Goal: Task Accomplishment & Management: Complete application form

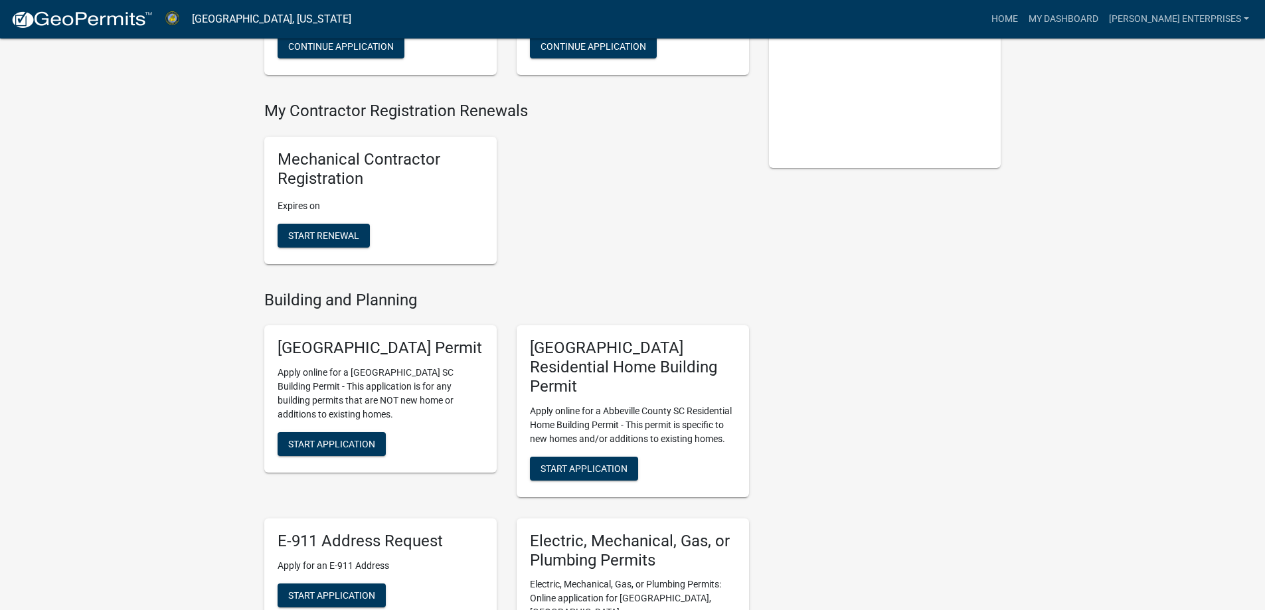
scroll to position [266, 0]
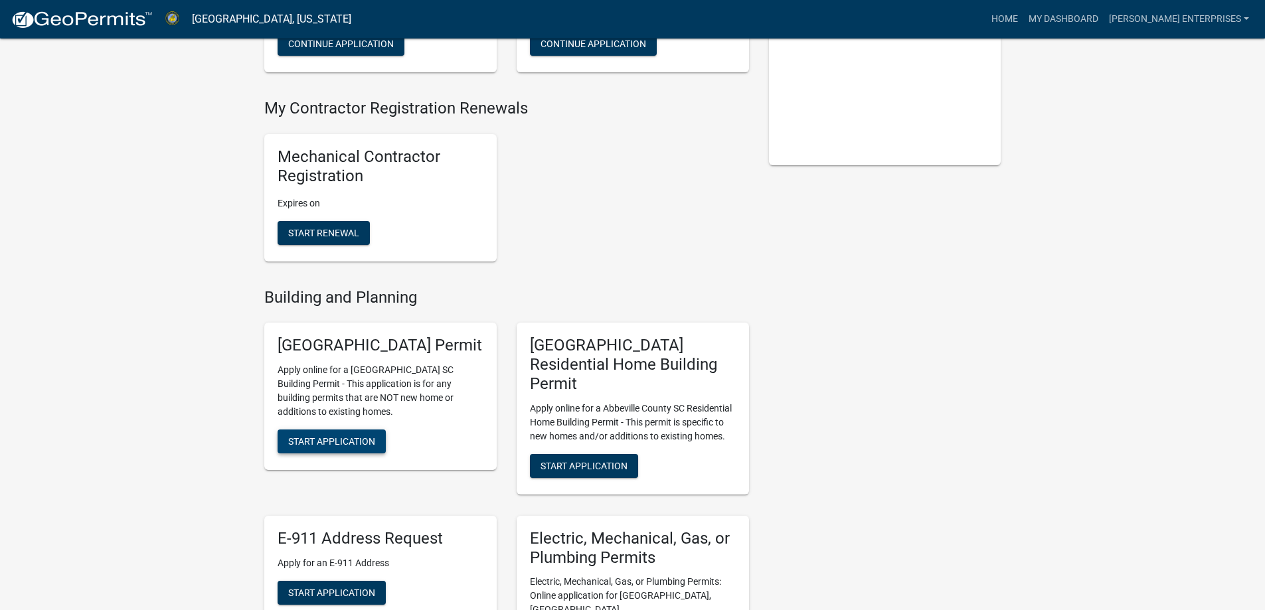
click at [333, 442] on span "Start Application" at bounding box center [331, 441] width 87 height 11
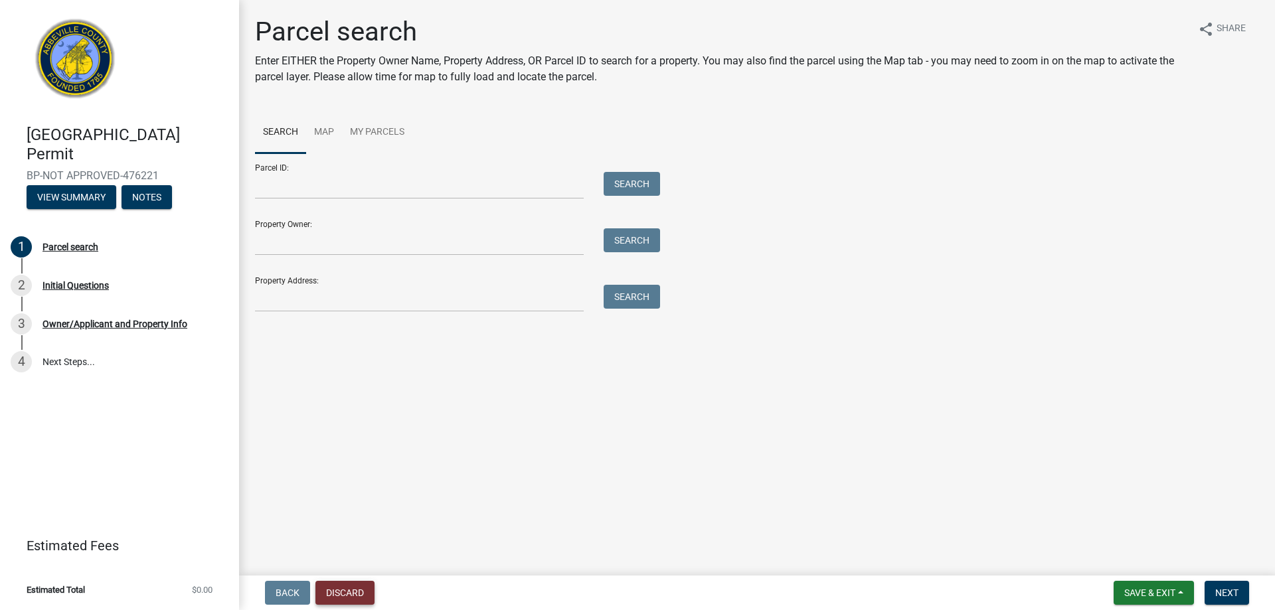
click at [351, 599] on button "Discard" at bounding box center [344, 593] width 59 height 24
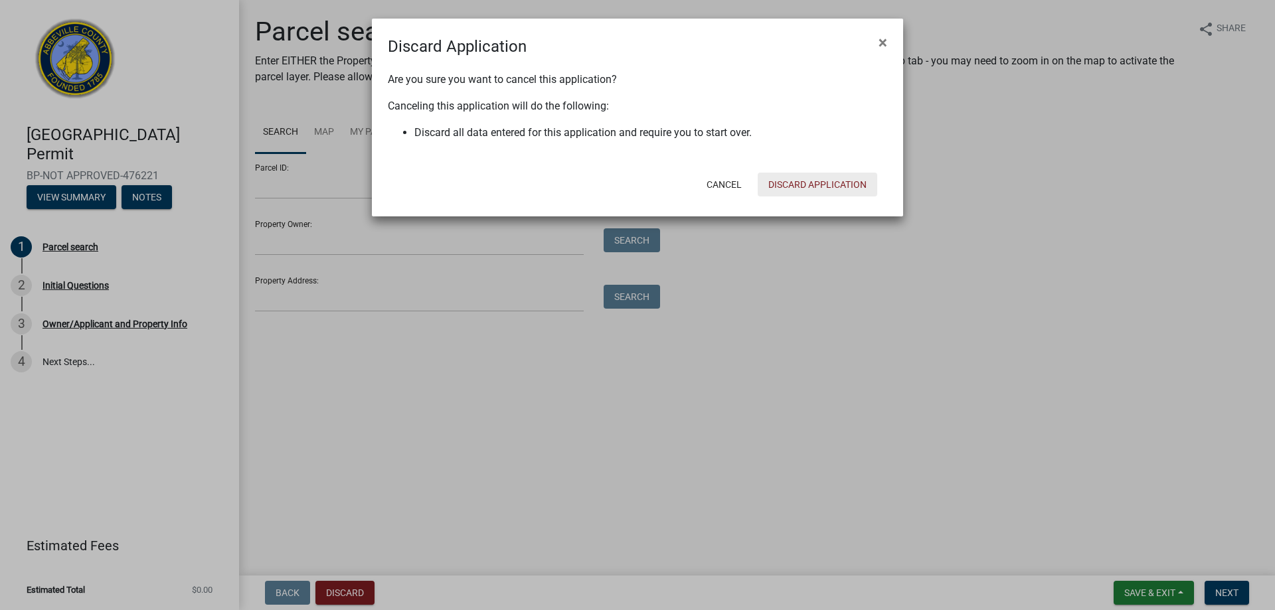
click at [820, 179] on button "Discard Application" at bounding box center [818, 185] width 120 height 24
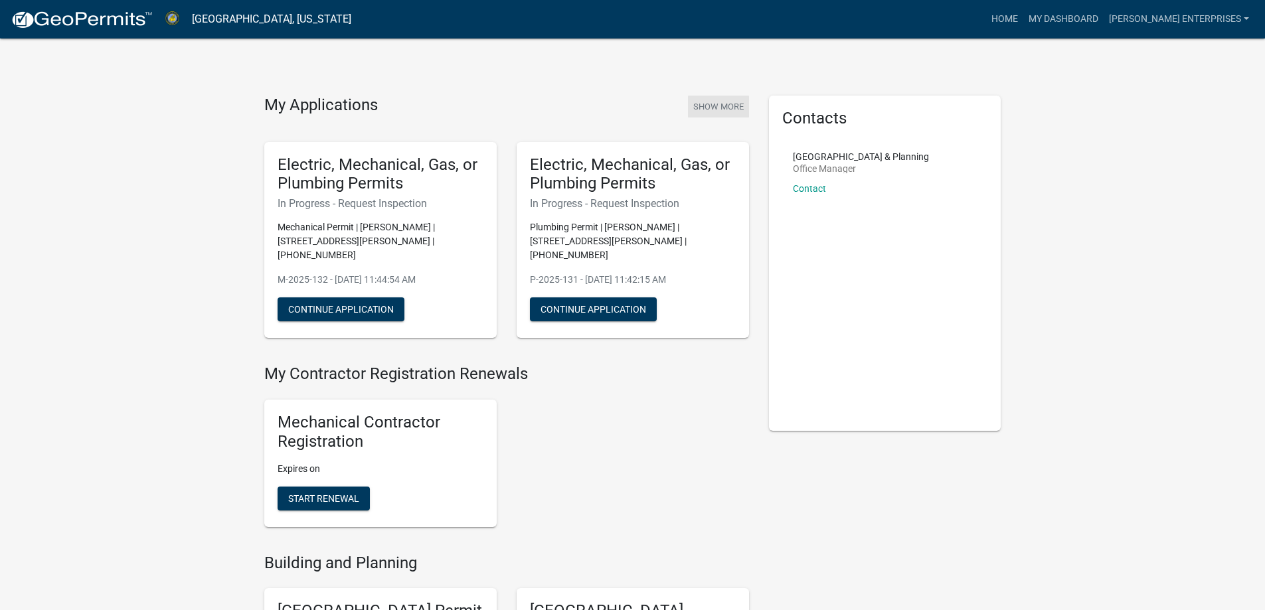
click at [725, 102] on button "Show More" at bounding box center [718, 107] width 61 height 22
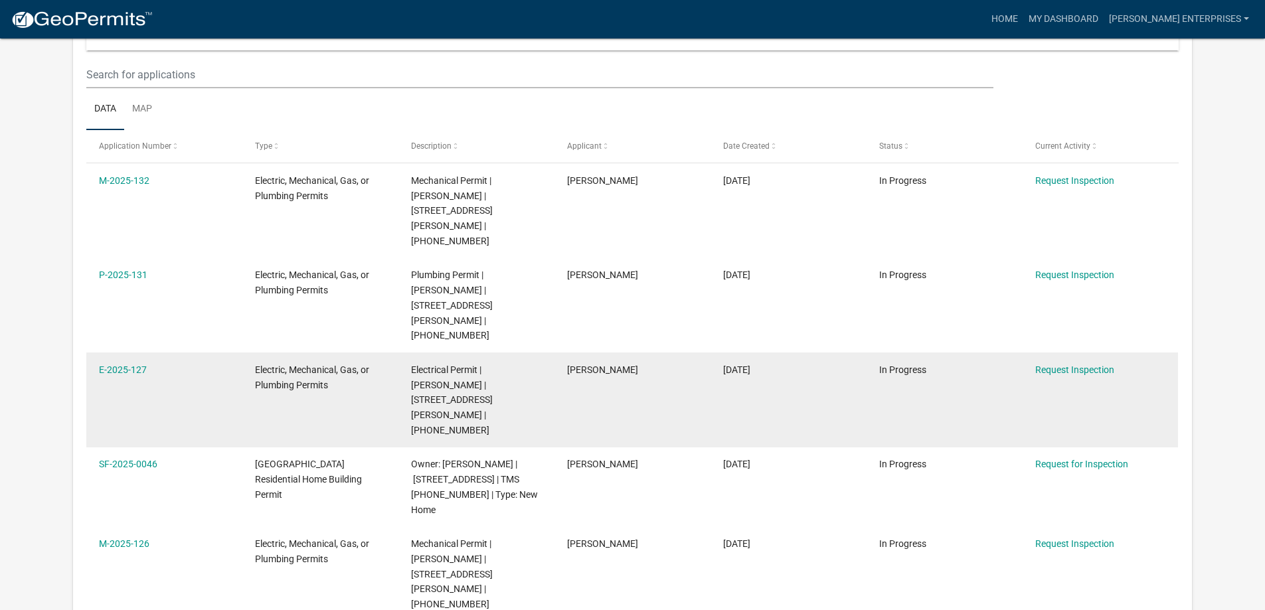
scroll to position [143, 0]
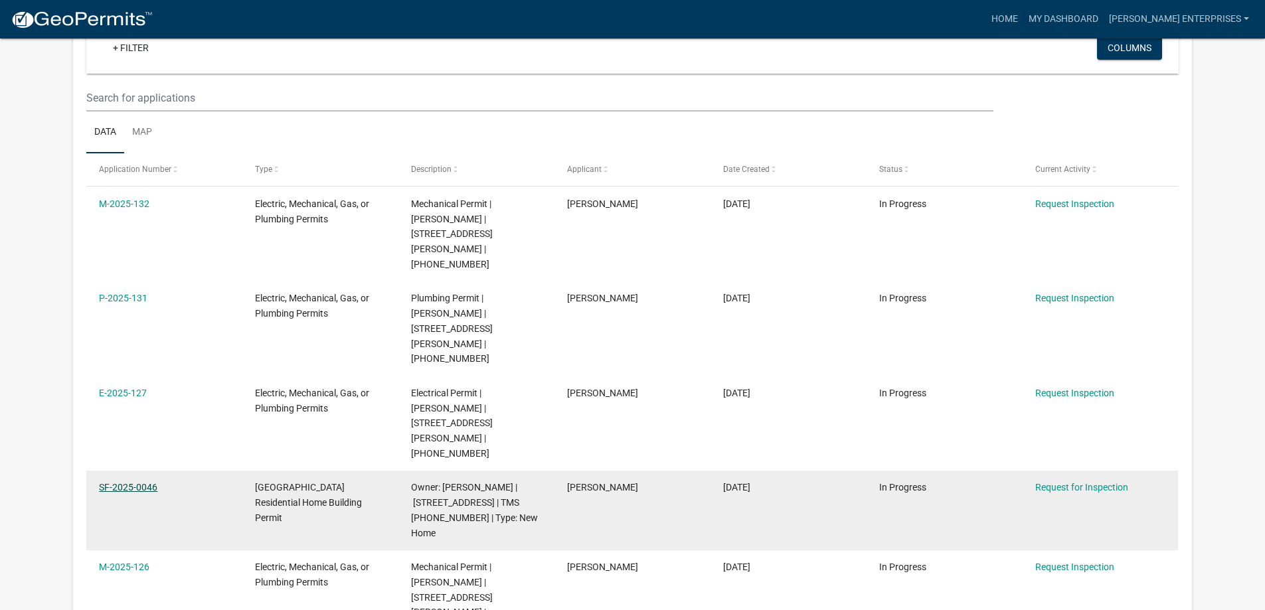
click at [139, 482] on link "SF-2025-0046" at bounding box center [128, 487] width 58 height 11
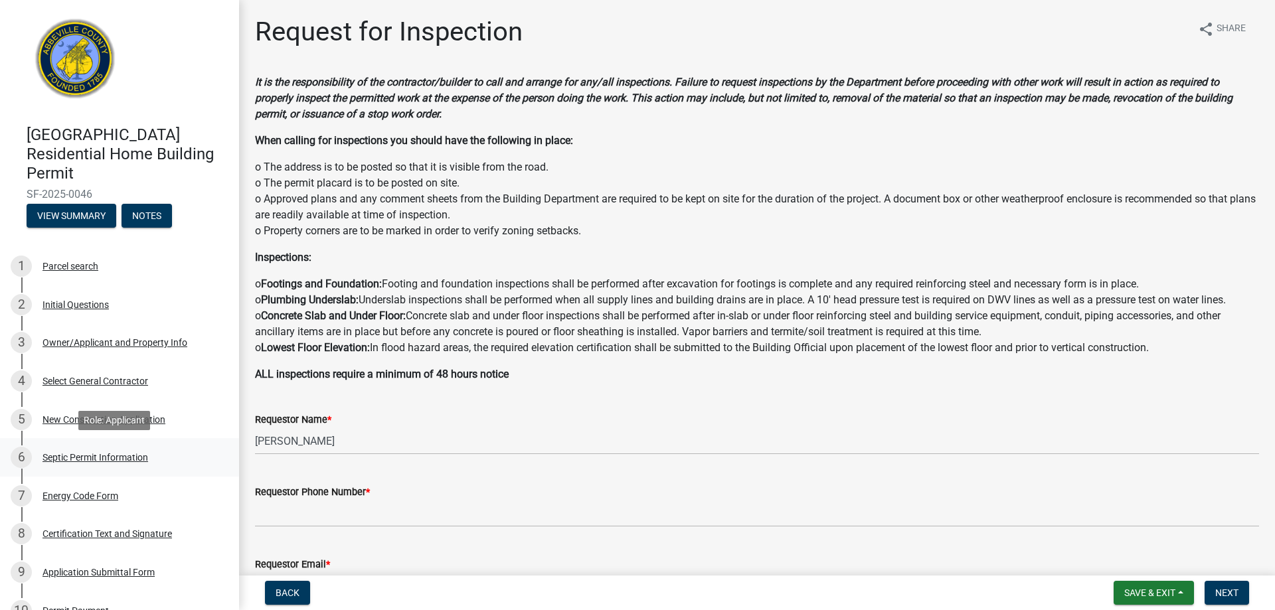
click at [96, 459] on div "Septic Permit Information" at bounding box center [95, 457] width 106 height 9
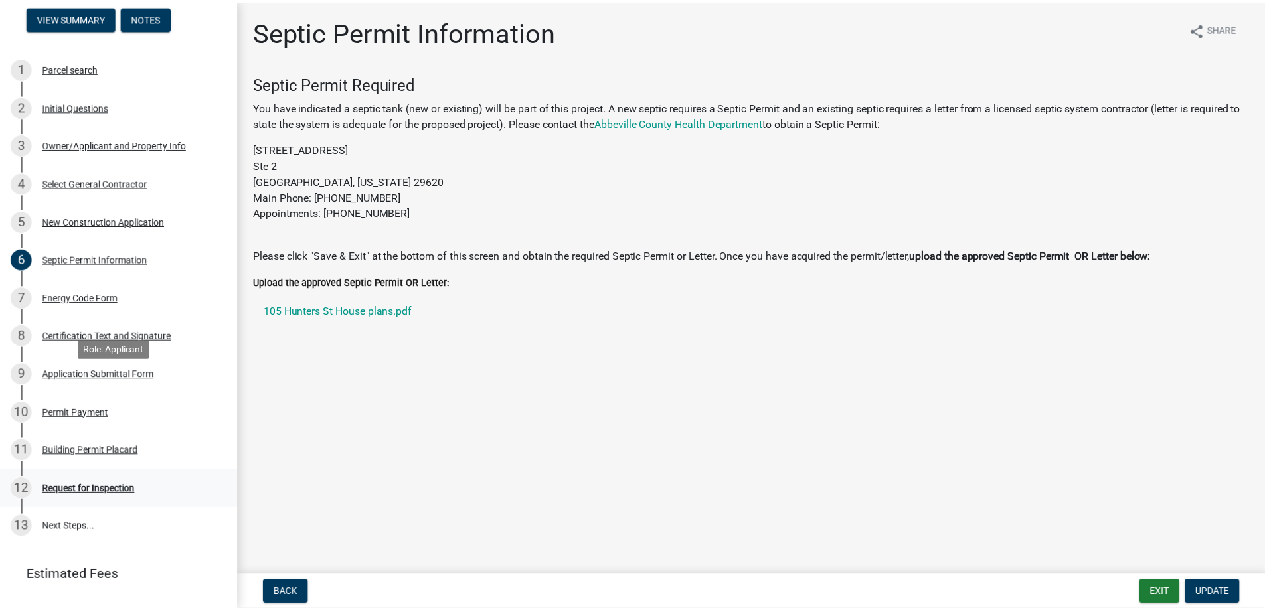
scroll to position [199, 0]
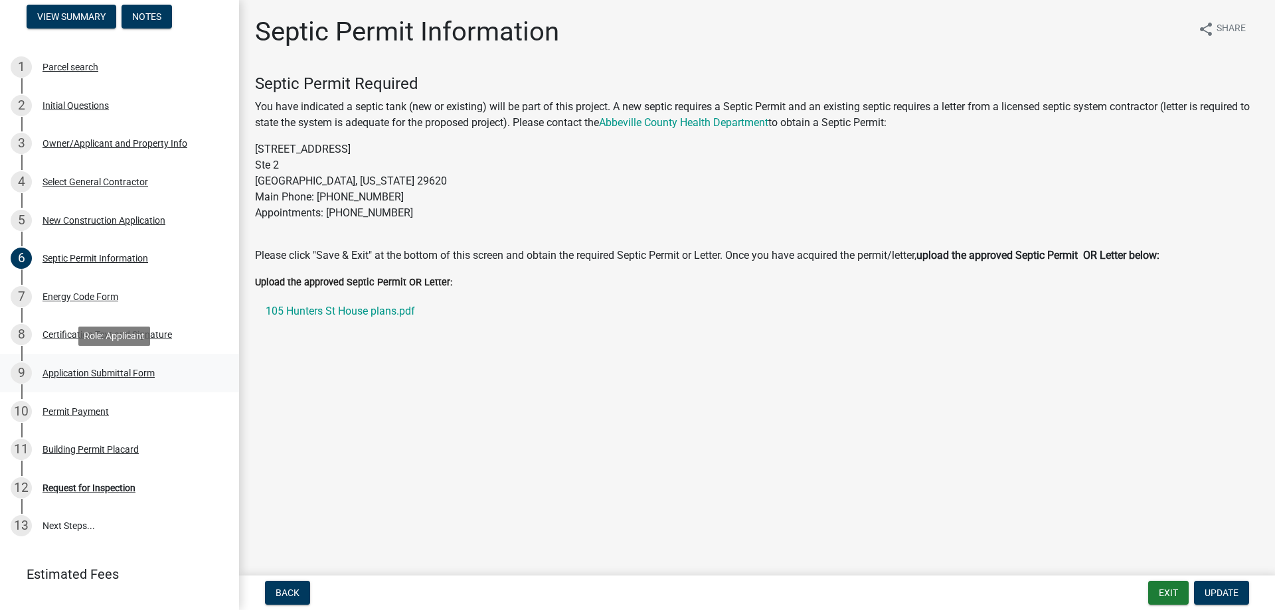
click at [75, 373] on div "Application Submittal Form" at bounding box center [98, 373] width 112 height 9
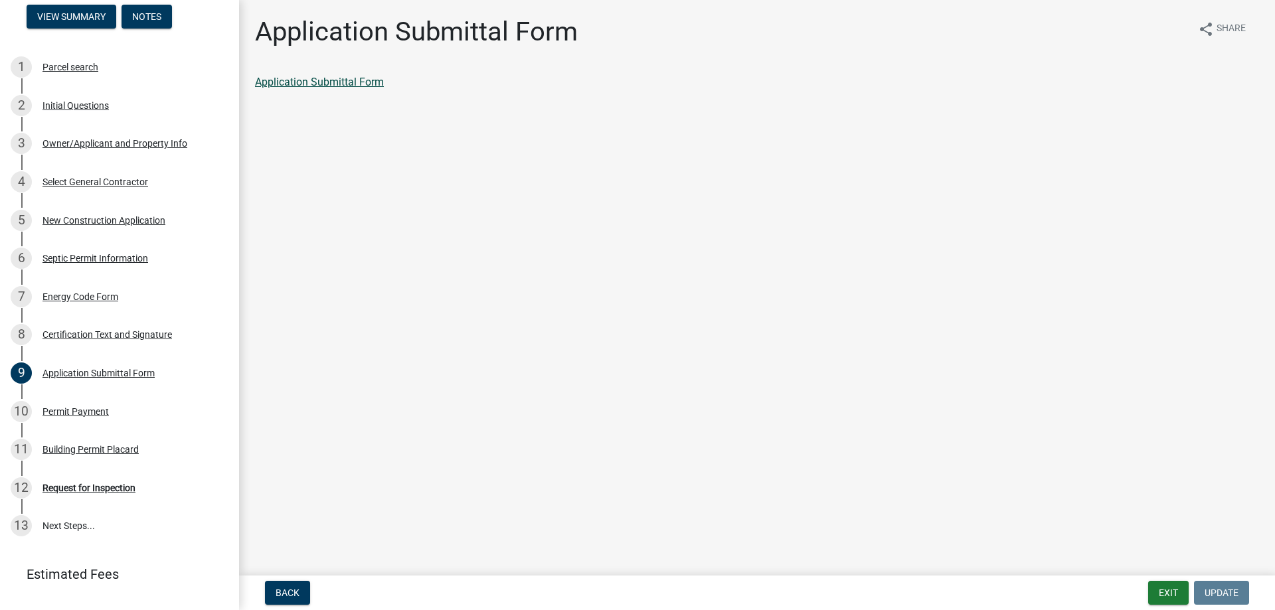
click at [338, 77] on link "Application Submittal Form" at bounding box center [319, 82] width 129 height 13
click at [1171, 594] on button "Exit" at bounding box center [1168, 593] width 41 height 24
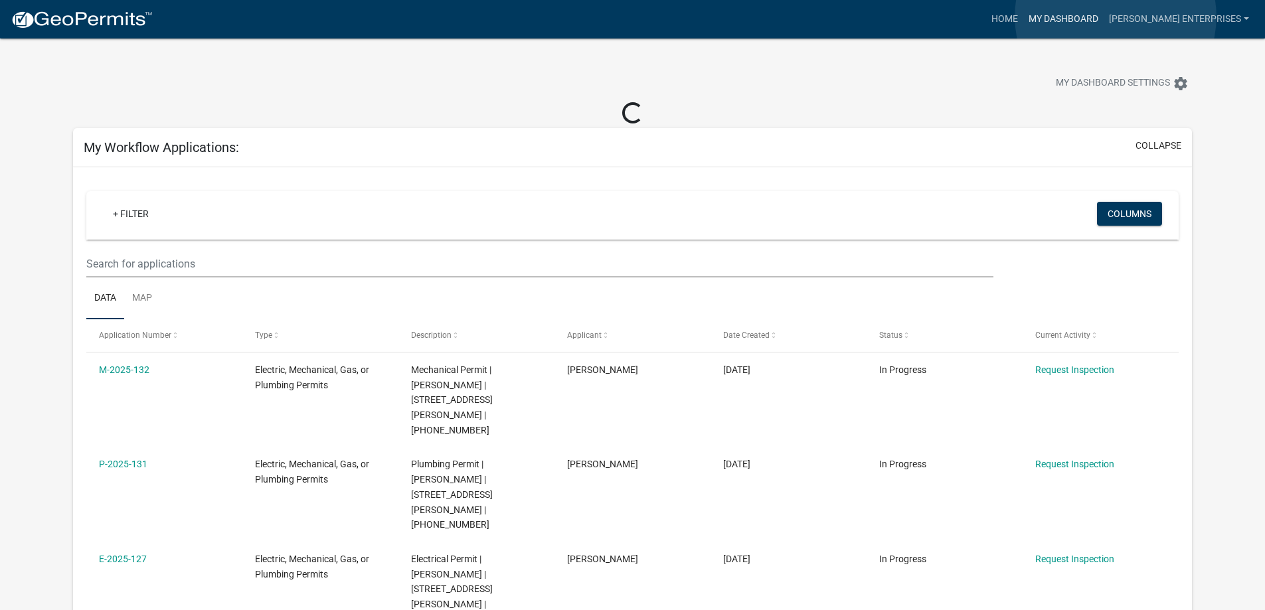
click at [1104, 17] on link "My Dashboard" at bounding box center [1063, 19] width 80 height 25
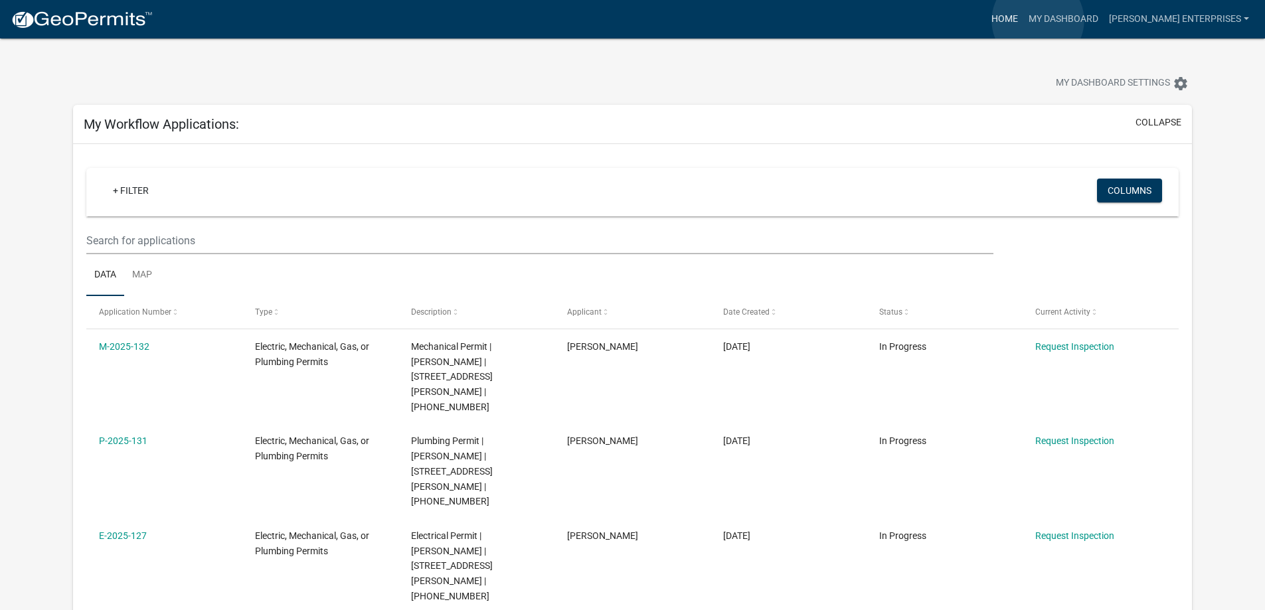
click at [1023, 21] on link "Home" at bounding box center [1004, 19] width 37 height 25
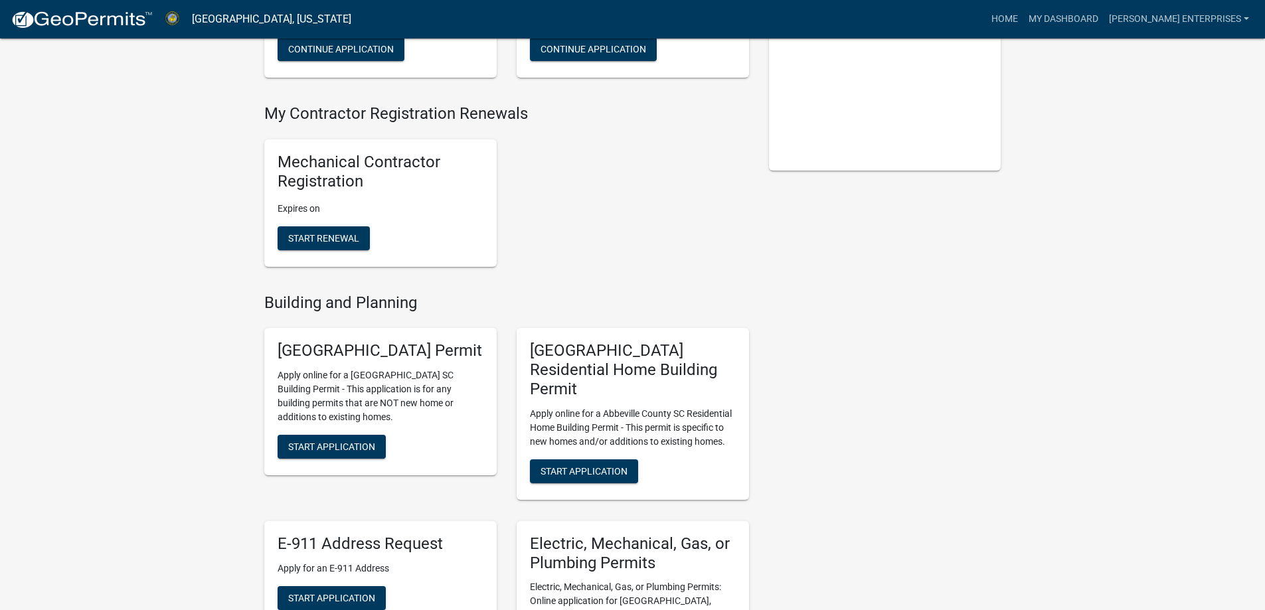
scroll to position [266, 0]
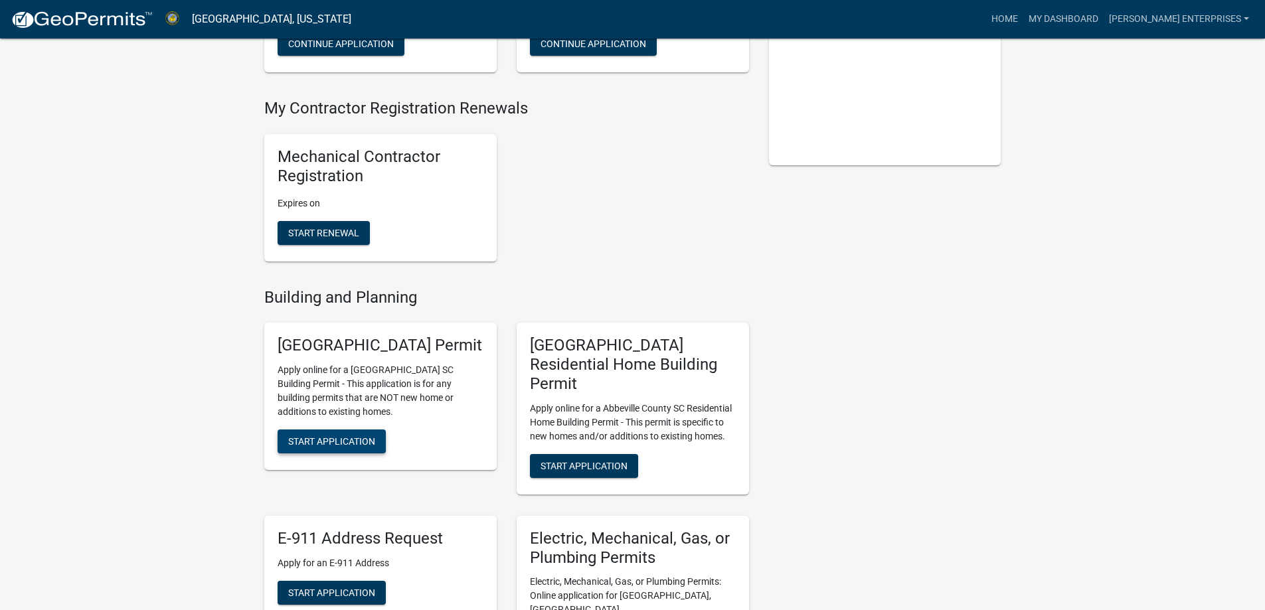
click at [329, 447] on span "Start Application" at bounding box center [331, 441] width 87 height 11
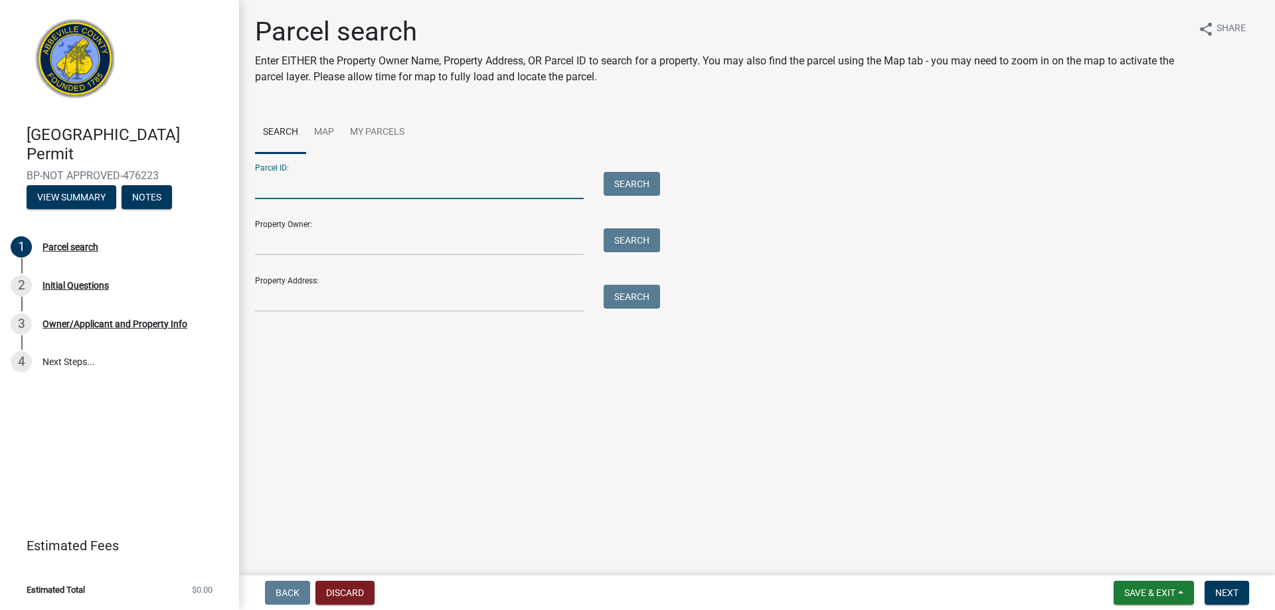
click at [397, 189] on input "Parcel ID:" at bounding box center [419, 185] width 329 height 27
type input "122-06-04-013"
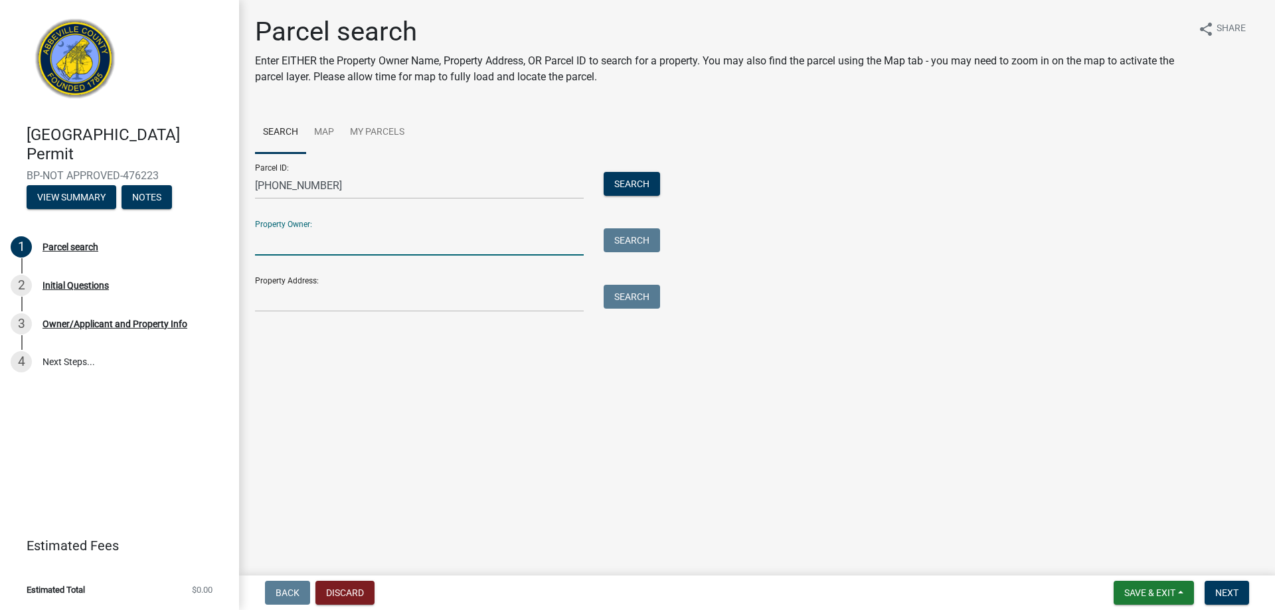
click at [479, 248] on input "Property Owner:" at bounding box center [419, 241] width 329 height 27
type input "Russell Morton"
click at [468, 284] on div "Property Address: Search" at bounding box center [454, 289] width 398 height 46
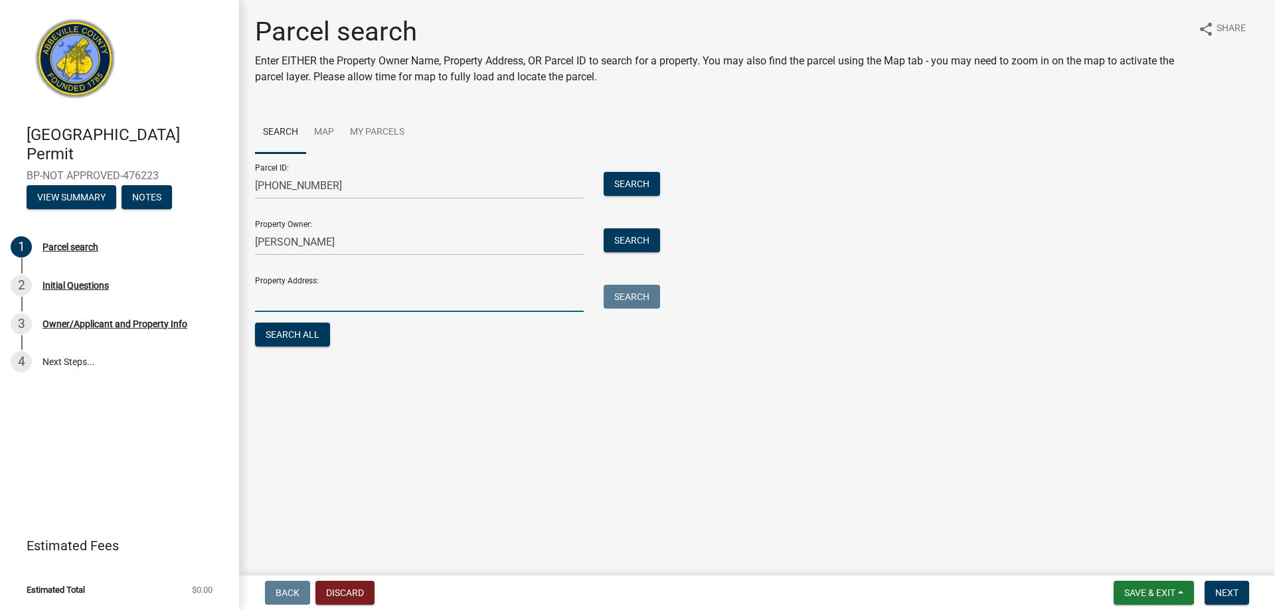
drag, startPoint x: 448, startPoint y: 300, endPoint x: 452, endPoint y: 285, distance: 15.6
click at [448, 300] on input "Property Address:" at bounding box center [419, 298] width 329 height 27
paste input "101 HUNTER ST"
type input "101 HUNTER ST"
click at [307, 341] on button "Search All" at bounding box center [292, 335] width 75 height 24
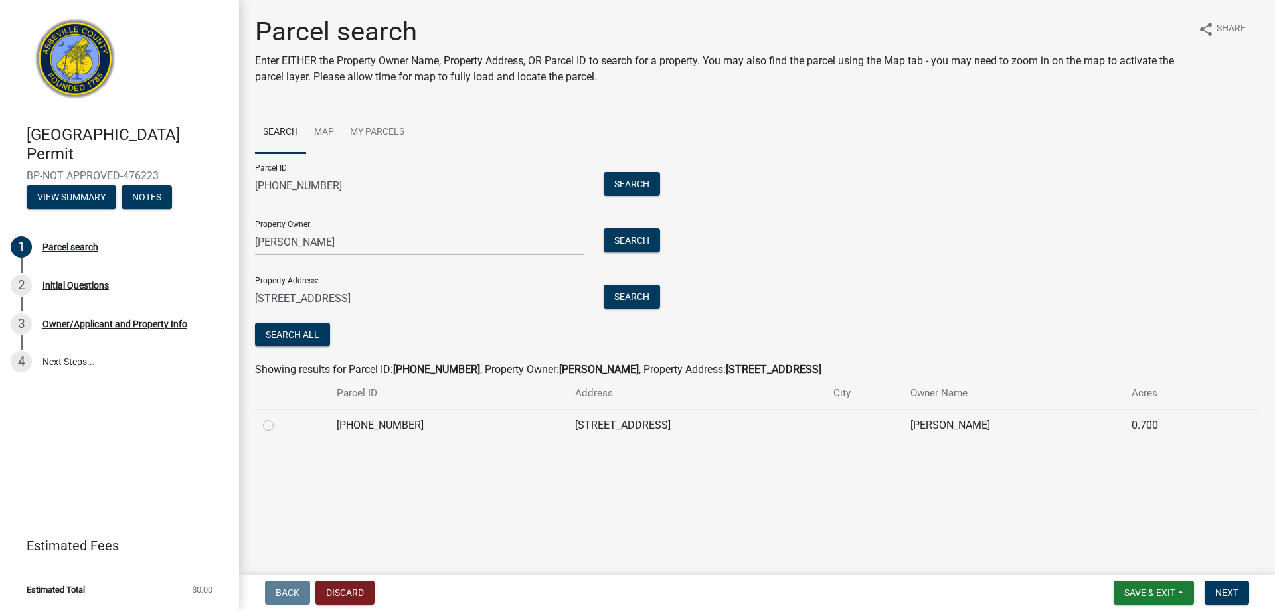
click at [279, 418] on label at bounding box center [279, 418] width 0 height 0
click at [279, 425] on input "radio" at bounding box center [283, 422] width 9 height 9
radio input "true"
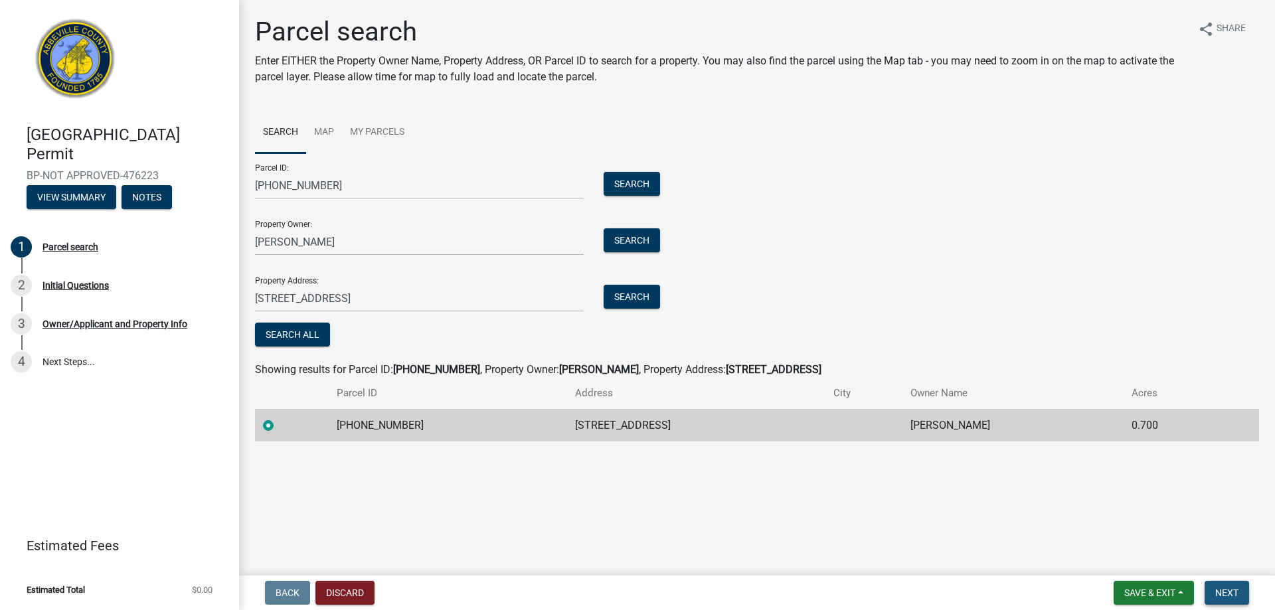
click at [1230, 593] on span "Next" at bounding box center [1226, 593] width 23 height 11
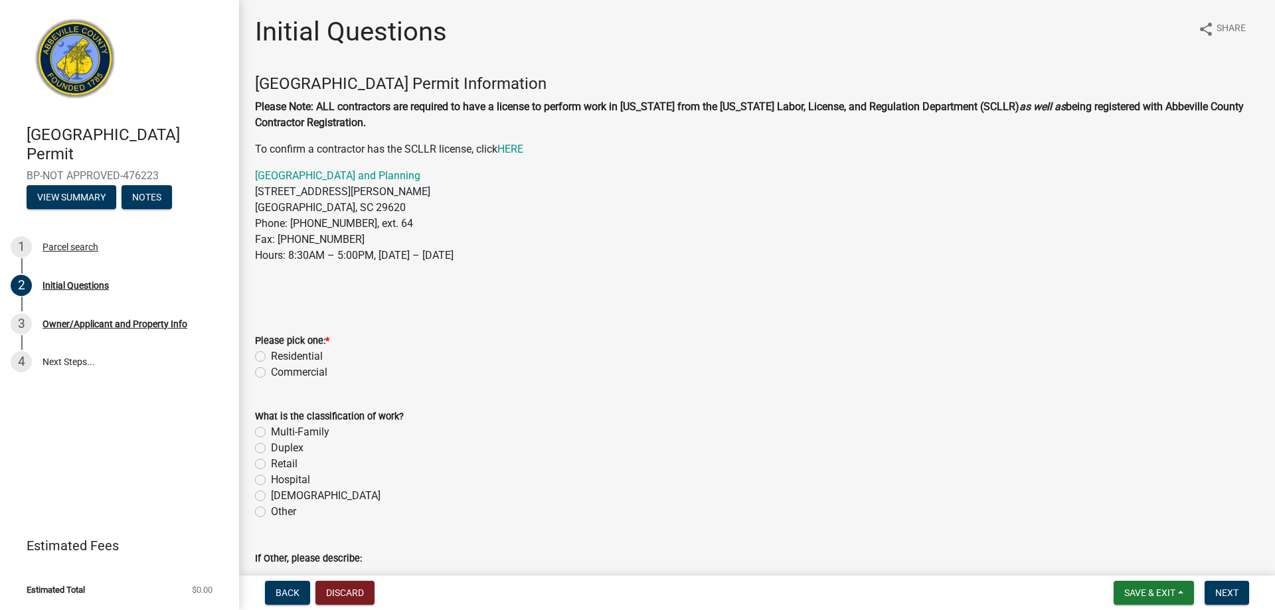
click at [271, 356] on label "Residential" at bounding box center [297, 357] width 52 height 16
click at [271, 356] on input "Residential" at bounding box center [275, 353] width 9 height 9
radio input "true"
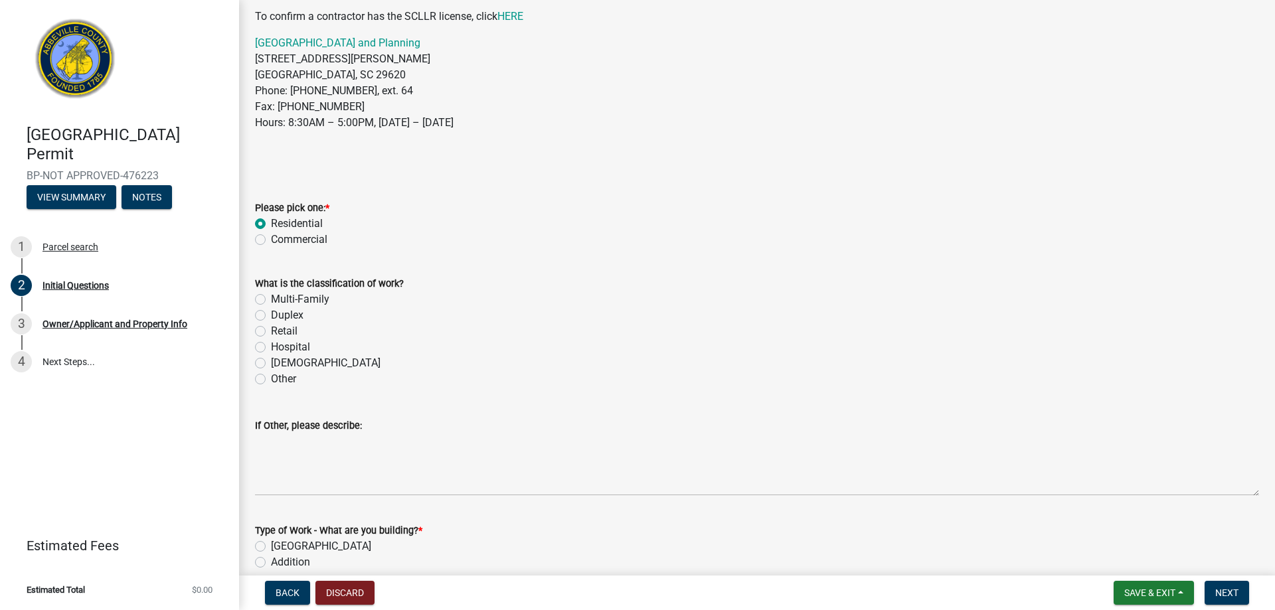
click at [271, 381] on label "Other" at bounding box center [283, 379] width 25 height 16
click at [271, 380] on input "Other" at bounding box center [275, 375] width 9 height 9
radio input "true"
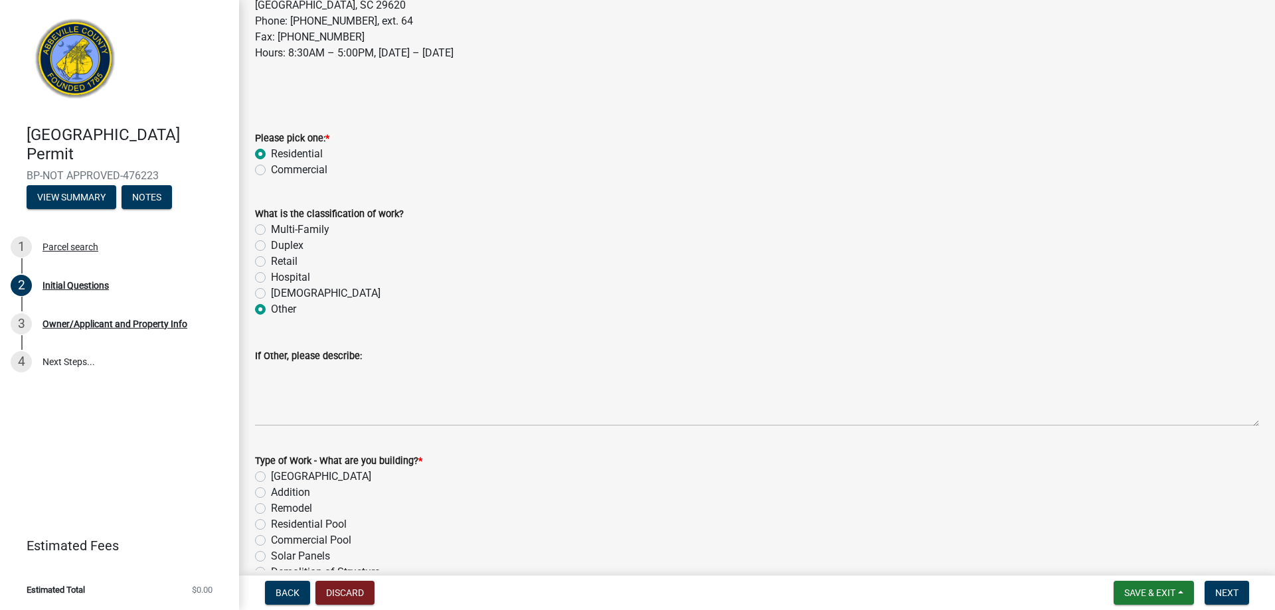
scroll to position [332, 0]
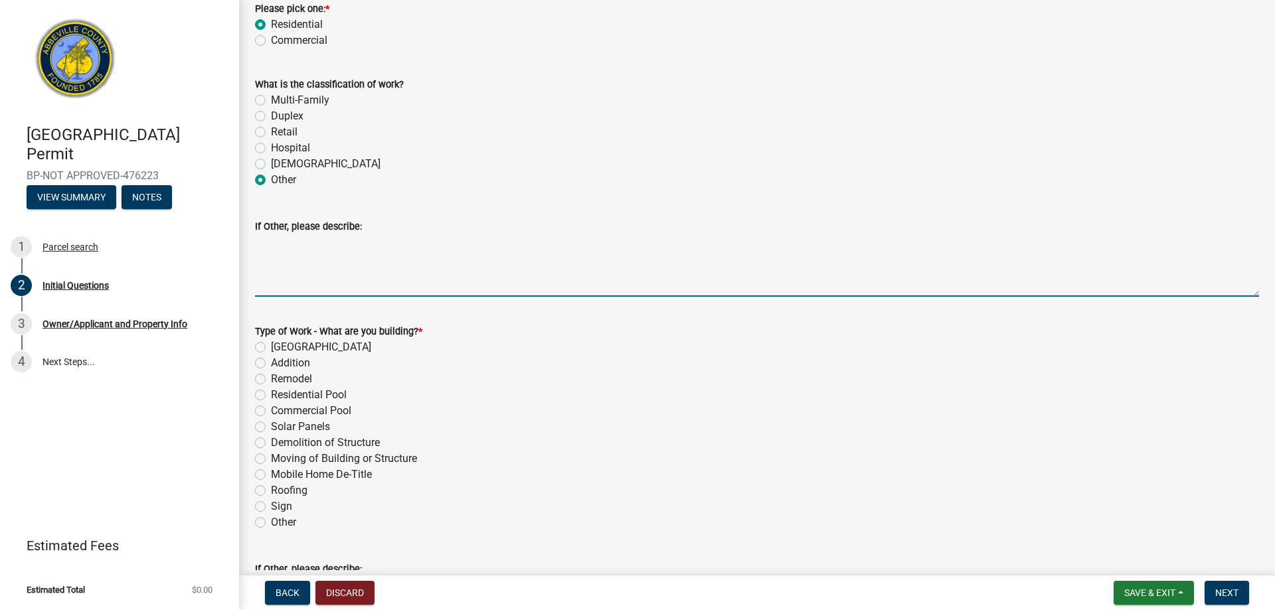
click at [311, 279] on textarea "If Other, please describe:" at bounding box center [757, 265] width 1004 height 62
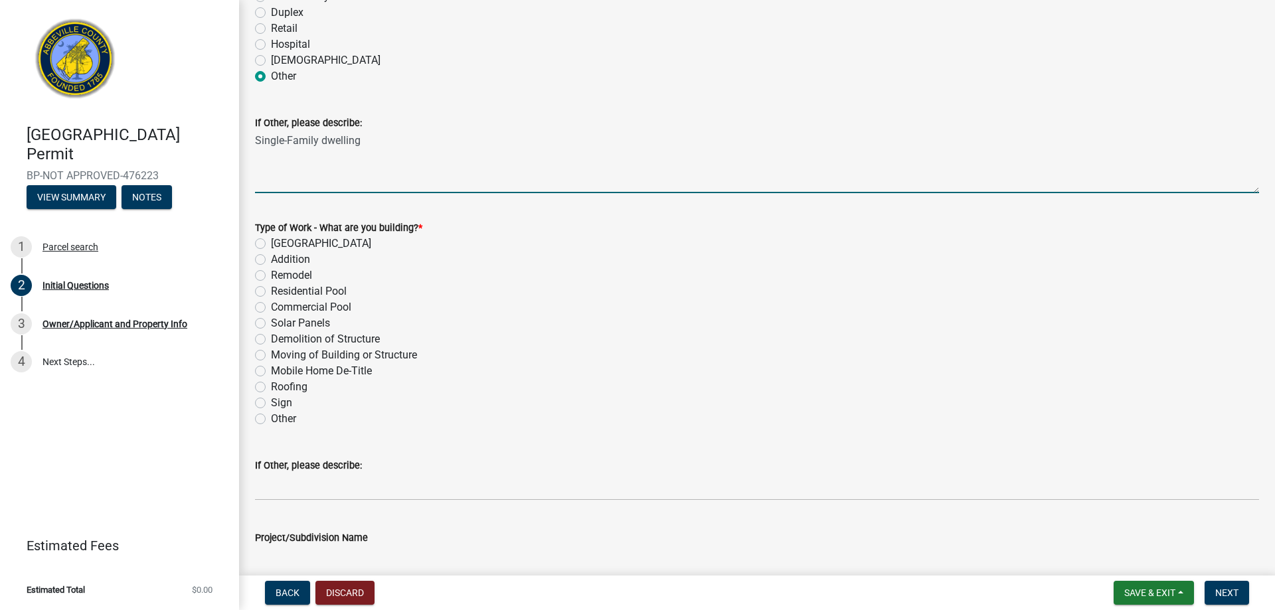
scroll to position [465, 0]
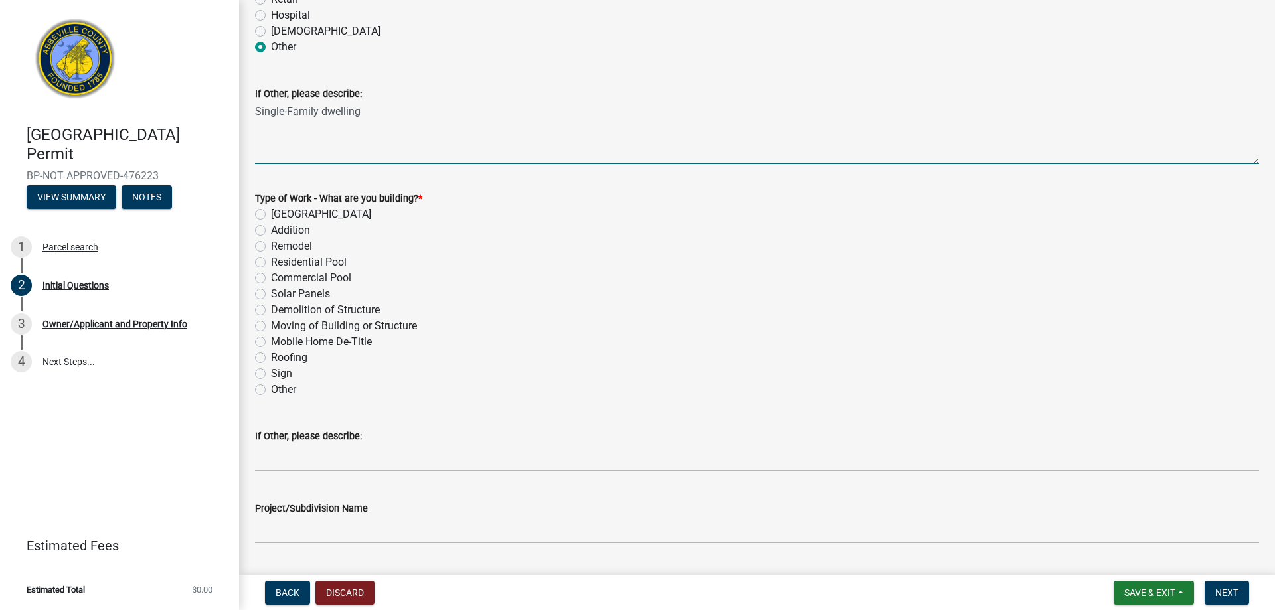
type textarea "Single-Family dwelling"
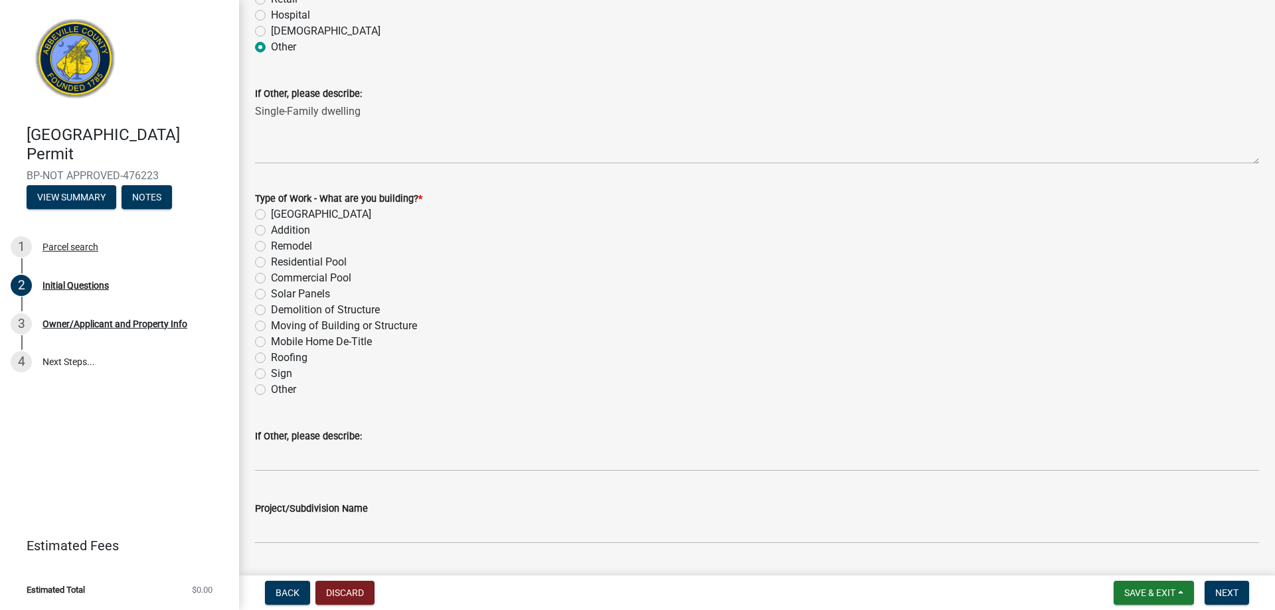
click at [271, 214] on label "New Building" at bounding box center [321, 214] width 100 height 16
click at [271, 214] on input "New Building" at bounding box center [275, 210] width 9 height 9
radio input "true"
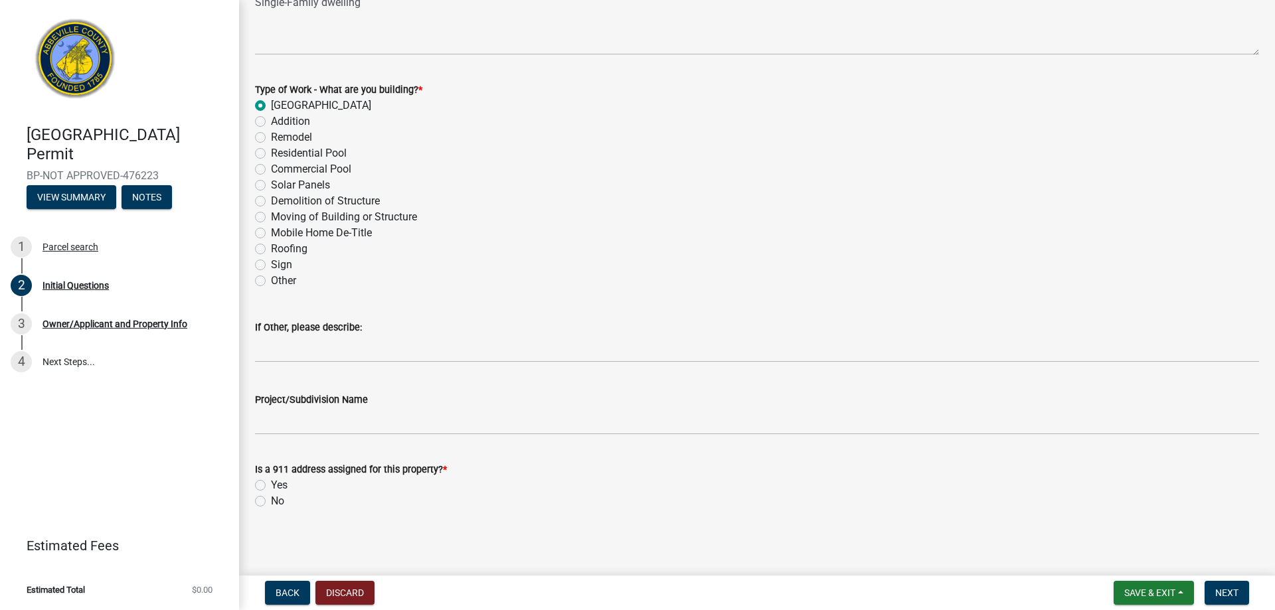
scroll to position [576, 0]
click at [271, 484] on label "Yes" at bounding box center [279, 483] width 17 height 16
click at [271, 483] on input "Yes" at bounding box center [275, 479] width 9 height 9
radio input "true"
click at [1230, 600] on button "Next" at bounding box center [1226, 593] width 44 height 24
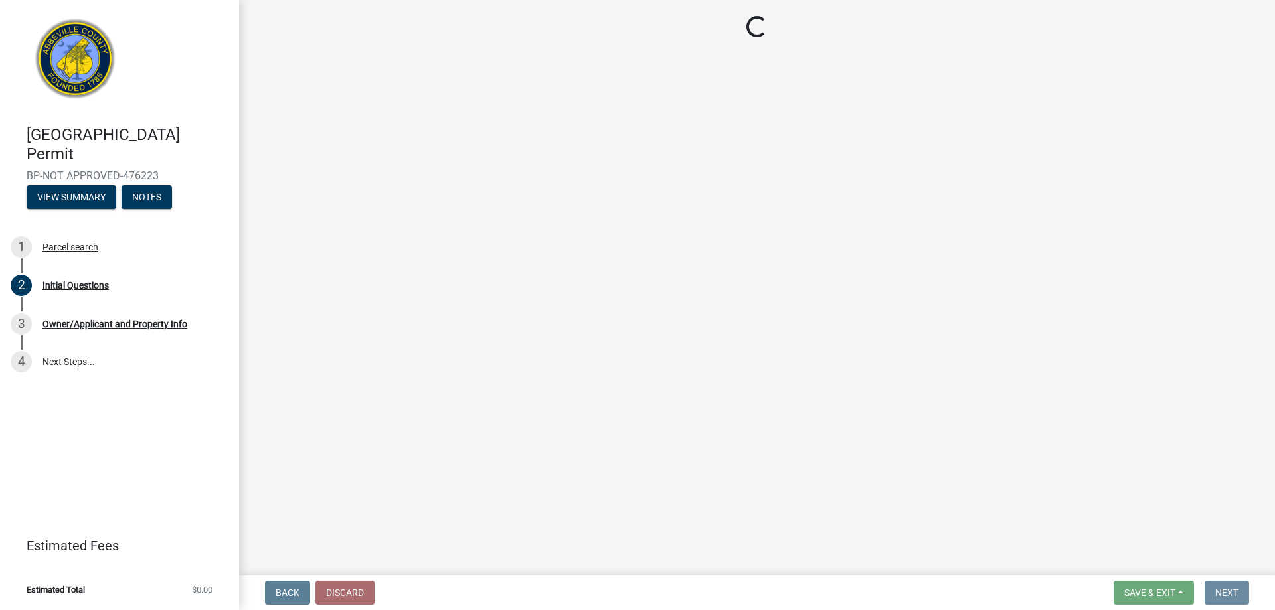
scroll to position [0, 0]
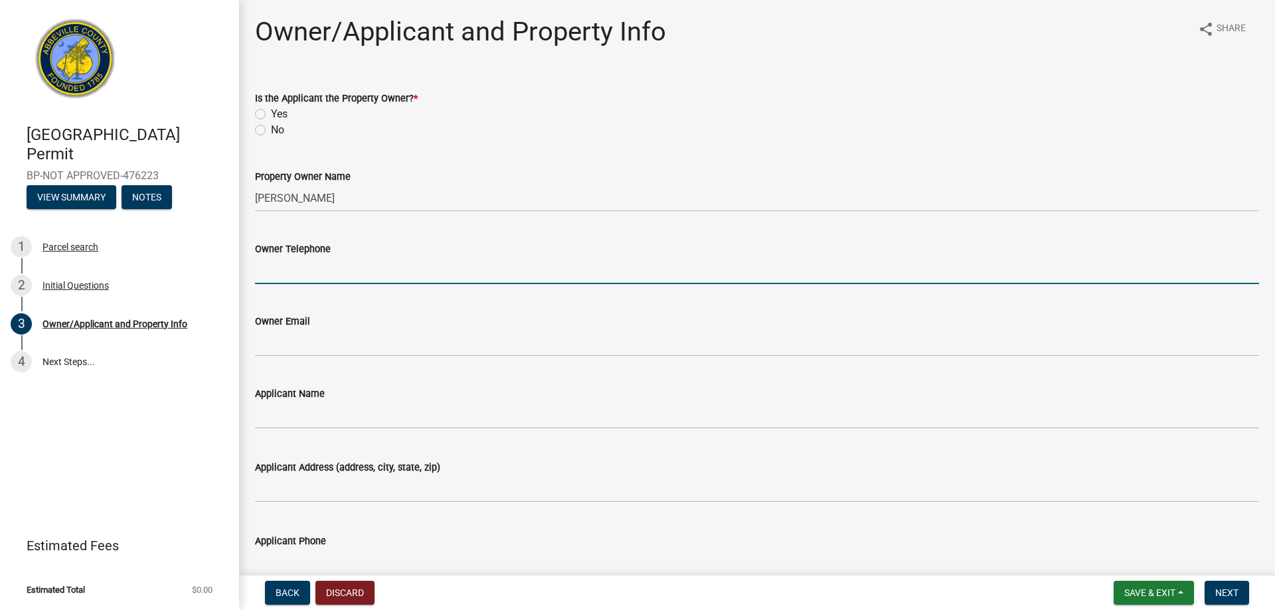
click at [274, 276] on input "Owner Telephone" at bounding box center [757, 270] width 1004 height 27
type input "8642219619"
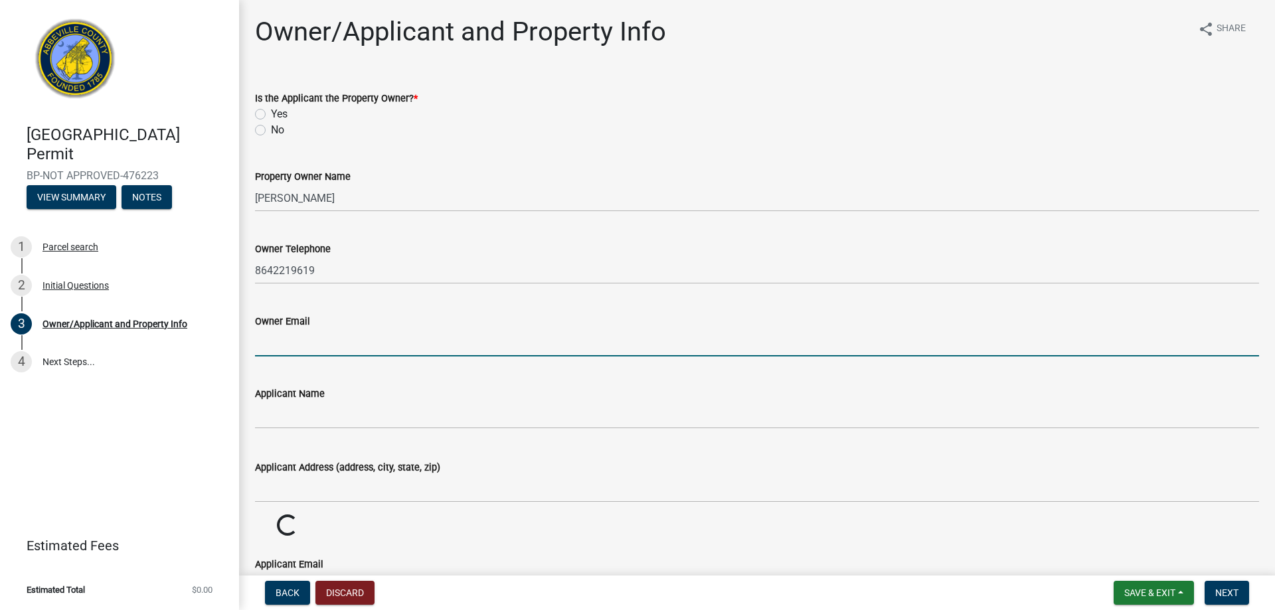
click at [301, 341] on input "Owner Email" at bounding box center [757, 342] width 1004 height 27
type input "russellm65@gmail.com"
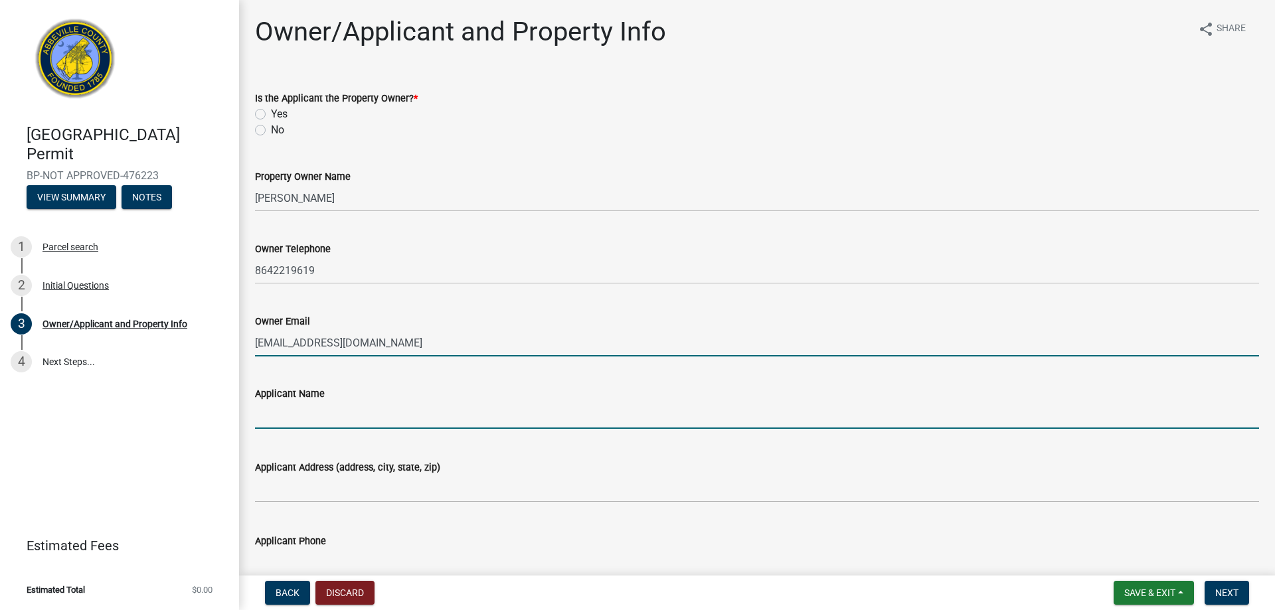
click at [349, 420] on input "Applicant Name" at bounding box center [757, 415] width 1004 height 27
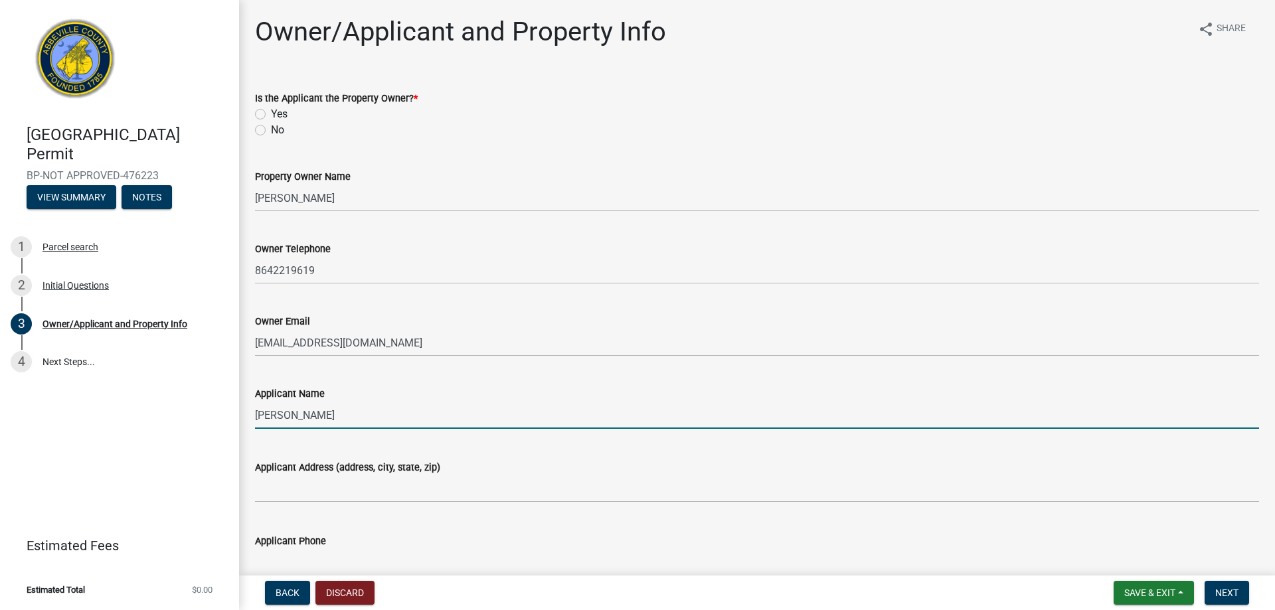
type input "[PERSON_NAME]"
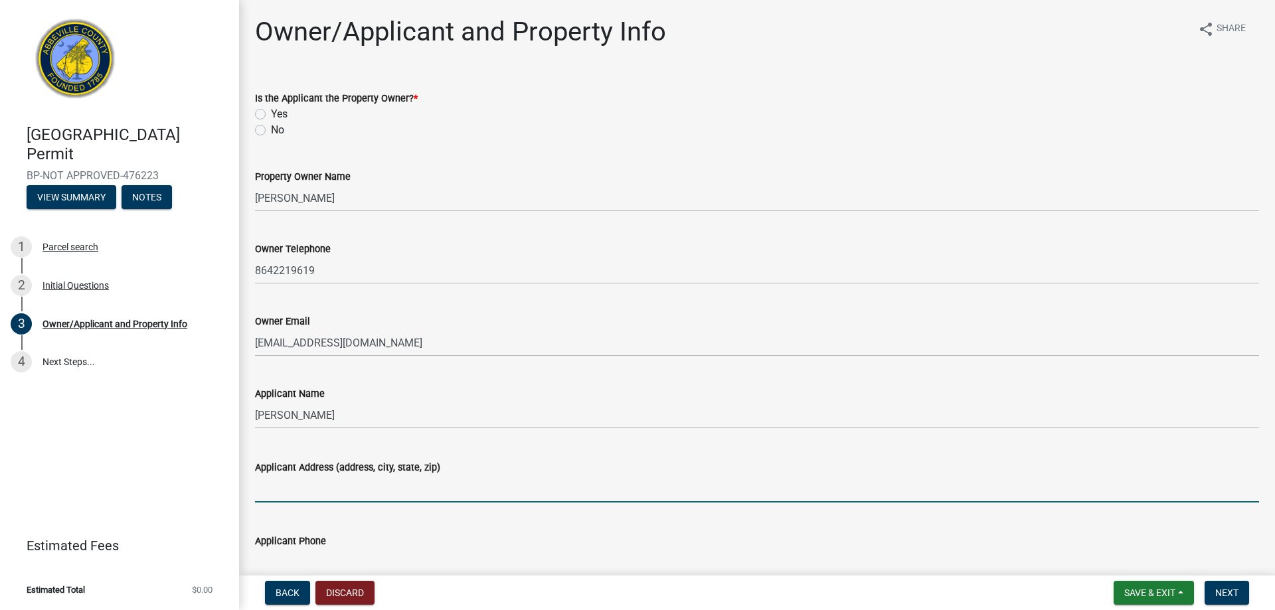
click at [289, 490] on input "Applicant Address (address, city, state, zip)" at bounding box center [757, 488] width 1004 height 27
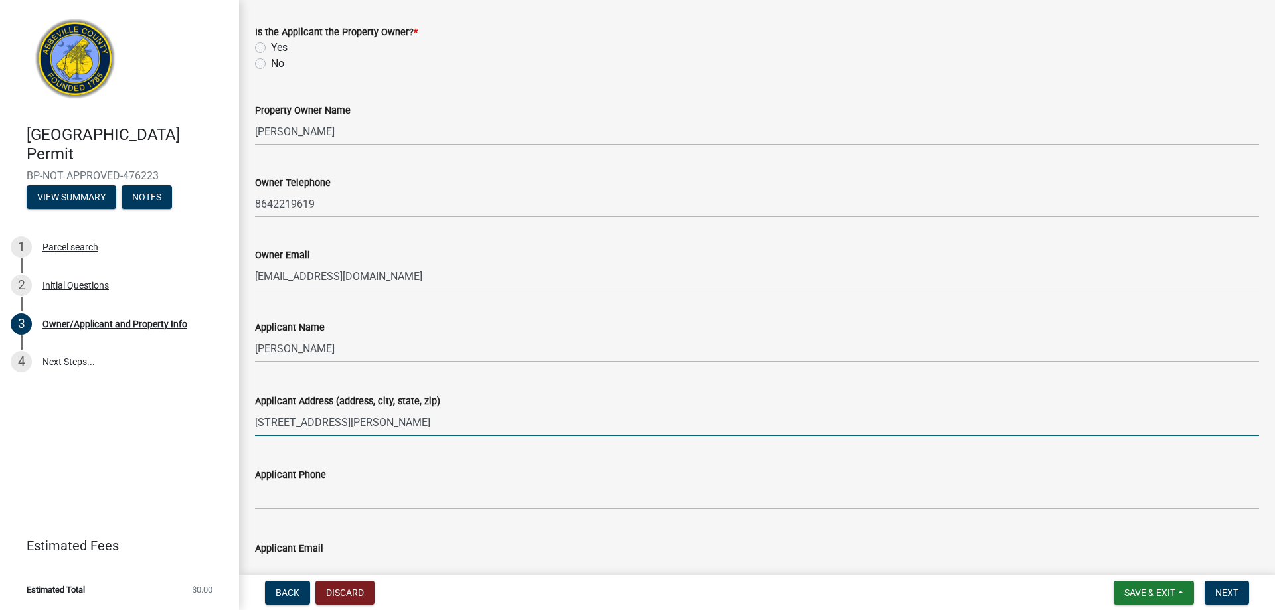
scroll to position [199, 0]
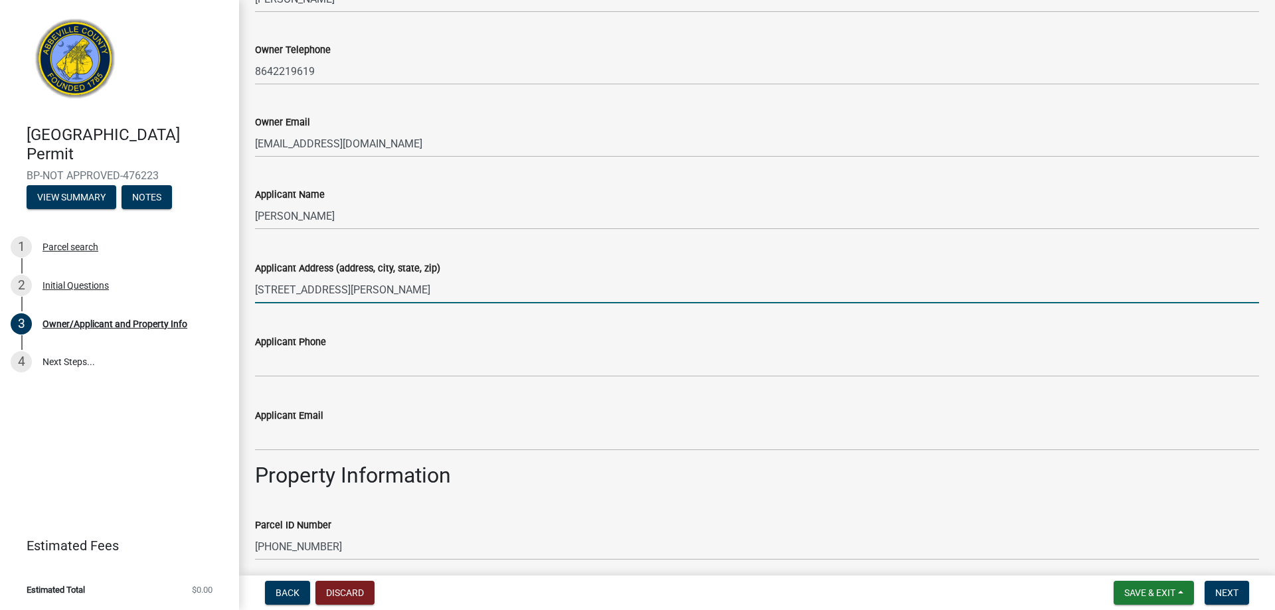
click at [321, 288] on input "17 Latham DrGreenville, sc 29617" at bounding box center [757, 289] width 1004 height 27
click at [382, 291] on input "17 Latham Dr Greenville, sc 29617" at bounding box center [757, 289] width 1004 height 27
type input "17 Latham Dr Greenville, SC 29617"
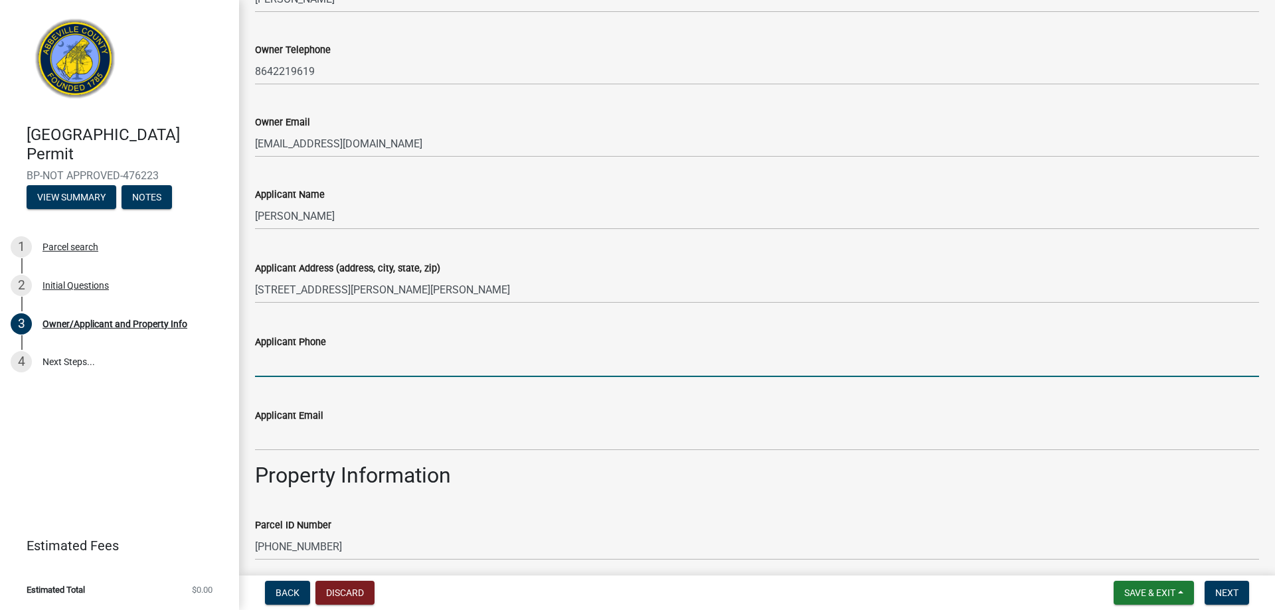
click at [289, 369] on input "Applicant Phone" at bounding box center [757, 363] width 1004 height 27
type input "8642030333"
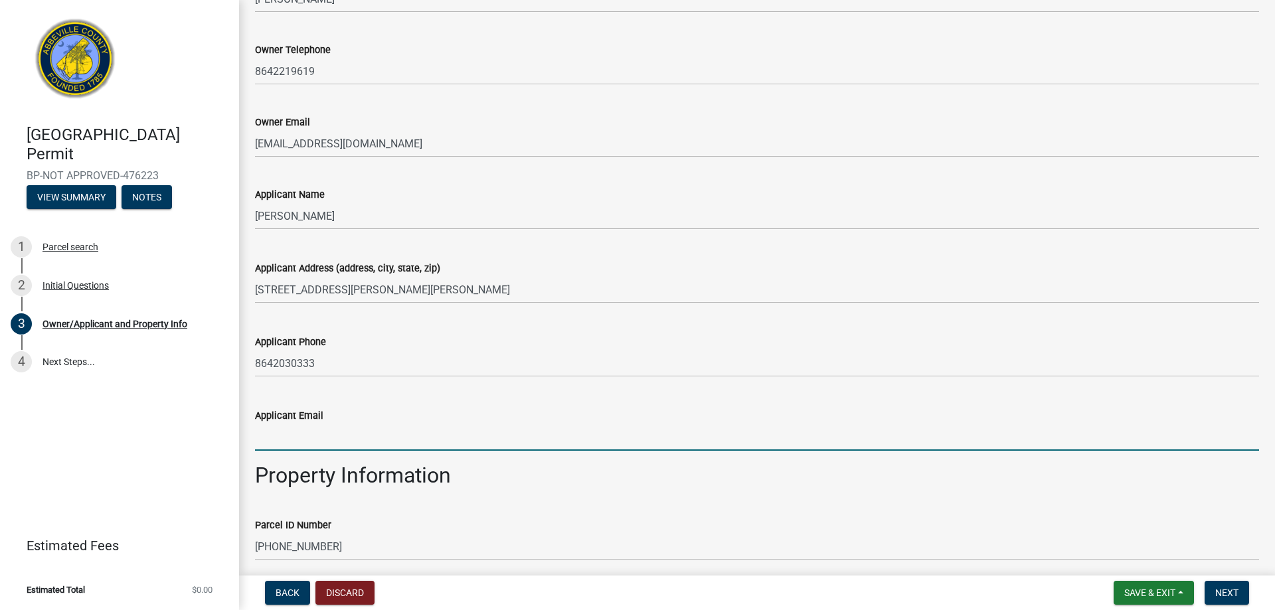
click at [306, 445] on input "Applicant Email" at bounding box center [757, 437] width 1004 height 27
click at [388, 439] on input "alvarezenterprisesllc@gmail.com" at bounding box center [757, 437] width 1004 height 27
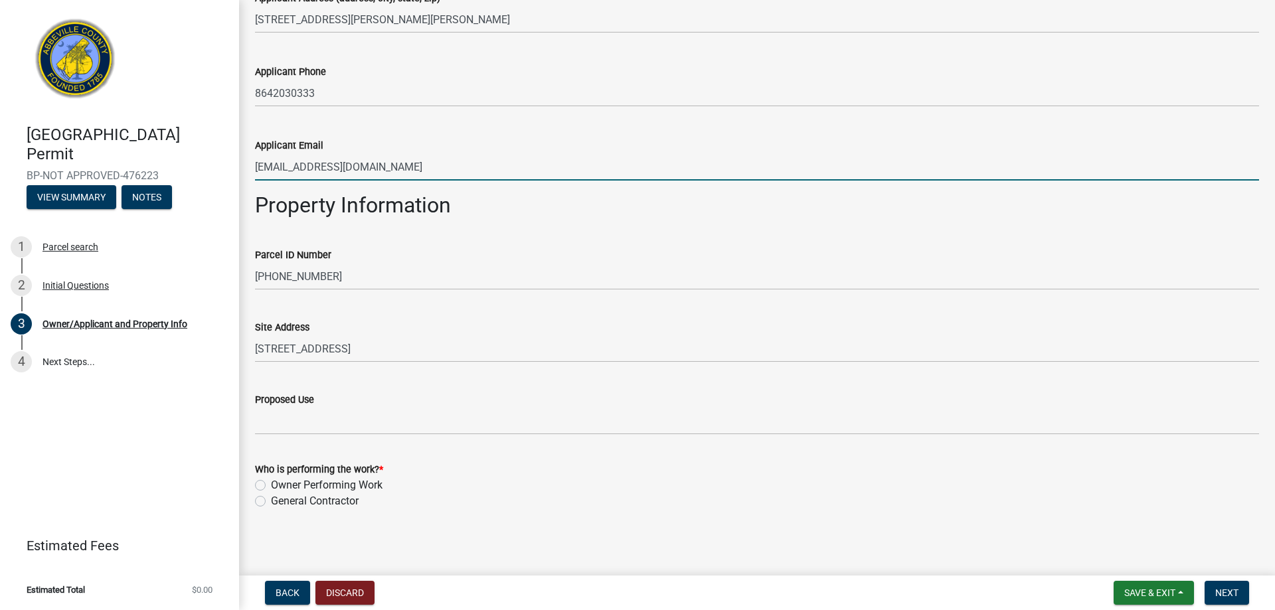
scroll to position [472, 0]
type input "alvarezenterprisesllc@yahoo.com"
click at [271, 498] on label "General Contractor" at bounding box center [315, 499] width 88 height 16
click at [271, 498] on input "General Contractor" at bounding box center [275, 495] width 9 height 9
radio input "true"
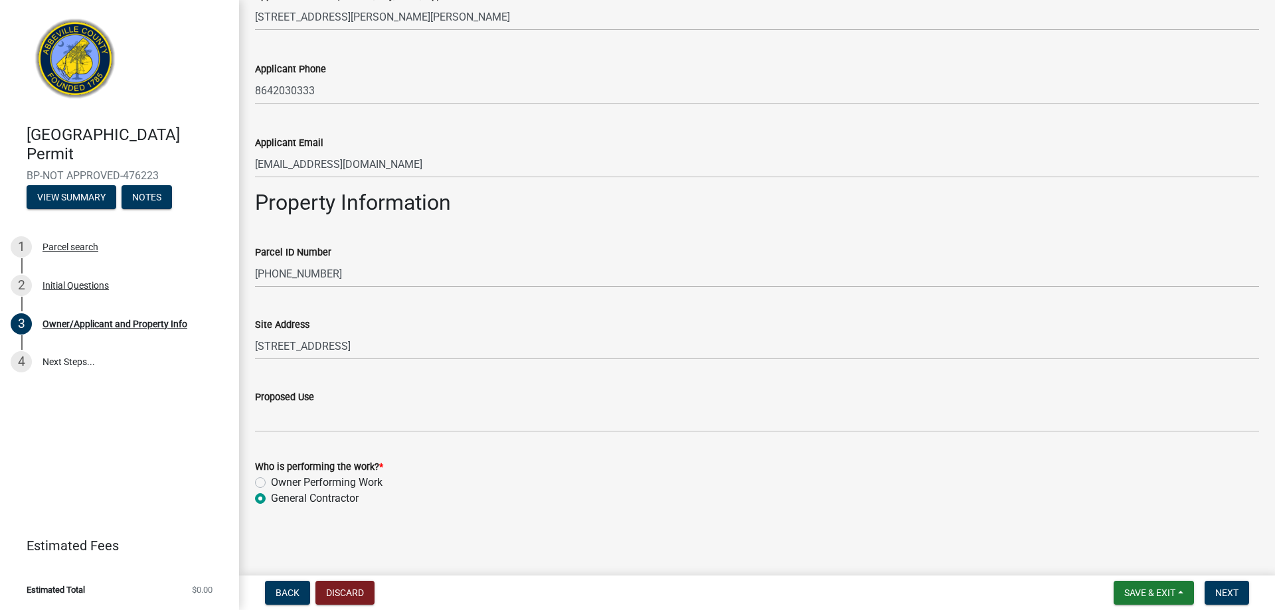
click at [271, 485] on label "Owner Performing Work" at bounding box center [327, 483] width 112 height 16
click at [271, 483] on input "Owner Performing Work" at bounding box center [275, 479] width 9 height 9
radio input "true"
click at [1218, 594] on span "Next" at bounding box center [1226, 593] width 23 height 11
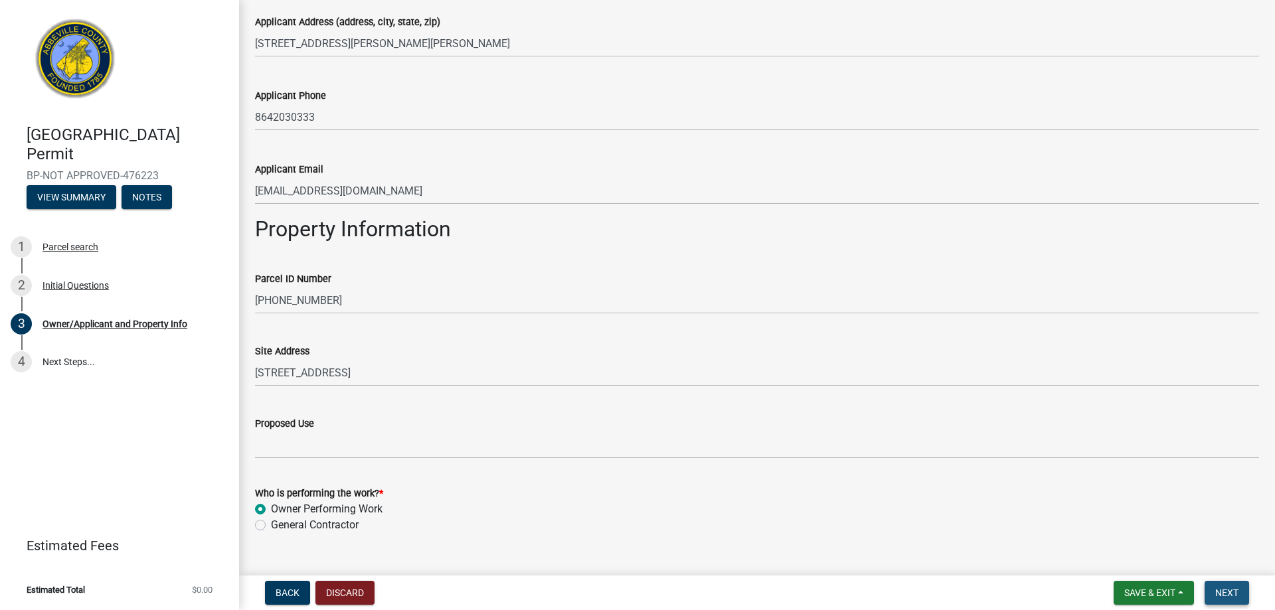
scroll to position [499, 0]
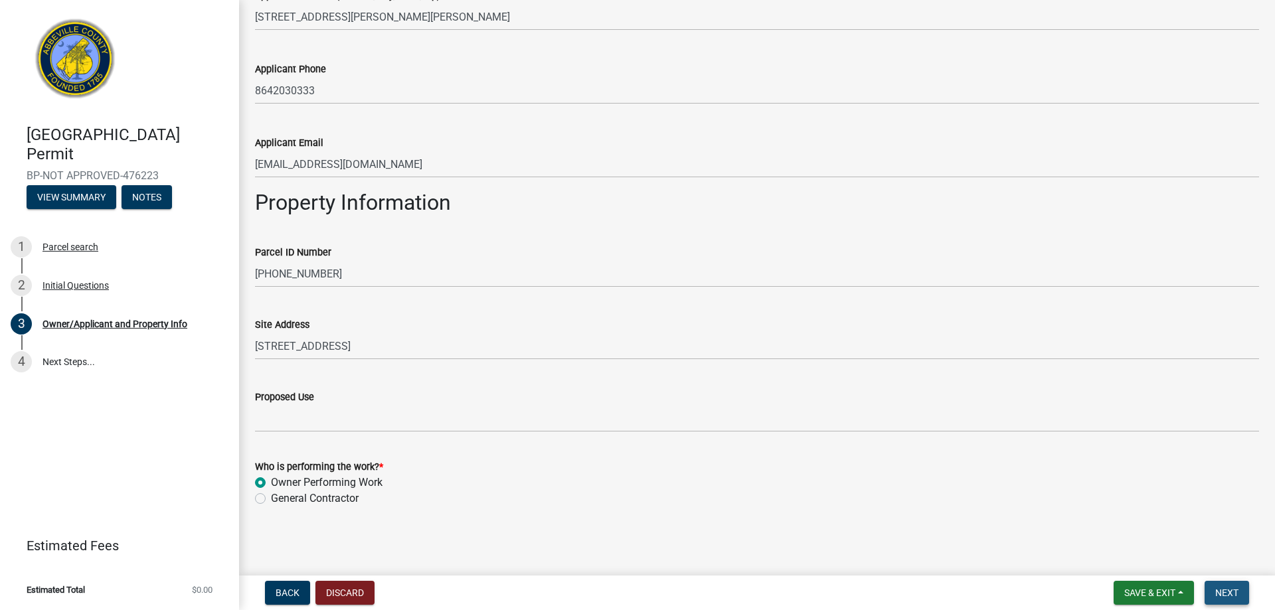
click at [1219, 594] on span "Next" at bounding box center [1226, 593] width 23 height 11
click at [1222, 586] on button "Next" at bounding box center [1226, 593] width 44 height 24
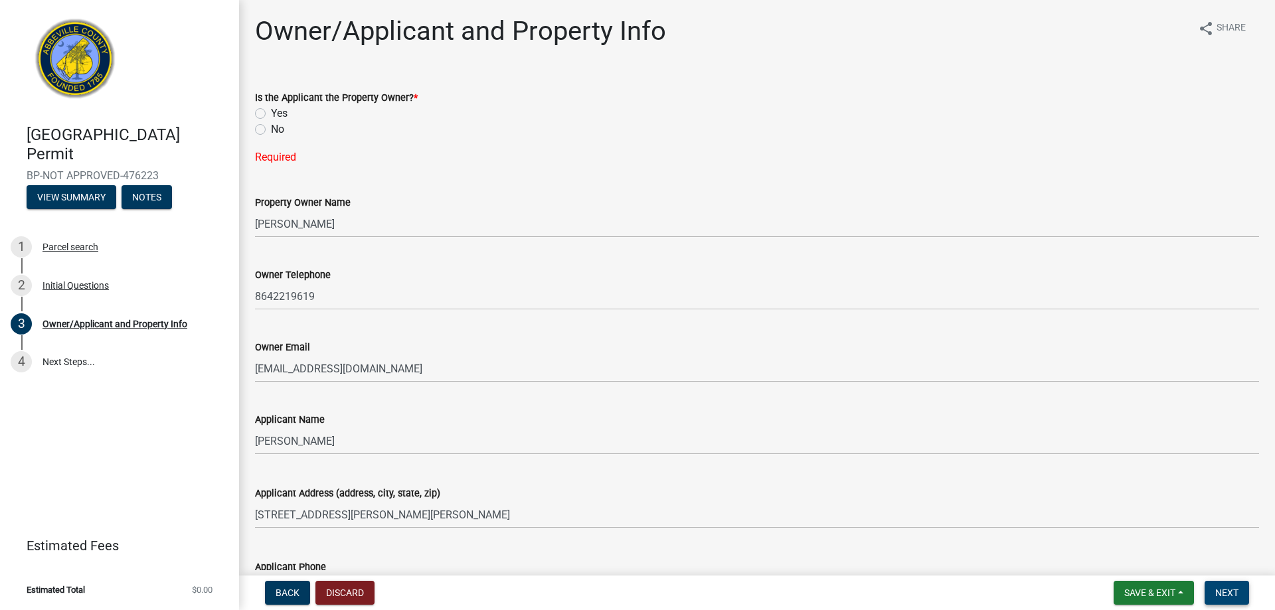
scroll to position [0, 0]
click at [271, 128] on label "No" at bounding box center [277, 130] width 13 height 16
click at [271, 128] on input "No" at bounding box center [275, 126] width 9 height 9
radio input "true"
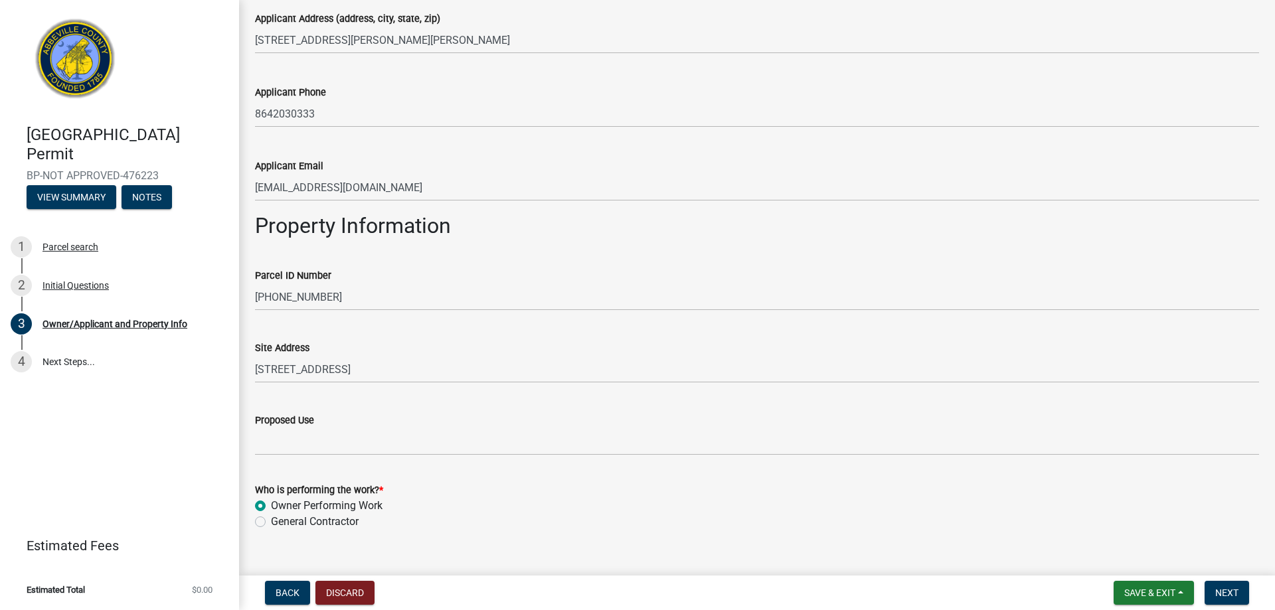
scroll to position [472, 0]
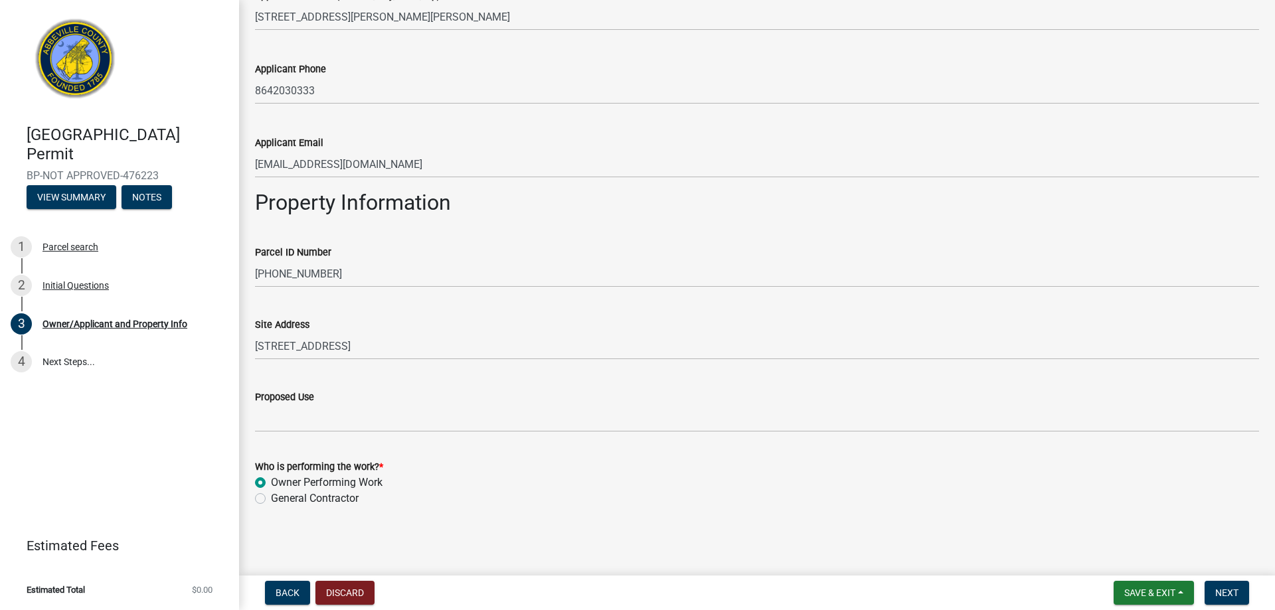
click at [271, 496] on label "General Contractor" at bounding box center [315, 499] width 88 height 16
click at [271, 496] on input "General Contractor" at bounding box center [275, 495] width 9 height 9
radio input "true"
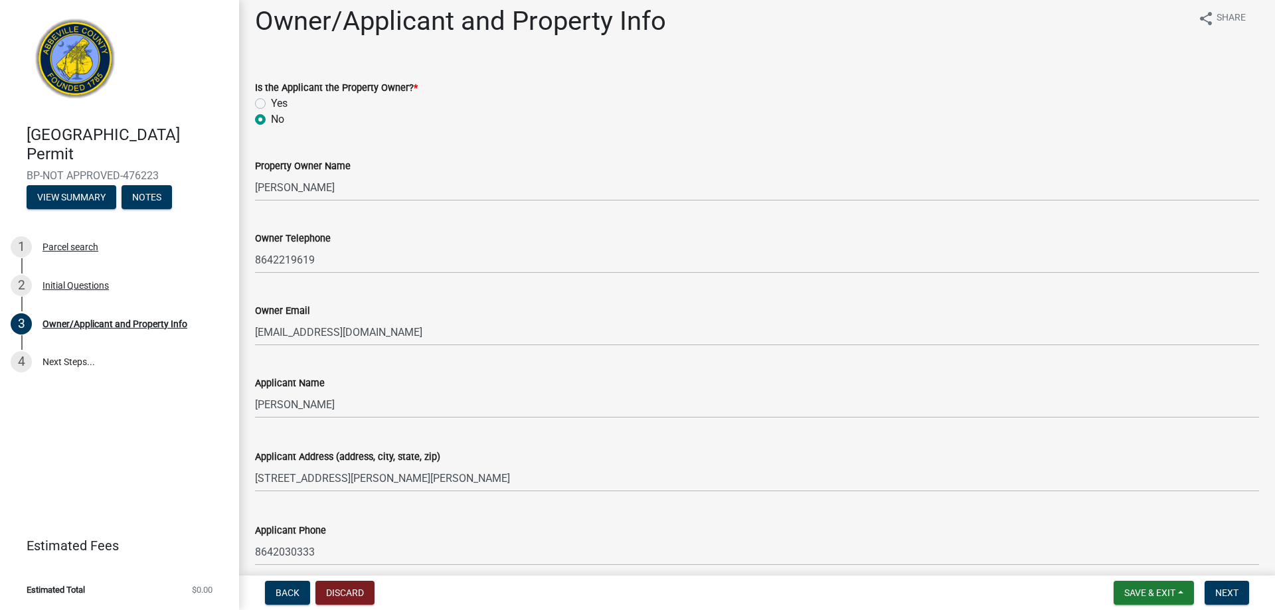
scroll to position [7, 0]
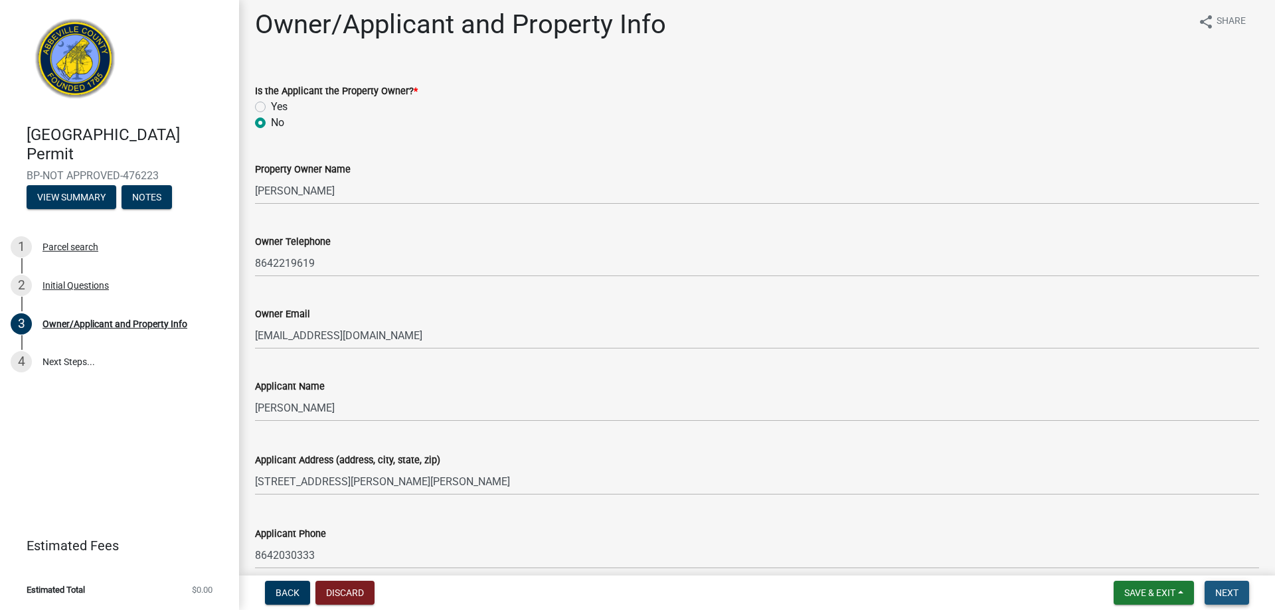
click at [1233, 590] on span "Next" at bounding box center [1226, 593] width 23 height 11
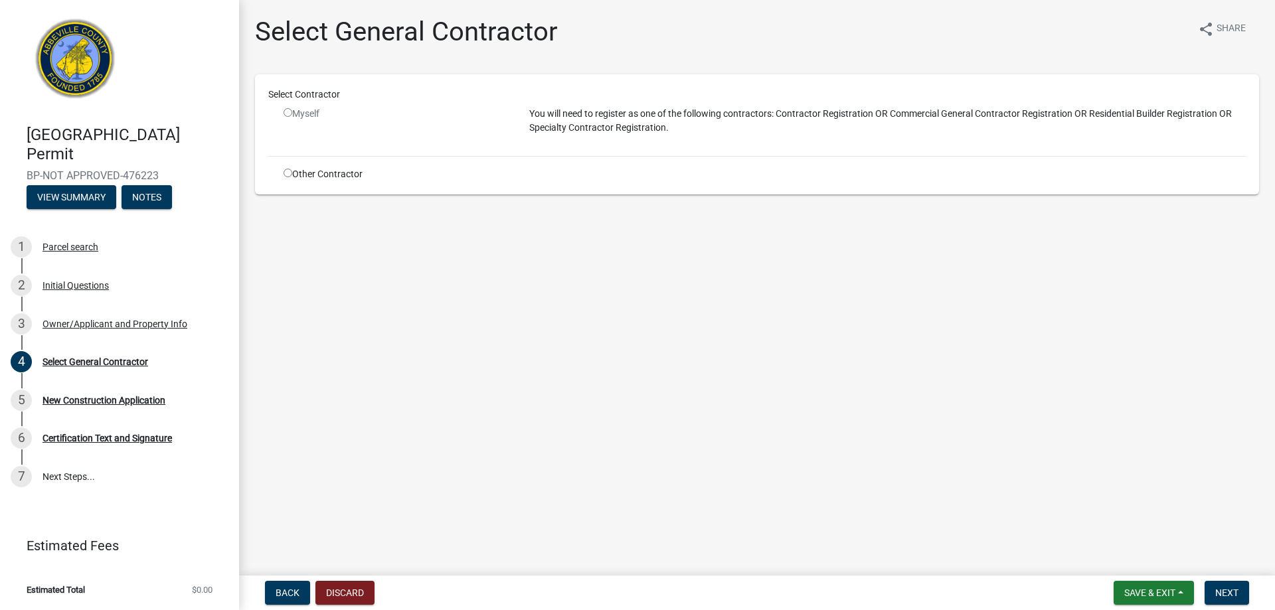
click at [290, 112] on input "radio" at bounding box center [288, 112] width 9 height 9
radio input "false"
click at [292, 112] on div "Myself" at bounding box center [397, 114] width 226 height 14
click at [287, 594] on span "Back" at bounding box center [288, 593] width 24 height 11
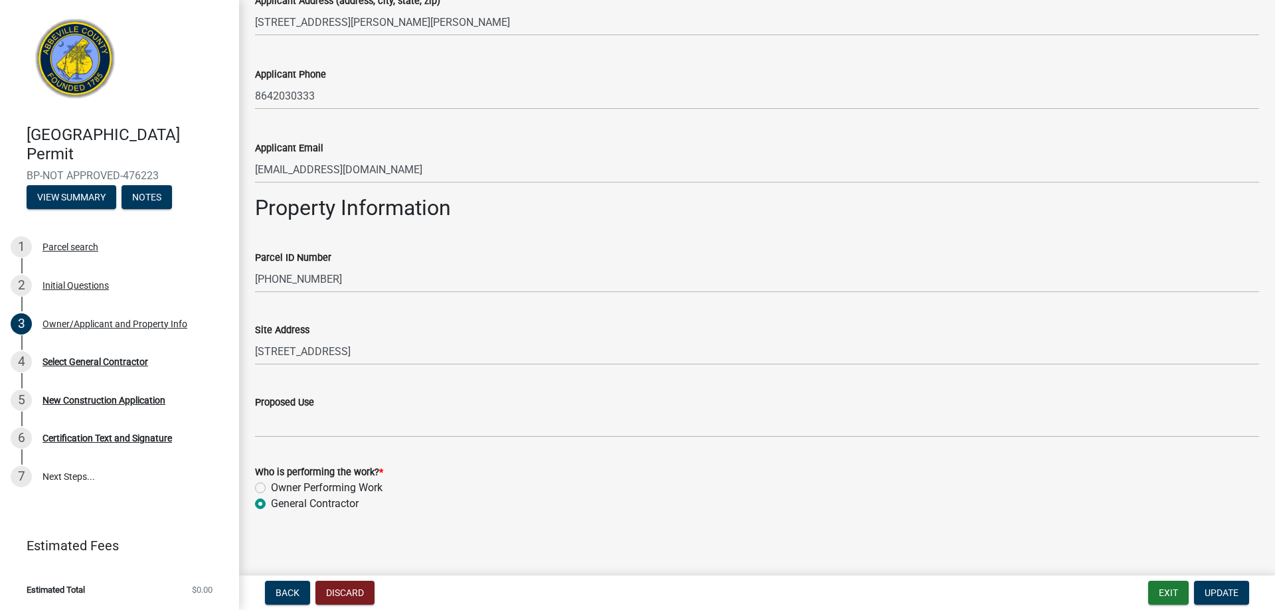
scroll to position [472, 0]
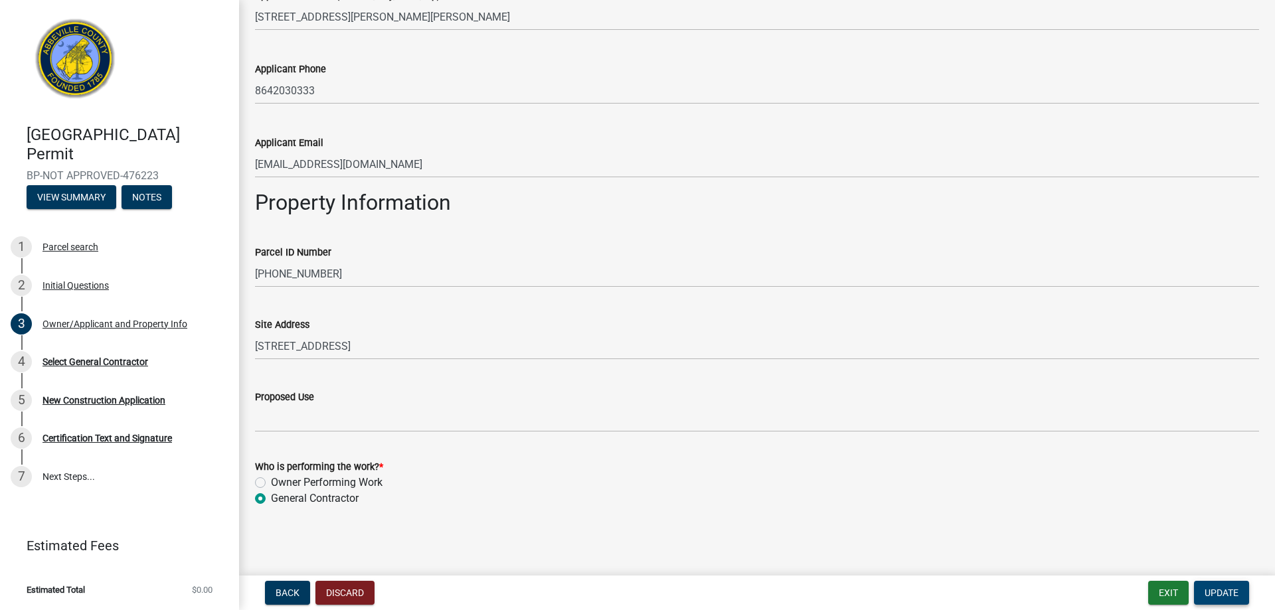
click at [1231, 596] on span "Update" at bounding box center [1221, 593] width 34 height 11
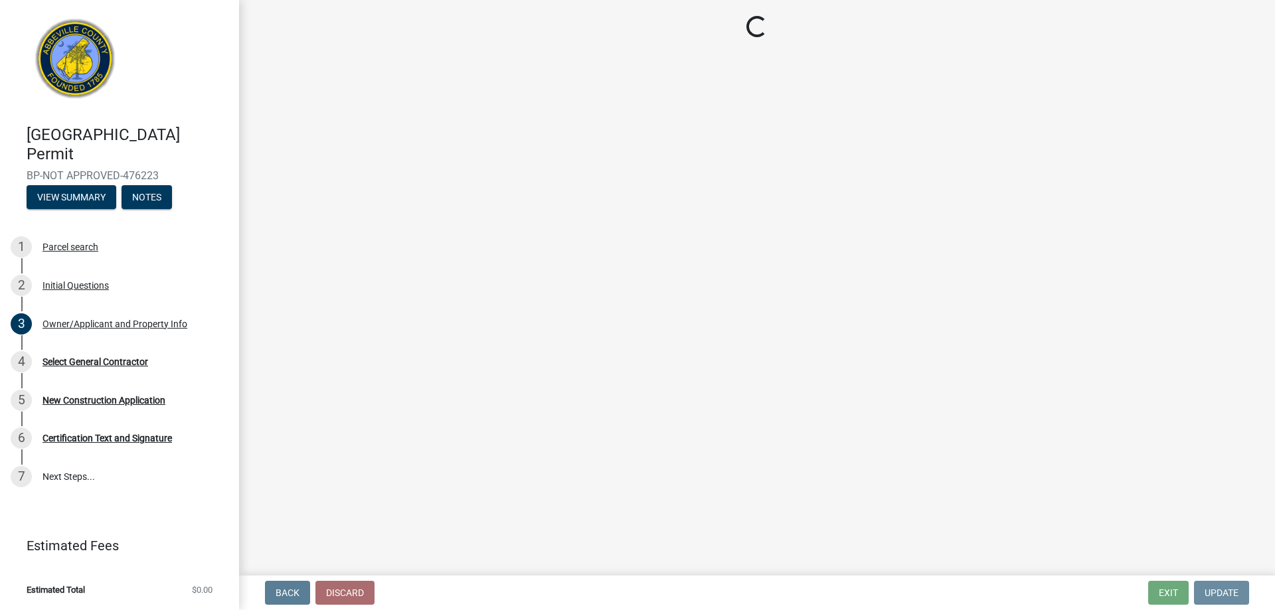
scroll to position [0, 0]
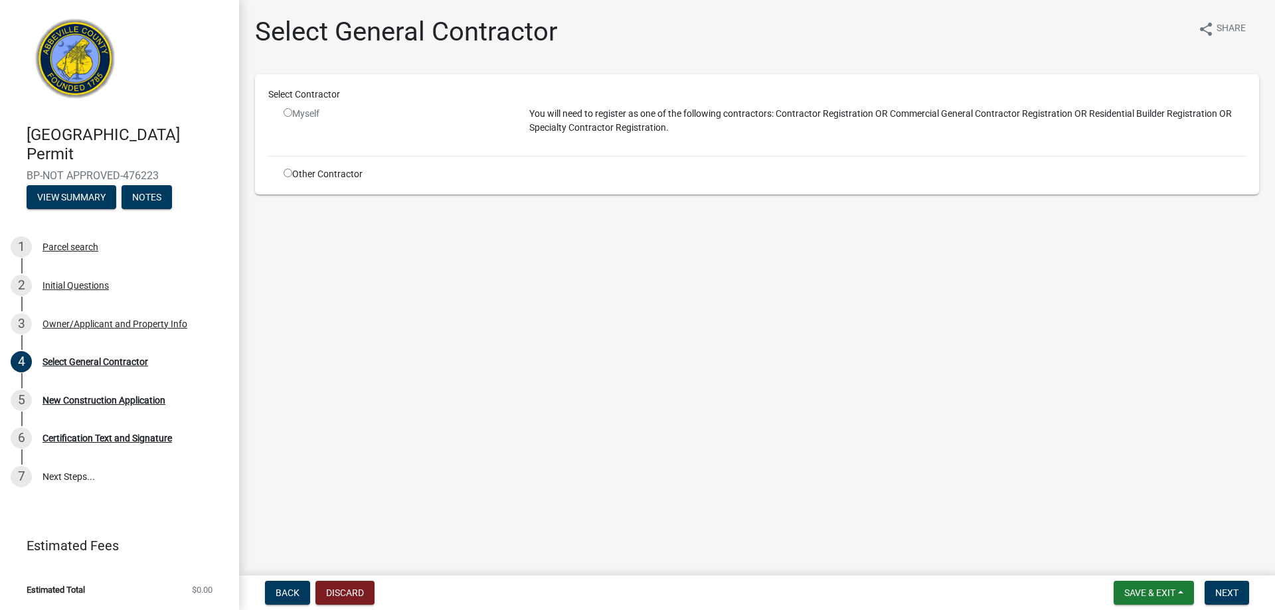
click at [284, 171] on input "radio" at bounding box center [288, 173] width 9 height 9
radio input "true"
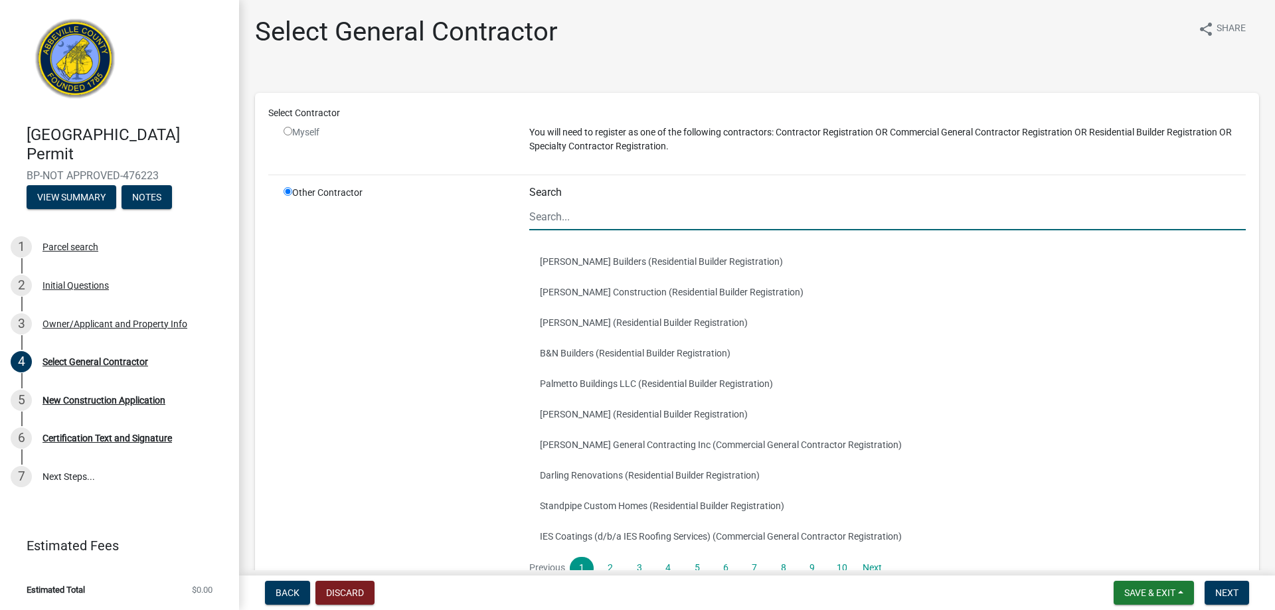
click at [600, 216] on input "Search" at bounding box center [887, 216] width 716 height 27
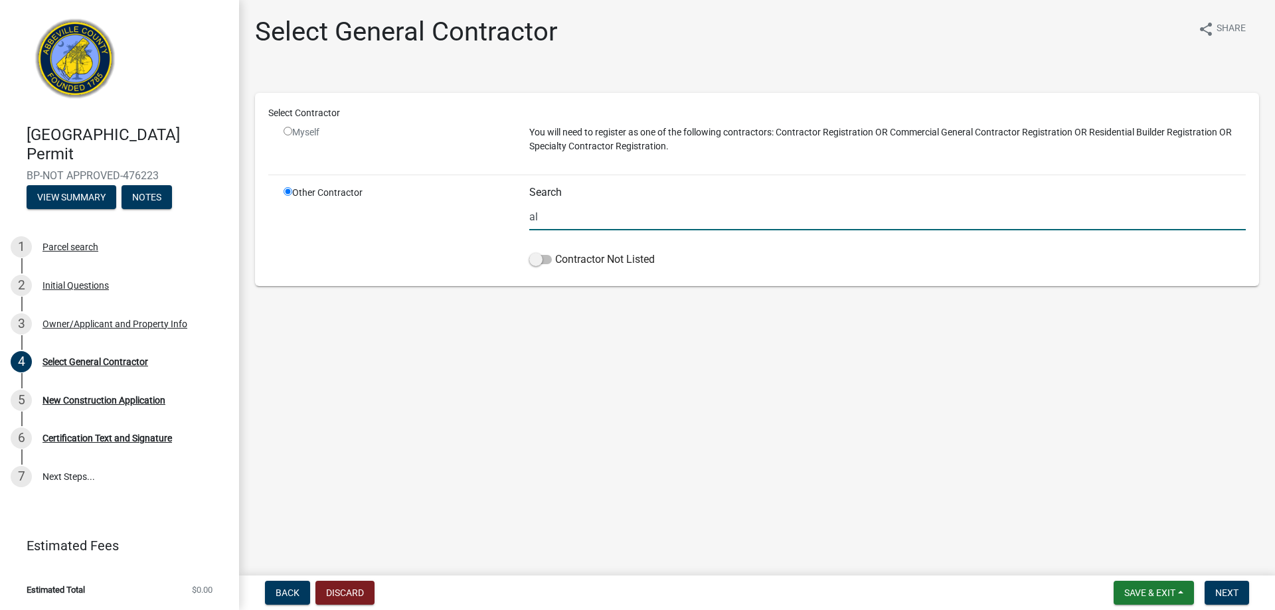
type input "a"
click at [534, 262] on span at bounding box center [540, 259] width 23 height 9
click at [555, 252] on input "Contractor Not Listed" at bounding box center [555, 252] width 0 height 0
click at [578, 220] on input "Alberto" at bounding box center [887, 216] width 716 height 27
type input "[PERSON_NAME]"
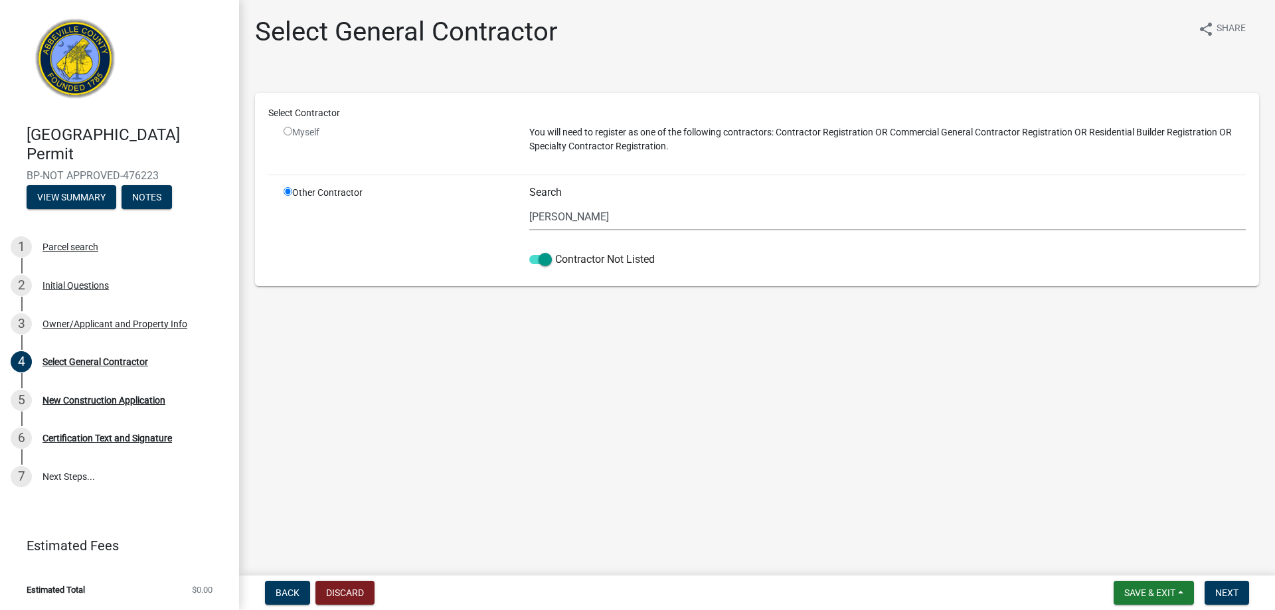
click at [851, 445] on main "Select General Contractor share Share Select Contractor Myself You will need to…" at bounding box center [757, 285] width 1036 height 570
click at [1236, 591] on span "Next" at bounding box center [1226, 593] width 23 height 11
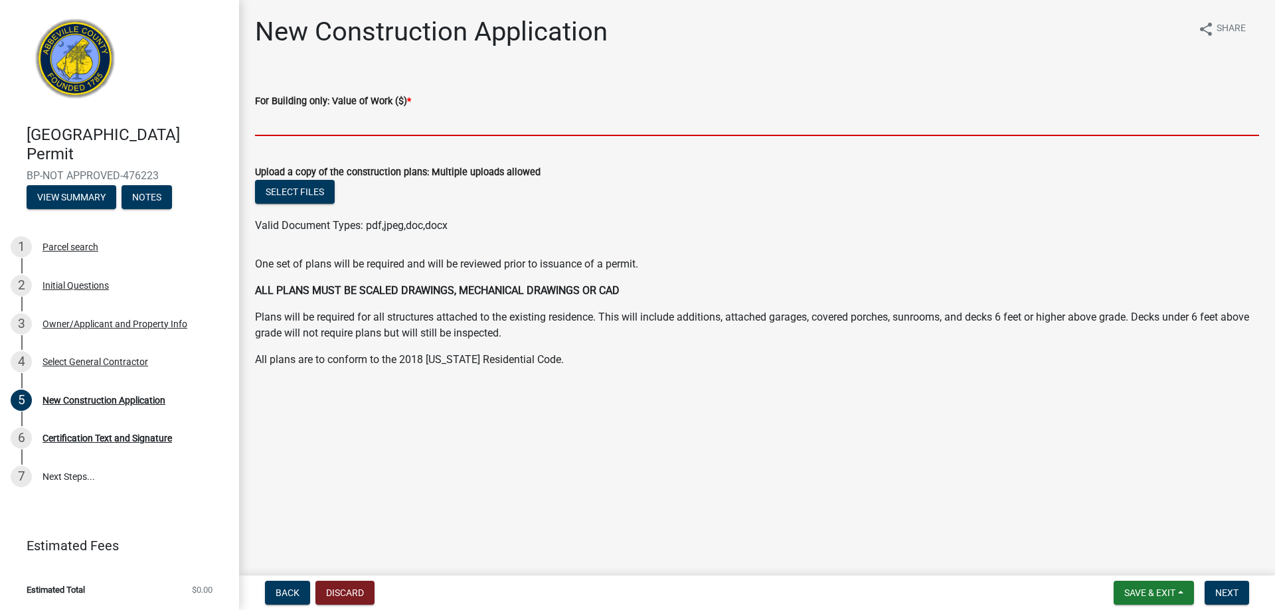
click at [347, 125] on input "text" at bounding box center [757, 122] width 1004 height 27
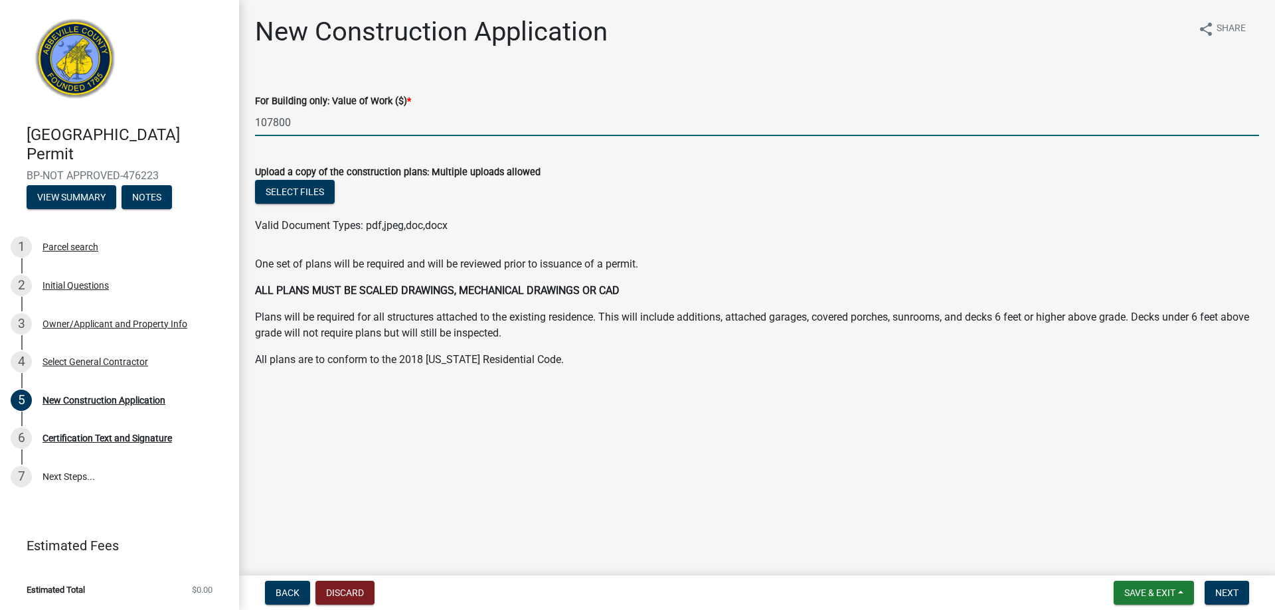
type input "107800"
click at [424, 201] on div "Select files" at bounding box center [757, 193] width 1004 height 27
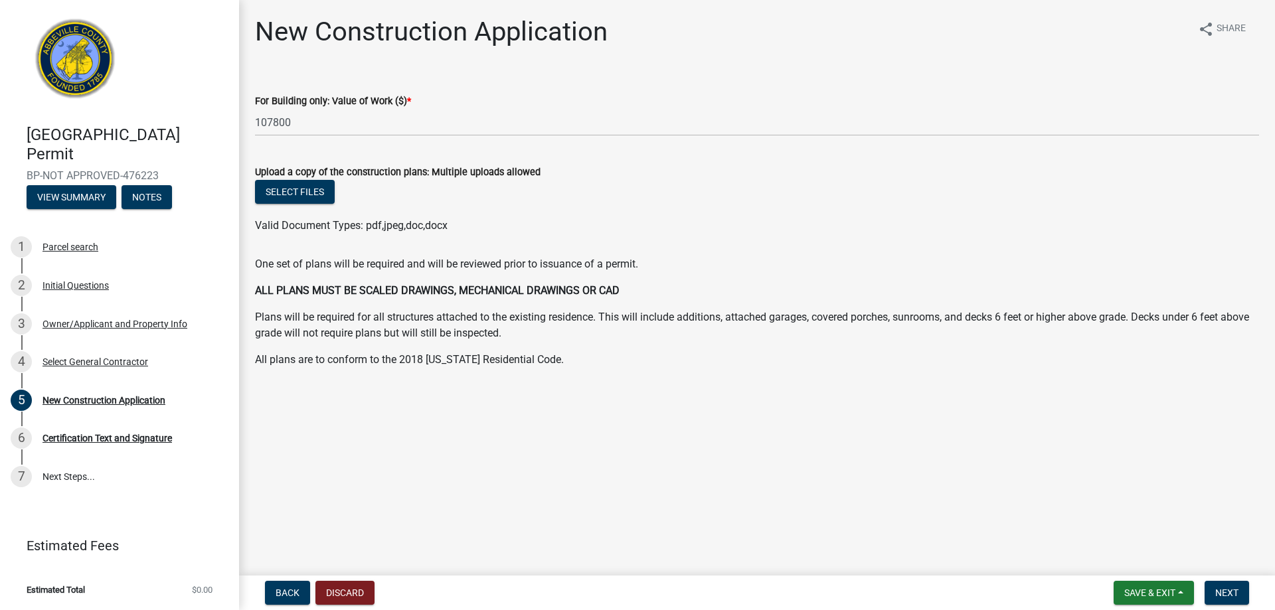
click at [541, 402] on main "New Construction Application share Share For Building only: Value of Work ($) *…" at bounding box center [757, 285] width 1036 height 570
click at [456, 303] on div "One set of plans will be required and will be reviewed prior to issuance of a p…" at bounding box center [757, 312] width 1004 height 112
click at [307, 191] on button "Select files" at bounding box center [295, 192] width 80 height 24
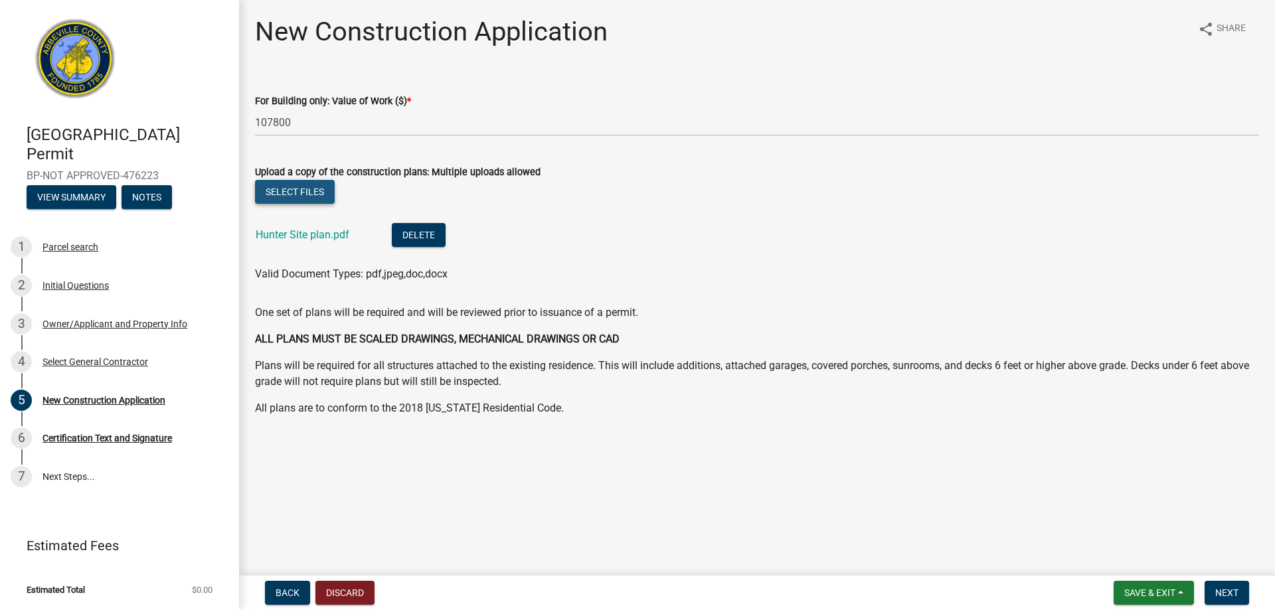
click at [313, 192] on button "Select files" at bounding box center [295, 192] width 80 height 24
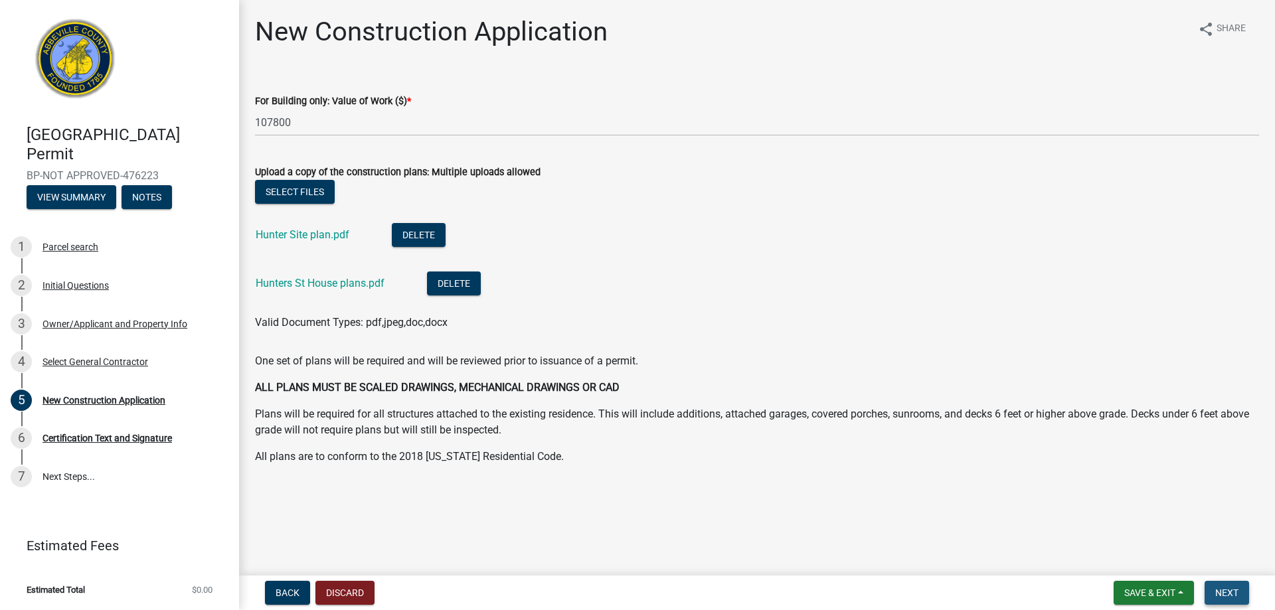
click at [1231, 588] on span "Next" at bounding box center [1226, 593] width 23 height 11
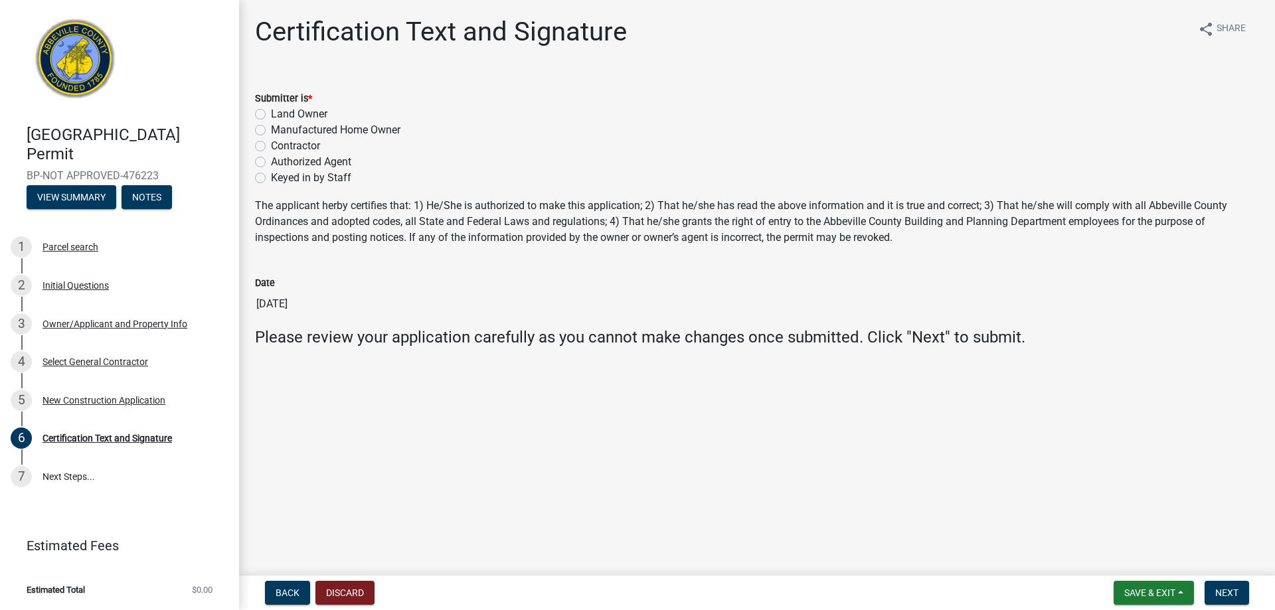
click at [273, 146] on label "Contractor" at bounding box center [295, 146] width 49 height 16
click at [273, 146] on input "Contractor" at bounding box center [275, 142] width 9 height 9
radio input "true"
click at [1226, 598] on span "Next" at bounding box center [1226, 593] width 23 height 11
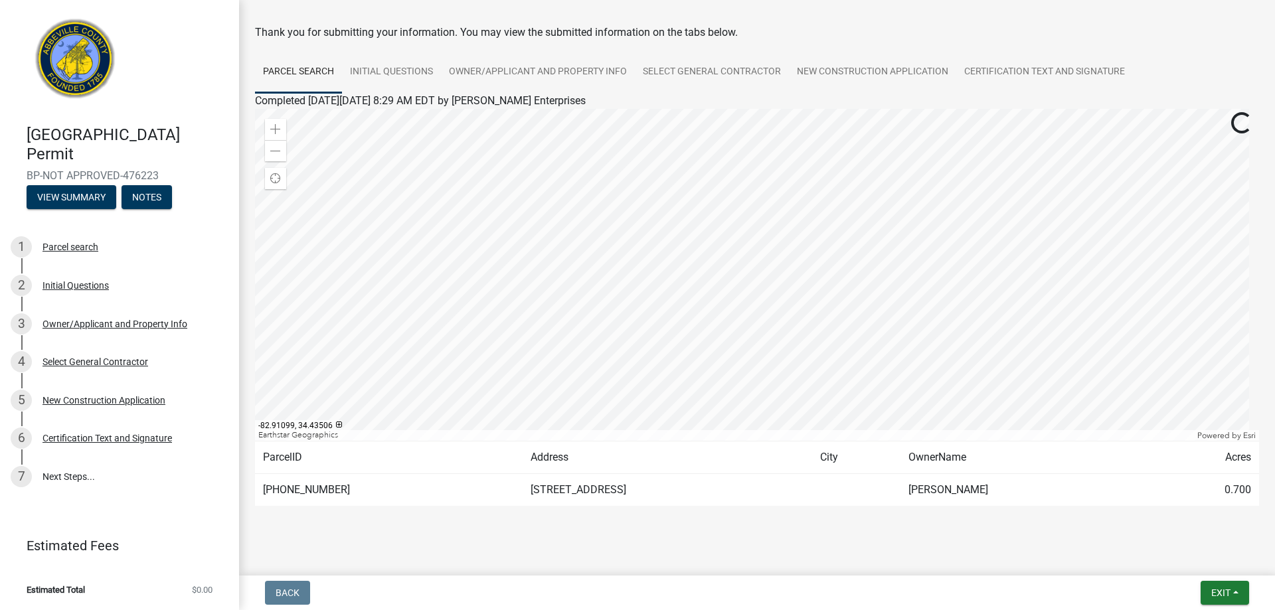
scroll to position [64, 0]
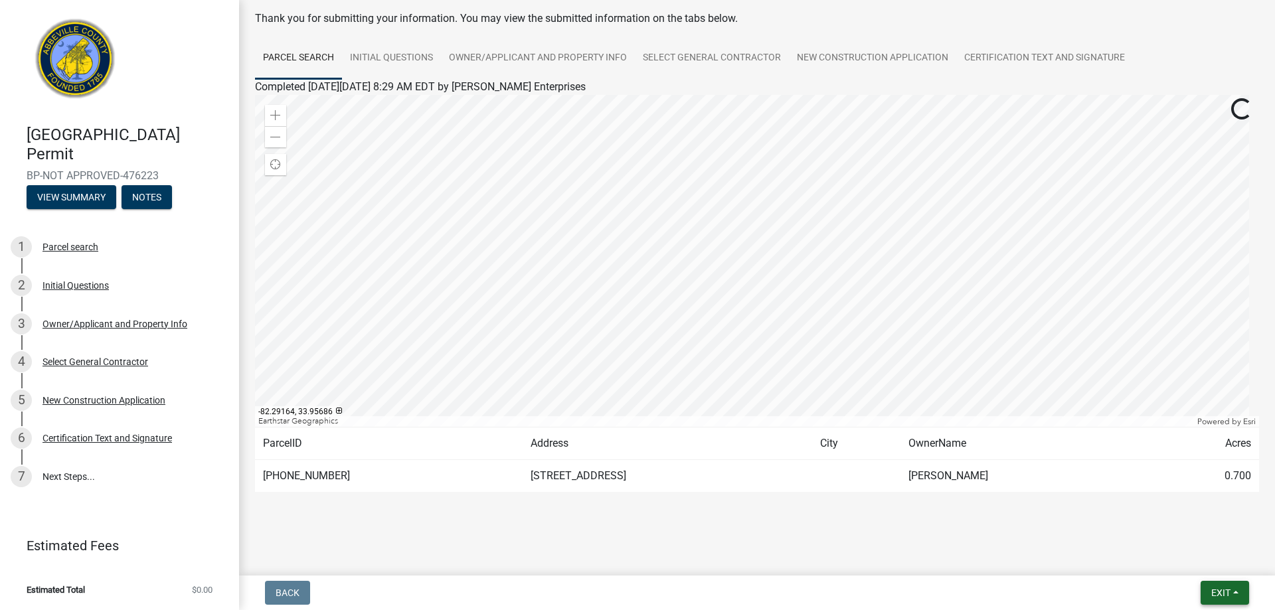
click at [1226, 597] on span "Exit" at bounding box center [1220, 593] width 19 height 11
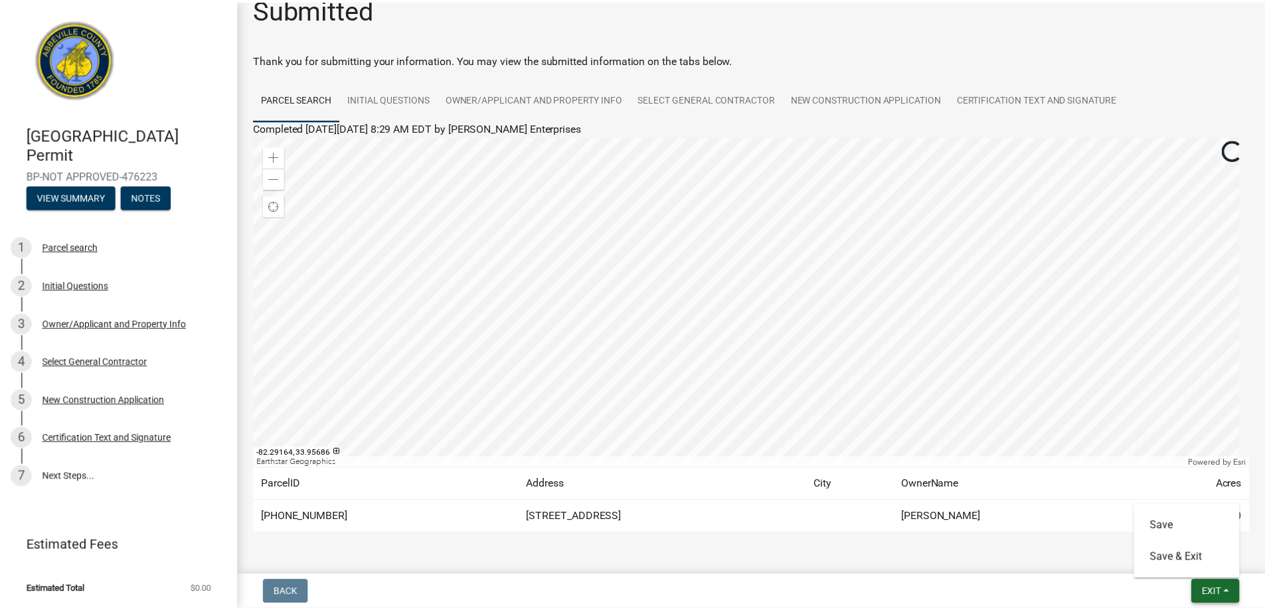
scroll to position [0, 0]
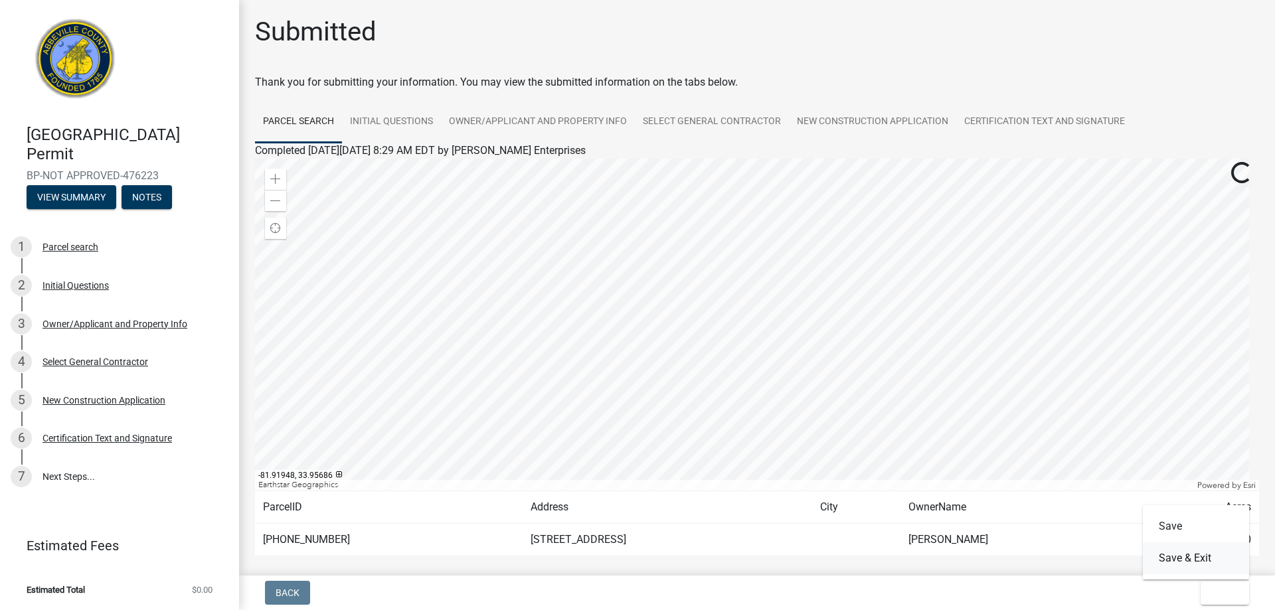
click at [1208, 554] on button "Save & Exit" at bounding box center [1196, 558] width 106 height 32
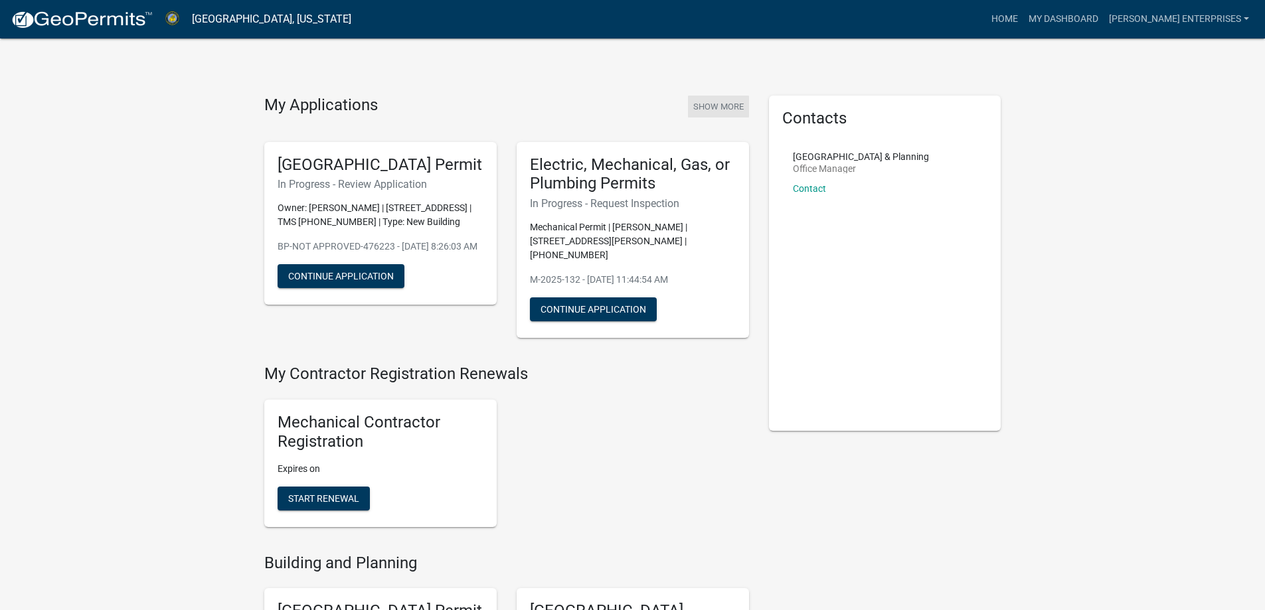
click at [726, 103] on button "Show More" at bounding box center [718, 107] width 61 height 22
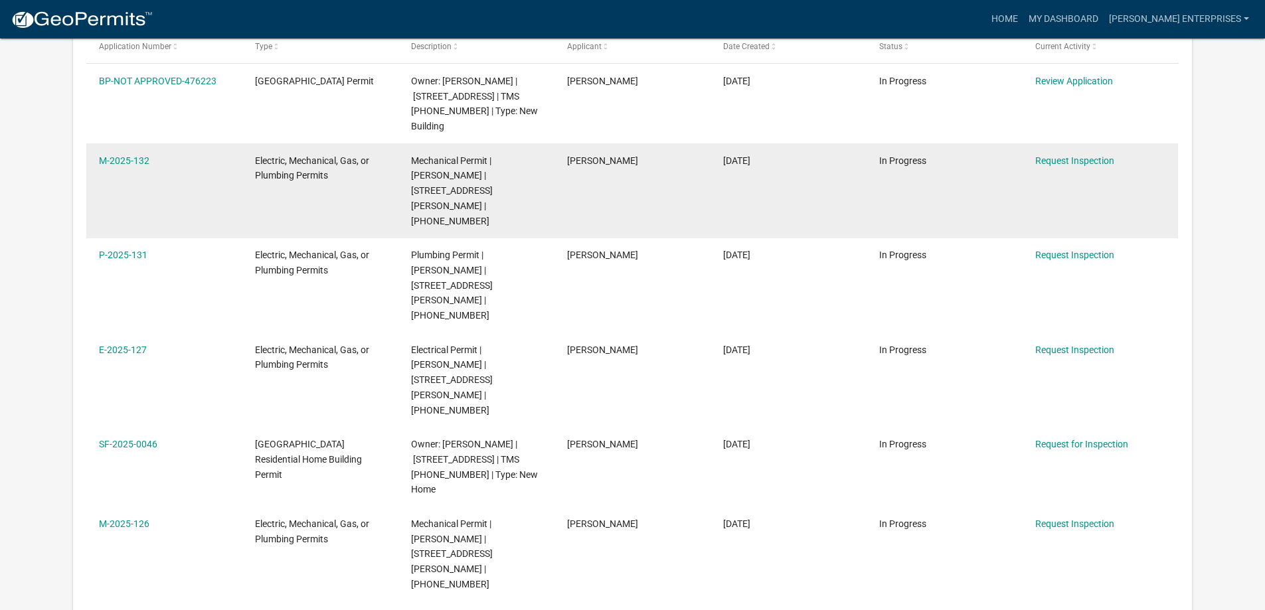
scroll to position [242, 0]
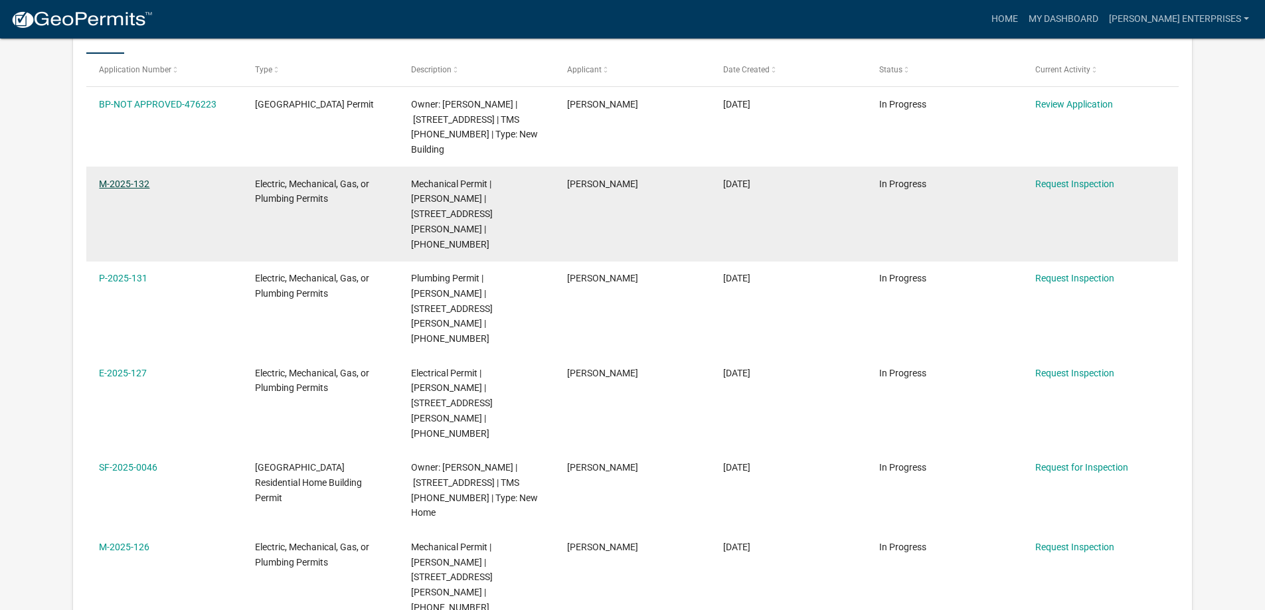
click at [123, 179] on link "M-2025-132" at bounding box center [124, 184] width 50 height 11
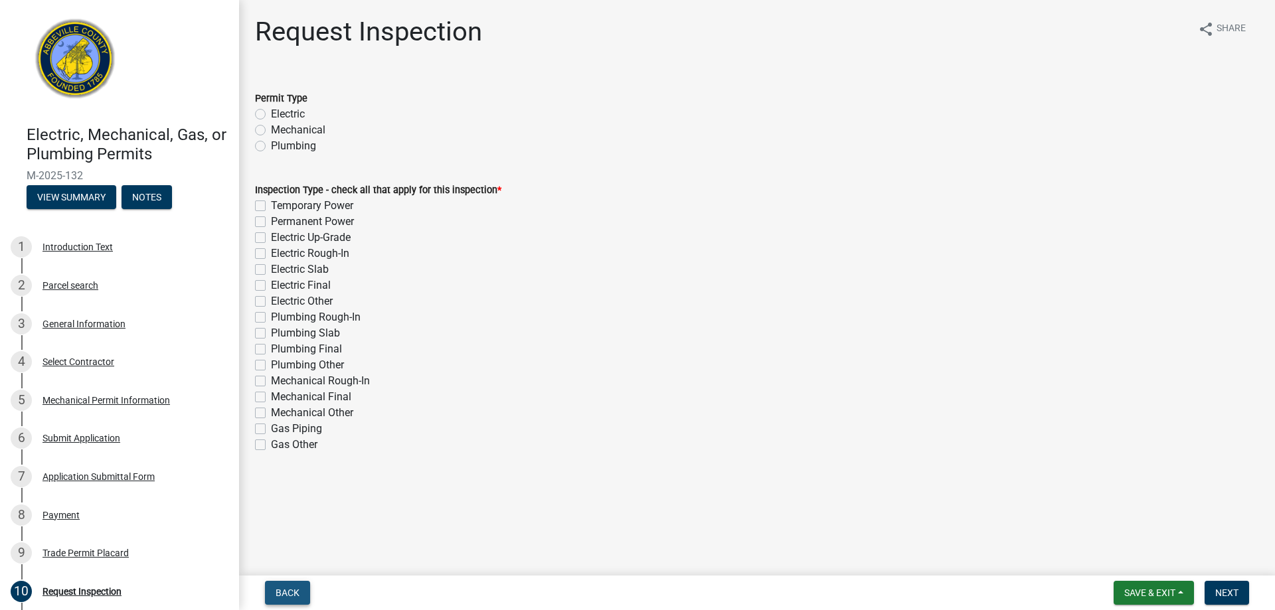
click at [286, 598] on span "Back" at bounding box center [288, 593] width 24 height 11
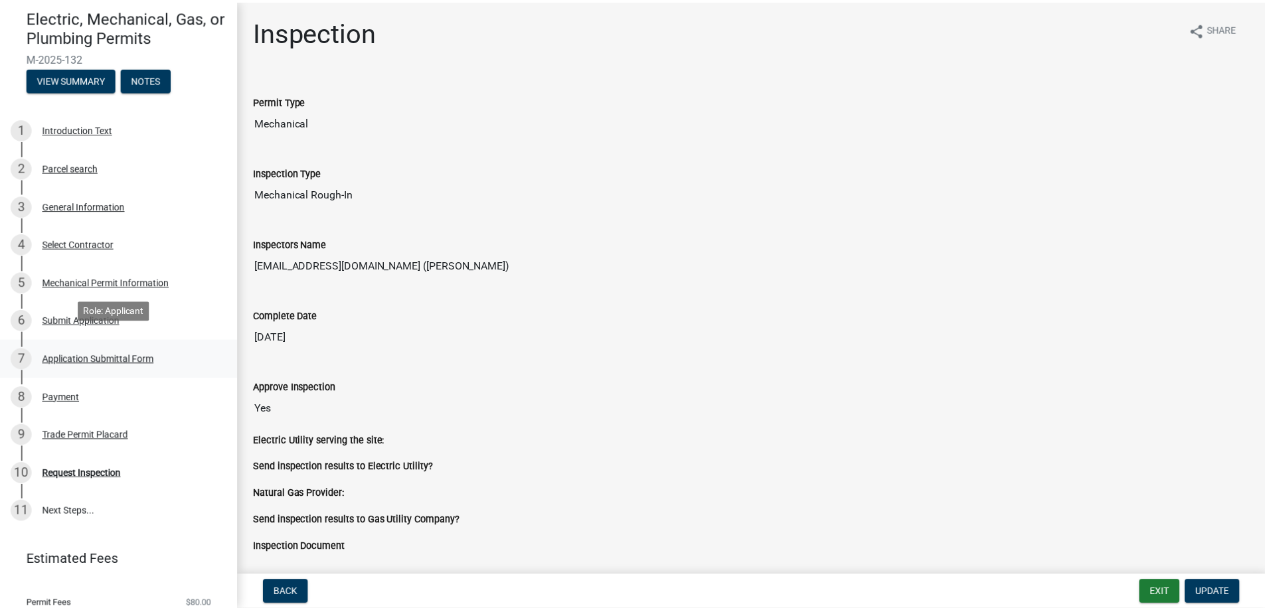
scroll to position [133, 0]
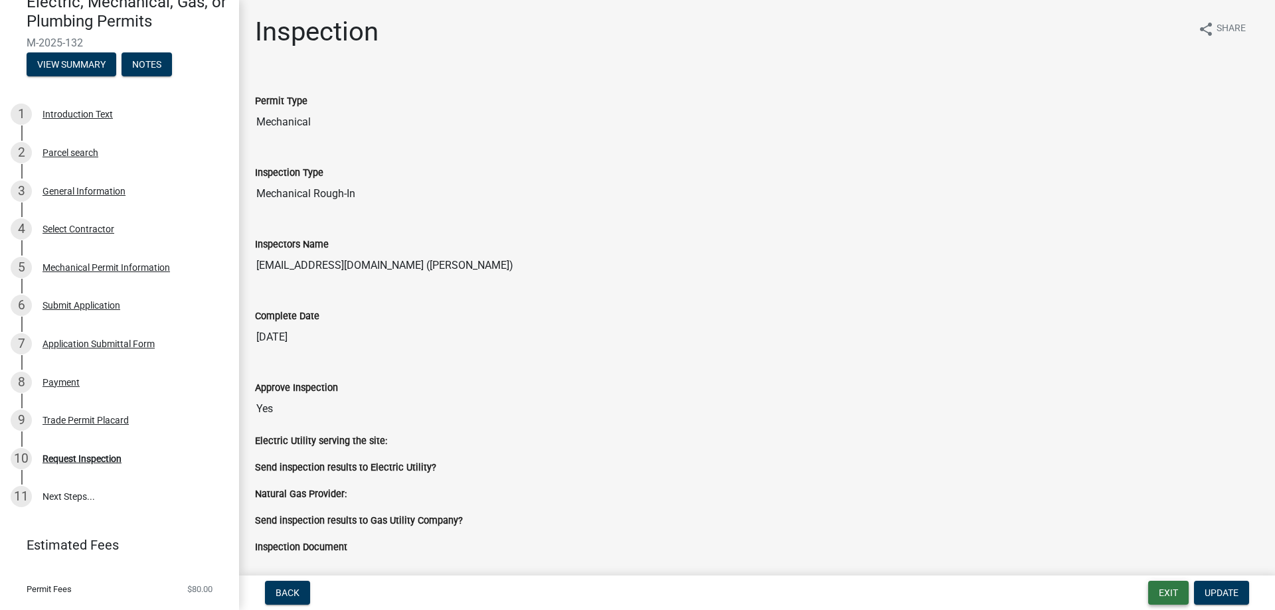
click at [1169, 598] on button "Exit" at bounding box center [1168, 593] width 41 height 24
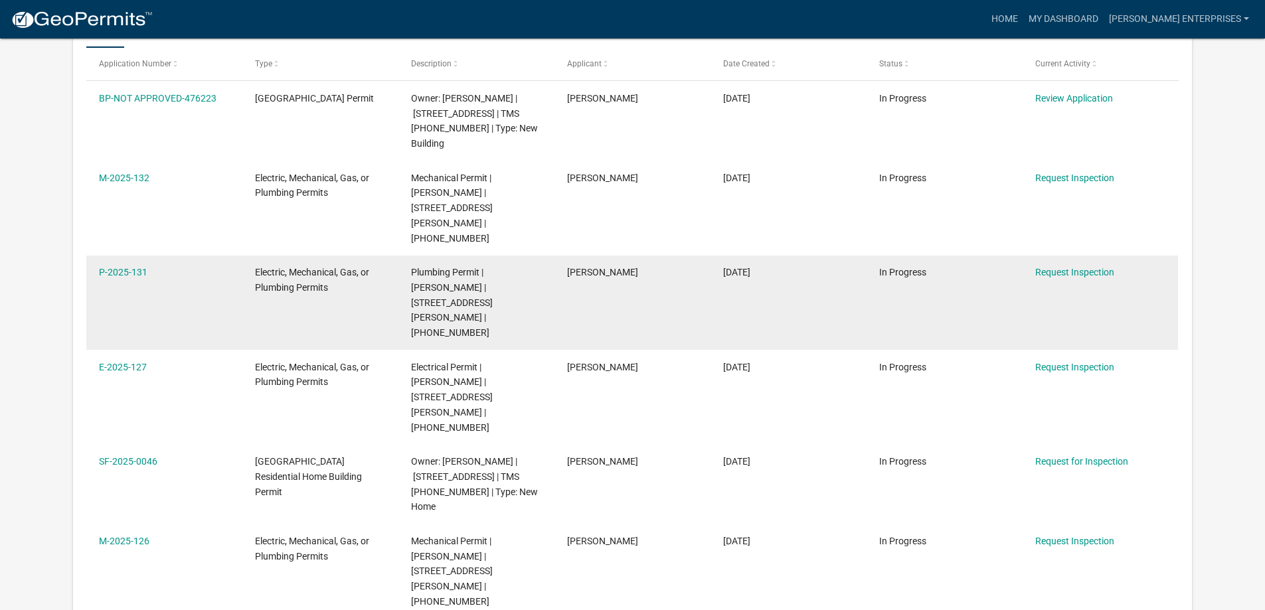
scroll to position [266, 0]
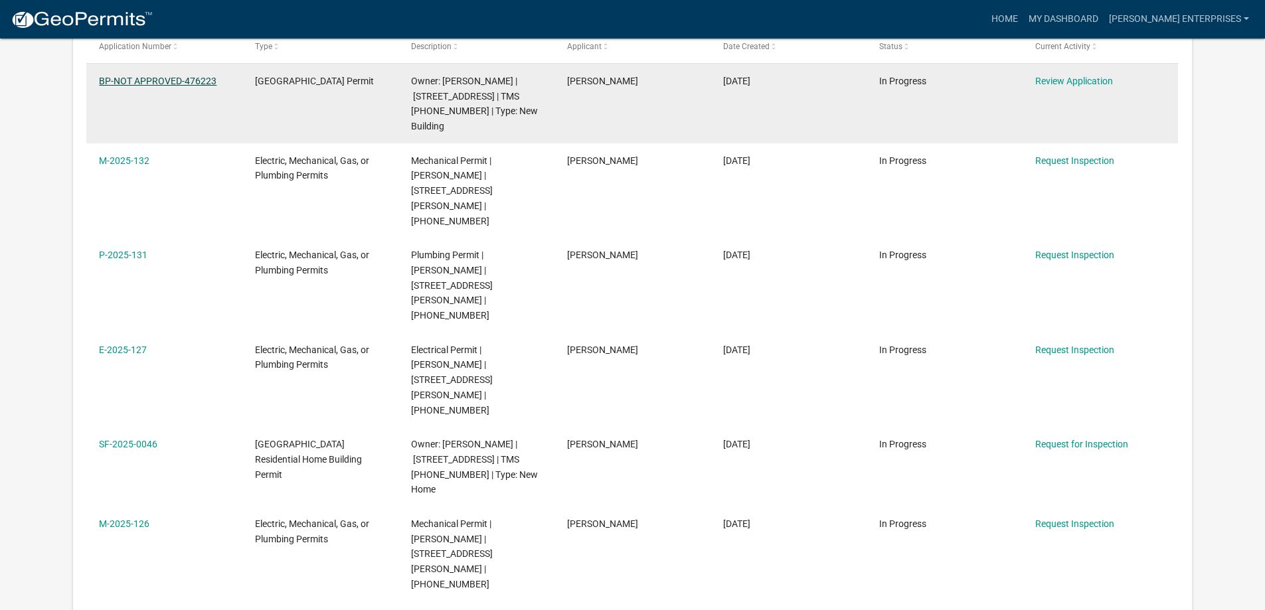
click at [182, 78] on link "BP-NOT APPROVED-476223" at bounding box center [158, 81] width 118 height 11
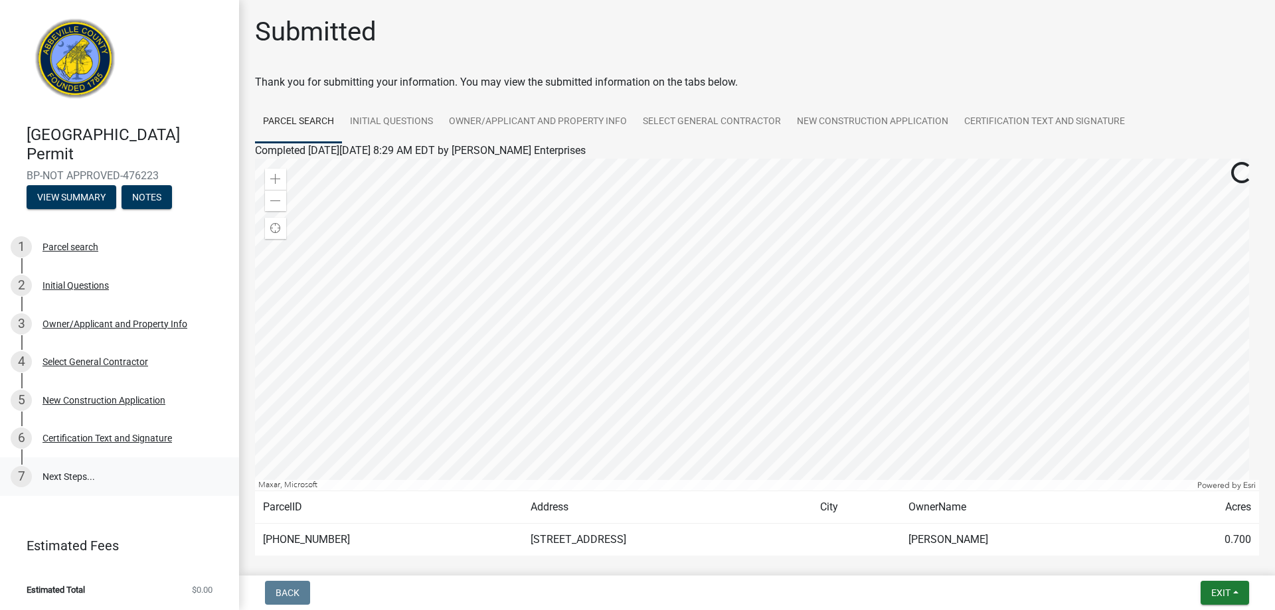
click at [67, 482] on link "7 Next Steps..." at bounding box center [119, 476] width 239 height 39
click at [106, 430] on div "6 Certification Text and Signature" at bounding box center [114, 438] width 207 height 21
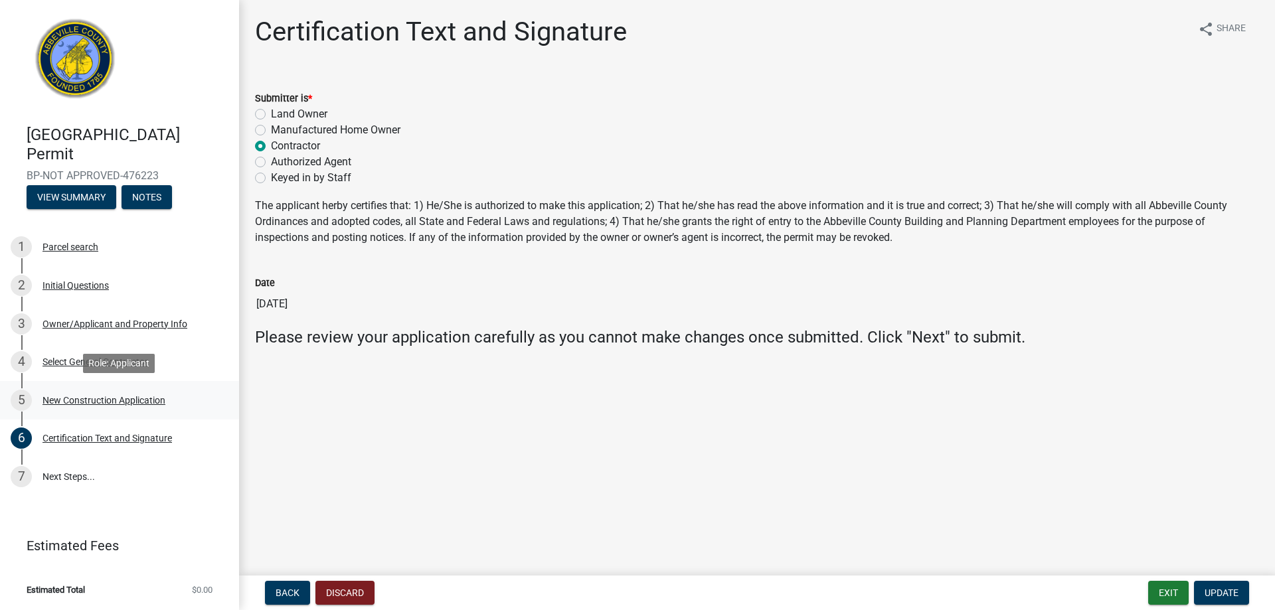
click at [122, 398] on div "New Construction Application" at bounding box center [103, 400] width 123 height 9
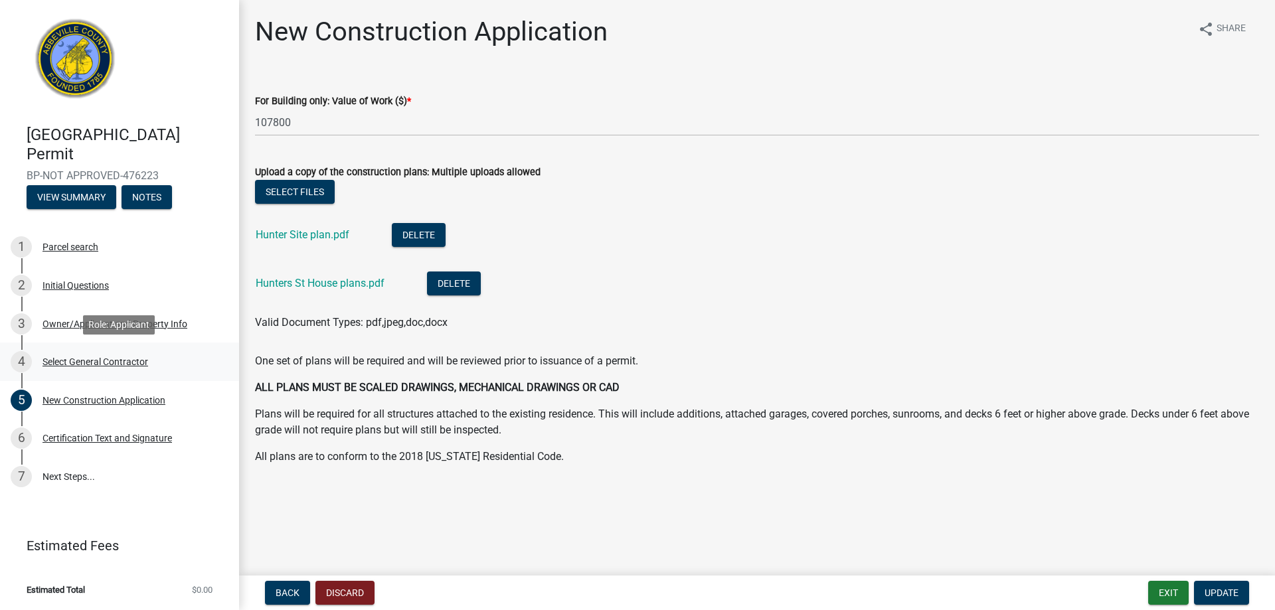
click at [100, 361] on div "Select General Contractor" at bounding box center [95, 361] width 106 height 9
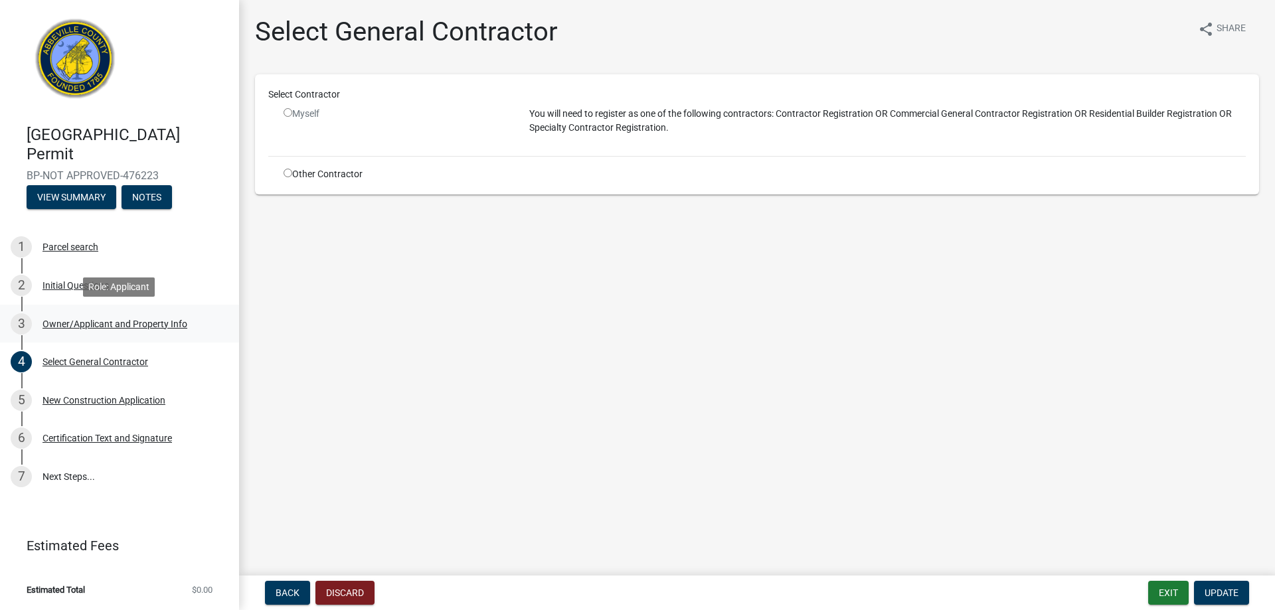
click at [91, 321] on div "Owner/Applicant and Property Info" at bounding box center [114, 323] width 145 height 9
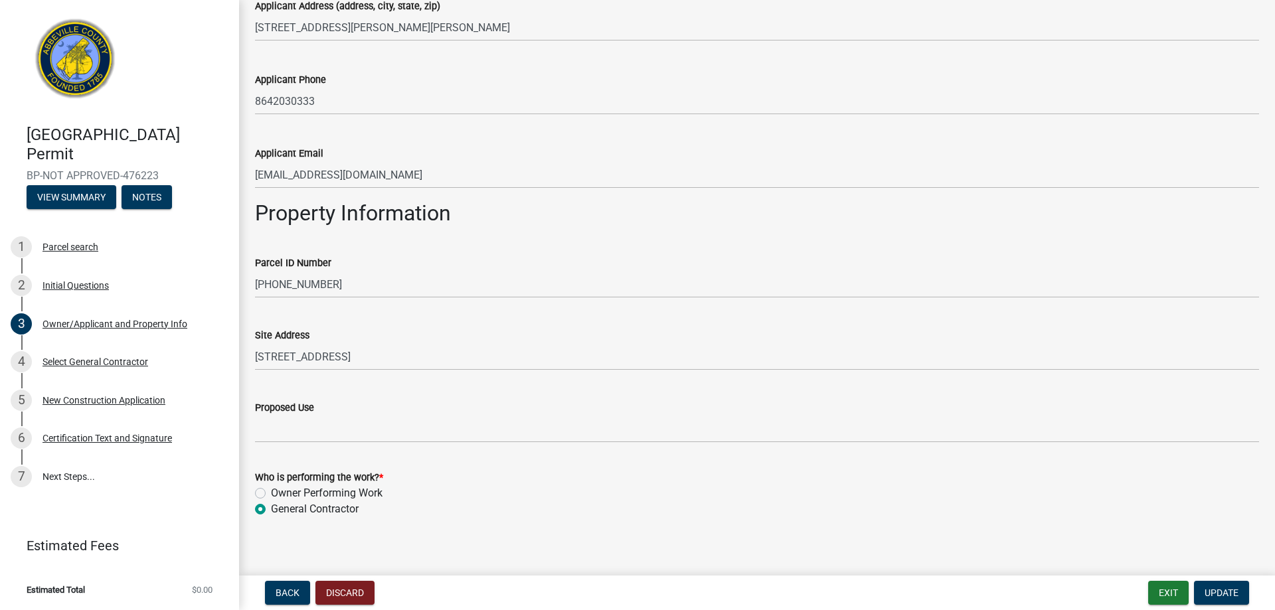
scroll to position [472, 0]
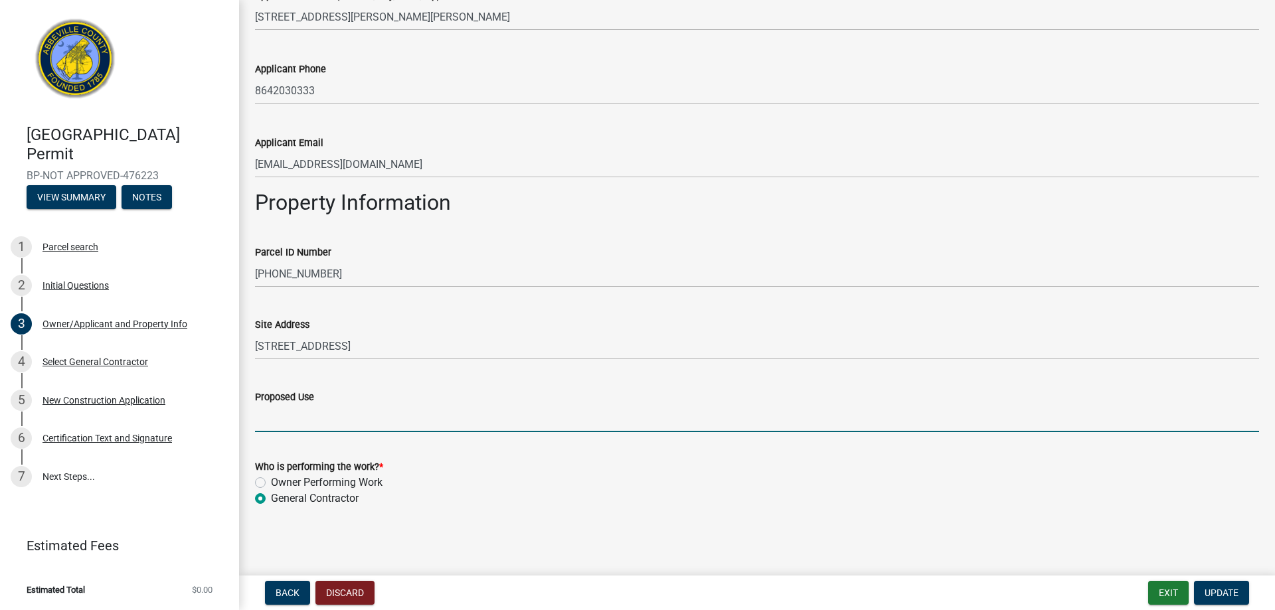
click at [373, 425] on input "Proposed Use" at bounding box center [757, 418] width 1004 height 27
type input "3 Bed 2 bath home, slab, vinyl , sewer"
click at [79, 282] on div "Initial Questions" at bounding box center [75, 285] width 66 height 9
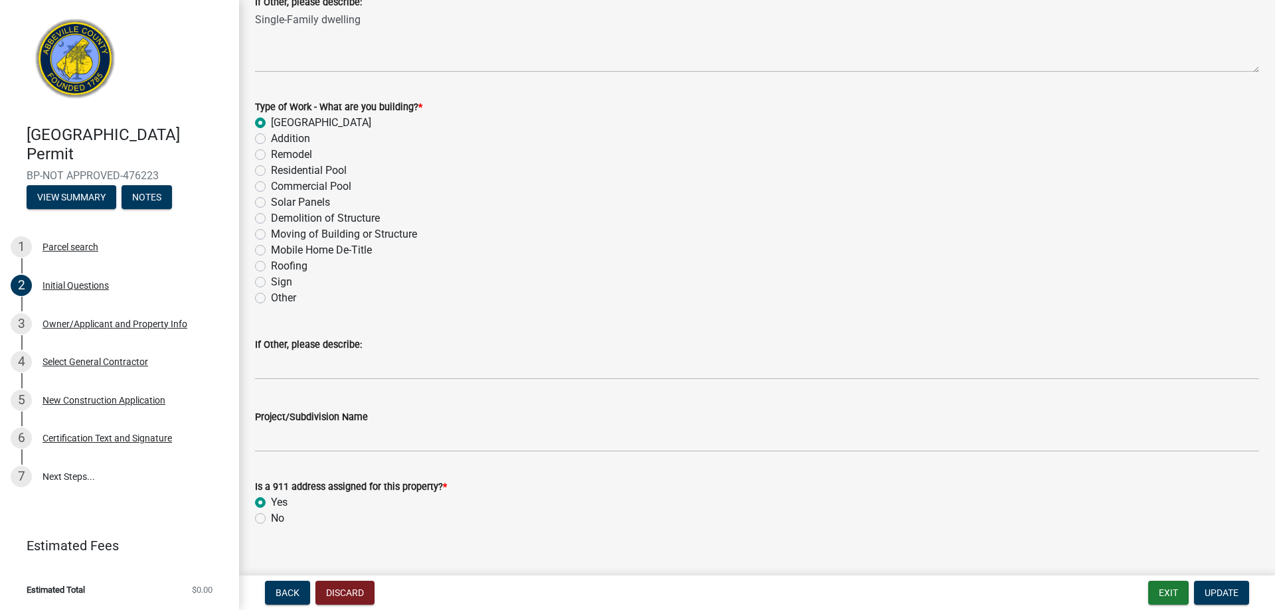
scroll to position [576, 0]
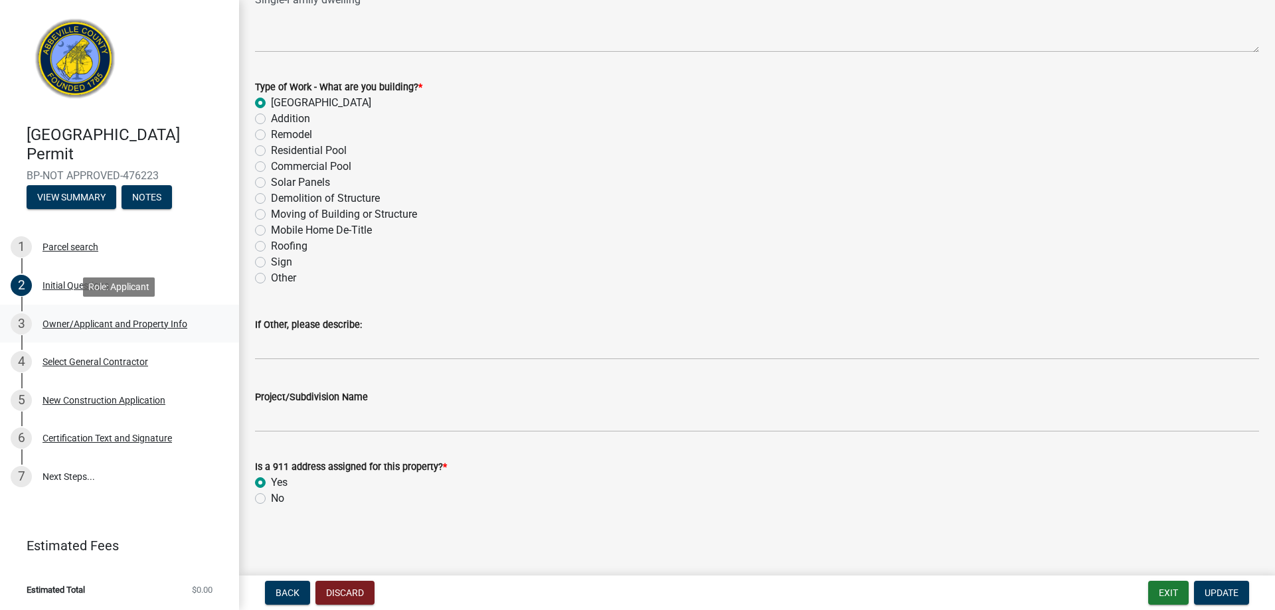
click at [108, 325] on div "Owner/Applicant and Property Info" at bounding box center [114, 323] width 145 height 9
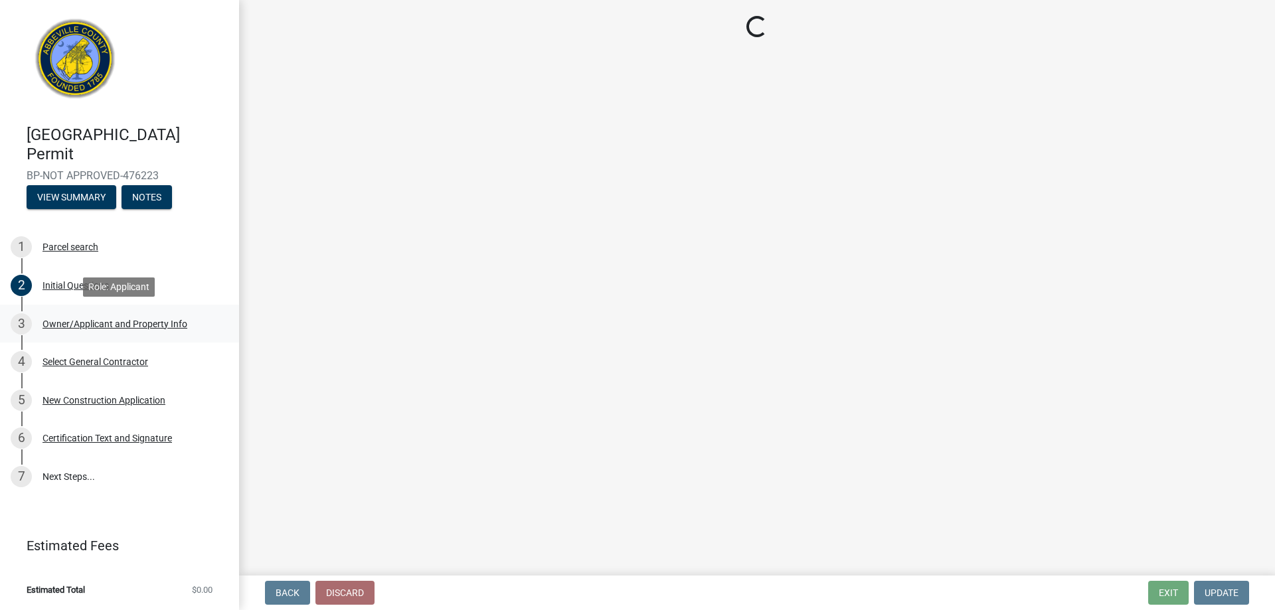
scroll to position [0, 0]
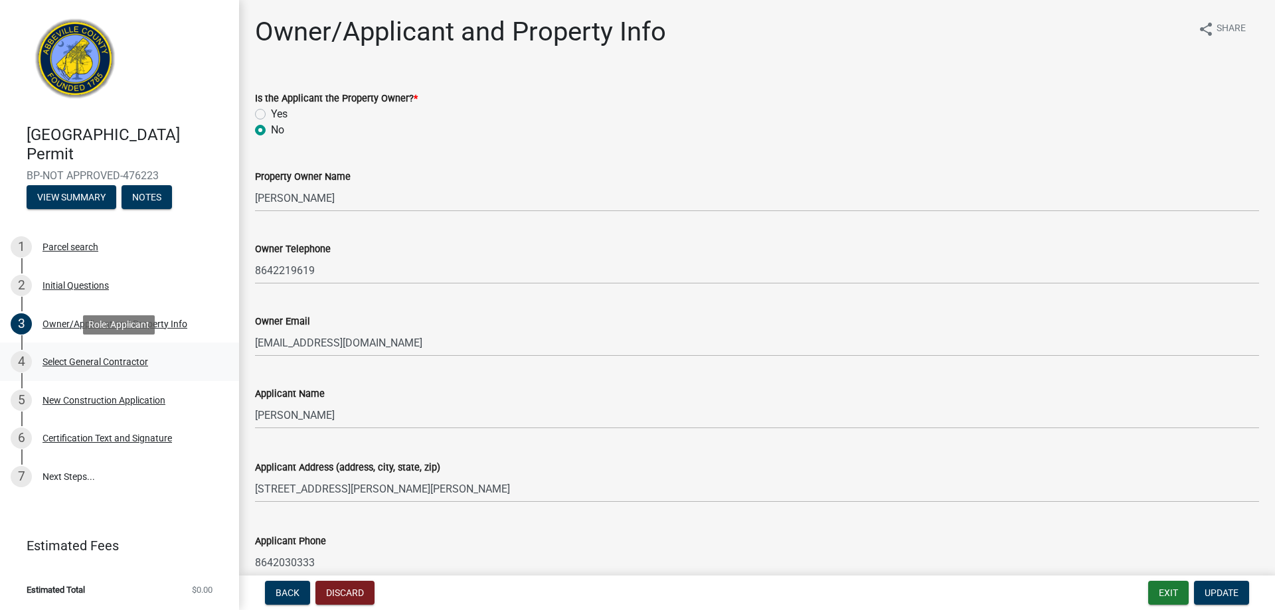
click at [106, 357] on div "Select General Contractor" at bounding box center [95, 361] width 106 height 9
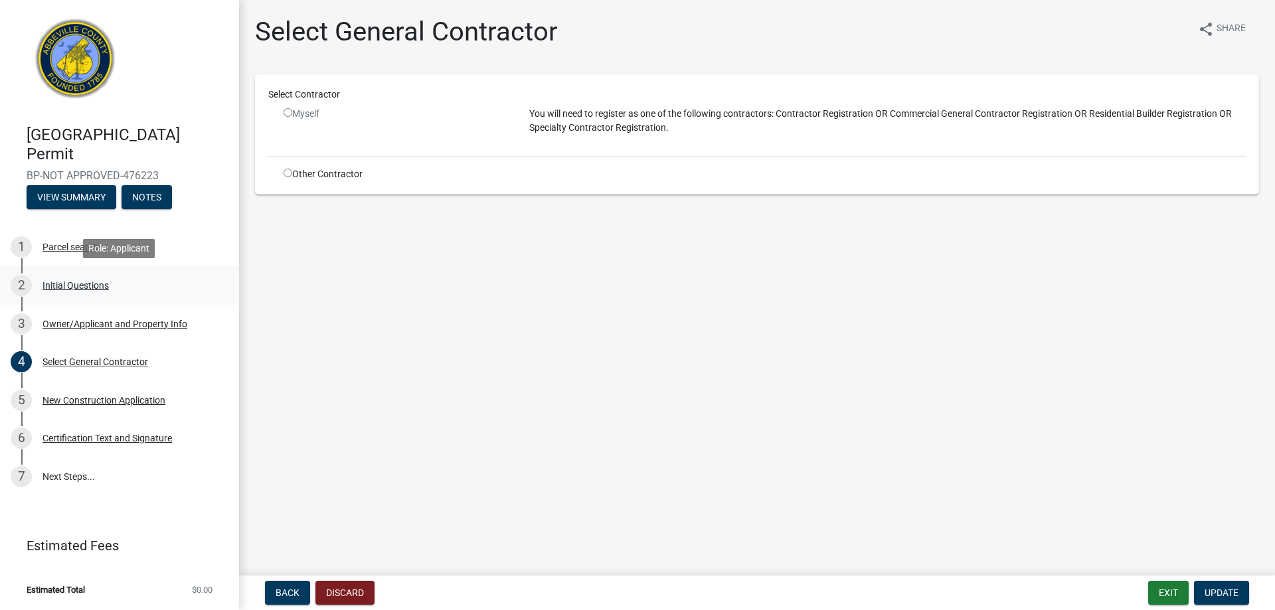
click at [70, 283] on div "Initial Questions" at bounding box center [75, 285] width 66 height 9
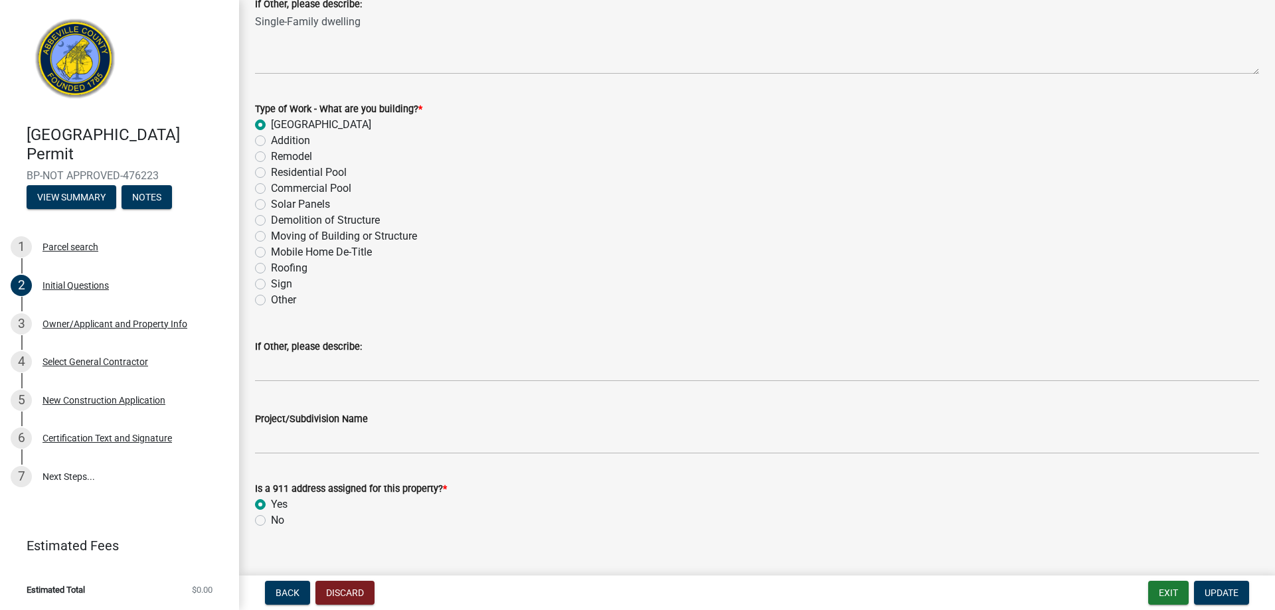
scroll to position [576, 0]
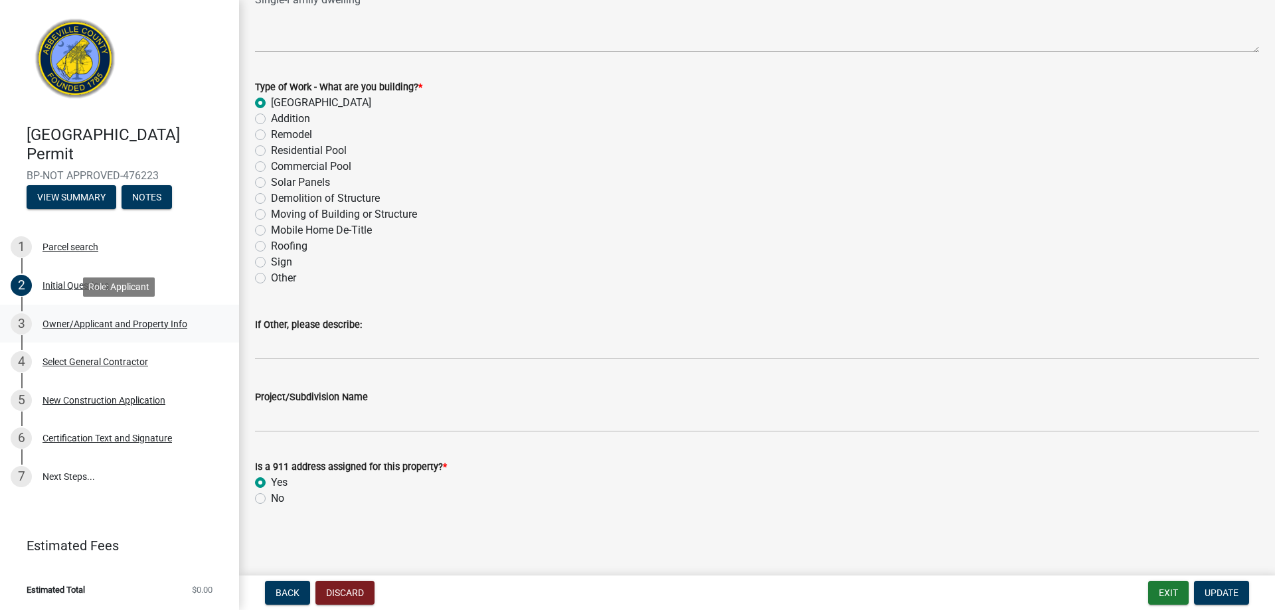
click at [102, 325] on div "Owner/Applicant and Property Info" at bounding box center [114, 323] width 145 height 9
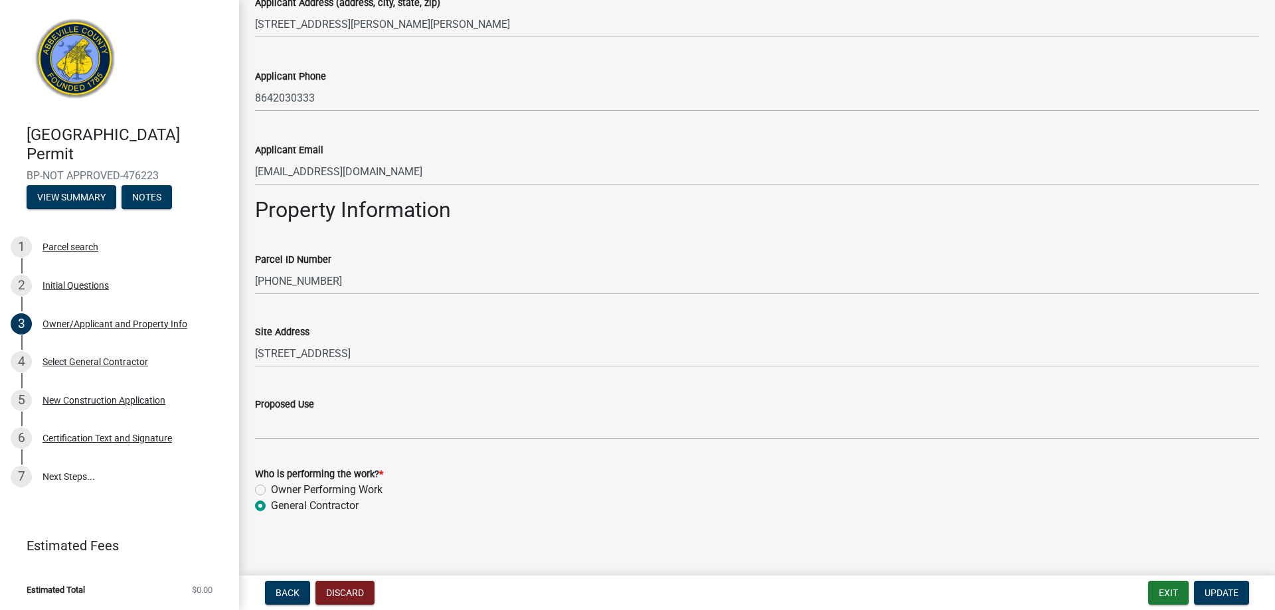
scroll to position [472, 0]
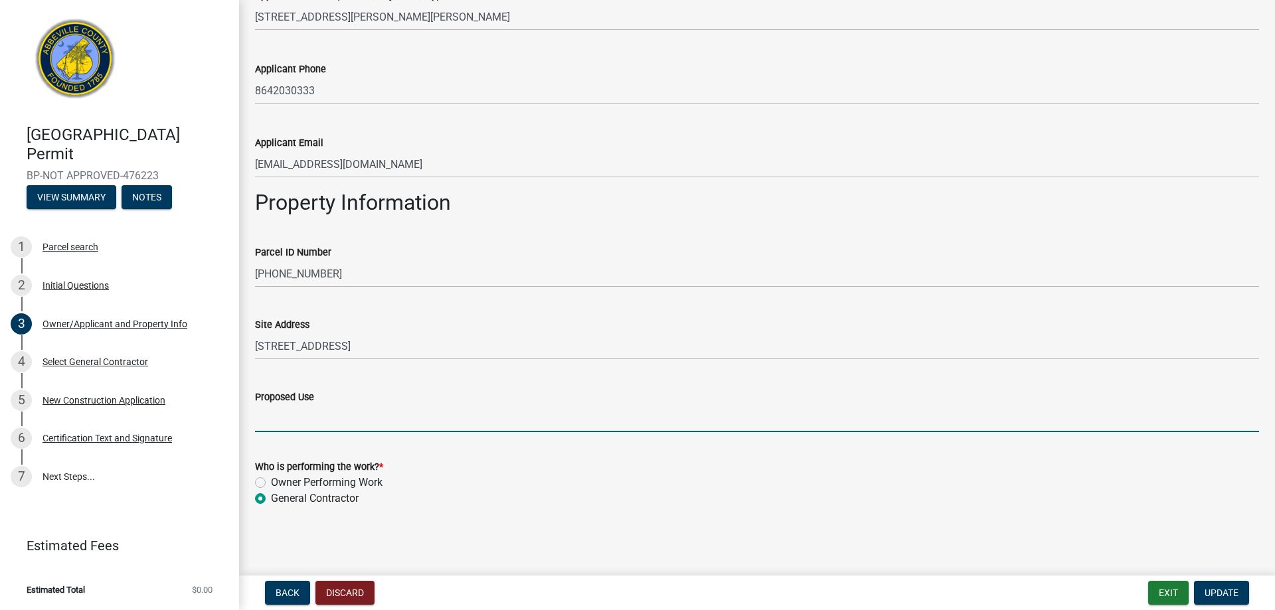
click at [351, 422] on input "Proposed Use" at bounding box center [757, 418] width 1004 height 27
type input "3 Bed 2 bath home, slab, vinyl , sewer"
click at [1228, 592] on span "Update" at bounding box center [1221, 593] width 34 height 11
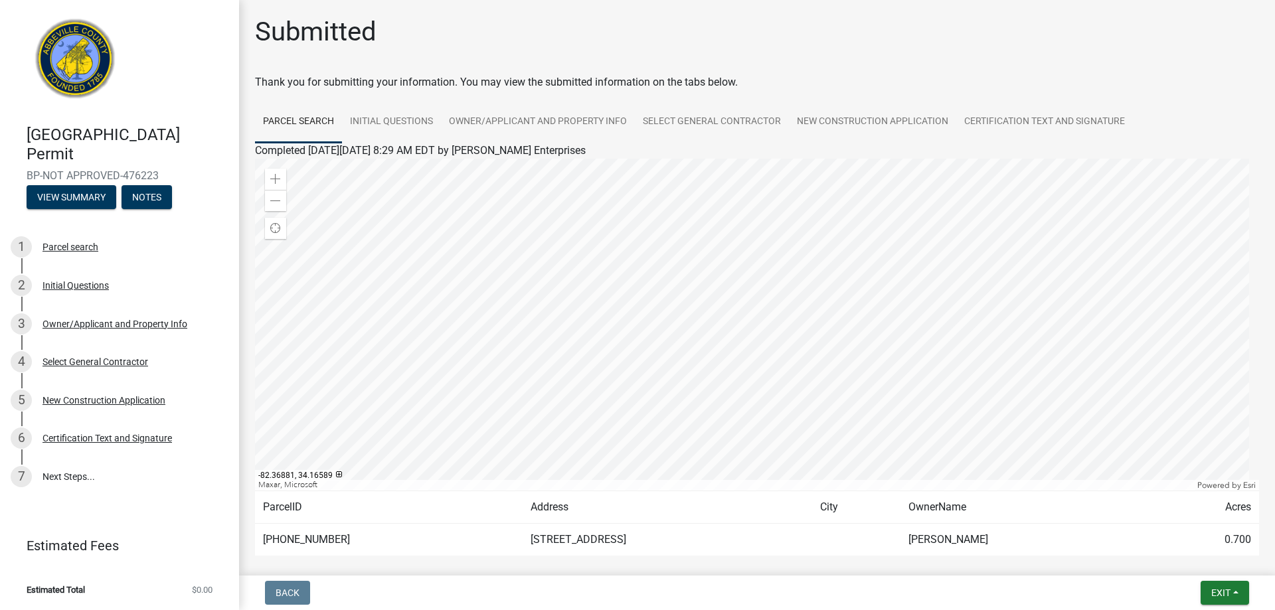
scroll to position [64, 0]
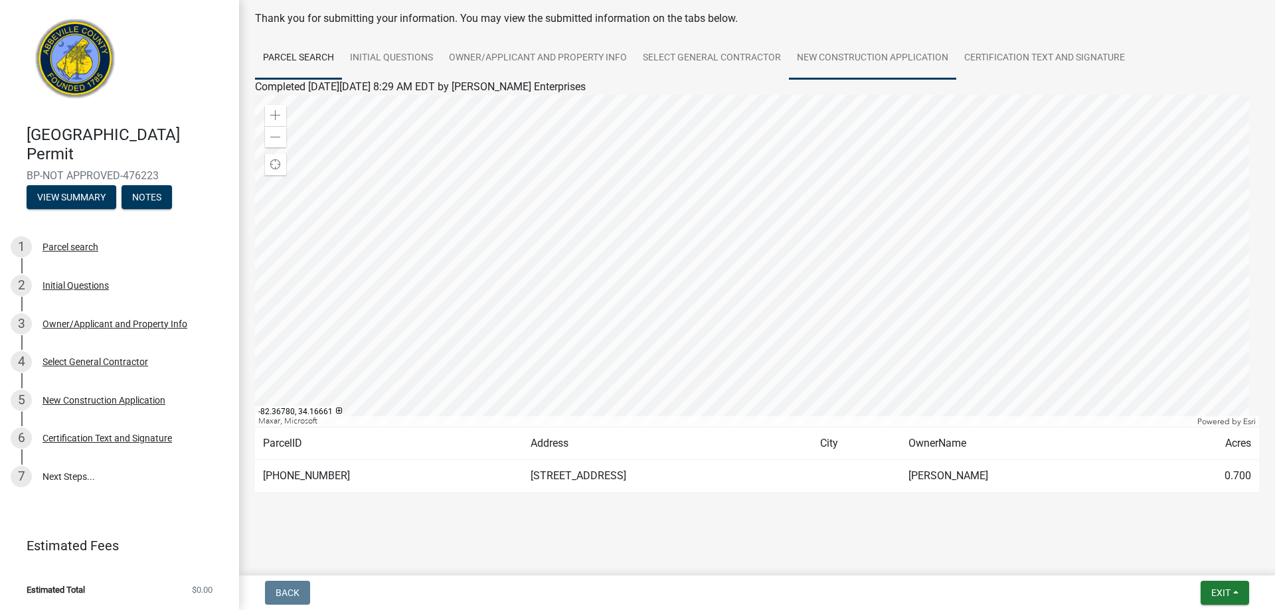
click at [892, 52] on link "New Construction Application" at bounding box center [872, 58] width 167 height 42
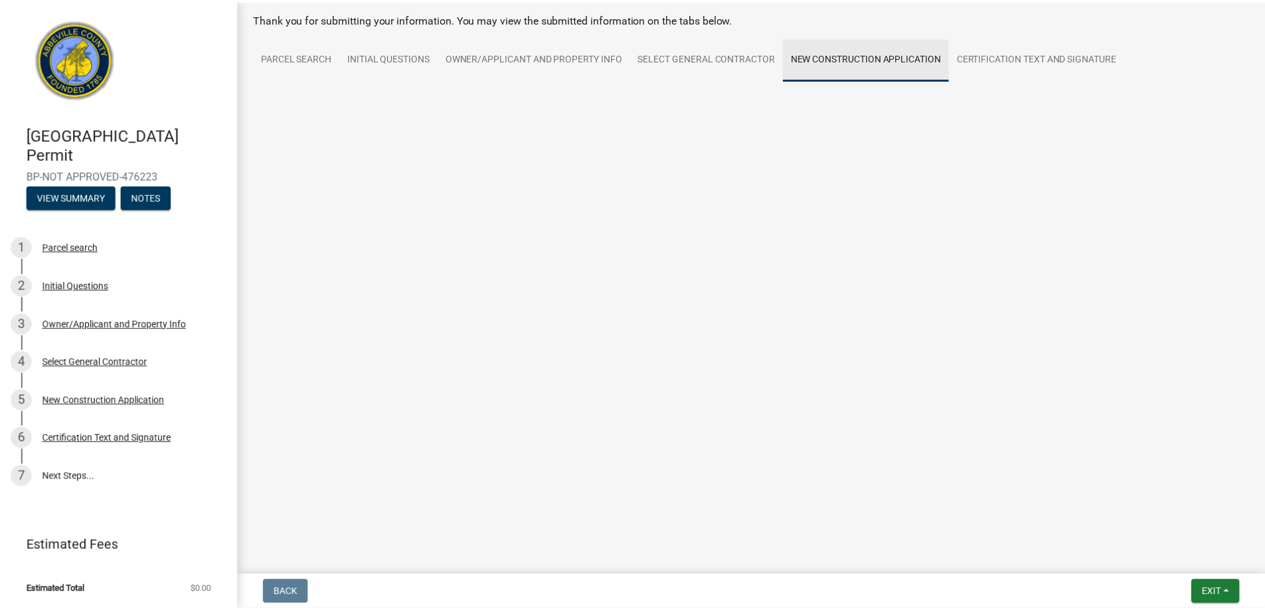
scroll to position [0, 0]
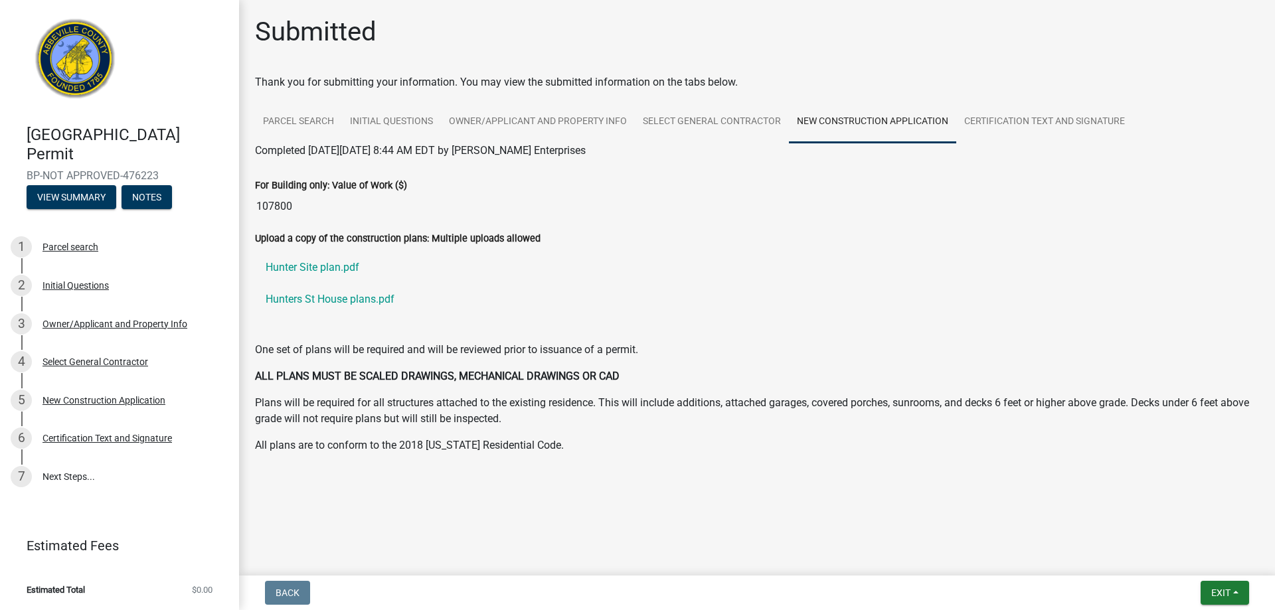
click at [1219, 606] on nav "Back Exit Save Save & Exit" at bounding box center [757, 593] width 1036 height 35
click at [1227, 588] on span "Exit" at bounding box center [1220, 593] width 19 height 11
click at [1203, 558] on button "Save & Exit" at bounding box center [1196, 558] width 106 height 32
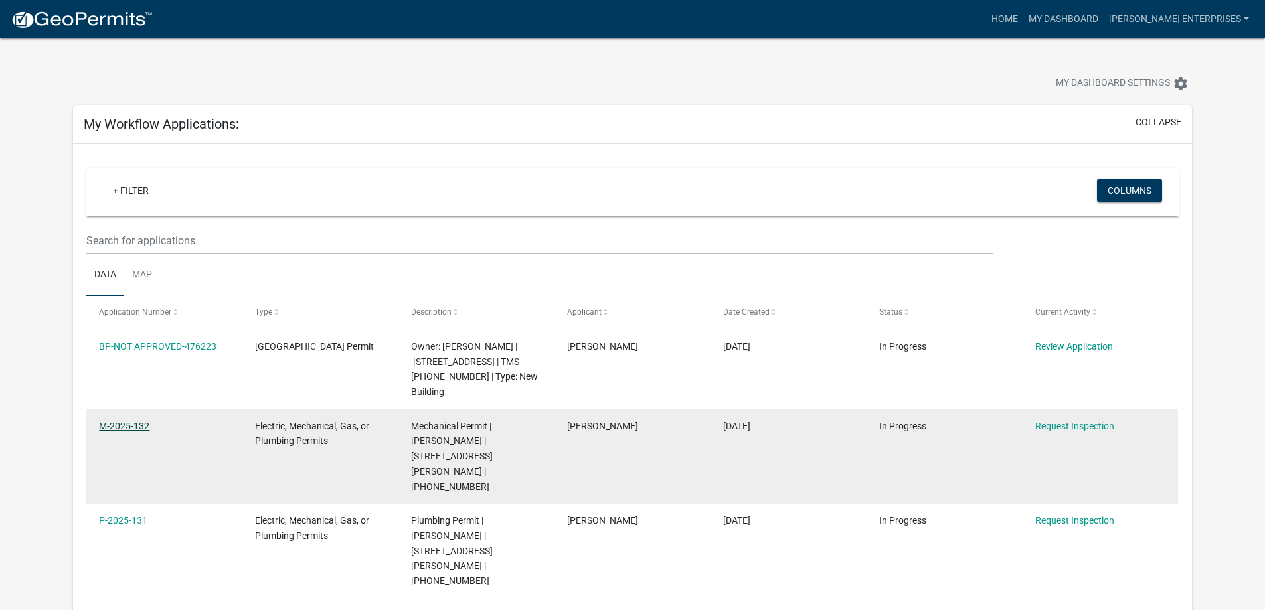
click at [123, 421] on link "M-2025-132" at bounding box center [124, 426] width 50 height 11
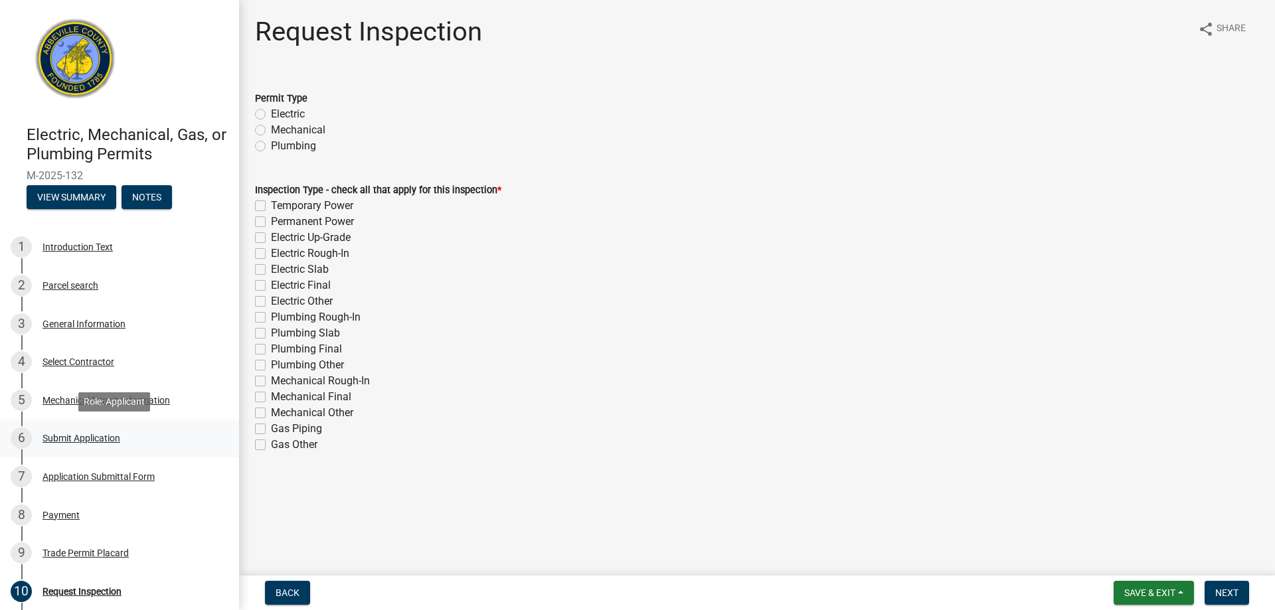
click at [77, 439] on div "Submit Application" at bounding box center [81, 438] width 78 height 9
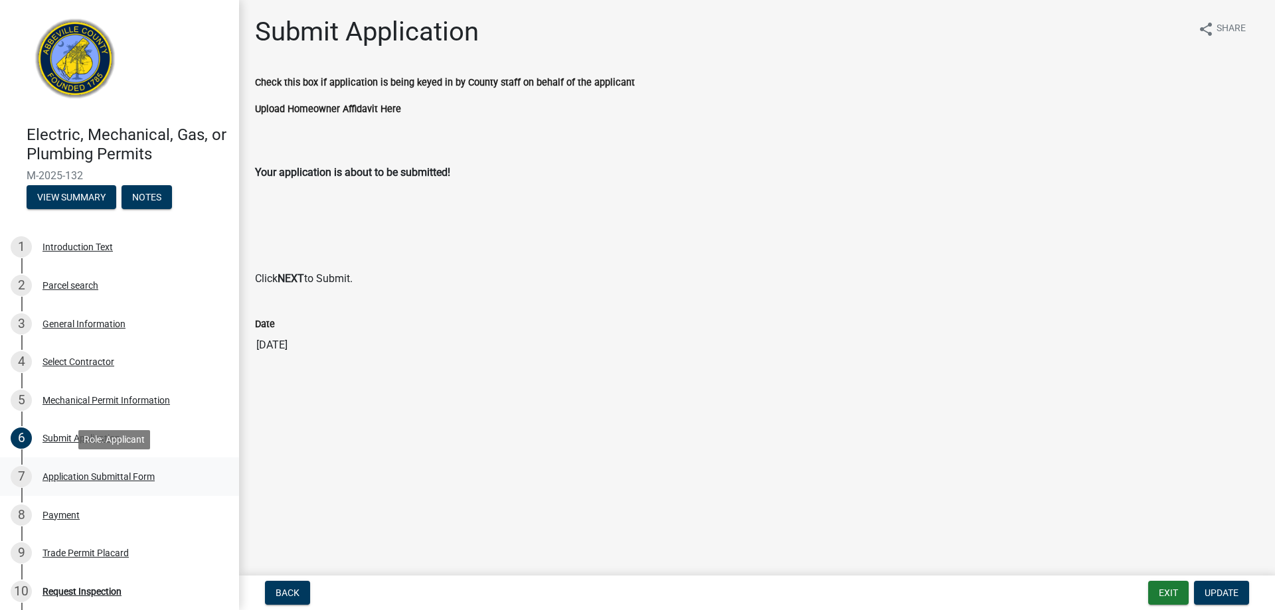
click at [118, 475] on div "Application Submittal Form" at bounding box center [98, 476] width 112 height 9
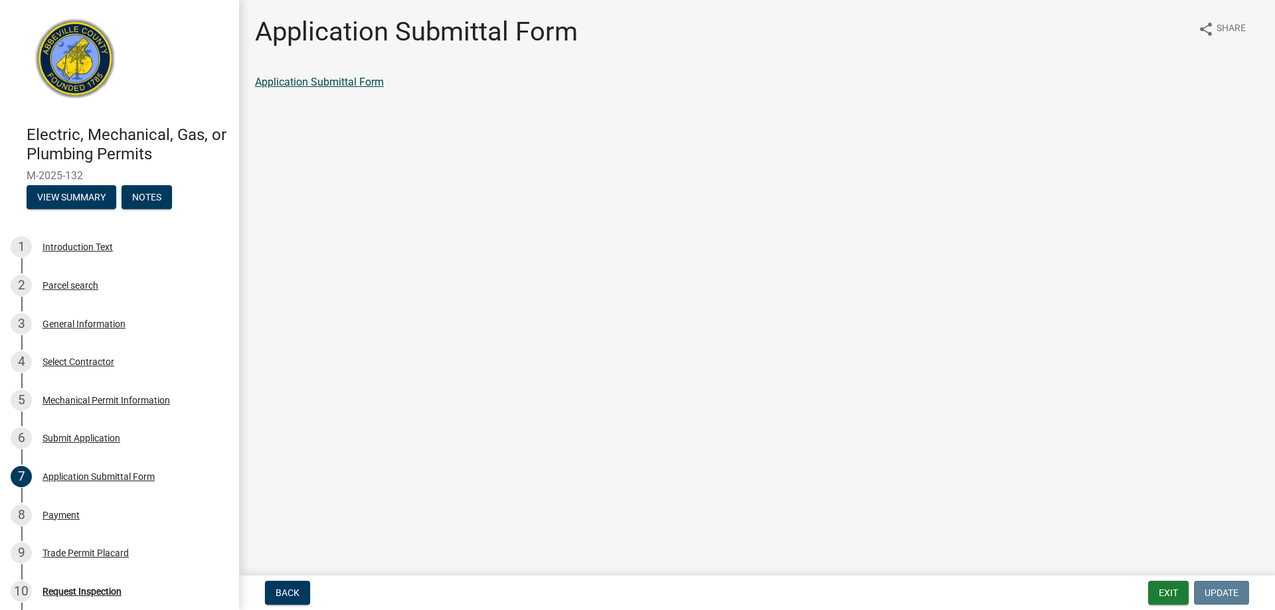
click at [338, 86] on link "Application Submittal Form" at bounding box center [319, 82] width 129 height 13
click at [1171, 600] on button "Exit" at bounding box center [1168, 593] width 41 height 24
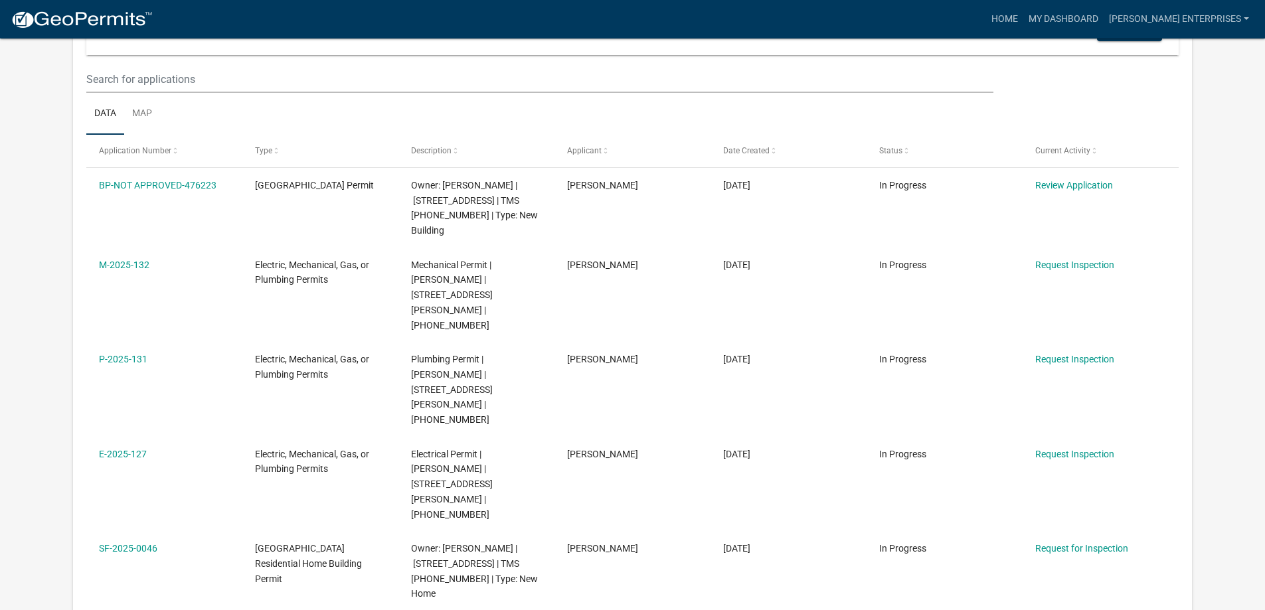
scroll to position [66, 0]
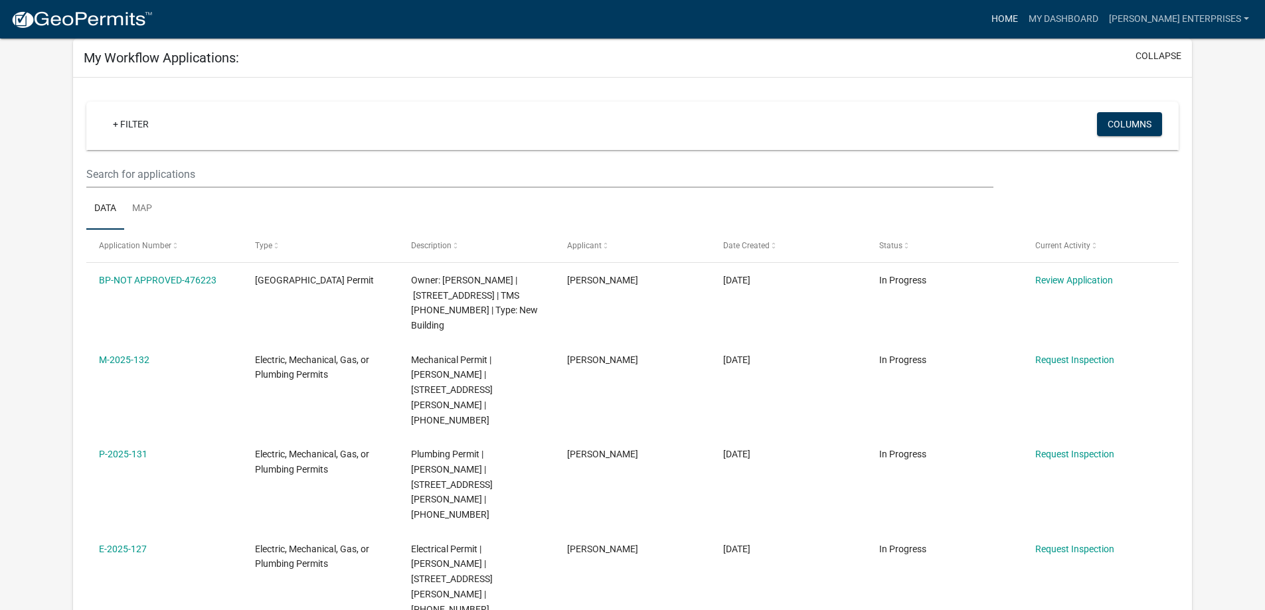
click at [1023, 22] on link "Home" at bounding box center [1004, 19] width 37 height 25
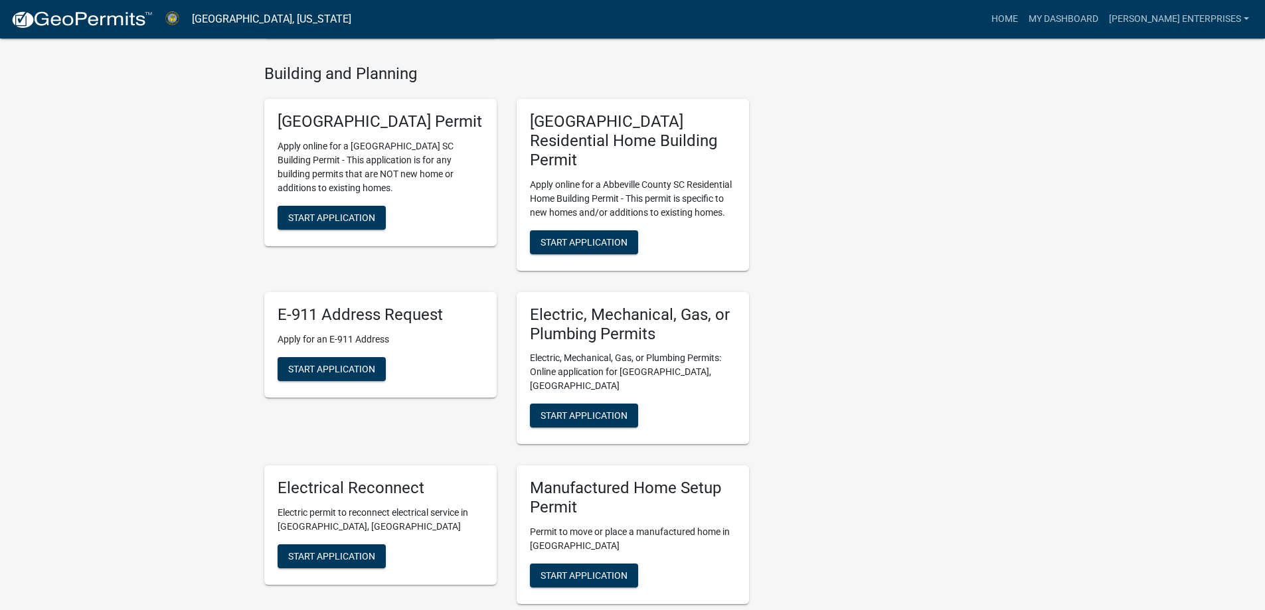
scroll to position [465, 0]
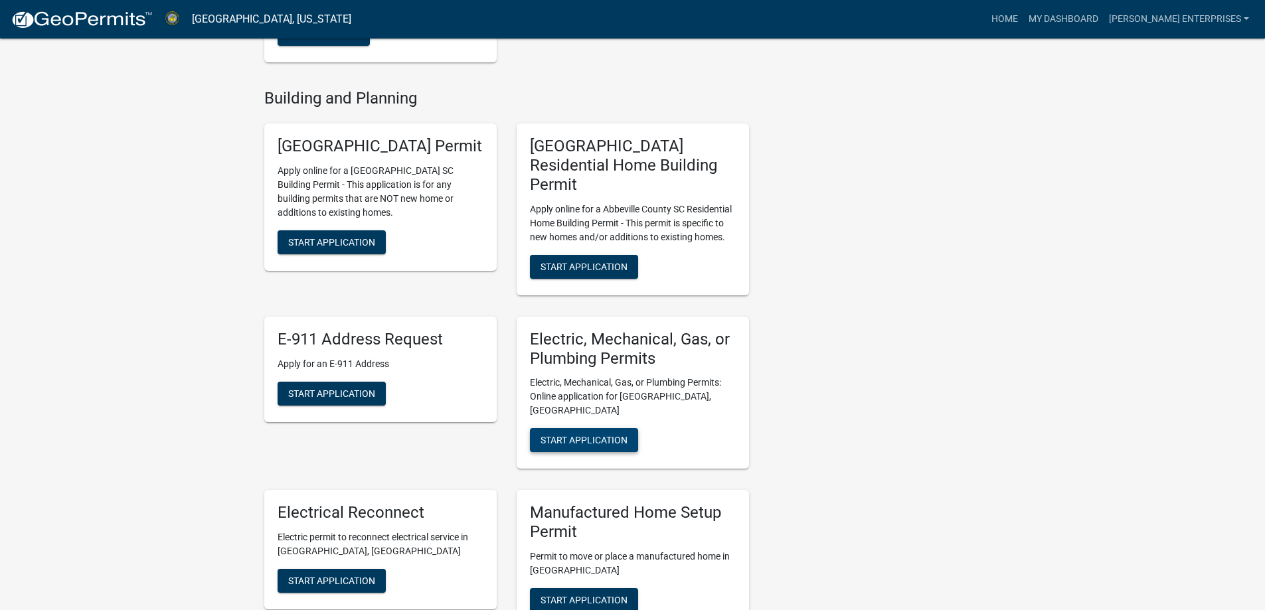
click at [576, 435] on span "Start Application" at bounding box center [583, 440] width 87 height 11
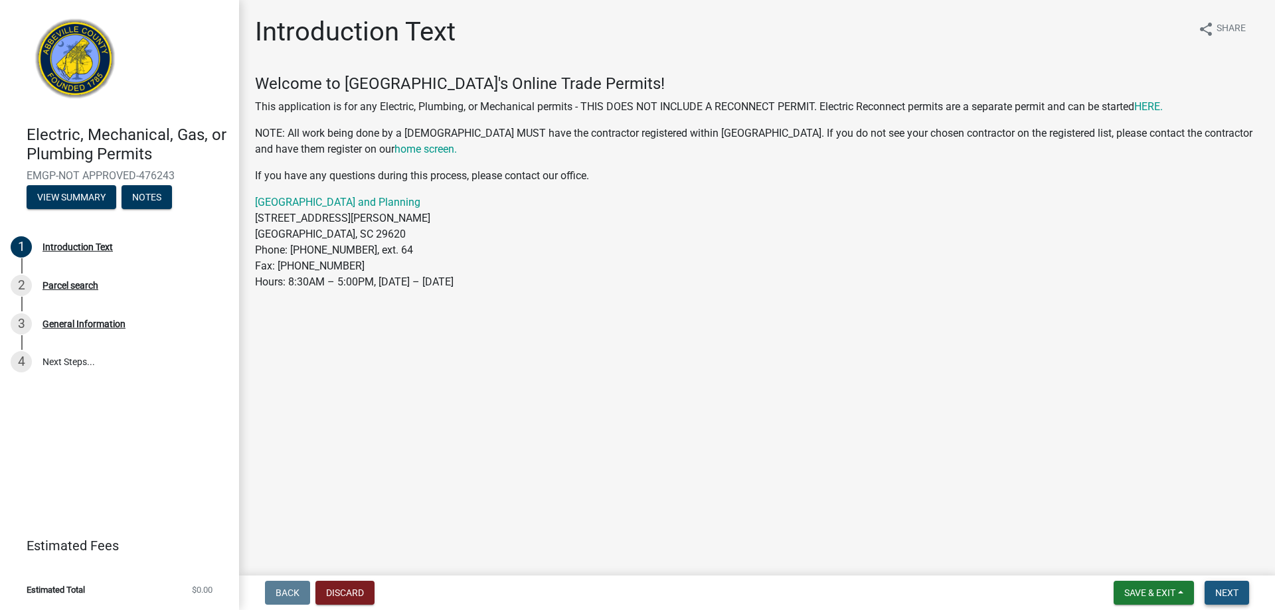
click at [1225, 594] on span "Next" at bounding box center [1226, 593] width 23 height 11
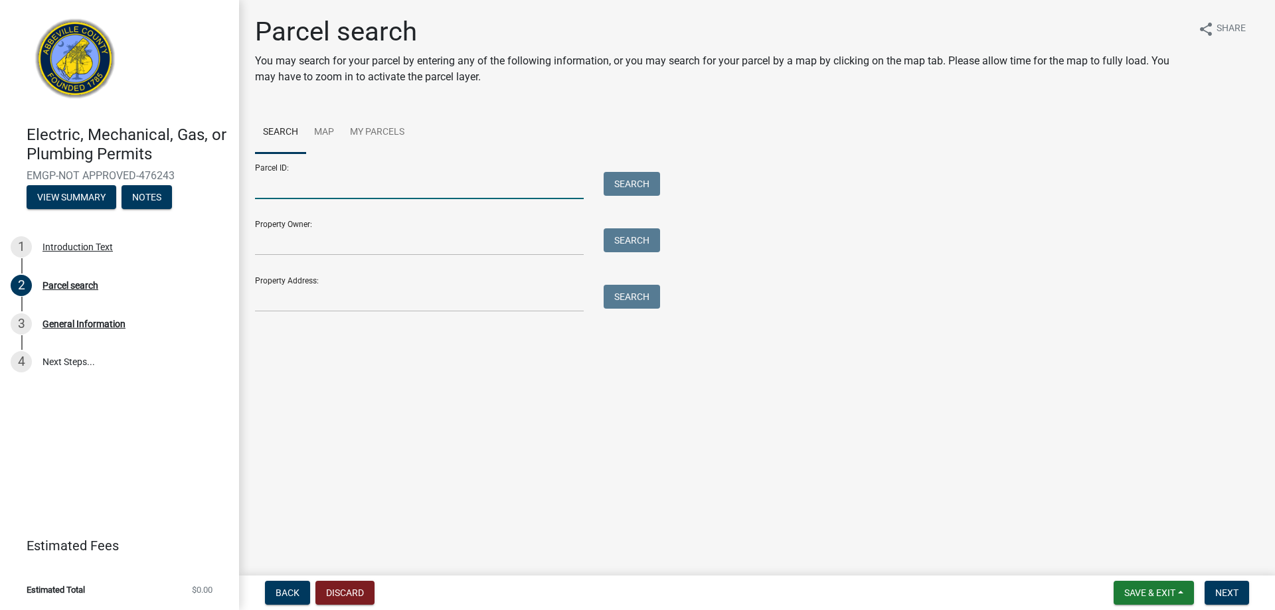
click at [335, 187] on input "Parcel ID:" at bounding box center [419, 185] width 329 height 27
type input "122-06-04-013"
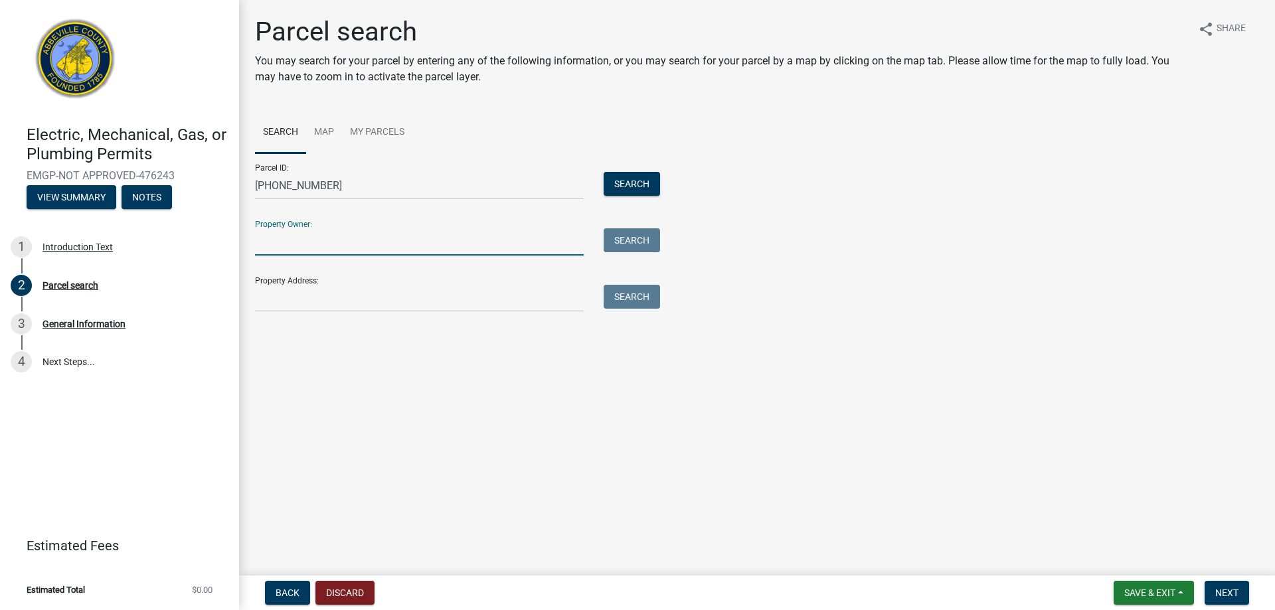
click at [378, 246] on input "Property Owner:" at bounding box center [419, 241] width 329 height 27
type input "Russell Morton"
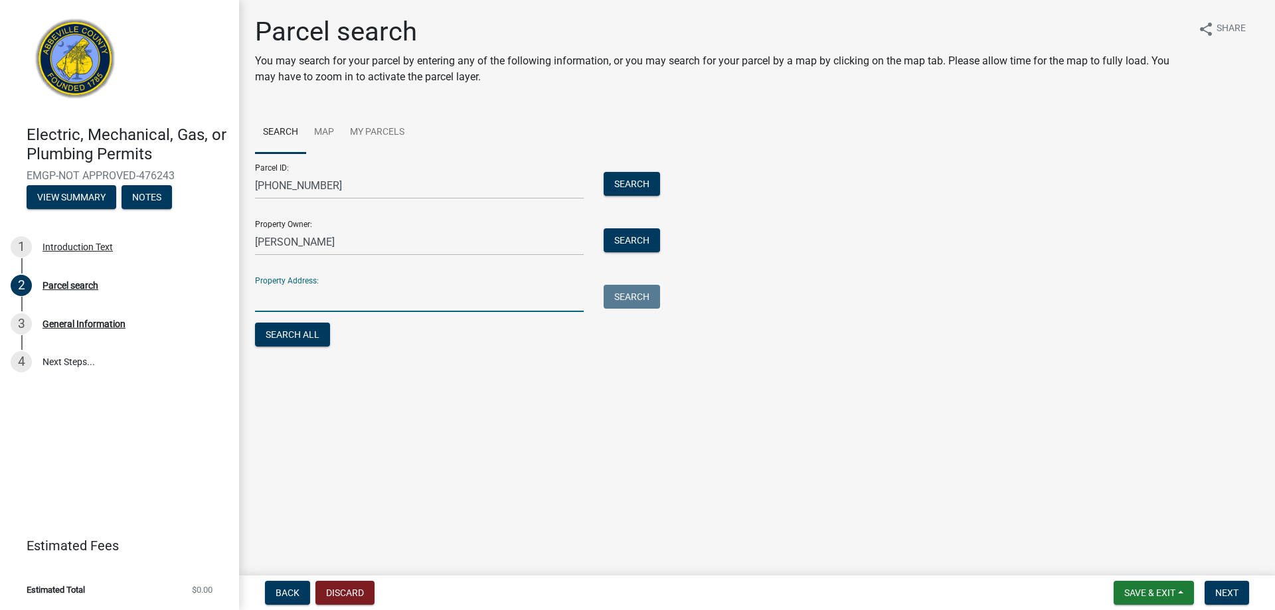
click at [349, 301] on input "Property Address:" at bounding box center [419, 298] width 329 height 27
type input "101 HUNTER ST"
click at [286, 331] on button "Search All" at bounding box center [292, 335] width 75 height 24
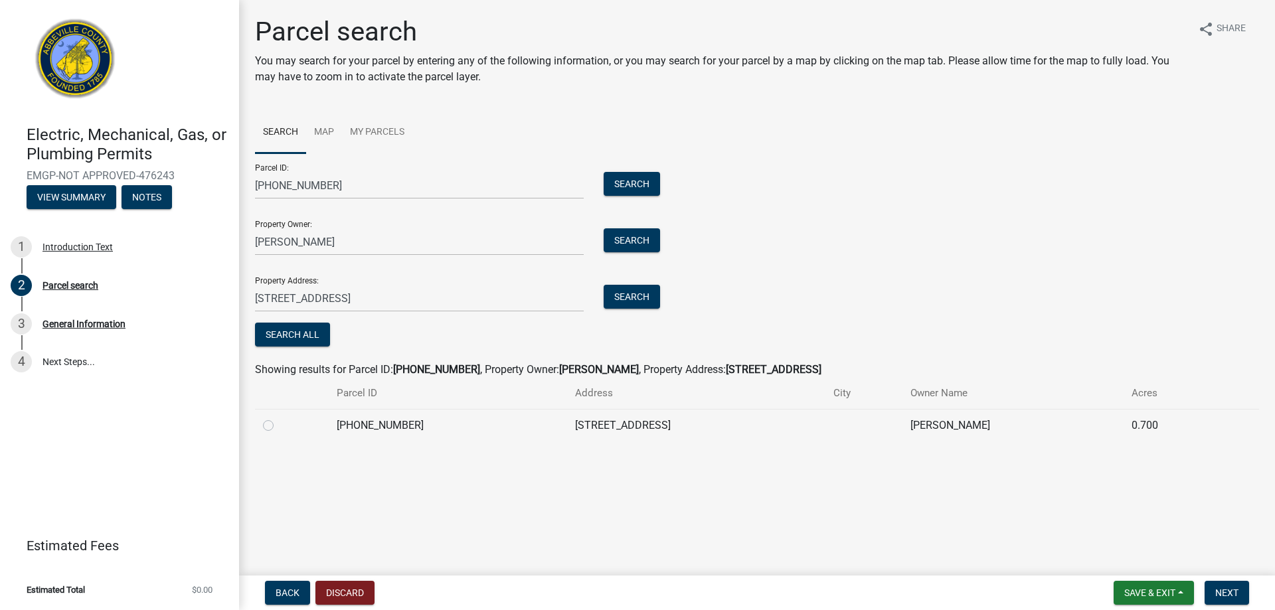
click at [279, 418] on label at bounding box center [279, 418] width 0 height 0
click at [279, 426] on input "radio" at bounding box center [283, 422] width 9 height 9
radio input "true"
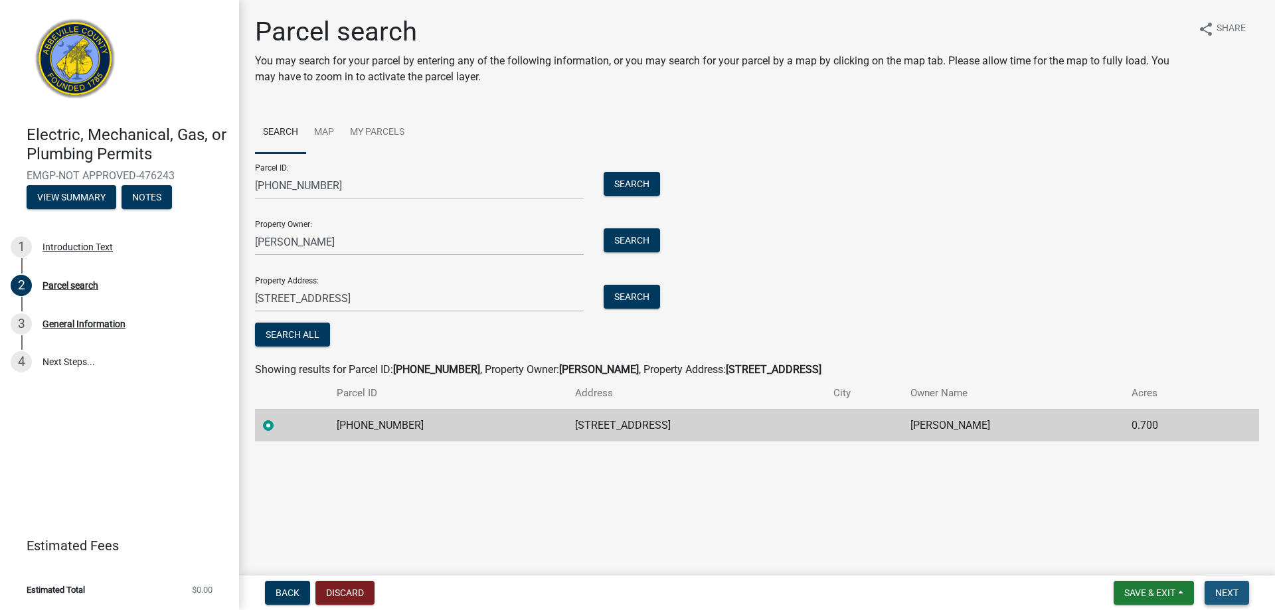
click at [1224, 588] on span "Next" at bounding box center [1226, 593] width 23 height 11
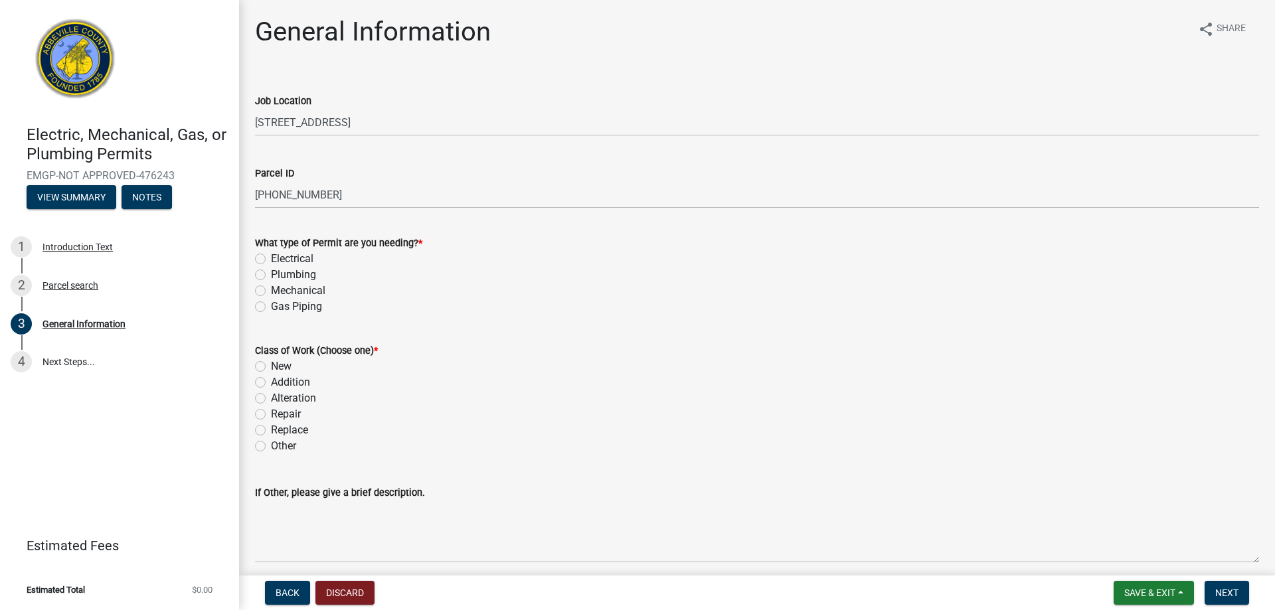
click at [266, 289] on div "Mechanical" at bounding box center [757, 291] width 1004 height 16
click at [271, 291] on label "Mechanical" at bounding box center [298, 291] width 54 height 16
click at [271, 291] on input "Mechanical" at bounding box center [275, 287] width 9 height 9
radio input "true"
click at [271, 365] on label "New" at bounding box center [281, 367] width 21 height 16
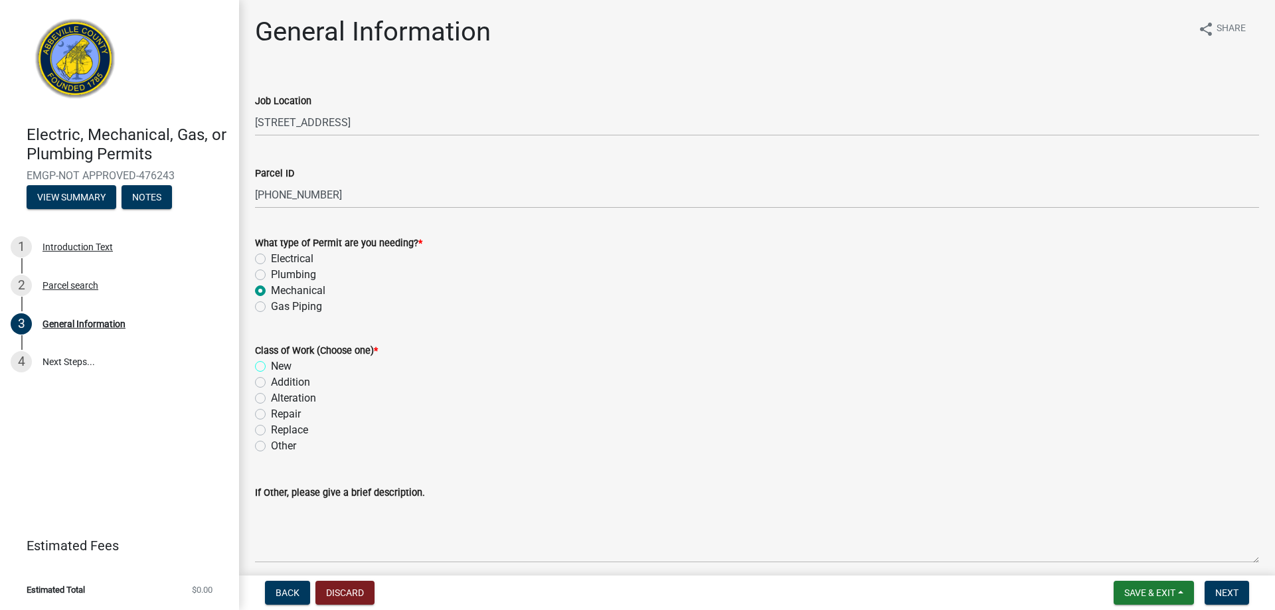
click at [271, 365] on input "New" at bounding box center [275, 363] width 9 height 9
radio input "true"
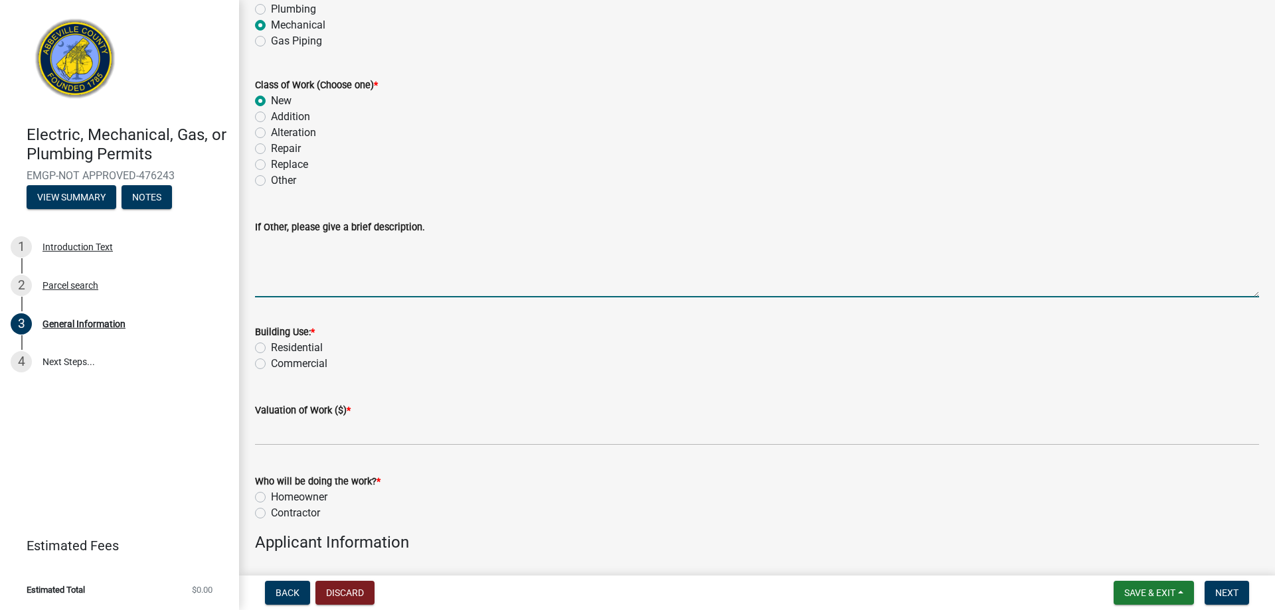
click at [297, 274] on textarea "If Other, please give a brief description." at bounding box center [757, 266] width 1004 height 62
type textarea "2.5-ton Heat pump w/ duct work"
click at [271, 349] on label "Residential" at bounding box center [297, 348] width 52 height 16
click at [271, 349] on input "Residential" at bounding box center [275, 344] width 9 height 9
radio input "true"
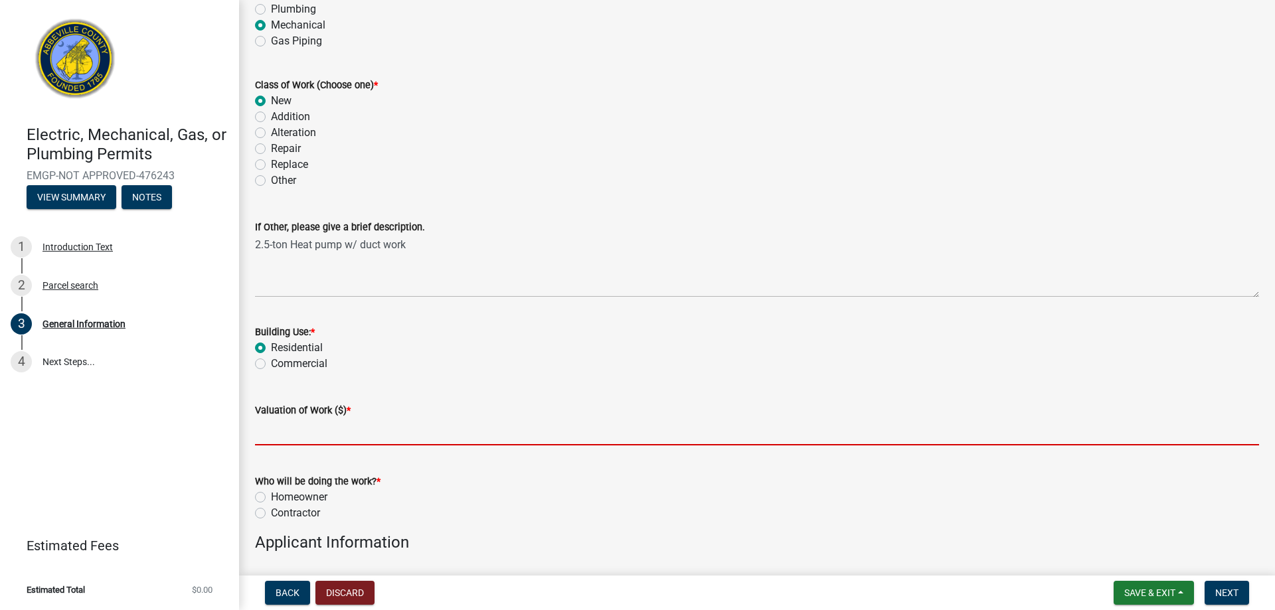
click at [293, 436] on input "text" at bounding box center [757, 431] width 1004 height 27
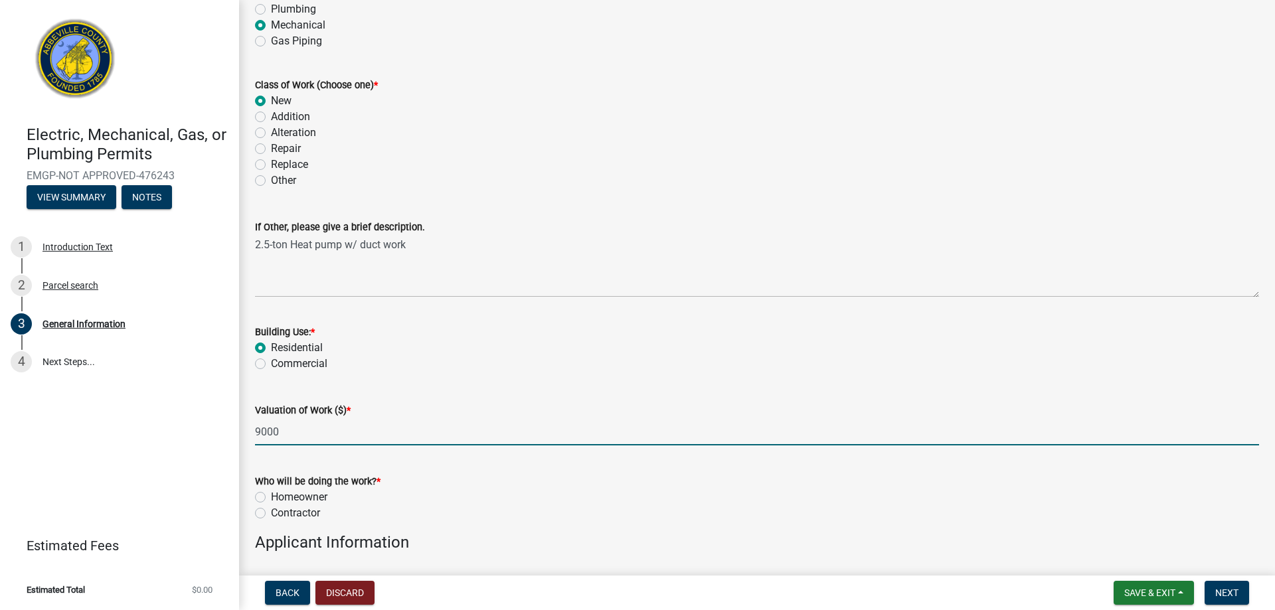
type input "9000"
click at [371, 509] on div "Contractor" at bounding box center [757, 513] width 1004 height 16
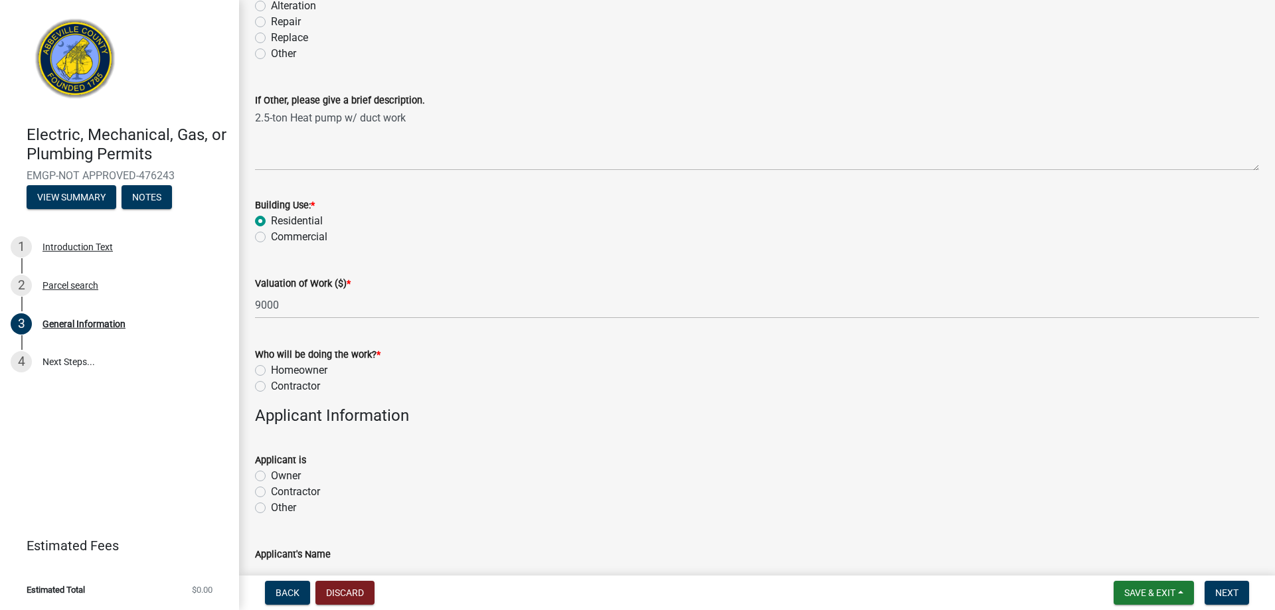
scroll to position [398, 0]
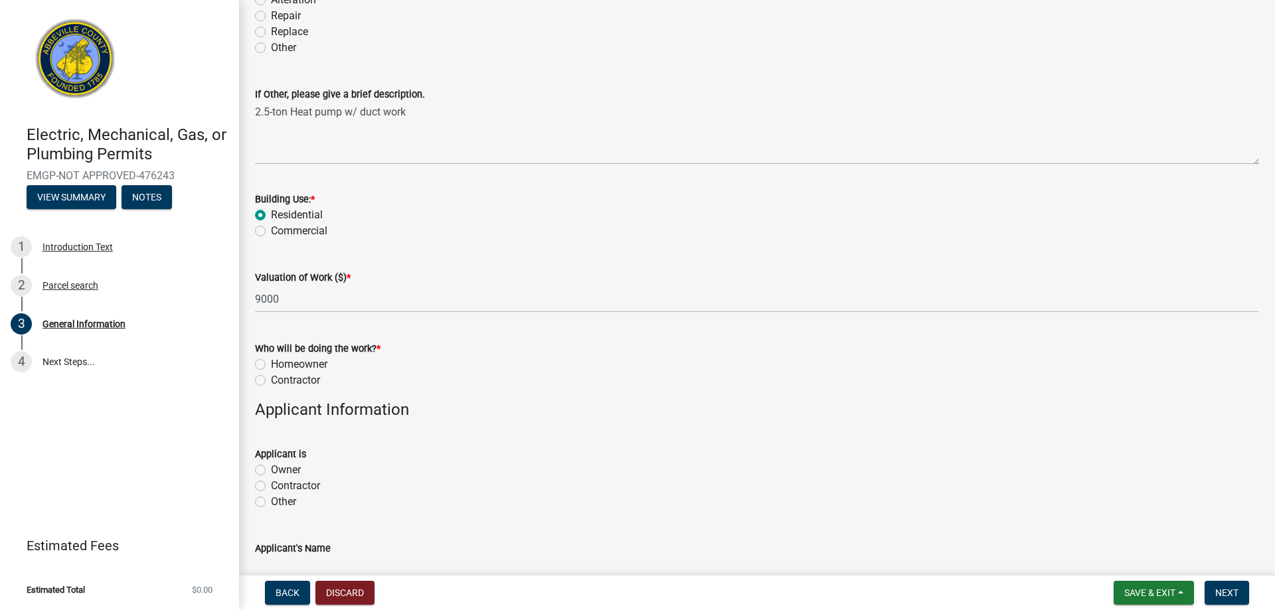
click at [254, 382] on div "Who will be doing the work? * Homeowner Contractor" at bounding box center [757, 357] width 1024 height 64
click at [271, 379] on label "Contractor" at bounding box center [295, 380] width 49 height 16
click at [271, 379] on input "Contractor" at bounding box center [275, 376] width 9 height 9
radio input "true"
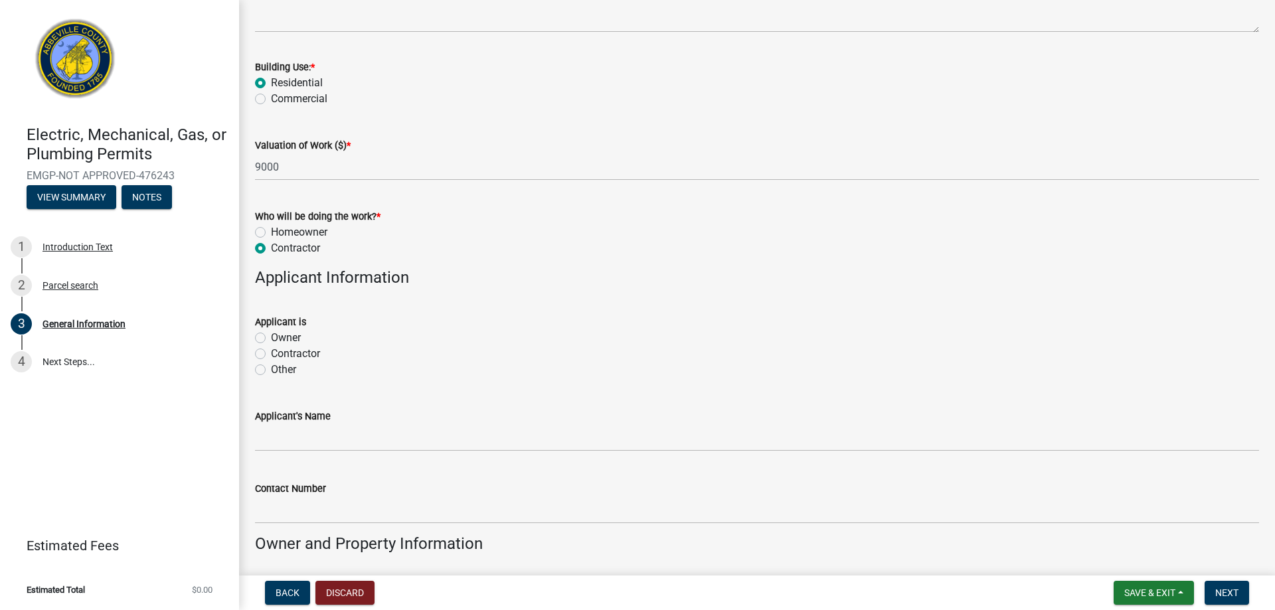
scroll to position [531, 0]
click at [271, 351] on label "Contractor" at bounding box center [295, 353] width 49 height 16
click at [271, 351] on input "Contractor" at bounding box center [275, 349] width 9 height 9
radio input "true"
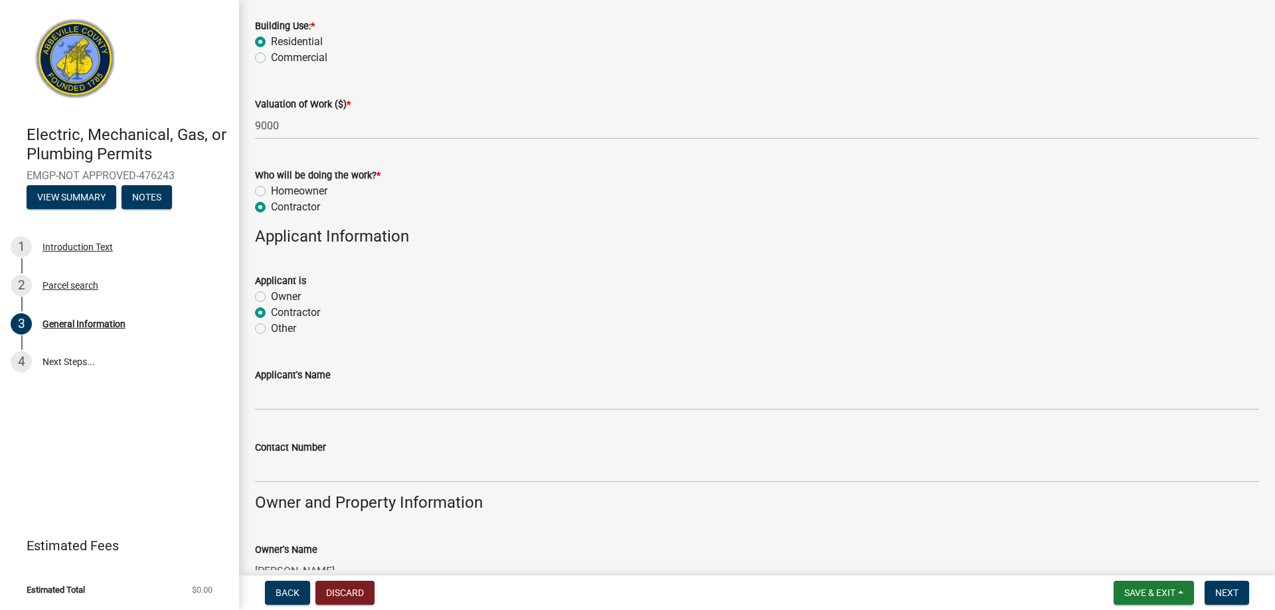
scroll to position [730, 0]
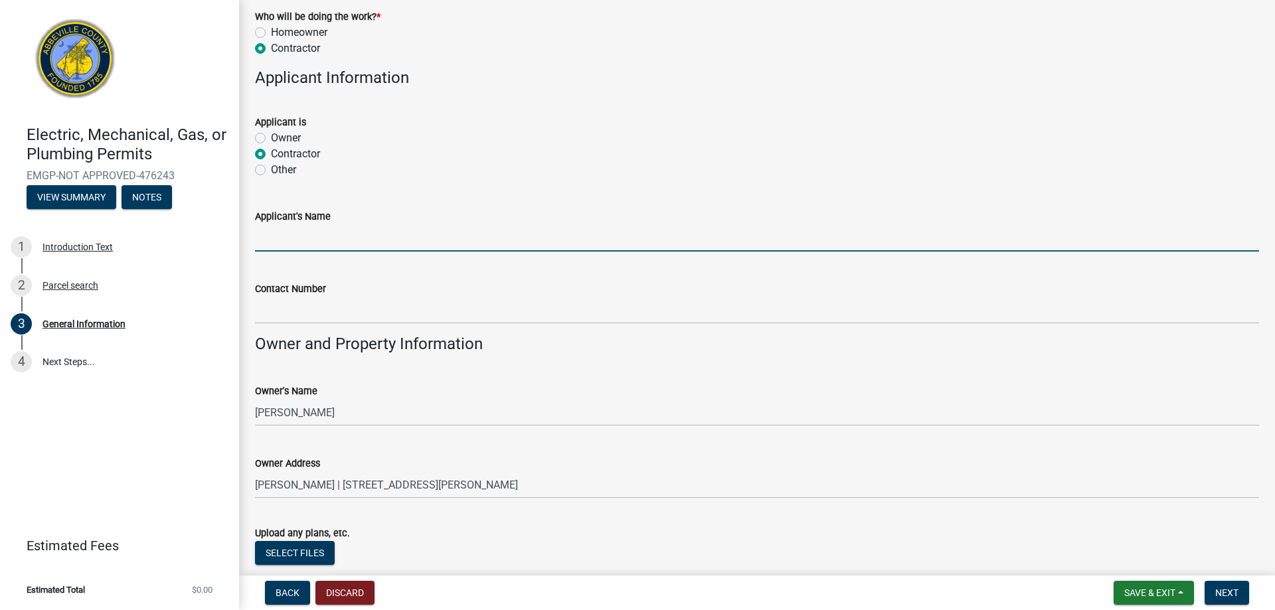
click at [349, 232] on input "Applicant's Name" at bounding box center [757, 237] width 1004 height 27
type input "[PERSON_NAME]"
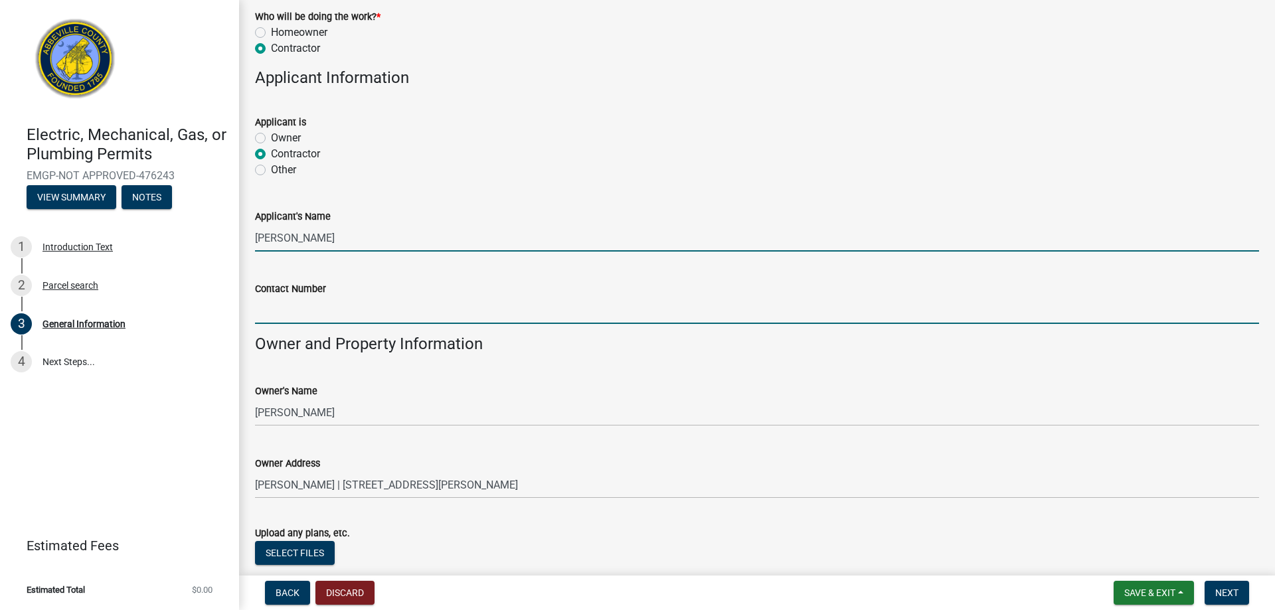
type input "8642030333"
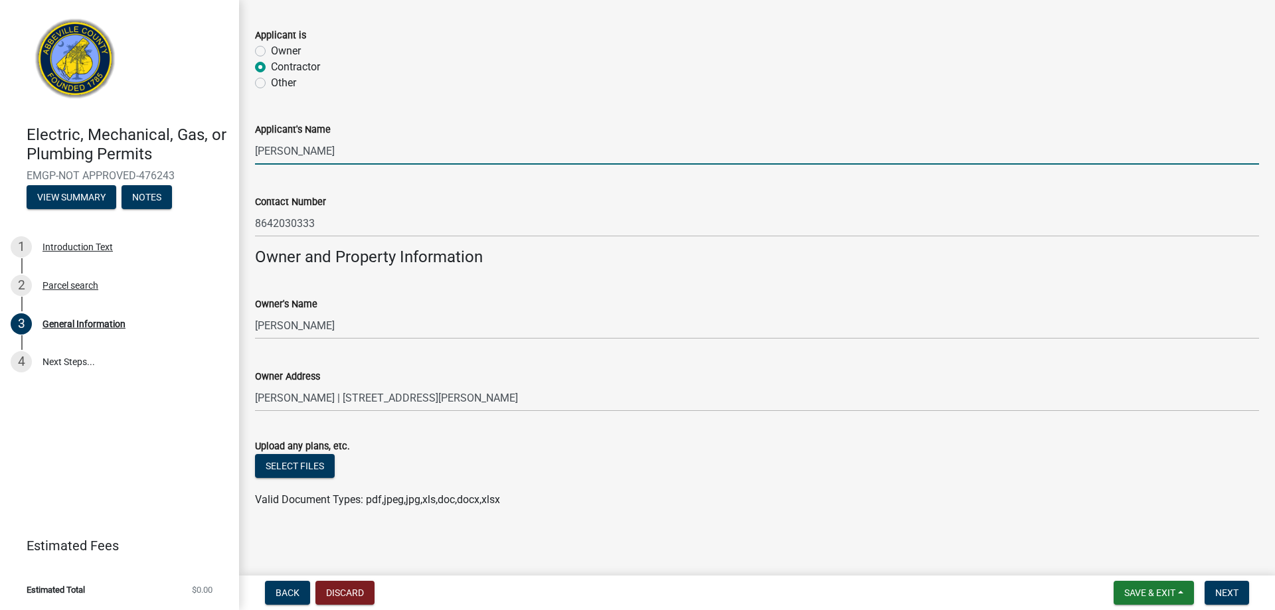
scroll to position [819, 0]
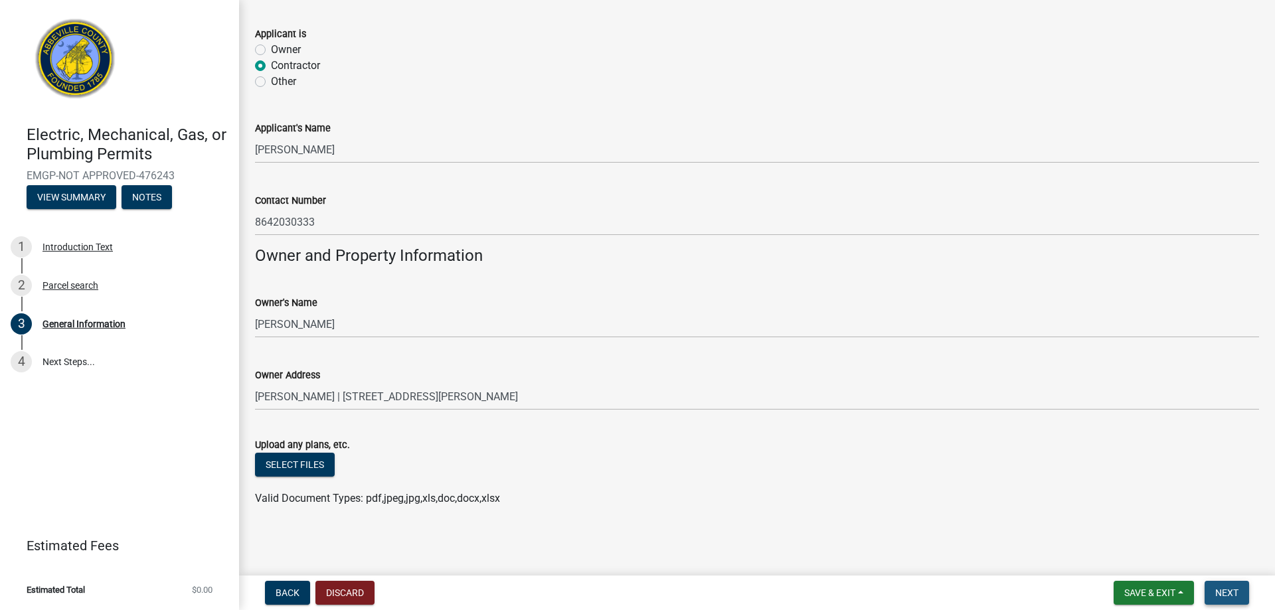
click at [1230, 597] on span "Next" at bounding box center [1226, 593] width 23 height 11
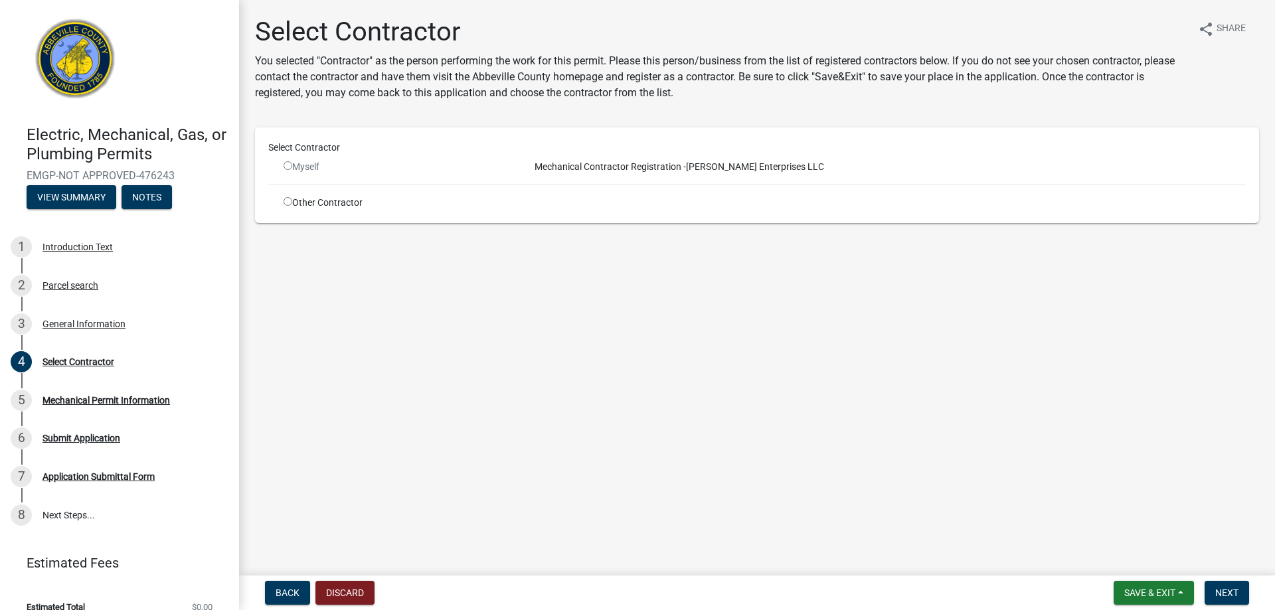
click at [289, 160] on div "Myself" at bounding box center [397, 167] width 226 height 14
click at [286, 163] on input "radio" at bounding box center [288, 165] width 9 height 9
click at [1222, 594] on span "Next" at bounding box center [1226, 593] width 23 height 11
click at [286, 165] on input "radio" at bounding box center [288, 165] width 9 height 9
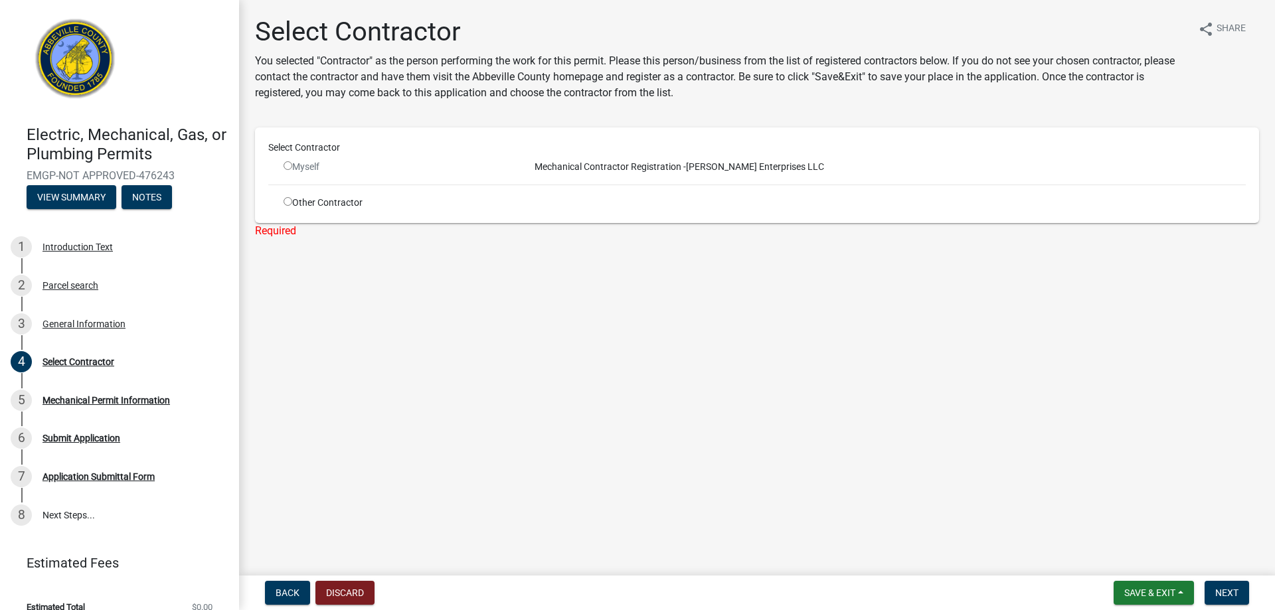
click at [286, 165] on input "radio" at bounding box center [288, 165] width 9 height 9
click at [588, 165] on span "Mechanical Contractor Registration -" at bounding box center [607, 166] width 157 height 11
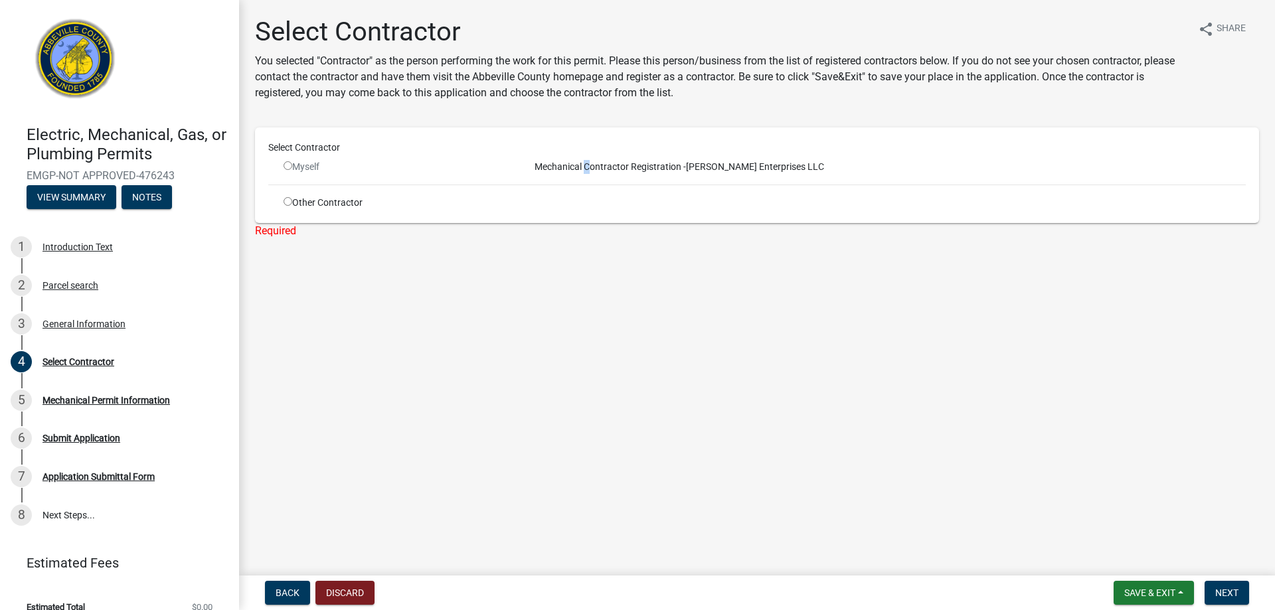
click at [588, 165] on span "Mechanical Contractor Registration -" at bounding box center [607, 166] width 157 height 11
click at [533, 163] on span "Mechanical Contractor Registration -" at bounding box center [607, 166] width 157 height 11
click at [300, 153] on div "Select Contractor" at bounding box center [756, 148] width 997 height 14
click at [278, 163] on div "Myself" at bounding box center [397, 167] width 246 height 14
click at [289, 164] on input "radio" at bounding box center [288, 165] width 9 height 9
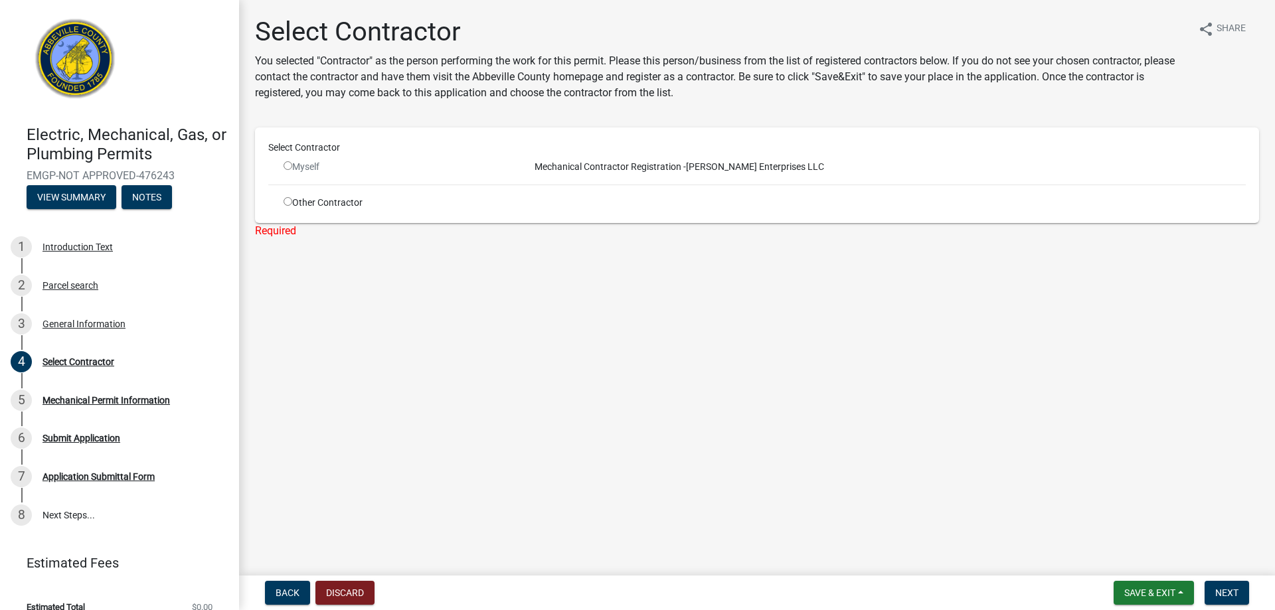
click at [289, 164] on input "radio" at bounding box center [288, 165] width 9 height 9
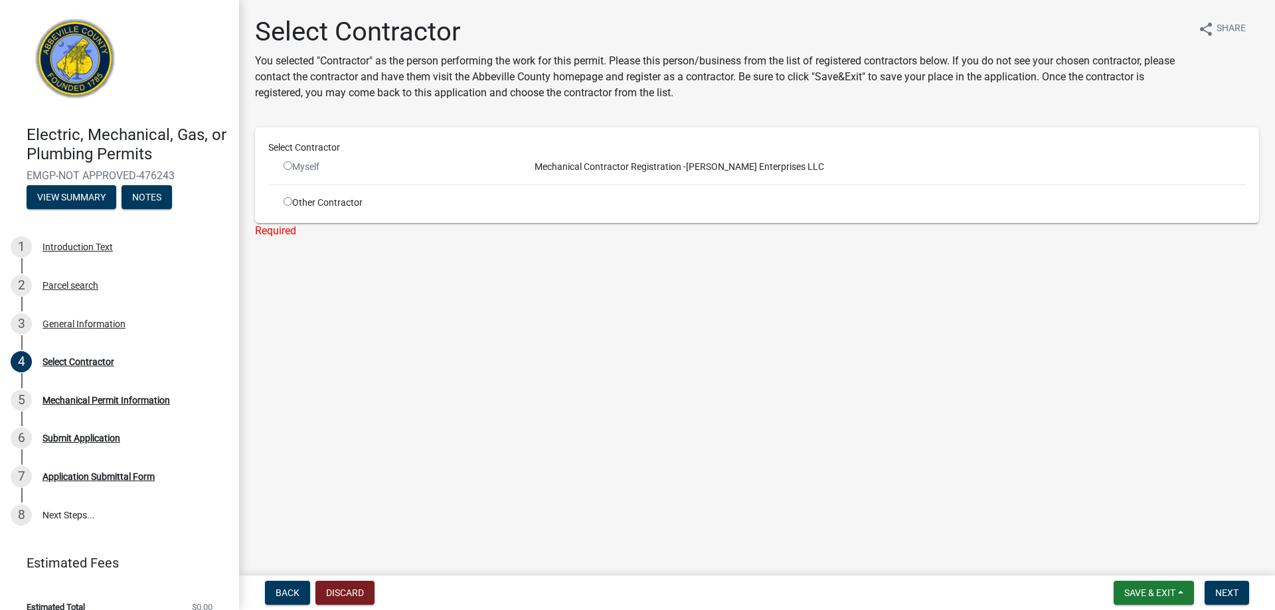
click at [289, 164] on input "radio" at bounding box center [288, 165] width 9 height 9
click at [289, 159] on div "Select Contractor" at bounding box center [756, 150] width 997 height 19
click at [284, 169] on input "radio" at bounding box center [288, 165] width 9 height 9
click at [286, 165] on input "radio" at bounding box center [288, 165] width 9 height 9
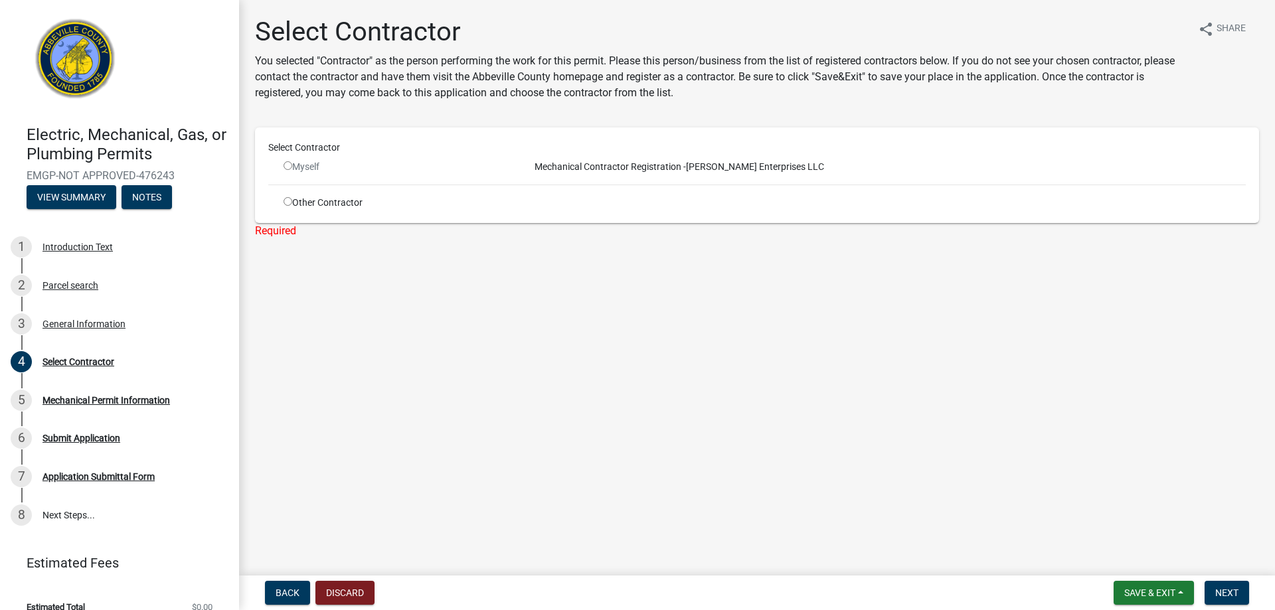
click at [287, 165] on input "radio" at bounding box center [288, 165] width 9 height 9
radio input "false"
click at [289, 202] on input "radio" at bounding box center [288, 201] width 9 height 9
radio input "true"
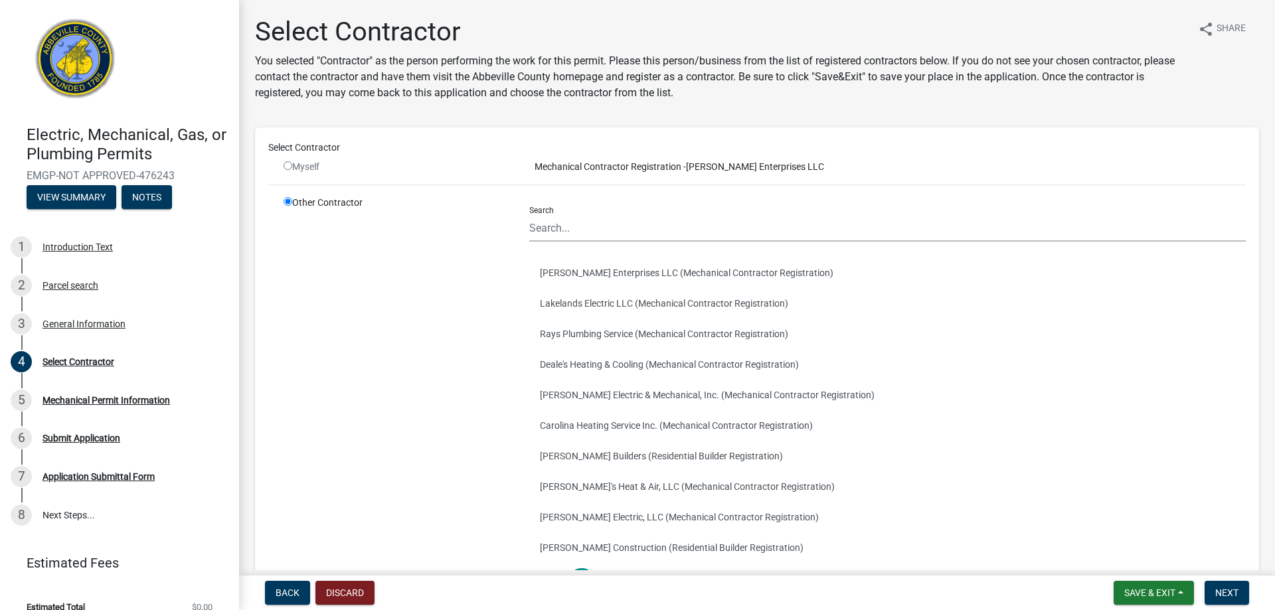
click at [290, 165] on input "radio" at bounding box center [288, 165] width 9 height 9
radio input "false"
radio input "true"
click at [286, 165] on input "radio" at bounding box center [288, 165] width 9 height 9
radio input "false"
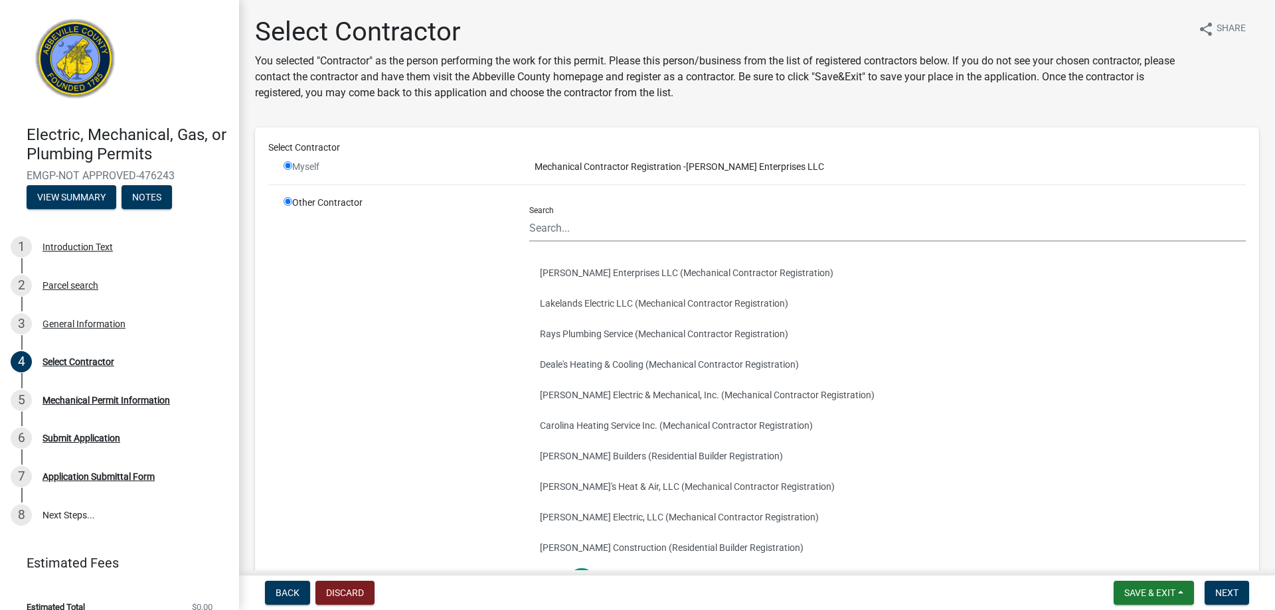
radio input "true"
click at [286, 165] on input "radio" at bounding box center [288, 165] width 9 height 9
radio input "false"
radio input "true"
click at [287, 166] on input "radio" at bounding box center [288, 165] width 9 height 9
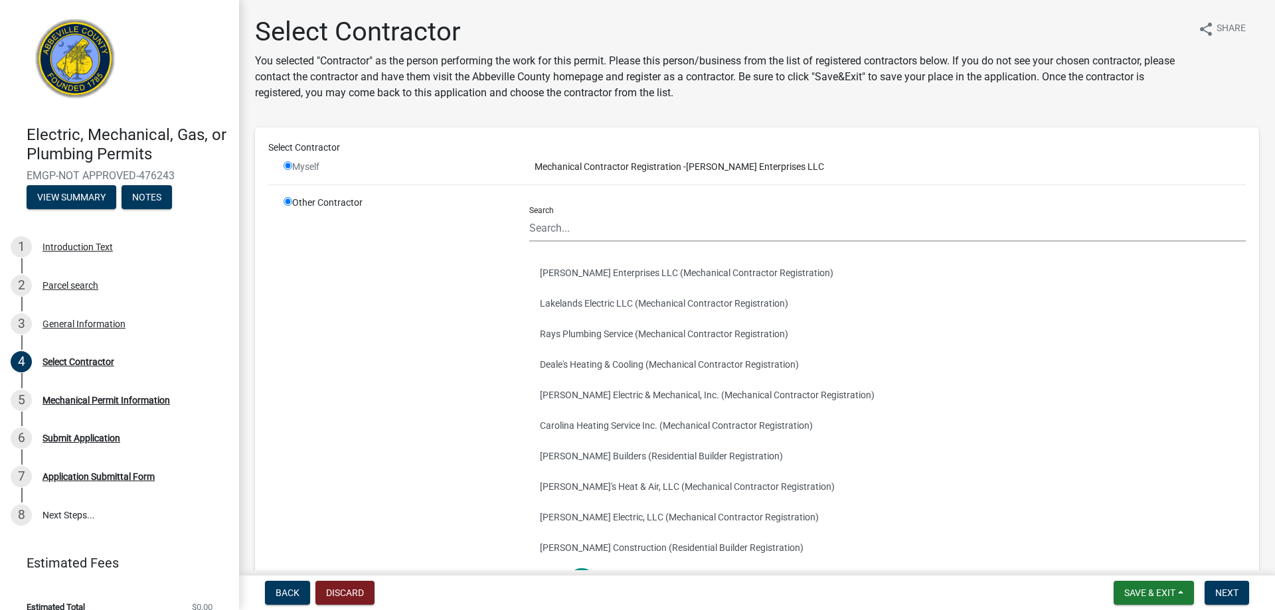
radio input "false"
radio input "true"
drag, startPoint x: 287, startPoint y: 166, endPoint x: 277, endPoint y: 166, distance: 10.0
click at [284, 166] on input "radio" at bounding box center [288, 165] width 9 height 9
radio input "false"
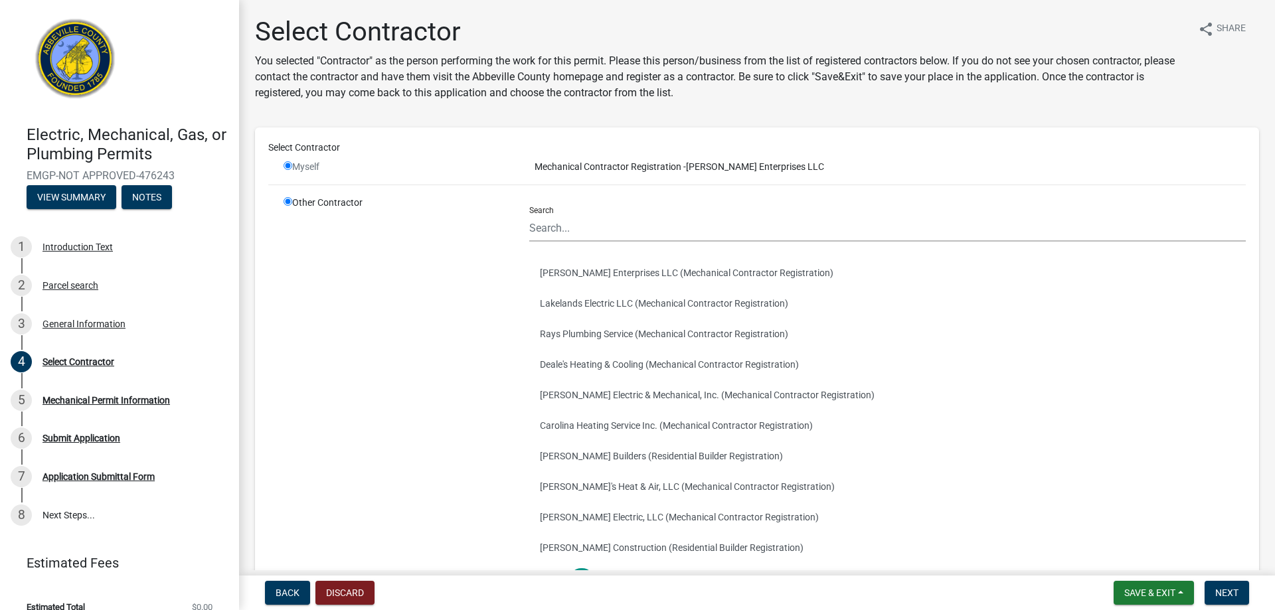
radio input "true"
click at [287, 199] on input "radio" at bounding box center [288, 201] width 9 height 9
click at [555, 222] on input "Search" at bounding box center [887, 227] width 716 height 27
type input "a"
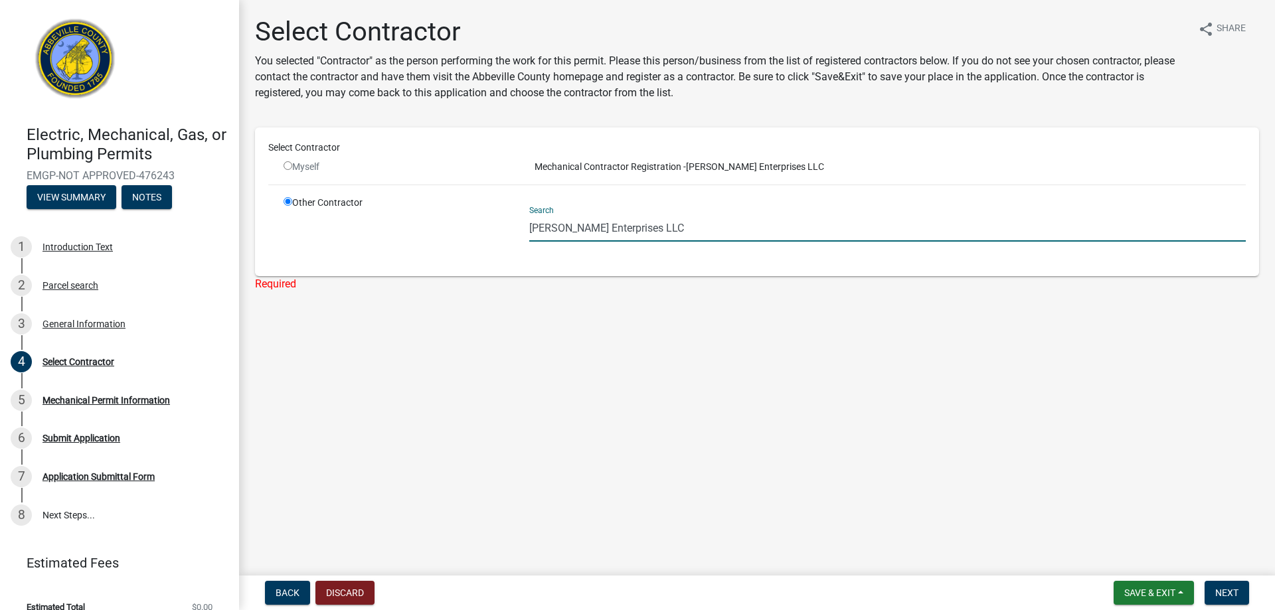
type input "Alvarez Enterprises LLC"
click at [632, 331] on main "Select Contractor You selected "Contractor" as the person performing the work f…" at bounding box center [757, 285] width 1036 height 570
click at [1236, 591] on span "Next" at bounding box center [1226, 593] width 23 height 11
click at [1230, 588] on span "Next" at bounding box center [1226, 593] width 23 height 11
click at [286, 205] on input "radio" at bounding box center [288, 201] width 9 height 9
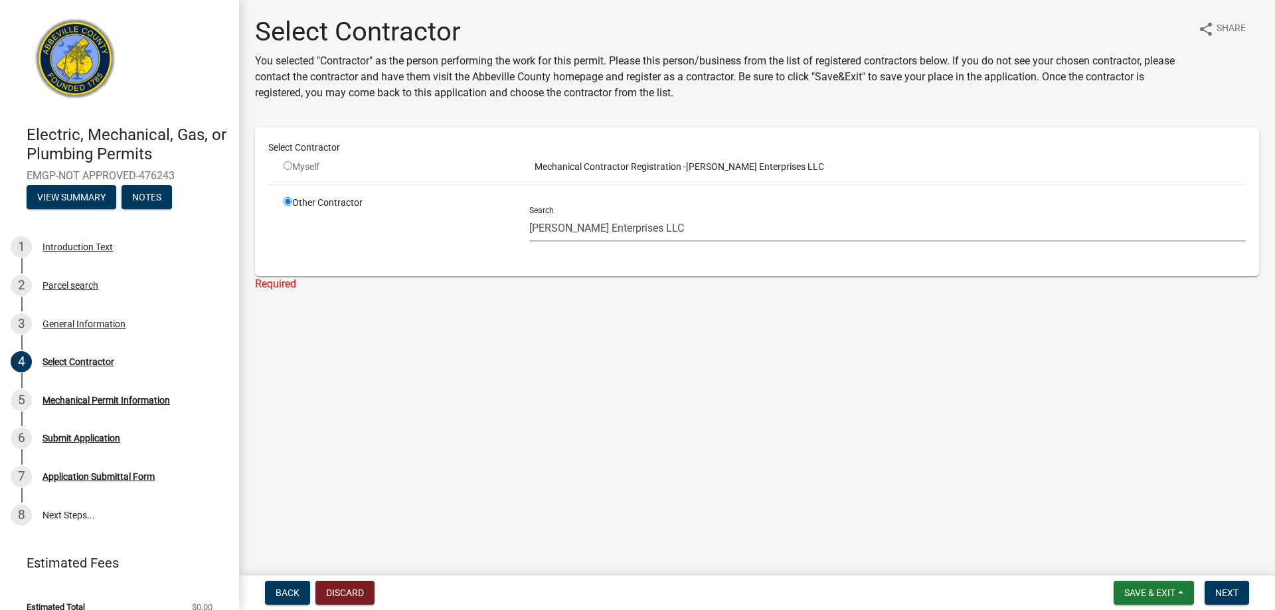
click at [286, 167] on input "radio" at bounding box center [288, 165] width 9 height 9
radio input "false"
radio input "true"
click at [288, 592] on span "Back" at bounding box center [288, 593] width 24 height 11
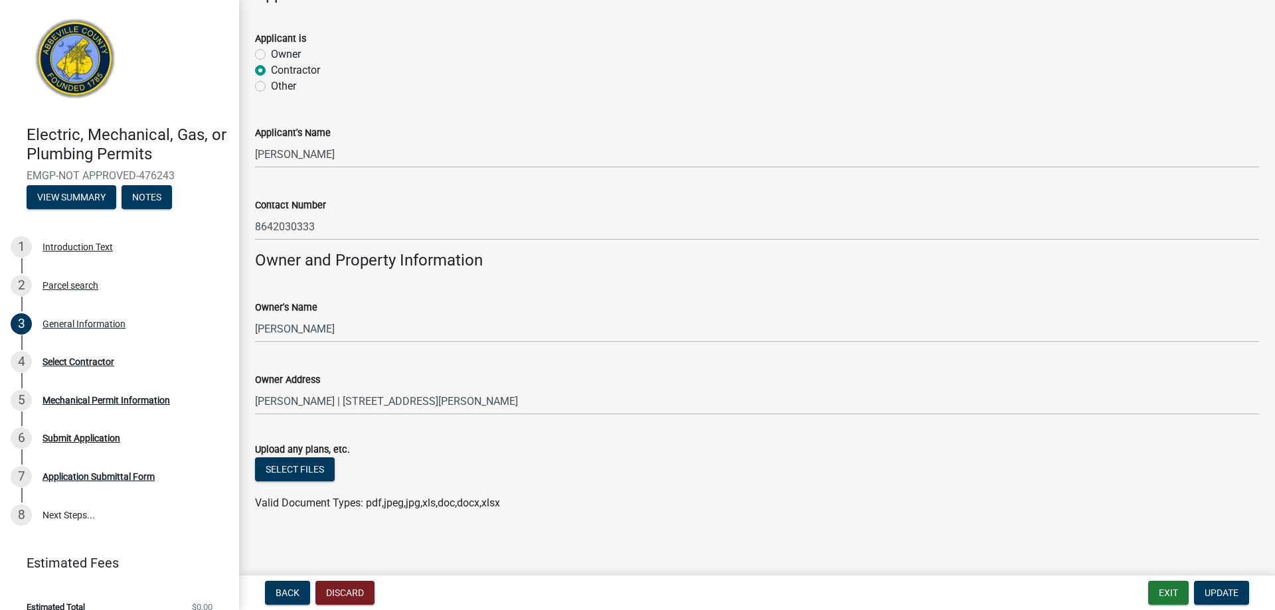
scroll to position [819, 0]
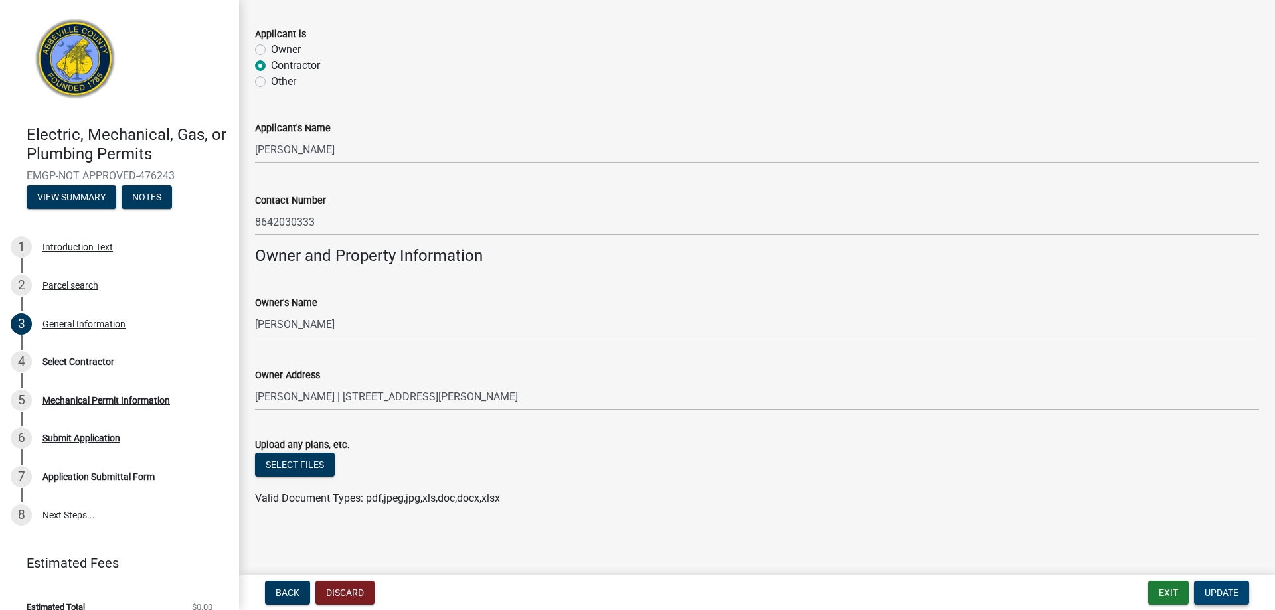
click at [1223, 596] on span "Update" at bounding box center [1221, 593] width 34 height 11
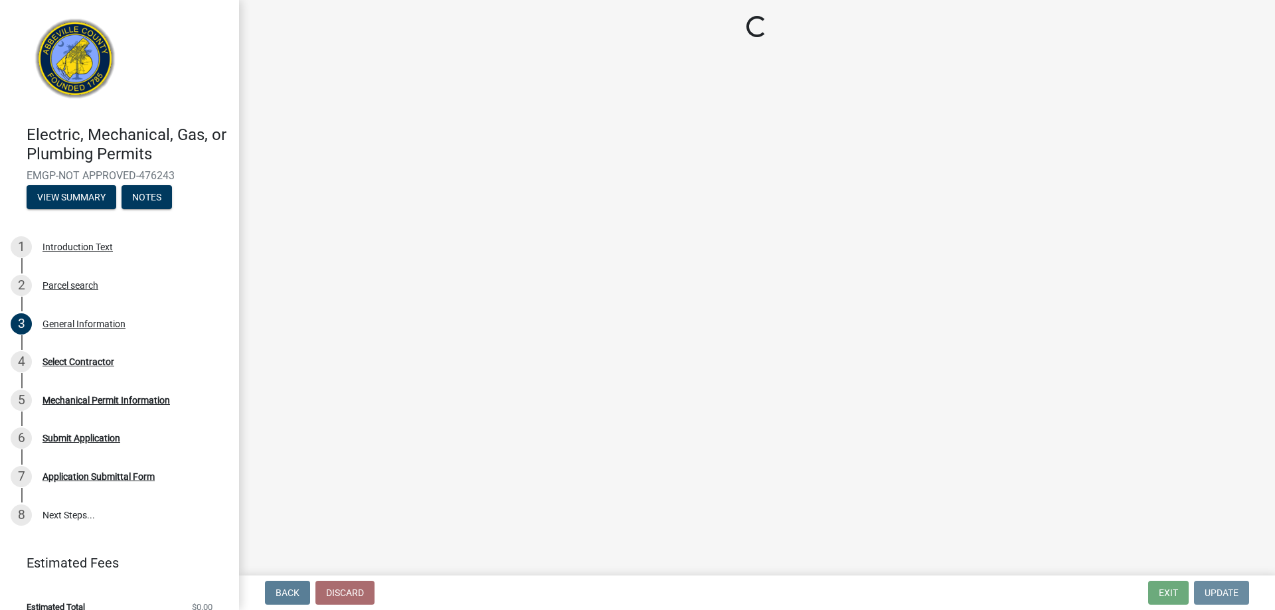
scroll to position [0, 0]
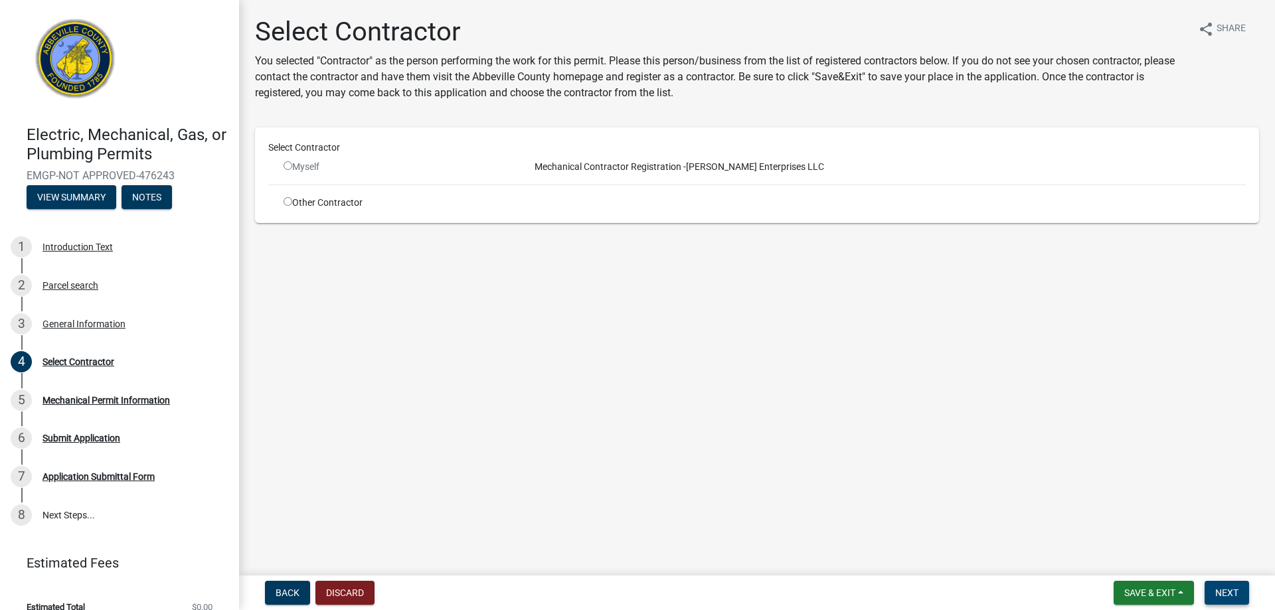
click at [1224, 591] on span "Next" at bounding box center [1226, 593] width 23 height 11
click at [1224, 590] on span "Next" at bounding box center [1226, 593] width 23 height 11
click at [286, 167] on input "radio" at bounding box center [288, 165] width 9 height 9
click at [288, 166] on input "radio" at bounding box center [288, 165] width 9 height 9
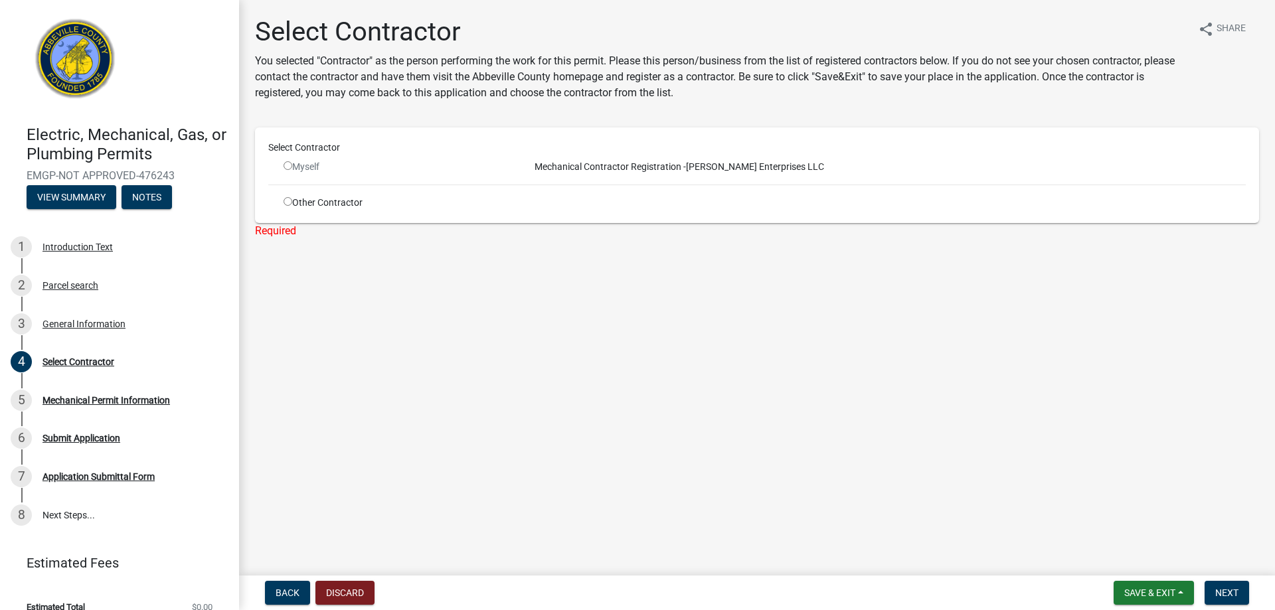
click at [288, 166] on input "radio" at bounding box center [288, 165] width 9 height 9
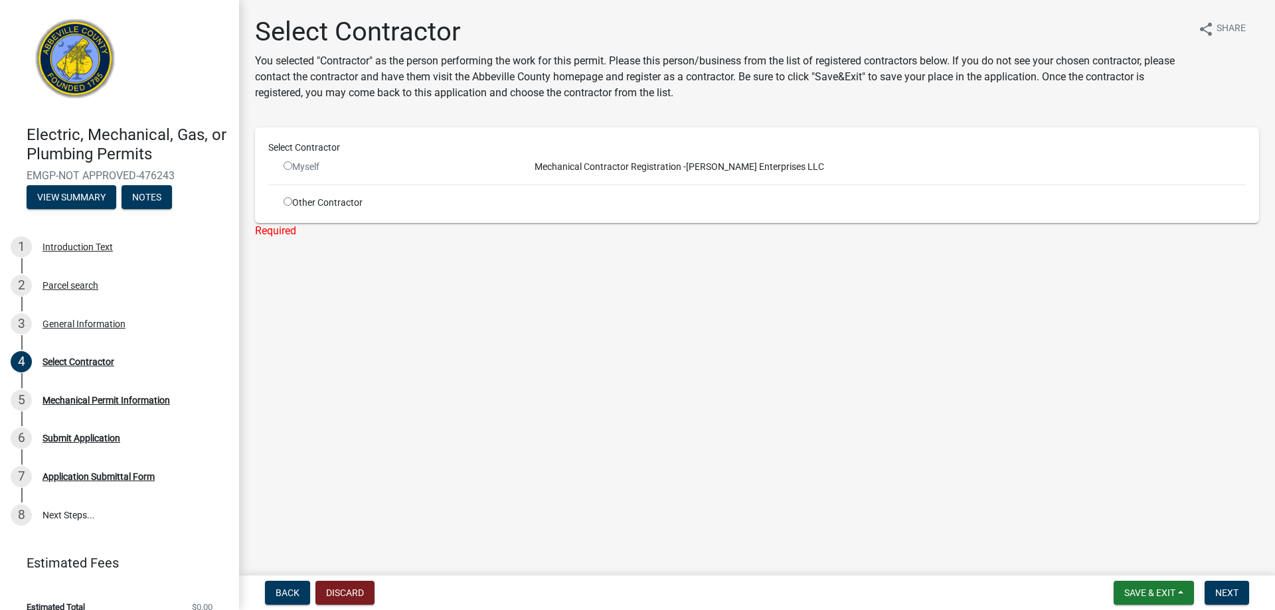
click at [288, 166] on input "radio" at bounding box center [288, 165] width 9 height 9
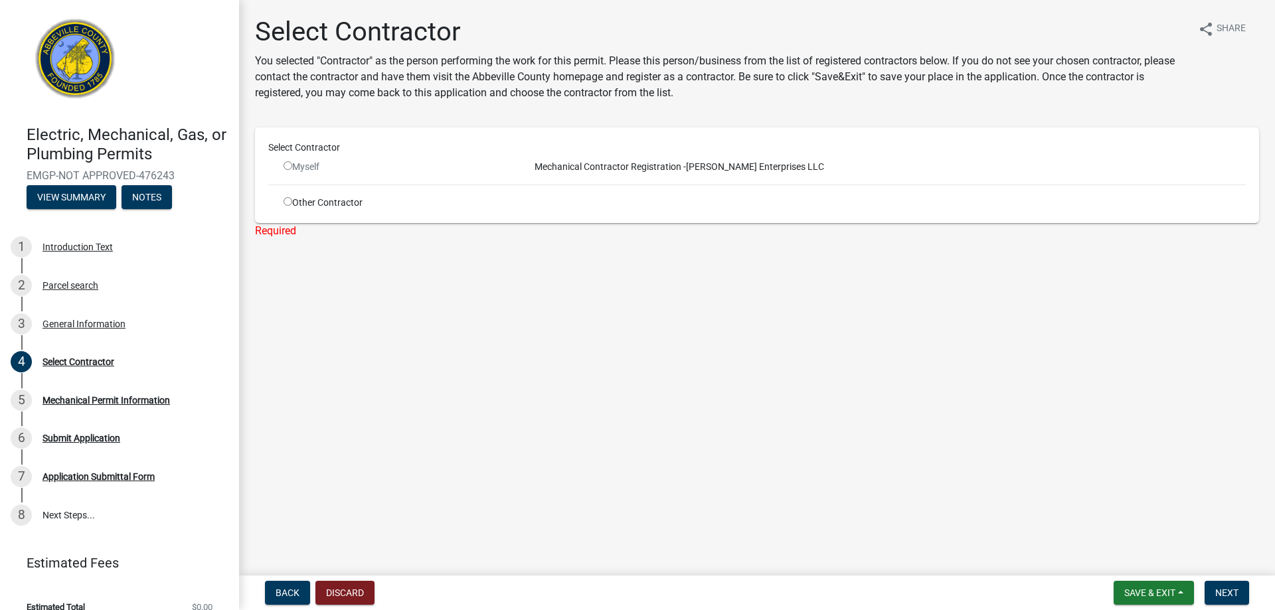
click at [288, 164] on input "radio" at bounding box center [288, 165] width 9 height 9
click at [288, 160] on div "Myself" at bounding box center [397, 167] width 226 height 14
click at [294, 155] on div "Select Contractor" at bounding box center [756, 150] width 997 height 19
click at [294, 166] on div "Myself" at bounding box center [397, 167] width 226 height 14
click at [289, 164] on input "radio" at bounding box center [288, 165] width 9 height 9
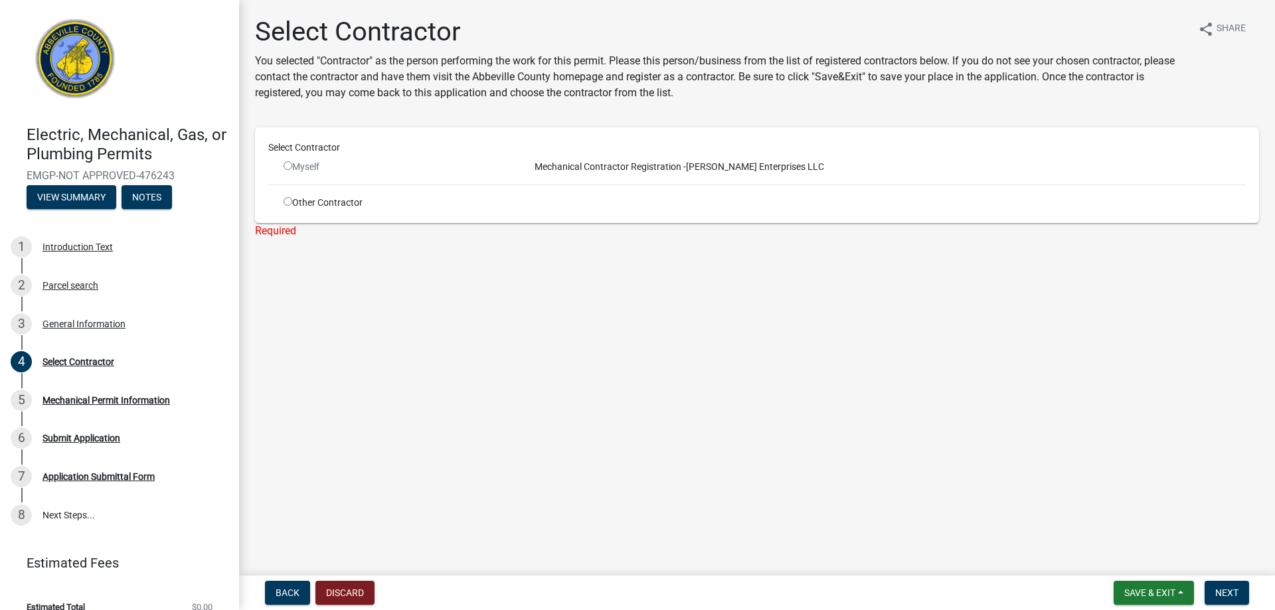
click at [289, 164] on input "radio" at bounding box center [288, 165] width 9 height 9
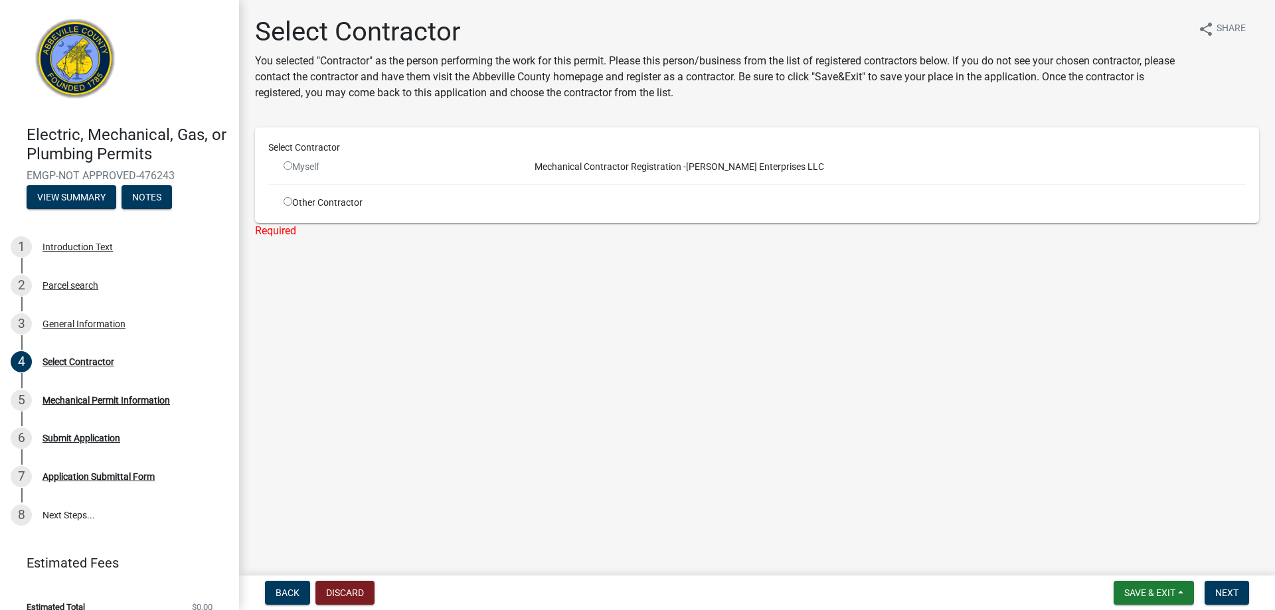
click at [289, 164] on input "radio" at bounding box center [288, 165] width 9 height 9
click at [285, 167] on input "radio" at bounding box center [288, 165] width 9 height 9
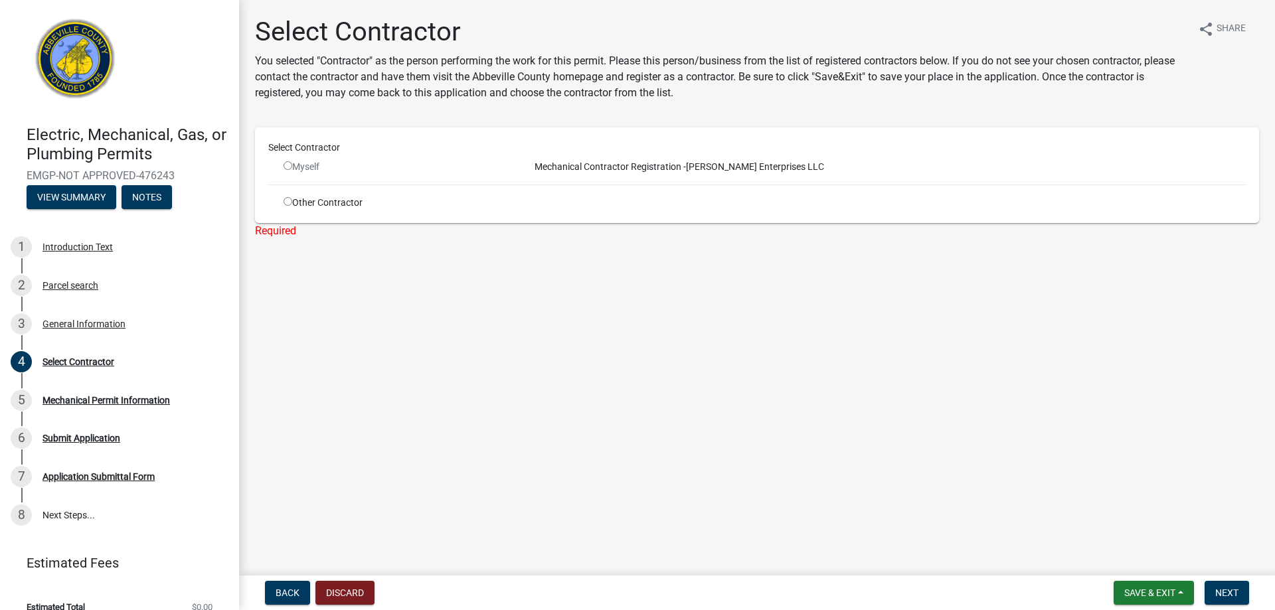
click at [288, 163] on input "radio" at bounding box center [288, 165] width 9 height 9
radio input "false"
click at [286, 203] on input "radio" at bounding box center [288, 201] width 9 height 9
radio input "true"
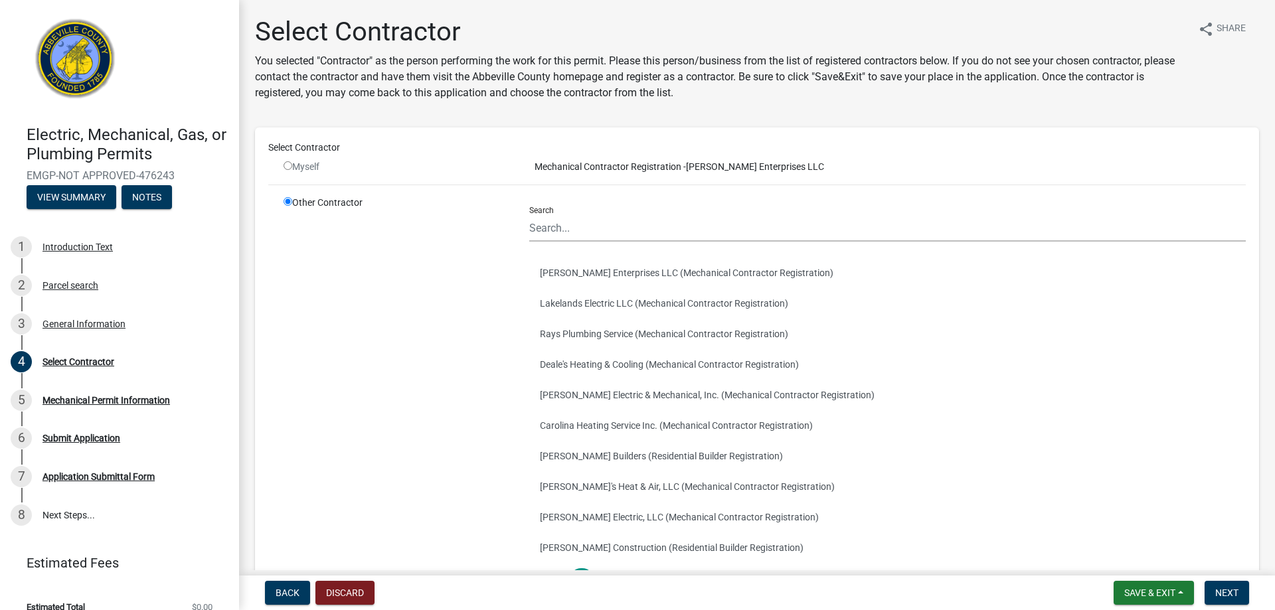
click at [582, 163] on span "Mechanical Contractor Registration -" at bounding box center [607, 166] width 157 height 11
click at [637, 226] on input "Search" at bounding box center [887, 227] width 716 height 27
type input "a"
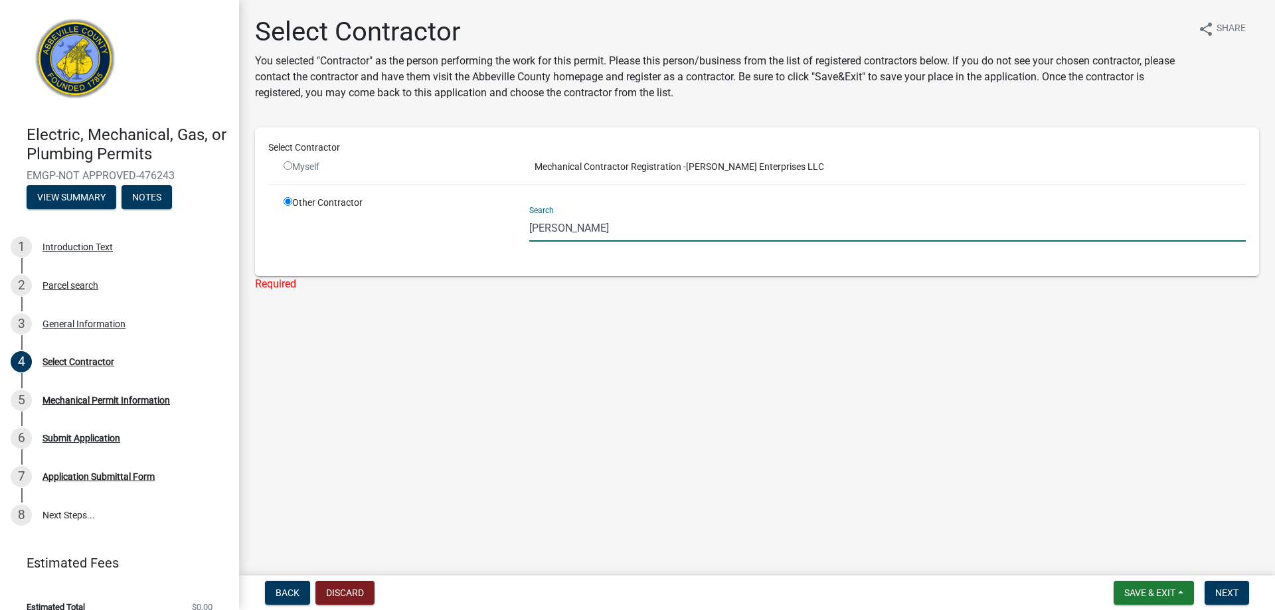
type input "[PERSON_NAME]"
click at [296, 166] on div "Myself" at bounding box center [397, 167] width 226 height 14
click at [289, 166] on input "radio" at bounding box center [288, 165] width 9 height 9
radio input "false"
radio input "true"
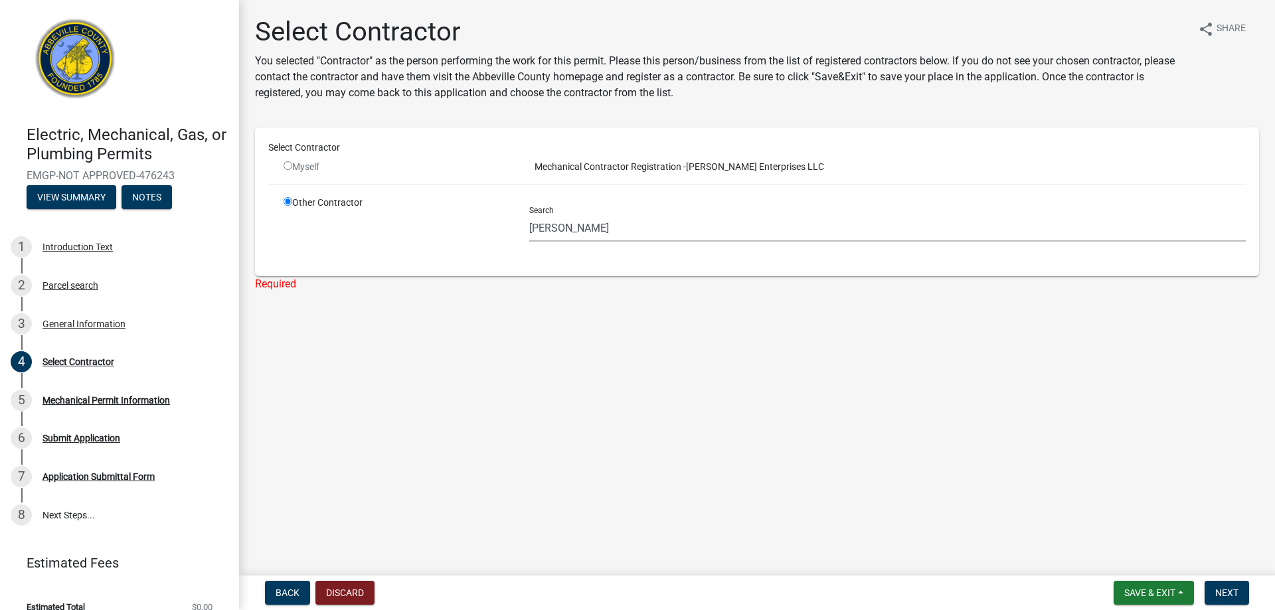
click at [288, 162] on input "radio" at bounding box center [288, 165] width 9 height 9
radio input "false"
radio input "true"
click at [286, 163] on input "radio" at bounding box center [288, 165] width 9 height 9
radio input "false"
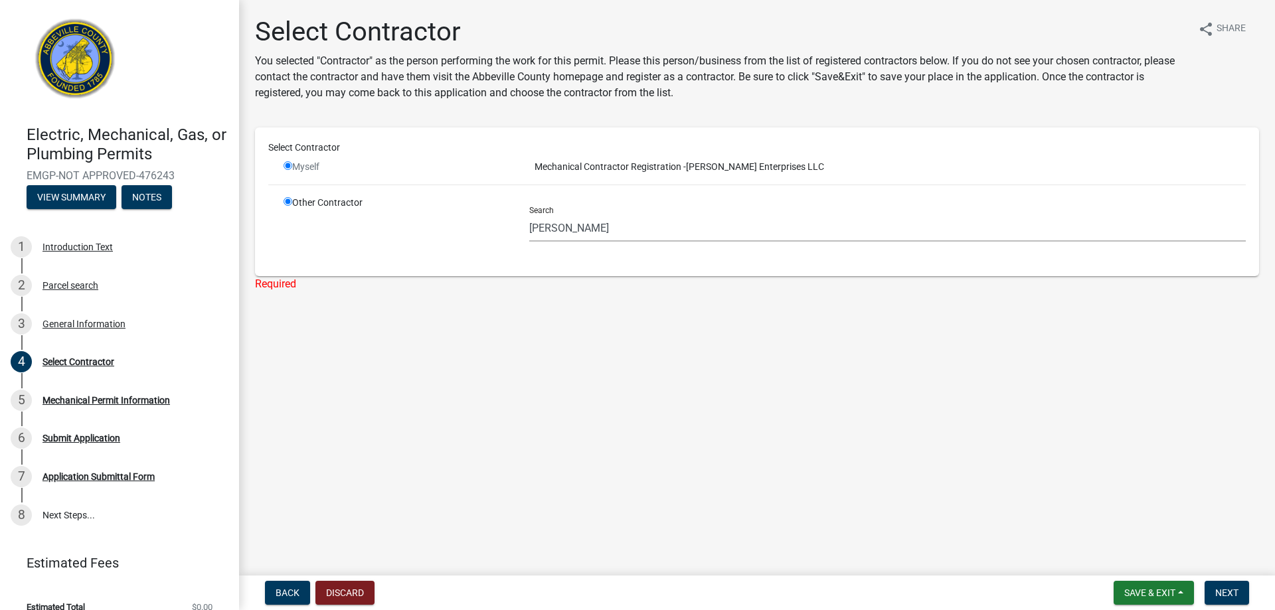
radio input "true"
click at [286, 163] on input "radio" at bounding box center [288, 165] width 9 height 9
radio input "false"
radio input "true"
click at [345, 235] on div "Other Contractor" at bounding box center [397, 229] width 246 height 67
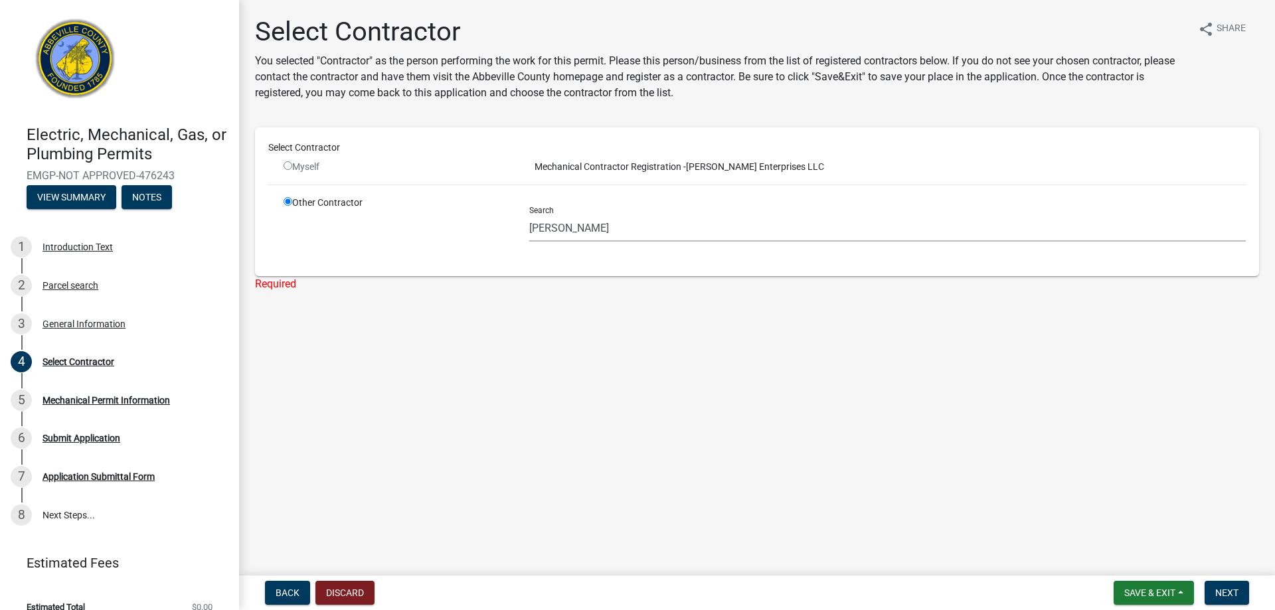
click at [309, 313] on div "Select Contractor You selected "Contractor" as the person performing the work f…" at bounding box center [757, 165] width 1024 height 299
click at [305, 312] on div "Select Contractor You selected "Contractor" as the person performing the work f…" at bounding box center [757, 165] width 1024 height 299
drag, startPoint x: 296, startPoint y: 155, endPoint x: 287, endPoint y: 168, distance: 16.2
click at [295, 155] on div "Select Contractor" at bounding box center [756, 150] width 997 height 19
click at [287, 168] on input "radio" at bounding box center [288, 165] width 9 height 9
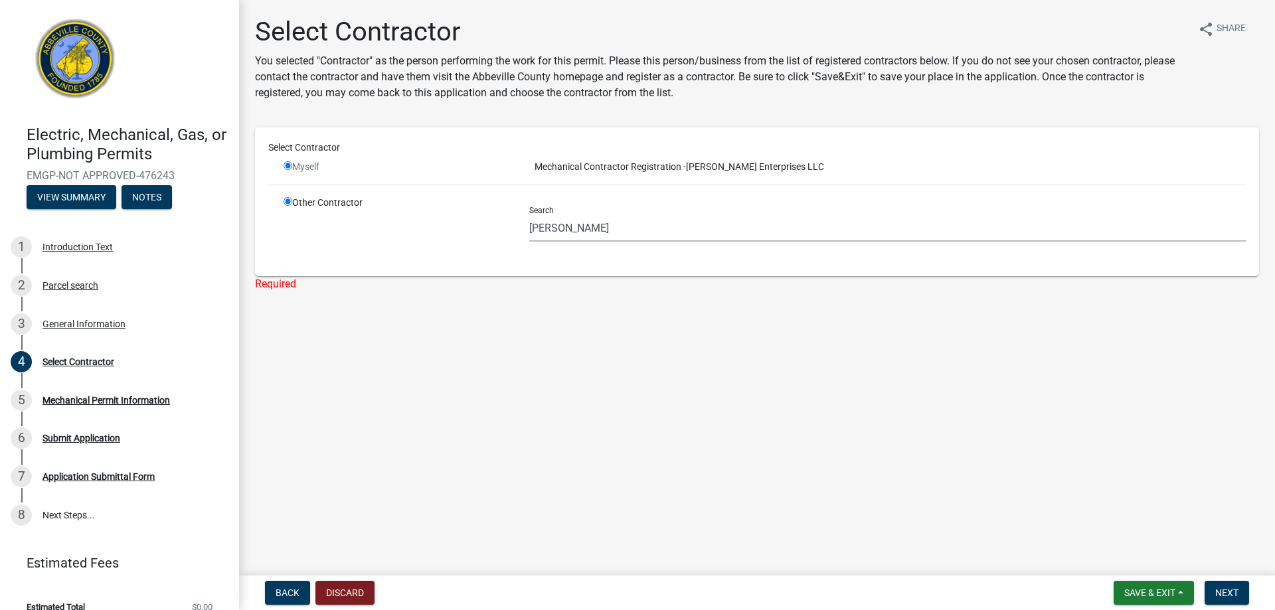
radio input "false"
radio input "true"
click at [287, 168] on input "radio" at bounding box center [288, 165] width 9 height 9
radio input "false"
radio input "true"
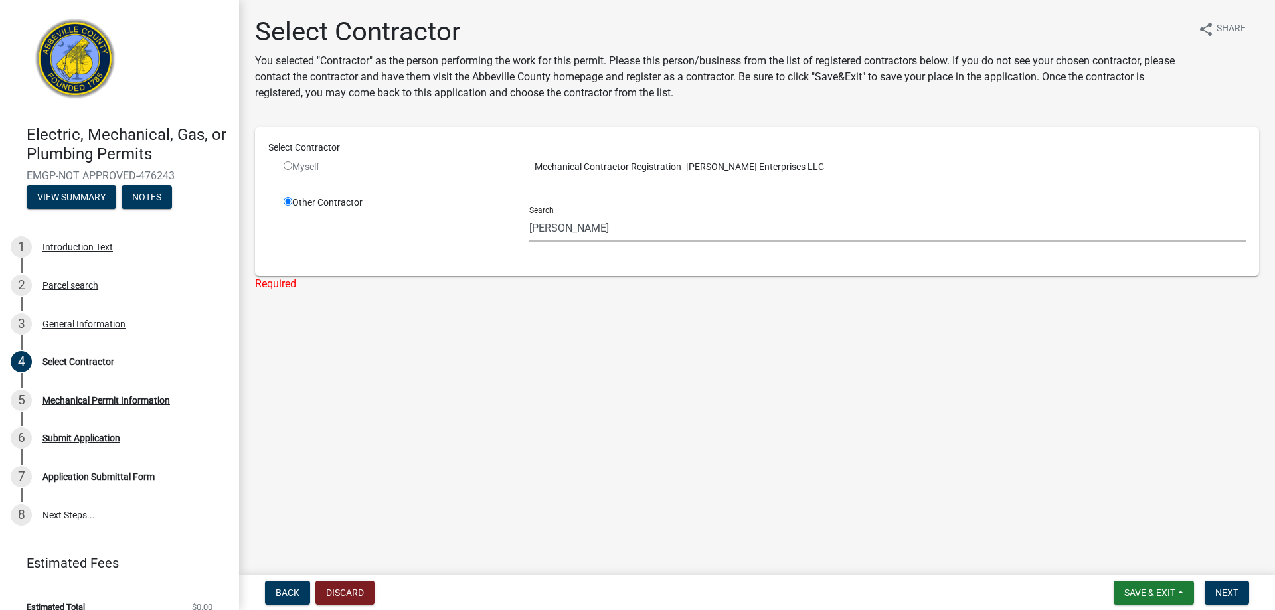
click at [287, 168] on input "radio" at bounding box center [288, 165] width 9 height 9
radio input "false"
radio input "true"
click at [287, 168] on input "radio" at bounding box center [288, 165] width 9 height 9
radio input "false"
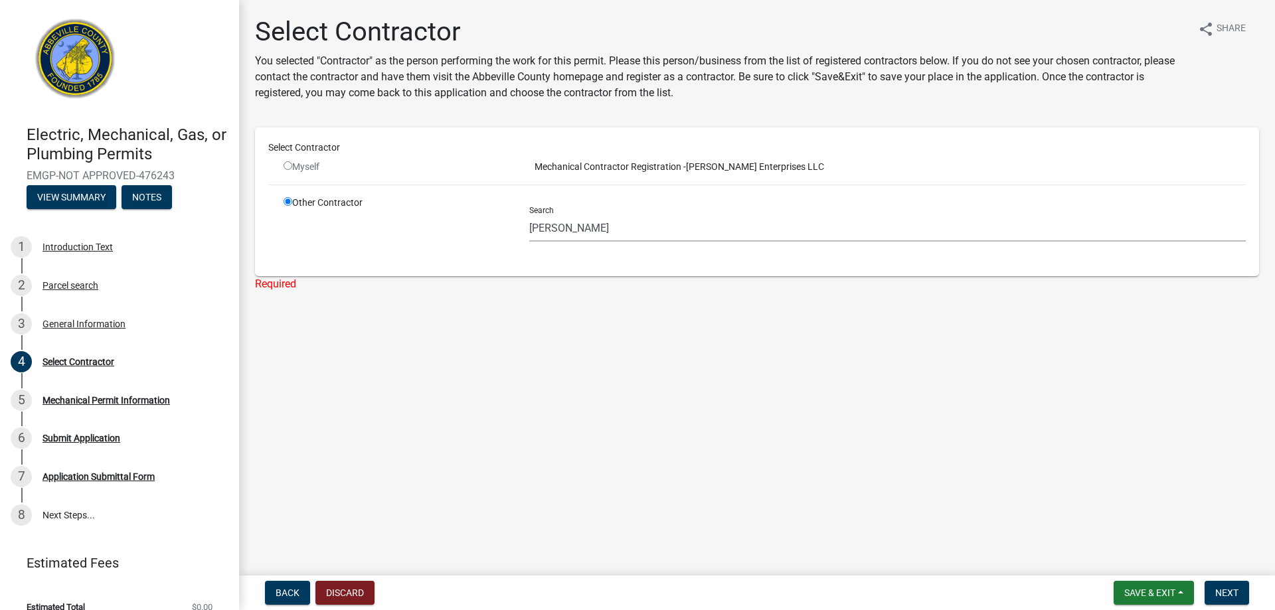
radio input "true"
click at [287, 168] on input "radio" at bounding box center [288, 165] width 9 height 9
radio input "false"
radio input "true"
click at [287, 168] on input "radio" at bounding box center [288, 165] width 9 height 9
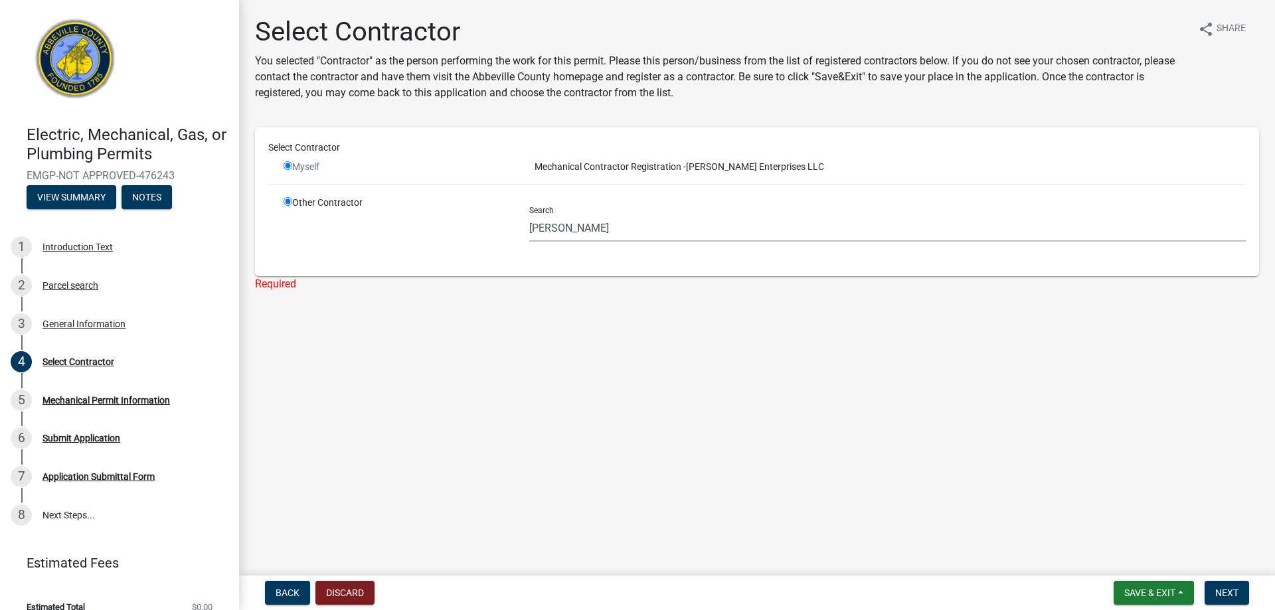
radio input "false"
radio input "true"
click at [287, 168] on input "radio" at bounding box center [288, 165] width 9 height 9
radio input "false"
radio input "true"
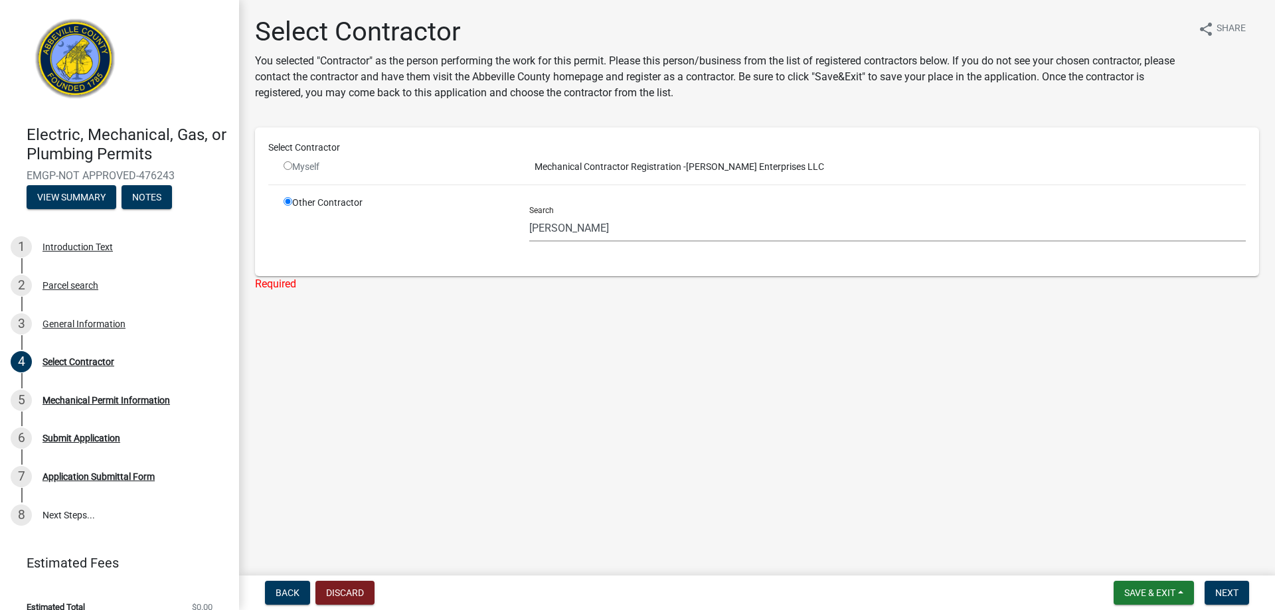
click at [287, 168] on input "radio" at bounding box center [288, 165] width 9 height 9
radio input "false"
radio input "true"
click at [287, 168] on input "radio" at bounding box center [288, 165] width 9 height 9
radio input "false"
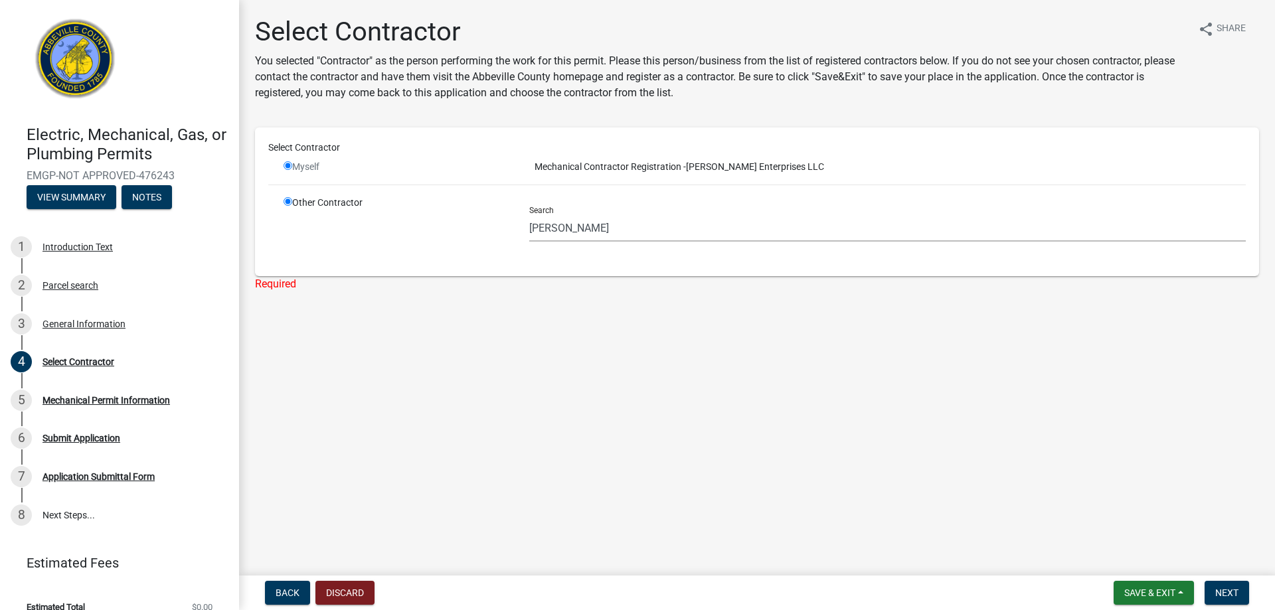
radio input "true"
click at [287, 168] on input "radio" at bounding box center [288, 165] width 9 height 9
radio input "false"
radio input "true"
click at [287, 168] on input "radio" at bounding box center [288, 165] width 9 height 9
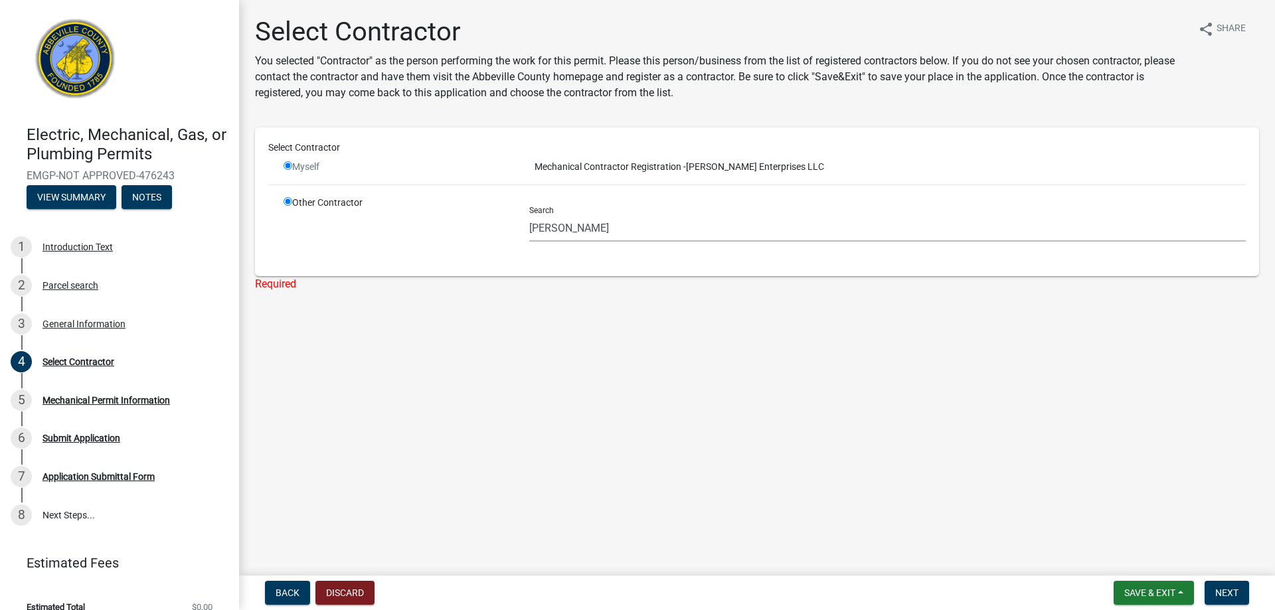
radio input "false"
radio input "true"
click at [287, 168] on input "radio" at bounding box center [288, 165] width 9 height 9
radio input "false"
radio input "true"
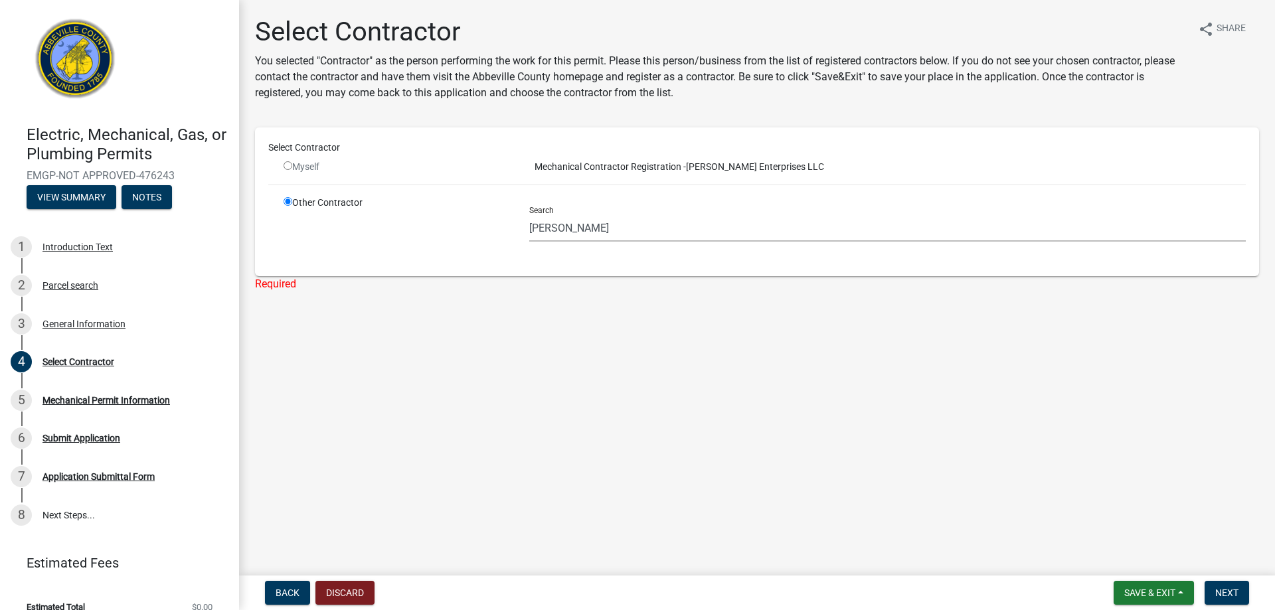
click at [287, 168] on input "radio" at bounding box center [288, 165] width 9 height 9
radio input "false"
radio input "true"
click at [288, 169] on input "radio" at bounding box center [288, 165] width 9 height 9
radio input "false"
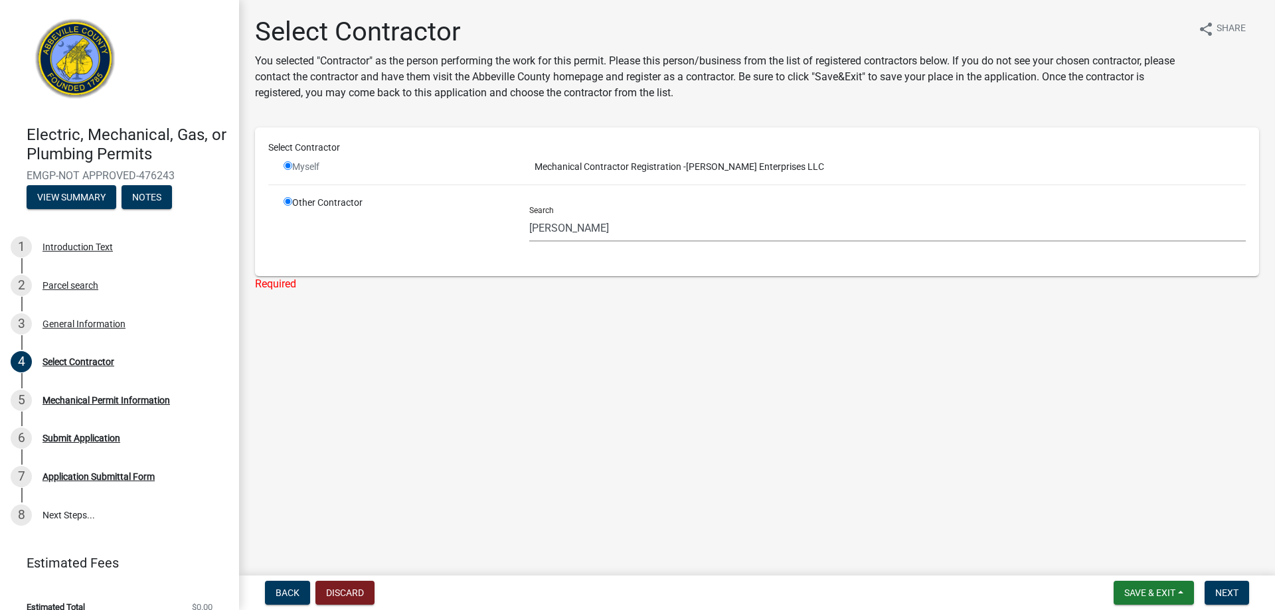
radio input "true"
click at [288, 169] on input "radio" at bounding box center [288, 165] width 9 height 9
radio input "false"
radio input "true"
click at [288, 169] on input "radio" at bounding box center [288, 165] width 9 height 9
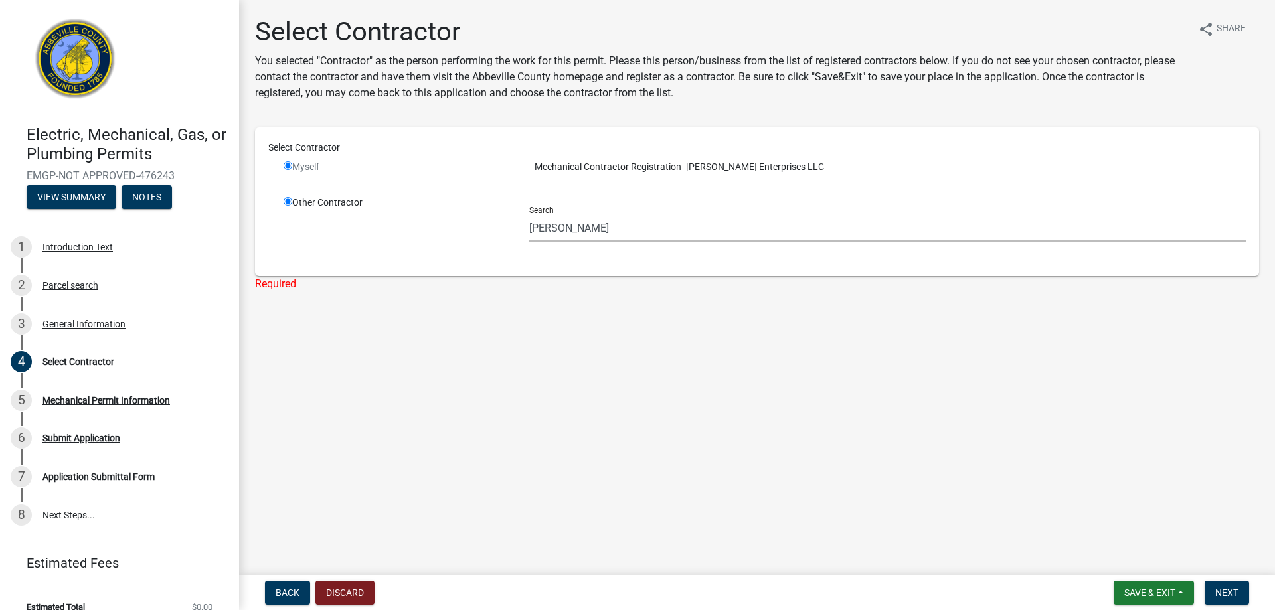
radio input "false"
radio input "true"
click at [288, 169] on input "radio" at bounding box center [288, 165] width 9 height 9
radio input "false"
radio input "true"
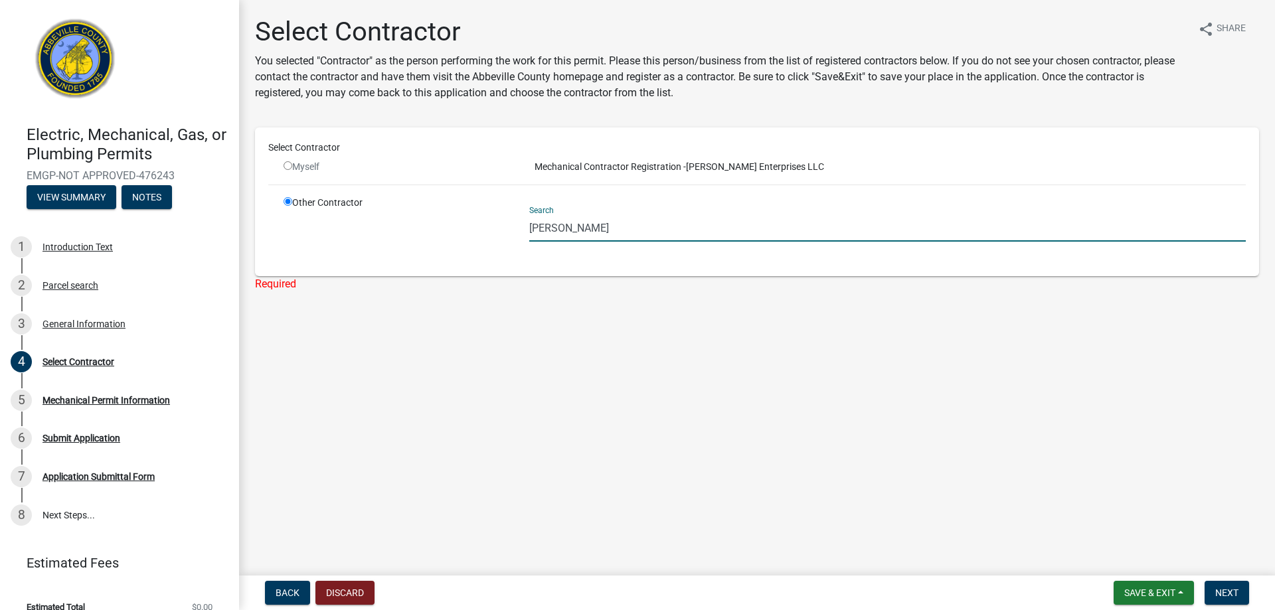
drag, startPoint x: 690, startPoint y: 225, endPoint x: 398, endPoint y: 234, distance: 291.6
click at [398, 234] on div "Other Contractor Search Alberto Alvarez" at bounding box center [765, 229] width 982 height 67
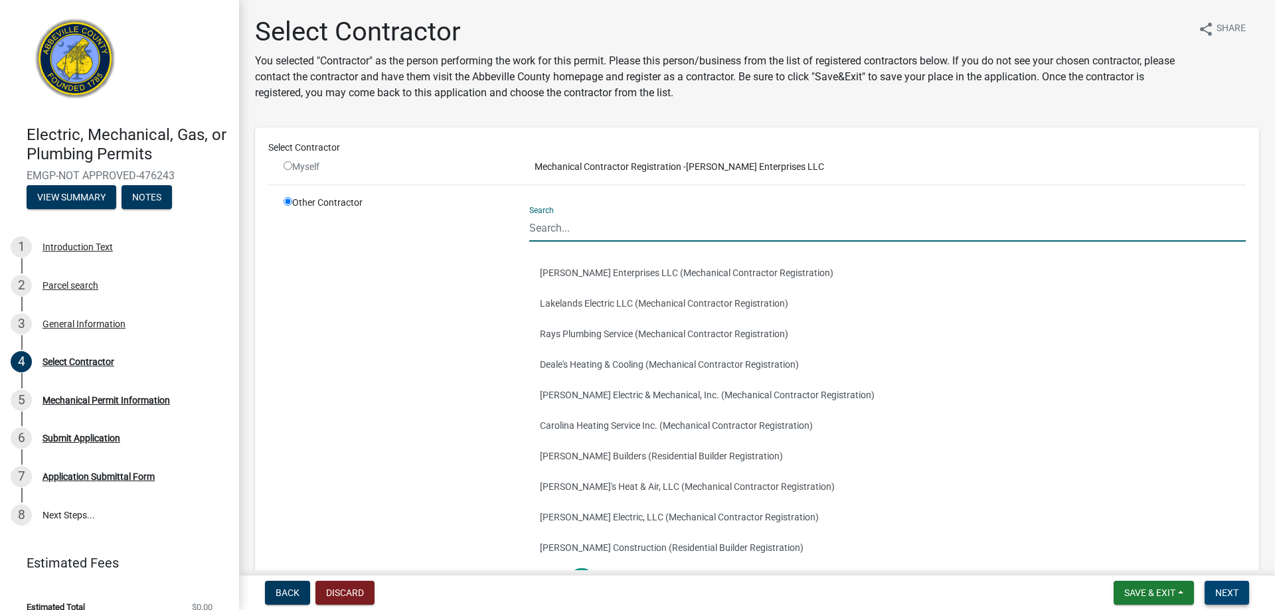
click at [1234, 594] on span "Next" at bounding box center [1226, 593] width 23 height 11
click at [1150, 589] on span "Save & Exit" at bounding box center [1149, 593] width 51 height 11
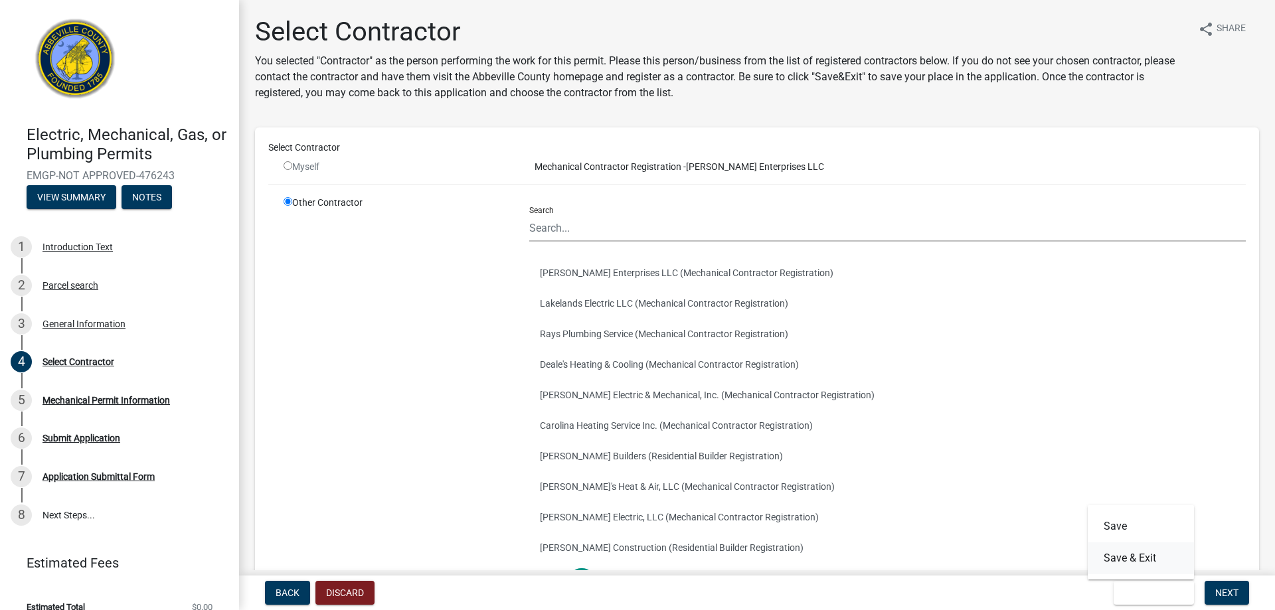
click at [1137, 558] on button "Save & Exit" at bounding box center [1141, 558] width 106 height 32
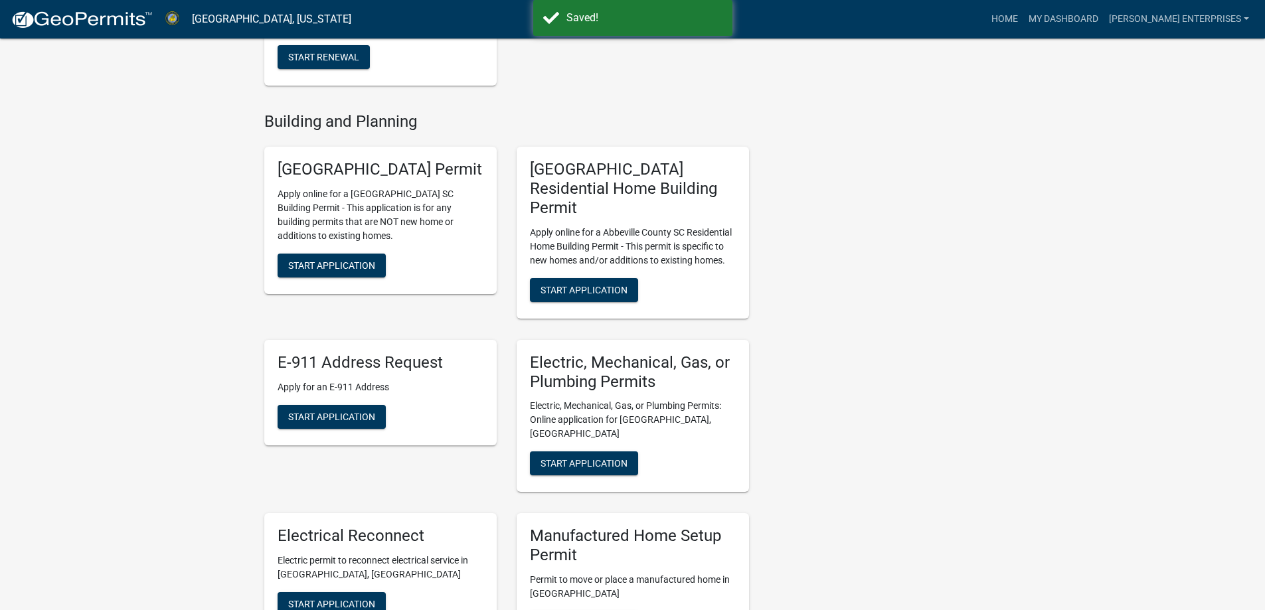
scroll to position [465, 0]
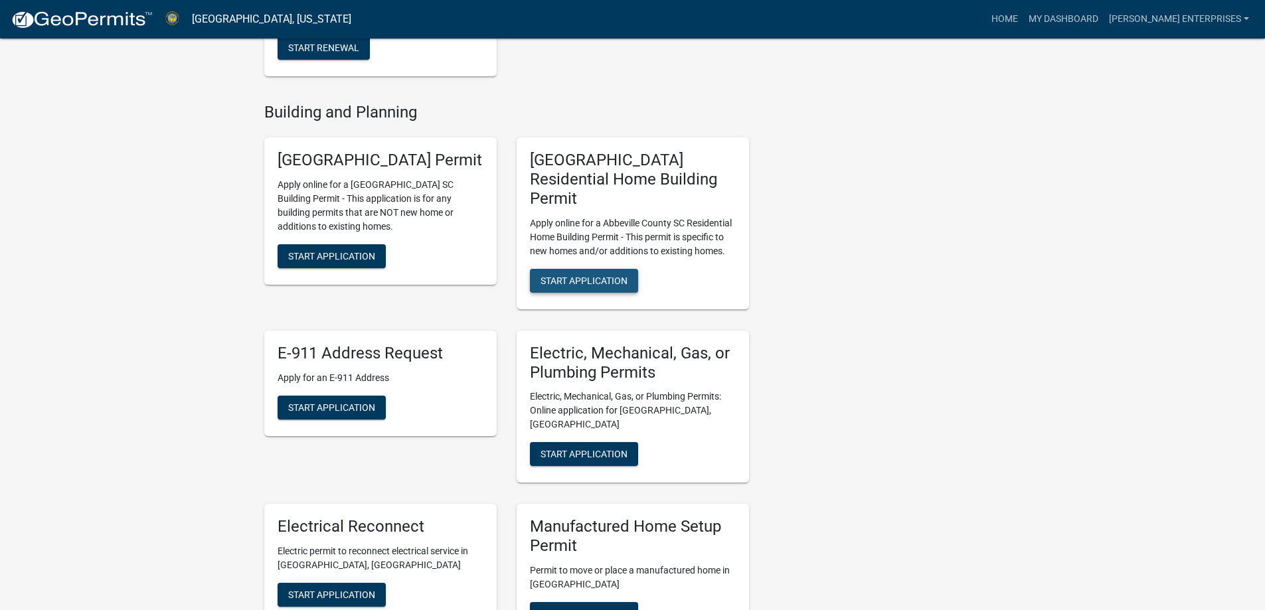
click at [603, 275] on span "Start Application" at bounding box center [583, 280] width 87 height 11
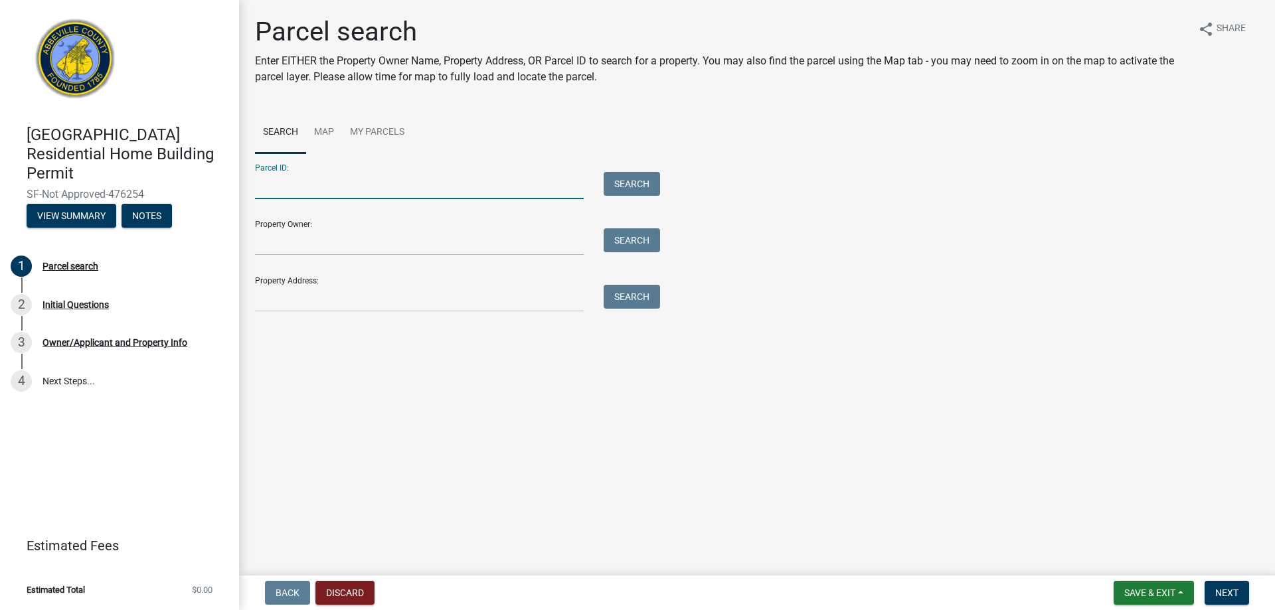
click at [317, 190] on input "Parcel ID:" at bounding box center [419, 185] width 329 height 27
type input "122-06-04-013"
click at [344, 250] on input "Property Owner:" at bounding box center [419, 241] width 329 height 27
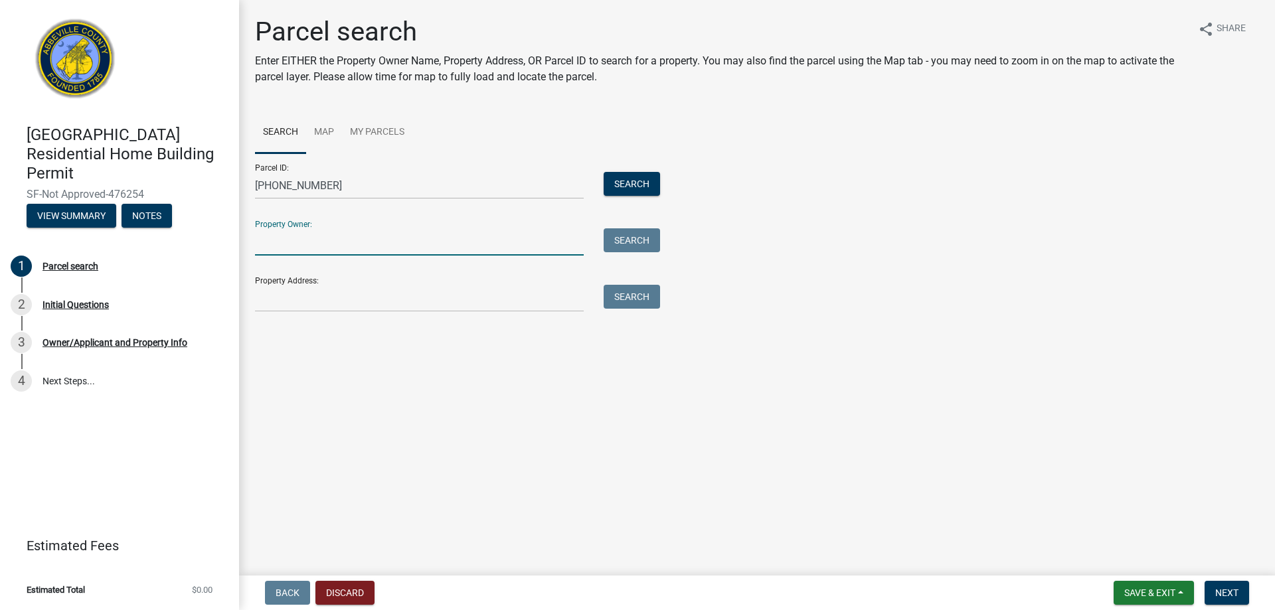
type input "Russell Morton"
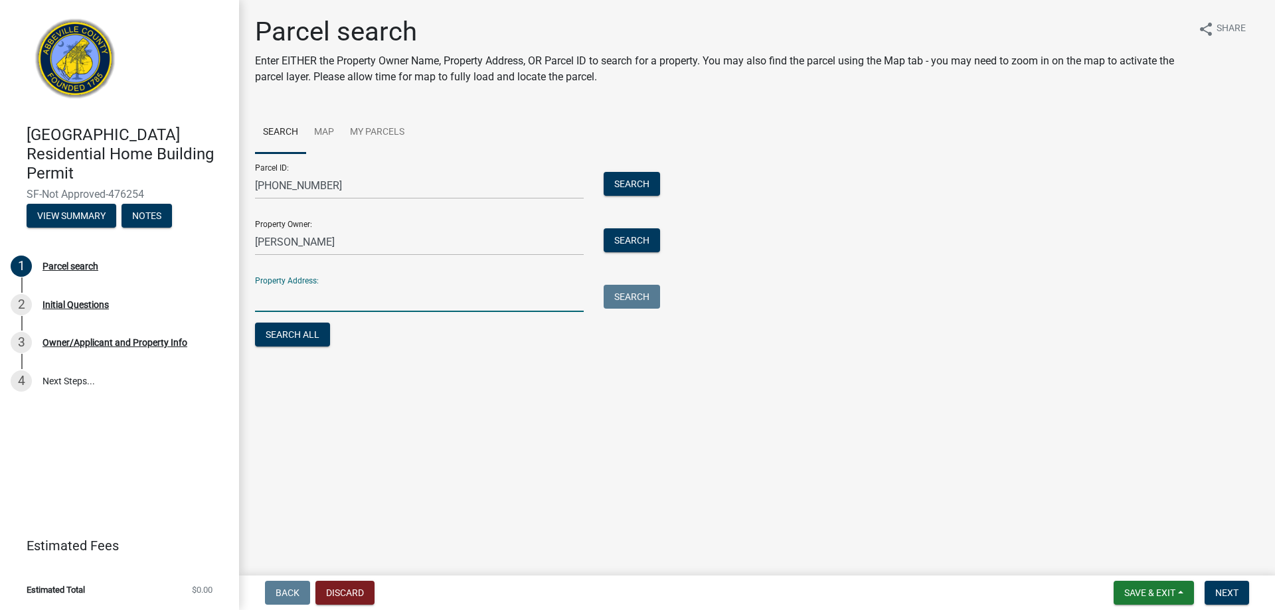
click at [332, 293] on input "Property Address:" at bounding box center [419, 298] width 329 height 27
type input "101 HUNTER ST"
click at [307, 333] on button "Search All" at bounding box center [292, 335] width 75 height 24
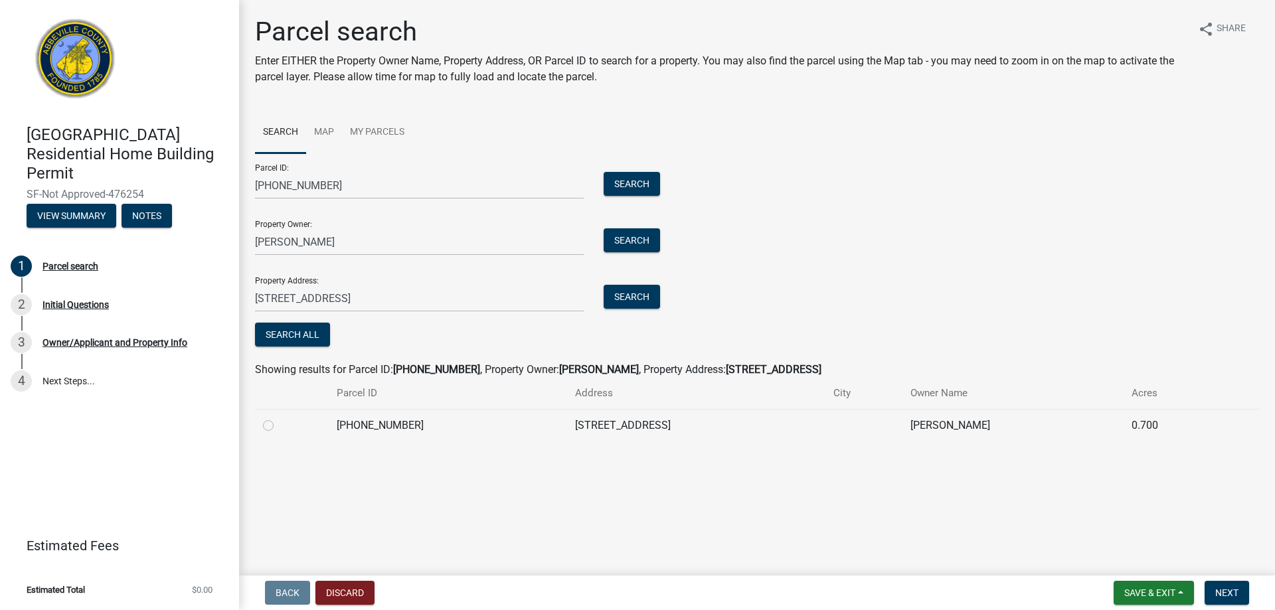
click at [279, 418] on label at bounding box center [279, 418] width 0 height 0
click at [279, 426] on input "radio" at bounding box center [283, 422] width 9 height 9
radio input "true"
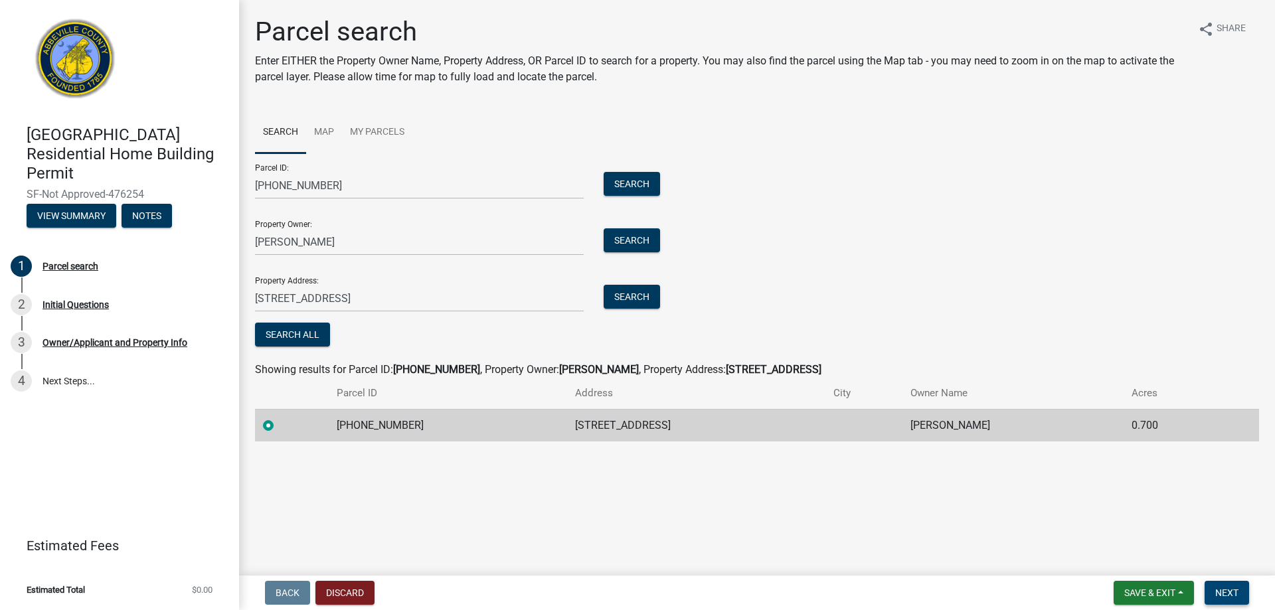
click at [1232, 597] on span "Next" at bounding box center [1226, 593] width 23 height 11
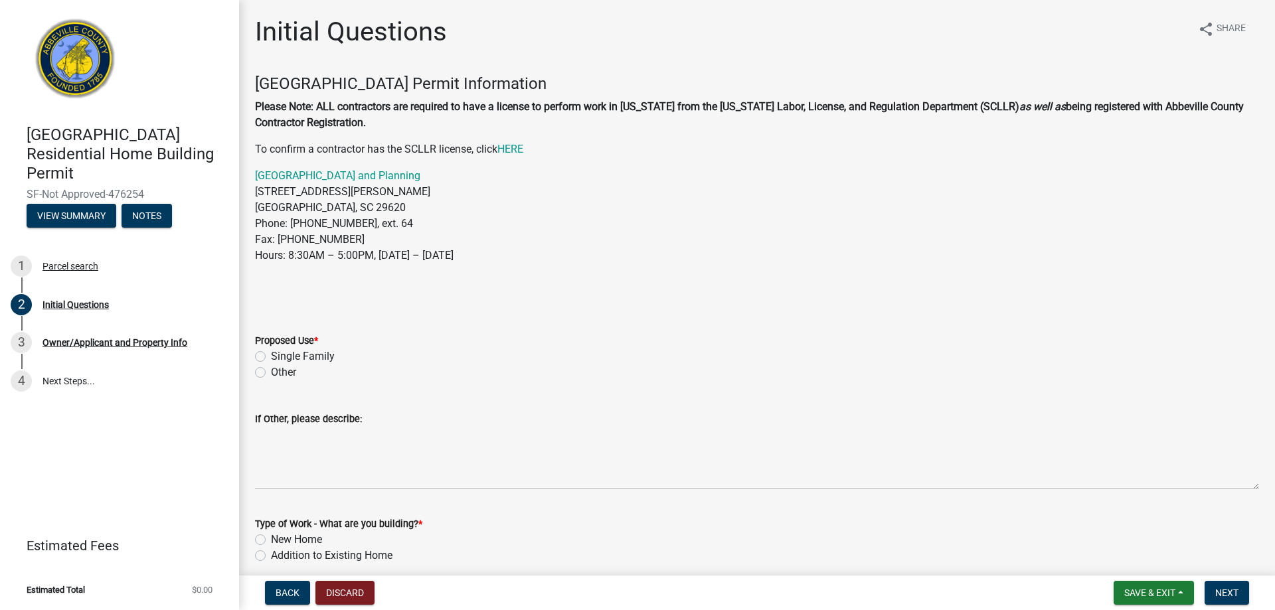
click at [271, 351] on label "Single Family" at bounding box center [303, 357] width 64 height 16
click at [271, 351] on input "Single Family" at bounding box center [275, 353] width 9 height 9
radio input "true"
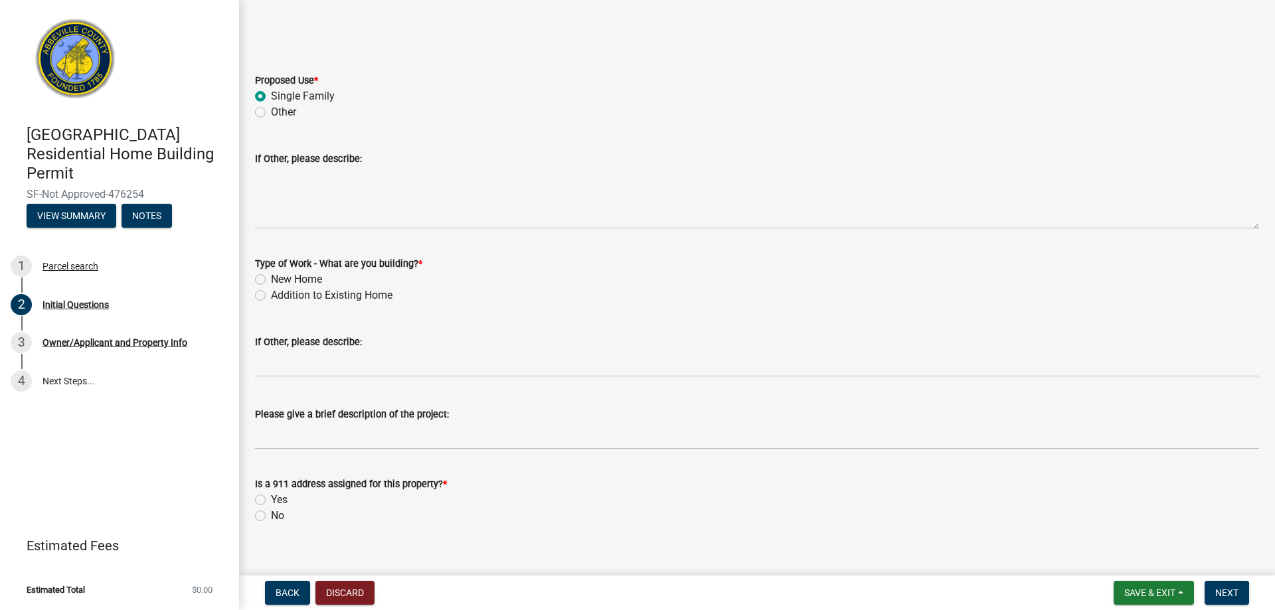
scroll to position [266, 0]
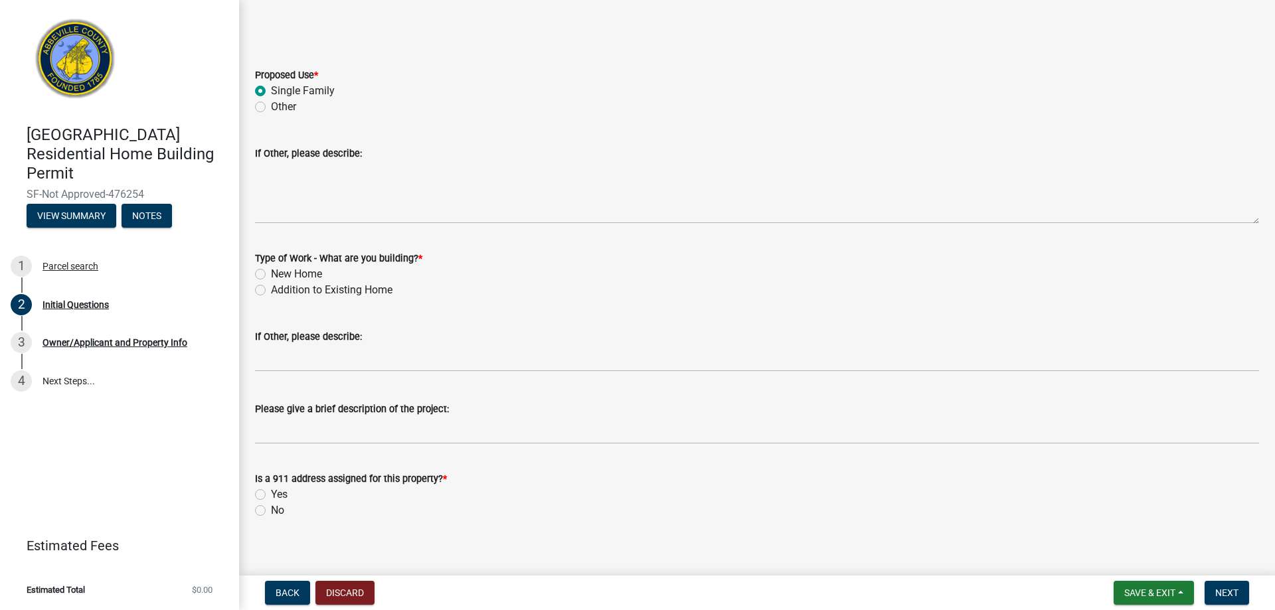
click at [271, 274] on label "New Home" at bounding box center [296, 274] width 51 height 16
click at [271, 274] on input "New Home" at bounding box center [275, 270] width 9 height 9
radio input "true"
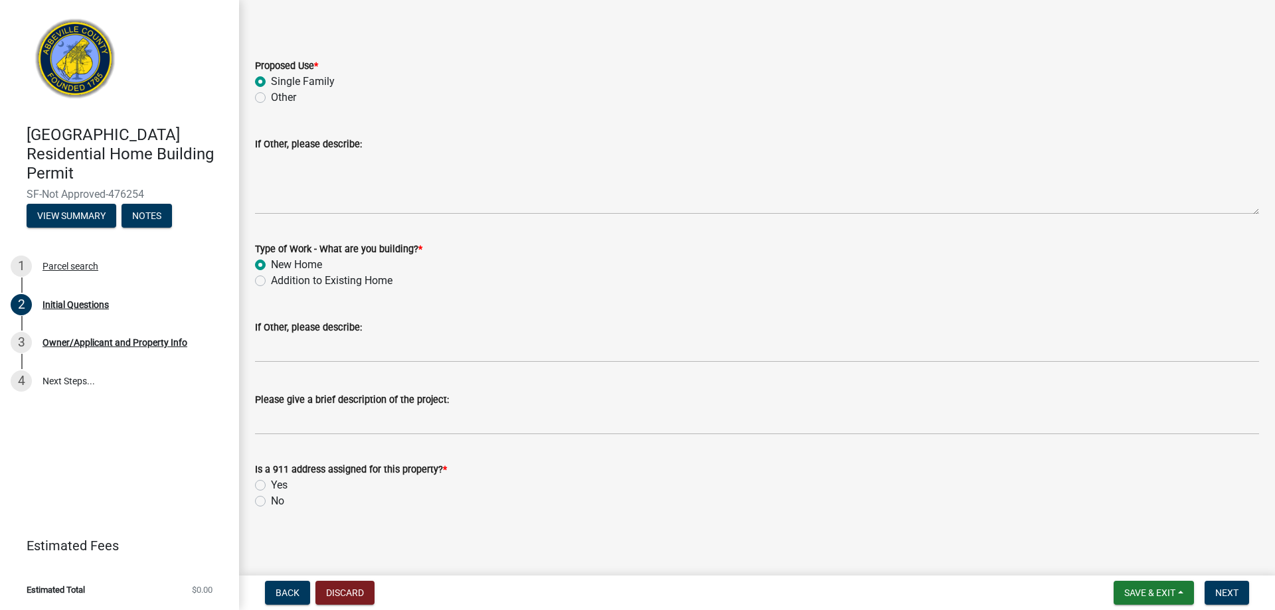
scroll to position [278, 0]
click at [271, 482] on label "Yes" at bounding box center [279, 483] width 17 height 16
click at [271, 482] on input "Yes" at bounding box center [275, 479] width 9 height 9
radio input "true"
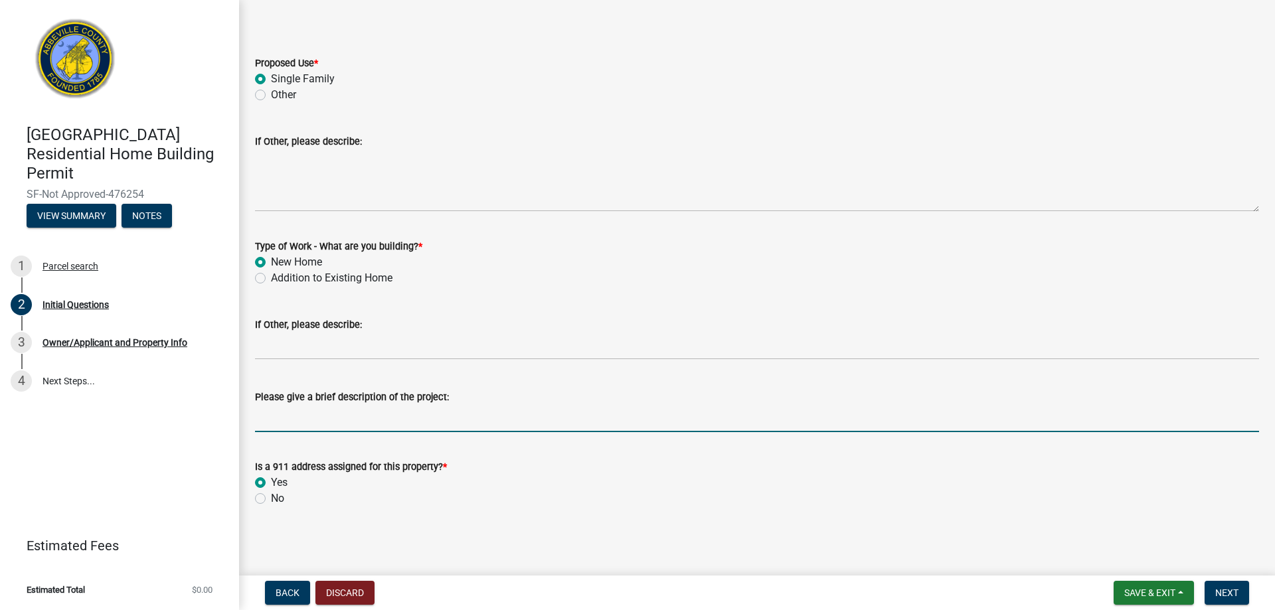
click at [317, 424] on input "Please give a brief description of the project:" at bounding box center [757, 418] width 1004 height 27
type input "3 Bed 2 Bath home, slab, vinyl, sewer, 2.5-ton heat pump, 40-gal water heater, …"
click at [1242, 595] on button "Next" at bounding box center [1226, 593] width 44 height 24
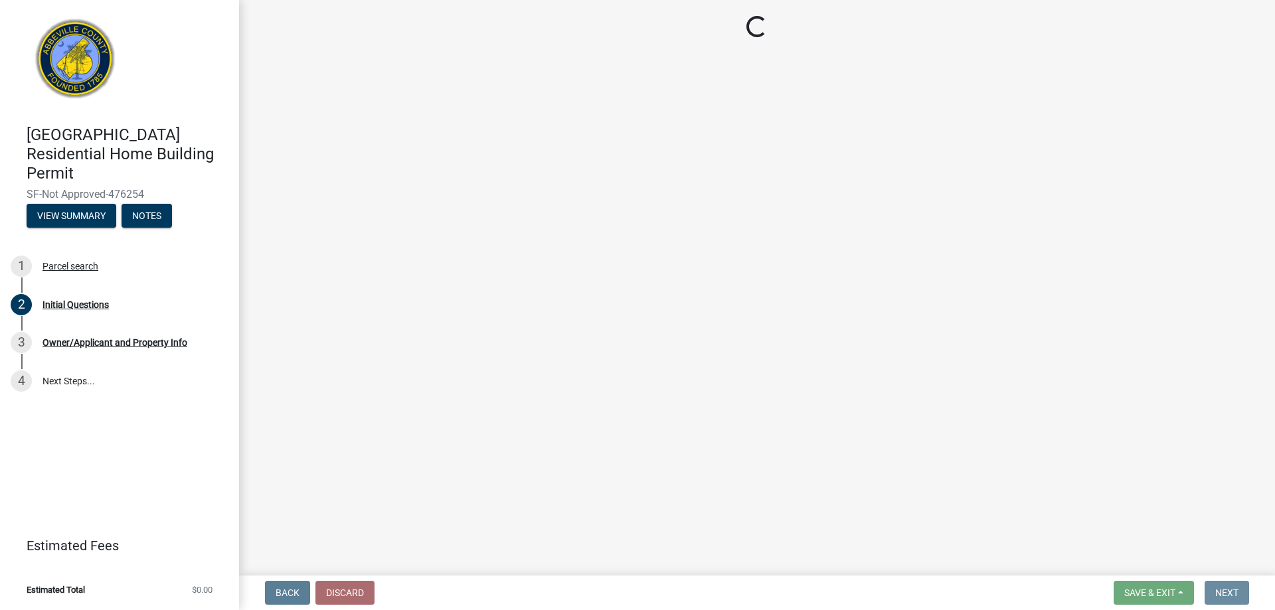
scroll to position [0, 0]
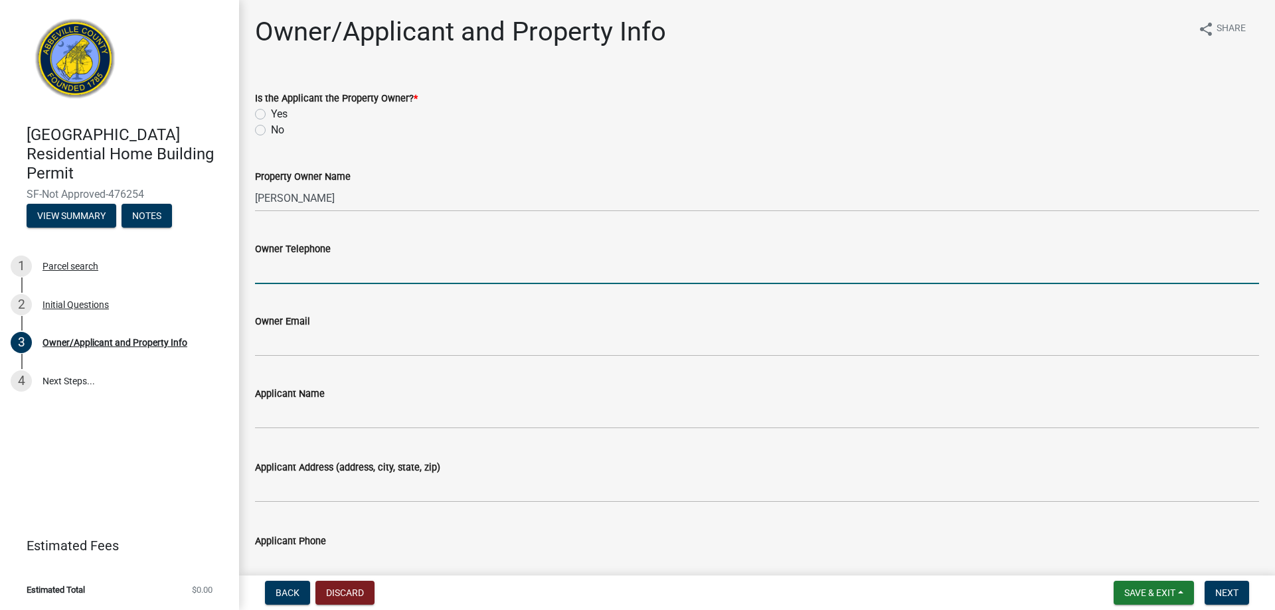
click at [297, 271] on input "Owner Telephone" at bounding box center [757, 270] width 1004 height 27
click at [319, 264] on input "Owner Telephone" at bounding box center [757, 270] width 1004 height 27
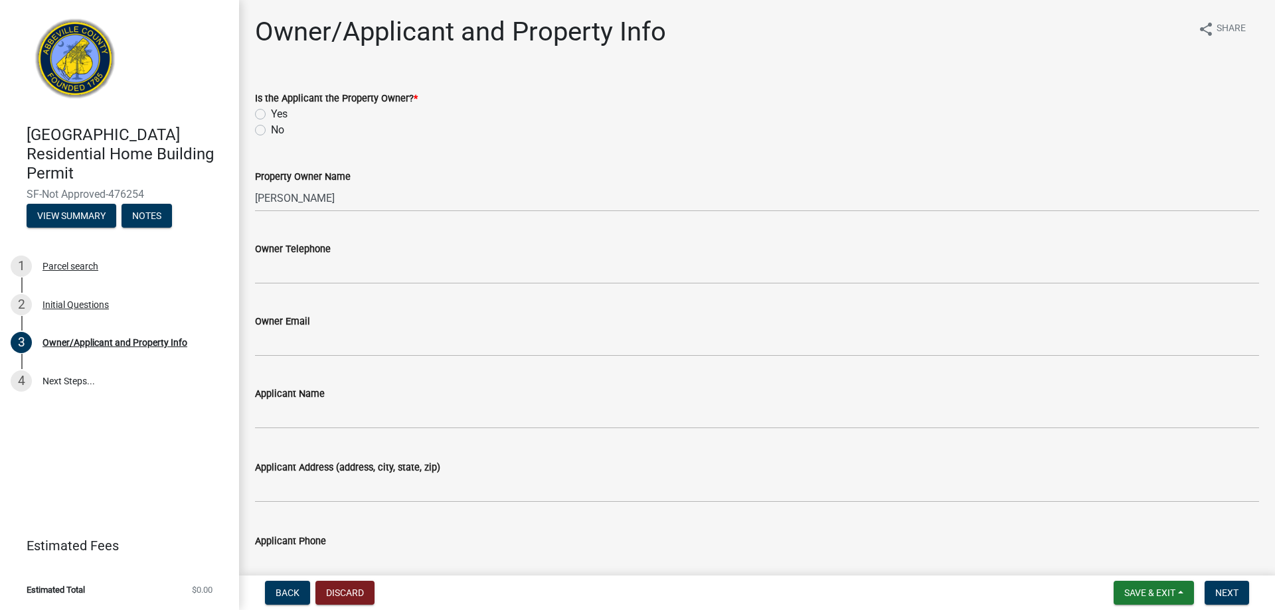
click at [269, 131] on div "No" at bounding box center [757, 130] width 1004 height 16
click at [271, 129] on label "No" at bounding box center [277, 130] width 13 height 16
click at [271, 129] on input "No" at bounding box center [275, 126] width 9 height 9
radio input "true"
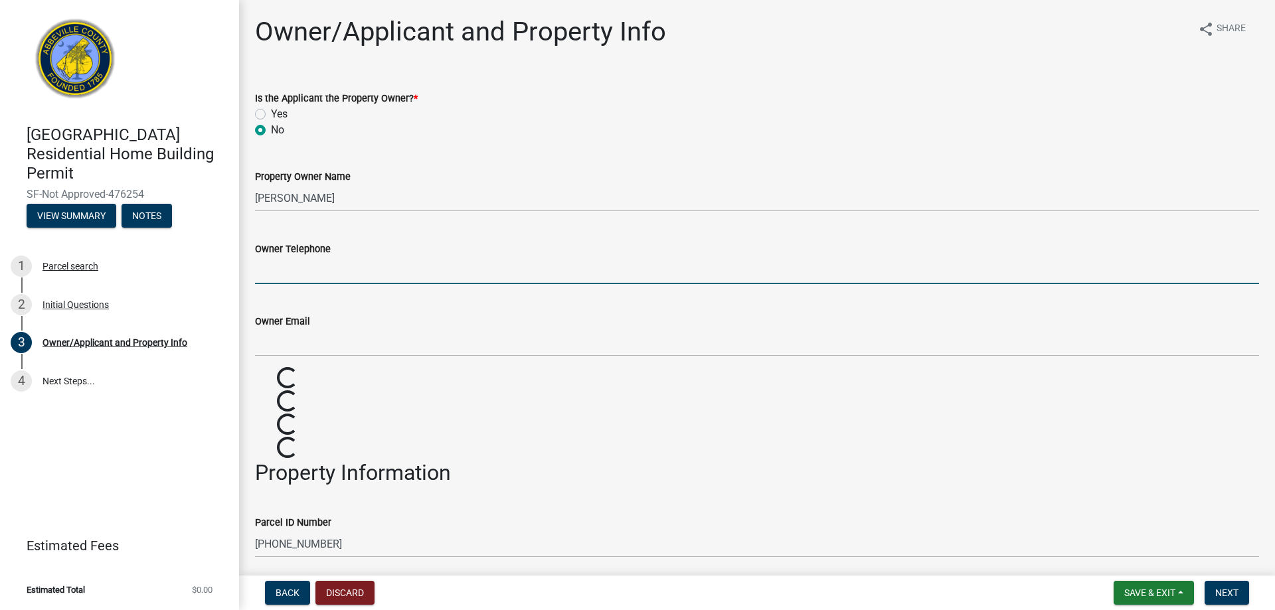
click at [316, 276] on input "Owner Telephone" at bounding box center [757, 270] width 1004 height 27
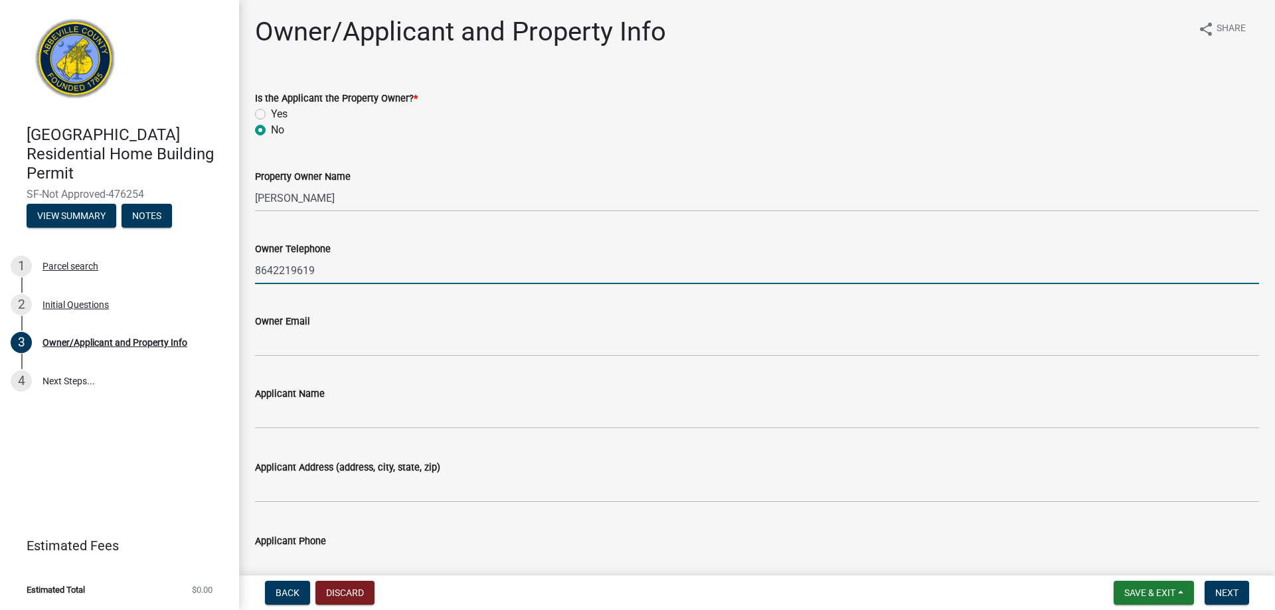
type input "8642219619"
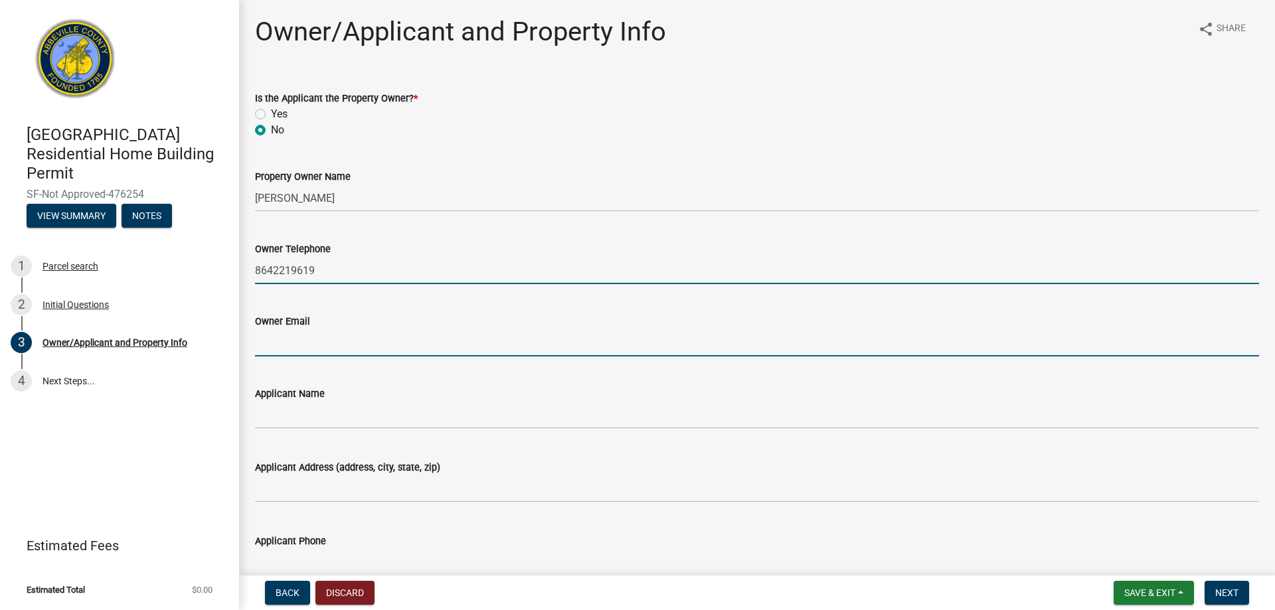
click at [311, 341] on input "Owner Email" at bounding box center [757, 342] width 1004 height 27
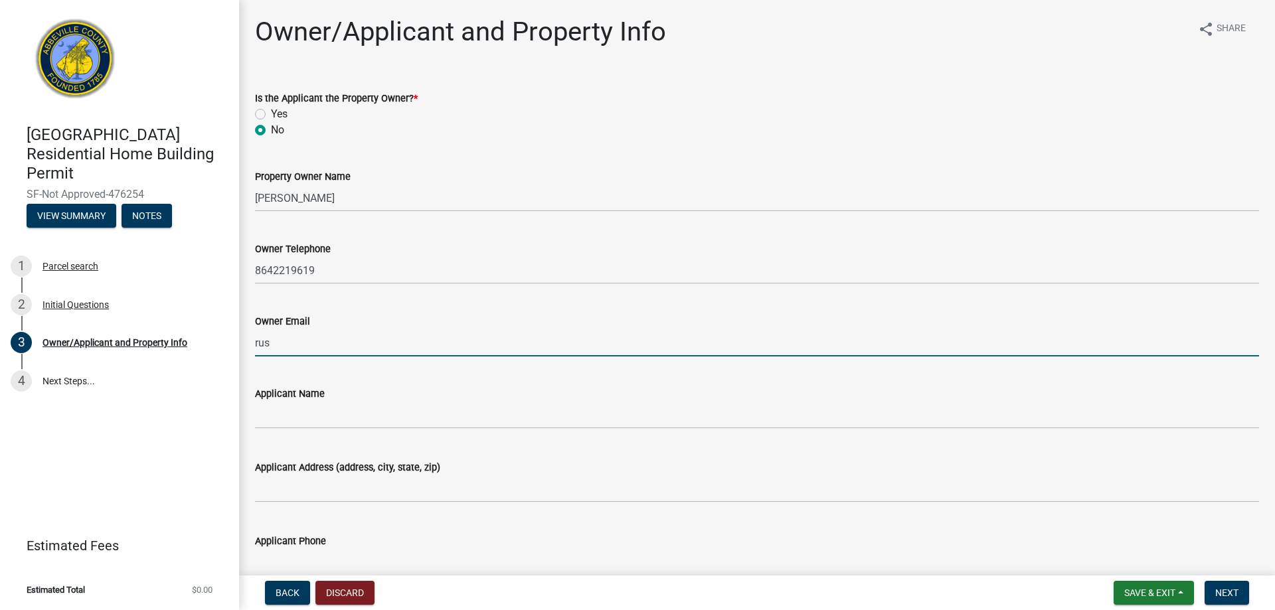
type input "russellm65@gmail.com"
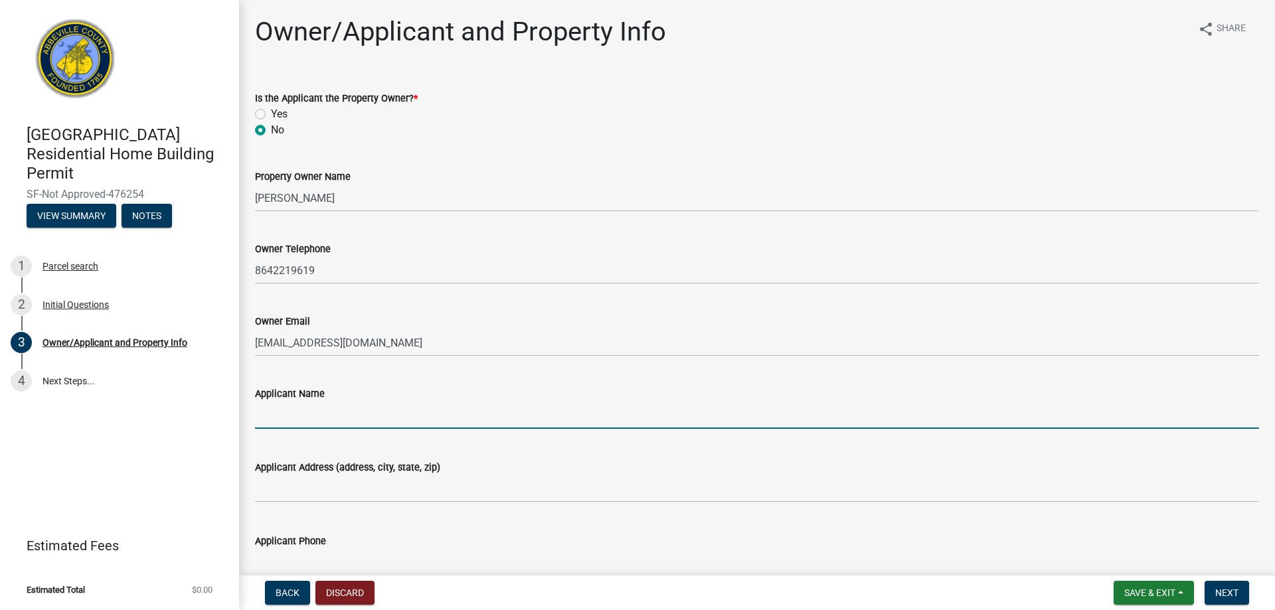
click at [337, 414] on input "Applicant Name" at bounding box center [757, 415] width 1004 height 27
type input "[PERSON_NAME]"
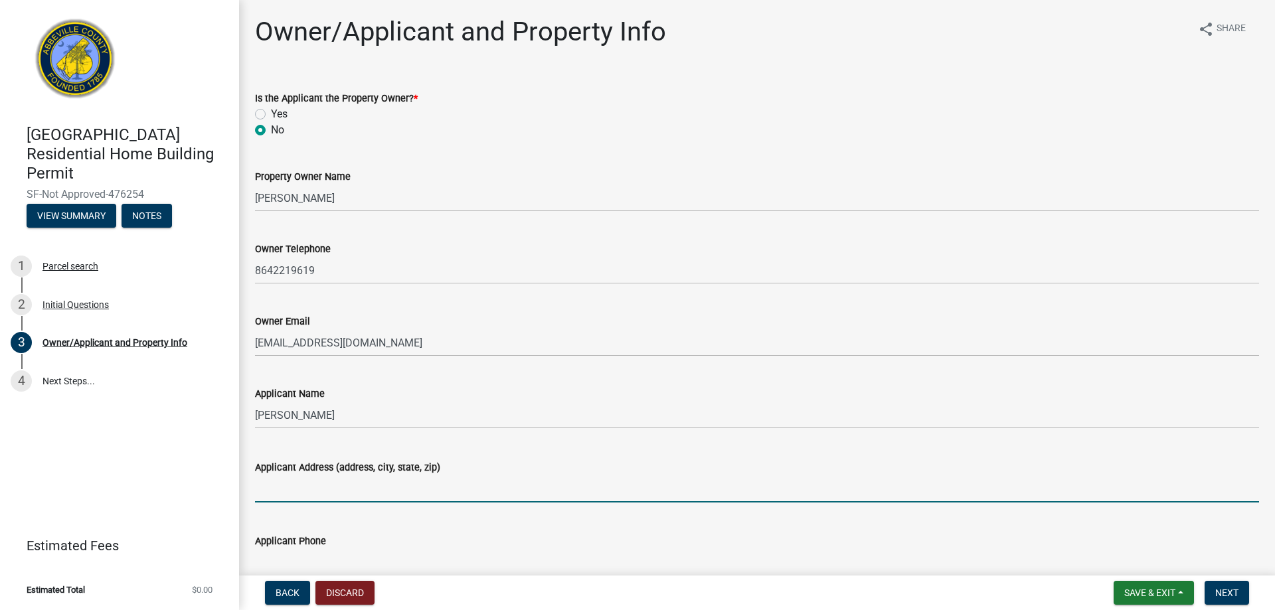
click at [342, 485] on input "Applicant Address (address, city, state, zip)" at bounding box center [757, 488] width 1004 height 27
type input "17 Latham DrGreenville, sc 29617"
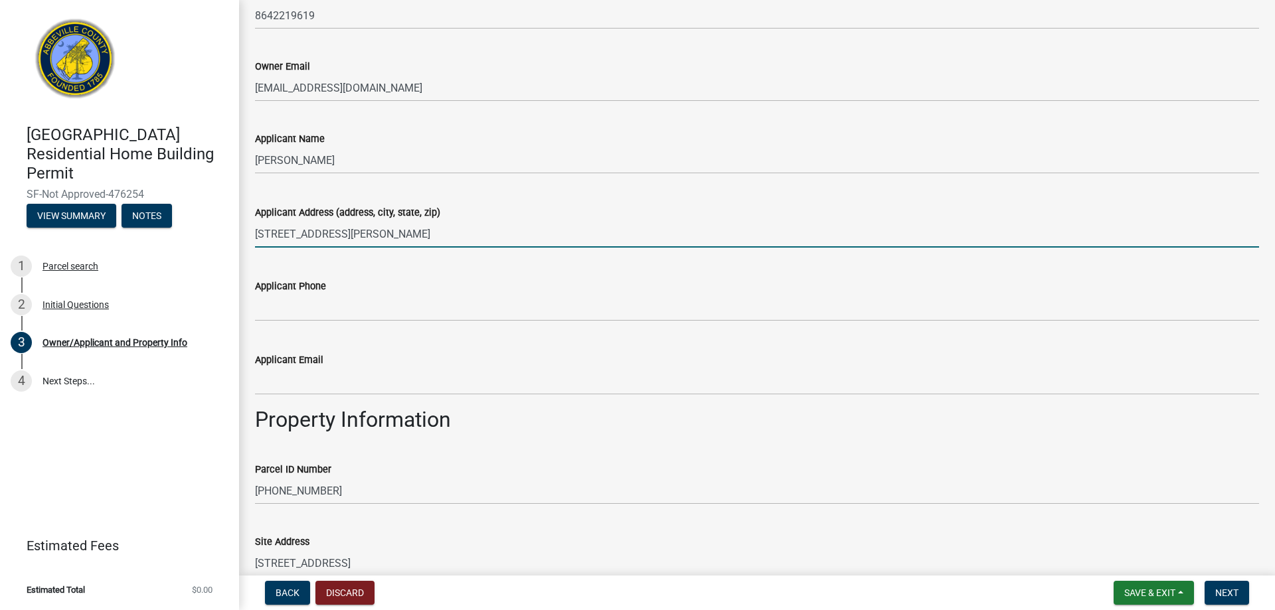
scroll to position [266, 0]
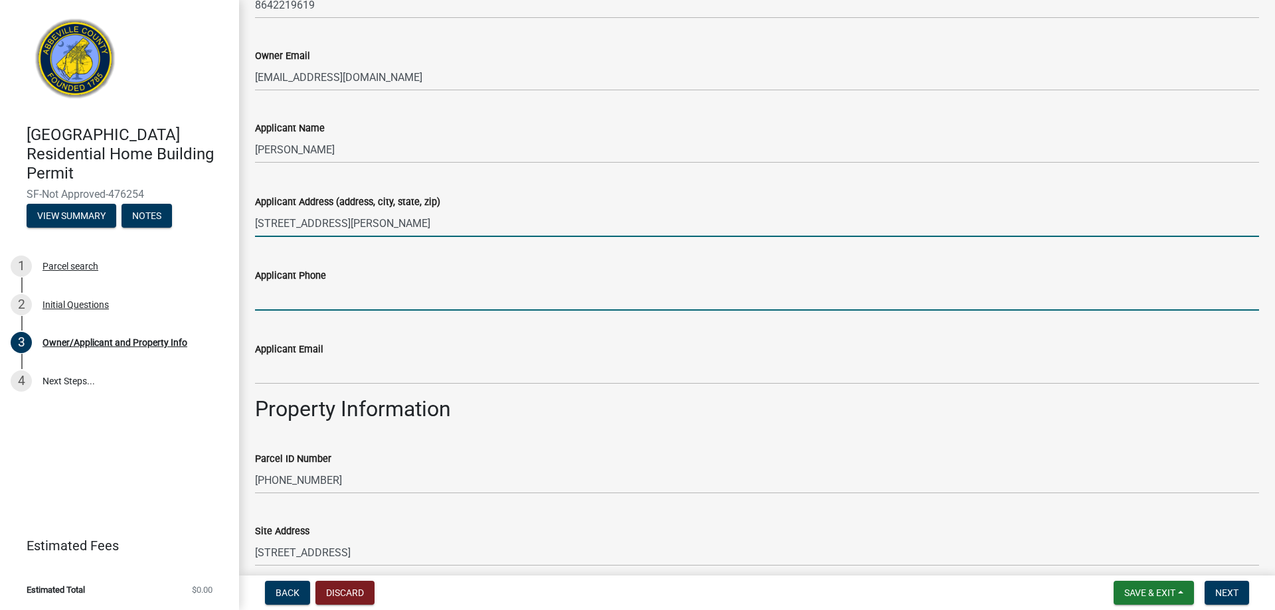
click at [318, 297] on input "Applicant Phone" at bounding box center [757, 297] width 1004 height 27
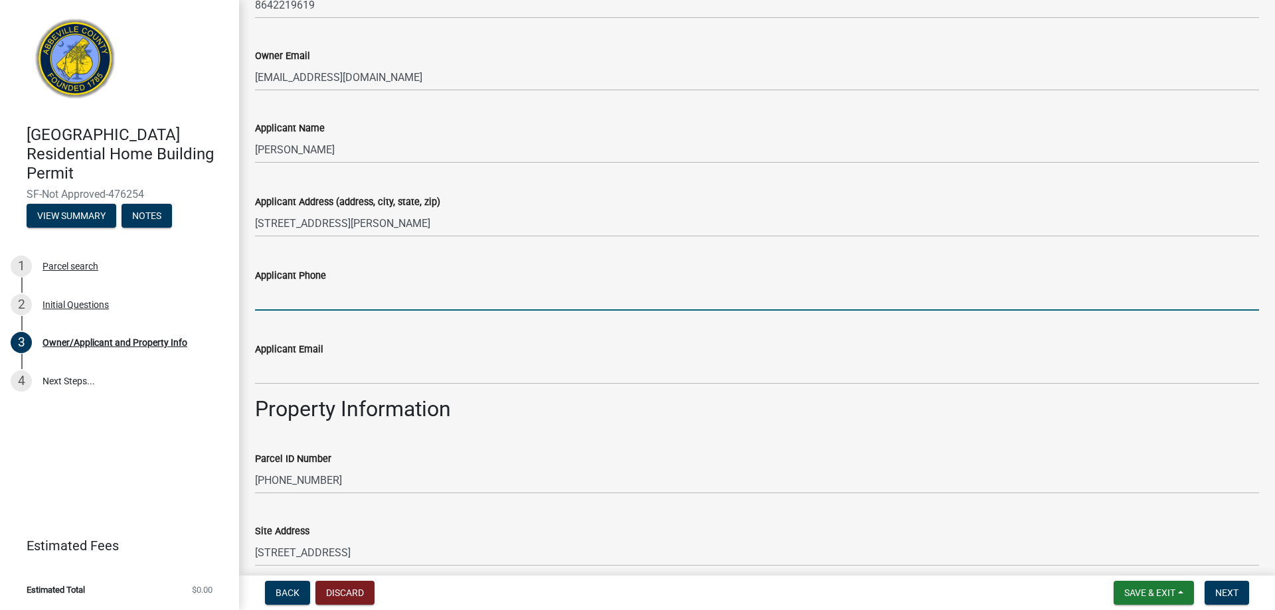
type input "8642030333"
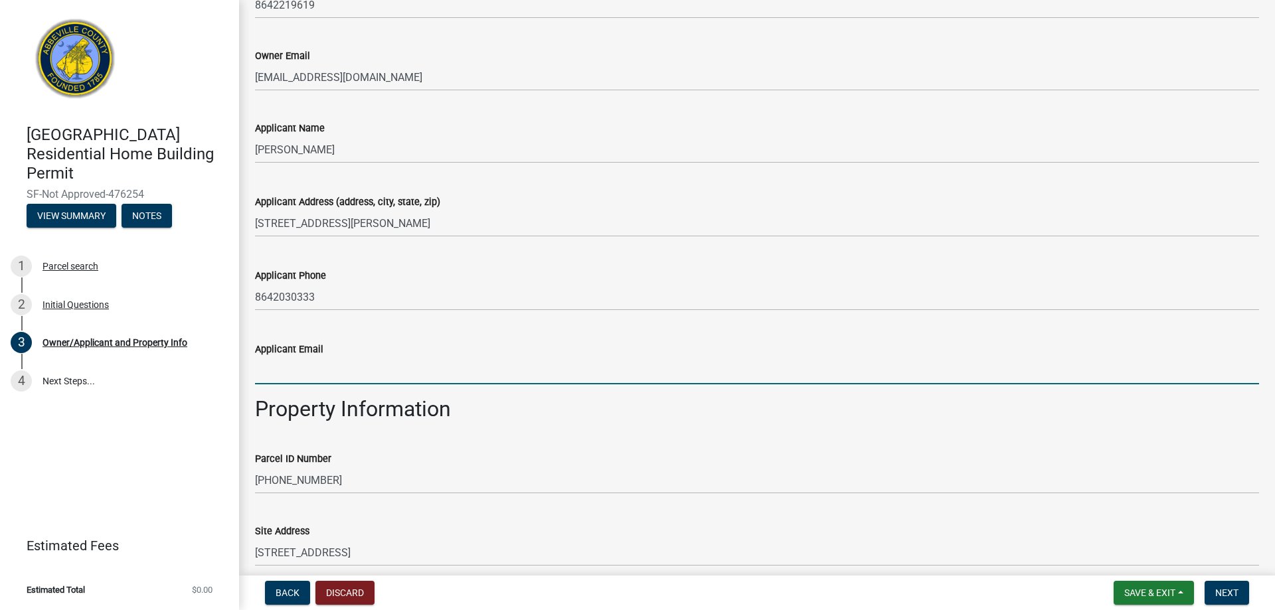
click at [331, 362] on input "Applicant Email" at bounding box center [757, 370] width 1004 height 27
drag, startPoint x: 387, startPoint y: 374, endPoint x: 420, endPoint y: 384, distance: 34.9
click at [388, 374] on input "alvarezenterprisesllc@gmail.com" at bounding box center [757, 370] width 1004 height 27
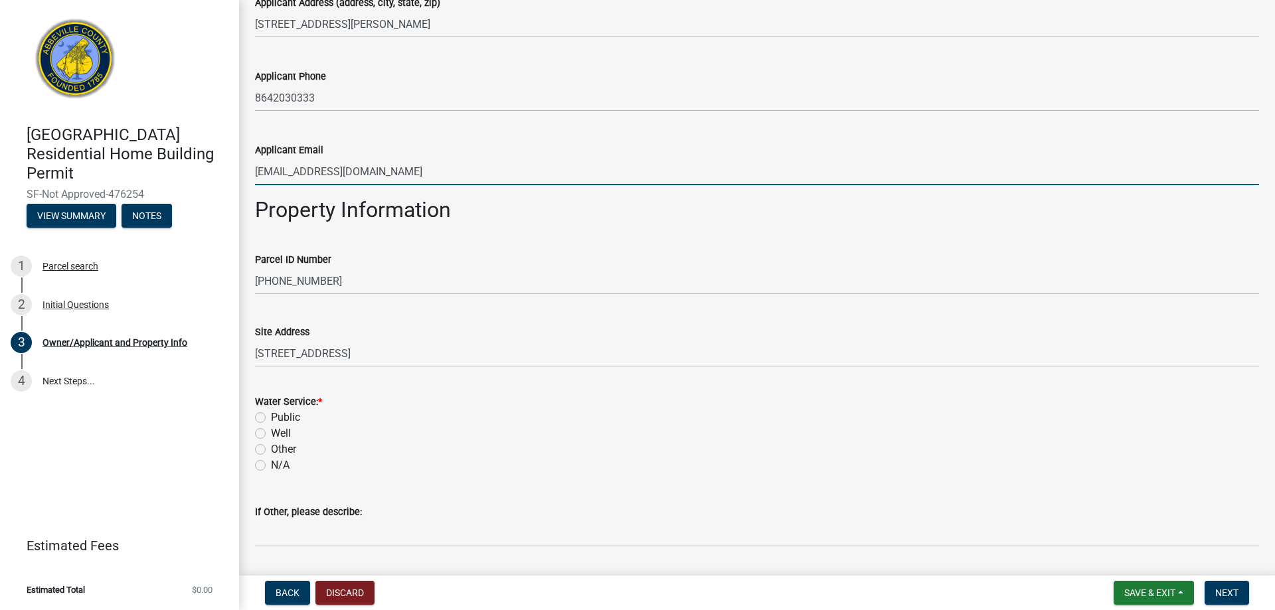
scroll to position [730, 0]
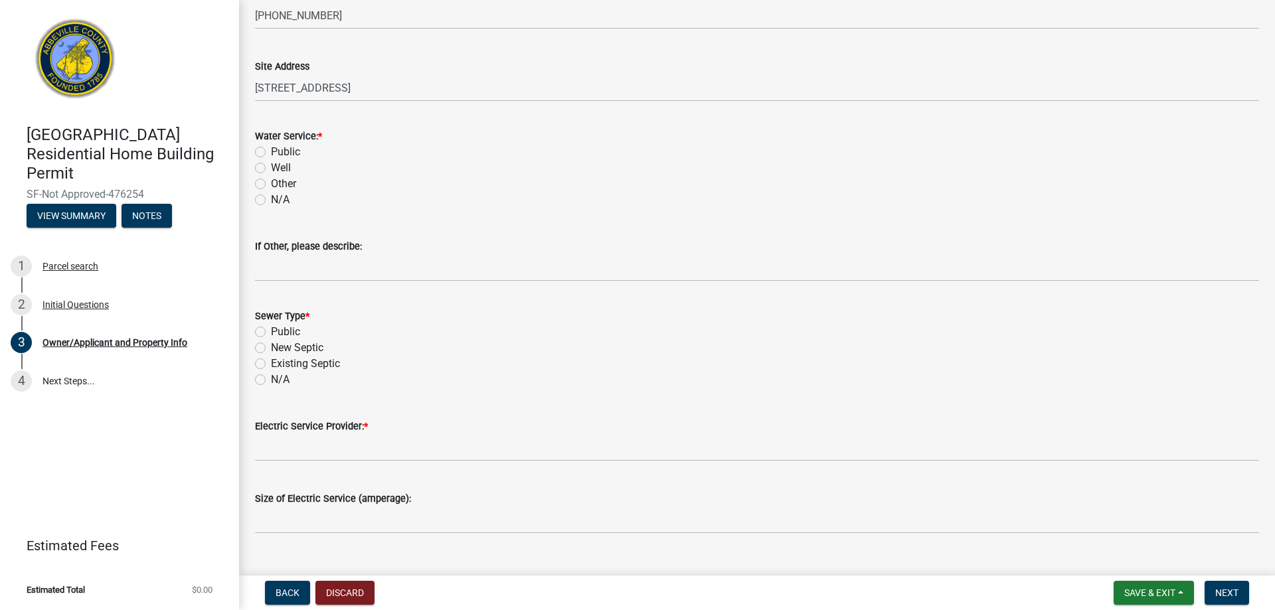
type input "alvarezenterprisesllc@yahoo.com"
click at [271, 329] on label "Public" at bounding box center [285, 332] width 29 height 16
click at [271, 329] on input "Public" at bounding box center [275, 328] width 9 height 9
radio input "true"
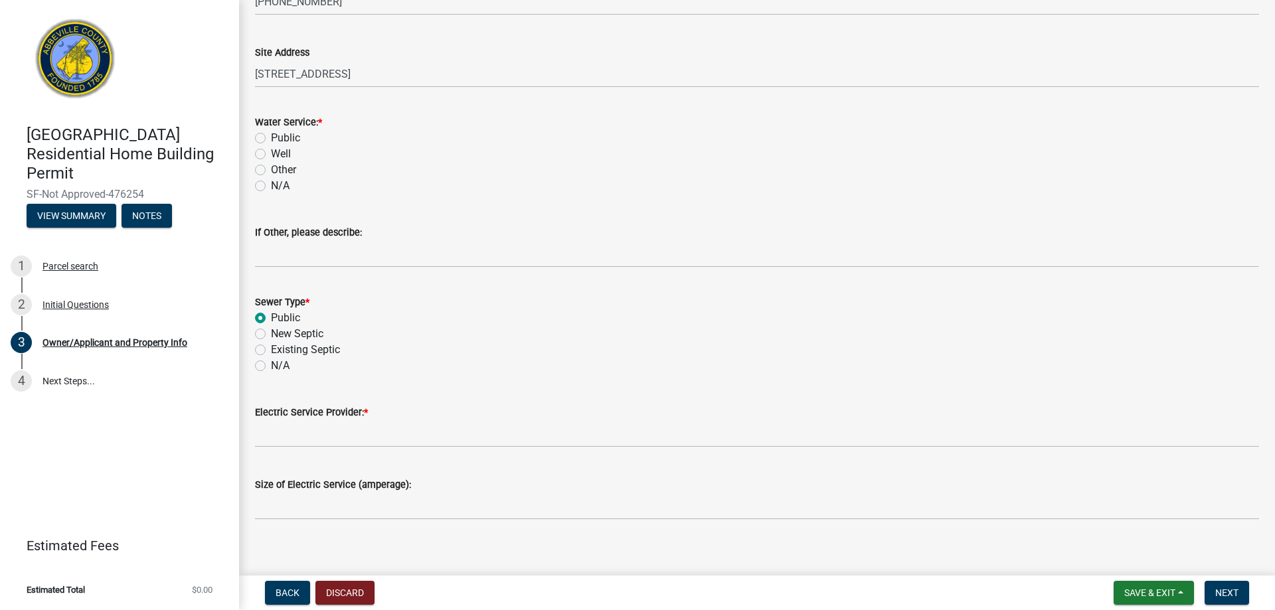
scroll to position [756, 0]
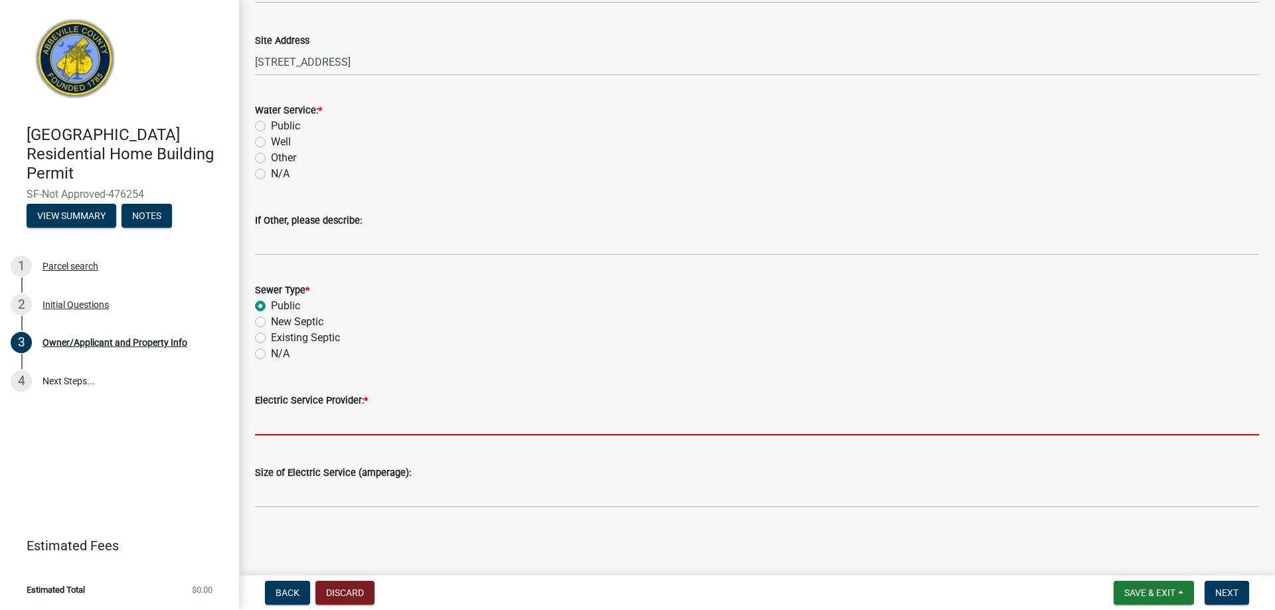
click at [317, 422] on input "Electric Service Provider: *" at bounding box center [757, 421] width 1004 height 27
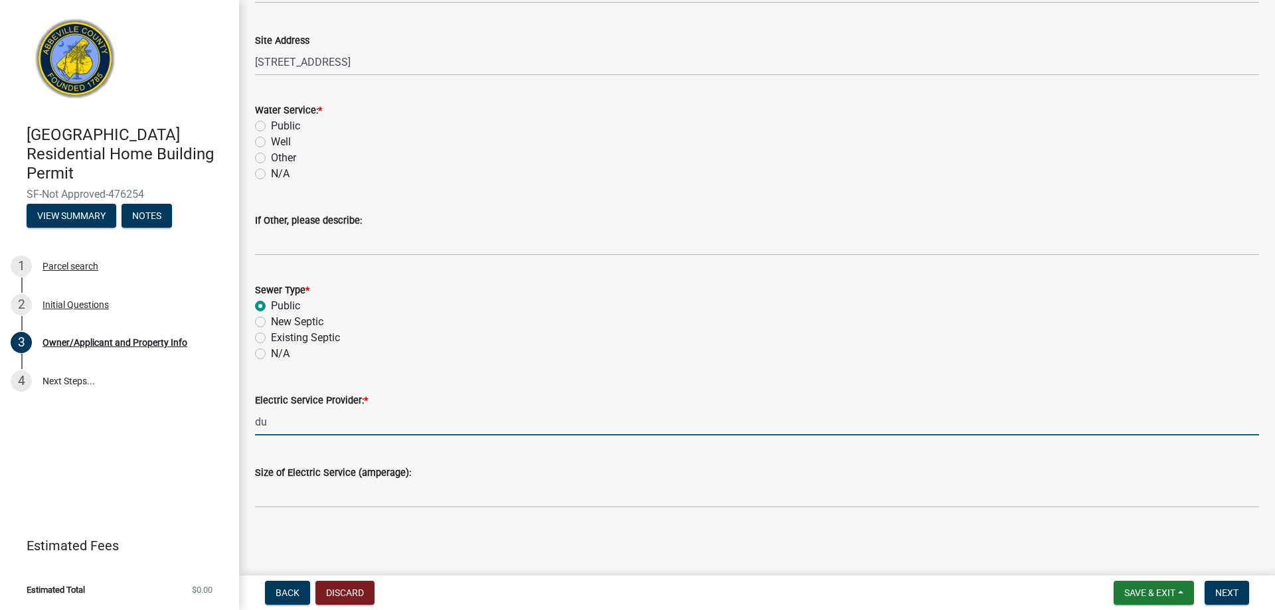
type input "d"
type input "APU"
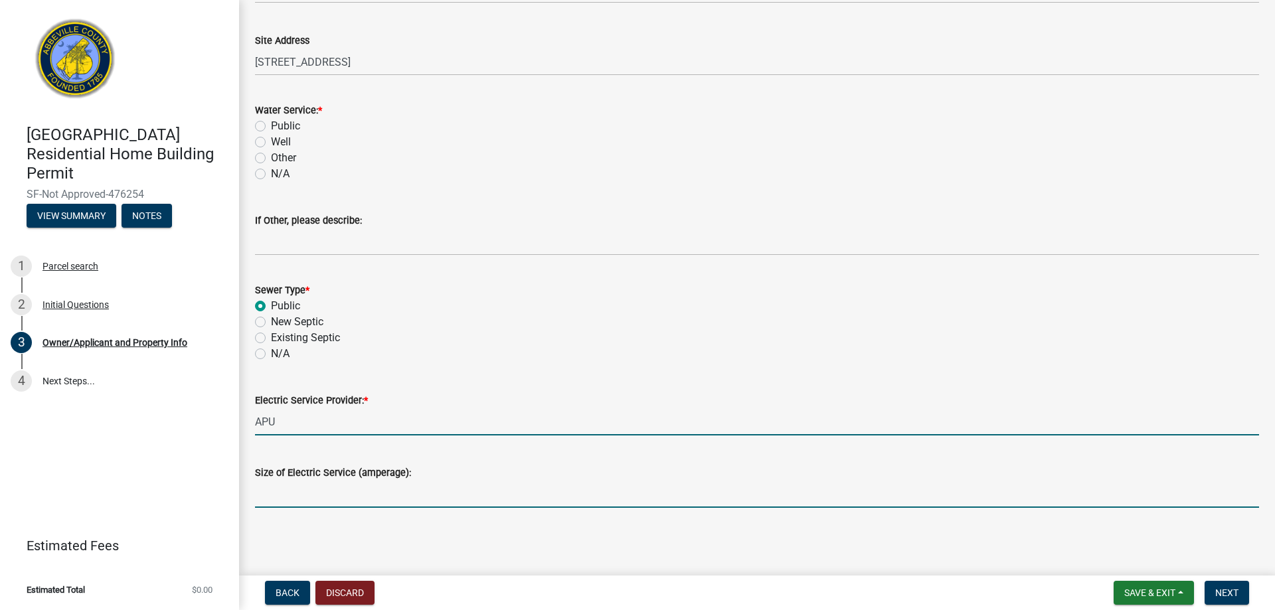
drag, startPoint x: 392, startPoint y: 498, endPoint x: 408, endPoint y: 491, distance: 17.5
click at [392, 498] on input "Size of Electric Service (amperage):" at bounding box center [757, 494] width 1004 height 27
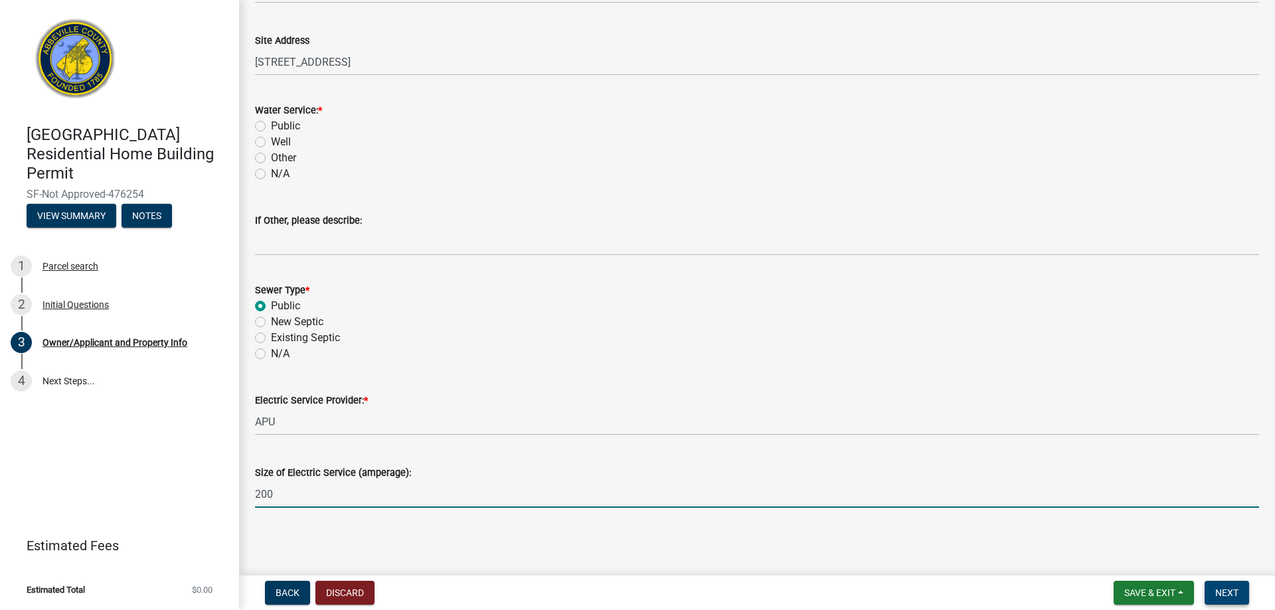
type input "200"
click at [1228, 585] on button "Next" at bounding box center [1226, 593] width 44 height 24
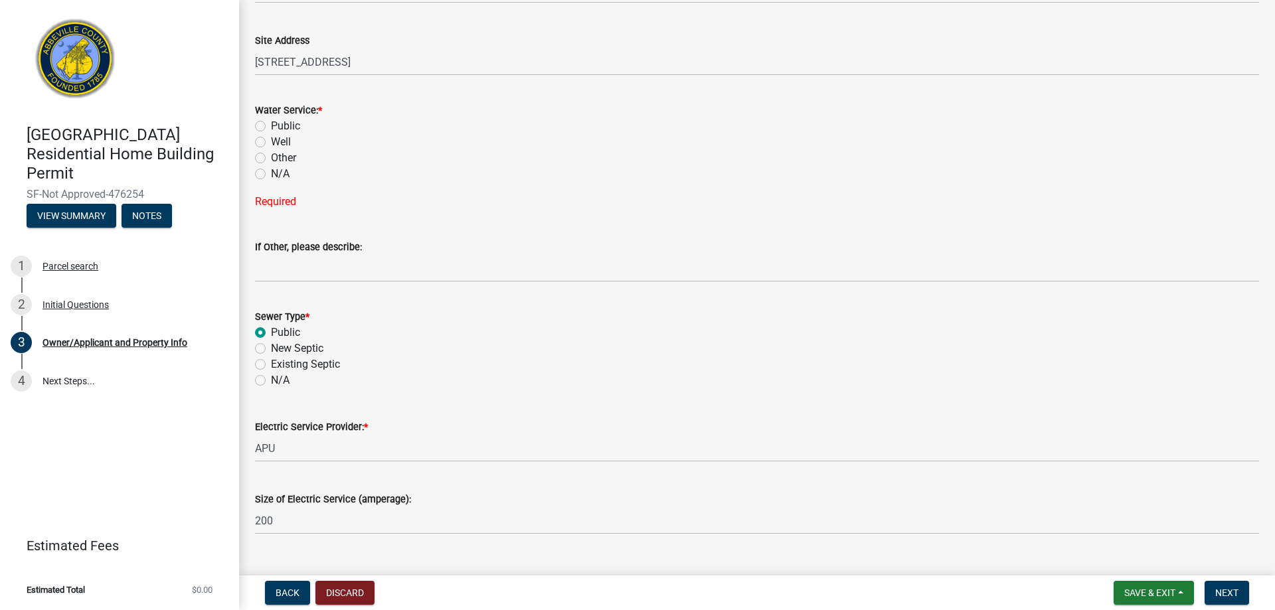
click at [271, 126] on label "Public" at bounding box center [285, 126] width 29 height 16
click at [271, 126] on input "Public" at bounding box center [275, 122] width 9 height 9
radio input "true"
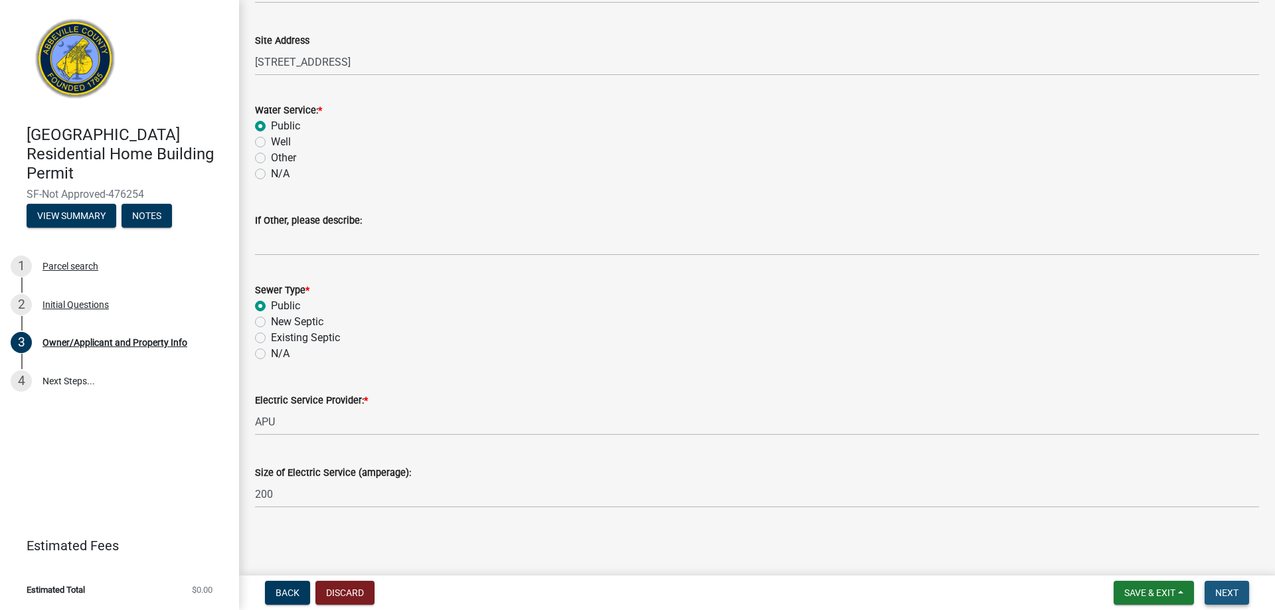
click at [1229, 590] on span "Next" at bounding box center [1226, 593] width 23 height 11
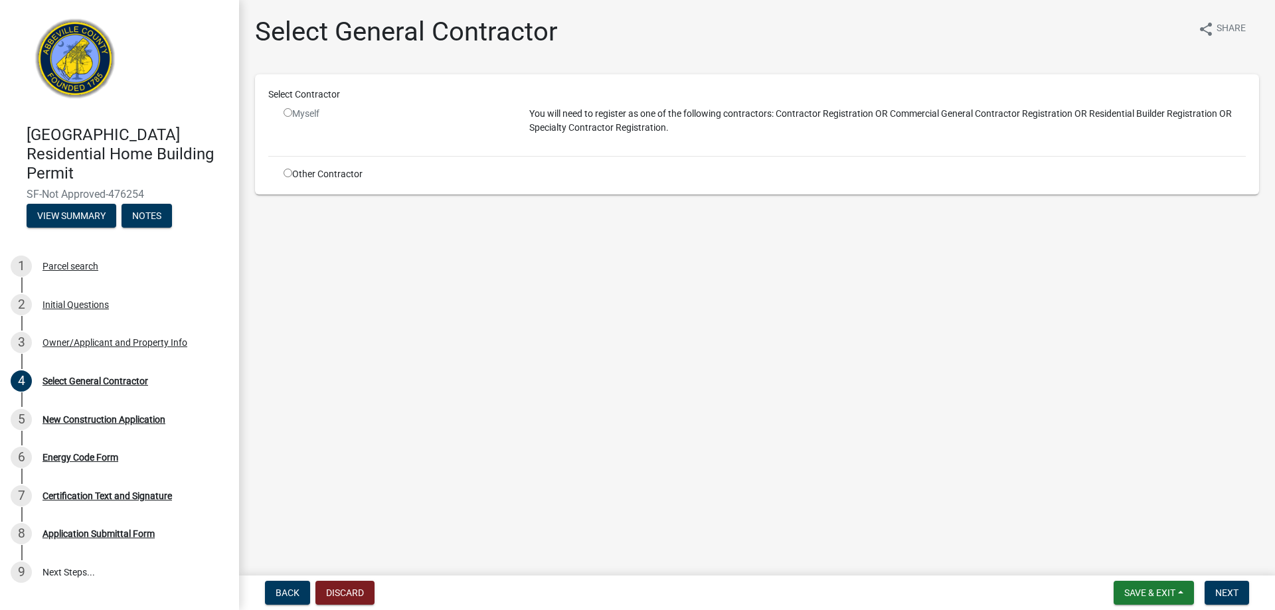
click at [291, 108] on input "radio" at bounding box center [288, 112] width 9 height 9
click at [287, 113] on input "radio" at bounding box center [288, 112] width 9 height 9
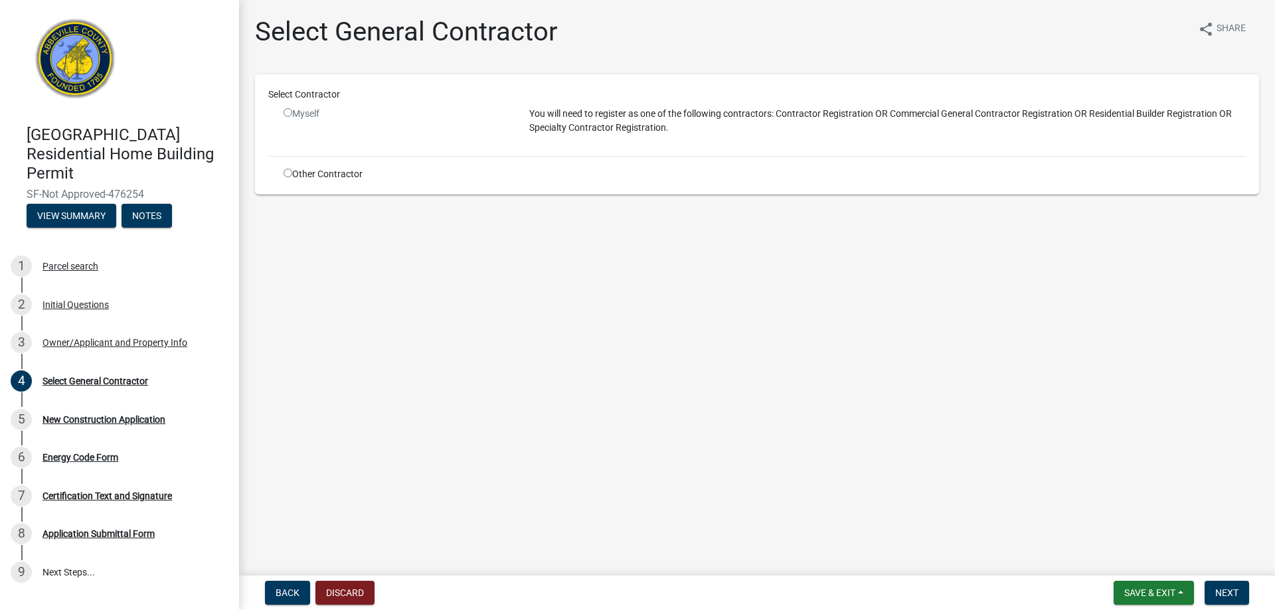
click at [287, 113] on input "radio" at bounding box center [288, 112] width 9 height 9
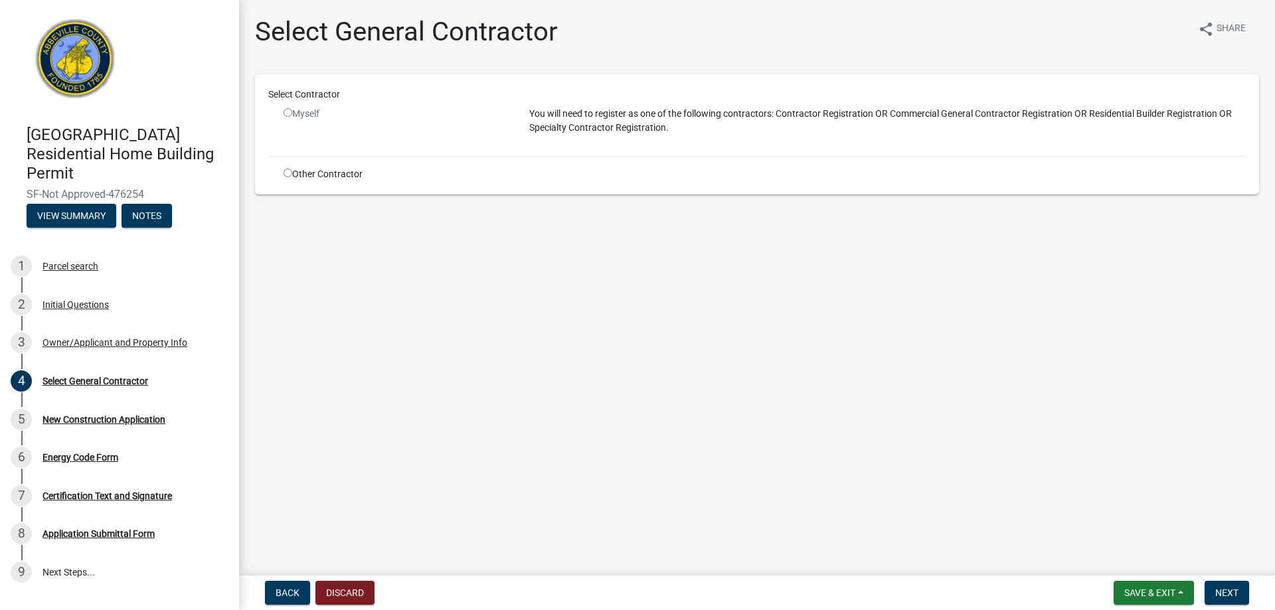
click at [287, 113] on input "radio" at bounding box center [288, 112] width 9 height 9
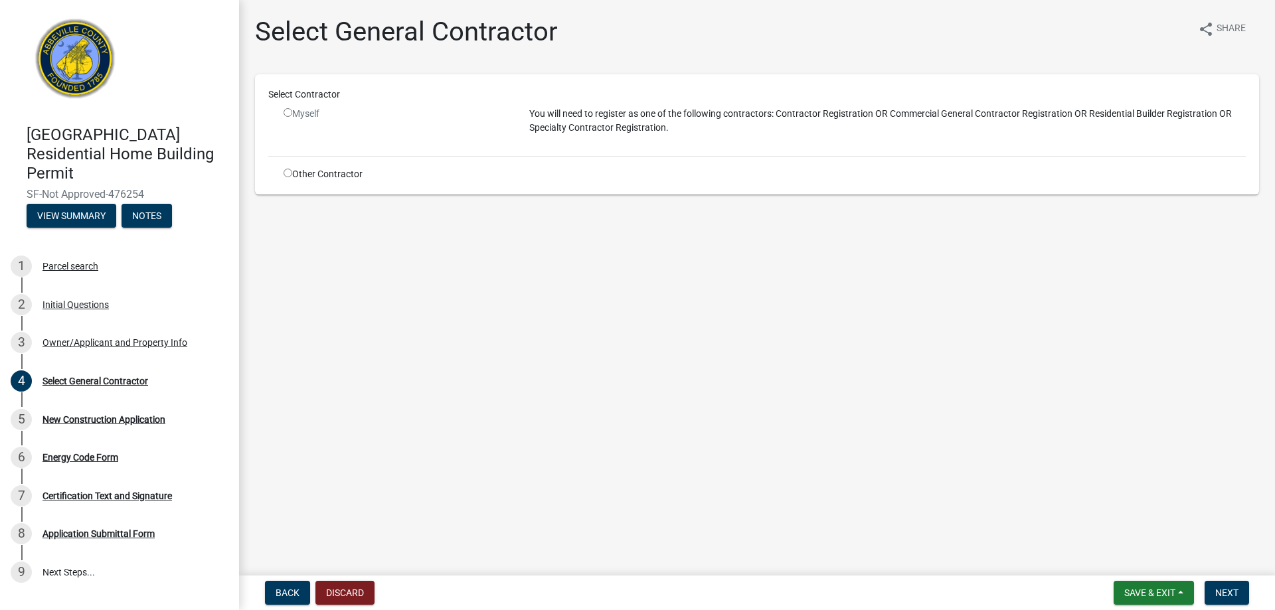
click at [290, 112] on input "radio" at bounding box center [288, 112] width 9 height 9
radio input "false"
click at [276, 599] on button "Back" at bounding box center [287, 593] width 45 height 24
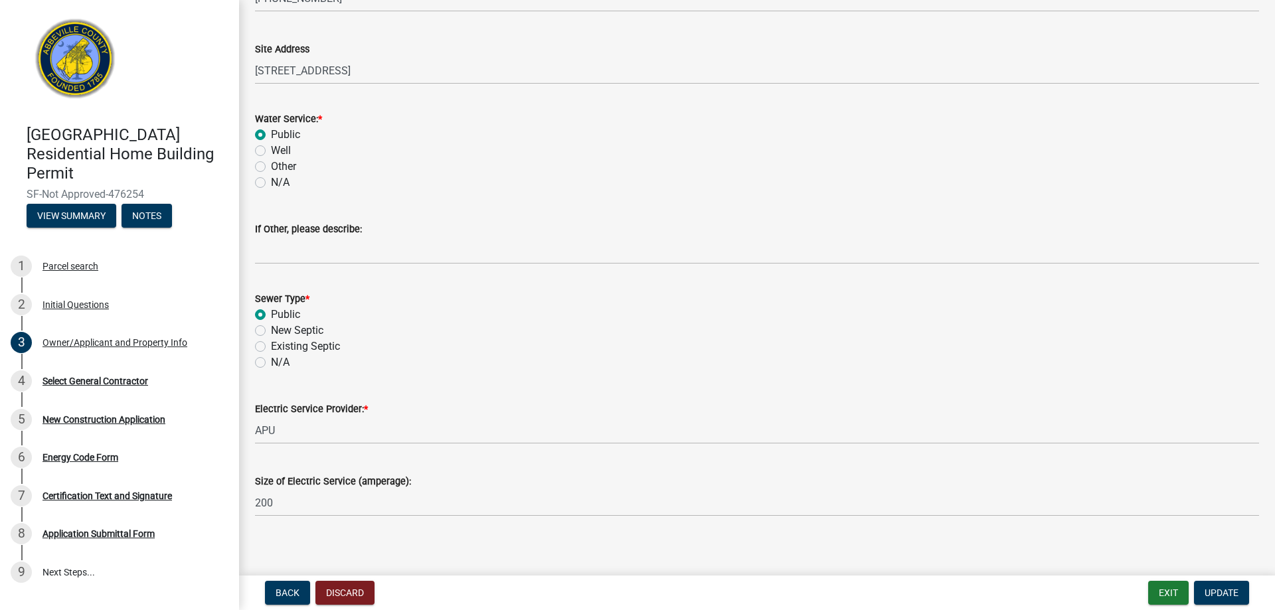
scroll to position [756, 0]
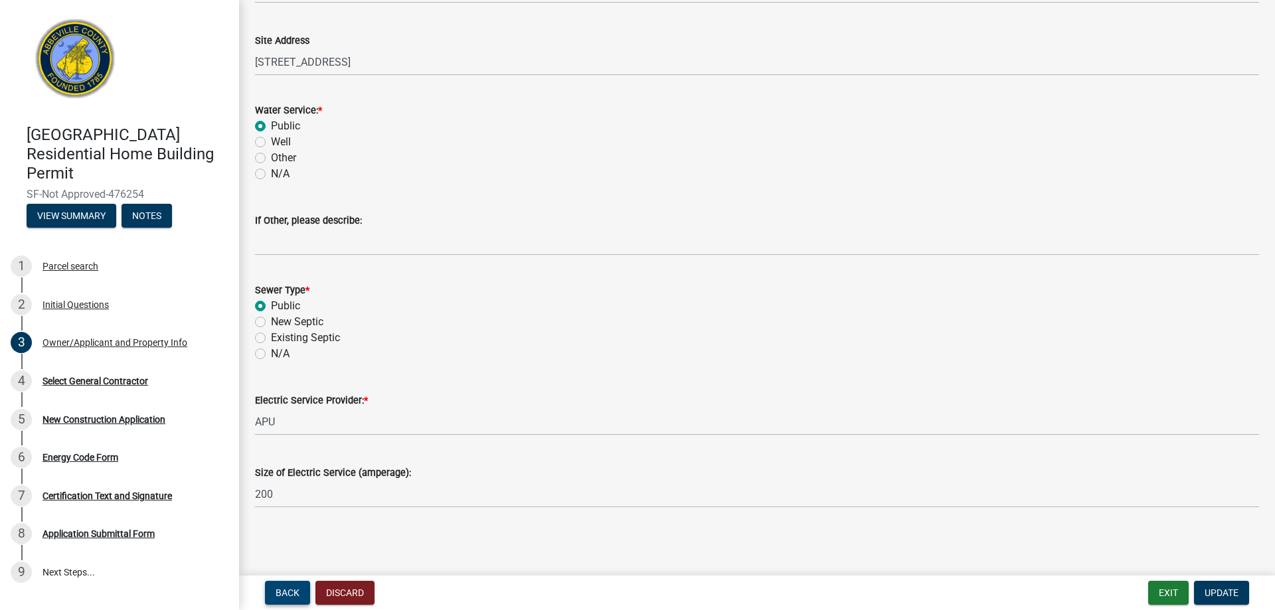
click at [284, 594] on span "Back" at bounding box center [288, 593] width 24 height 11
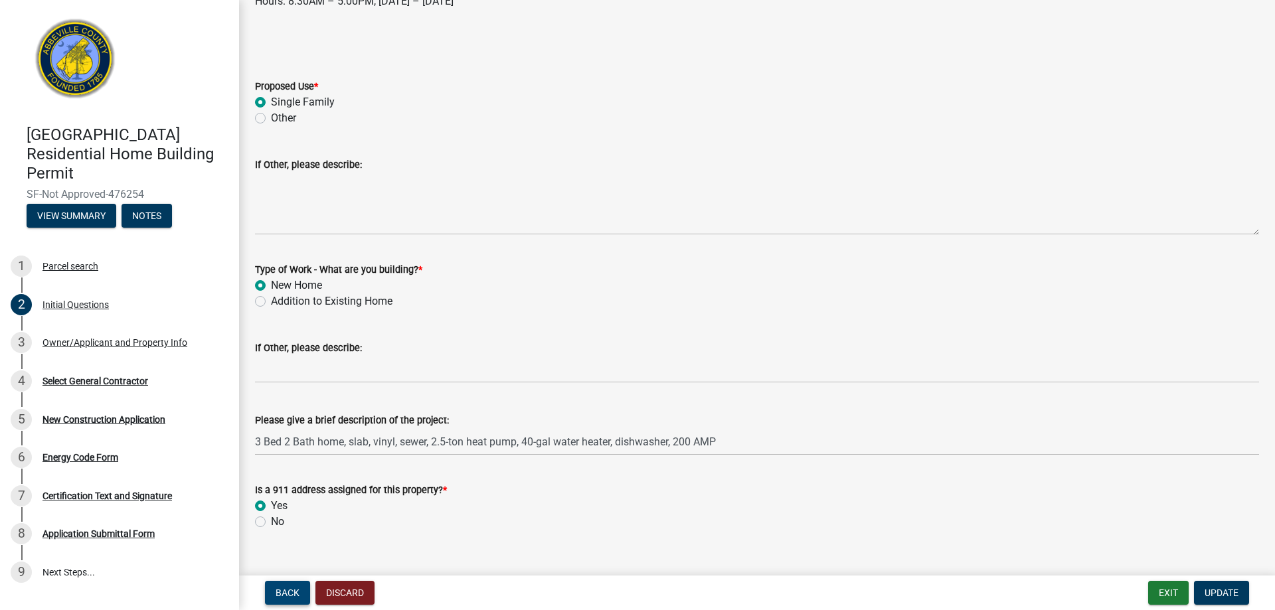
scroll to position [278, 0]
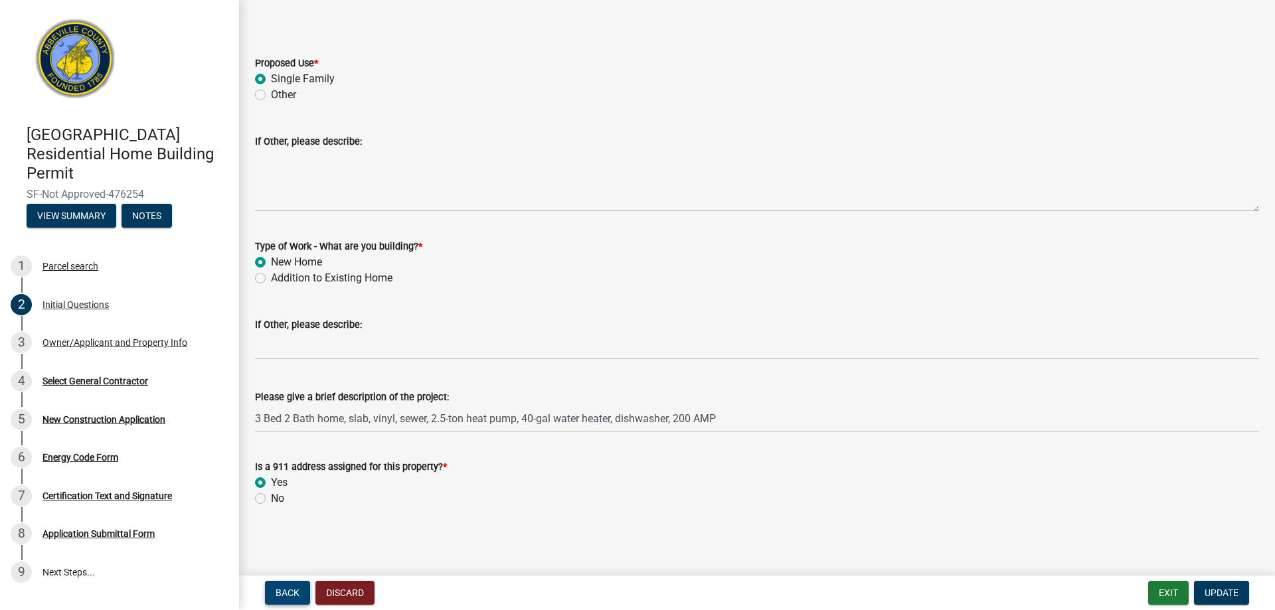
click at [299, 584] on button "Back" at bounding box center [287, 593] width 45 height 24
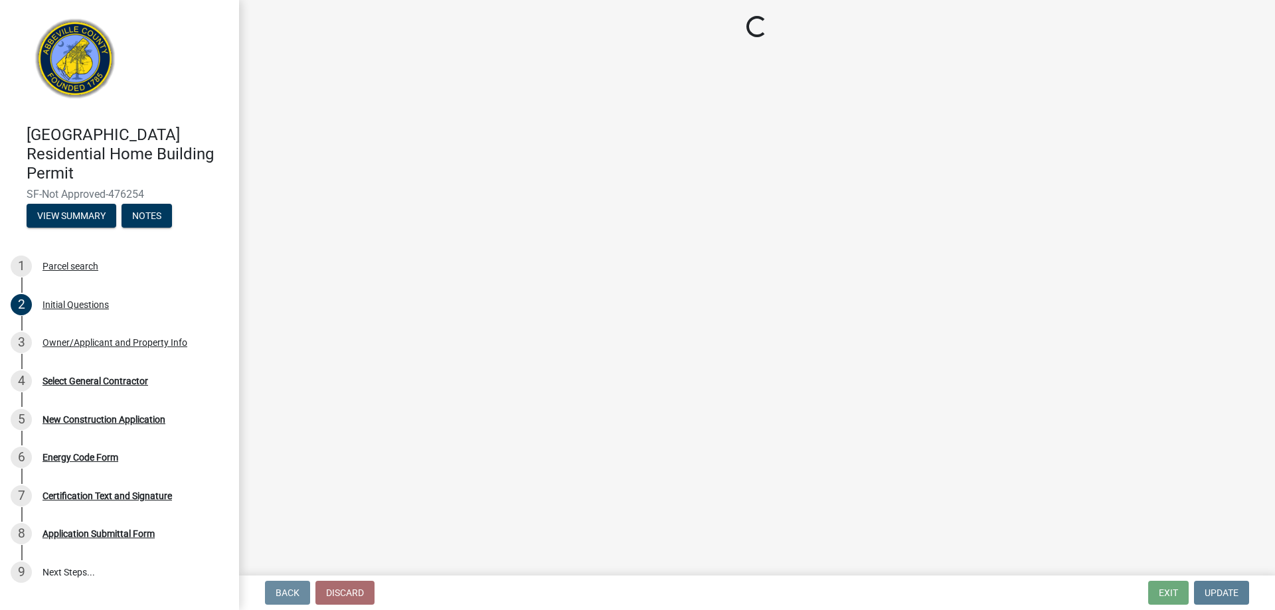
scroll to position [0, 0]
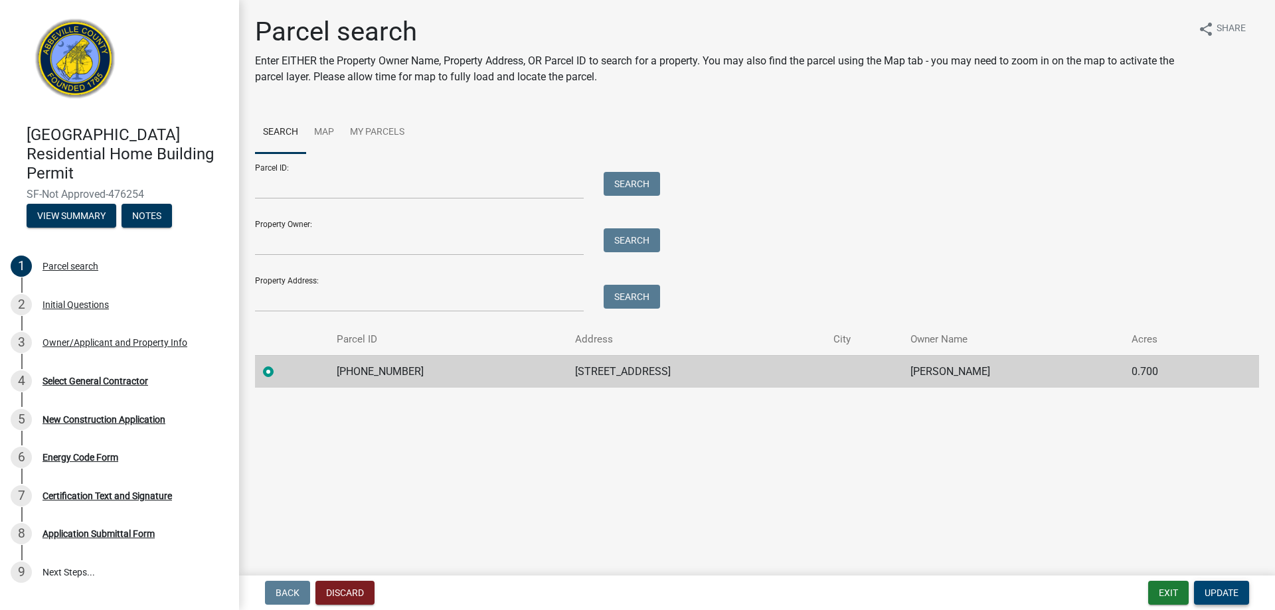
click at [1214, 590] on span "Update" at bounding box center [1221, 593] width 34 height 11
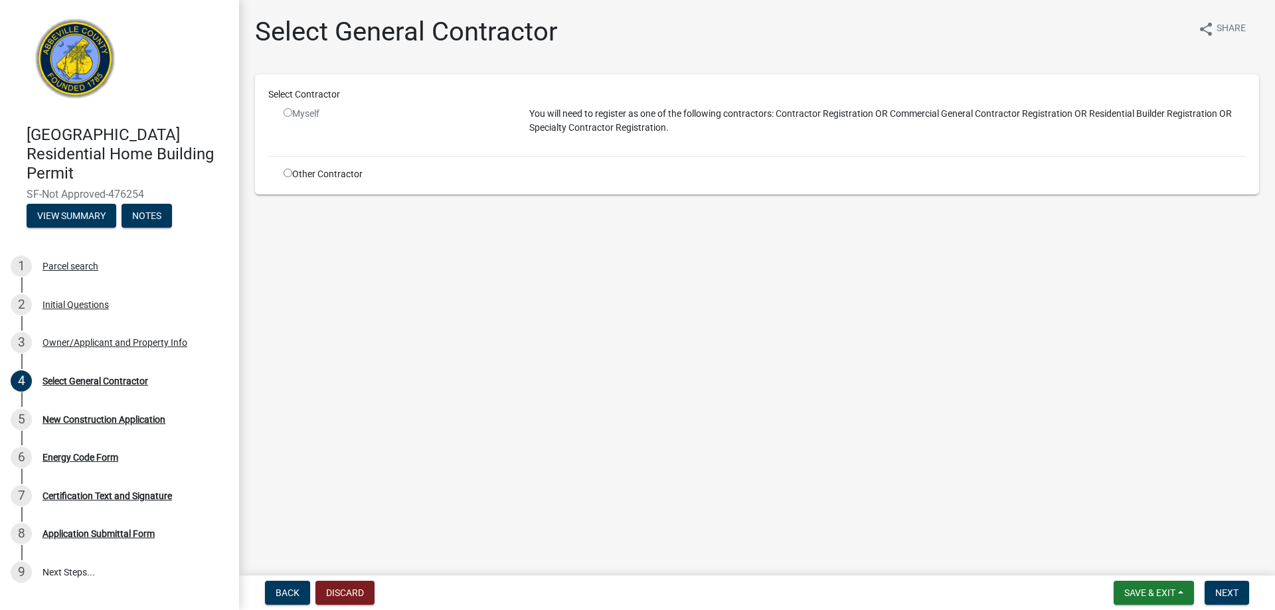
click at [289, 177] on div "Other Contractor" at bounding box center [397, 174] width 246 height 14
click at [288, 174] on input "radio" at bounding box center [288, 173] width 9 height 9
radio input "true"
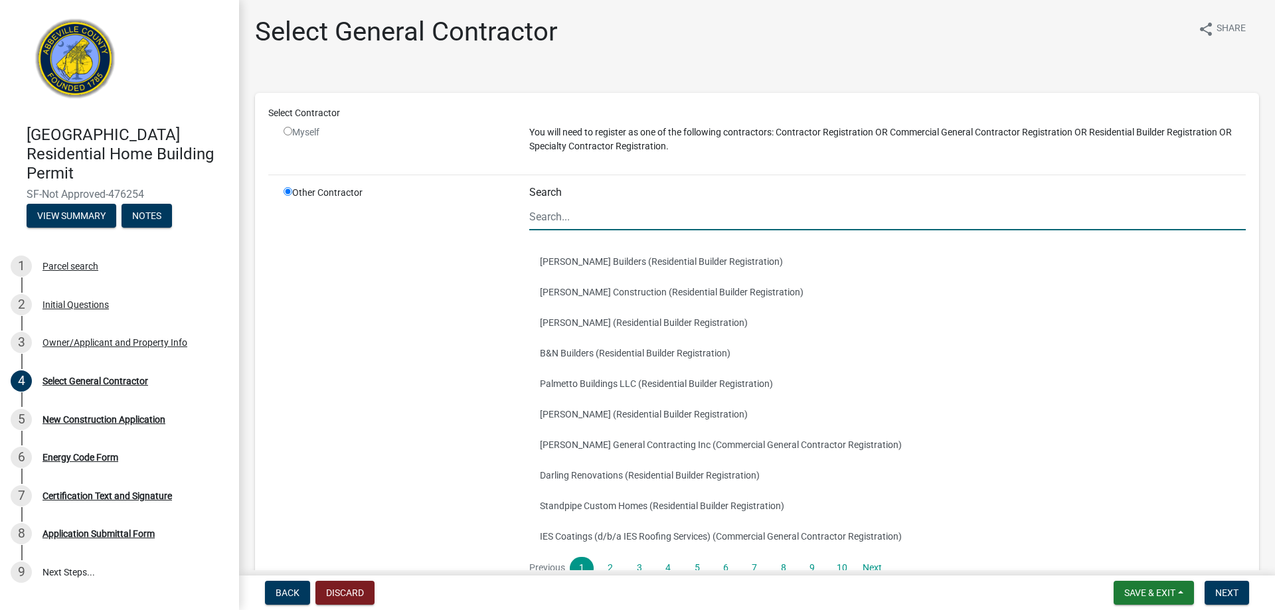
click at [588, 220] on input "Search" at bounding box center [887, 216] width 716 height 27
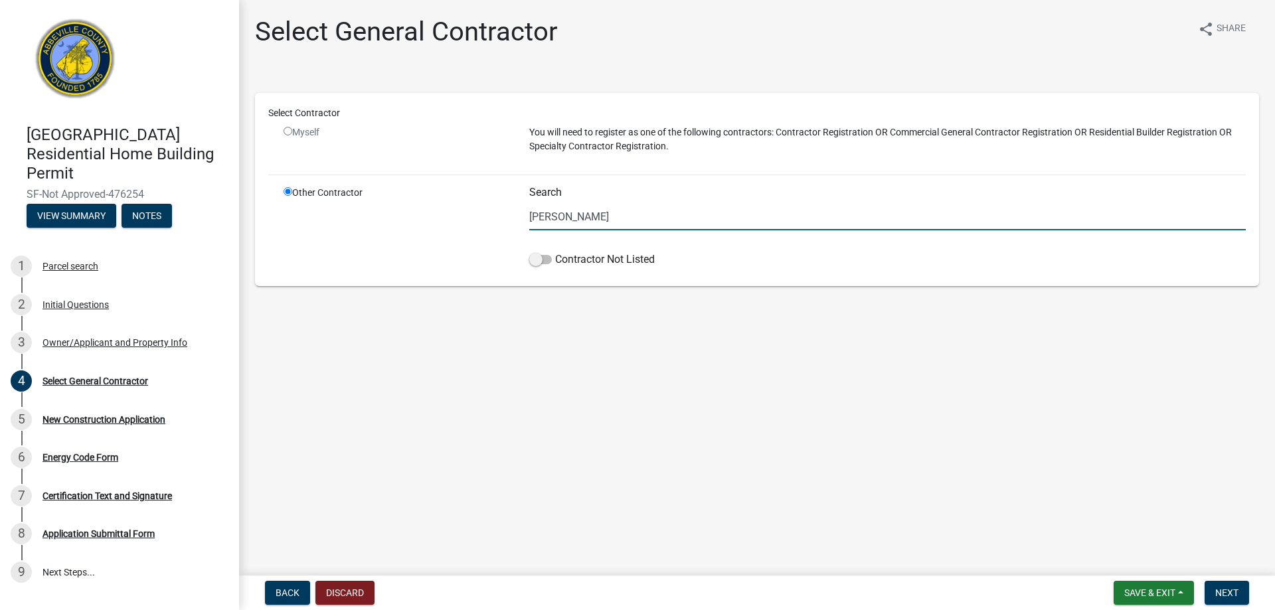
type input "Alvarez Enterprises LLC"
click at [540, 260] on span at bounding box center [540, 259] width 23 height 9
click at [555, 252] on input "Contractor Not Listed" at bounding box center [555, 252] width 0 height 0
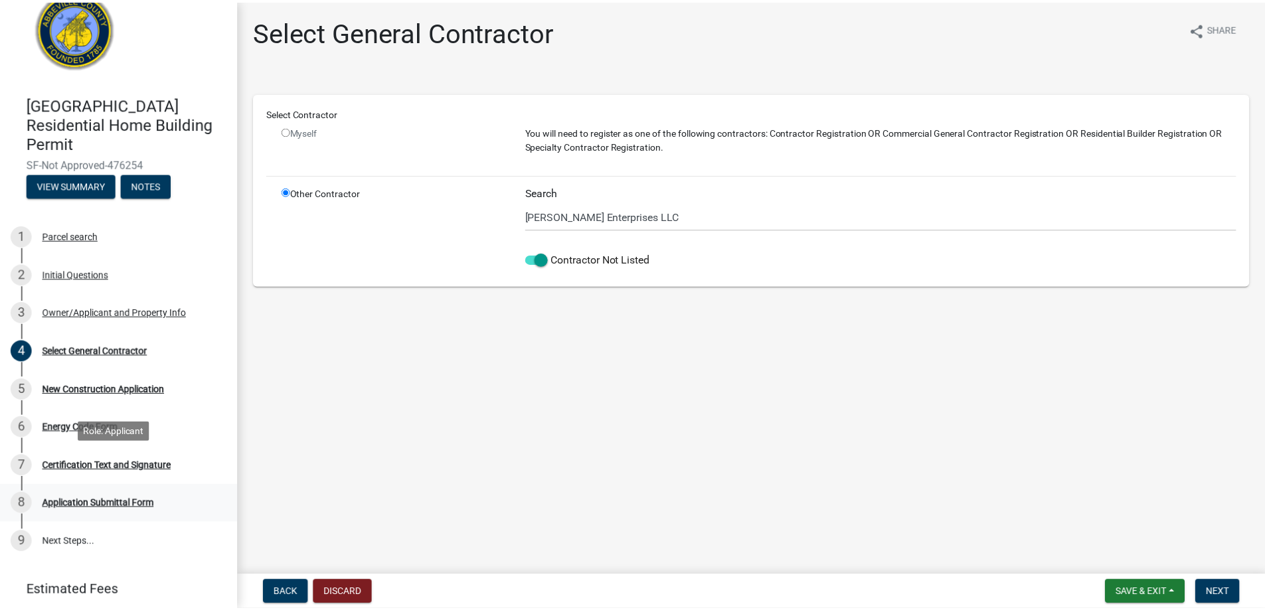
scroll to position [75, 0]
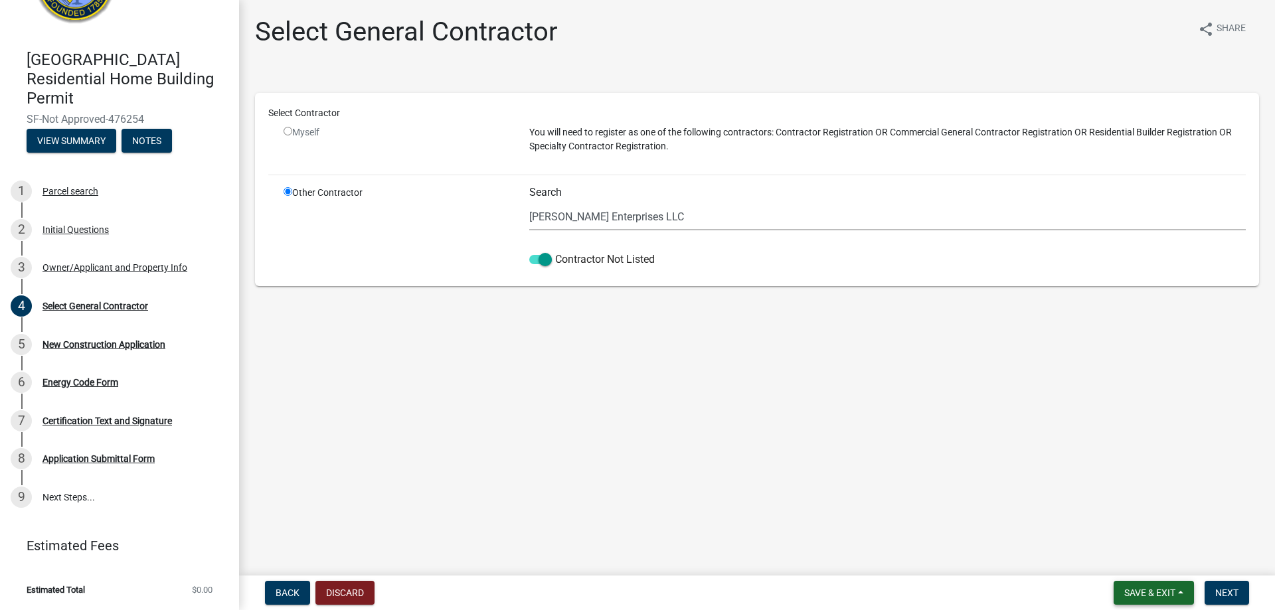
click at [1144, 592] on span "Save & Exit" at bounding box center [1149, 593] width 51 height 11
click at [1134, 558] on button "Save & Exit" at bounding box center [1141, 558] width 106 height 32
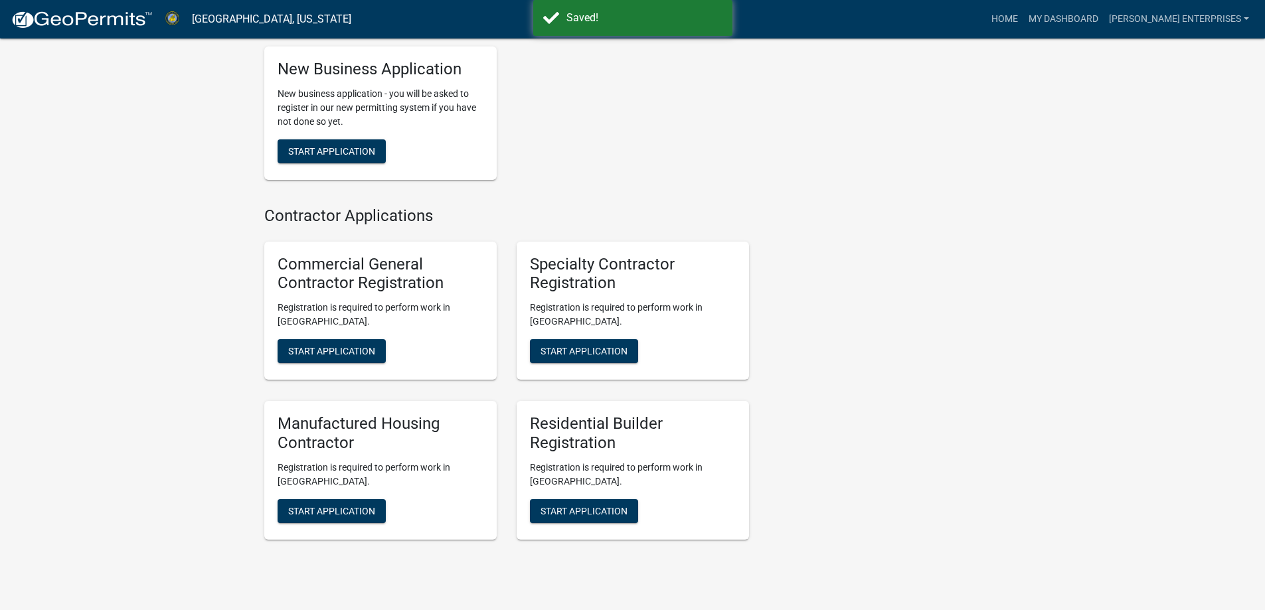
scroll to position [1093, 0]
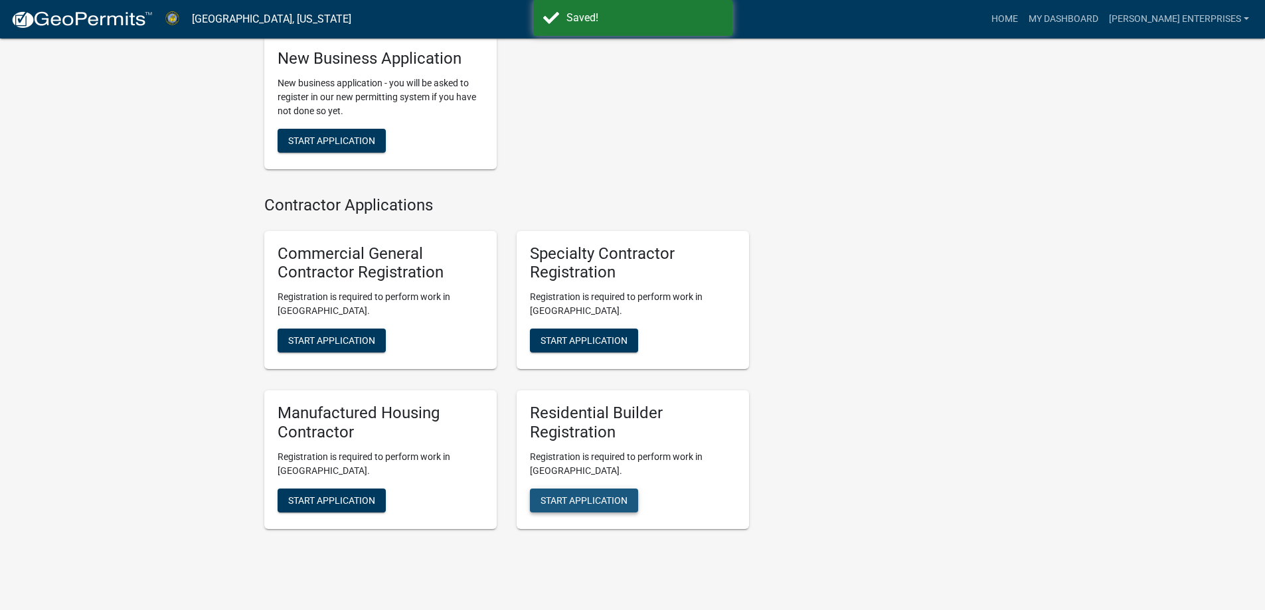
click at [601, 495] on span "Start Application" at bounding box center [583, 500] width 87 height 11
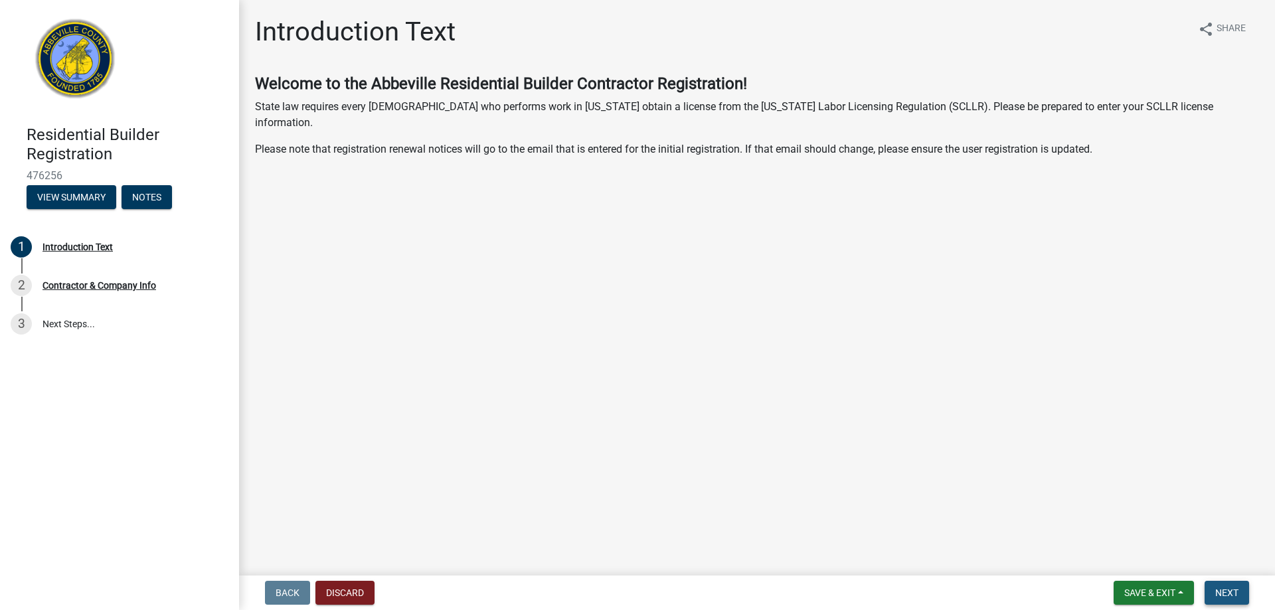
click at [1232, 598] on span "Next" at bounding box center [1226, 593] width 23 height 11
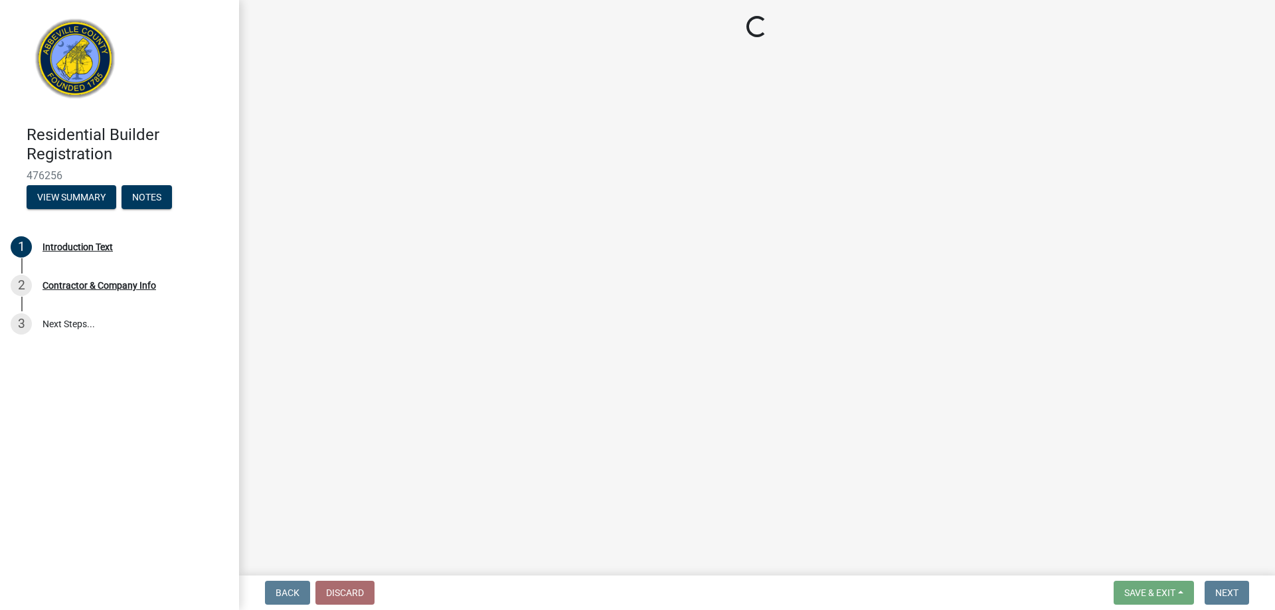
select select "SC"
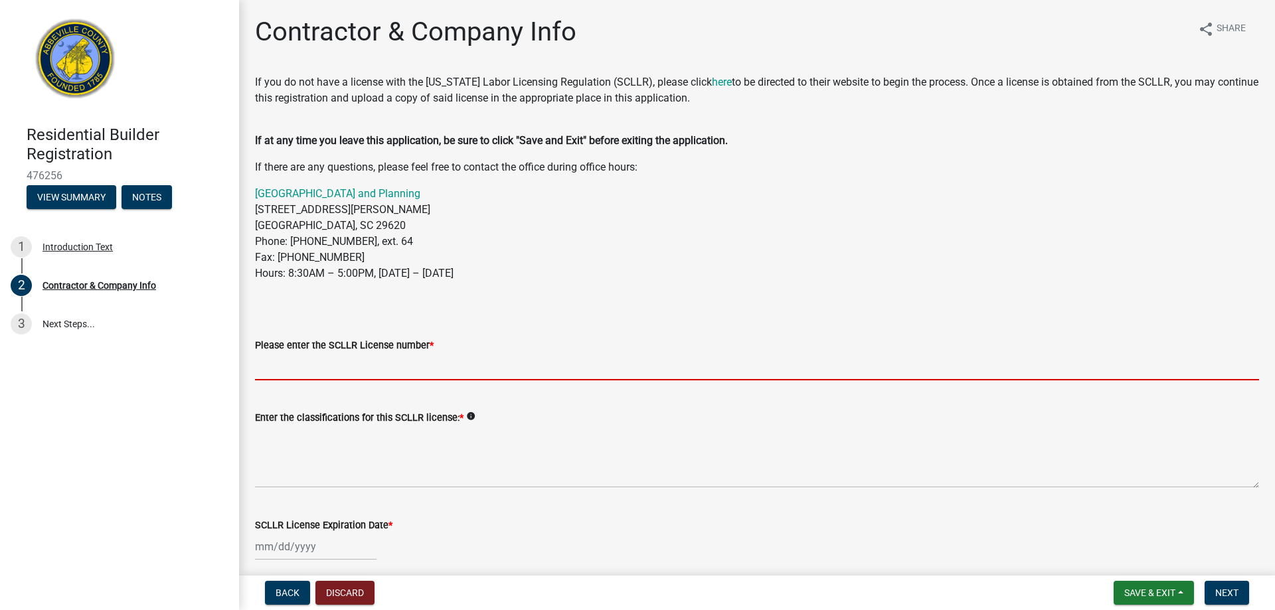
click at [342, 363] on input "Please enter the SCLLR License number *" at bounding box center [757, 366] width 1004 height 27
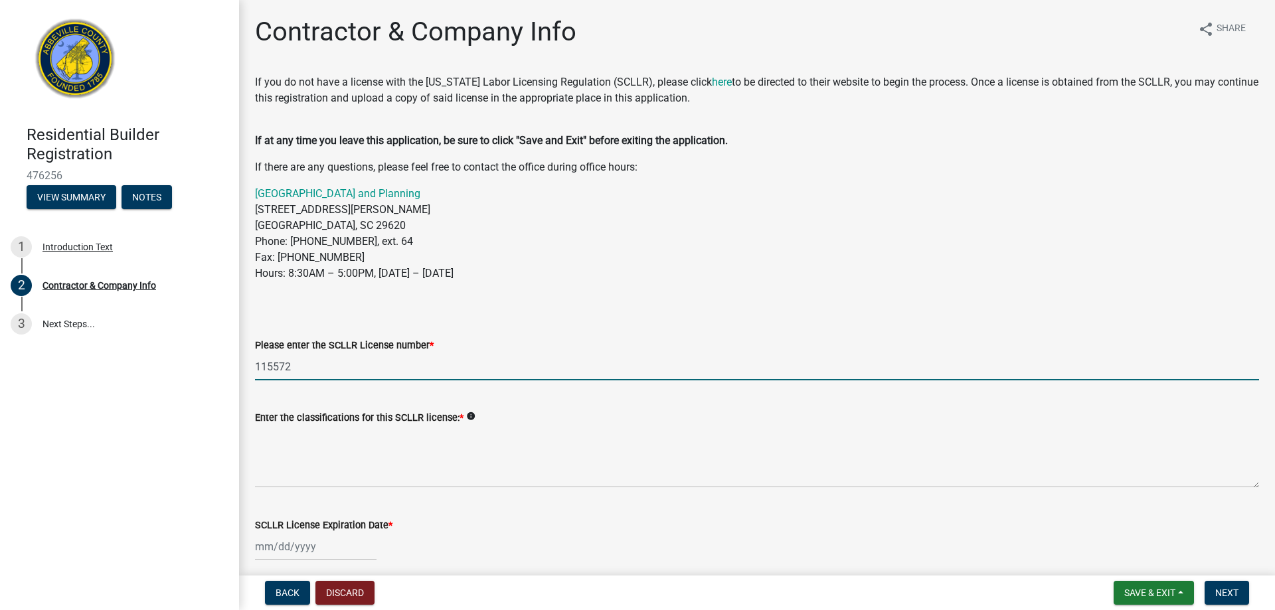
type input "115572"
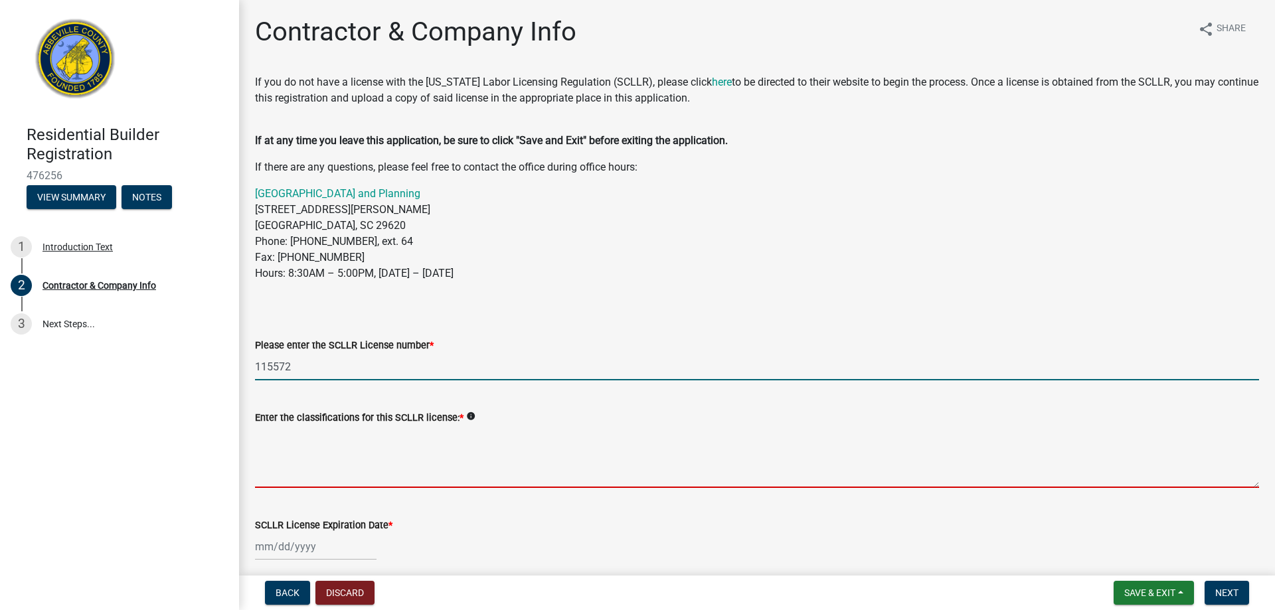
click at [342, 481] on textarea "Enter the classifications for this SCLLR license: *" at bounding box center [757, 457] width 1004 height 62
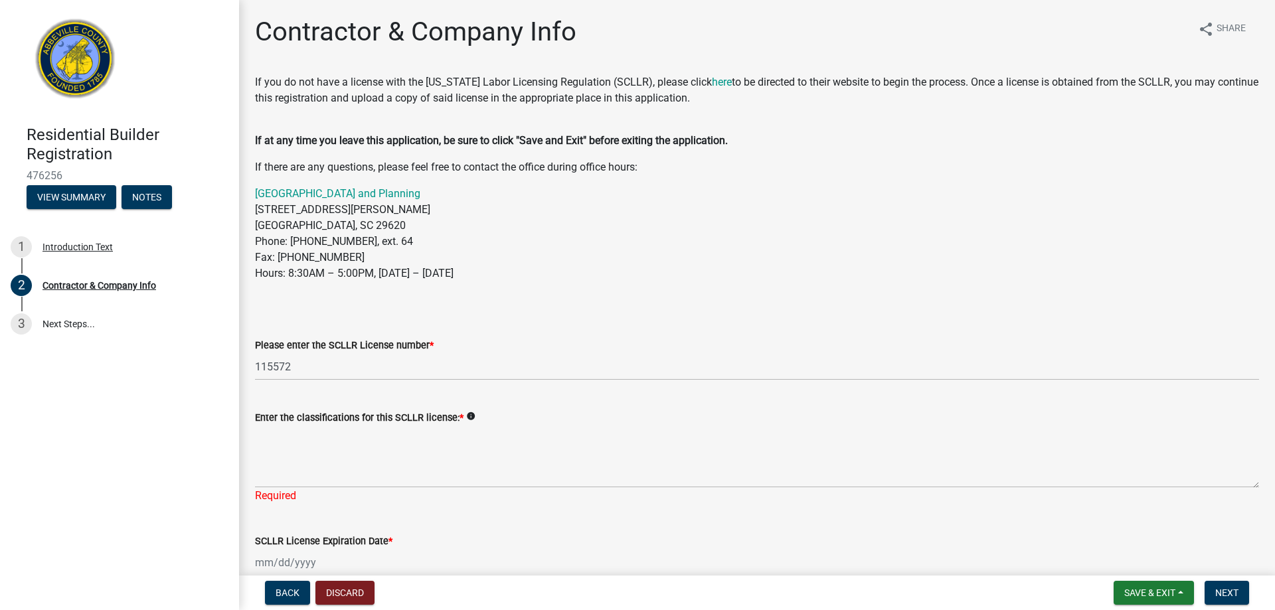
click at [467, 414] on icon "info" at bounding box center [470, 416] width 9 height 9
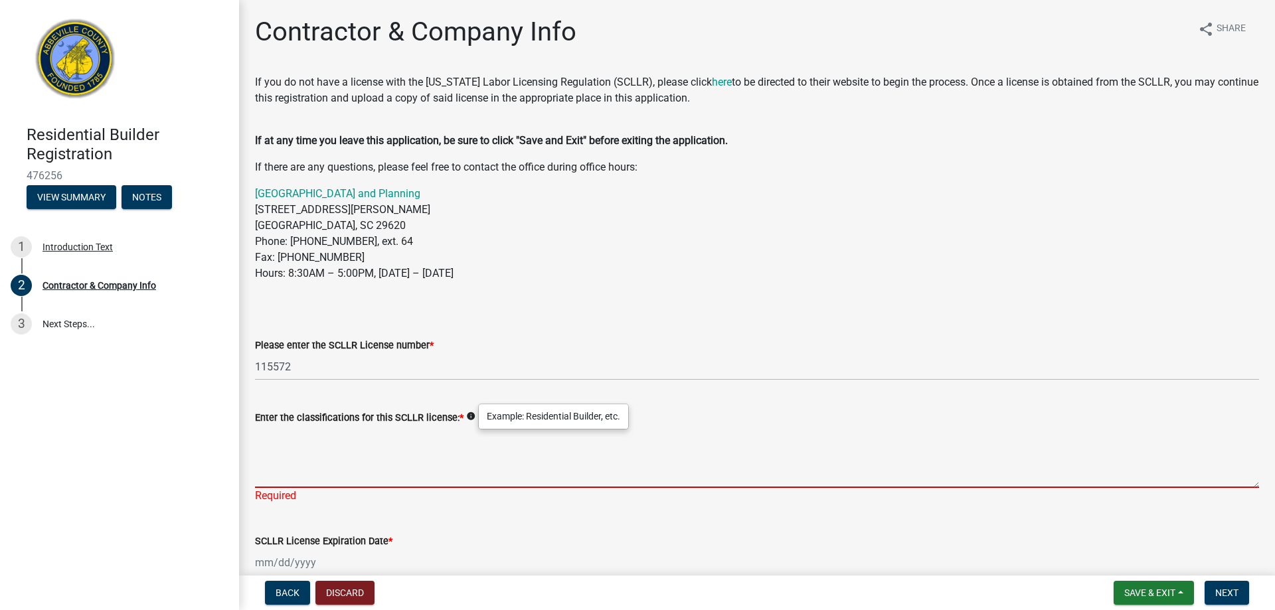
click at [326, 469] on textarea "Enter the classifications for this SCLLR license: *" at bounding box center [757, 457] width 1004 height 62
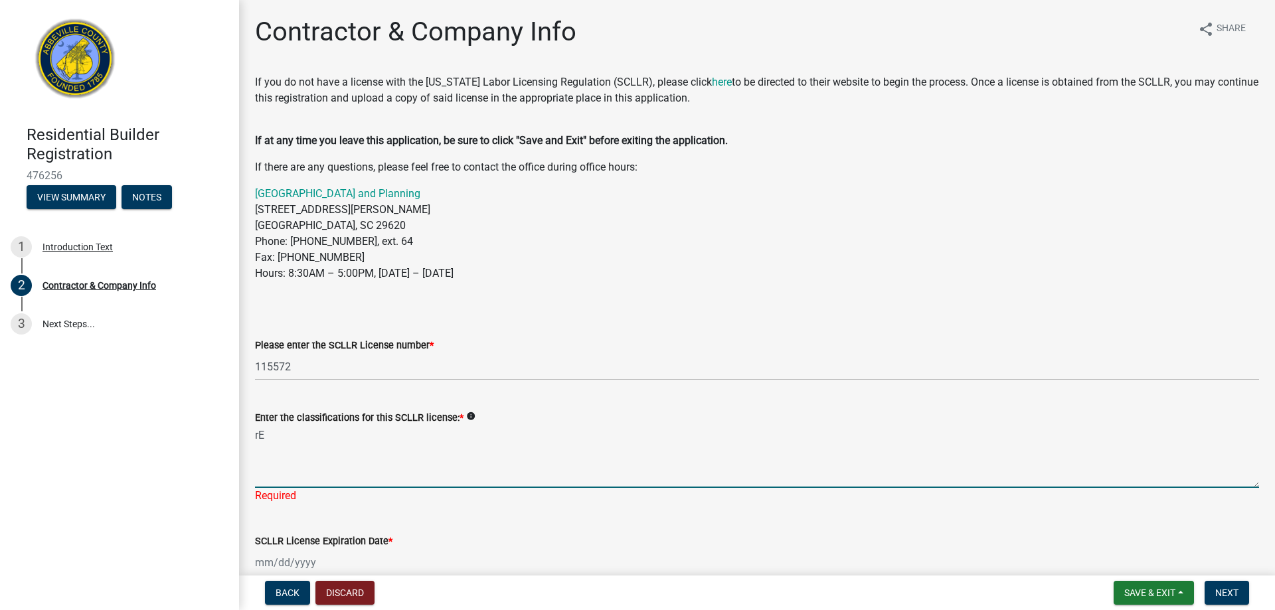
type textarea "r"
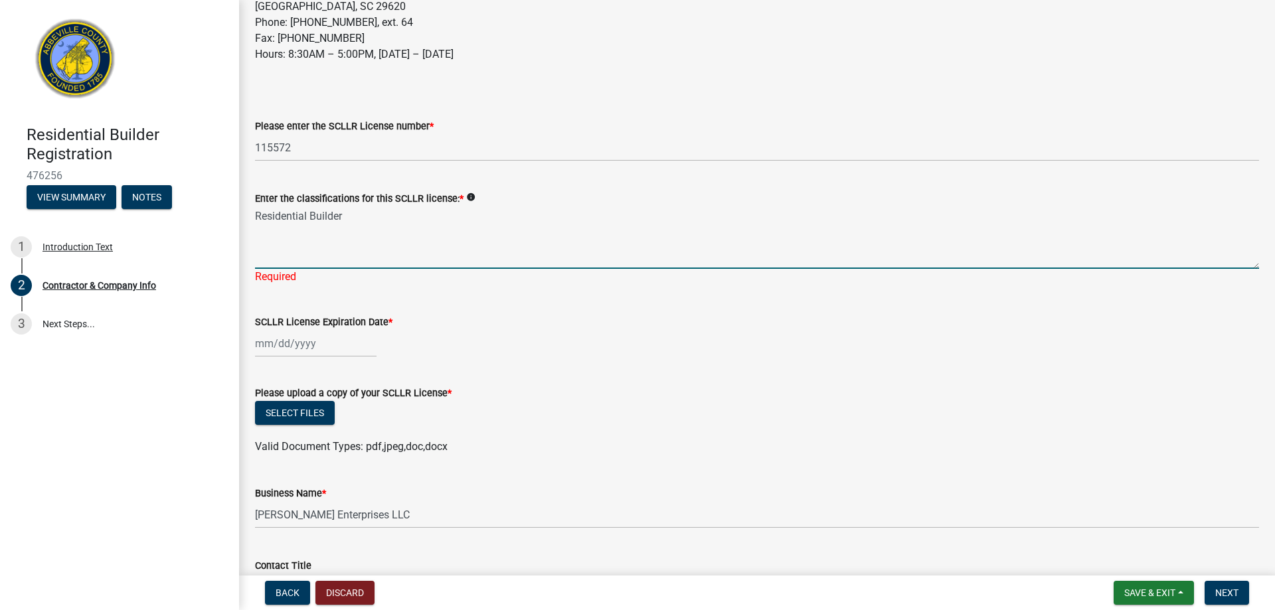
scroll to position [266, 0]
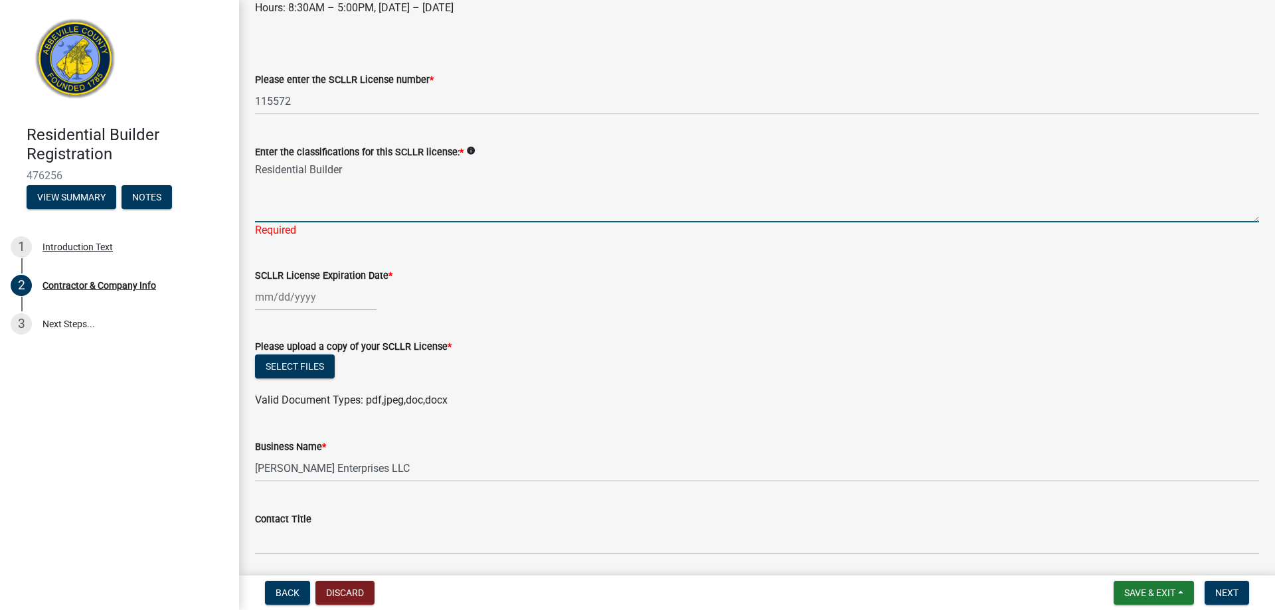
type textarea "Residential Builder"
click at [260, 299] on div at bounding box center [316, 297] width 122 height 27
select select "9"
select select "2025"
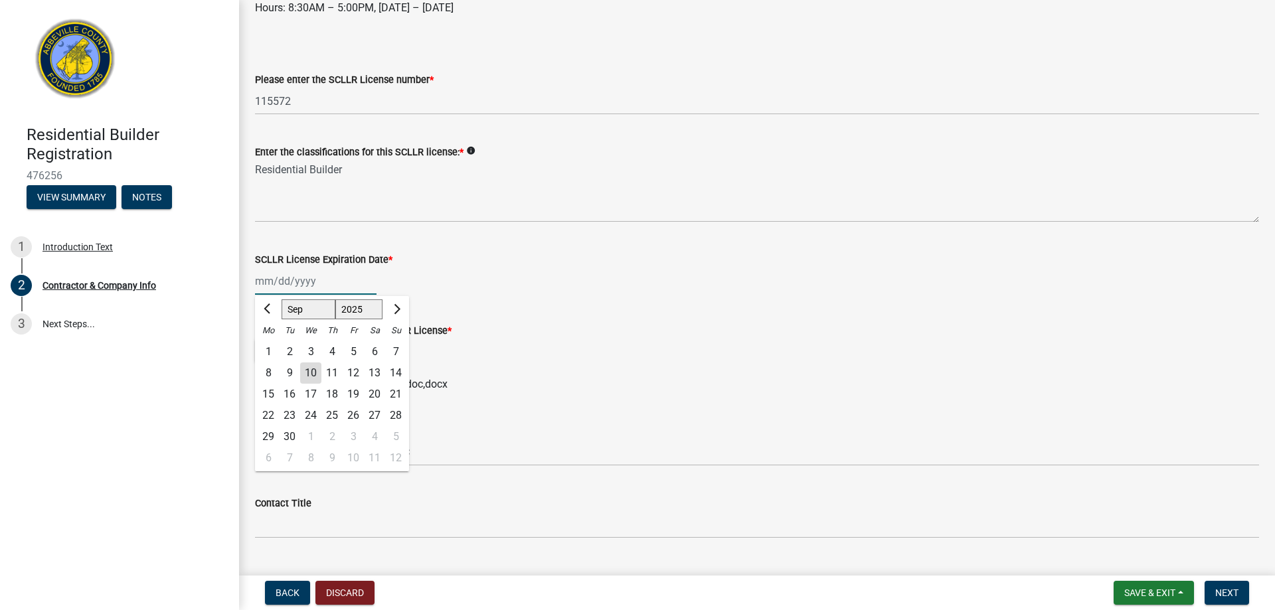
click at [266, 280] on input "SCLLR License Expiration Date *" at bounding box center [316, 281] width 122 height 27
type input "10/30/2026"
click at [640, 359] on div "Select files" at bounding box center [757, 352] width 1004 height 27
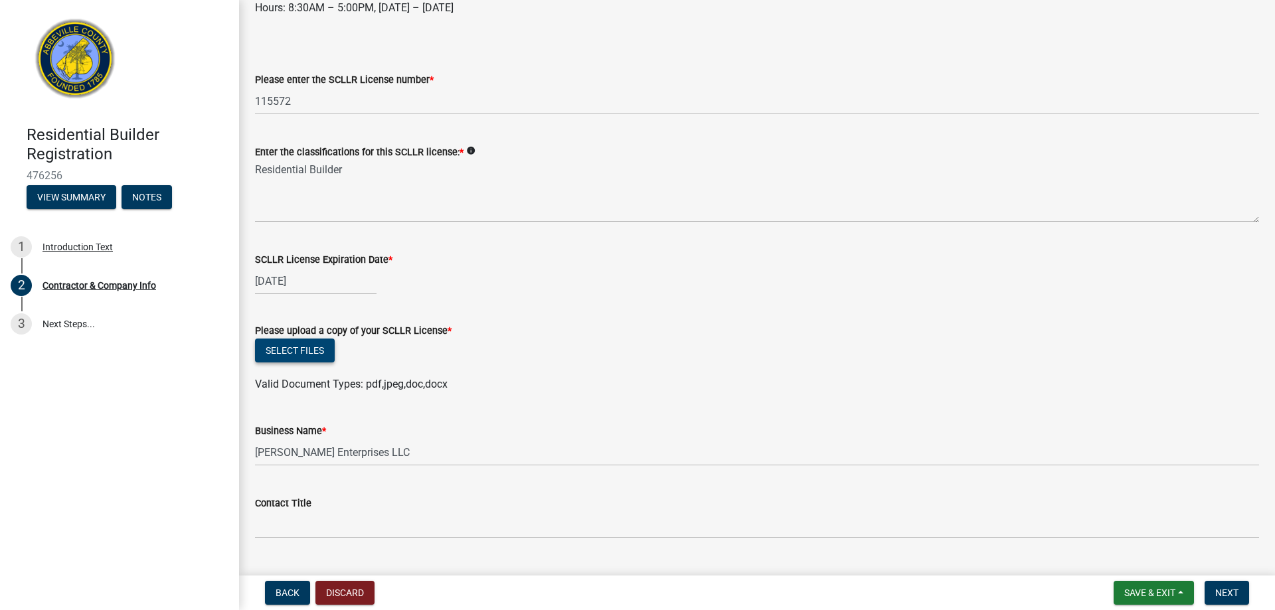
click at [299, 351] on button "Select files" at bounding box center [295, 351] width 80 height 24
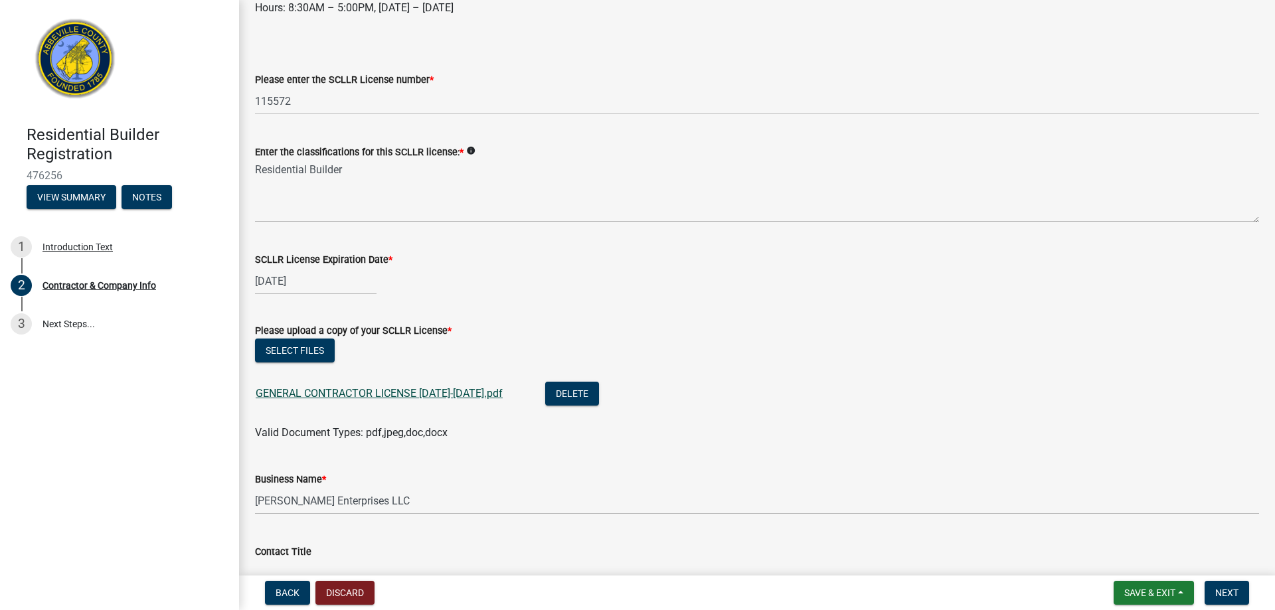
click at [385, 392] on link "GENERAL CONTRACTOR LICENSE 2024-2026.pdf" at bounding box center [379, 393] width 247 height 13
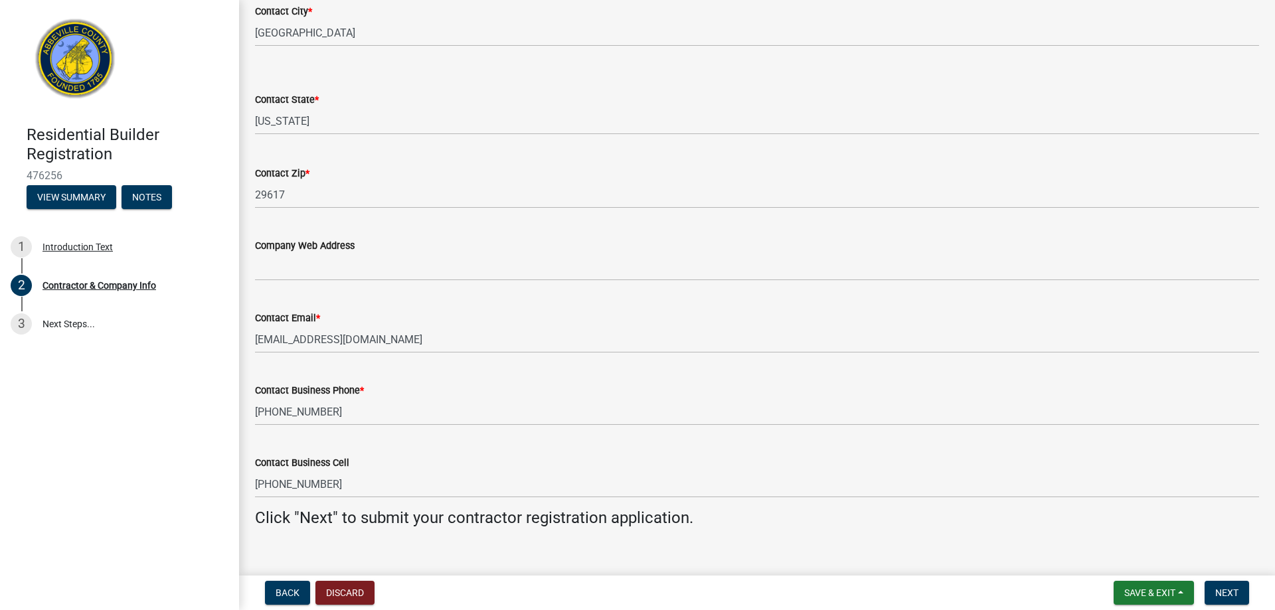
scroll to position [1188, 0]
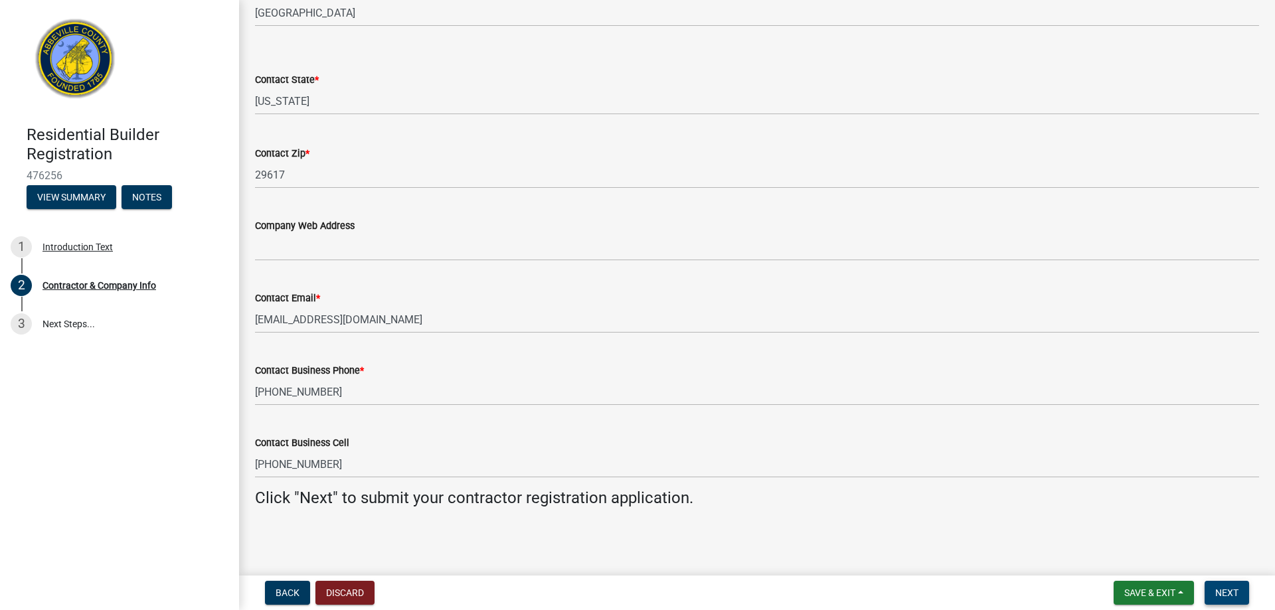
click at [1233, 591] on span "Next" at bounding box center [1226, 593] width 23 height 11
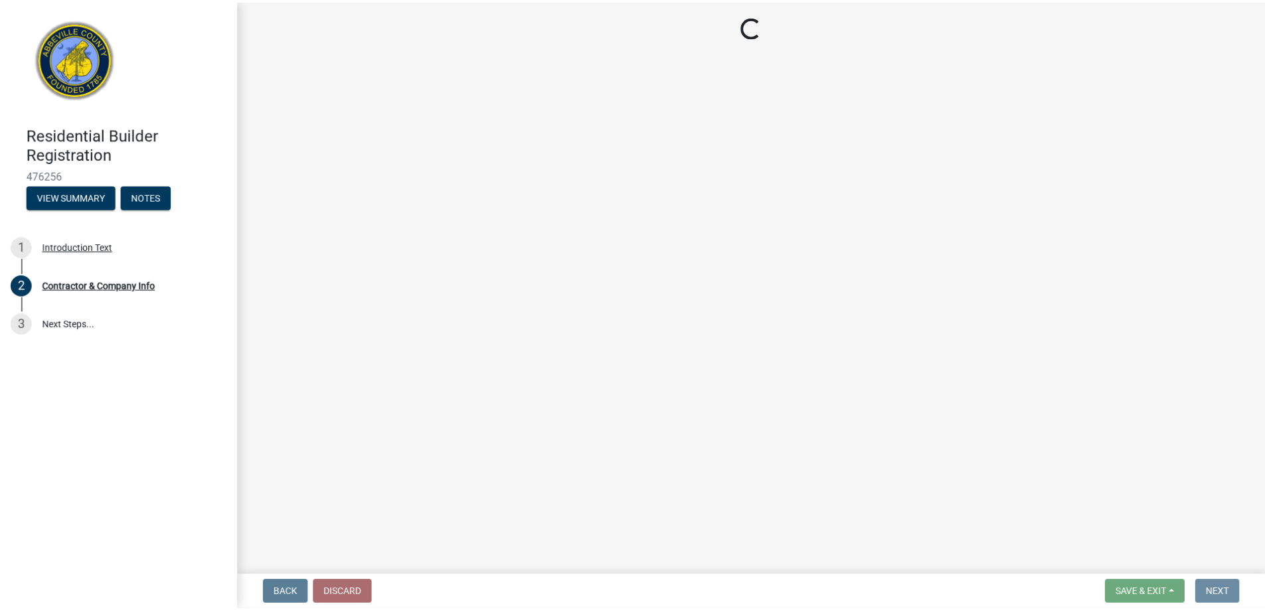
scroll to position [0, 0]
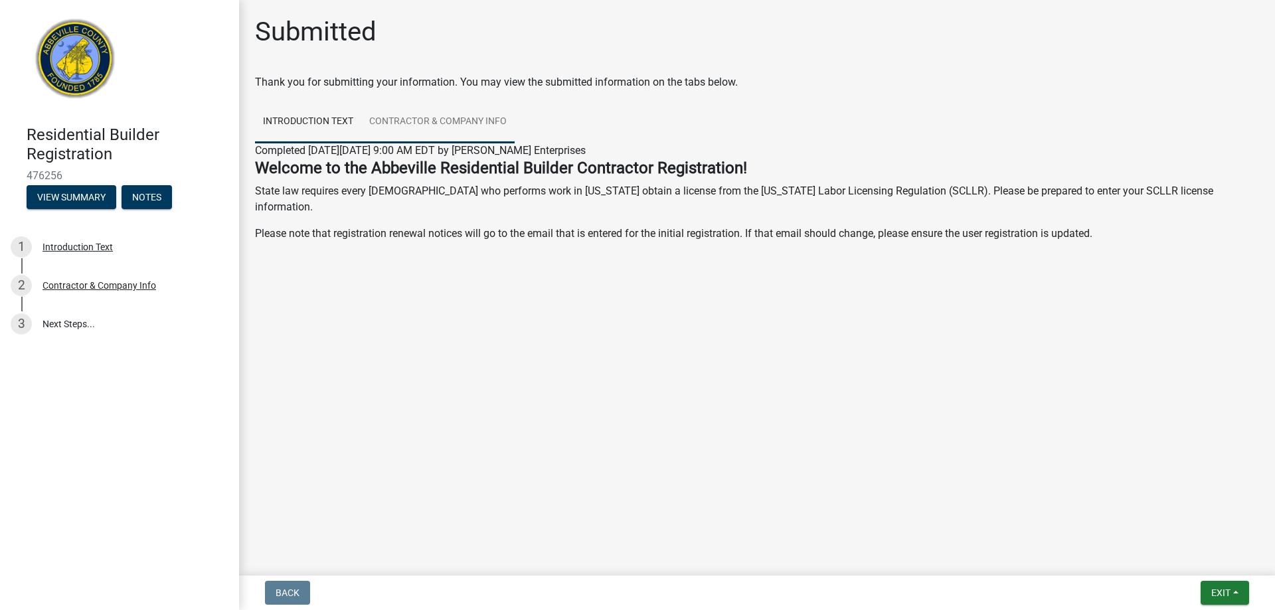
click at [415, 112] on link "Contractor & Company Info" at bounding box center [437, 122] width 153 height 42
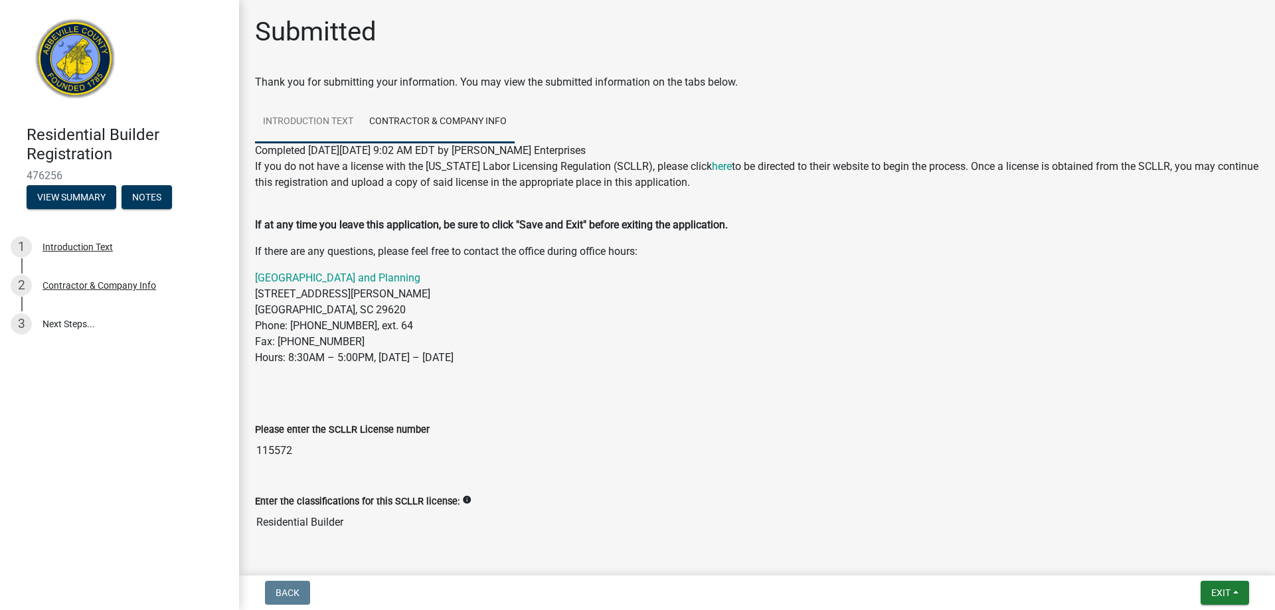
click at [317, 112] on link "Introduction Text" at bounding box center [308, 122] width 106 height 42
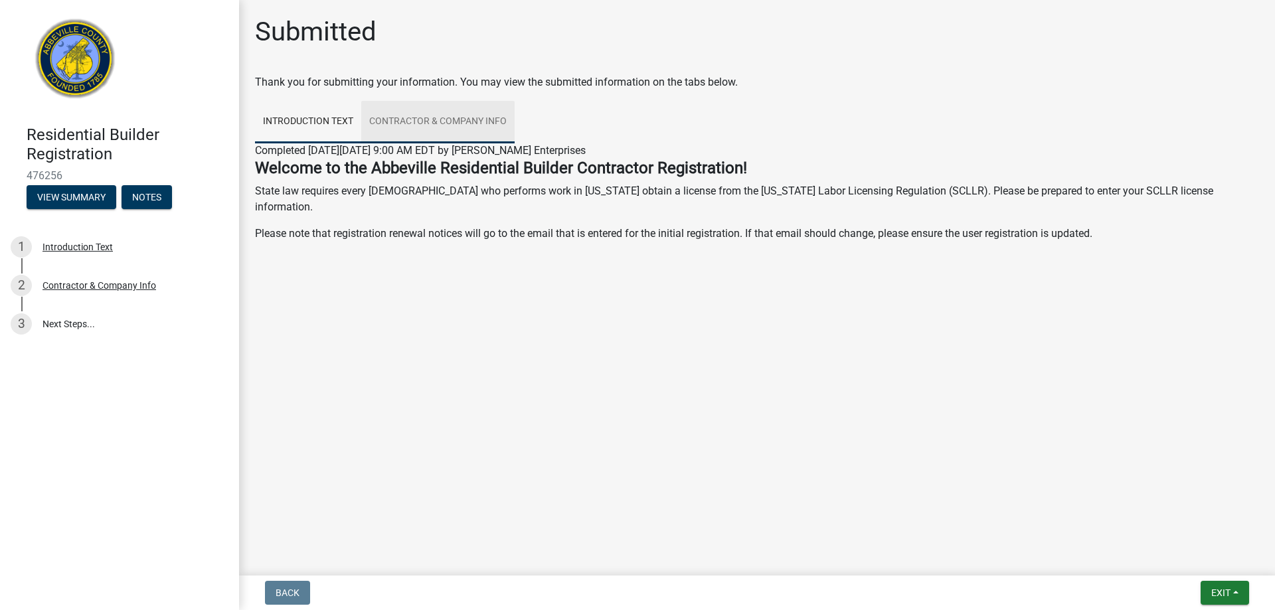
click at [416, 118] on link "Contractor & Company Info" at bounding box center [437, 122] width 153 height 42
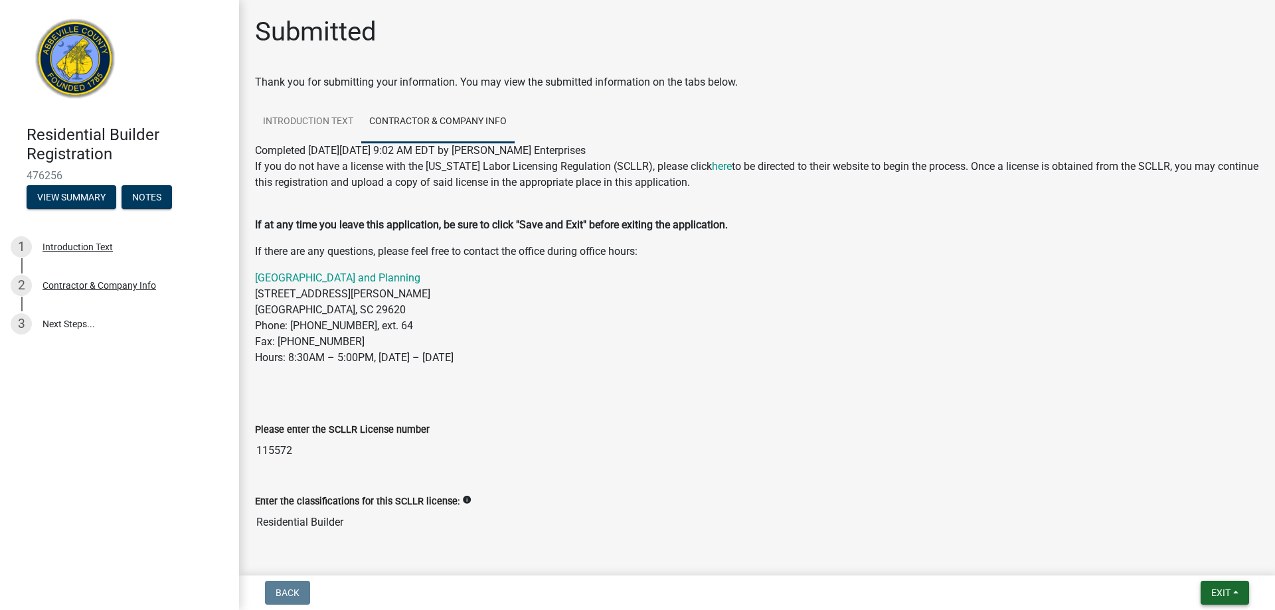
click at [1230, 588] on span "Exit" at bounding box center [1220, 593] width 19 height 11
click at [1203, 558] on button "Save & Exit" at bounding box center [1196, 558] width 106 height 32
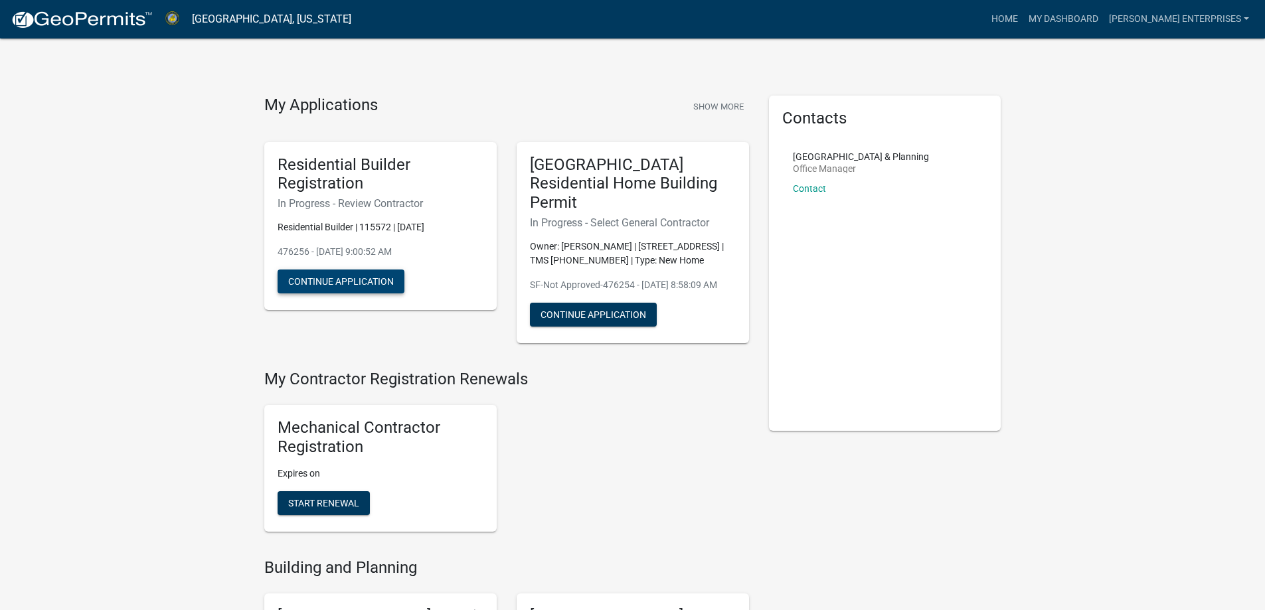
click at [356, 280] on button "Continue Application" at bounding box center [341, 282] width 127 height 24
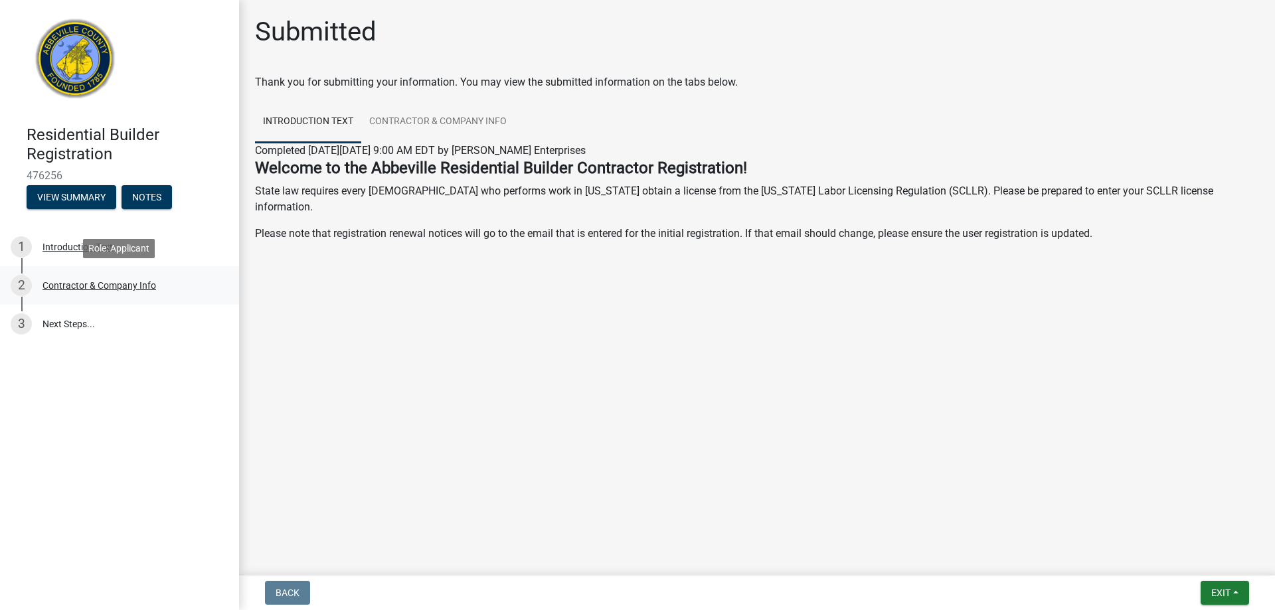
click at [88, 286] on div "Contractor & Company Info" at bounding box center [99, 285] width 114 height 9
select select "SC"
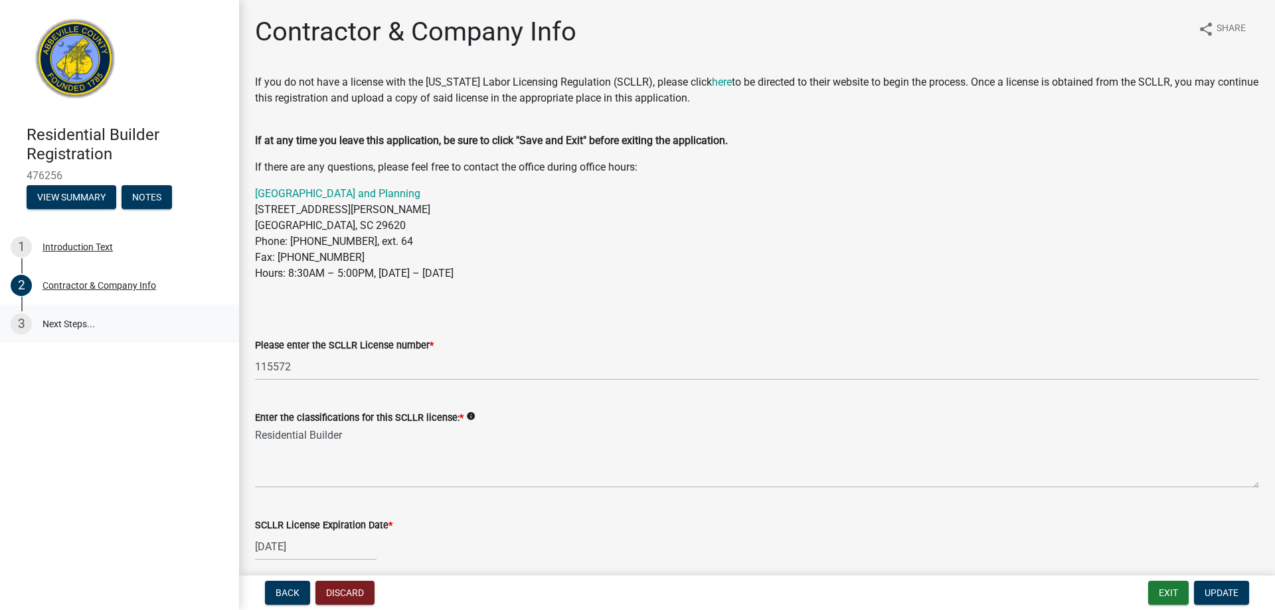
click at [76, 322] on link "3 Next Steps..." at bounding box center [119, 324] width 239 height 39
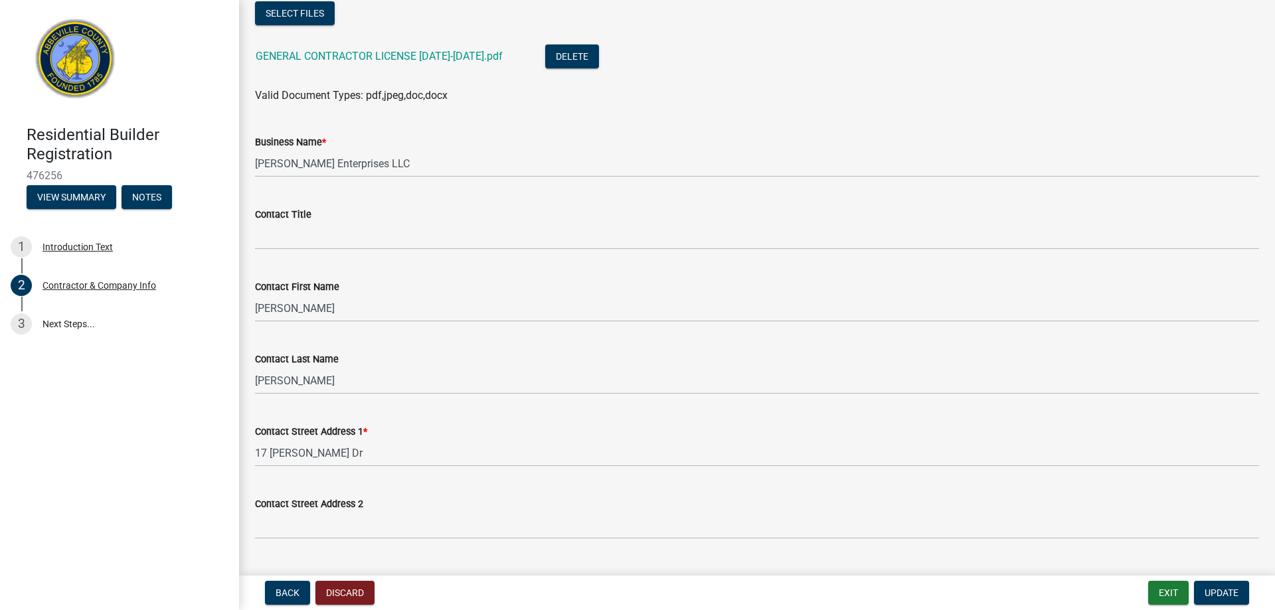
scroll to position [457, 0]
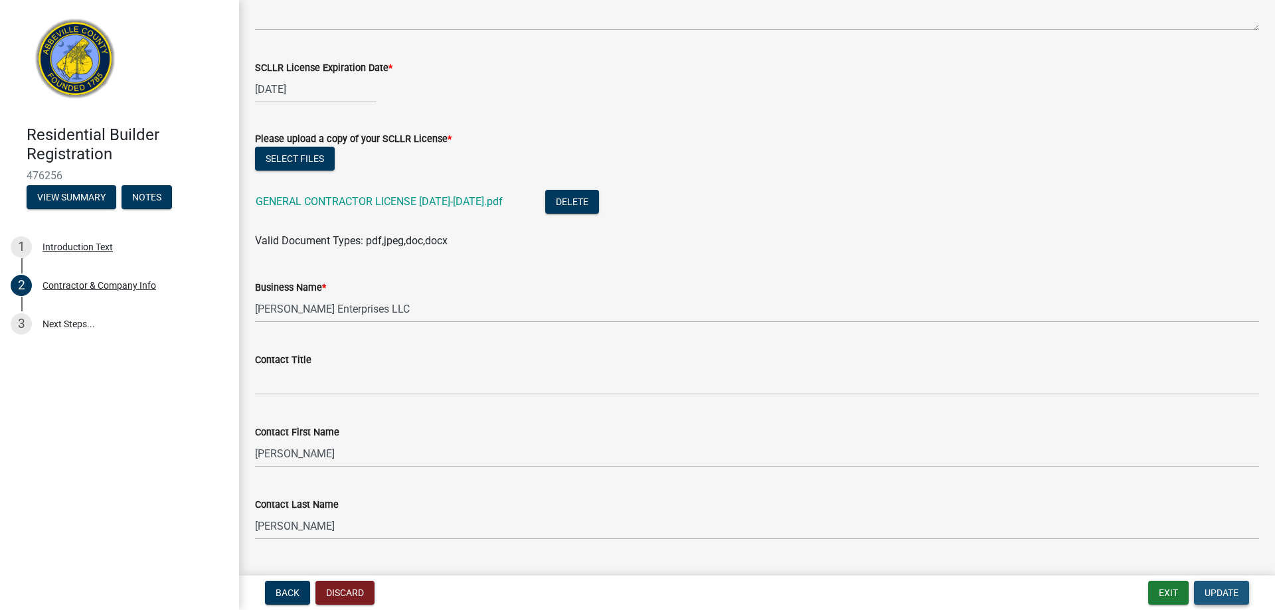
click at [1226, 590] on span "Update" at bounding box center [1221, 593] width 34 height 11
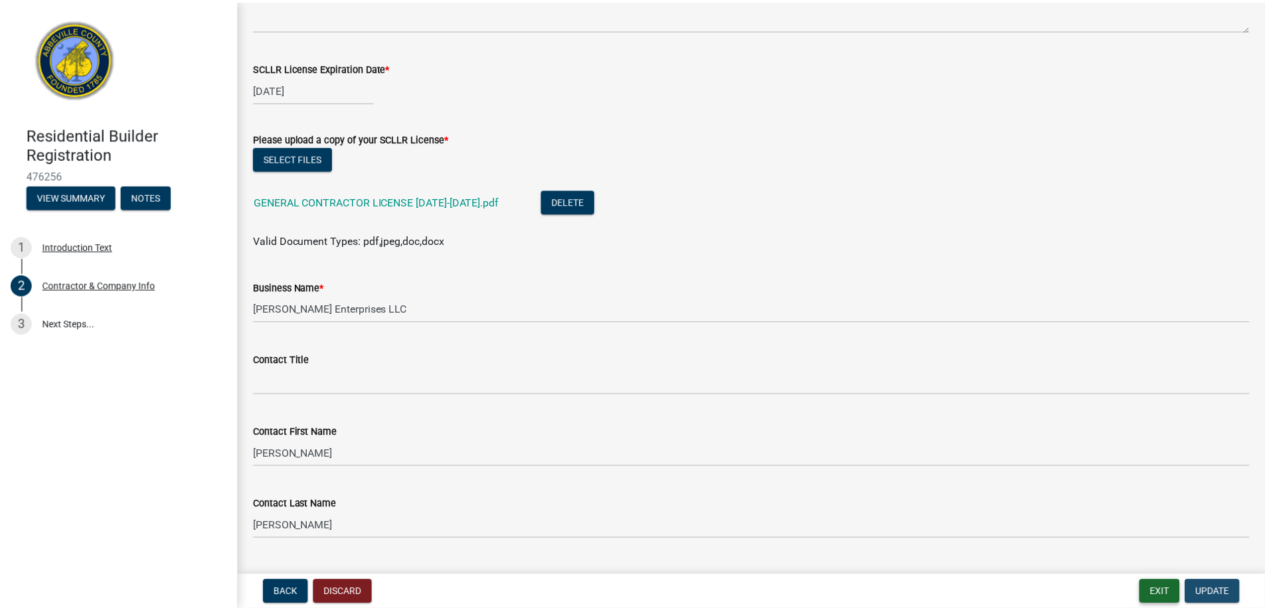
scroll to position [0, 0]
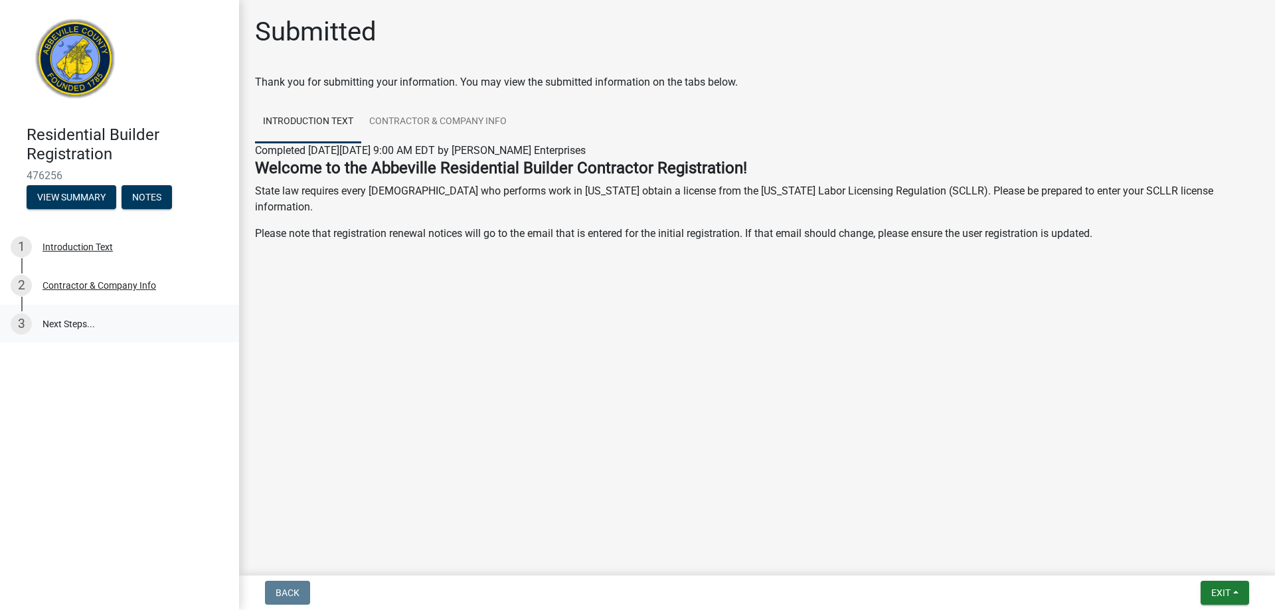
click at [66, 323] on link "3 Next Steps..." at bounding box center [119, 324] width 239 height 39
click at [71, 320] on link "3 Next Steps..." at bounding box center [119, 324] width 239 height 39
click at [1222, 586] on button "Exit" at bounding box center [1224, 593] width 48 height 24
click at [1198, 556] on button "Save & Exit" at bounding box center [1196, 558] width 106 height 32
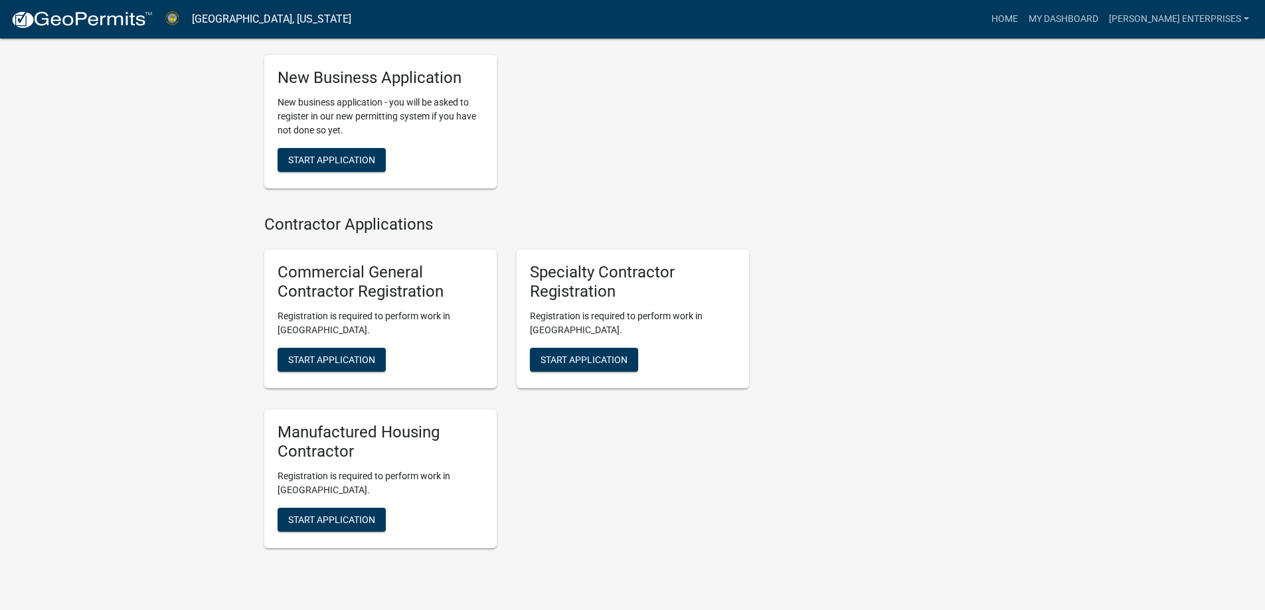
scroll to position [1093, 0]
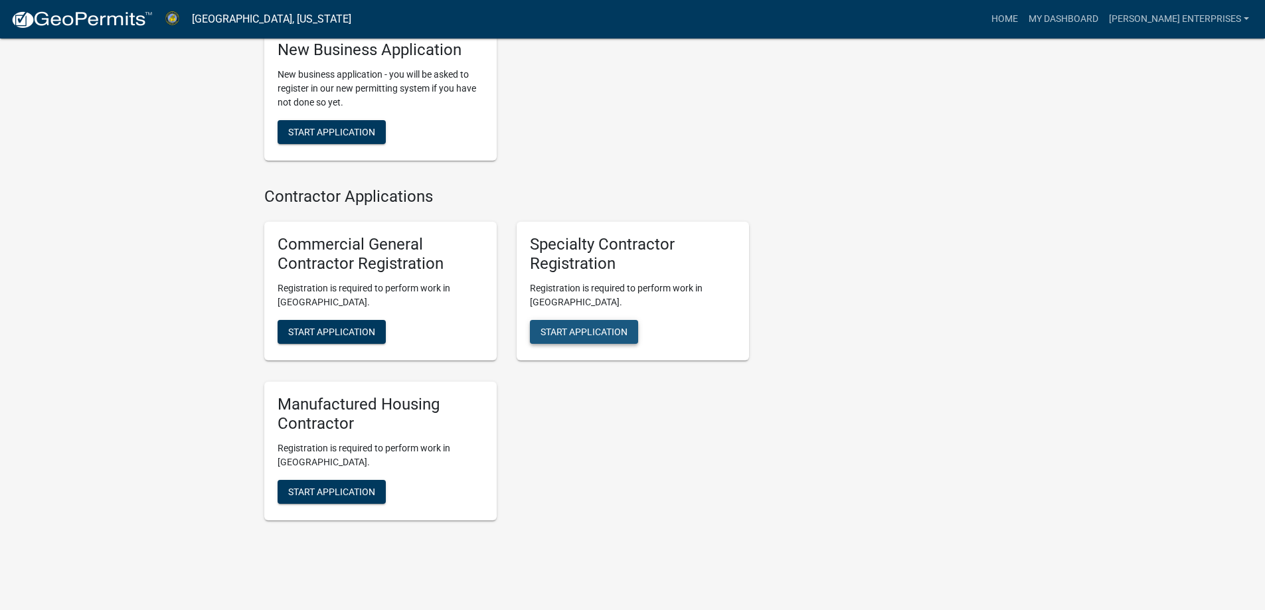
click at [580, 327] on span "Start Application" at bounding box center [583, 332] width 87 height 11
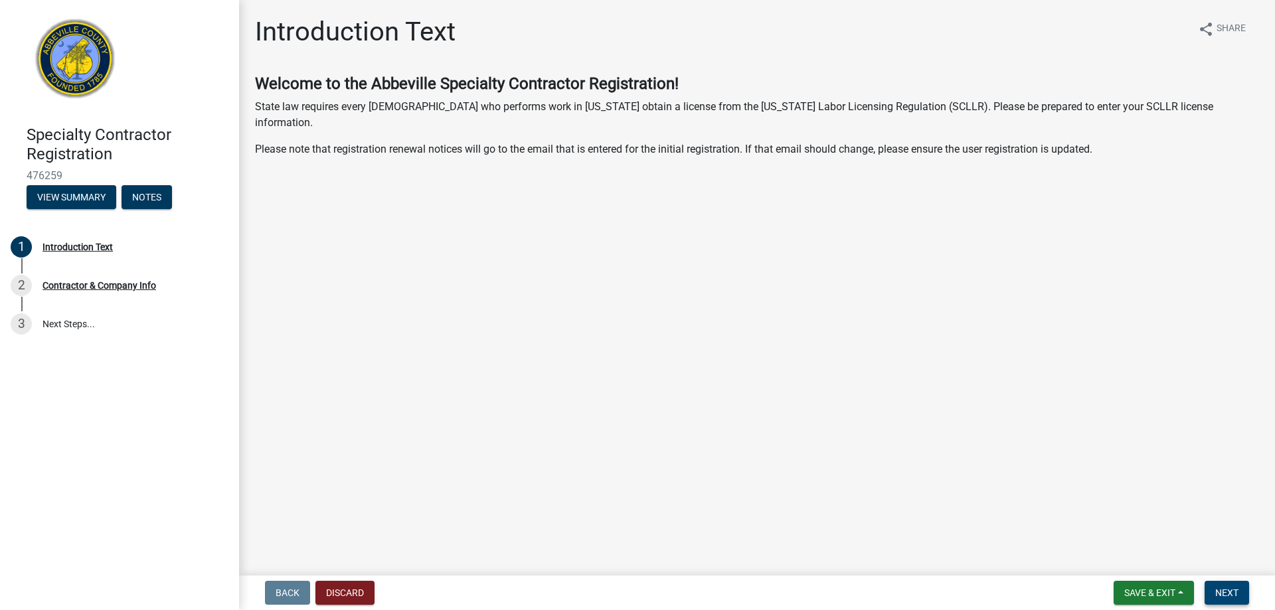
click at [1222, 598] on span "Next" at bounding box center [1226, 593] width 23 height 11
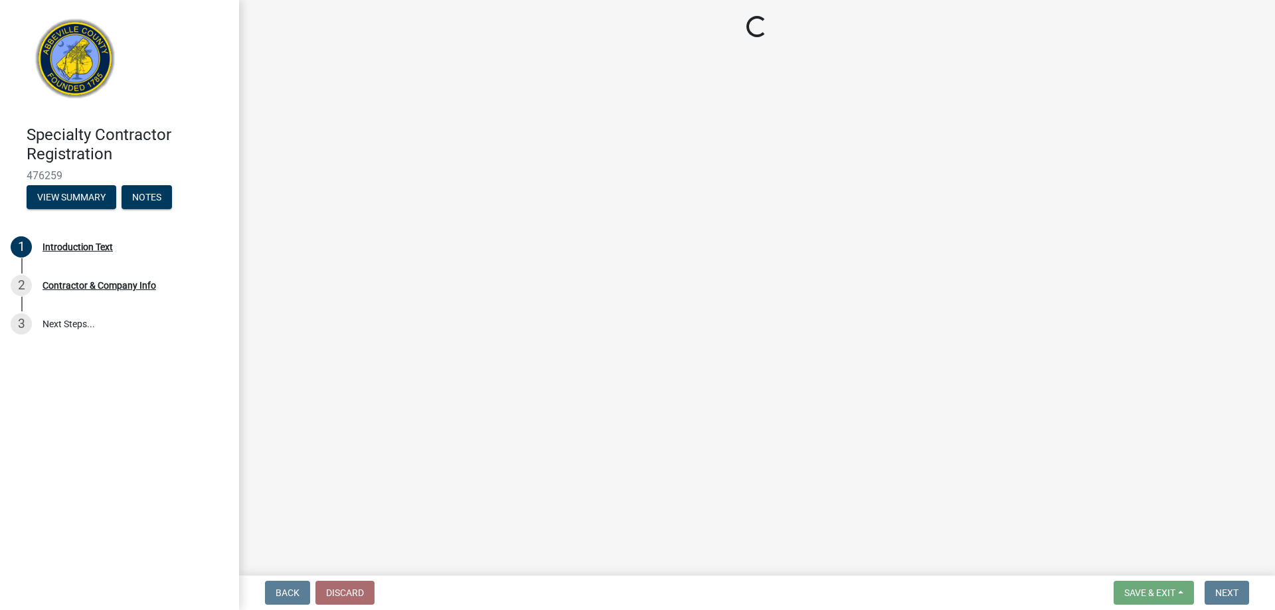
select select "SC"
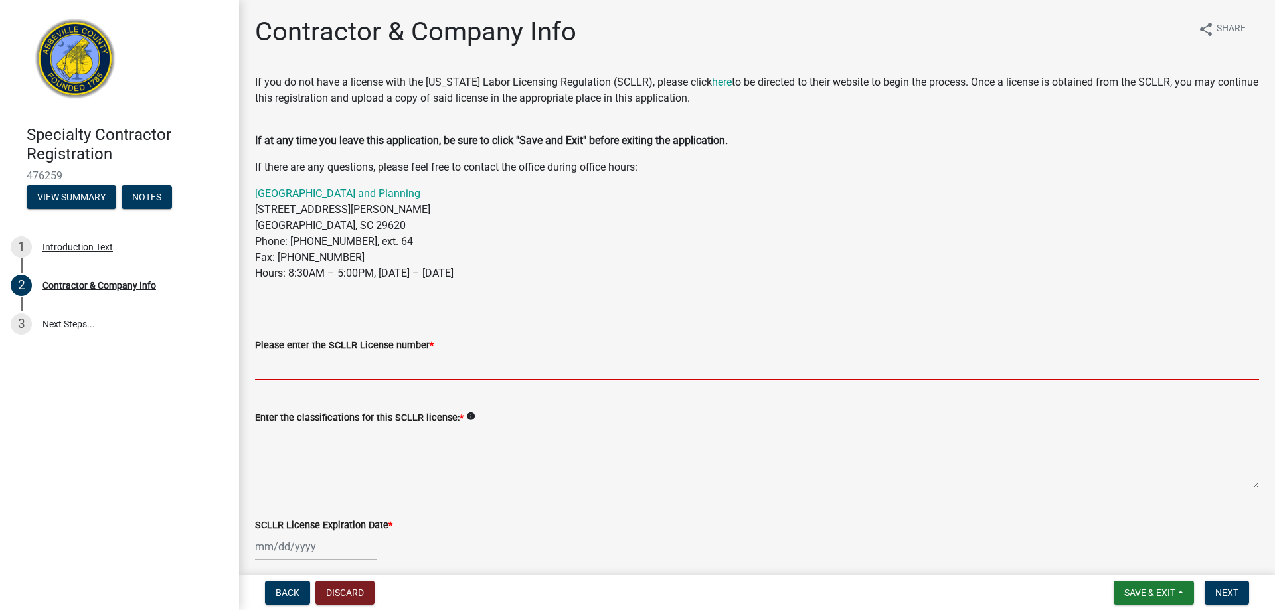
click at [369, 371] on input "Please enter the SCLLR License number *" at bounding box center [757, 366] width 1004 height 27
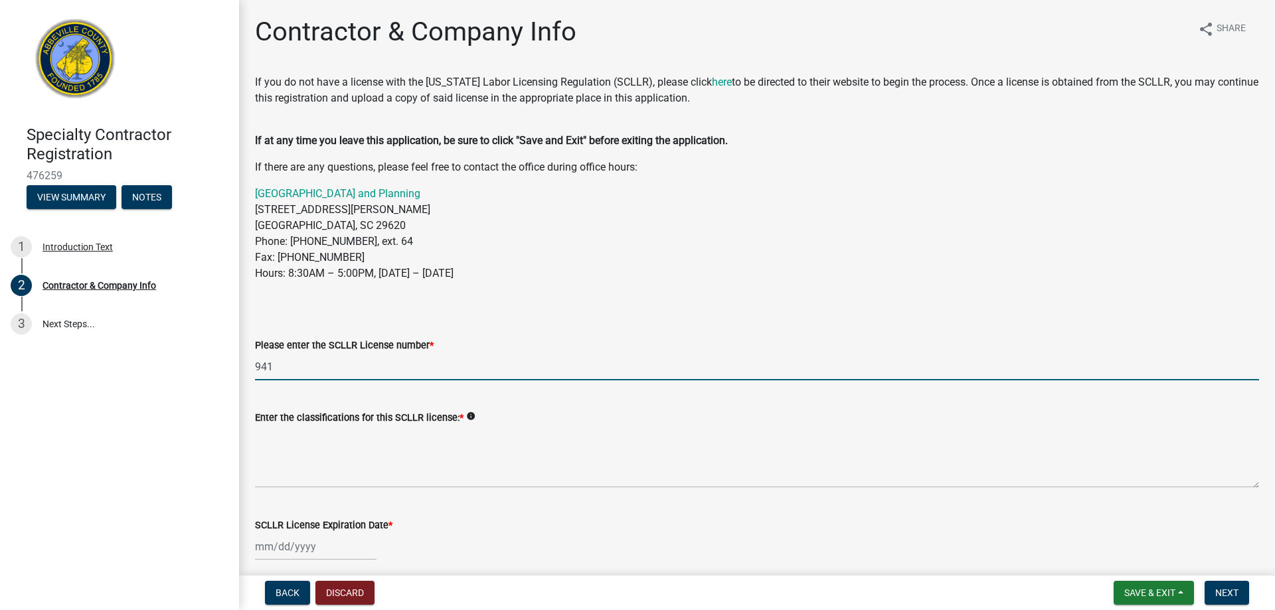
type input "941"
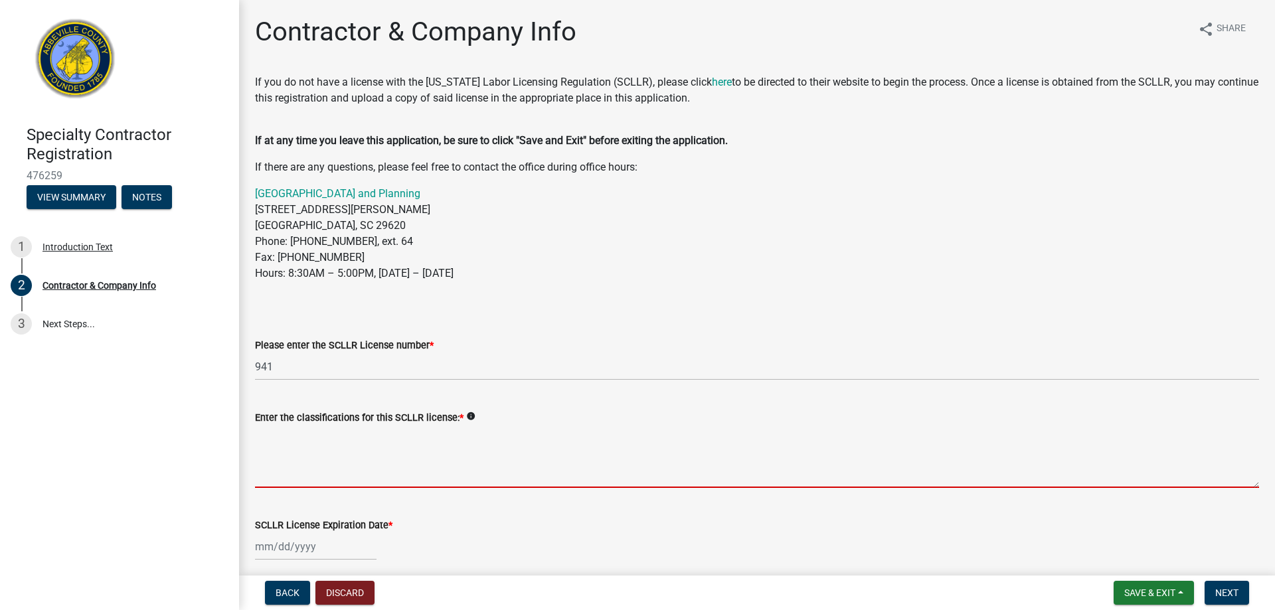
click at [327, 485] on textarea "Enter the classifications for this SCLLR license: *" at bounding box center [757, 457] width 1004 height 62
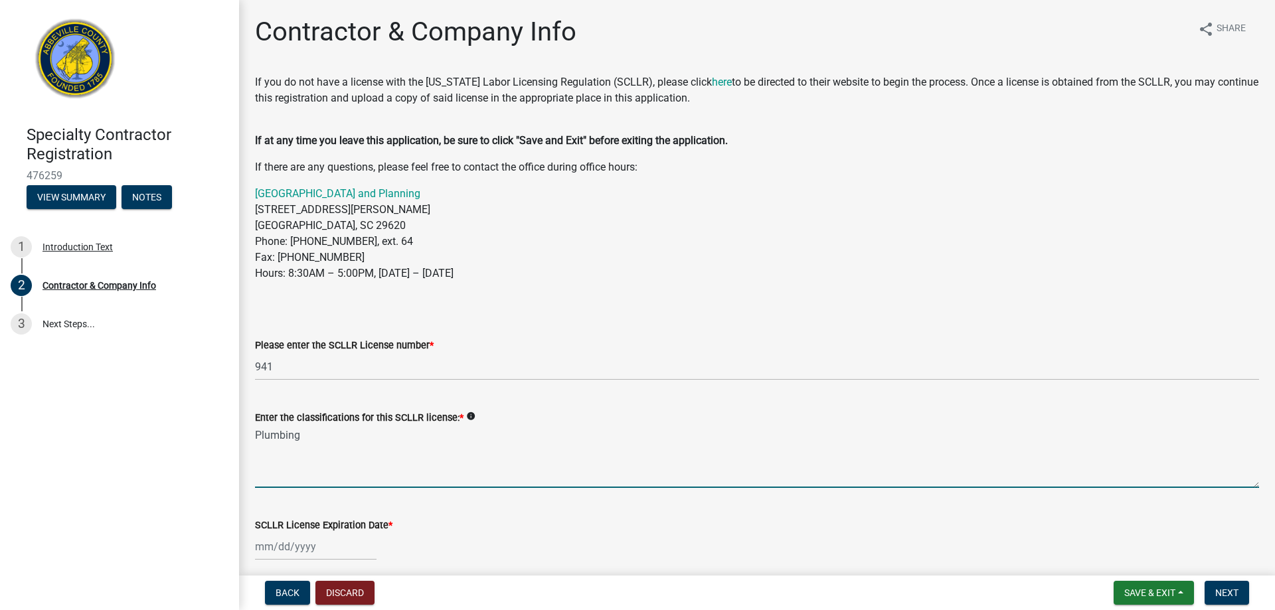
type textarea "Plumbing"
click at [428, 533] on div at bounding box center [757, 546] width 1004 height 27
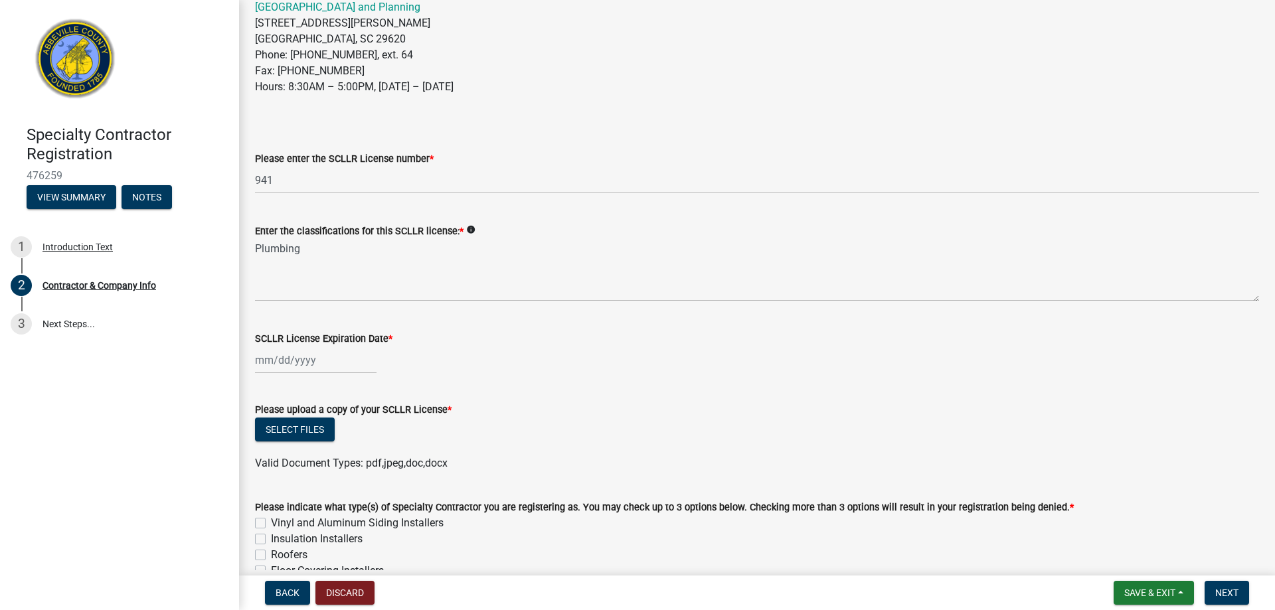
scroll to position [199, 0]
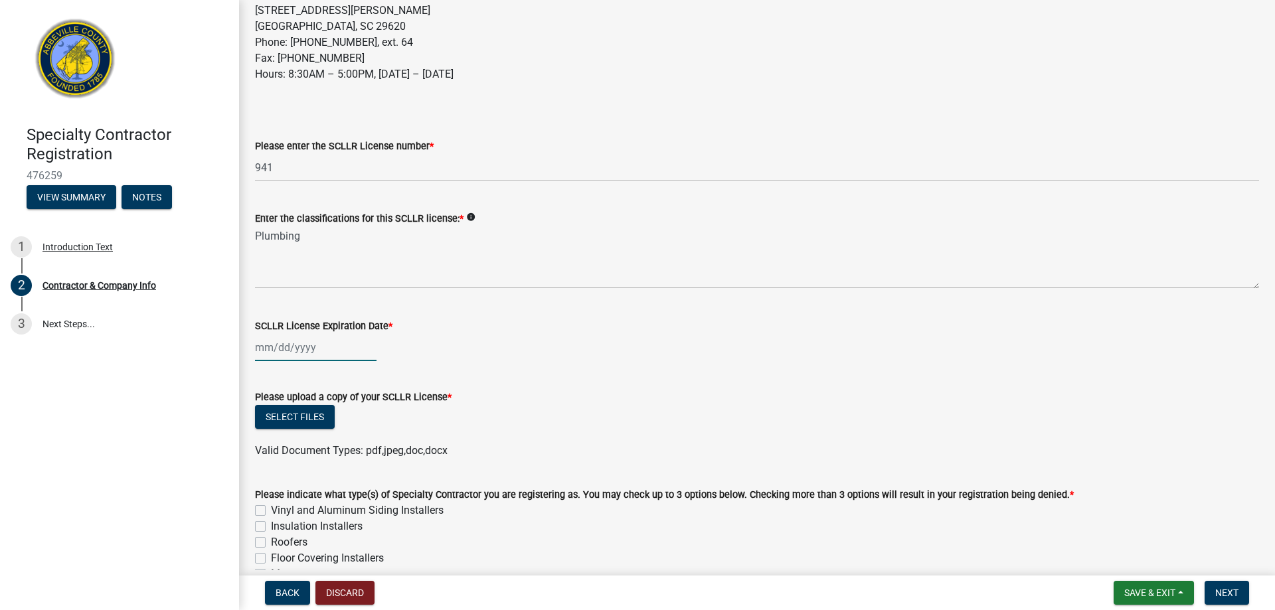
click at [262, 351] on div at bounding box center [316, 347] width 122 height 27
select select "9"
select select "2025"
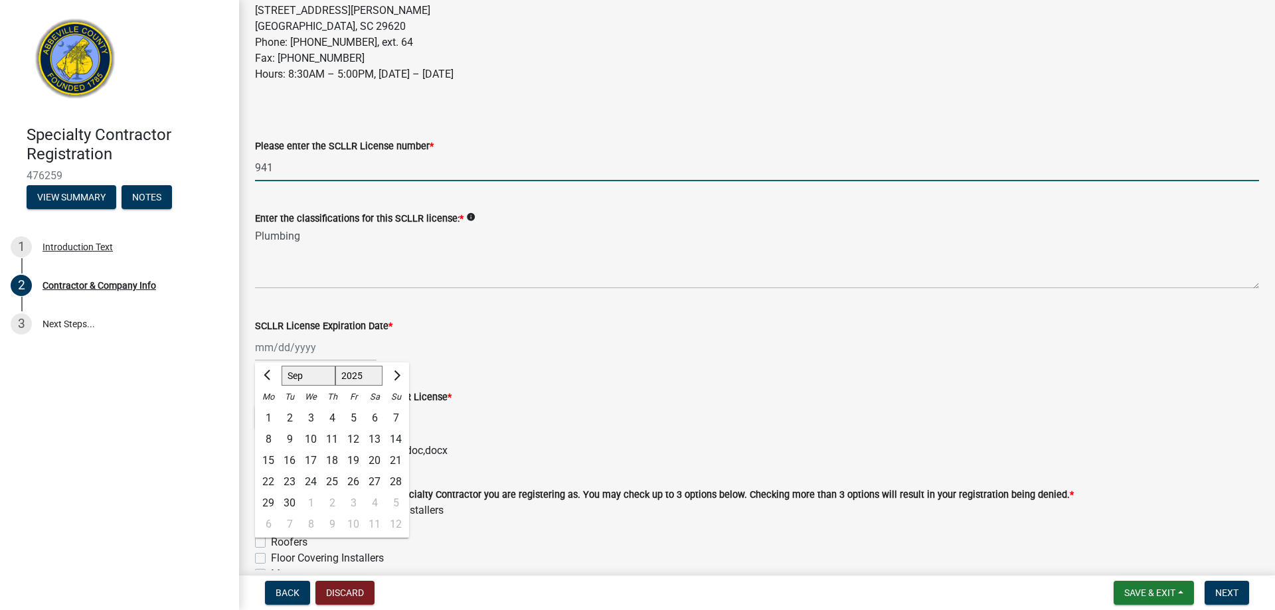
click at [282, 167] on input "941" at bounding box center [757, 167] width 1004 height 27
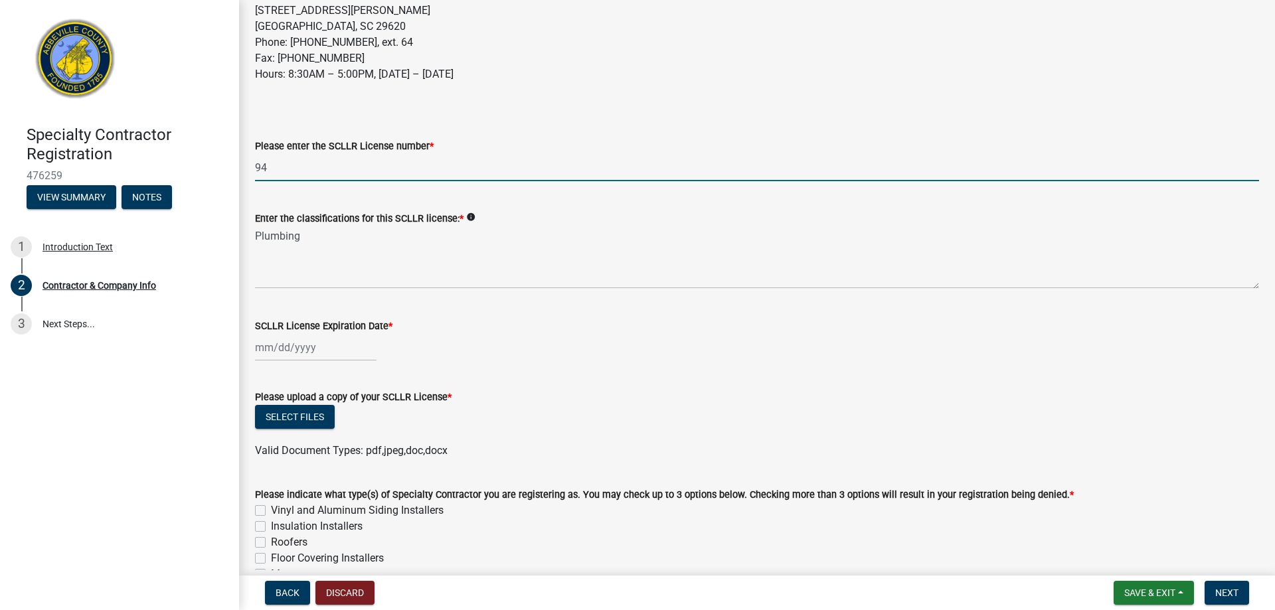
type input "9"
type input "434"
click at [1141, 592] on span "Save & Exit" at bounding box center [1149, 593] width 51 height 11
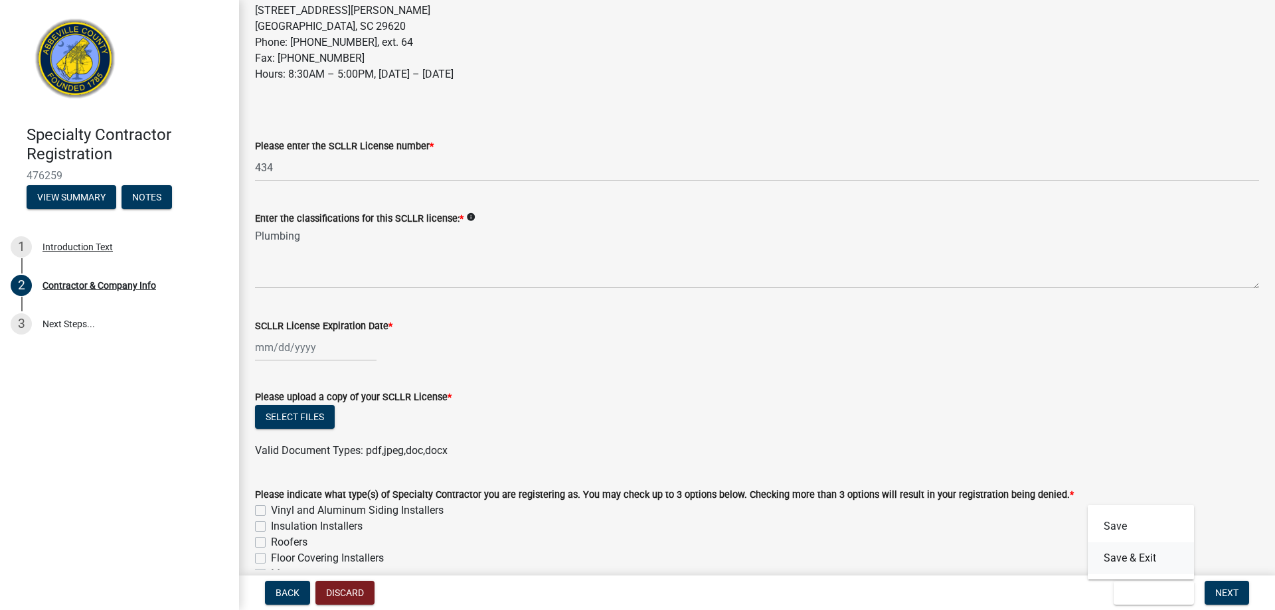
click at [1135, 563] on button "Save & Exit" at bounding box center [1141, 558] width 106 height 32
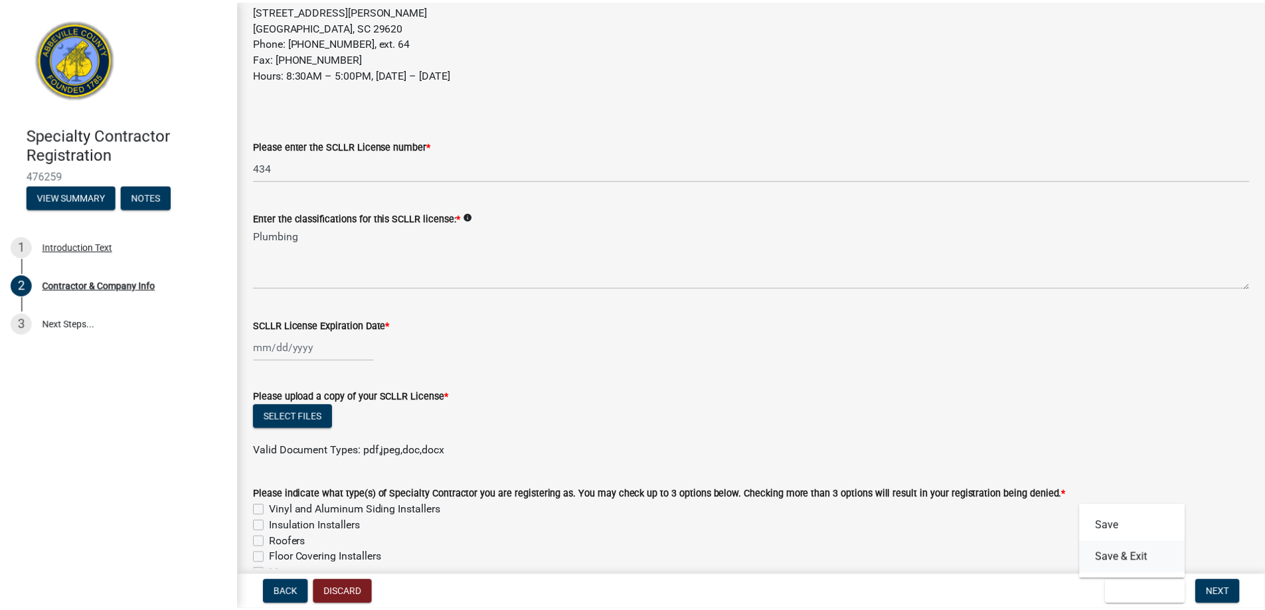
scroll to position [0, 0]
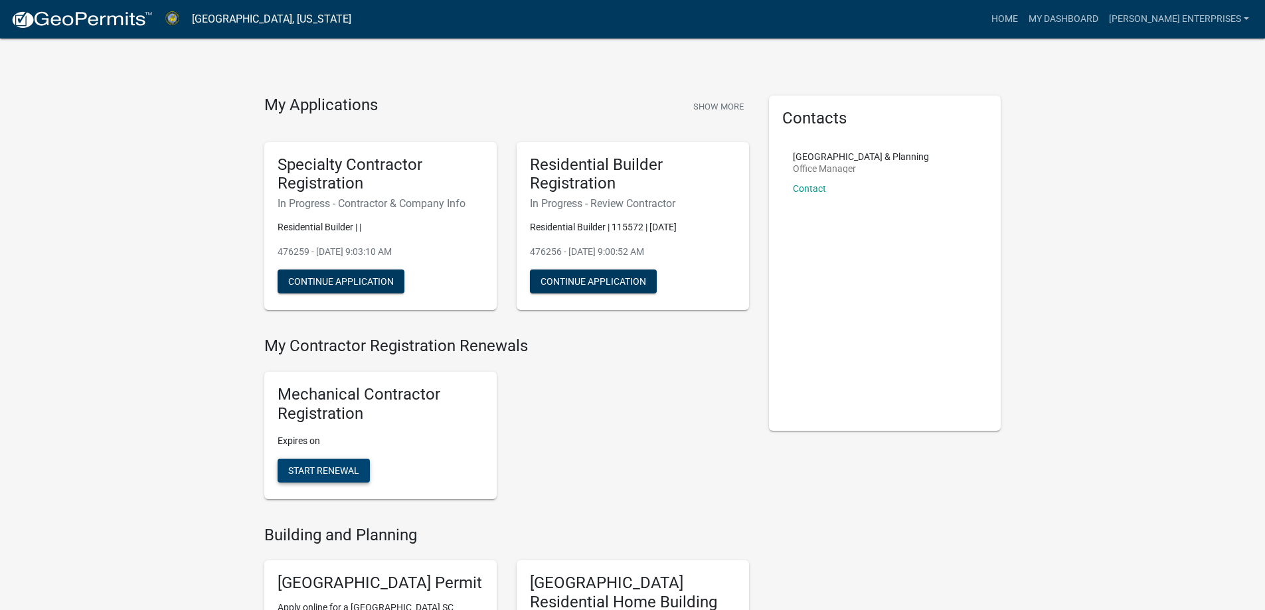
click at [337, 471] on span "Start Renewal" at bounding box center [323, 470] width 71 height 11
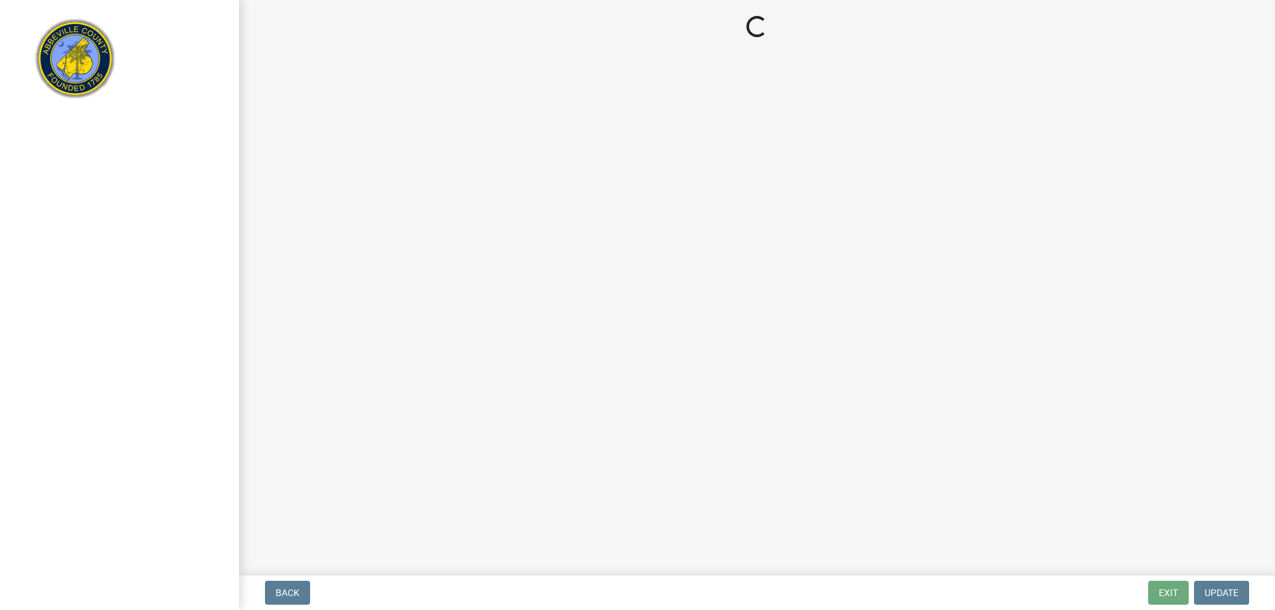
select select "SC"
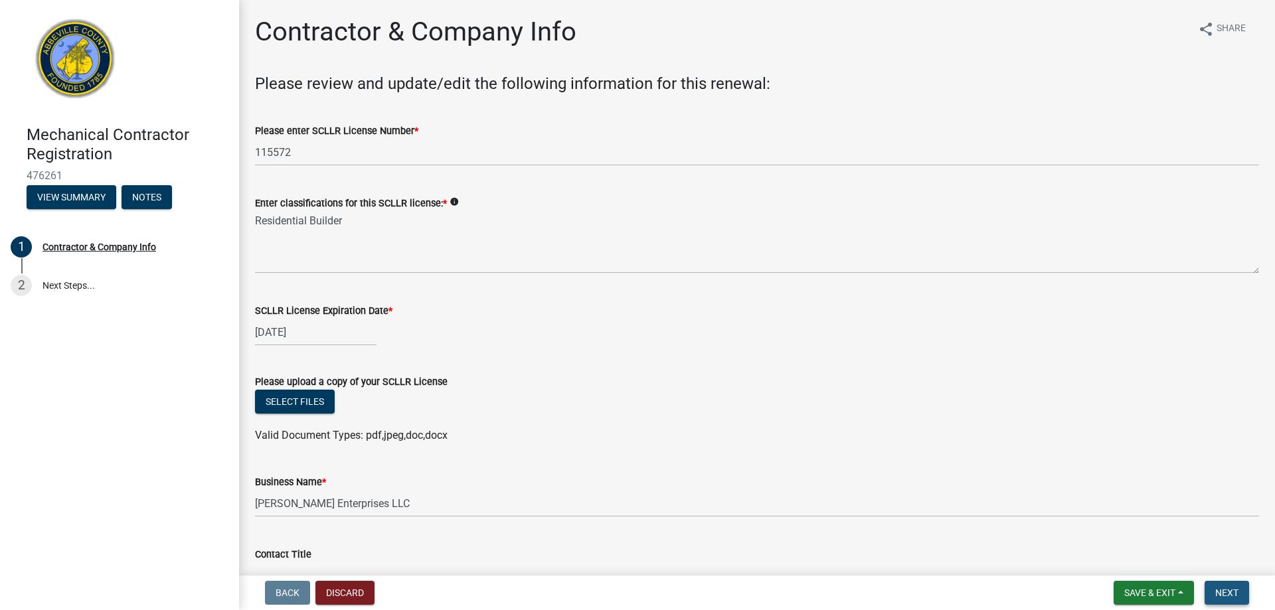
click at [1231, 590] on span "Next" at bounding box center [1226, 593] width 23 height 11
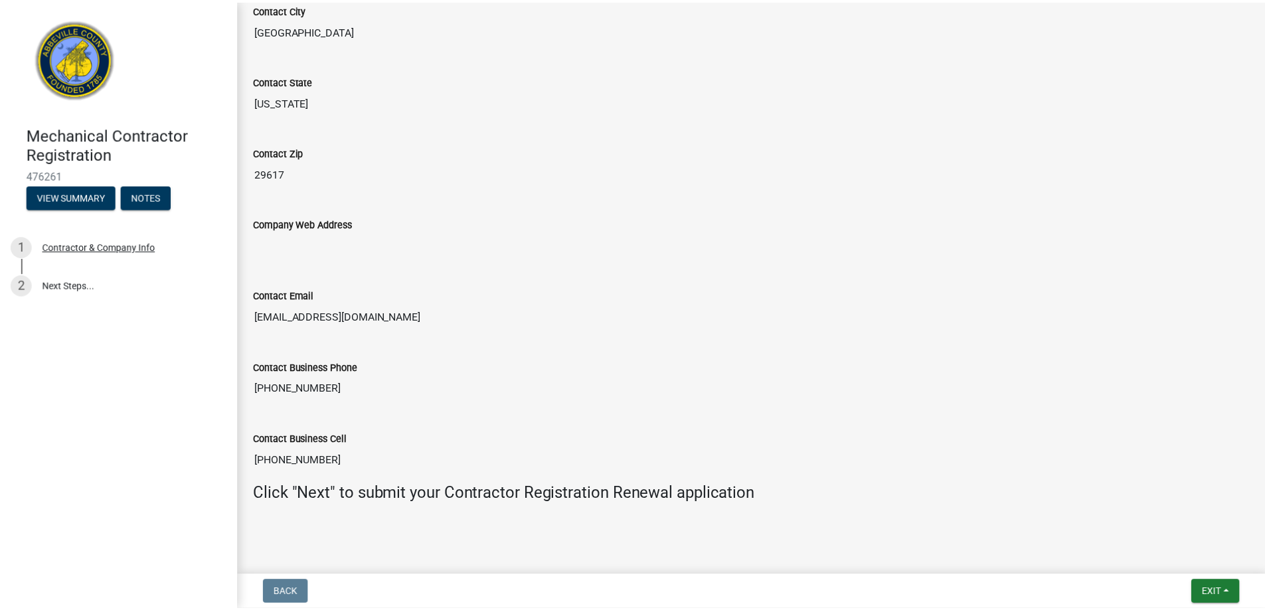
scroll to position [964, 0]
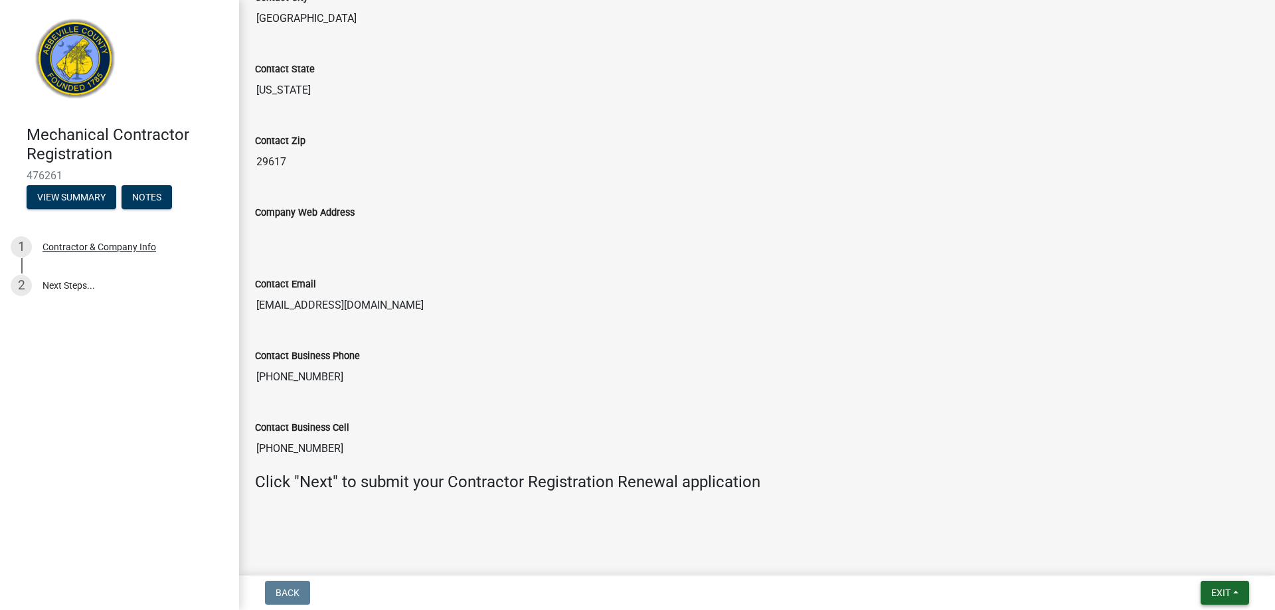
click at [1215, 586] on button "Exit" at bounding box center [1224, 593] width 48 height 24
click at [1206, 550] on button "Save & Exit" at bounding box center [1196, 558] width 106 height 32
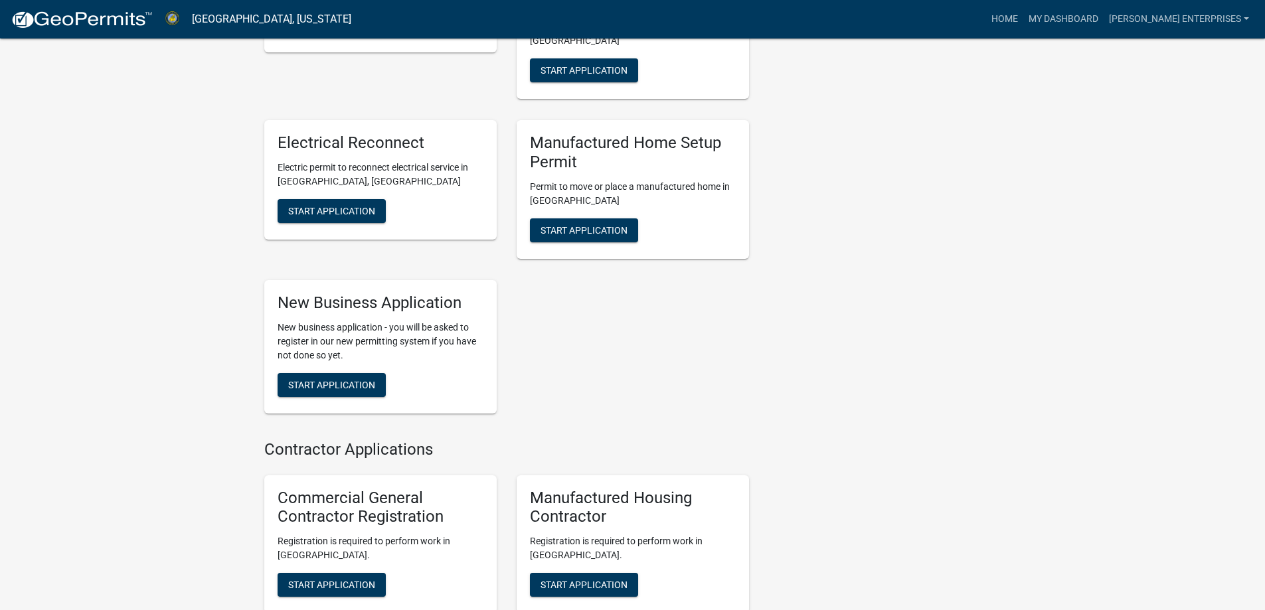
scroll to position [905, 0]
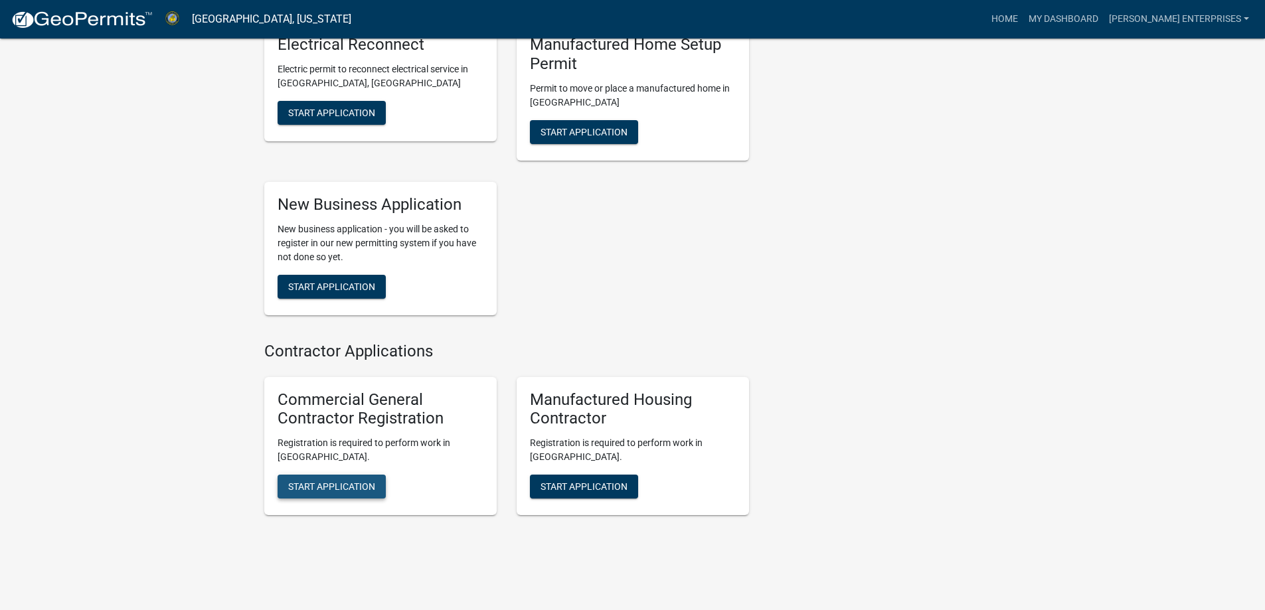
click at [339, 481] on span "Start Application" at bounding box center [331, 486] width 87 height 11
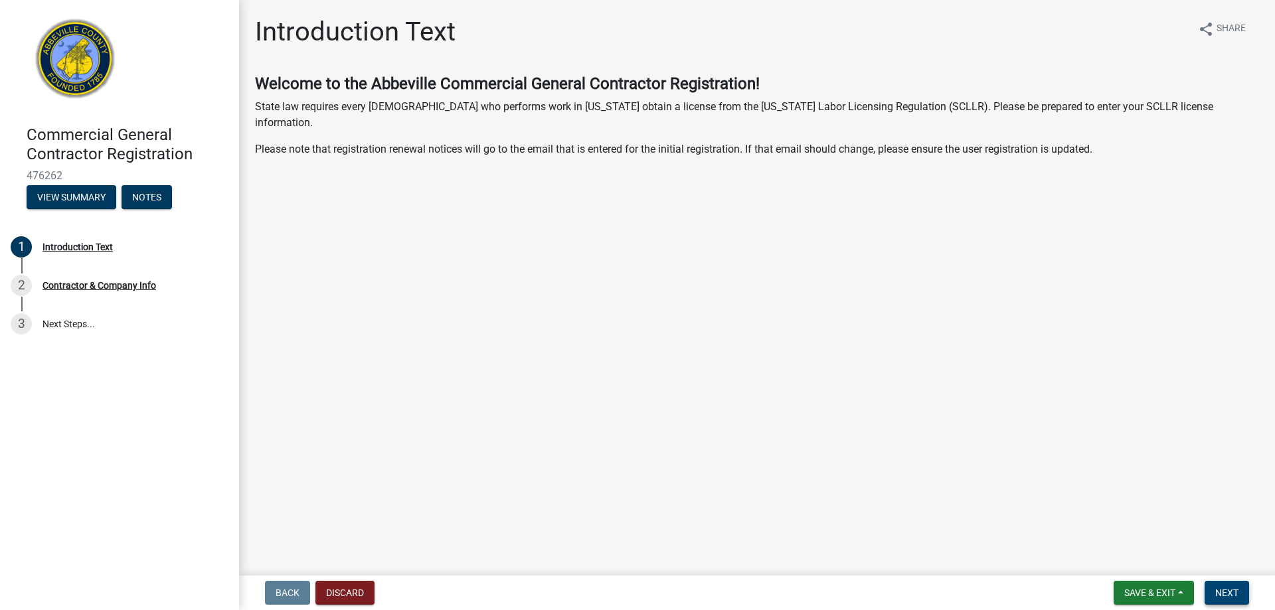
click at [1212, 586] on button "Next" at bounding box center [1226, 593] width 44 height 24
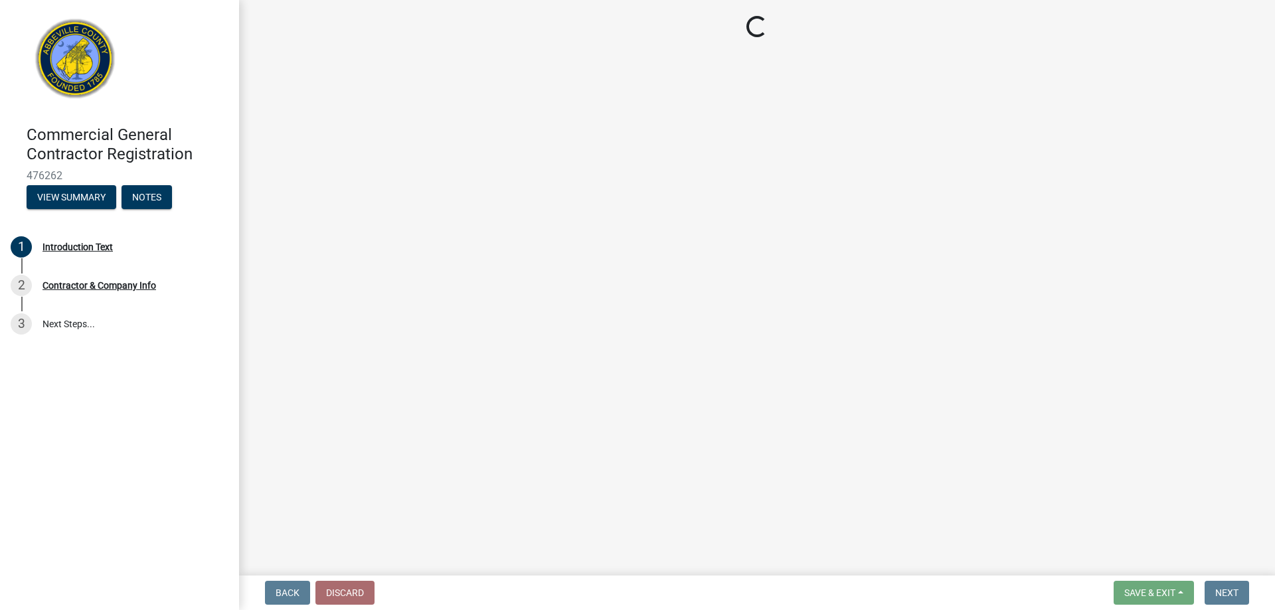
select select "SC"
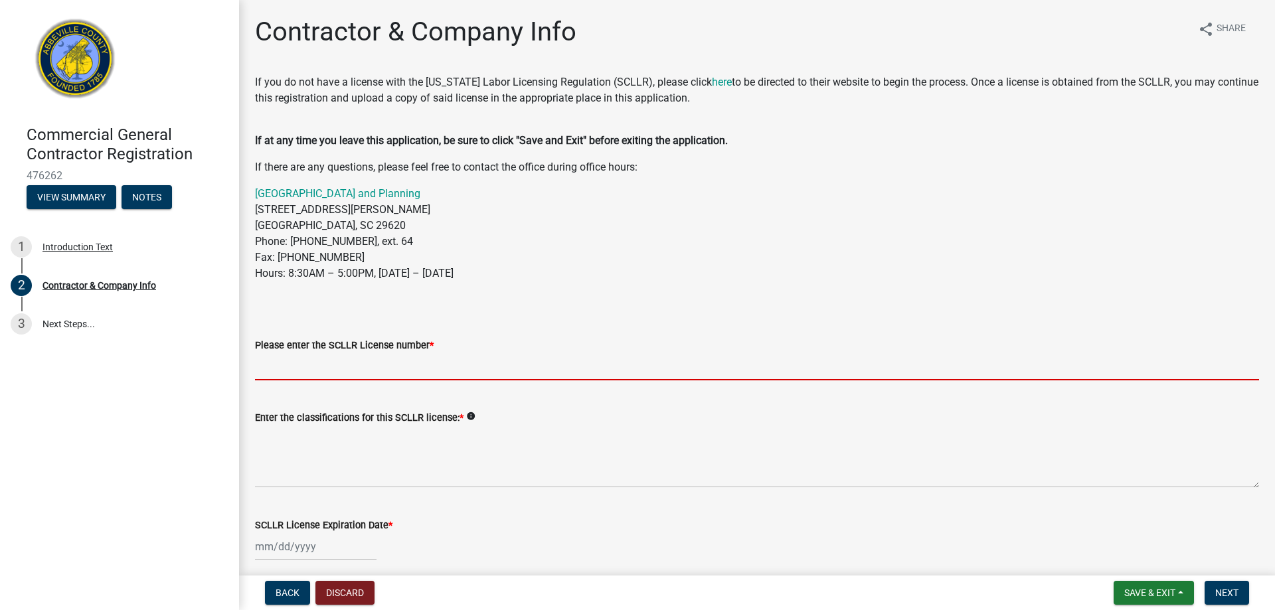
click at [328, 364] on input "Please enter the SCLLR License number *" at bounding box center [757, 366] width 1004 height 27
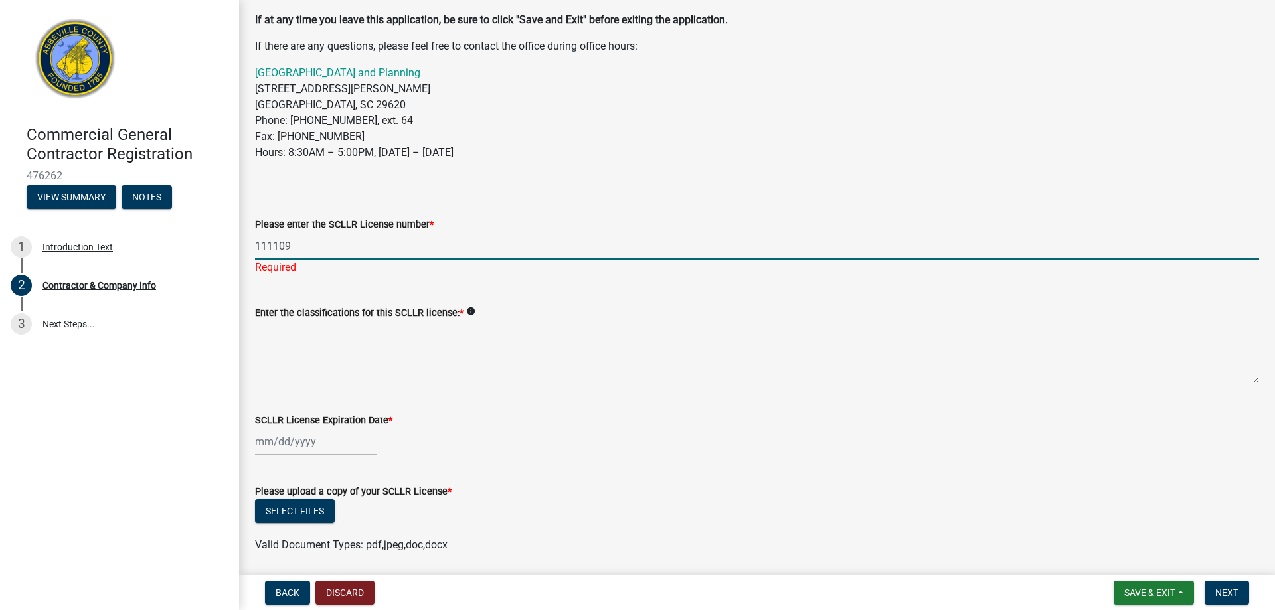
scroll to position [266, 0]
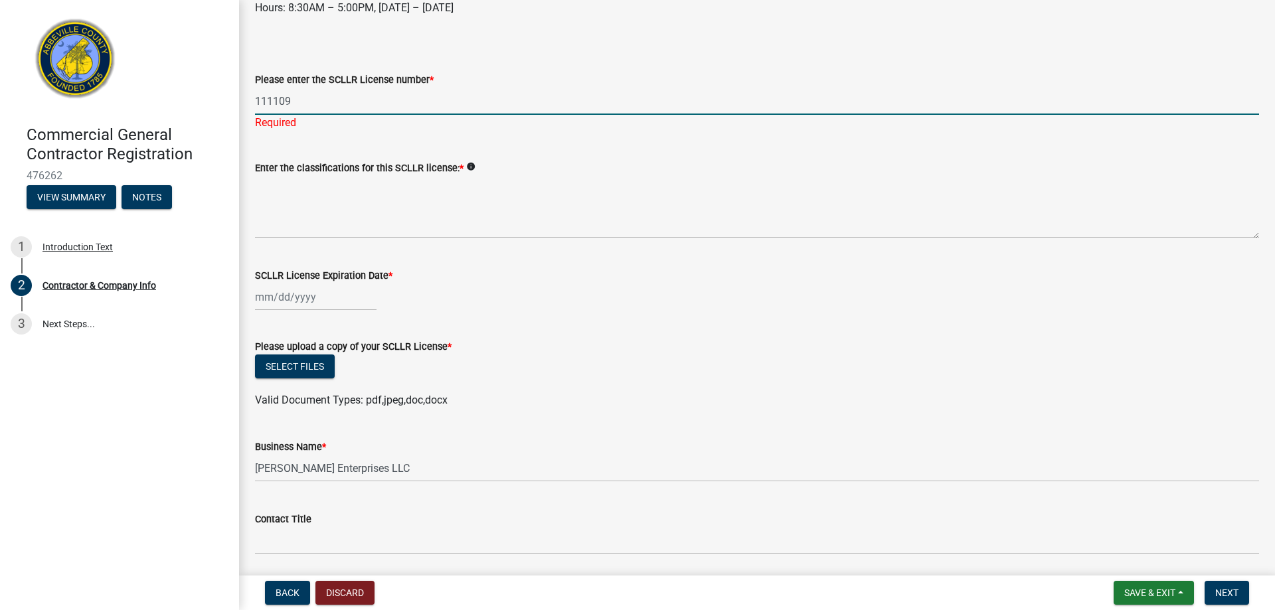
type input "111109"
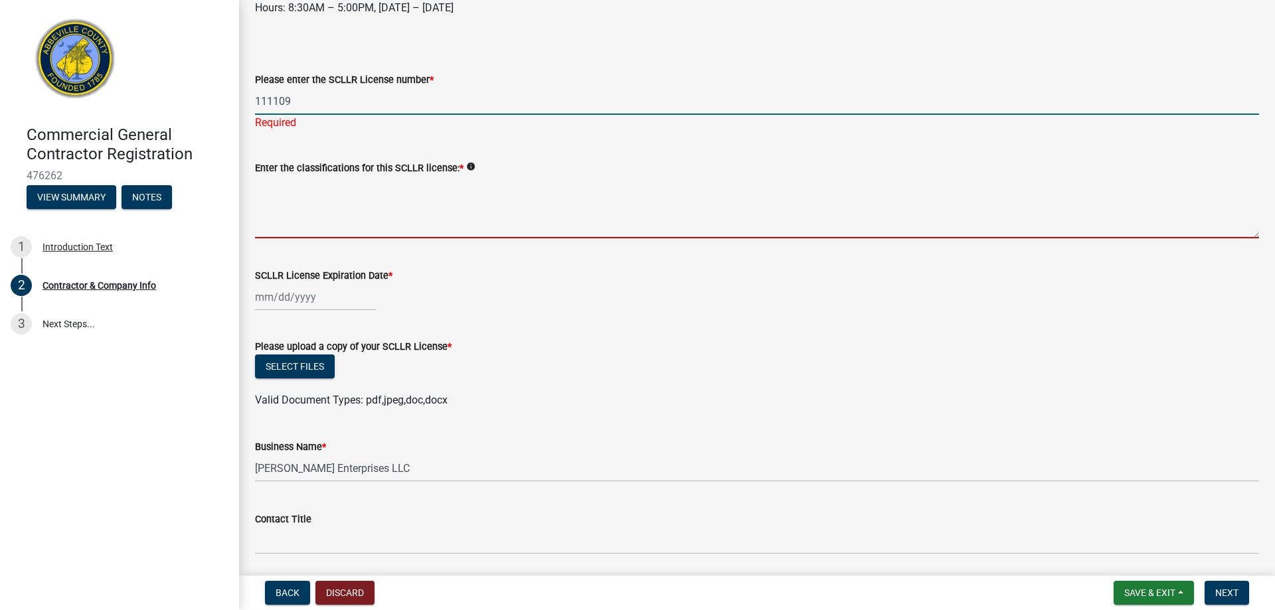
click at [317, 220] on textarea "Enter the classifications for this SCLLR license: *" at bounding box center [757, 207] width 1004 height 62
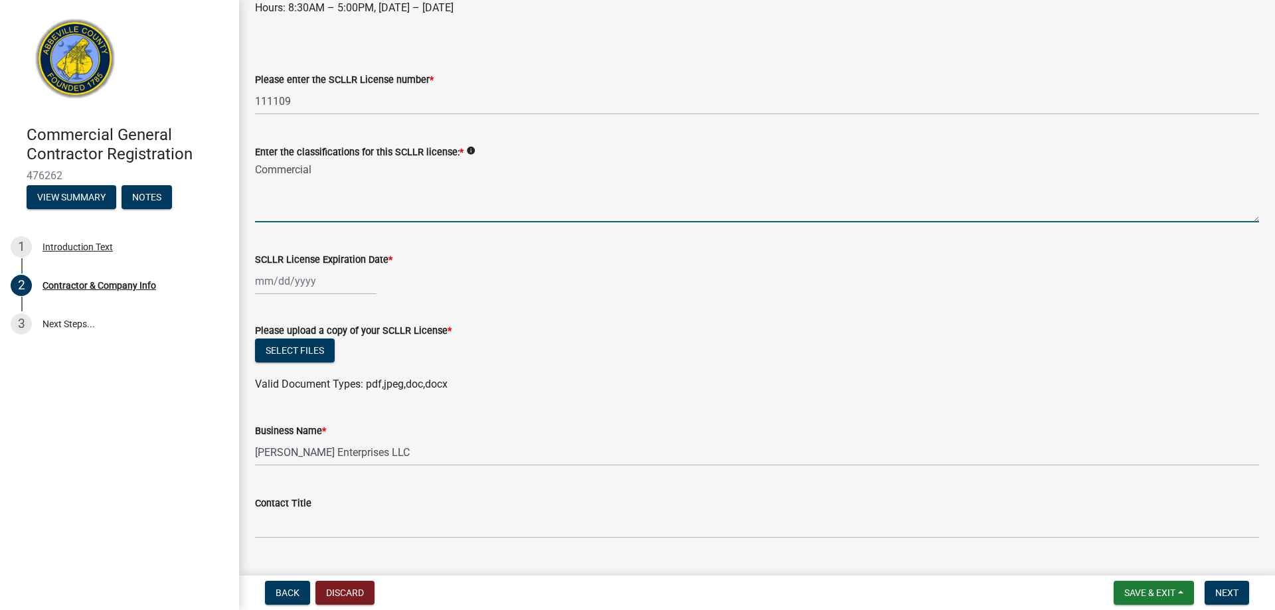
type textarea "Commercial"
click at [262, 283] on div at bounding box center [316, 281] width 122 height 27
select select "9"
select select "2025"
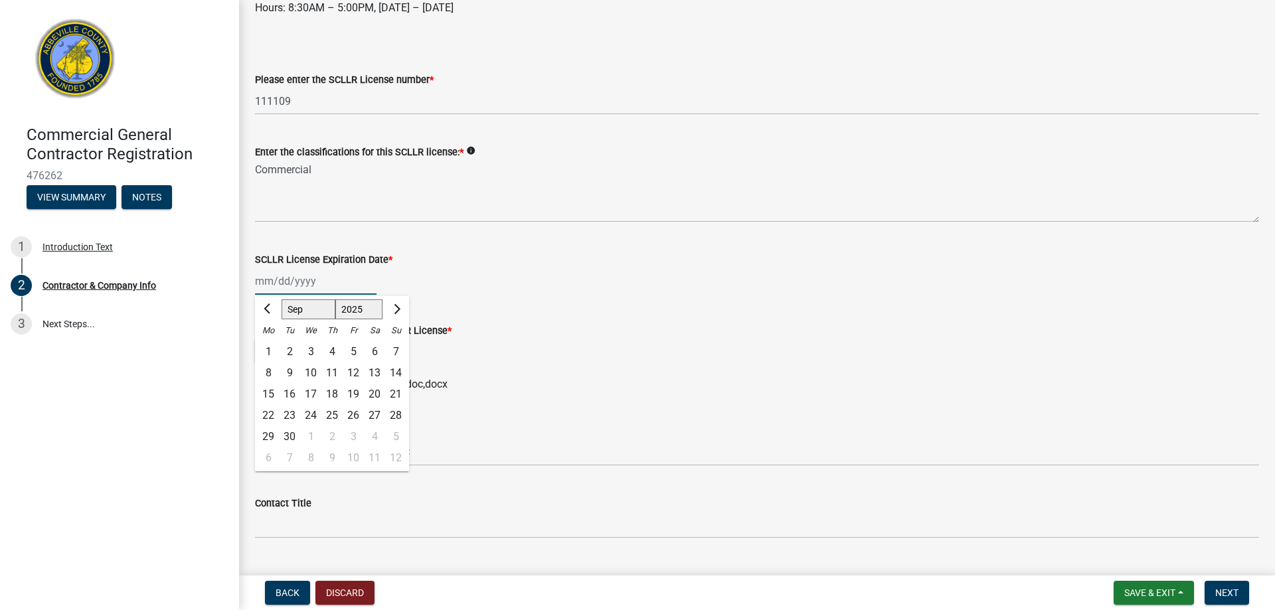
drag, startPoint x: 262, startPoint y: 286, endPoint x: 278, endPoint y: 285, distance: 16.6
click at [262, 286] on input "SCLLR License Expiration Date *" at bounding box center [316, 281] width 122 height 27
type input "1031/2025"
click at [505, 434] on div "Business Name *" at bounding box center [757, 431] width 1004 height 16
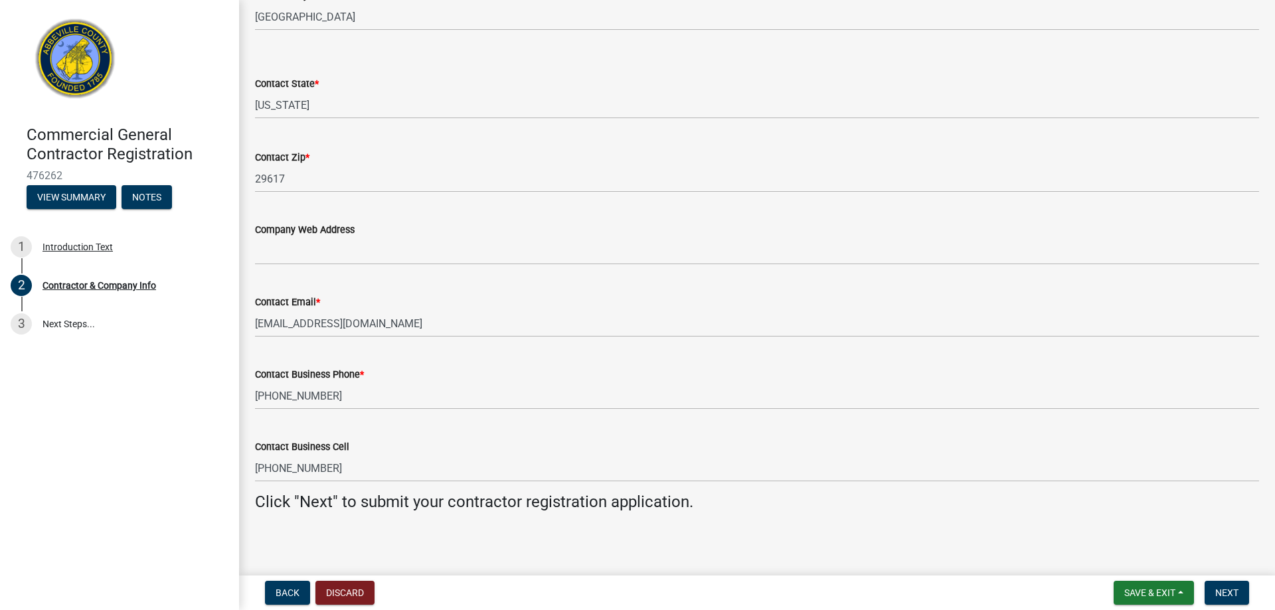
scroll to position [1139, 0]
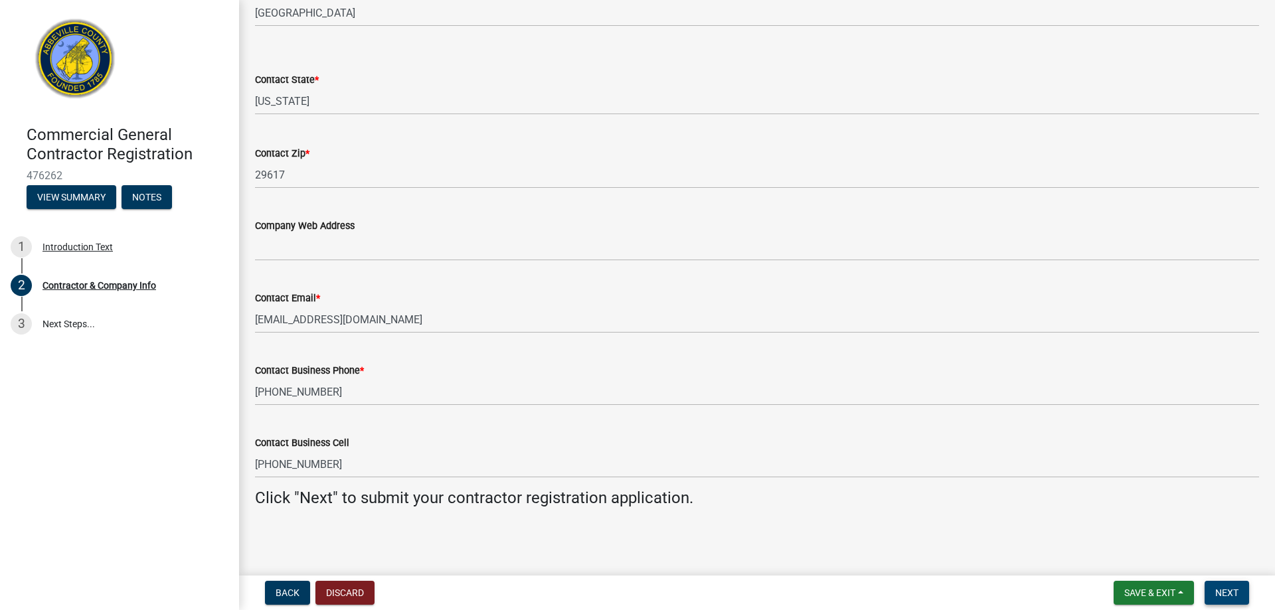
click at [1227, 582] on button "Next" at bounding box center [1226, 593] width 44 height 24
click at [1229, 593] on span "Next" at bounding box center [1226, 593] width 23 height 11
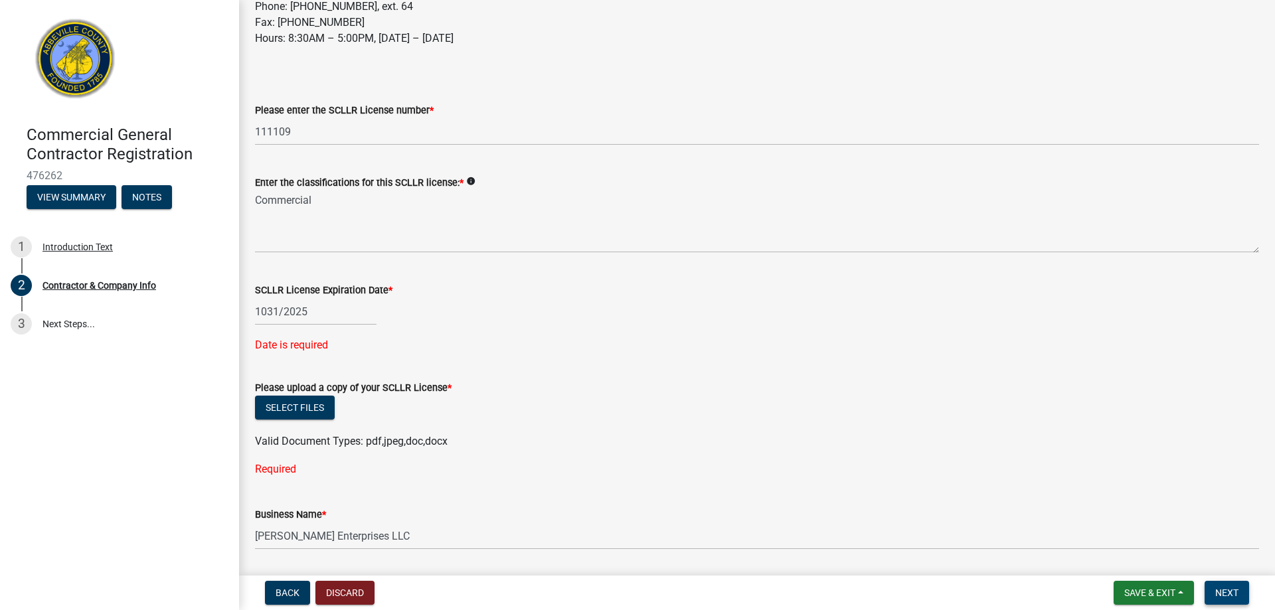
scroll to position [197, 0]
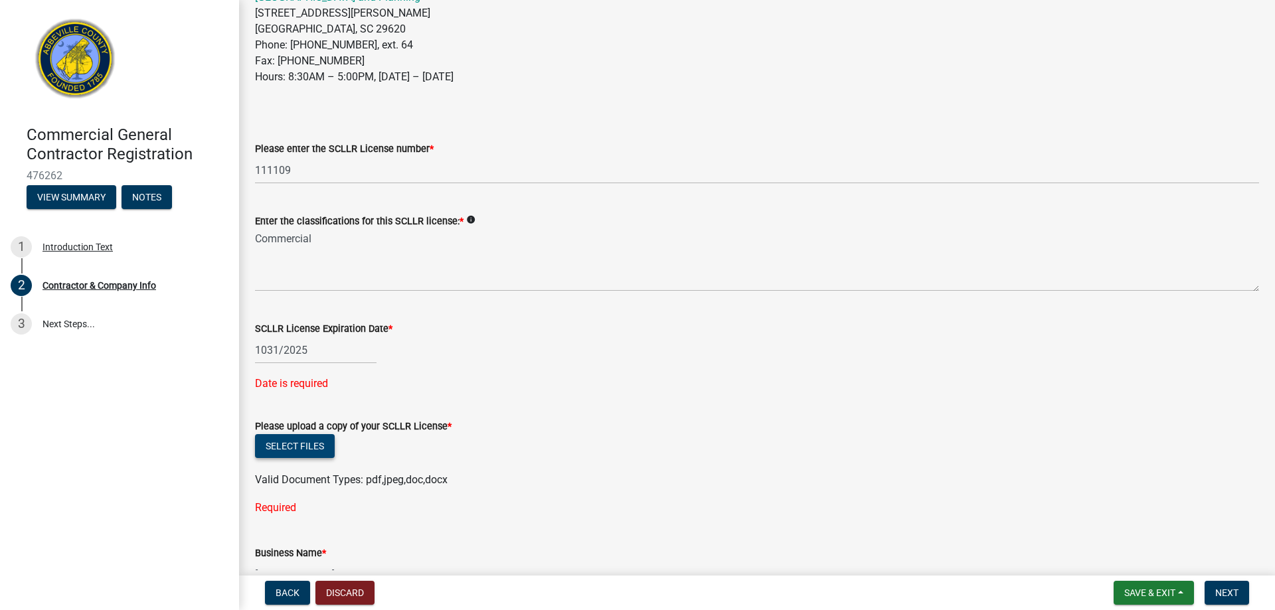
click at [306, 443] on button "Select files" at bounding box center [295, 446] width 80 height 24
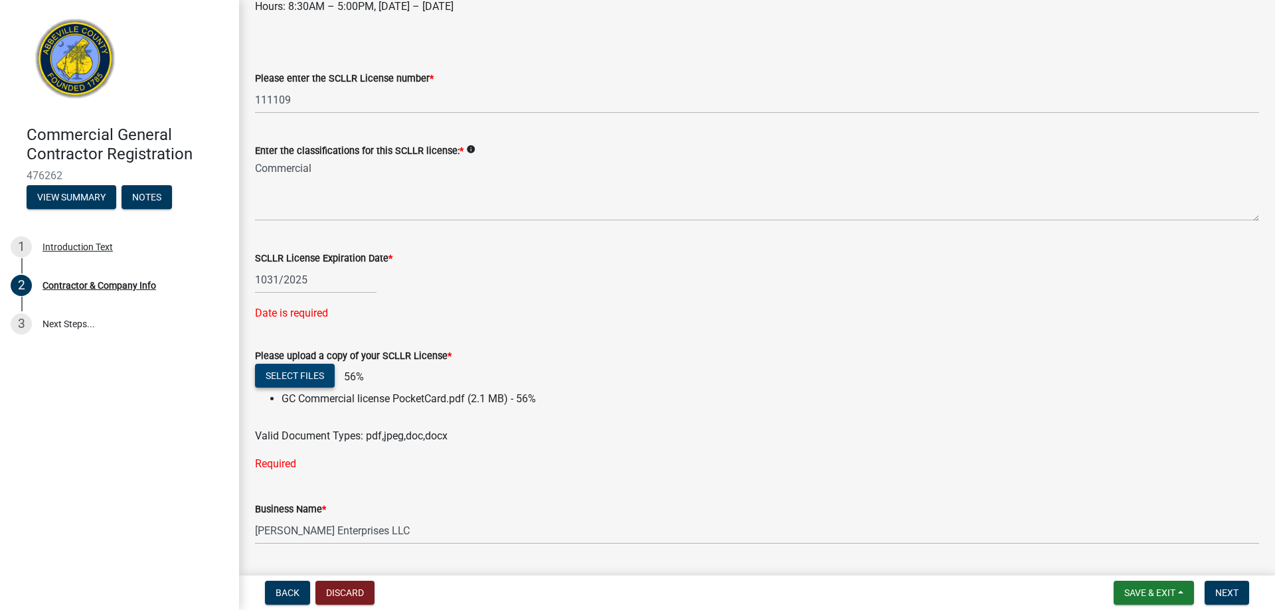
scroll to position [396, 0]
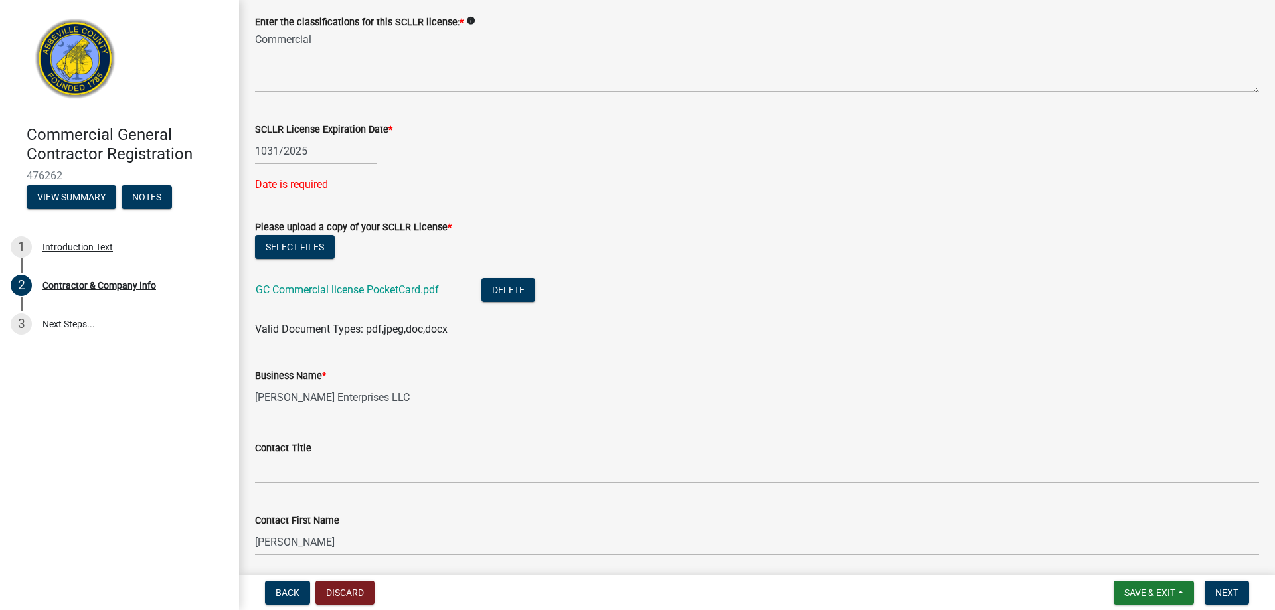
click at [269, 155] on div "1031/2025" at bounding box center [316, 150] width 122 height 27
select select "9"
select select "2025"
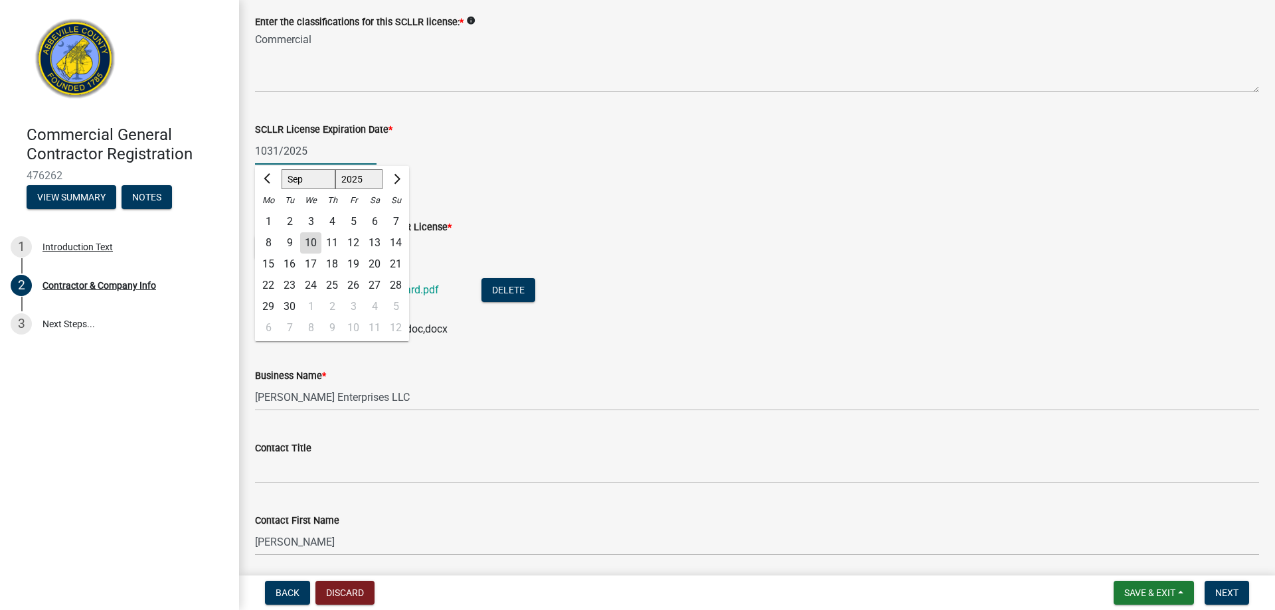
click at [267, 155] on input "1031/2025" at bounding box center [316, 150] width 122 height 27
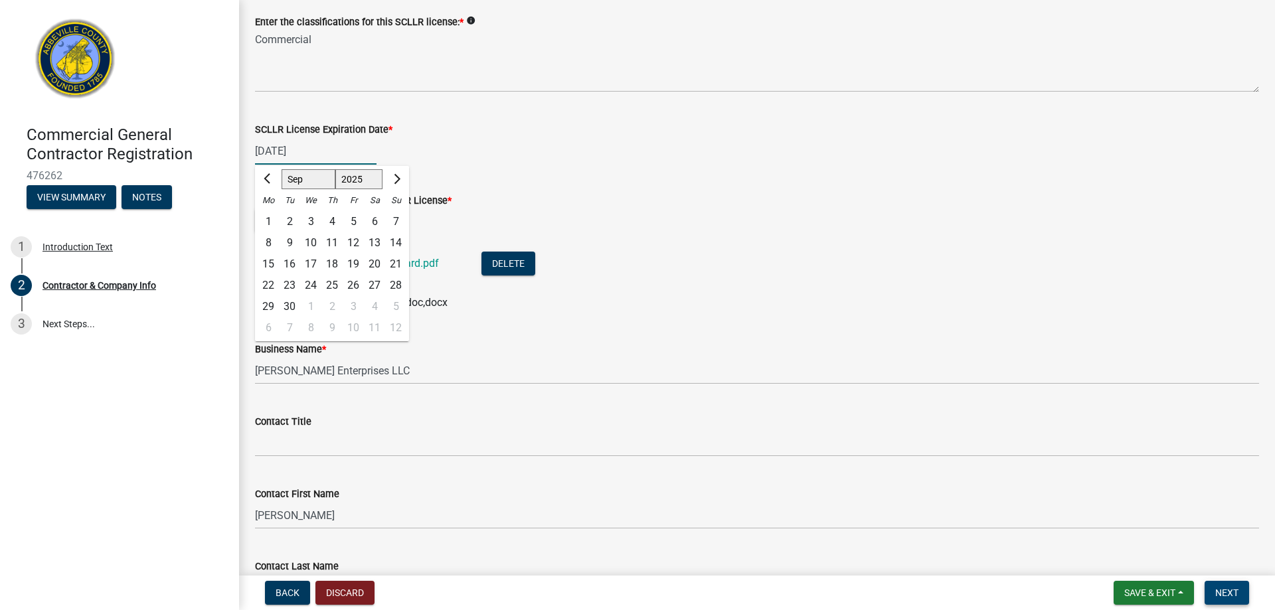
type input "10/31/2025"
click at [1226, 590] on span "Next" at bounding box center [1226, 593] width 23 height 11
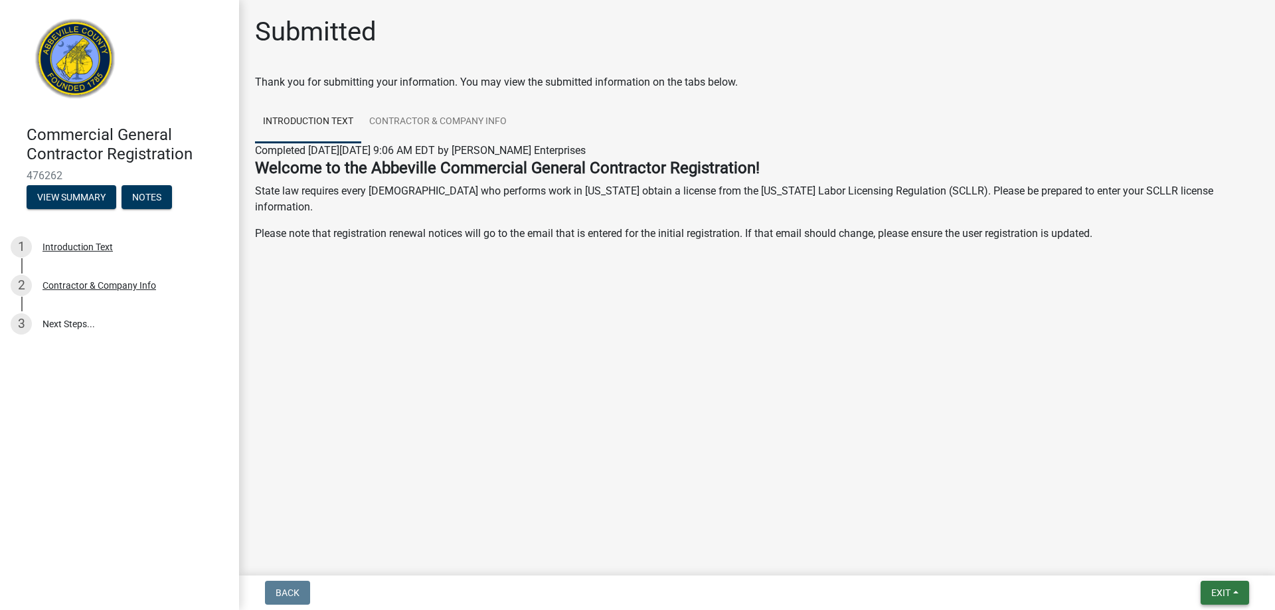
click at [1226, 592] on span "Exit" at bounding box center [1220, 593] width 19 height 11
click at [1202, 561] on button "Save & Exit" at bounding box center [1196, 558] width 106 height 32
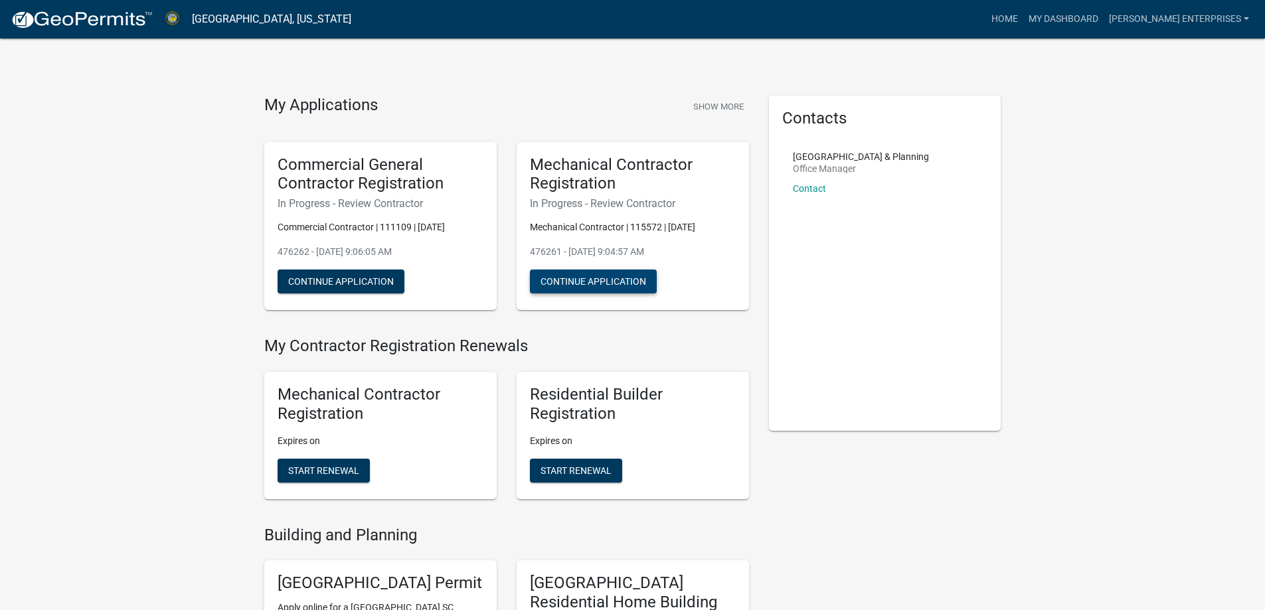
click at [615, 284] on button "Continue Application" at bounding box center [593, 282] width 127 height 24
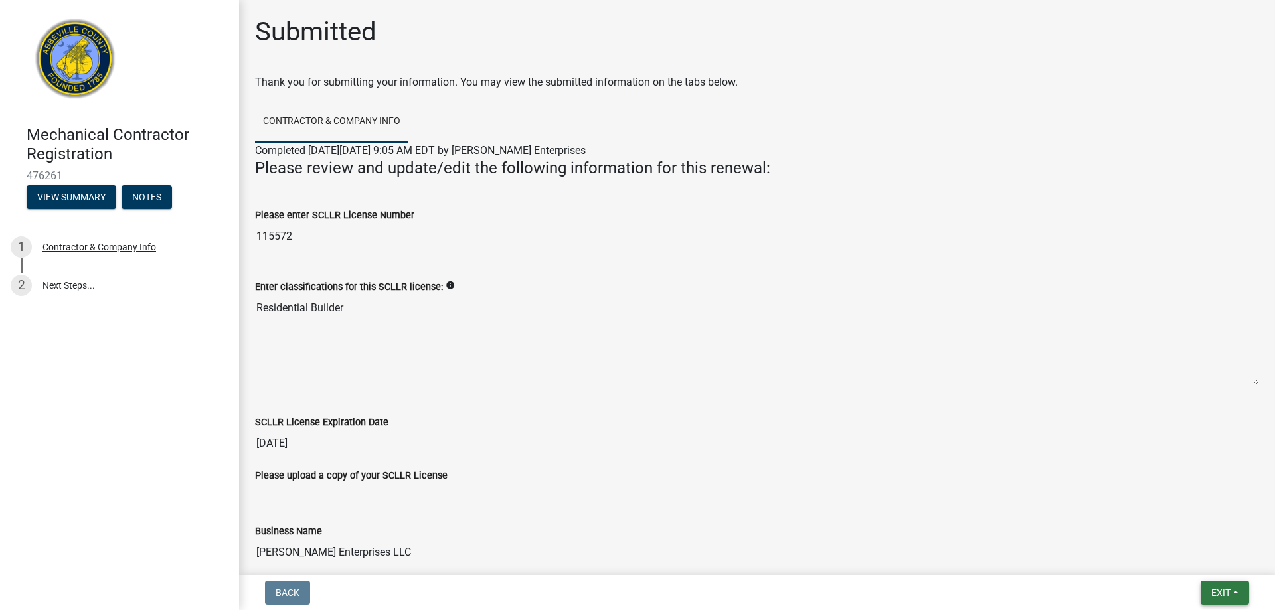
click at [1228, 593] on span "Exit" at bounding box center [1220, 593] width 19 height 11
click at [965, 307] on textarea "Residential Builder" at bounding box center [757, 340] width 1004 height 90
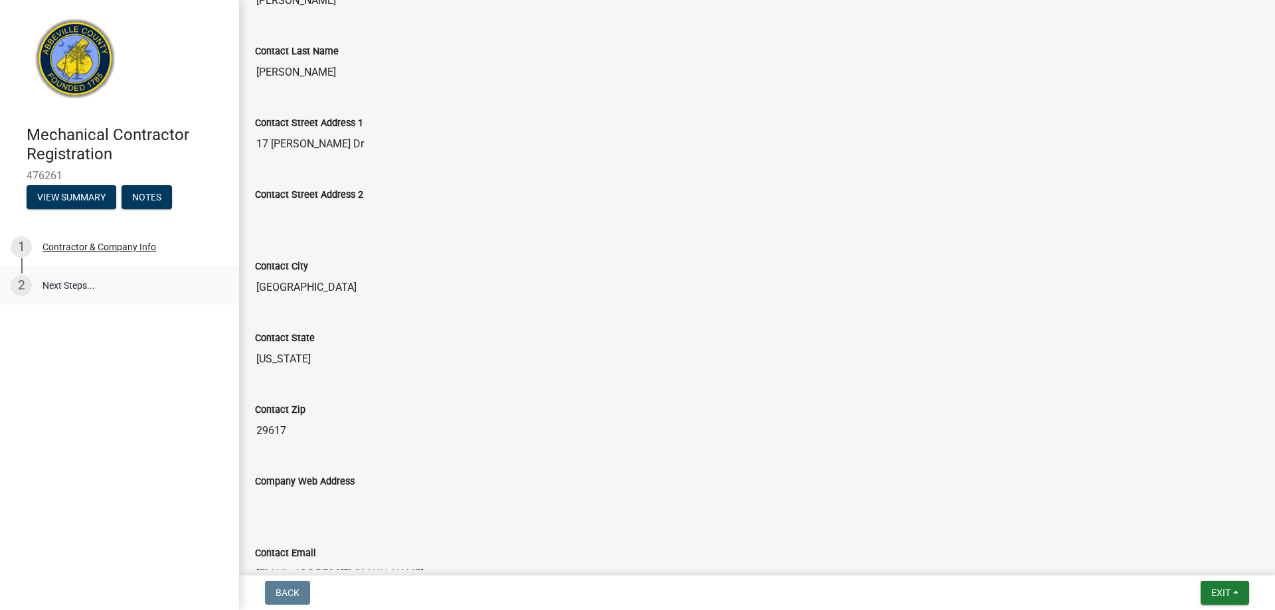
scroll to position [863, 0]
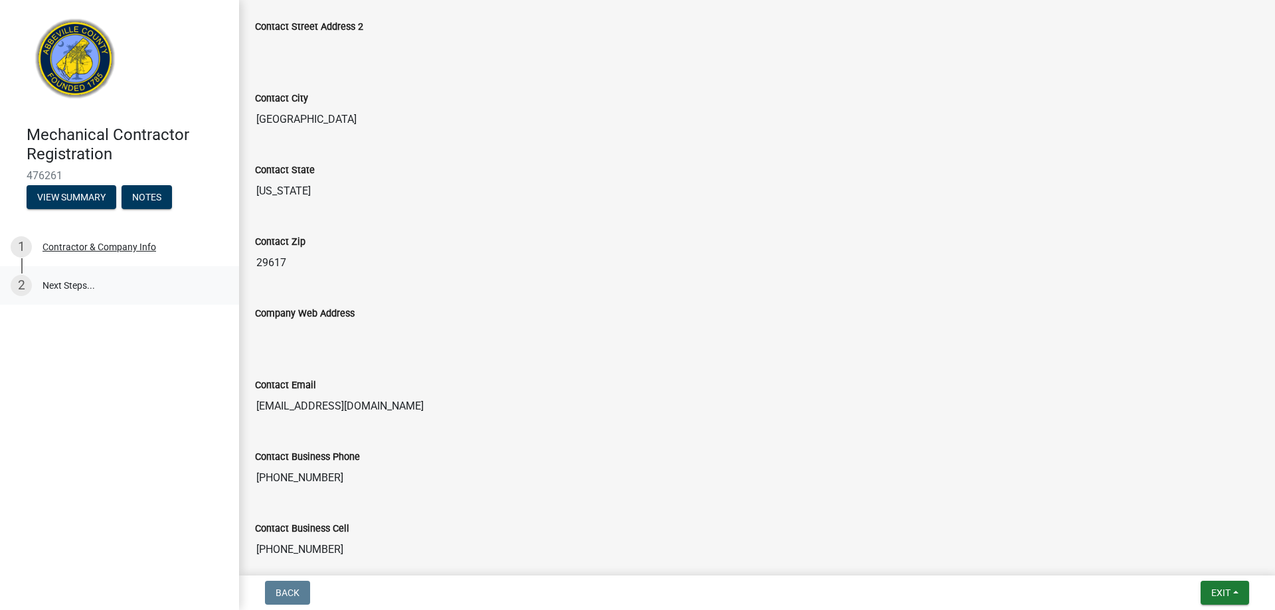
click at [67, 292] on link "2 Next Steps..." at bounding box center [119, 285] width 239 height 39
click at [79, 248] on div "Contractor & Company Info" at bounding box center [99, 246] width 114 height 9
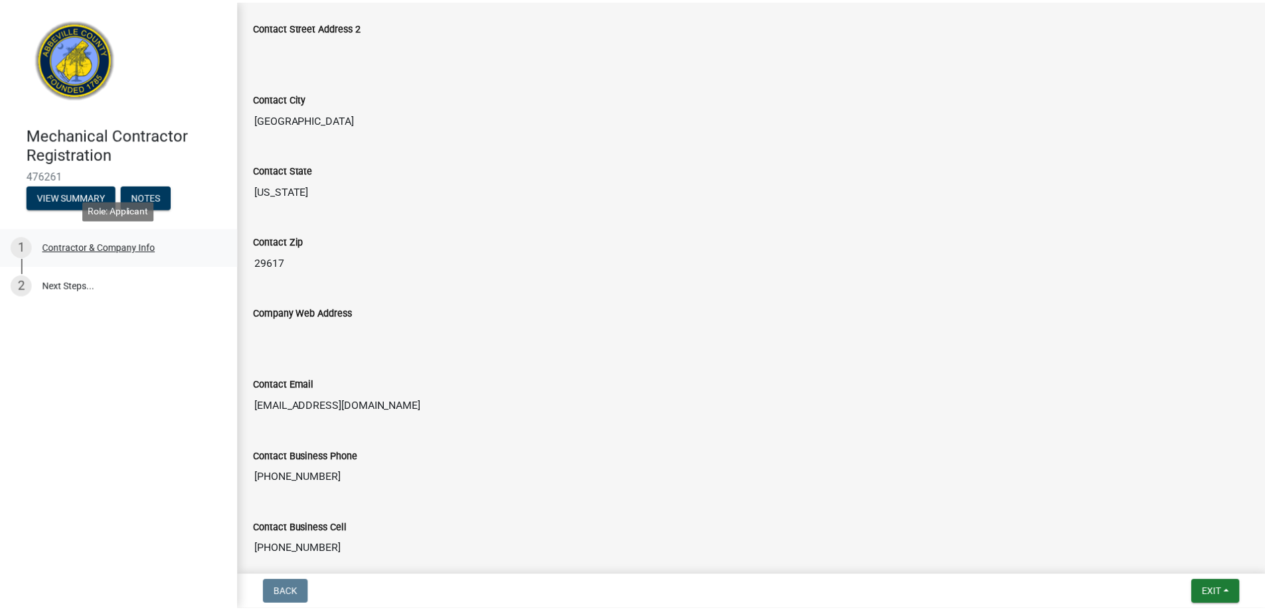
scroll to position [0, 0]
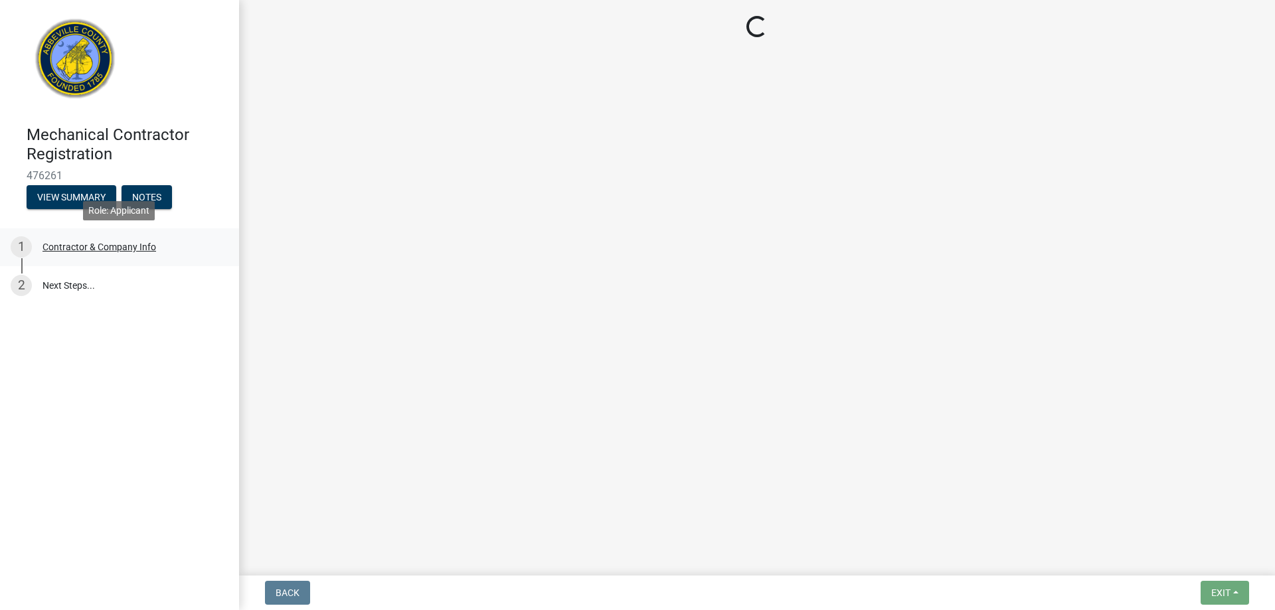
select select "SC"
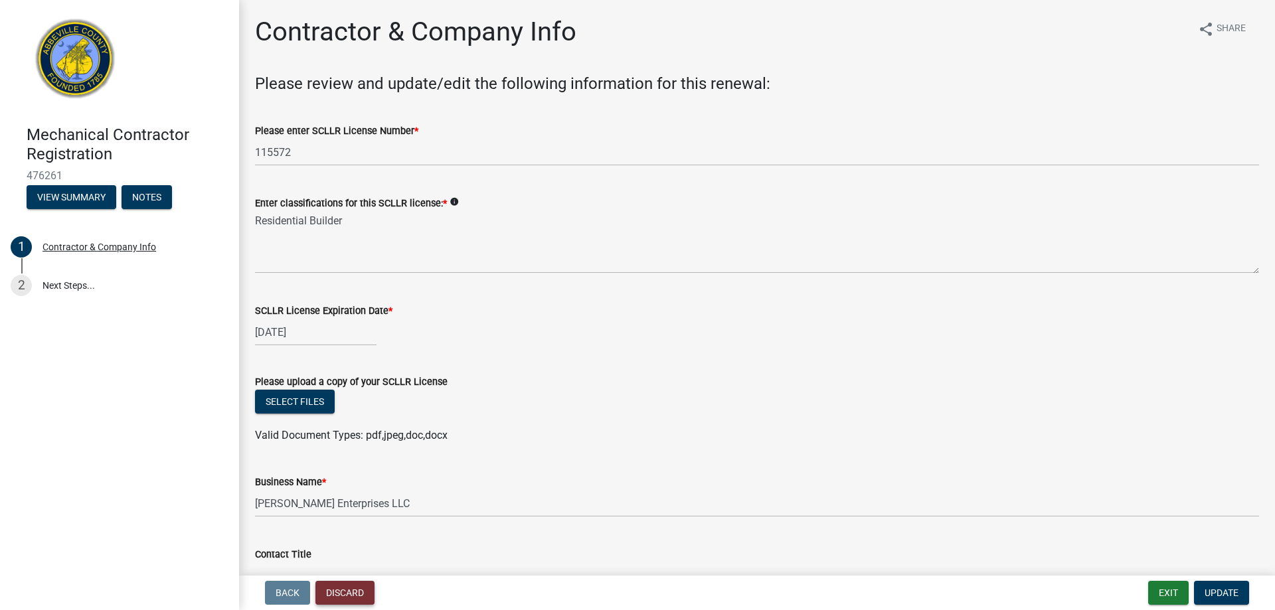
click at [343, 584] on button "Discard" at bounding box center [344, 593] width 59 height 24
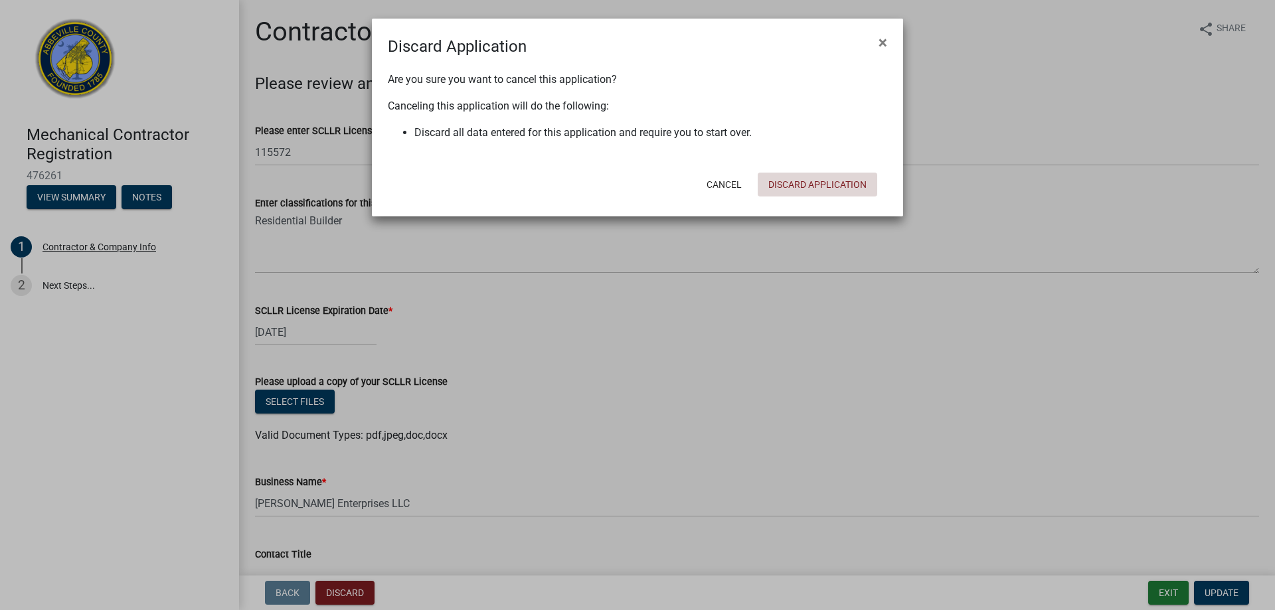
click at [791, 175] on button "Discard Application" at bounding box center [818, 185] width 120 height 24
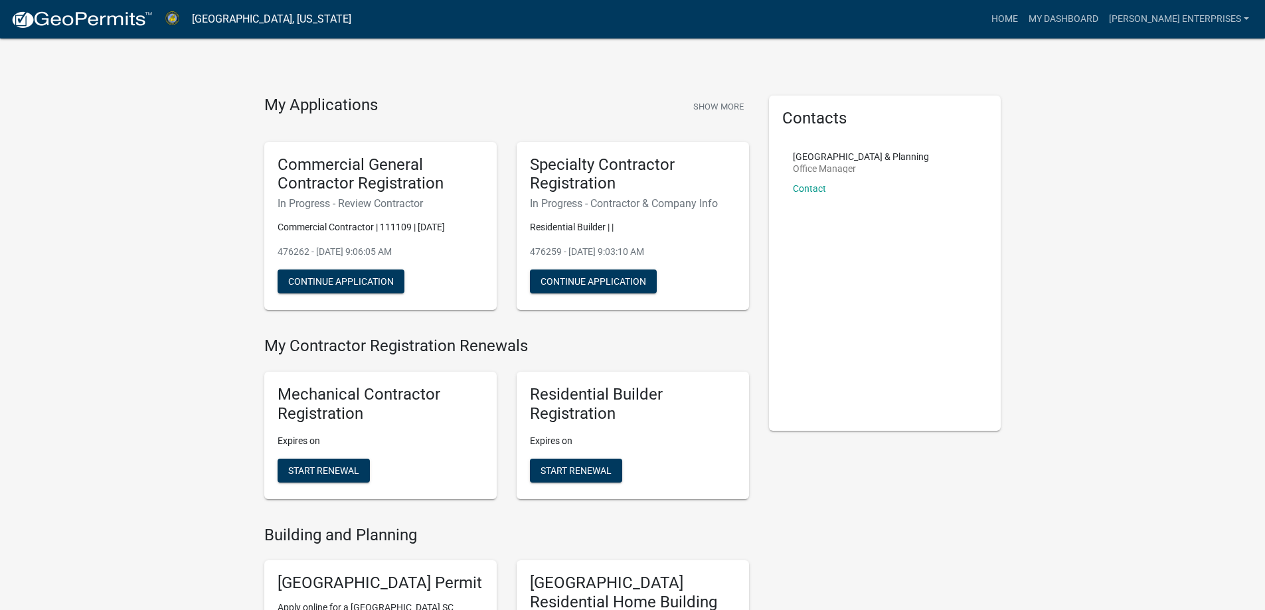
click at [722, 321] on div "My Applications Show More Commercial General Contractor Registration In Progres…" at bounding box center [506, 216] width 505 height 241
click at [726, 106] on button "Show More" at bounding box center [718, 107] width 61 height 22
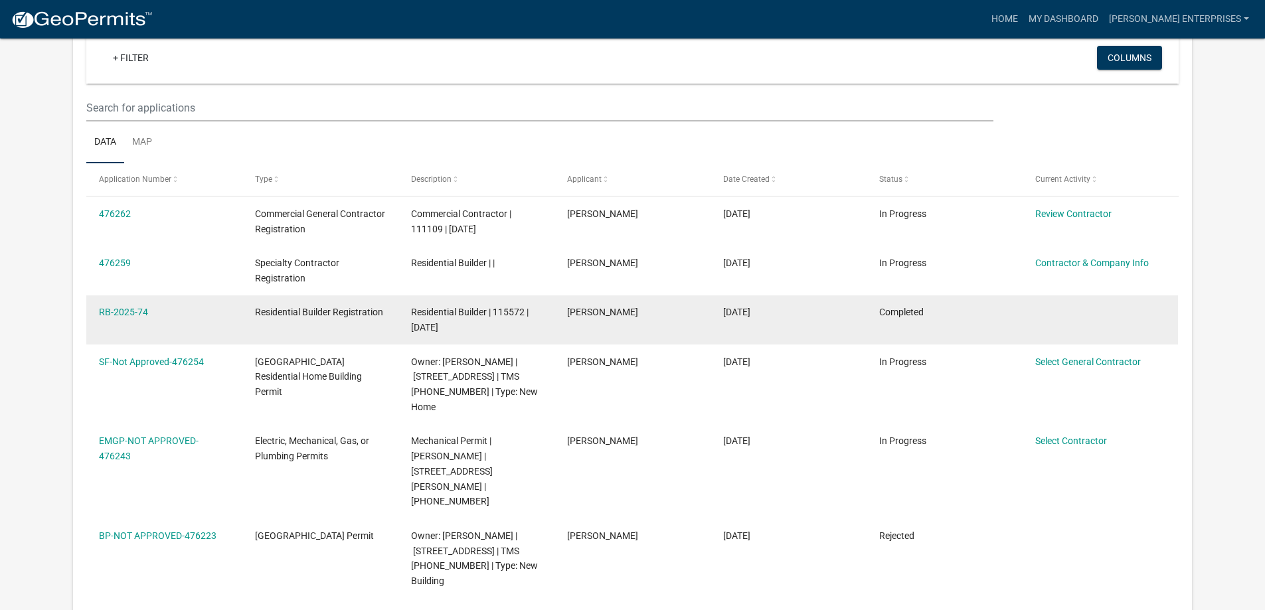
scroll to position [110, 0]
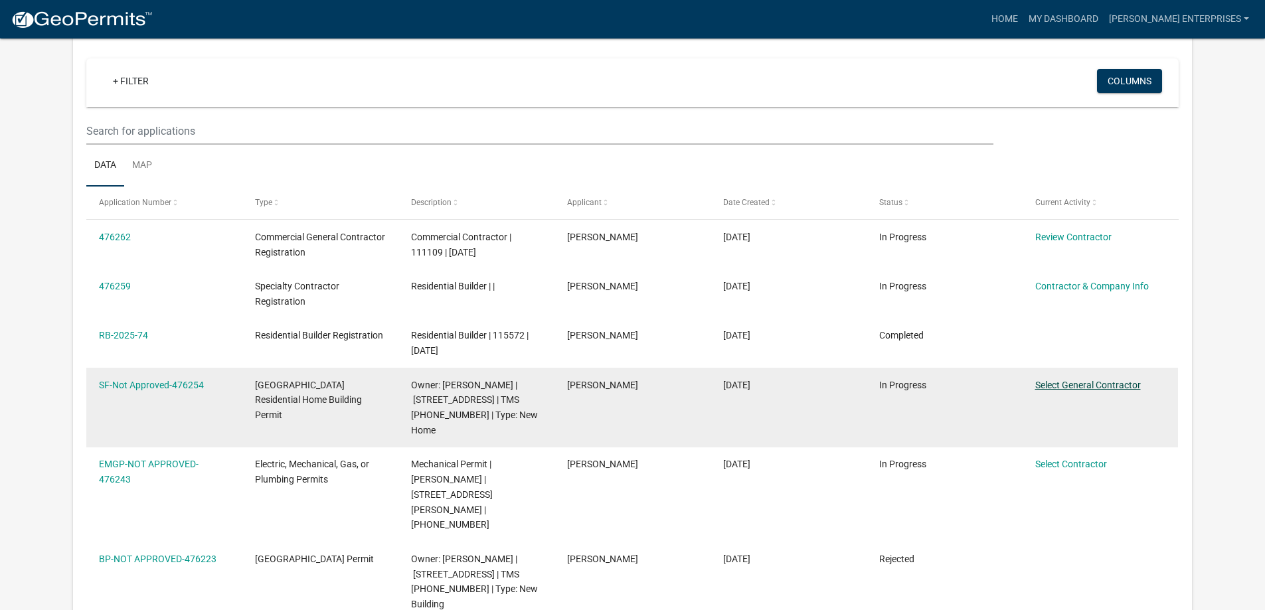
click at [1117, 381] on link "Select General Contractor" at bounding box center [1088, 385] width 106 height 11
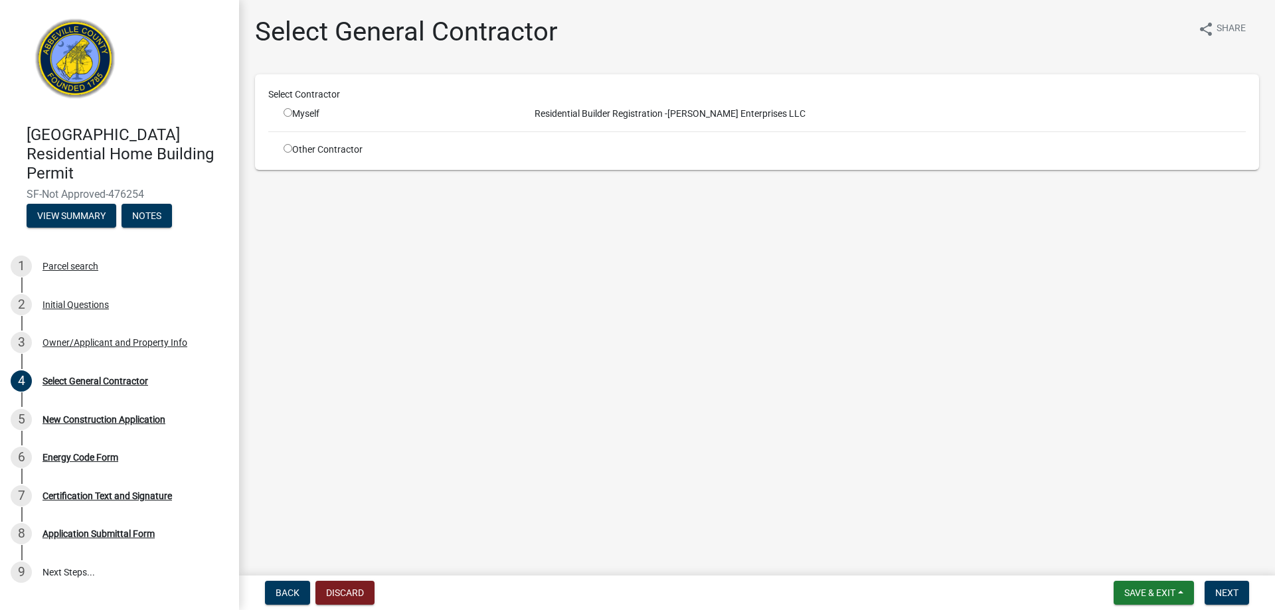
click at [286, 110] on input "radio" at bounding box center [288, 112] width 9 height 9
radio input "true"
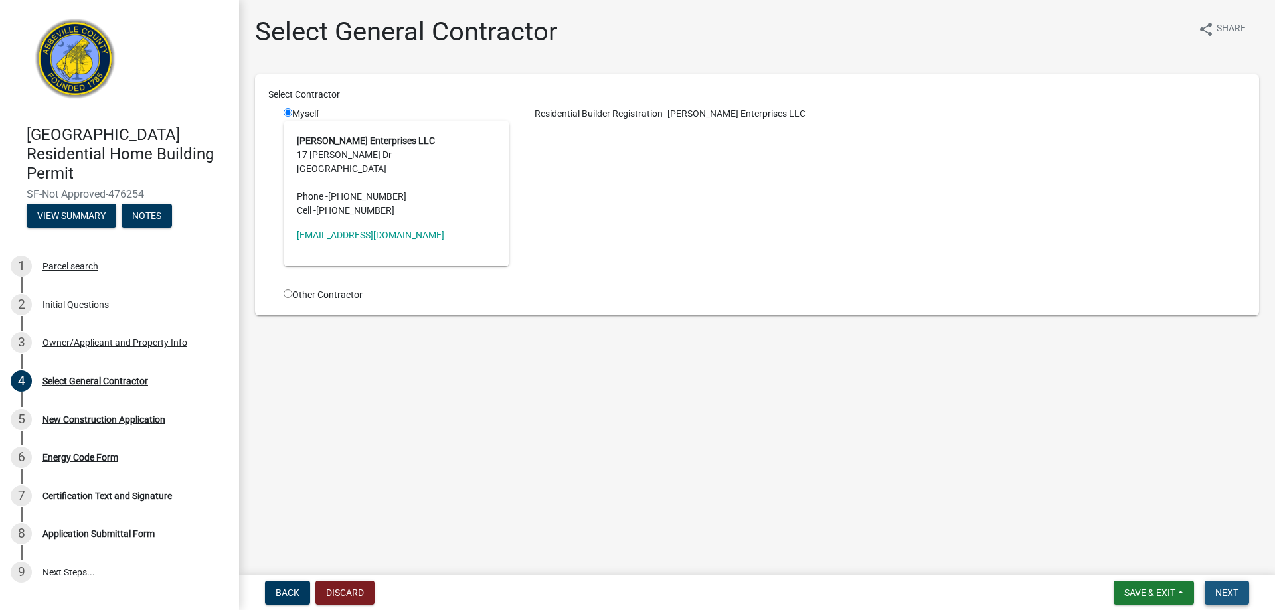
click at [1242, 590] on button "Next" at bounding box center [1226, 593] width 44 height 24
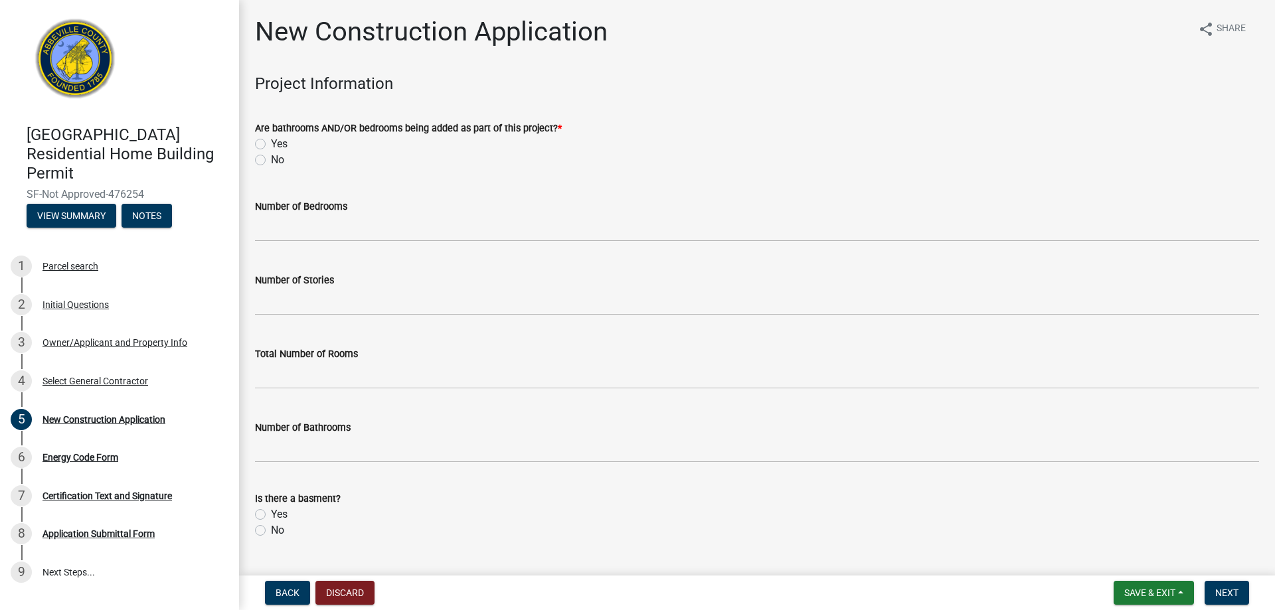
click at [254, 141] on div "Are bathrooms AND/OR bedrooms being added as part of this project? * Yes No" at bounding box center [757, 136] width 1024 height 64
click at [271, 143] on label "Yes" at bounding box center [279, 144] width 17 height 16
click at [271, 143] on input "Yes" at bounding box center [275, 140] width 9 height 9
radio input "true"
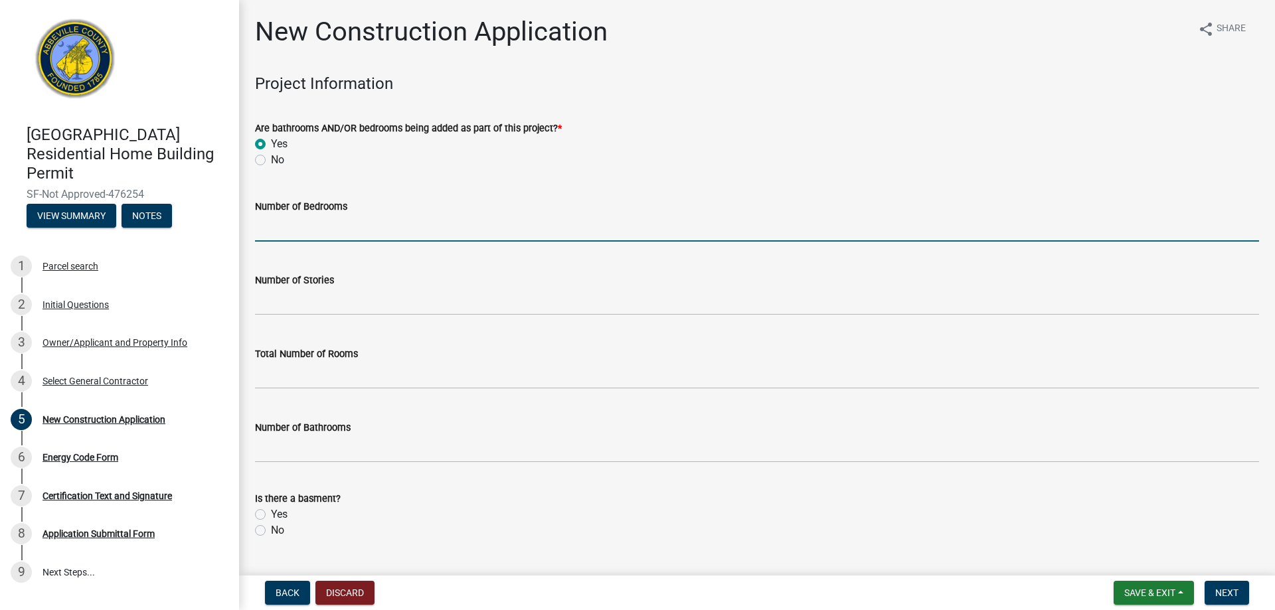
click at [323, 235] on input "text" at bounding box center [757, 227] width 1004 height 27
type input "3"
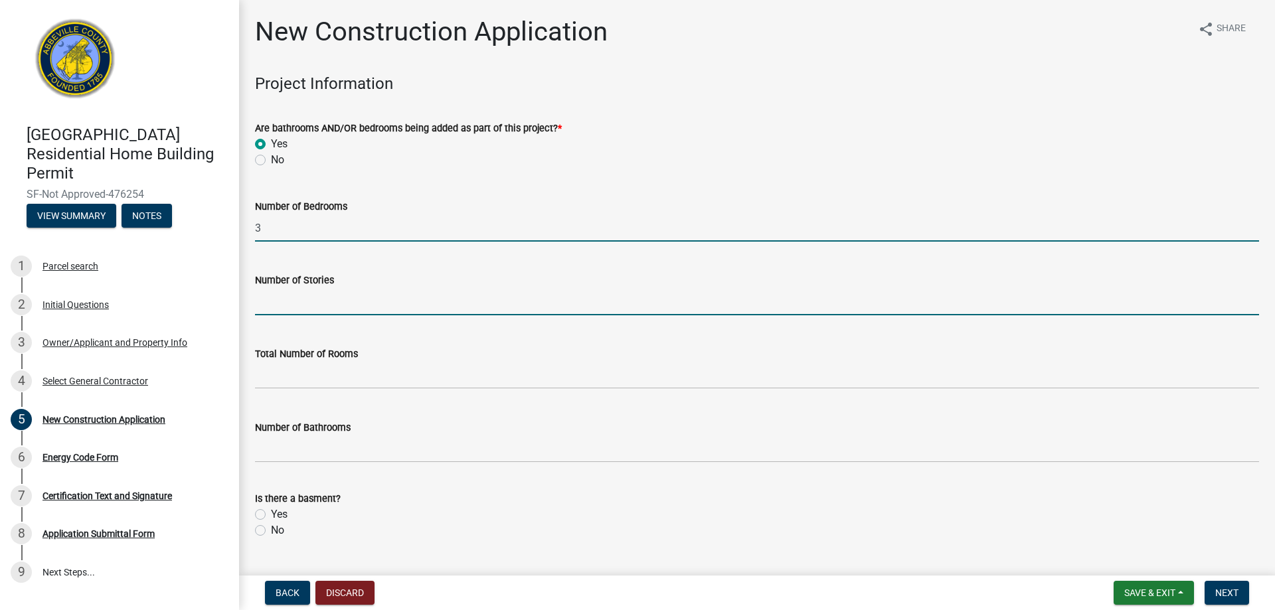
click at [329, 308] on input "text" at bounding box center [757, 301] width 1004 height 27
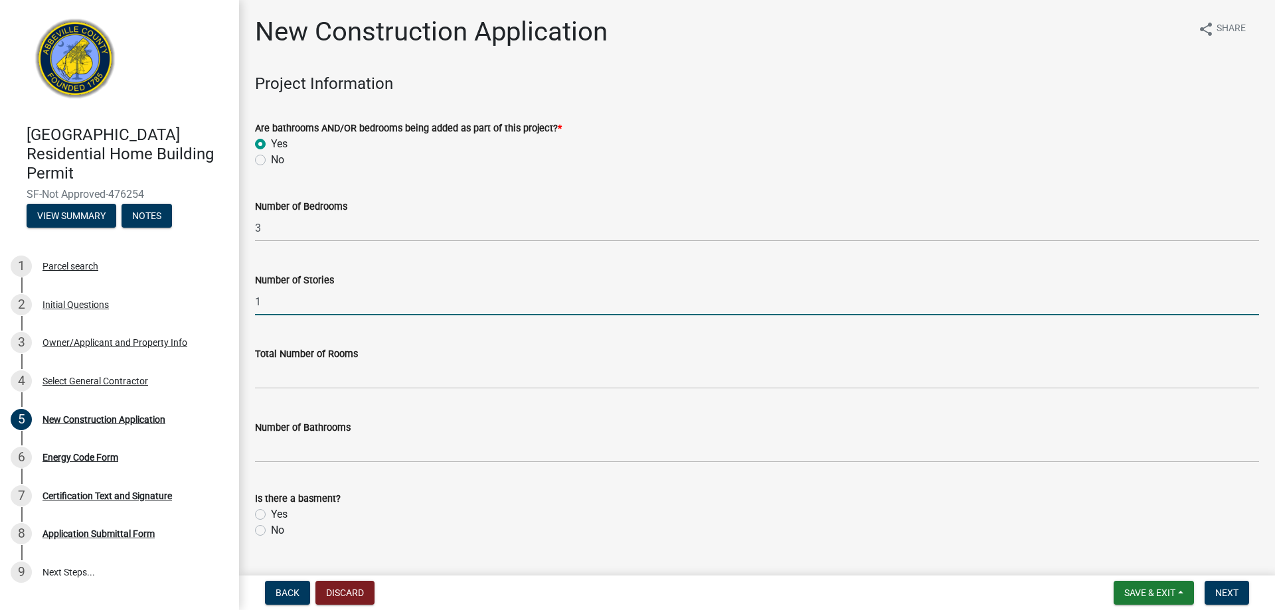
type input "1"
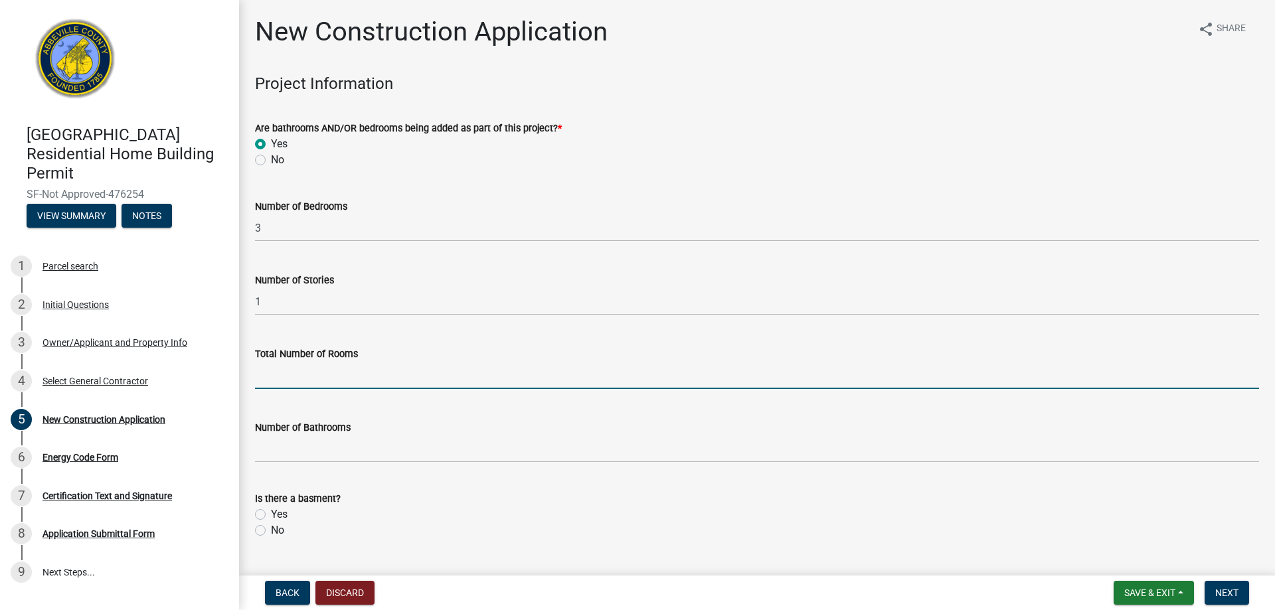
click at [328, 364] on input "text" at bounding box center [757, 375] width 1004 height 27
type input "6"
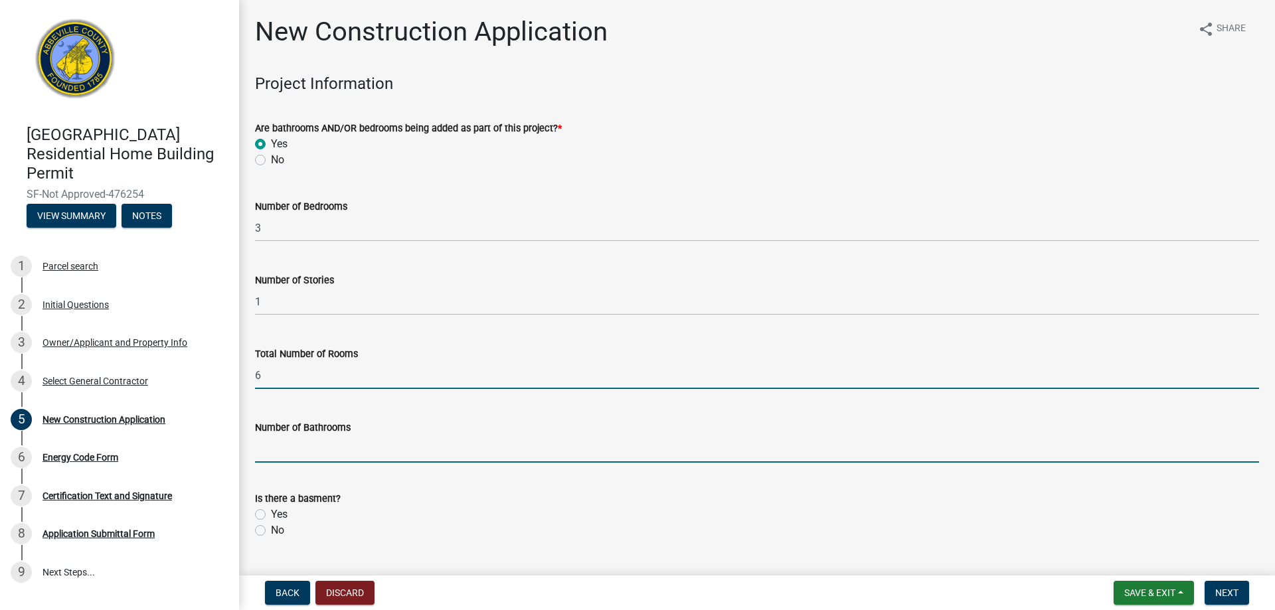
click at [317, 461] on input "text" at bounding box center [757, 449] width 1004 height 27
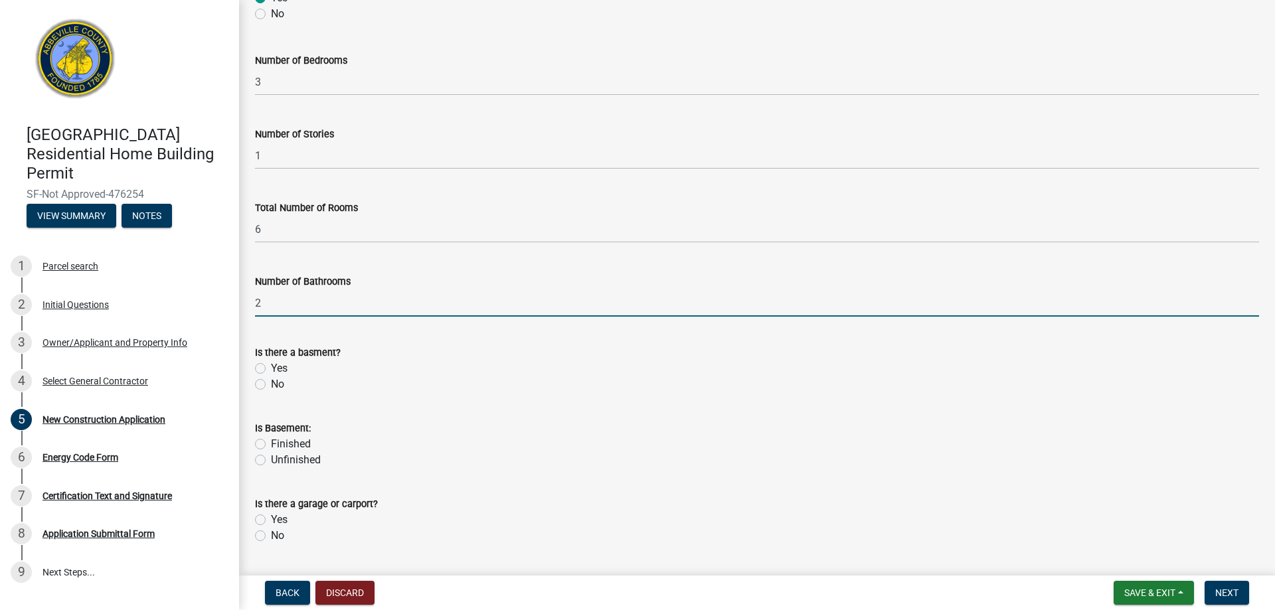
scroll to position [199, 0]
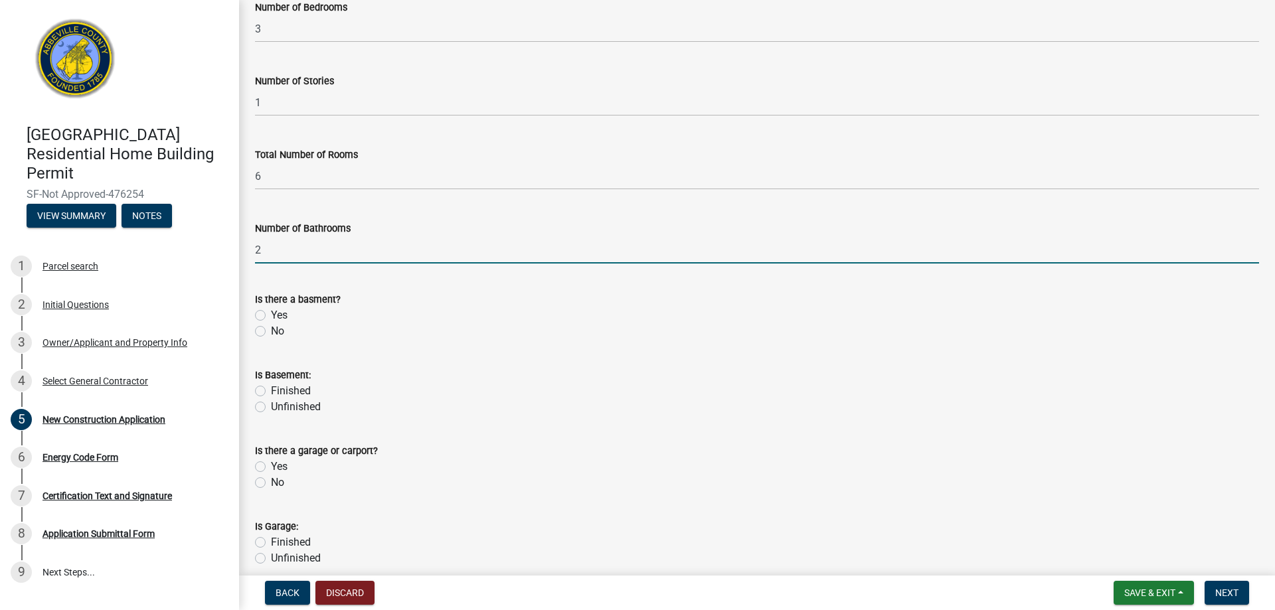
type input "2"
click at [260, 325] on div "No" at bounding box center [757, 331] width 1004 height 16
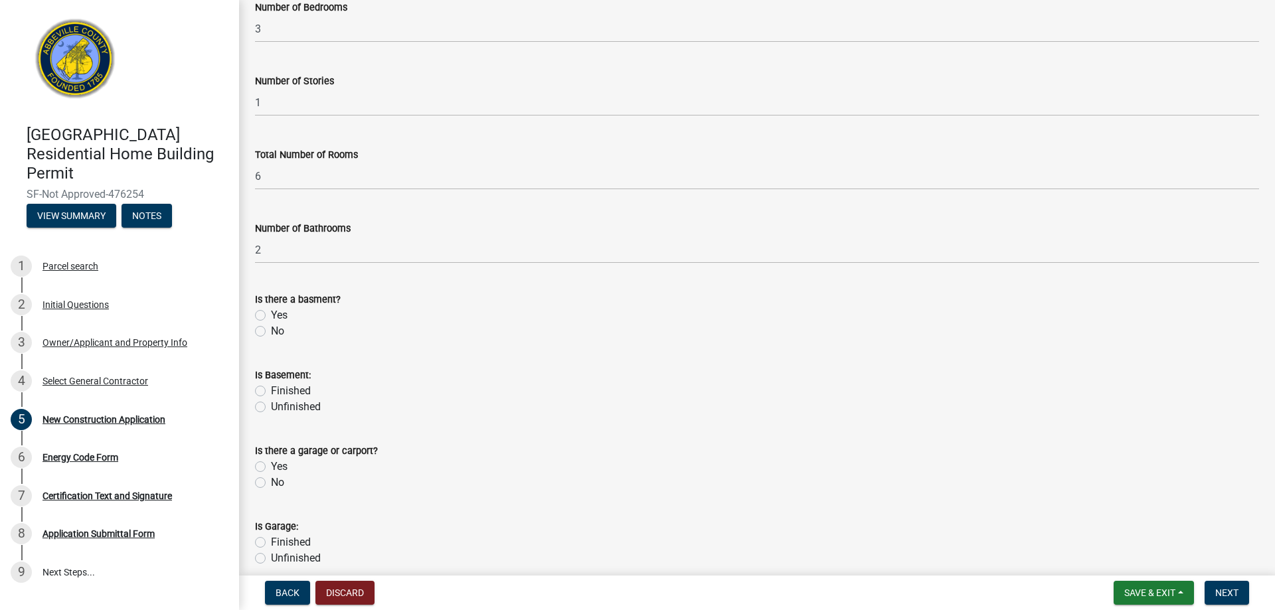
click at [271, 327] on label "No" at bounding box center [277, 331] width 13 height 16
click at [271, 327] on input "No" at bounding box center [275, 327] width 9 height 9
radio input "true"
click at [271, 410] on label "Unfinished" at bounding box center [296, 407] width 50 height 16
click at [271, 408] on input "Unfinished" at bounding box center [275, 403] width 9 height 9
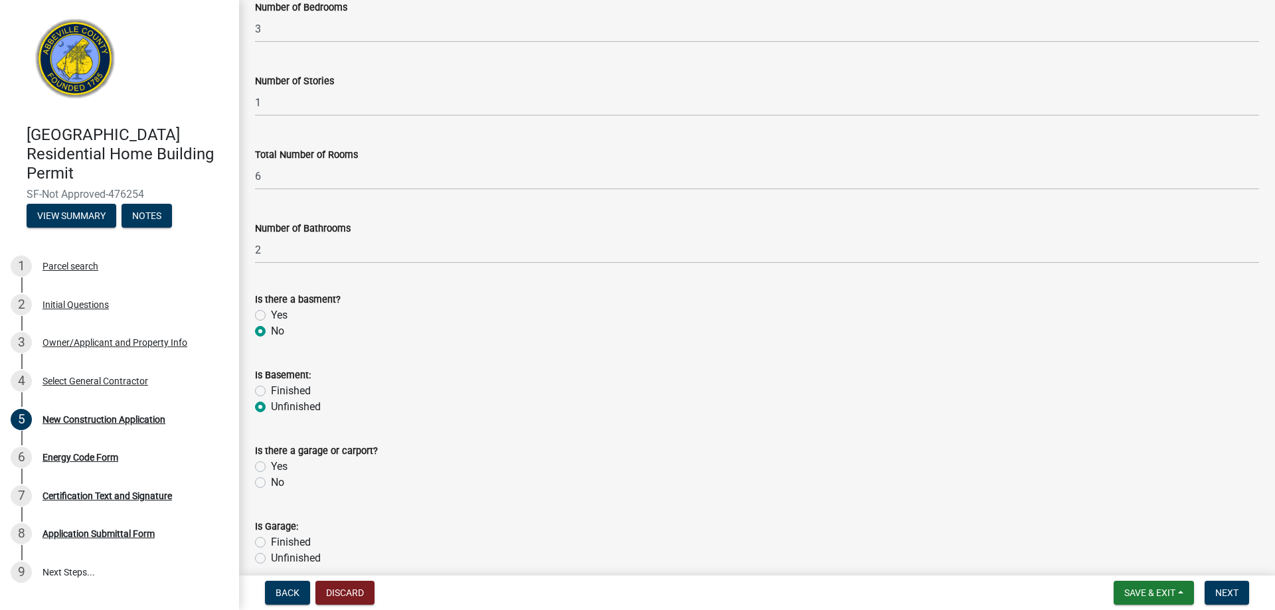
radio input "true"
click at [271, 481] on label "No" at bounding box center [277, 483] width 13 height 16
click at [271, 481] on input "No" at bounding box center [275, 479] width 9 height 9
radio input "true"
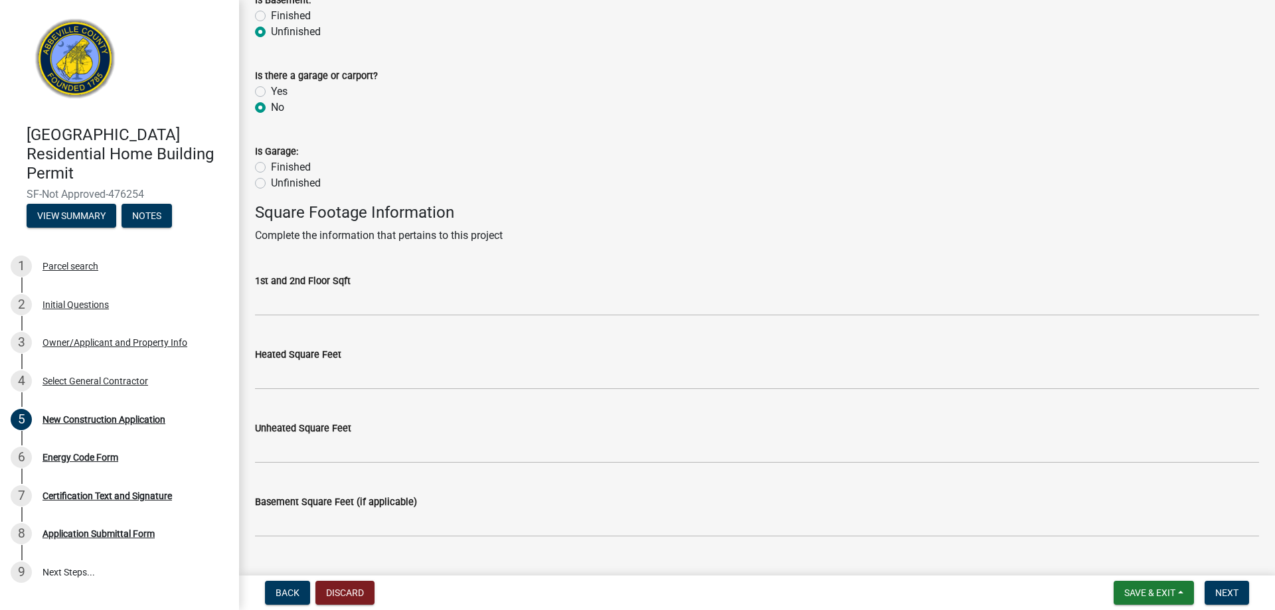
scroll to position [598, 0]
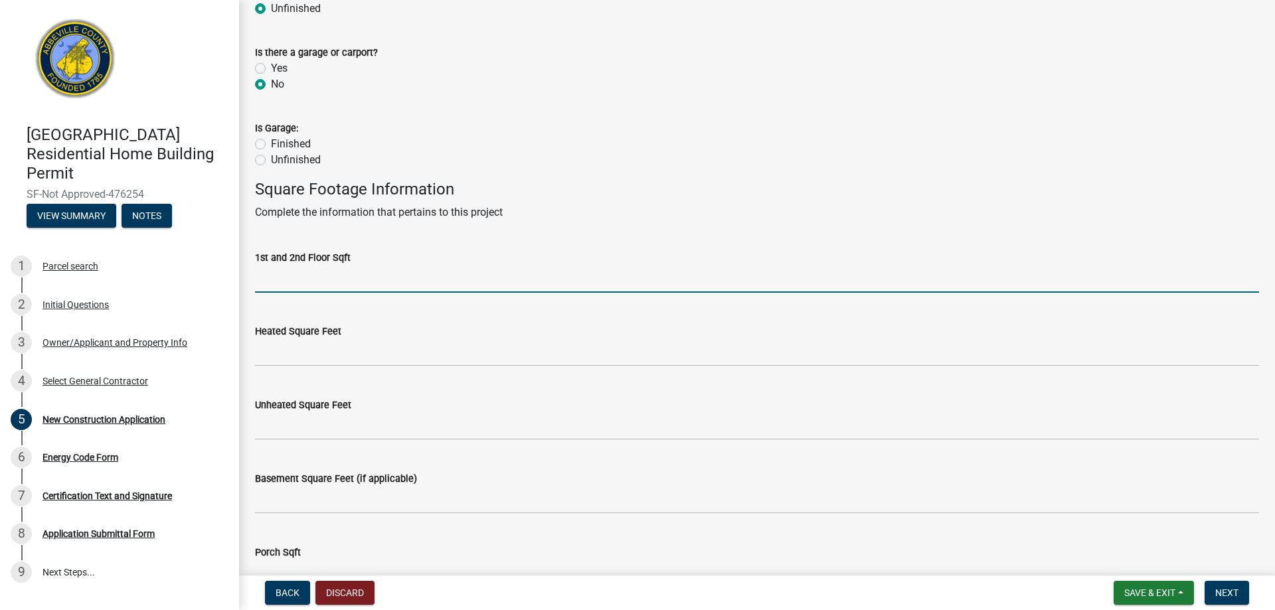
click at [321, 286] on input "text" at bounding box center [757, 279] width 1004 height 27
type input "1279"
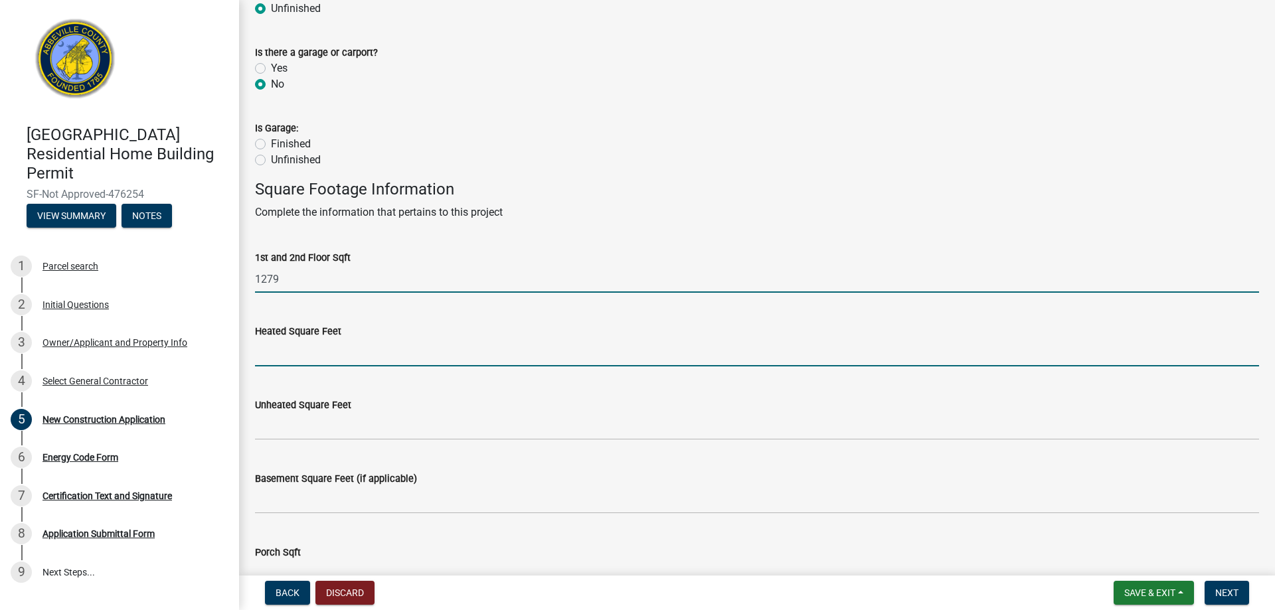
click at [292, 361] on input "text" at bounding box center [757, 352] width 1004 height 27
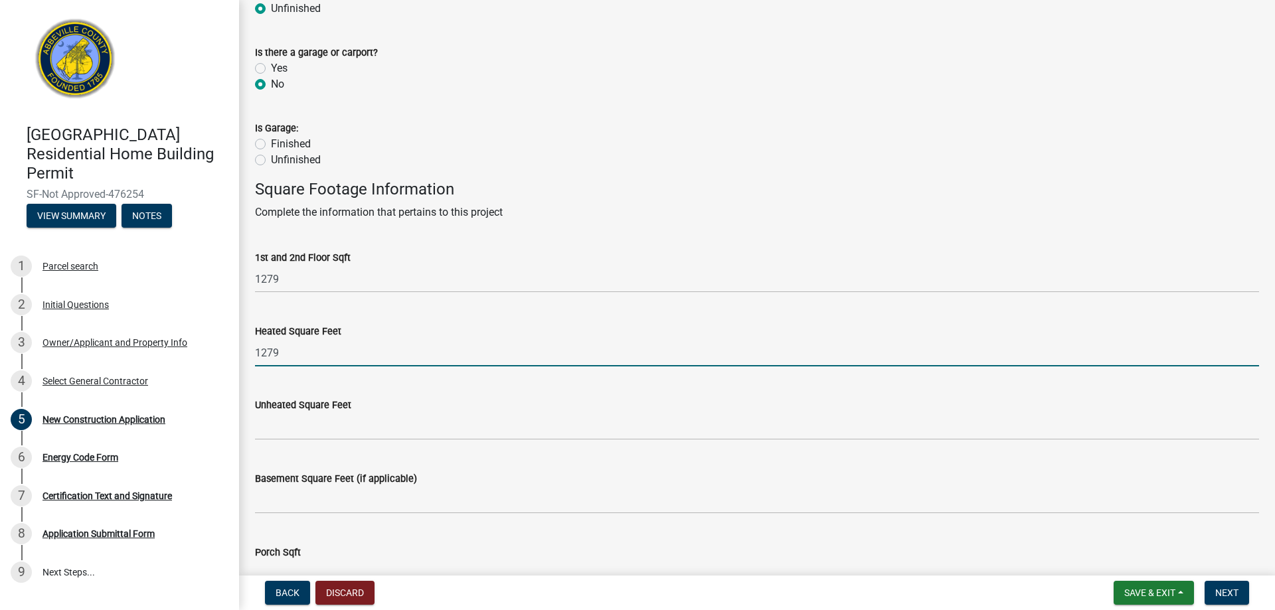
type input "1279"
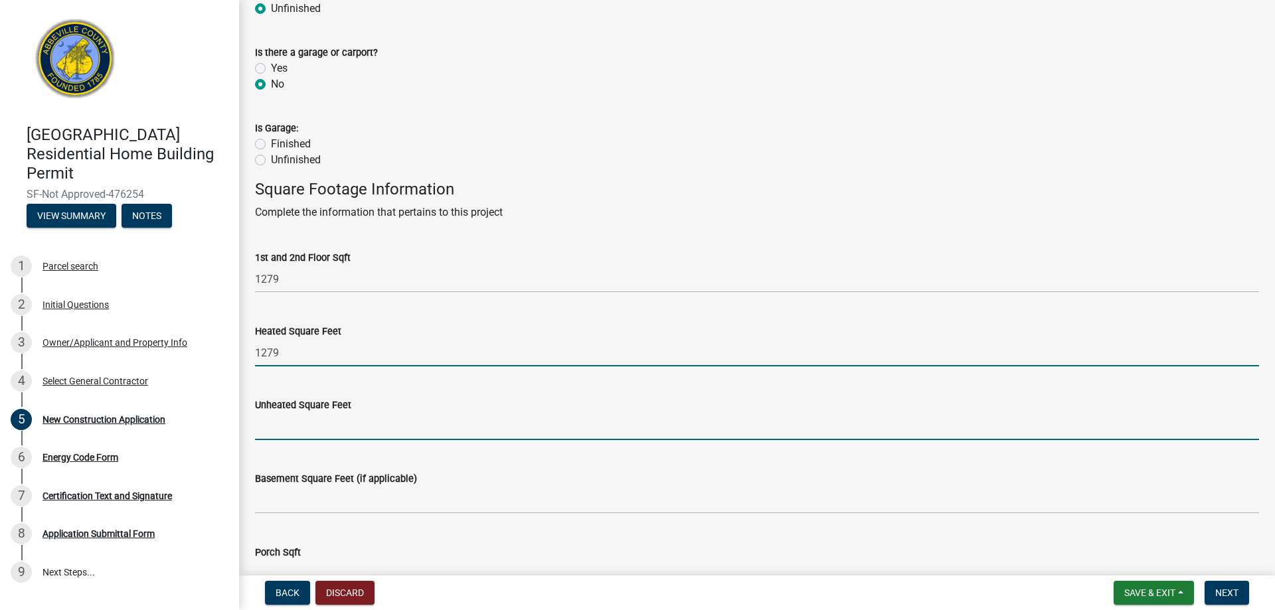
click at [289, 434] on input "text" at bounding box center [757, 426] width 1004 height 27
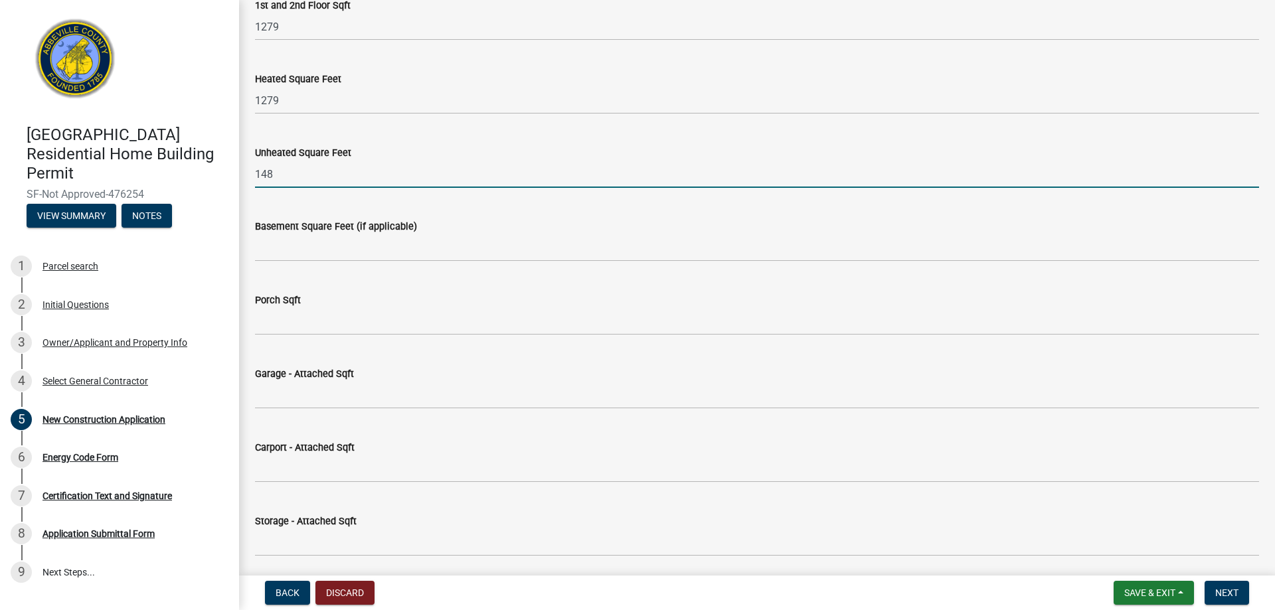
scroll to position [930, 0]
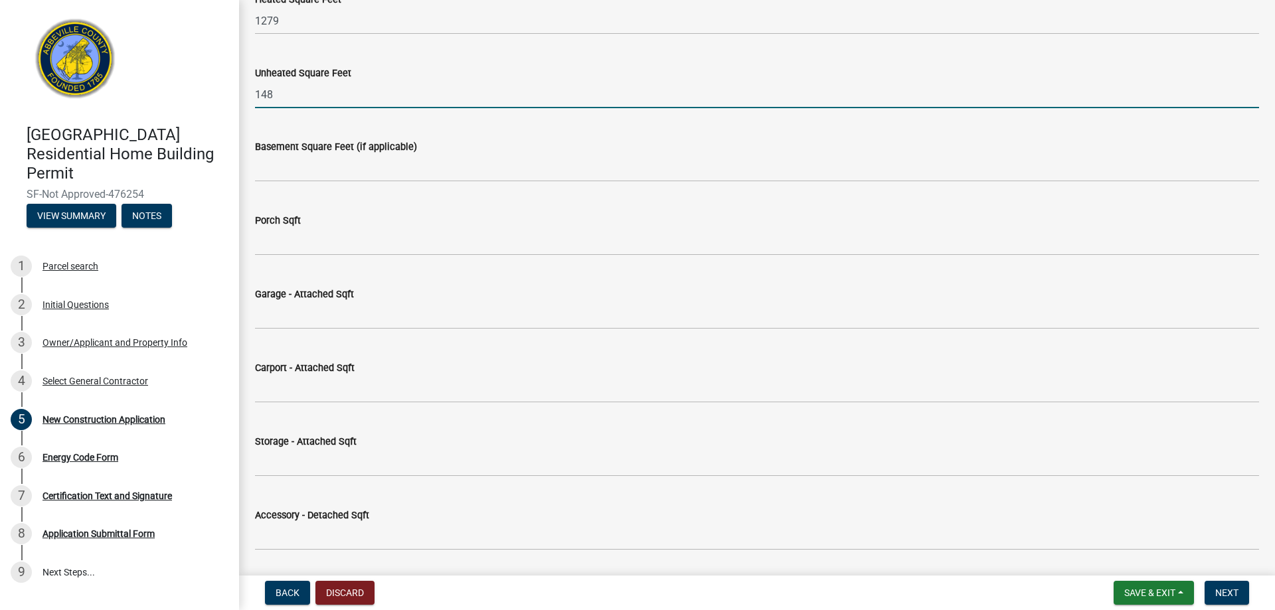
type input "148"
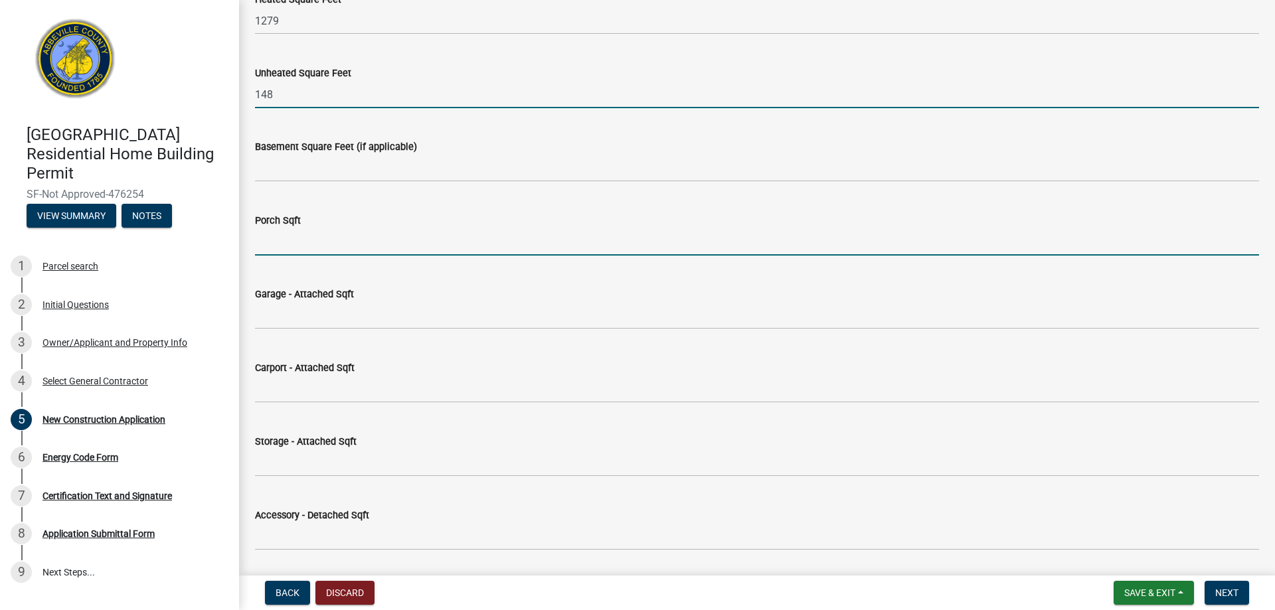
click at [298, 244] on input "text" at bounding box center [757, 241] width 1004 height 27
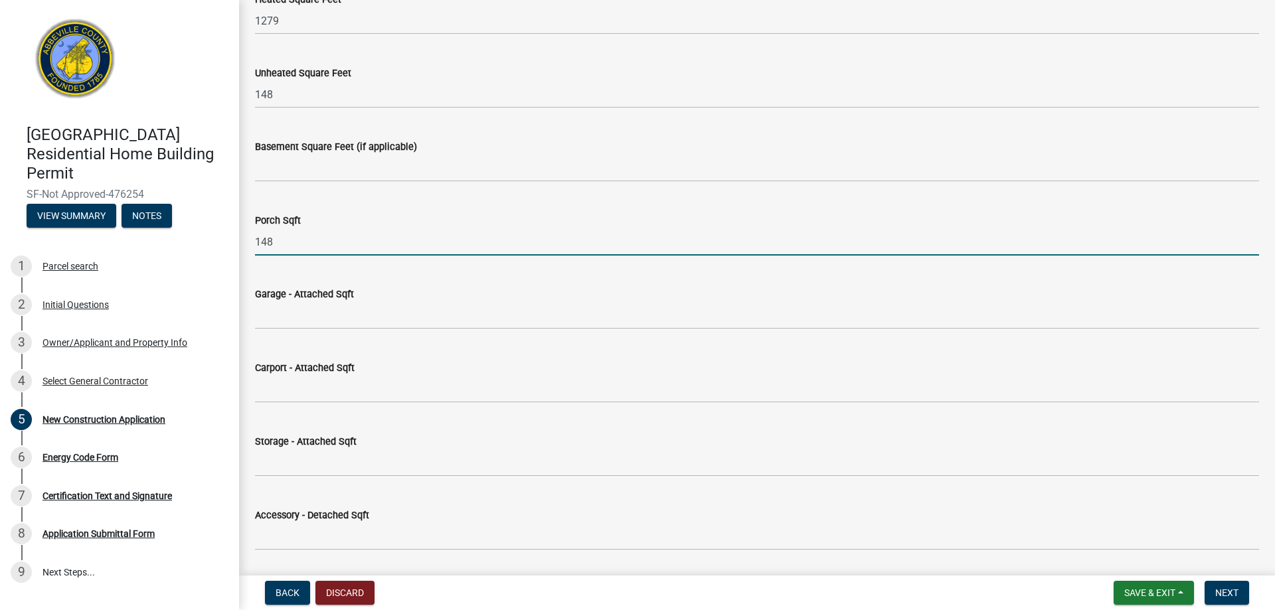
type input "148"
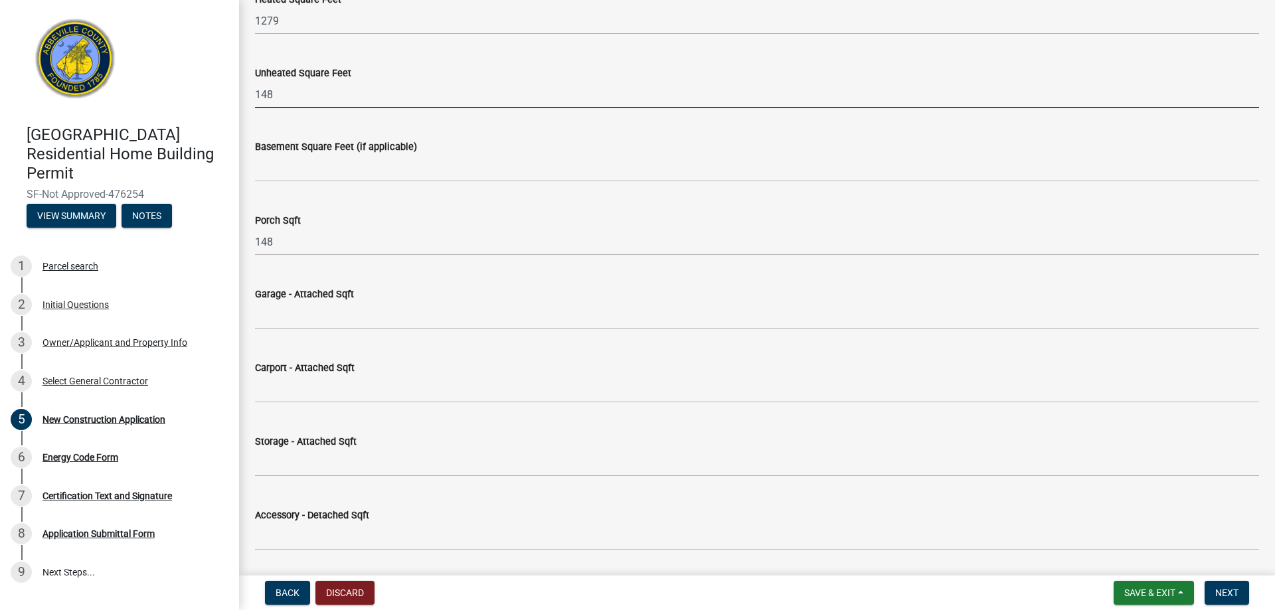
click at [286, 104] on input "148" at bounding box center [757, 94] width 1004 height 27
type input "1"
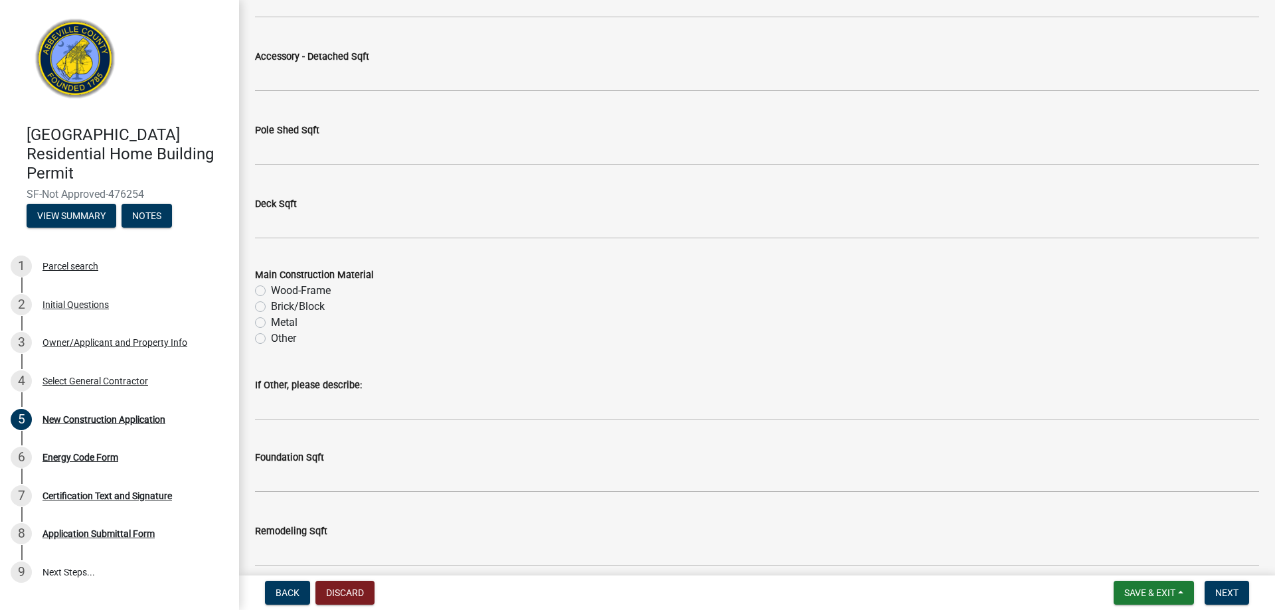
scroll to position [1394, 0]
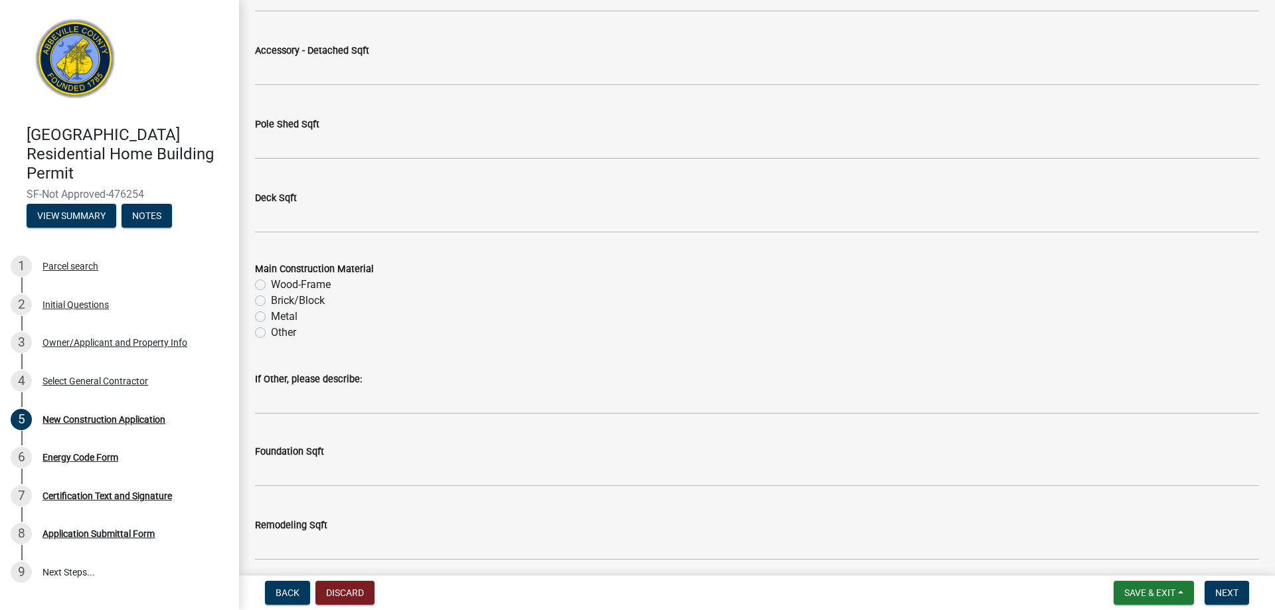
click at [271, 286] on label "Wood-Frame" at bounding box center [301, 285] width 60 height 16
click at [271, 286] on input "Wood-Frame" at bounding box center [275, 281] width 9 height 9
radio input "true"
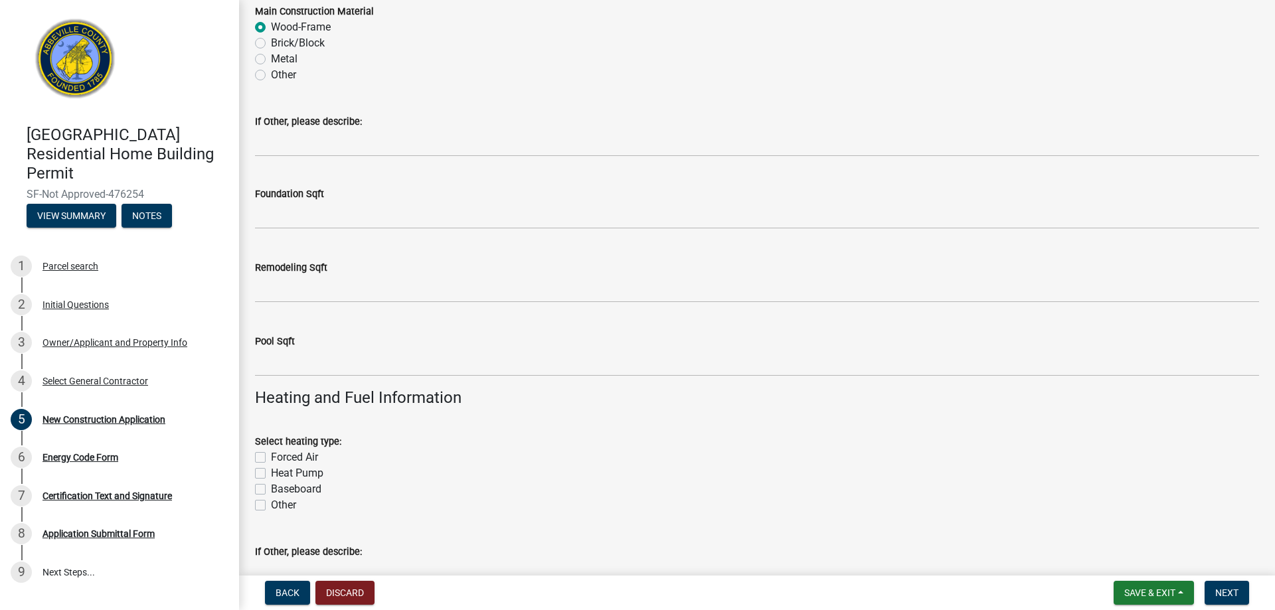
scroll to position [1859, 0]
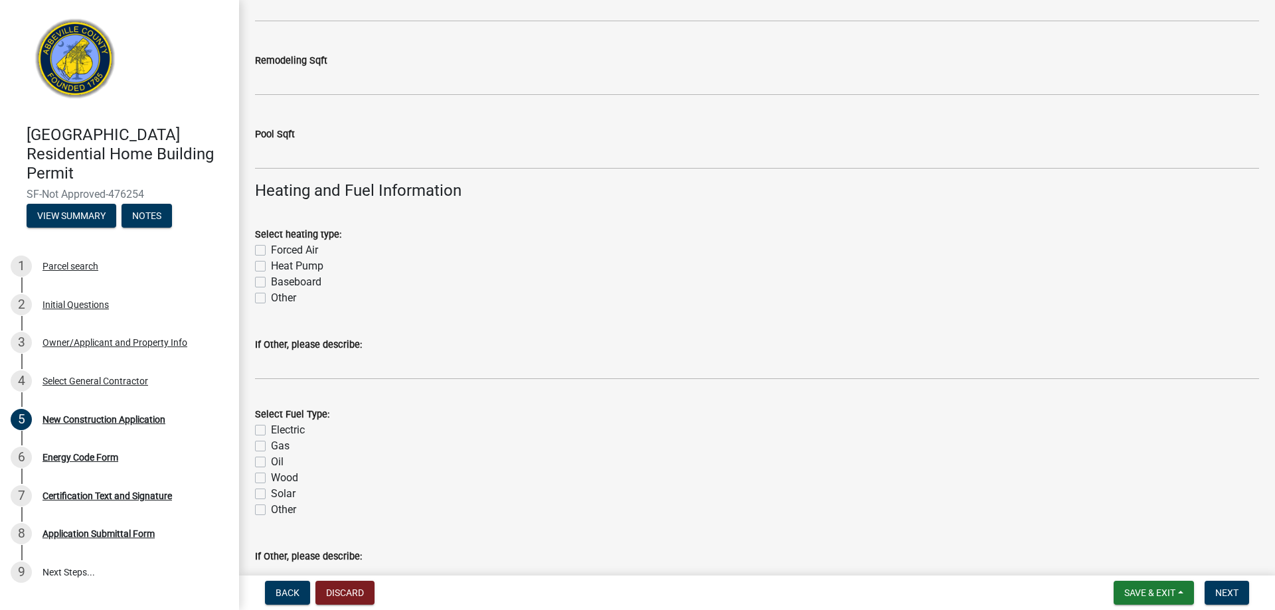
click at [271, 266] on label "Heat Pump" at bounding box center [297, 266] width 52 height 16
click at [271, 266] on input "Heat Pump" at bounding box center [275, 262] width 9 height 9
checkbox input "true"
checkbox input "false"
checkbox input "true"
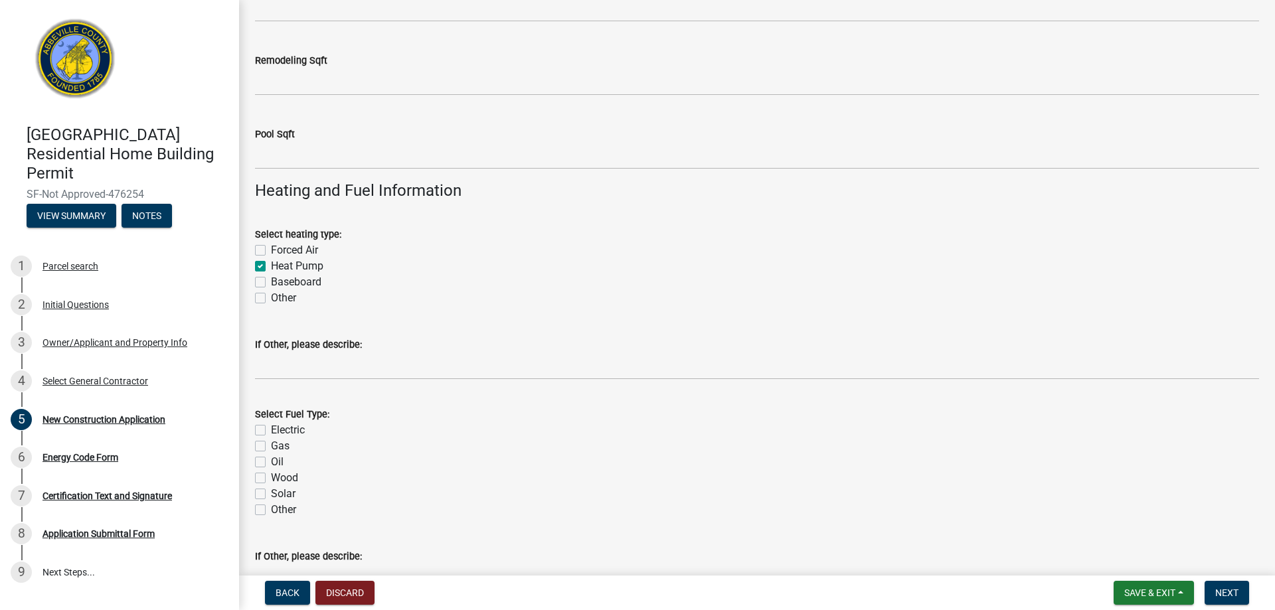
checkbox input "false"
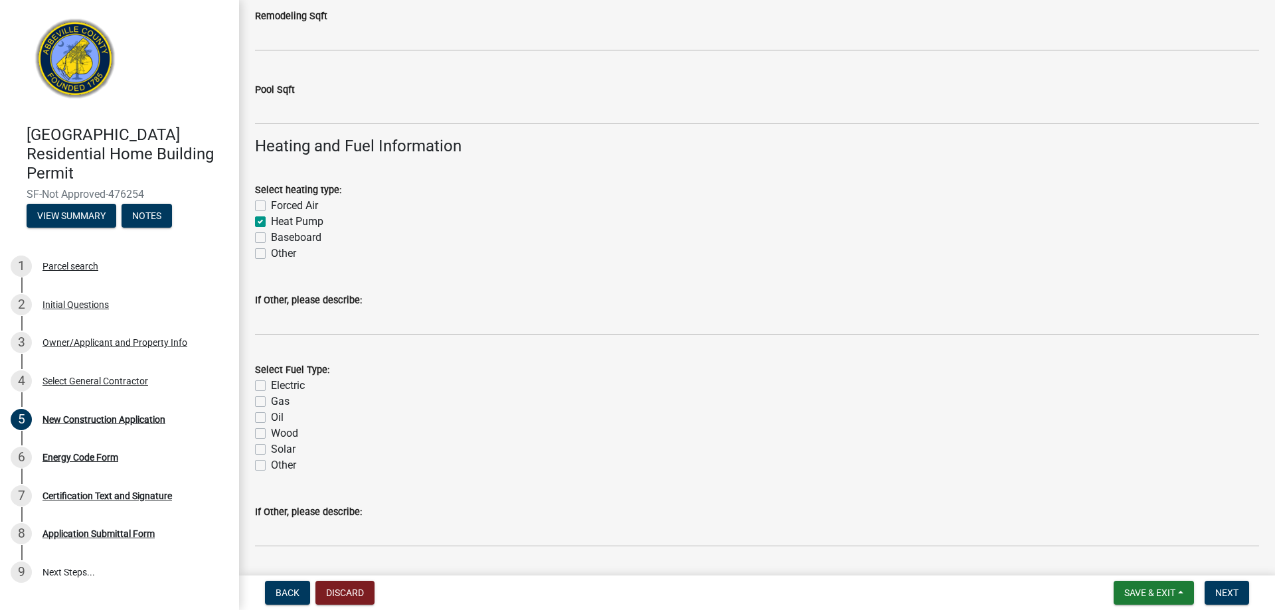
scroll to position [1926, 0]
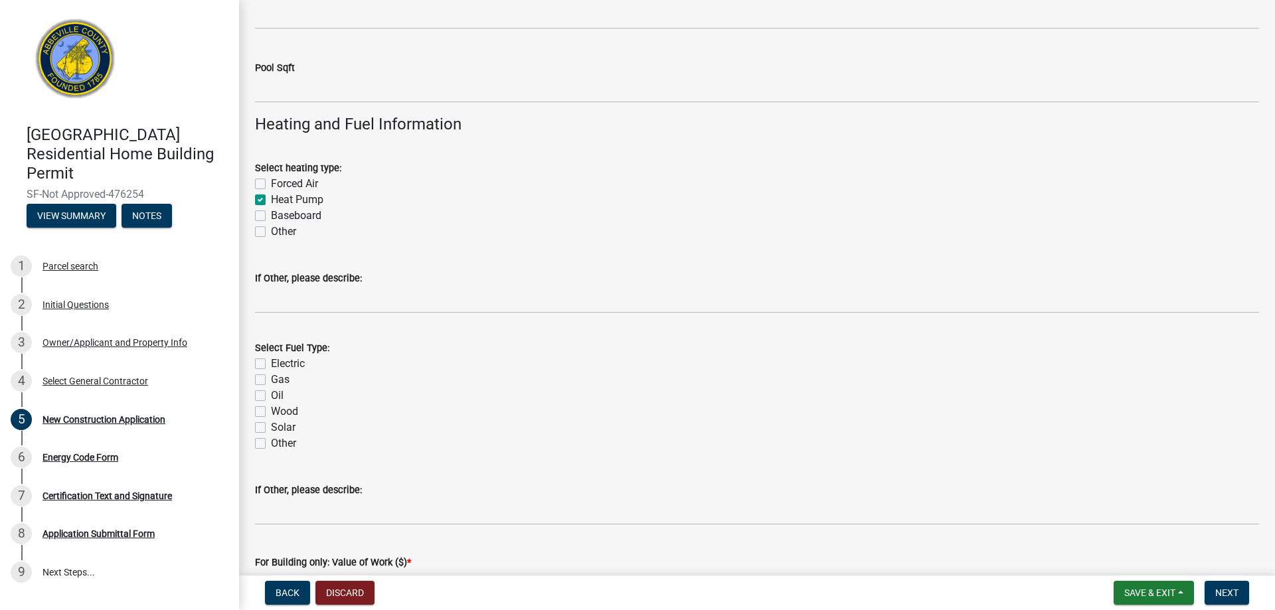
click at [271, 363] on label "Electric" at bounding box center [288, 364] width 34 height 16
click at [271, 363] on input "Electric" at bounding box center [275, 360] width 9 height 9
checkbox input "true"
checkbox input "false"
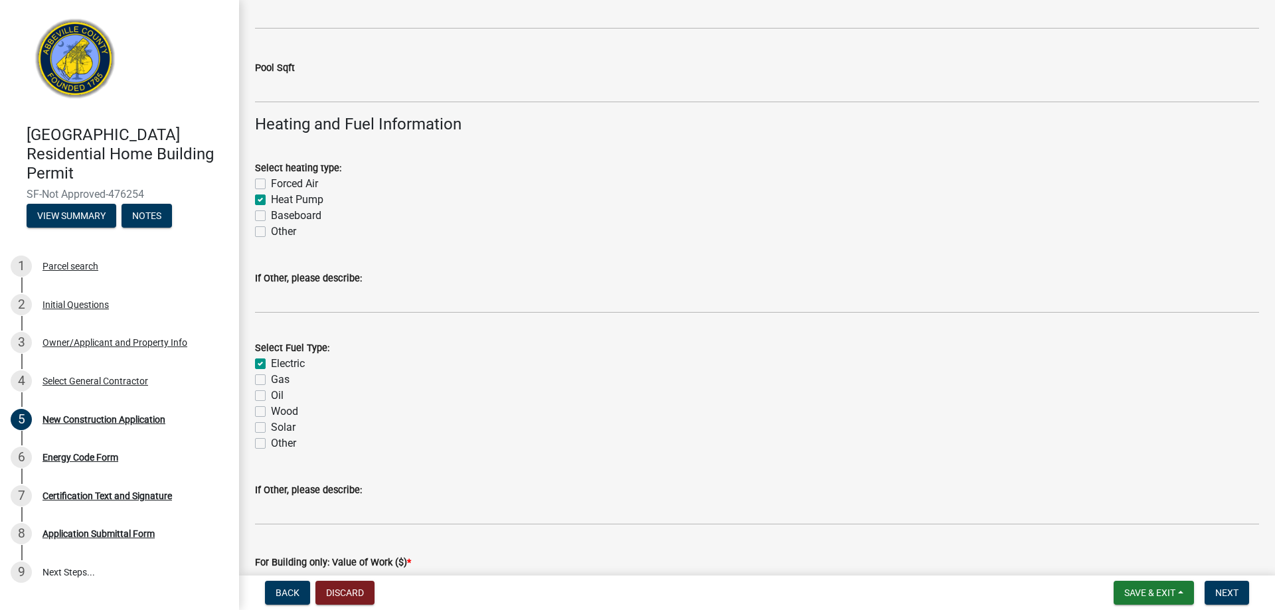
checkbox input "false"
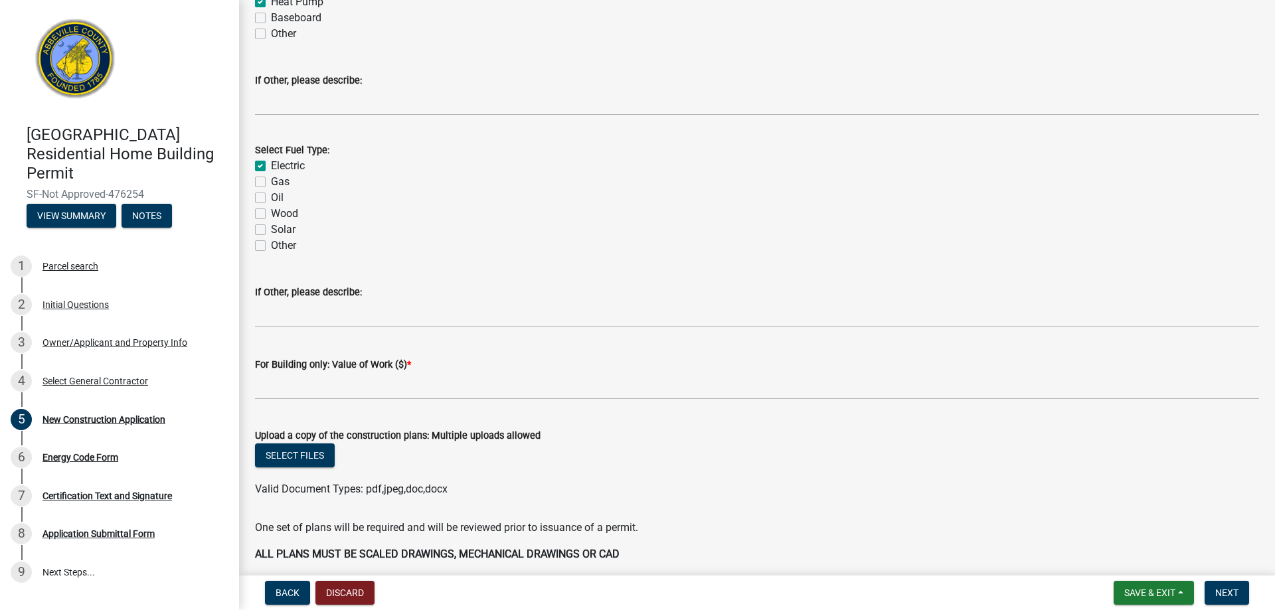
scroll to position [2191, 0]
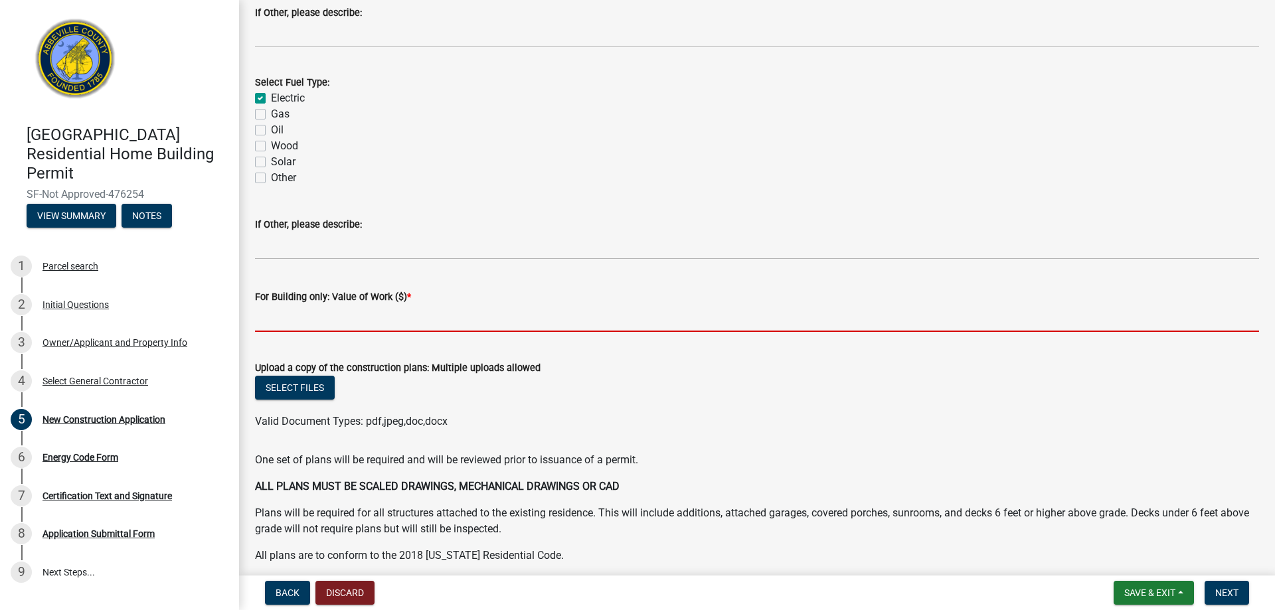
click at [297, 325] on input "text" at bounding box center [757, 318] width 1004 height 27
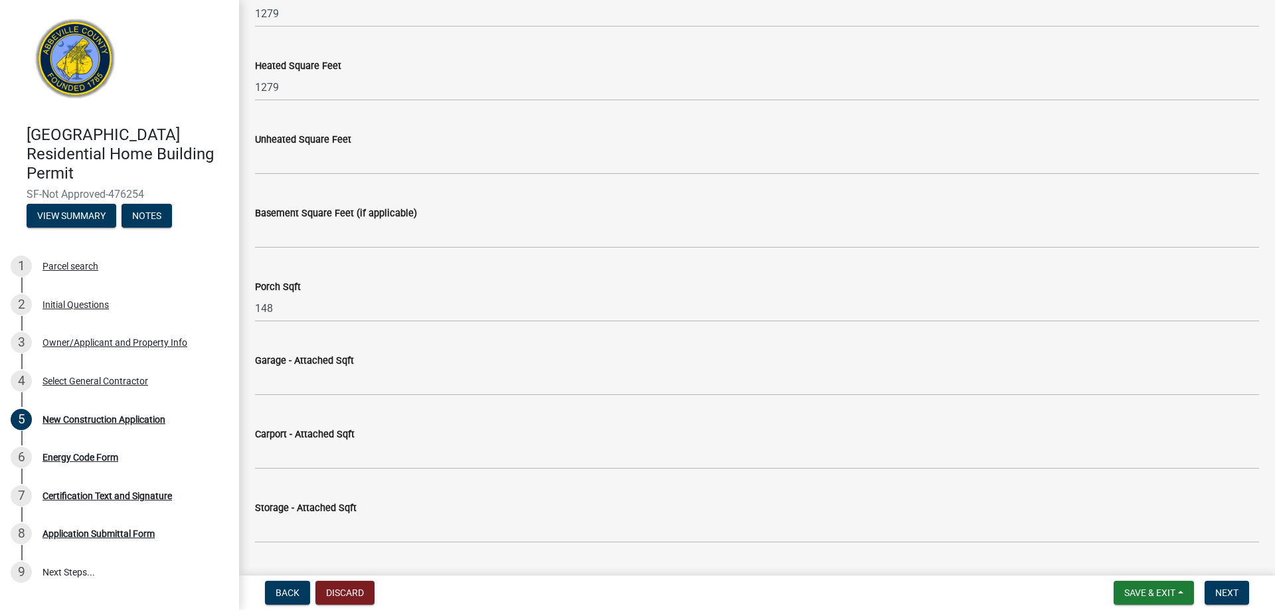
scroll to position [664, 0]
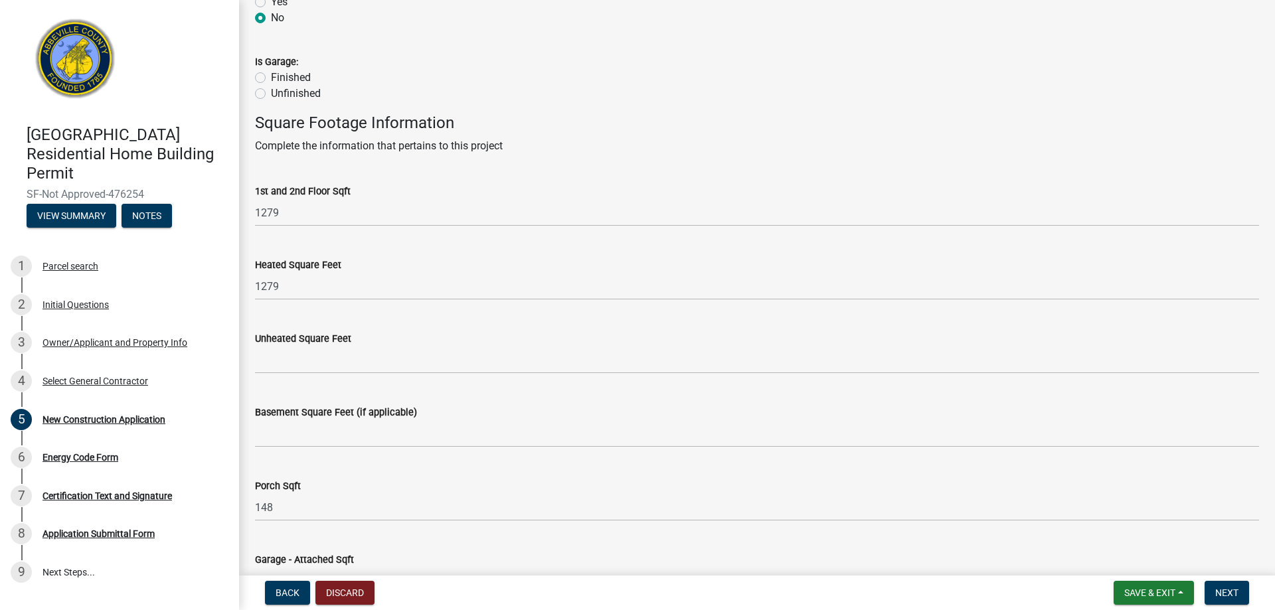
type input "107800"
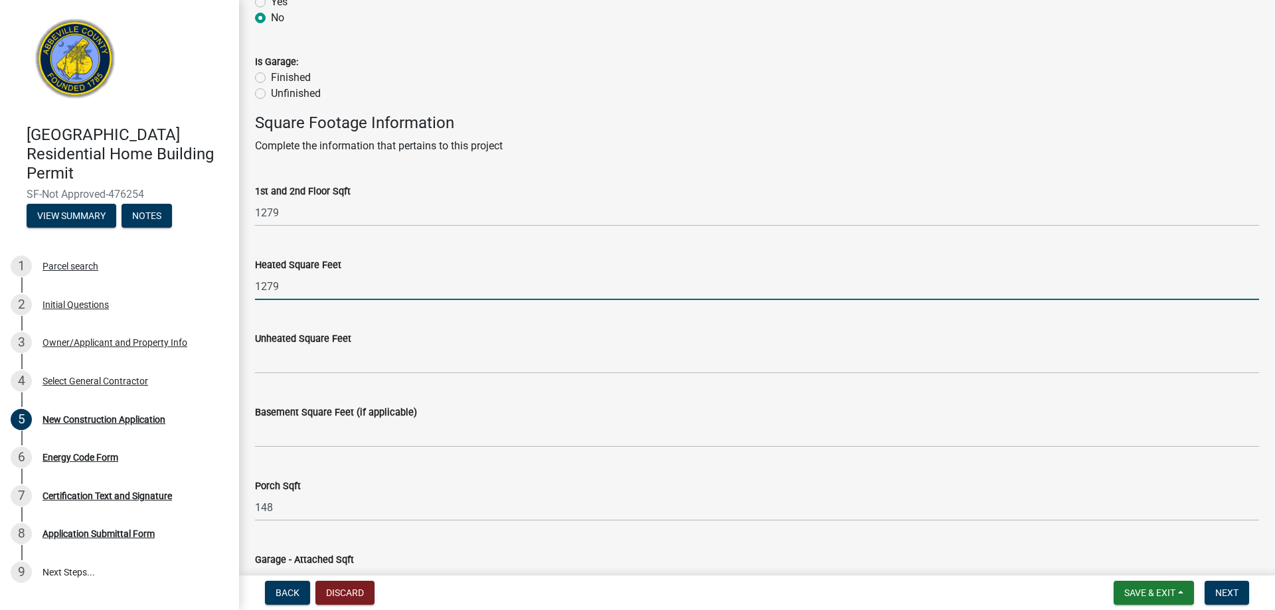
click at [301, 290] on input "1279" at bounding box center [757, 286] width 1004 height 27
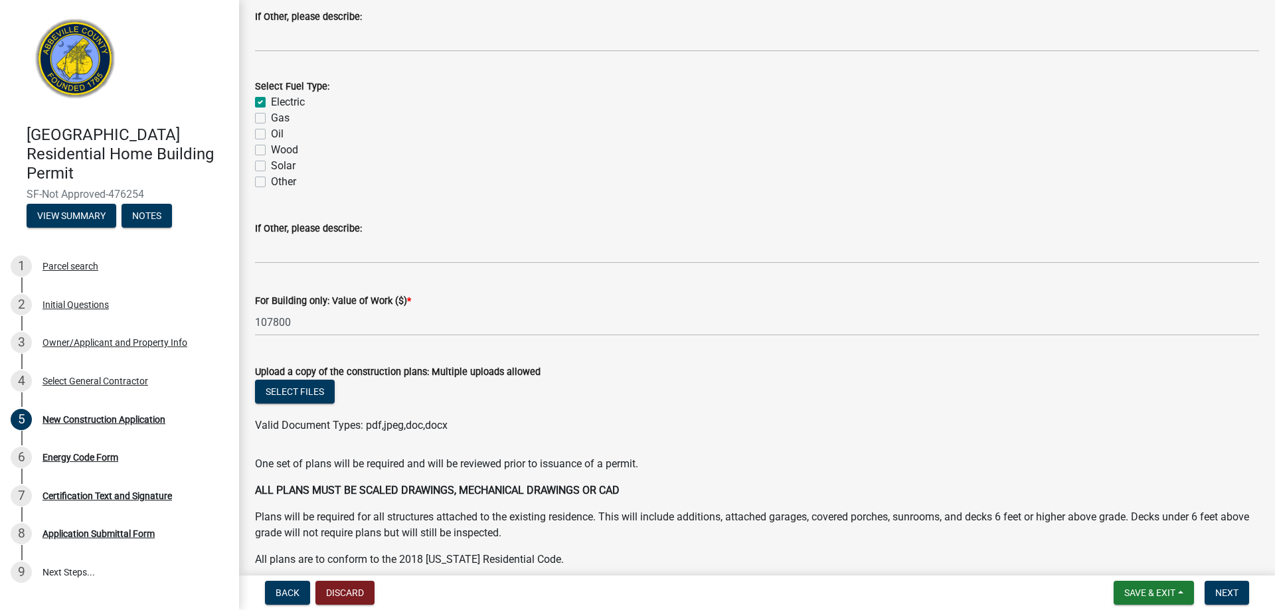
scroll to position [2247, 0]
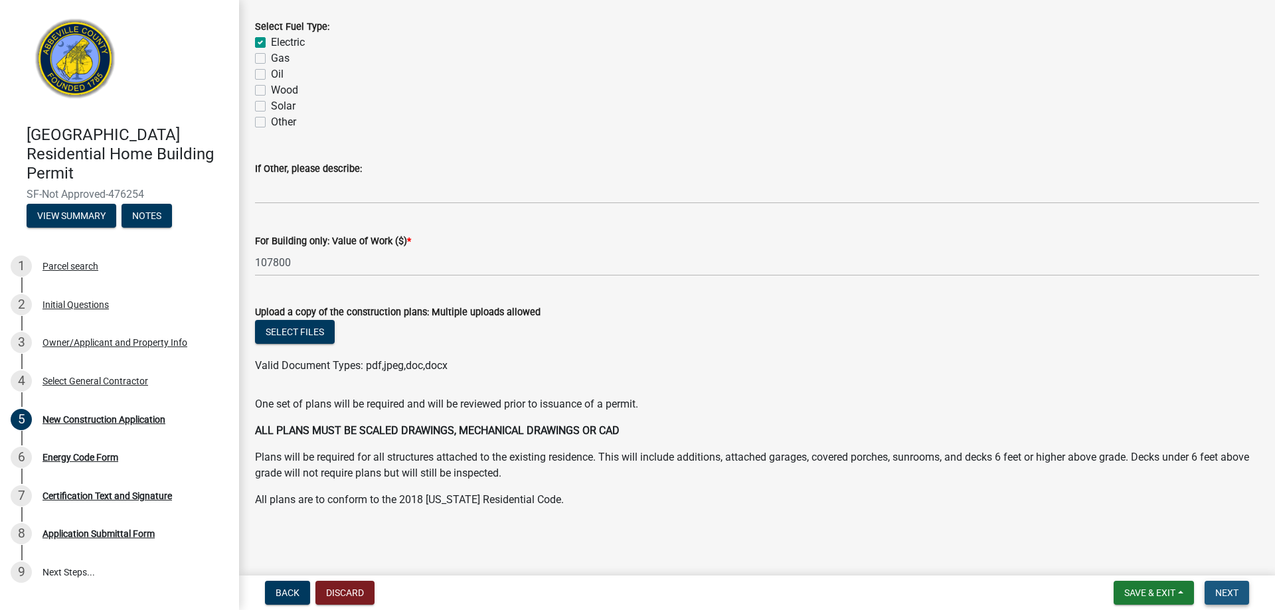
click at [1236, 596] on span "Next" at bounding box center [1226, 593] width 23 height 11
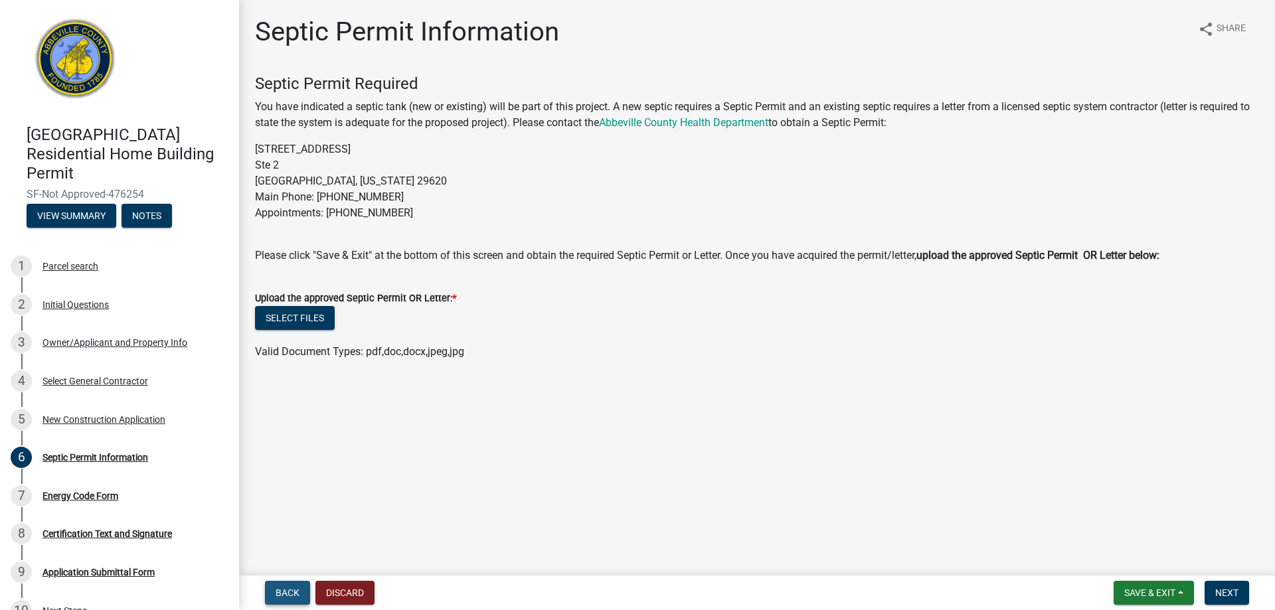
click at [280, 588] on span "Back" at bounding box center [288, 593] width 24 height 11
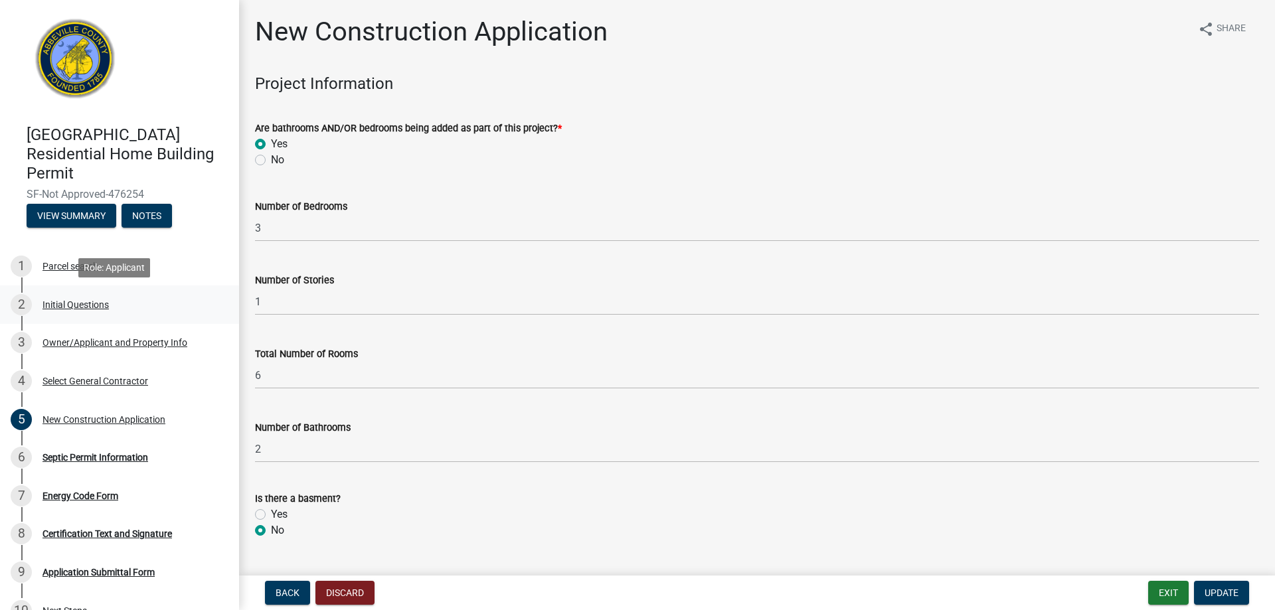
click at [70, 305] on div "Initial Questions" at bounding box center [75, 304] width 66 height 9
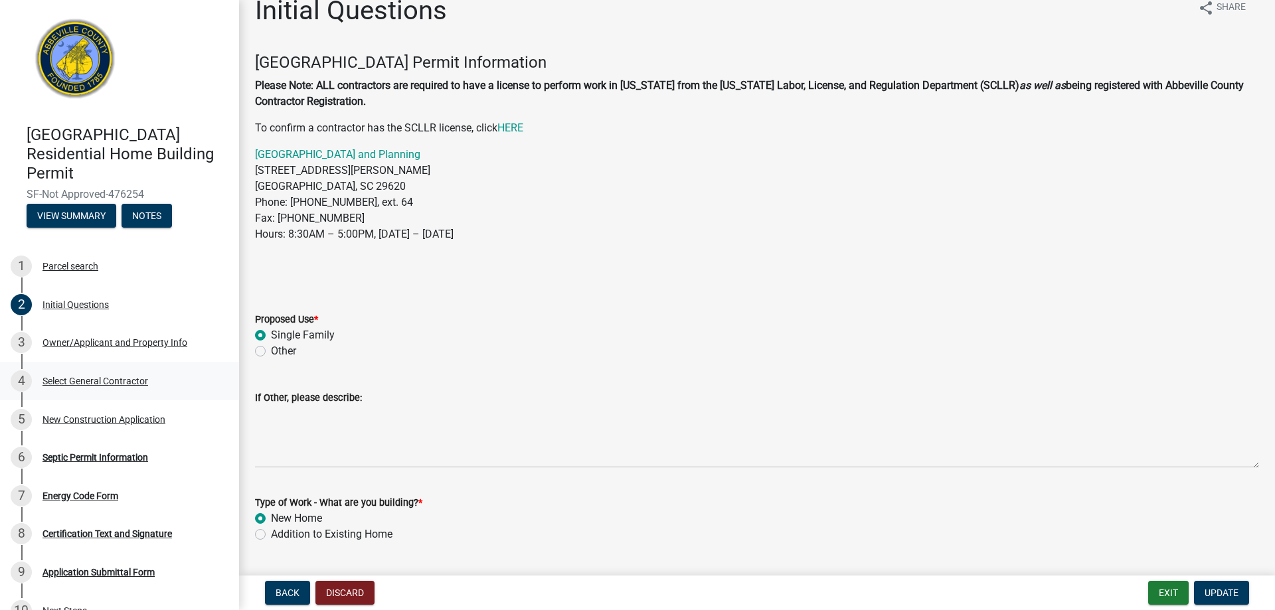
scroll to position [12, 0]
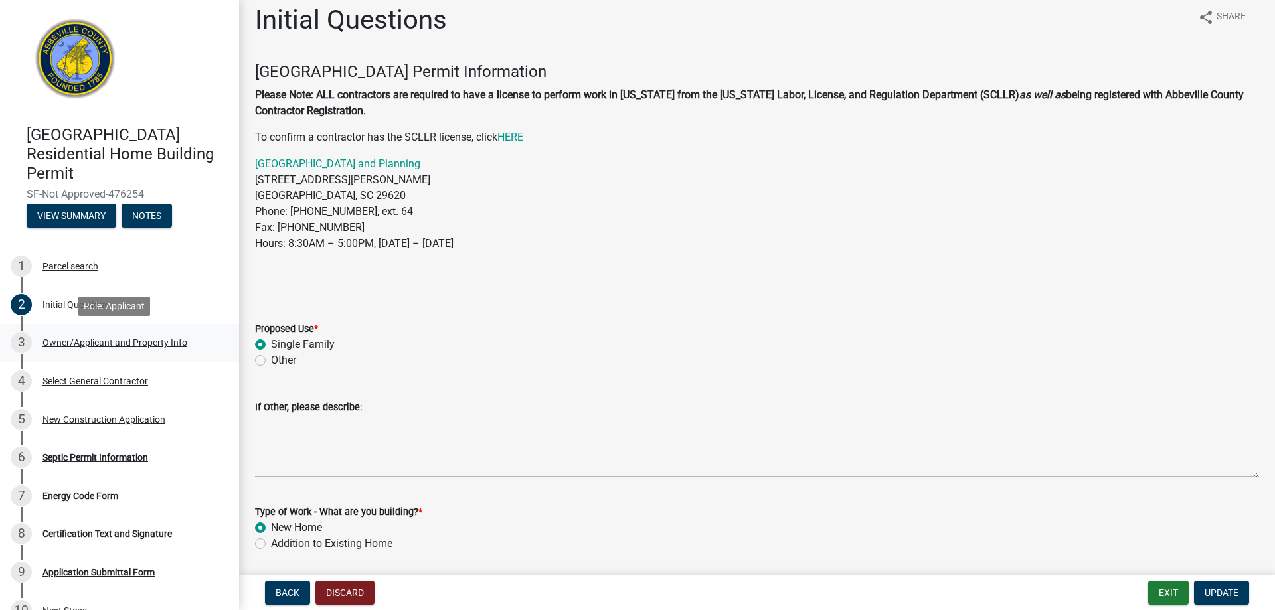
click at [89, 338] on div "Owner/Applicant and Property Info" at bounding box center [114, 342] width 145 height 9
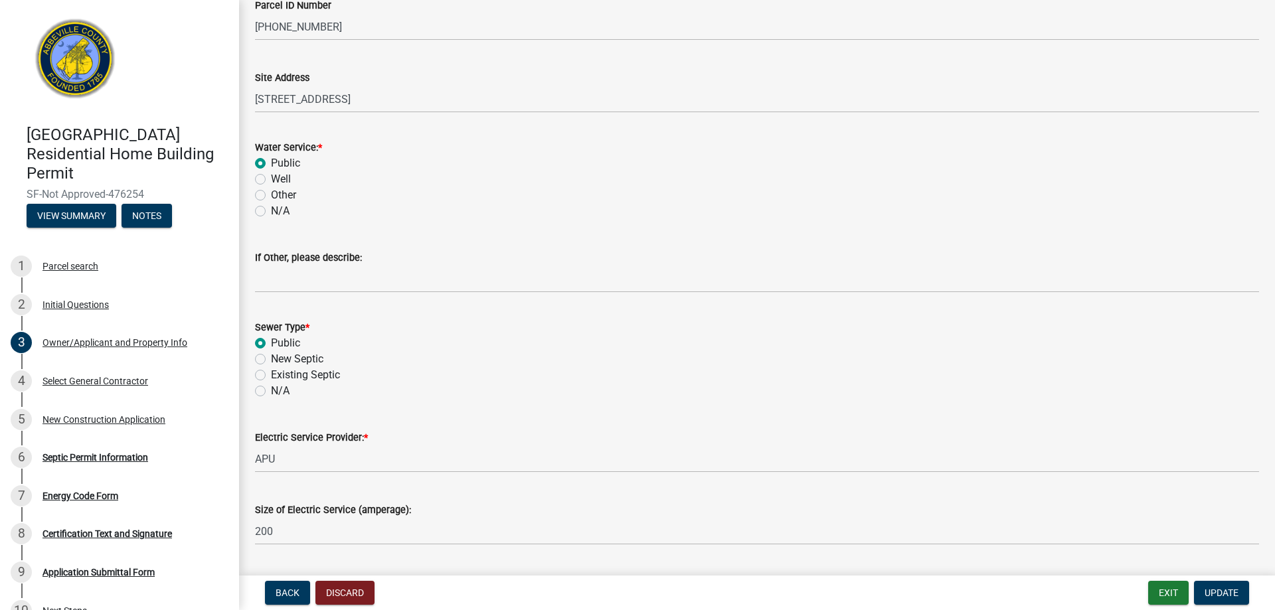
scroll to position [730, 0]
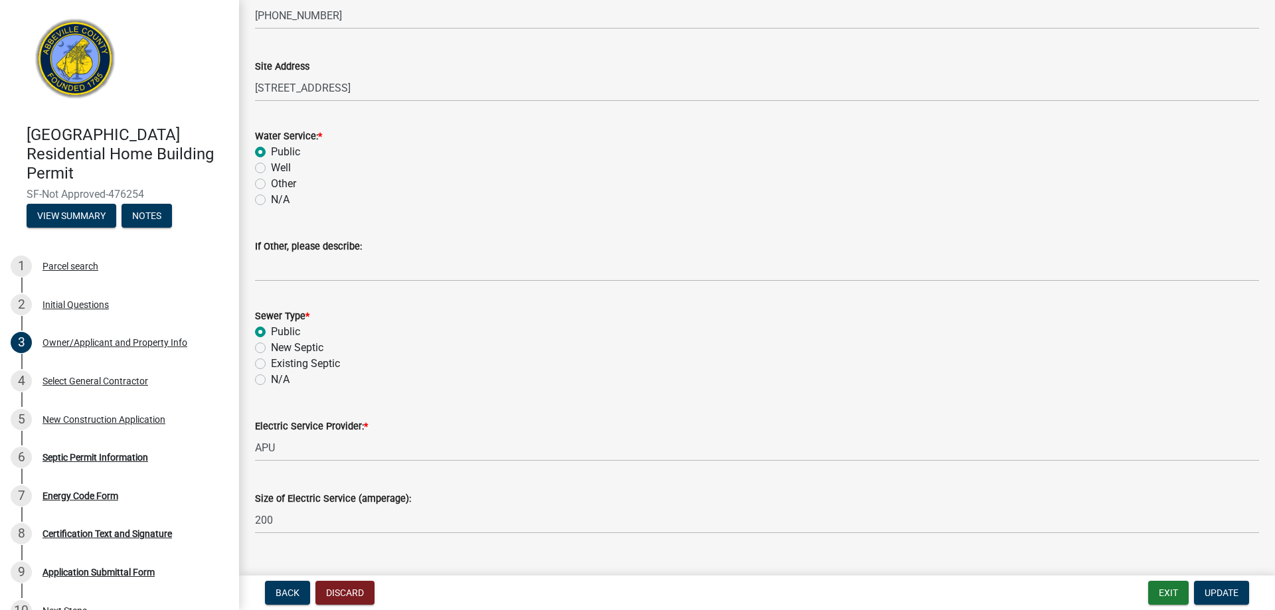
click at [271, 330] on label "Public" at bounding box center [285, 332] width 29 height 16
click at [271, 330] on input "Public" at bounding box center [275, 328] width 9 height 9
click at [1225, 589] on span "Update" at bounding box center [1221, 593] width 34 height 11
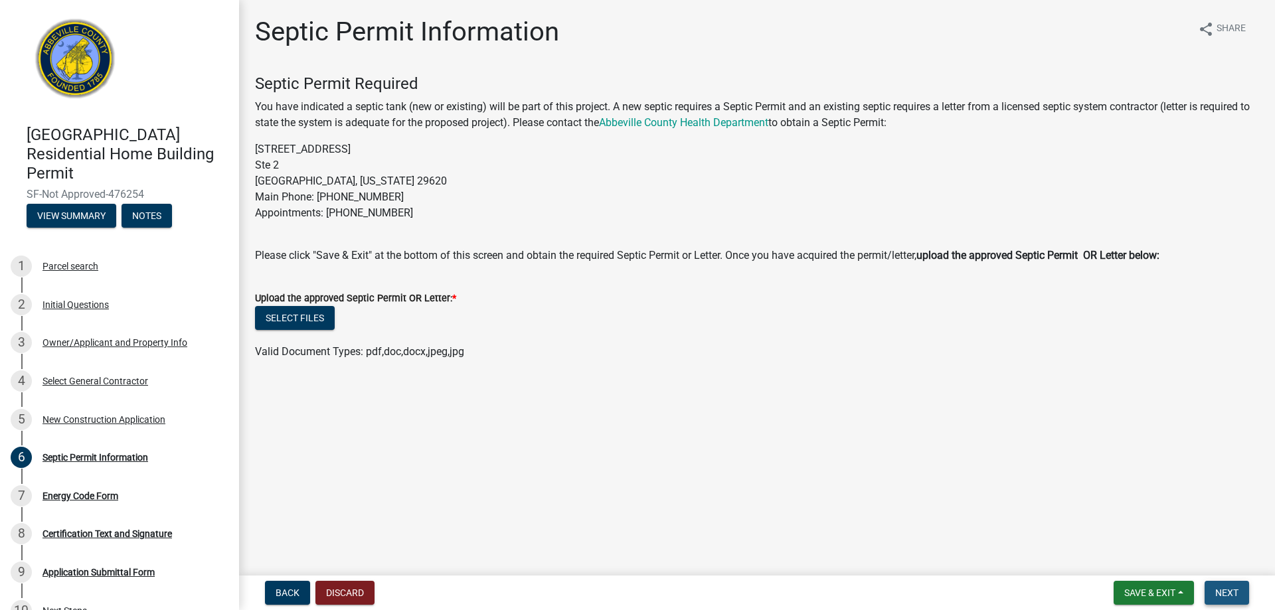
click at [1232, 592] on span "Next" at bounding box center [1226, 593] width 23 height 11
click at [66, 262] on div "Parcel search" at bounding box center [70, 266] width 56 height 9
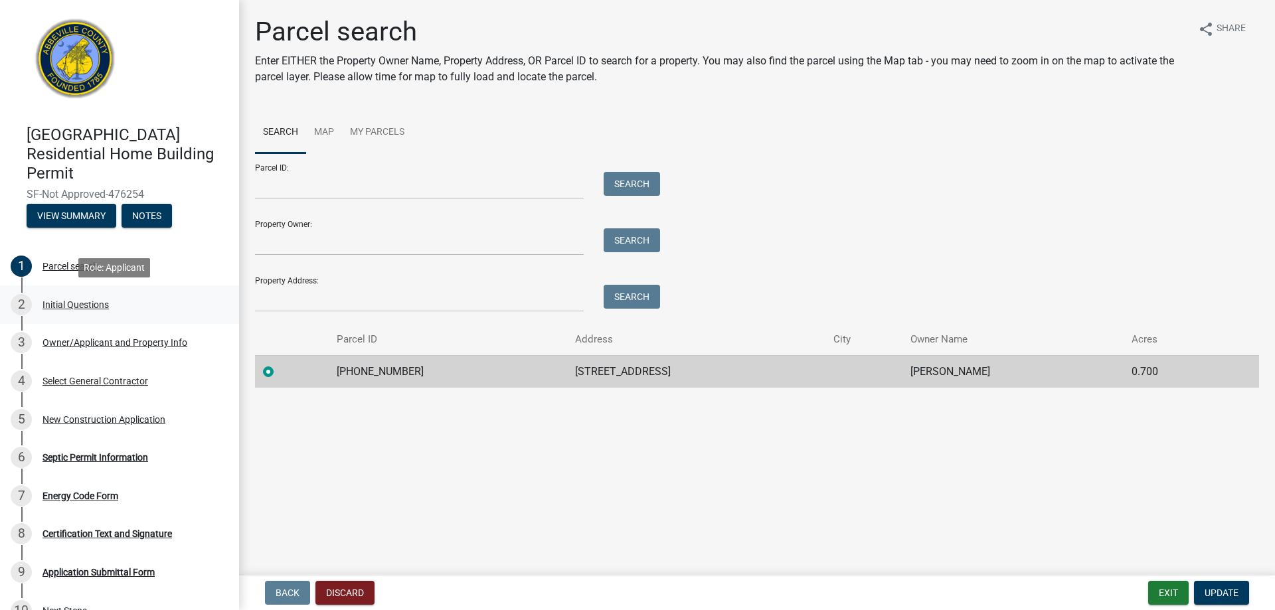
click at [84, 310] on div "2 Initial Questions" at bounding box center [114, 304] width 207 height 21
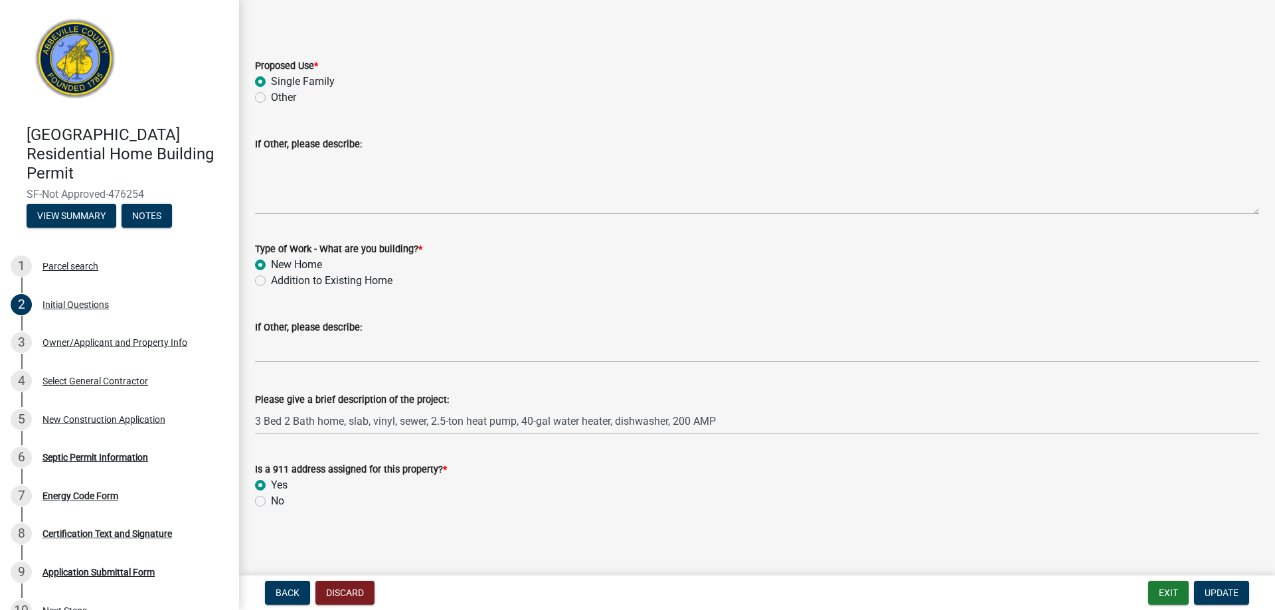
scroll to position [278, 0]
click at [77, 346] on div "Owner/Applicant and Property Info" at bounding box center [114, 342] width 145 height 9
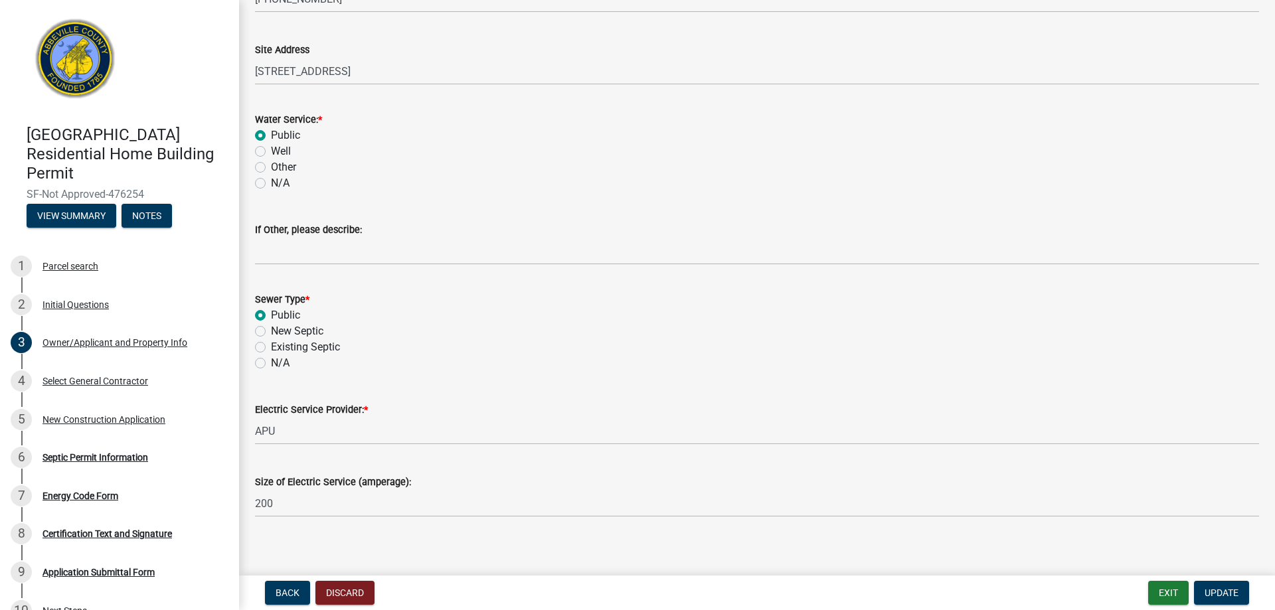
scroll to position [756, 0]
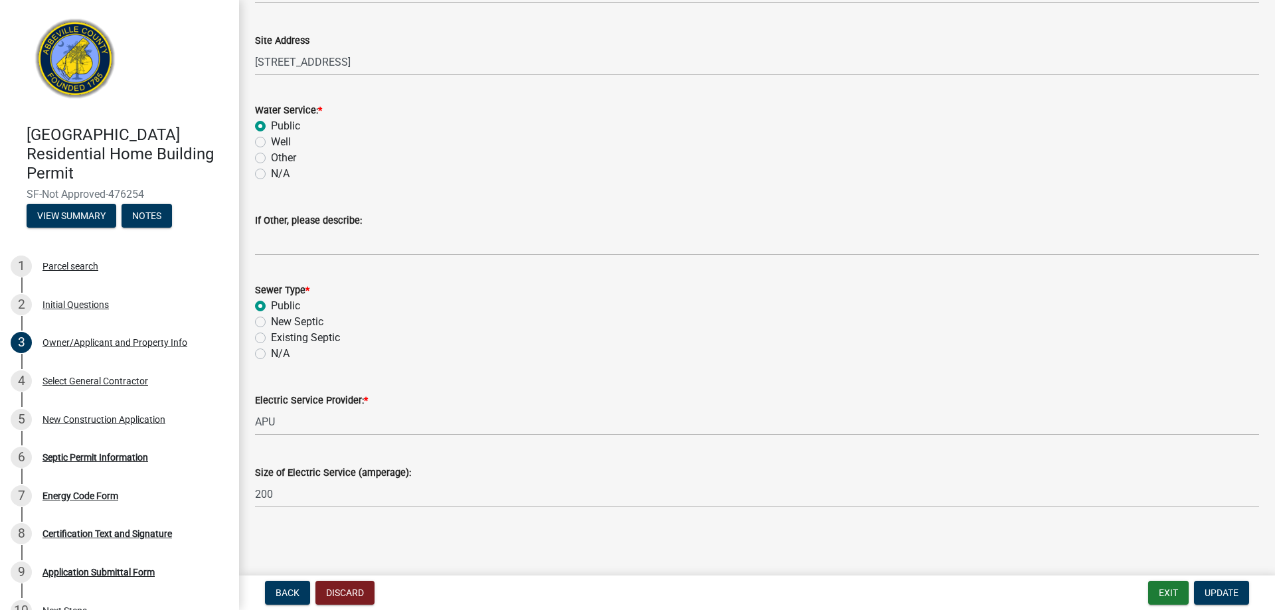
click at [271, 351] on label "N/A" at bounding box center [280, 354] width 19 height 16
click at [271, 351] on input "N/A" at bounding box center [275, 350] width 9 height 9
radio input "true"
click at [1226, 594] on span "Update" at bounding box center [1221, 593] width 34 height 11
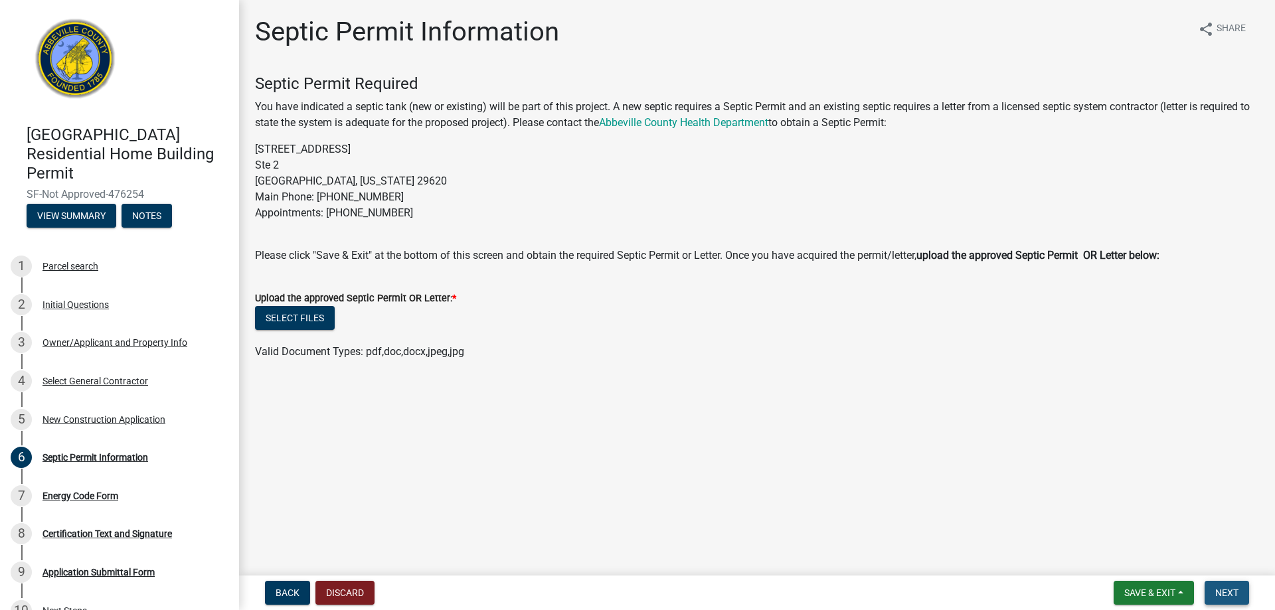
click at [1226, 594] on span "Next" at bounding box center [1226, 593] width 23 height 11
click at [291, 588] on span "Back" at bounding box center [288, 593] width 24 height 11
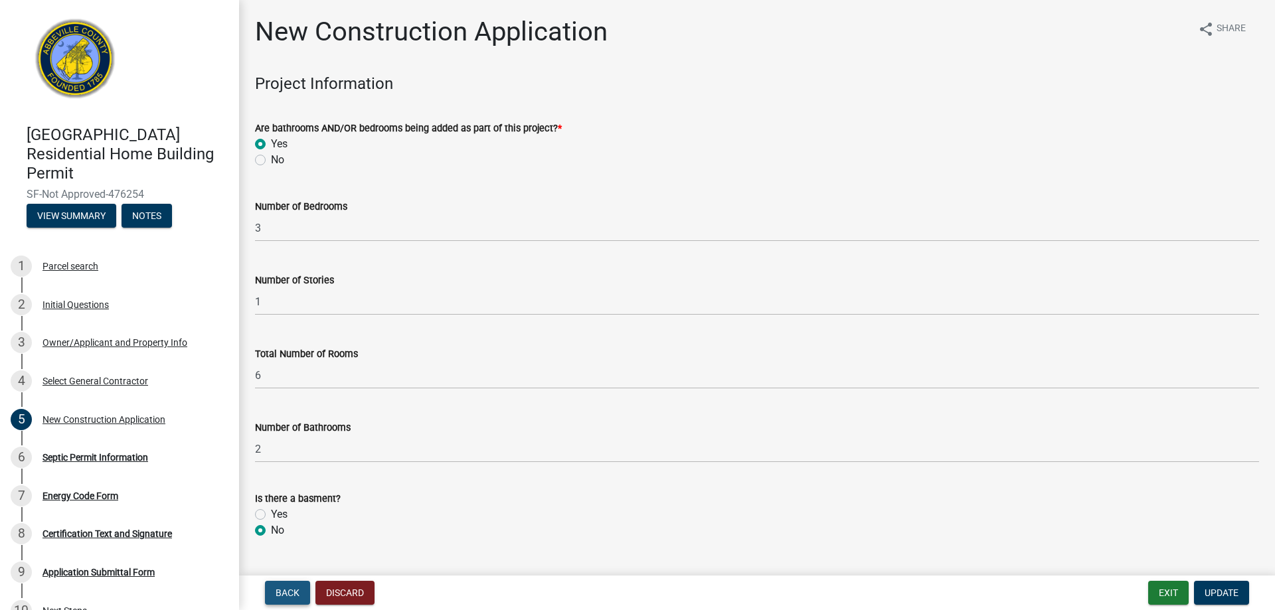
click at [290, 589] on span "Back" at bounding box center [288, 593] width 24 height 11
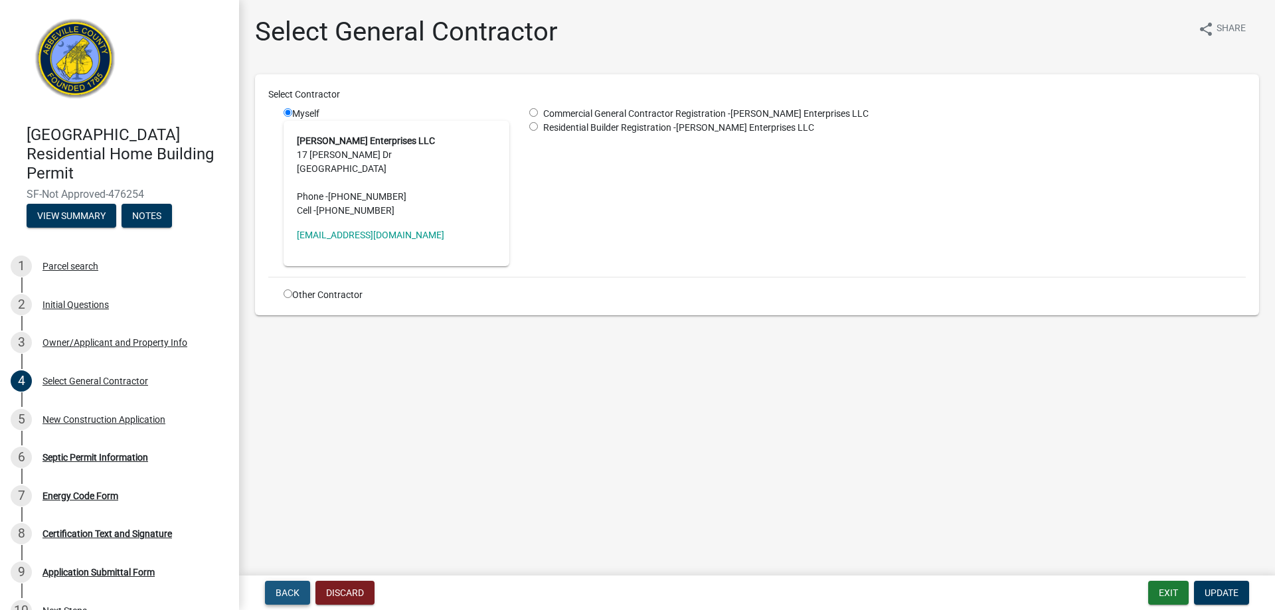
click at [289, 590] on span "Back" at bounding box center [288, 593] width 24 height 11
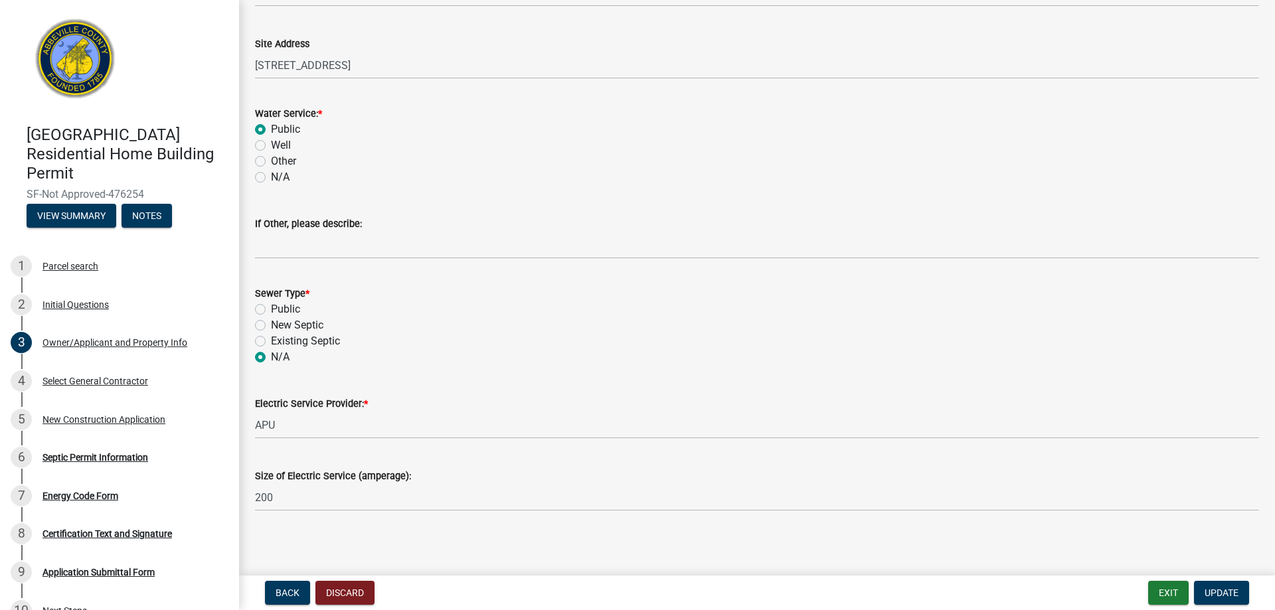
scroll to position [756, 0]
click at [271, 303] on label "Public" at bounding box center [285, 306] width 29 height 16
click at [271, 303] on input "Public" at bounding box center [275, 302] width 9 height 9
radio input "true"
click at [1259, 600] on div "Back Discard Exit Update" at bounding box center [757, 593] width 1015 height 24
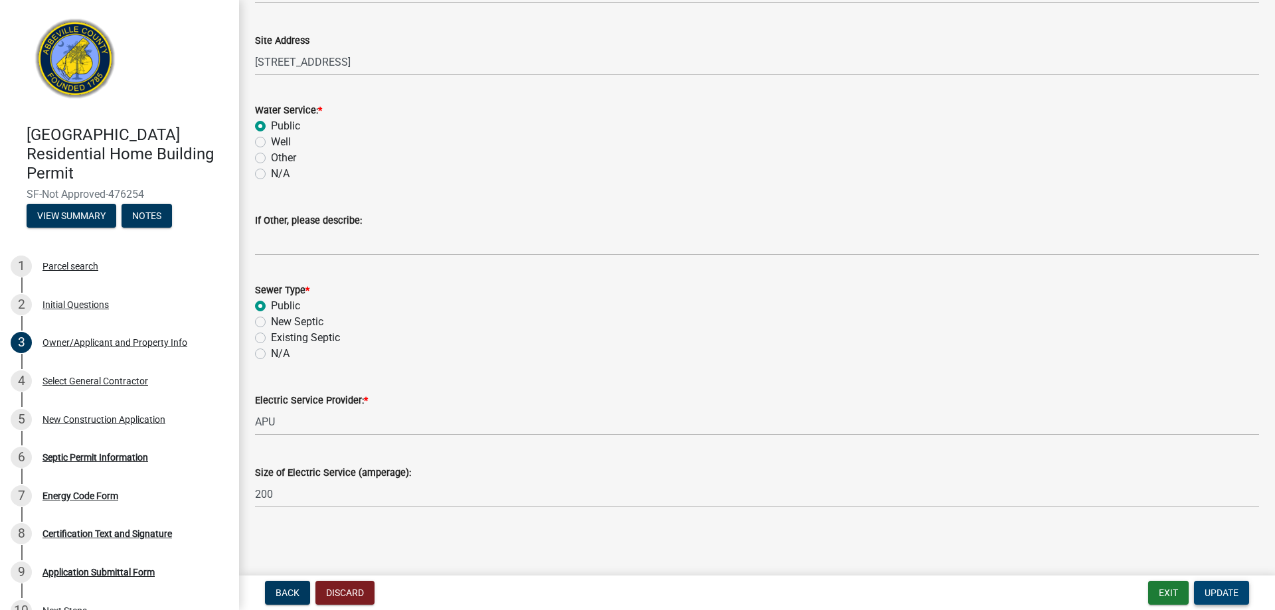
click at [1236, 593] on span "Update" at bounding box center [1221, 593] width 34 height 11
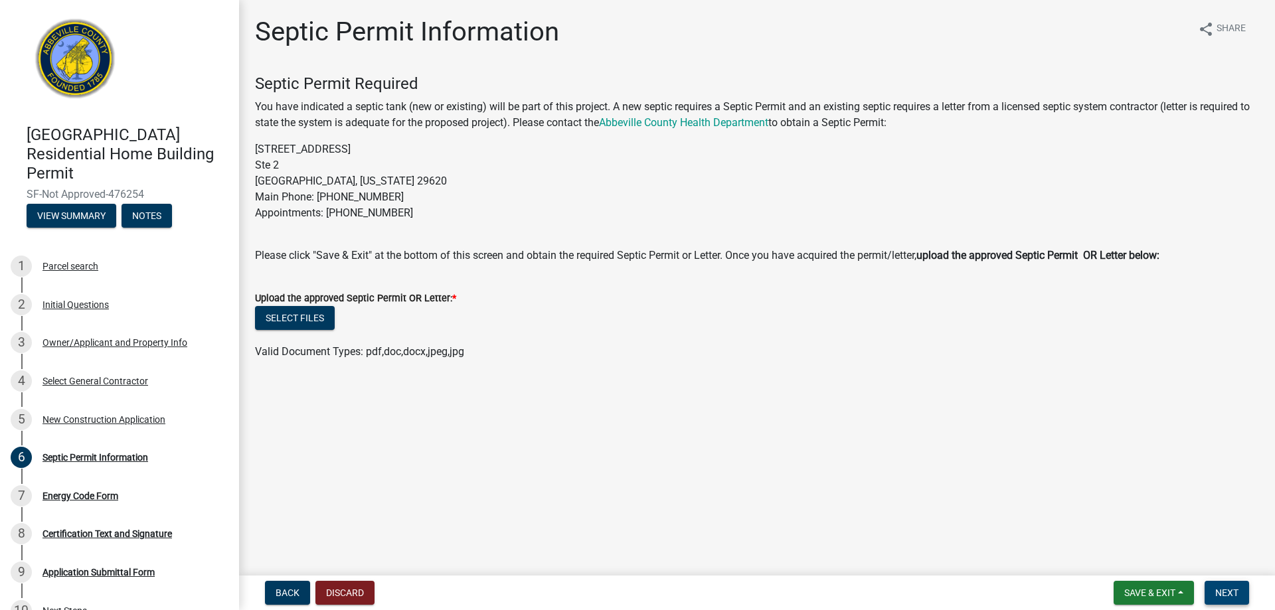
click at [1236, 593] on span "Next" at bounding box center [1226, 593] width 23 height 11
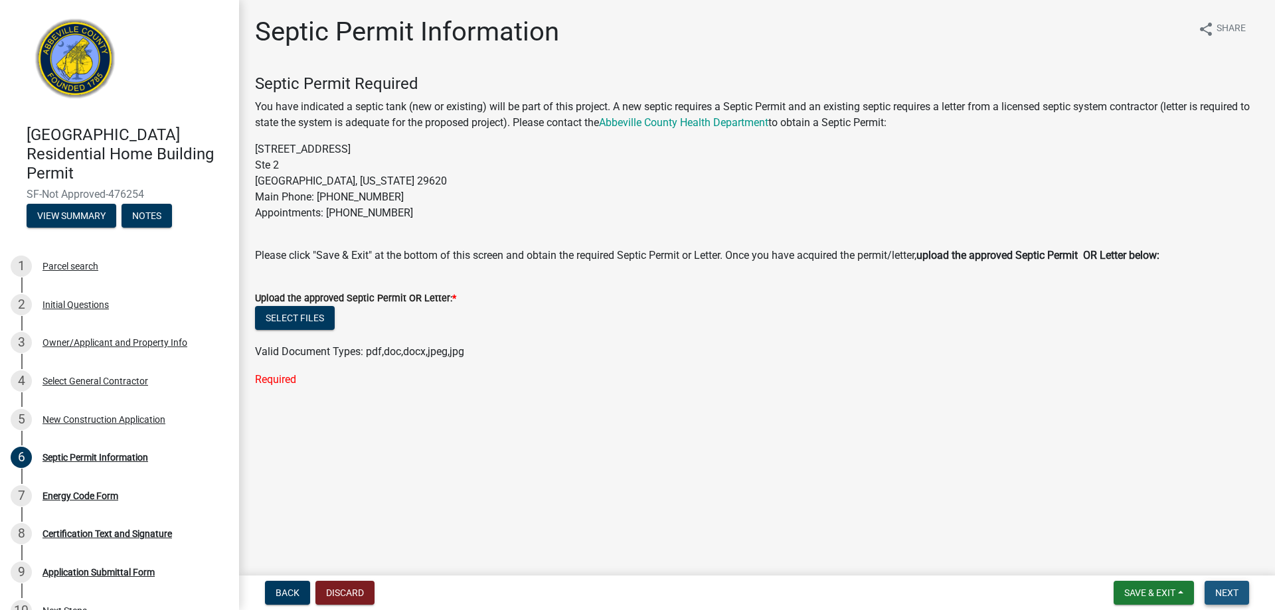
click at [1236, 593] on span "Next" at bounding box center [1226, 593] width 23 height 11
click at [1161, 600] on button "Save & Exit" at bounding box center [1153, 593] width 80 height 24
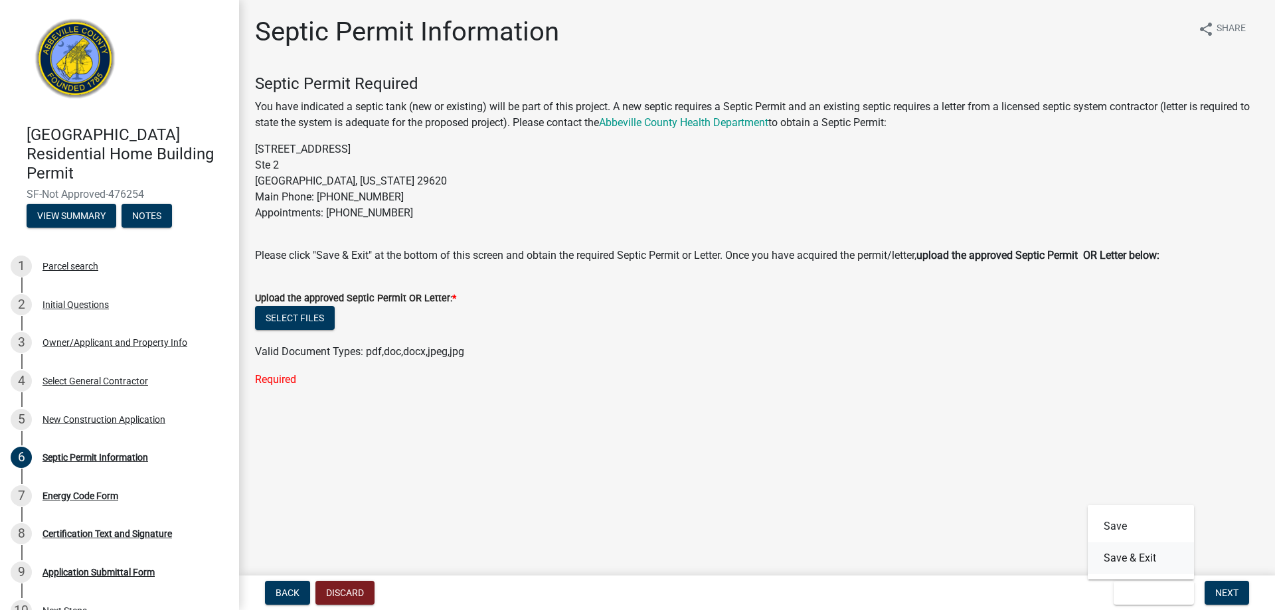
click at [1137, 561] on button "Save & Exit" at bounding box center [1141, 558] width 106 height 32
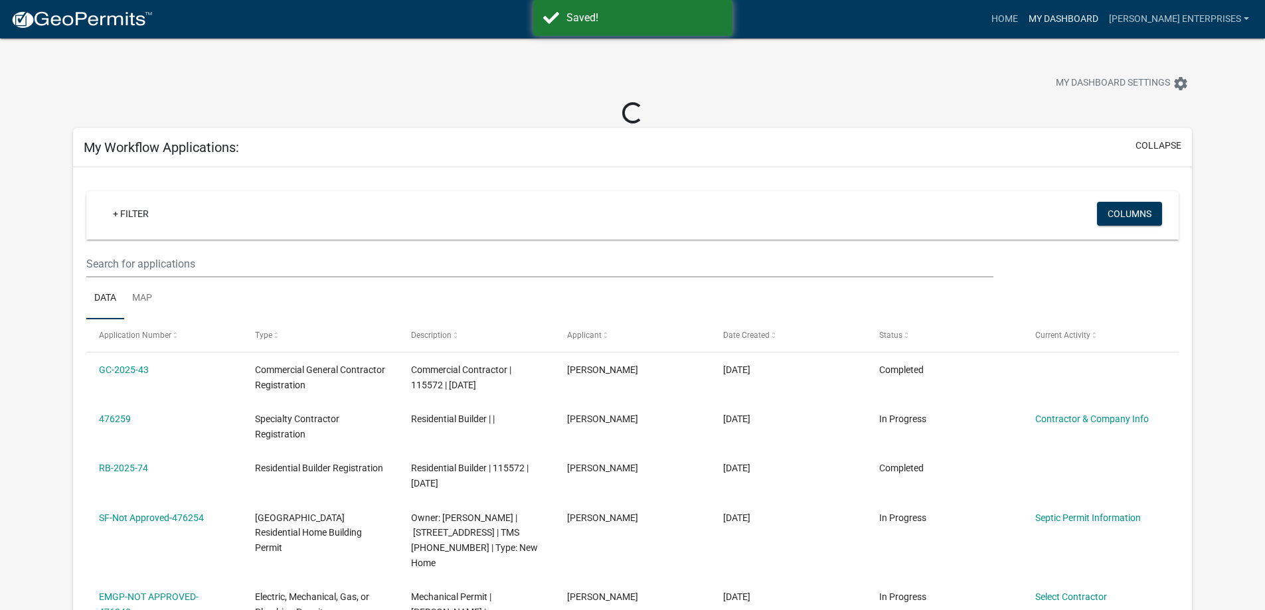
click at [1075, 15] on link "My Dashboard" at bounding box center [1063, 19] width 80 height 25
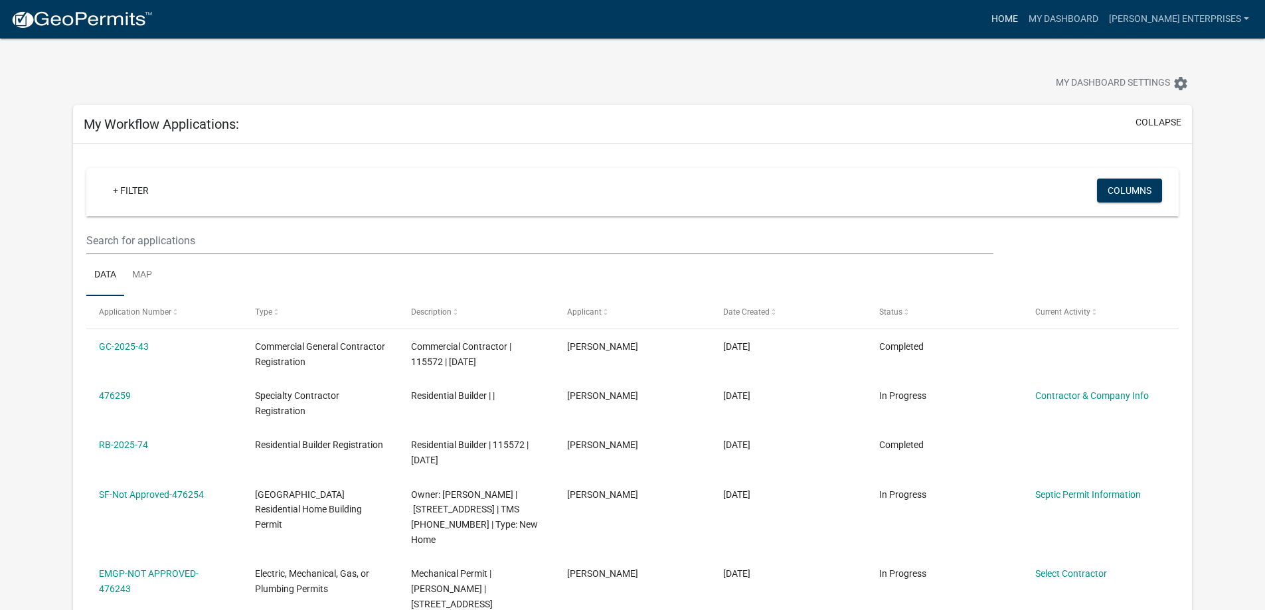
click at [1023, 12] on link "Home" at bounding box center [1004, 19] width 37 height 25
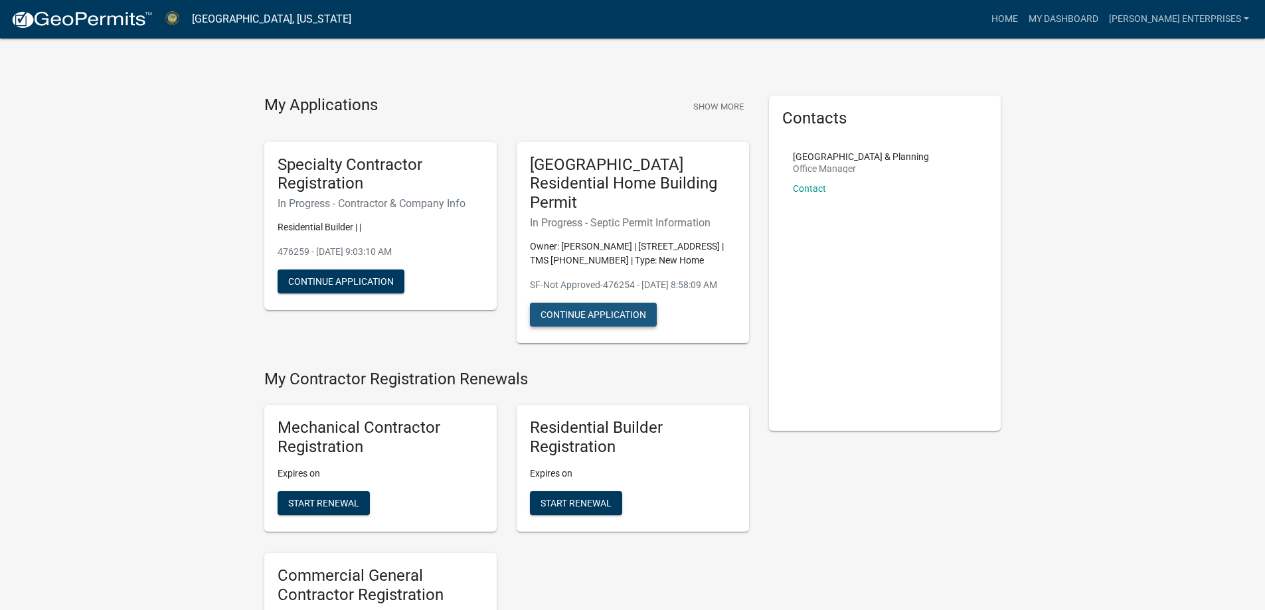
click at [599, 304] on button "Continue Application" at bounding box center [593, 315] width 127 height 24
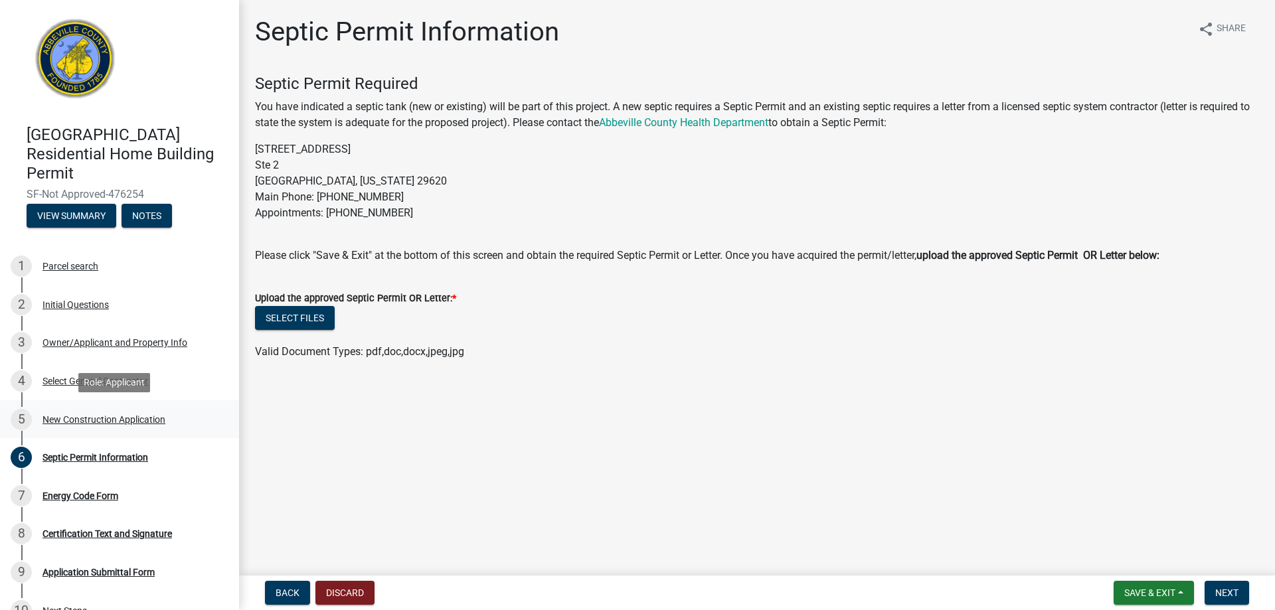
click at [91, 415] on div "New Construction Application" at bounding box center [103, 419] width 123 height 9
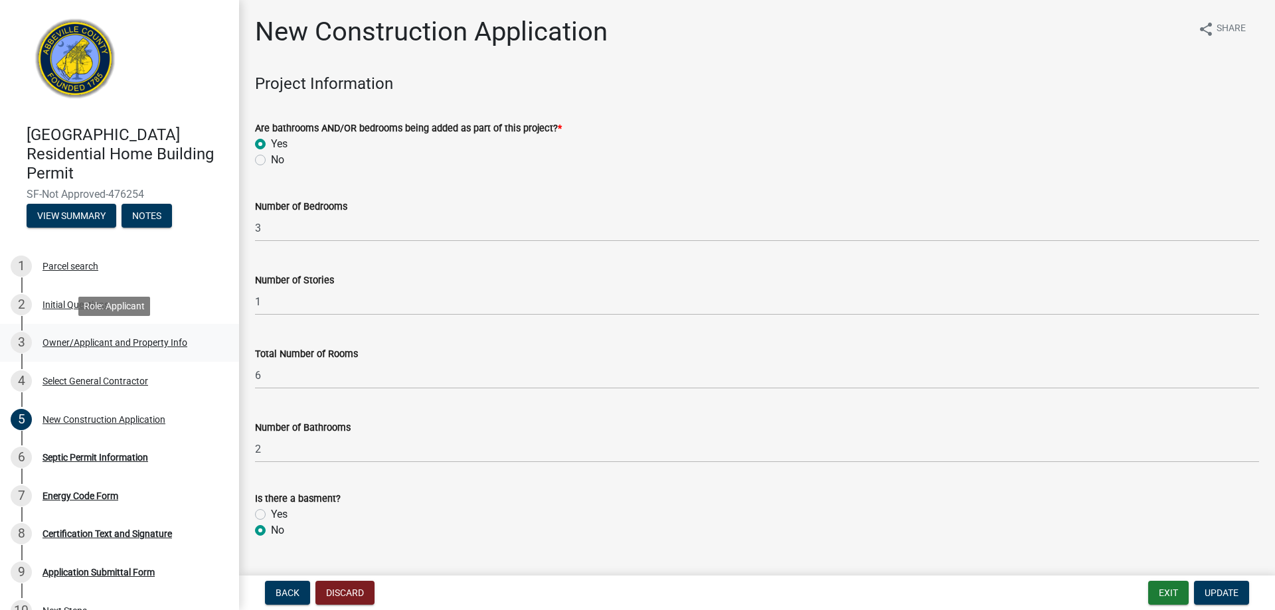
click at [66, 348] on div "3 Owner/Applicant and Property Info" at bounding box center [114, 342] width 207 height 21
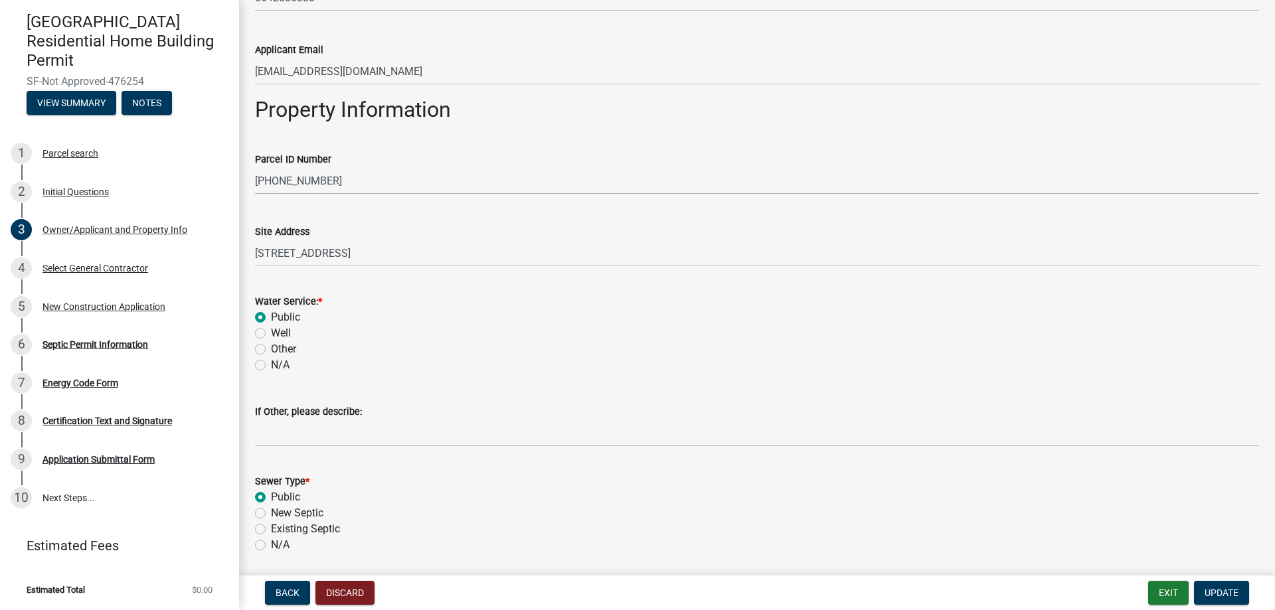
scroll to position [598, 0]
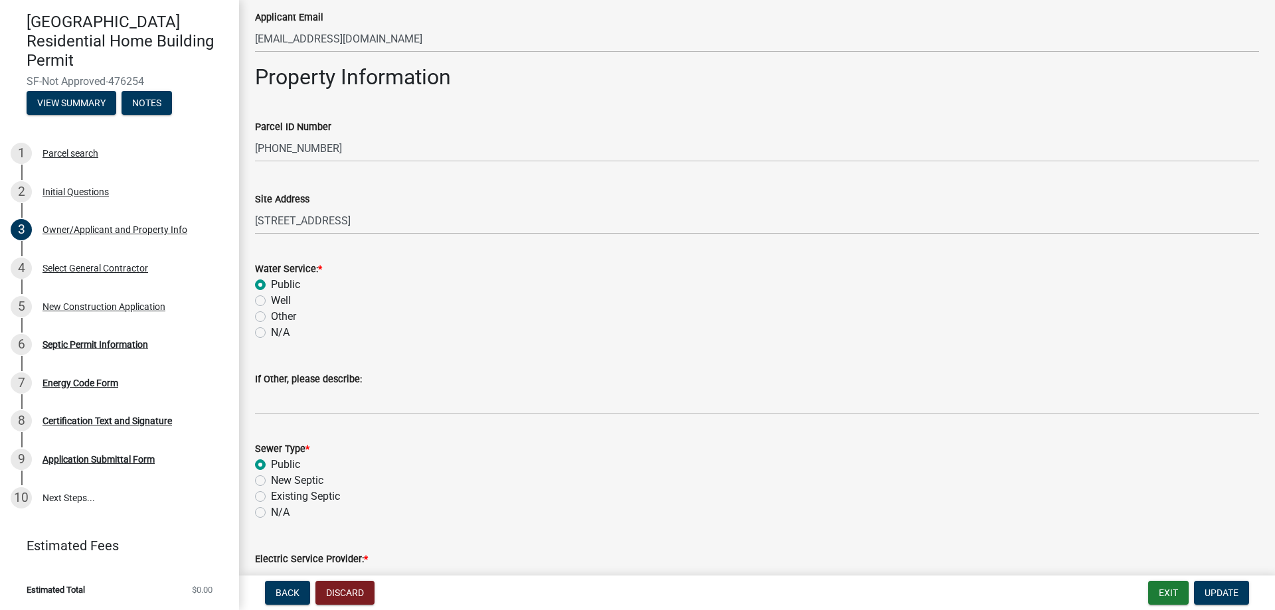
click at [271, 284] on label "Public" at bounding box center [285, 285] width 29 height 16
click at [271, 284] on input "Public" at bounding box center [275, 281] width 9 height 9
click at [271, 284] on label "Public" at bounding box center [285, 285] width 29 height 16
click at [271, 284] on input "Public" at bounding box center [275, 281] width 9 height 9
click at [271, 284] on label "Public" at bounding box center [285, 285] width 29 height 16
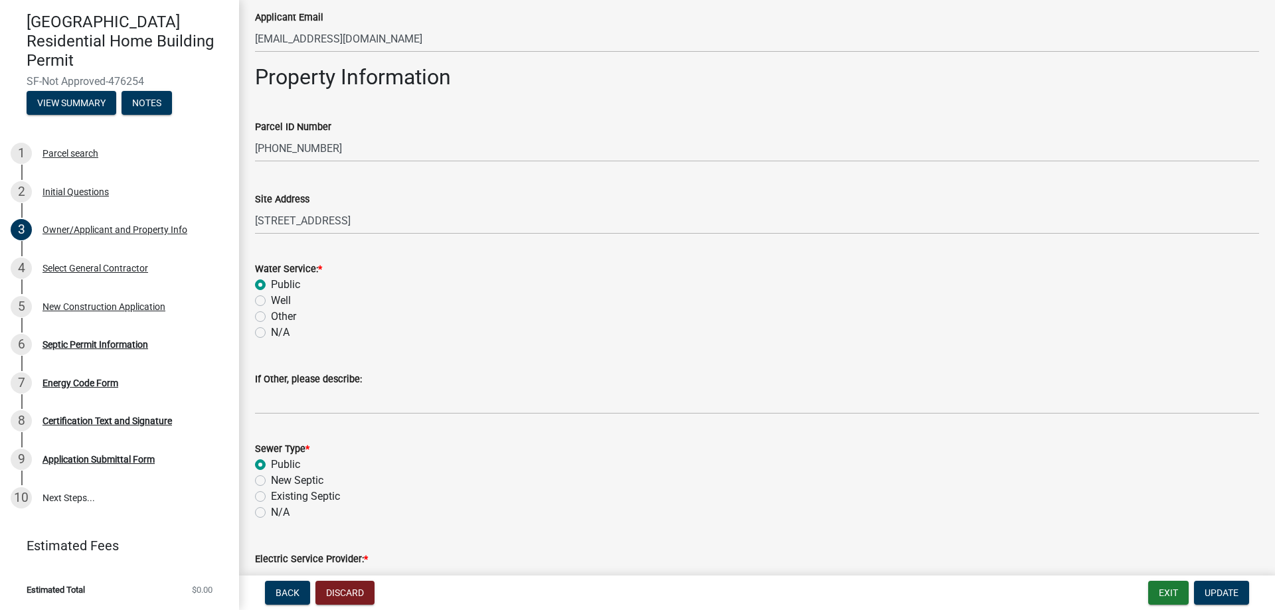
click at [271, 284] on input "Public" at bounding box center [275, 281] width 9 height 9
click at [271, 284] on label "Public" at bounding box center [285, 285] width 29 height 16
click at [271, 284] on input "Public" at bounding box center [275, 281] width 9 height 9
click at [271, 284] on label "Public" at bounding box center [285, 285] width 29 height 16
click at [271, 284] on input "Public" at bounding box center [275, 281] width 9 height 9
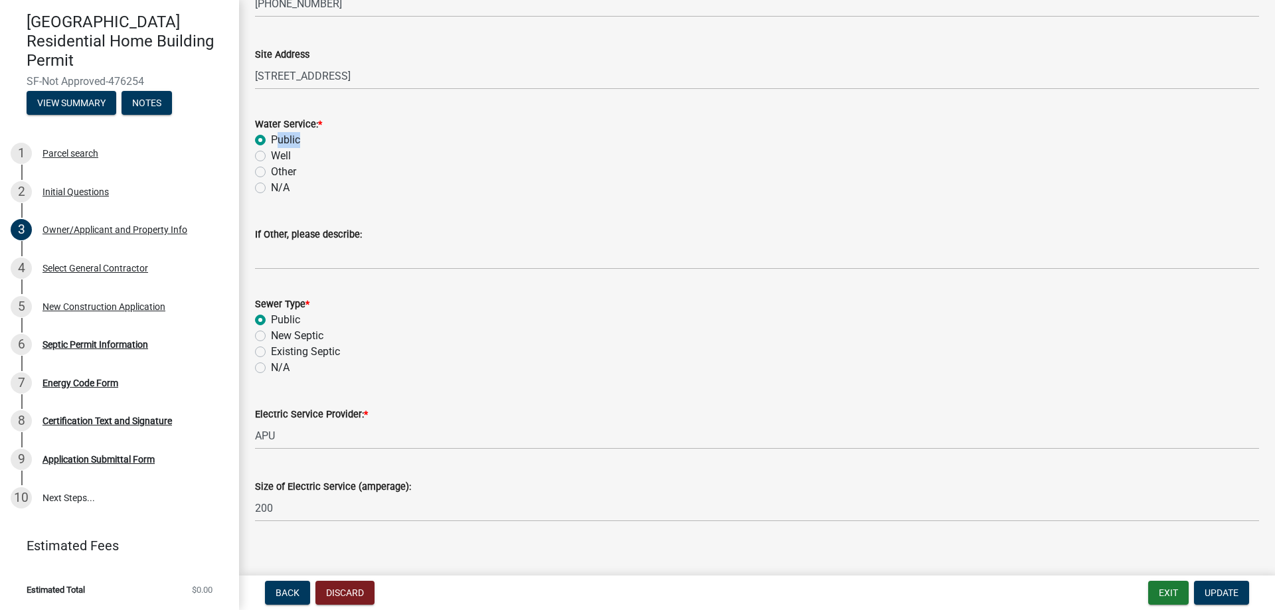
scroll to position [756, 0]
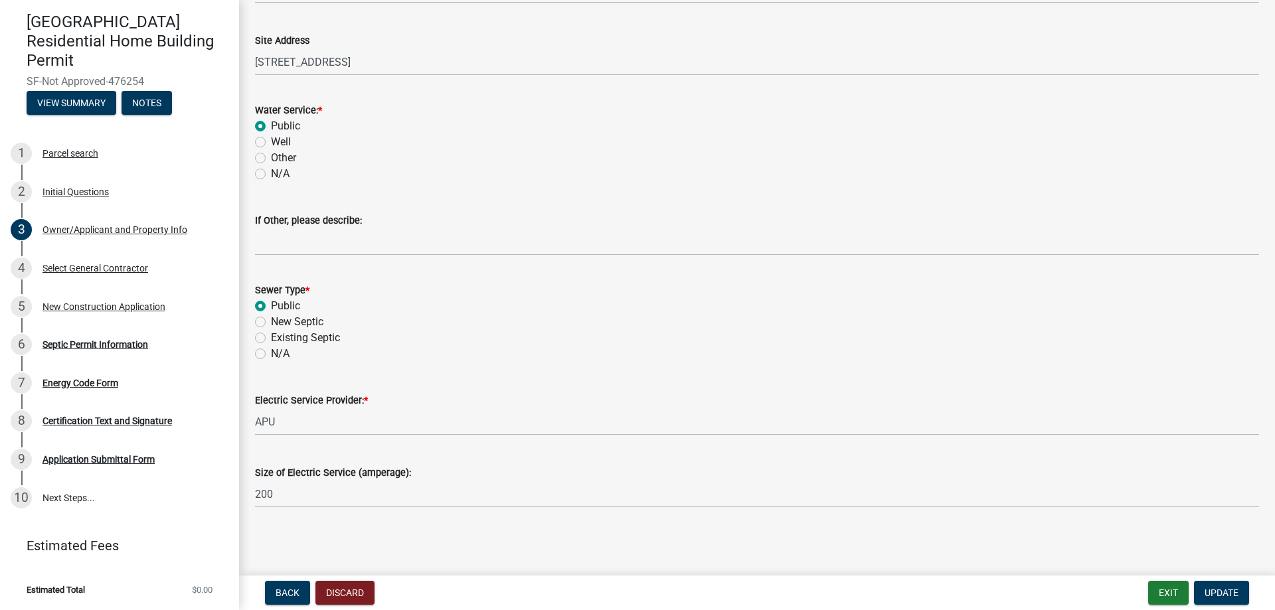
click at [262, 300] on div "Public" at bounding box center [757, 306] width 1004 height 16
click at [262, 302] on div "Public" at bounding box center [757, 306] width 1004 height 16
click at [271, 306] on label "Public" at bounding box center [285, 306] width 29 height 16
click at [271, 306] on input "Public" at bounding box center [275, 302] width 9 height 9
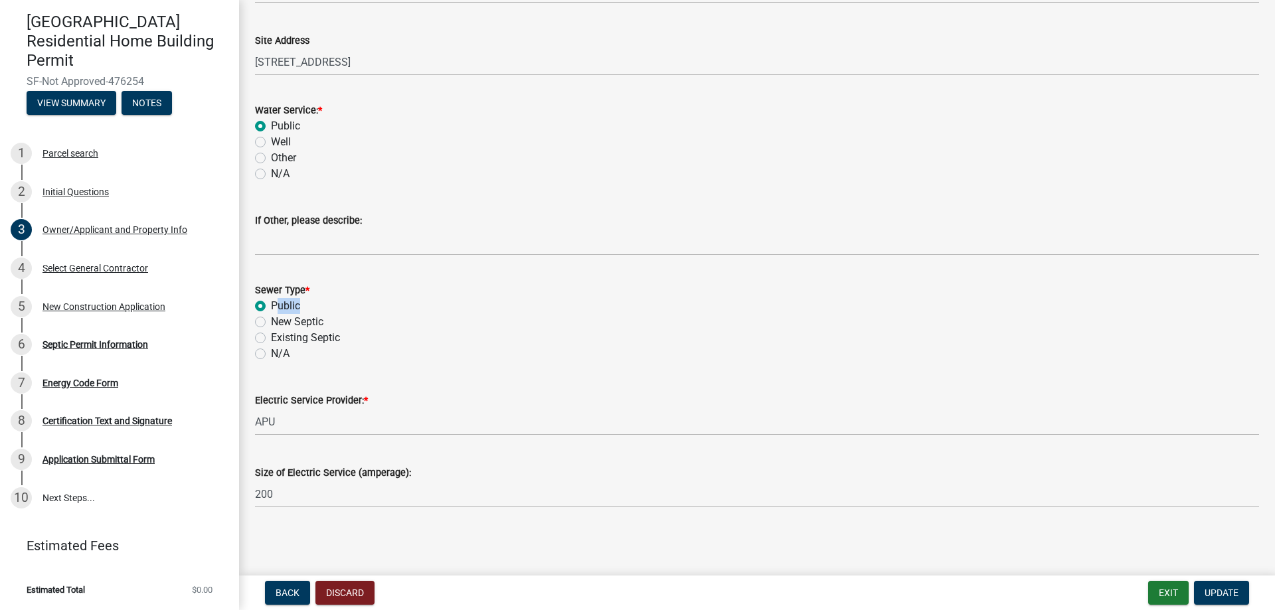
click at [271, 307] on label "Public" at bounding box center [285, 306] width 29 height 16
click at [271, 307] on input "Public" at bounding box center [275, 302] width 9 height 9
click at [271, 307] on label "Public" at bounding box center [285, 306] width 29 height 16
click at [271, 307] on input "Public" at bounding box center [275, 302] width 9 height 9
click at [271, 307] on label "Public" at bounding box center [285, 306] width 29 height 16
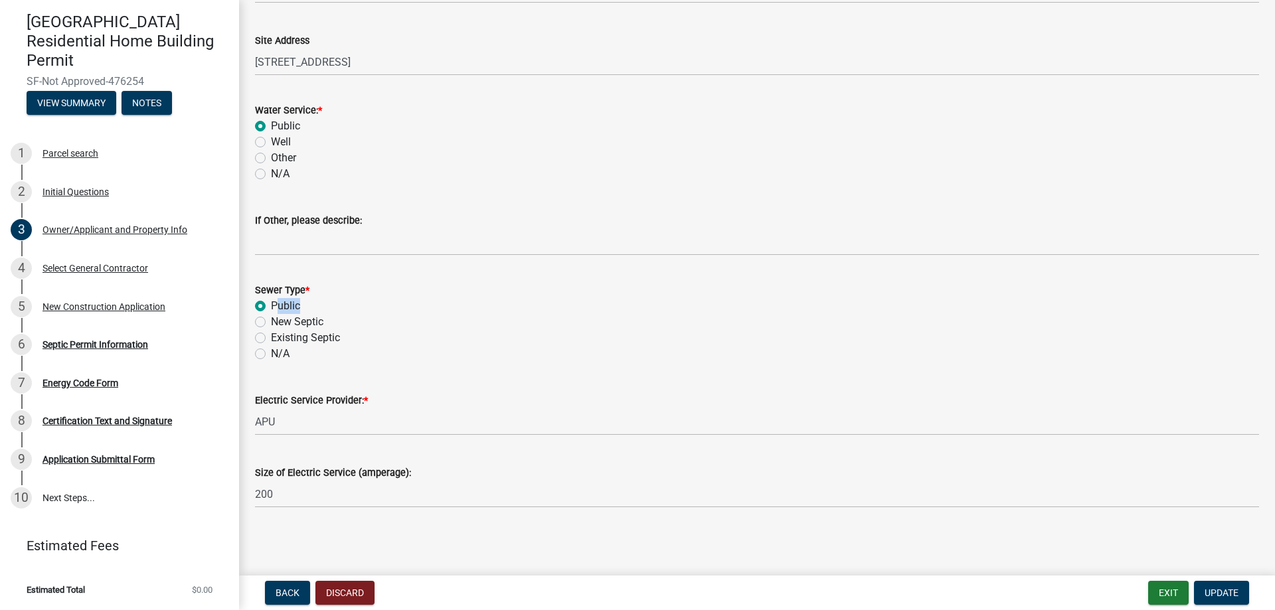
click at [271, 307] on input "Public" at bounding box center [275, 302] width 9 height 9
click at [271, 307] on label "Public" at bounding box center [285, 306] width 29 height 16
click at [271, 307] on input "Public" at bounding box center [275, 302] width 9 height 9
click at [271, 307] on label "Public" at bounding box center [285, 306] width 29 height 16
click at [271, 307] on input "Public" at bounding box center [275, 302] width 9 height 9
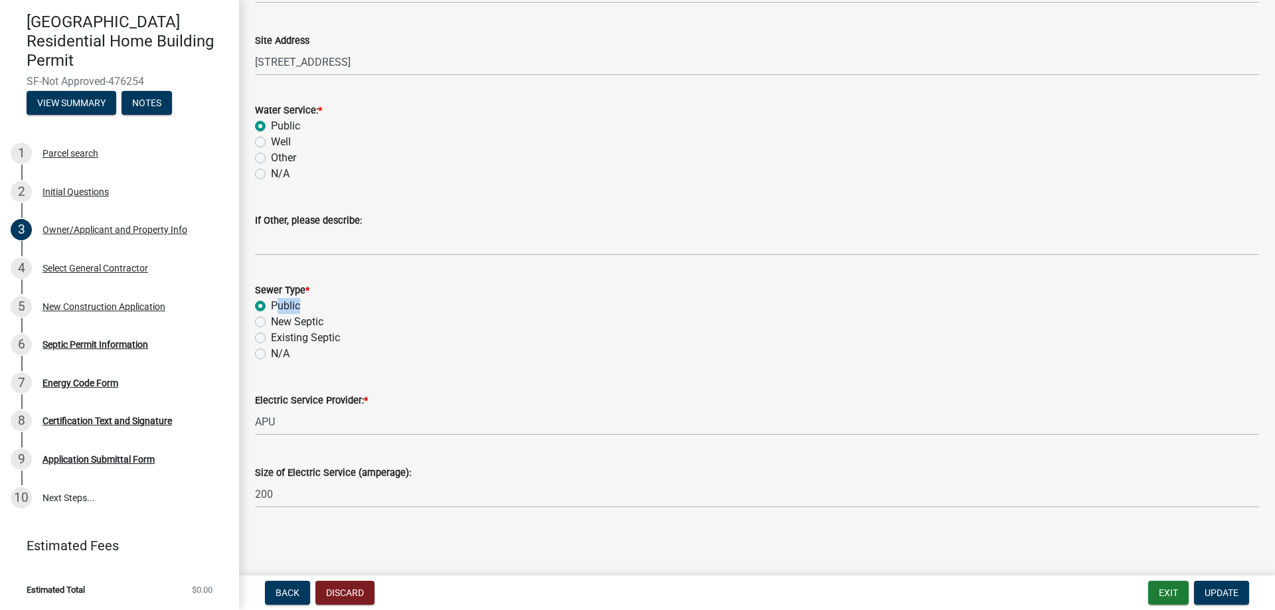
click at [271, 307] on label "Public" at bounding box center [285, 306] width 29 height 16
click at [271, 307] on input "Public" at bounding box center [275, 302] width 9 height 9
click at [271, 307] on label "Public" at bounding box center [285, 306] width 29 height 16
click at [271, 307] on input "Public" at bounding box center [275, 302] width 9 height 9
click at [271, 307] on label "Public" at bounding box center [285, 306] width 29 height 16
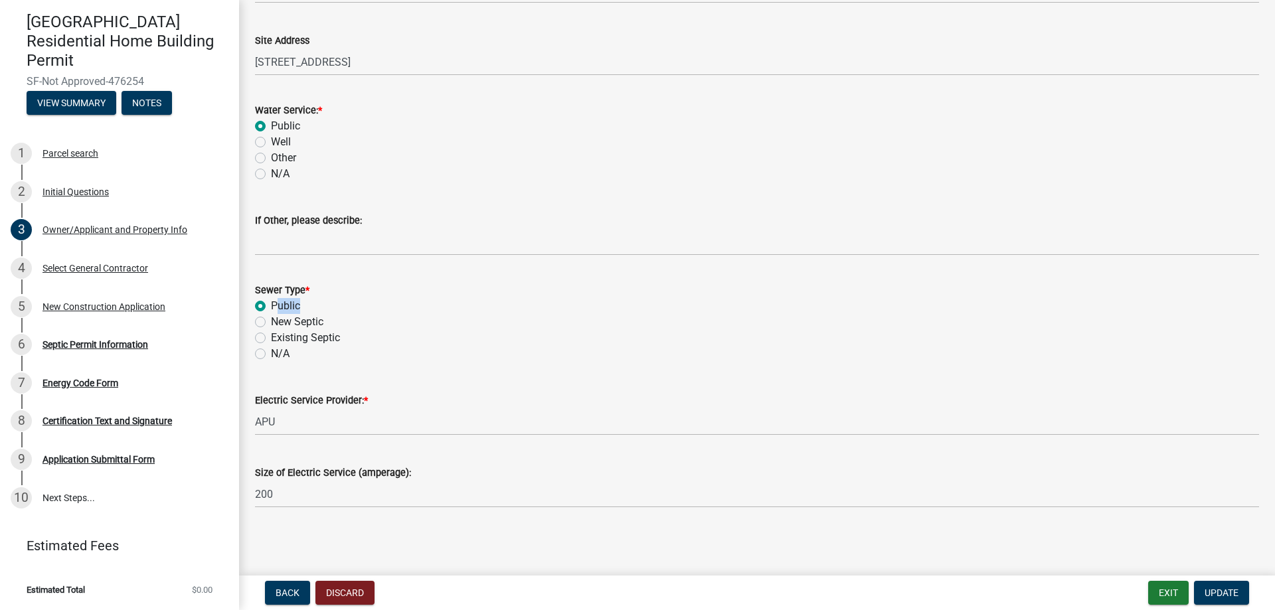
click at [271, 307] on input "Public" at bounding box center [275, 302] width 9 height 9
click at [271, 307] on label "Public" at bounding box center [285, 306] width 29 height 16
click at [271, 307] on input "Public" at bounding box center [275, 302] width 9 height 9
click at [271, 307] on label "Public" at bounding box center [285, 306] width 29 height 16
click at [271, 307] on input "Public" at bounding box center [275, 302] width 9 height 9
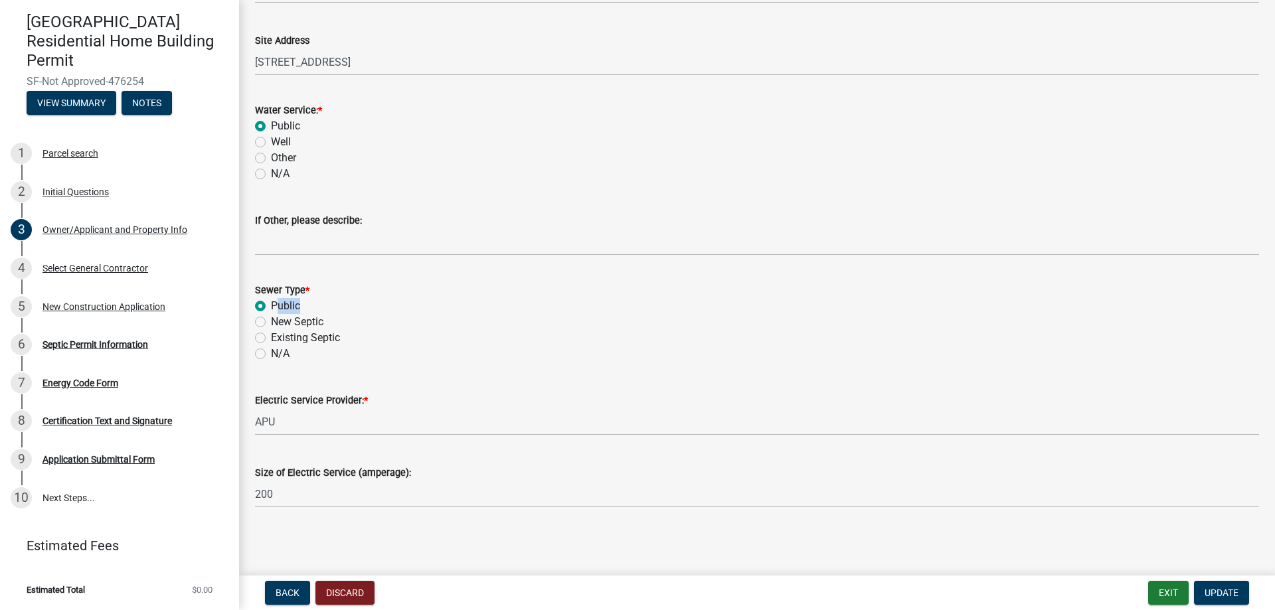
click at [271, 307] on label "Public" at bounding box center [285, 306] width 29 height 16
click at [271, 307] on input "Public" at bounding box center [275, 302] width 9 height 9
click at [271, 307] on label "Public" at bounding box center [285, 306] width 29 height 16
click at [271, 307] on input "Public" at bounding box center [275, 302] width 9 height 9
click at [271, 307] on label "Public" at bounding box center [285, 306] width 29 height 16
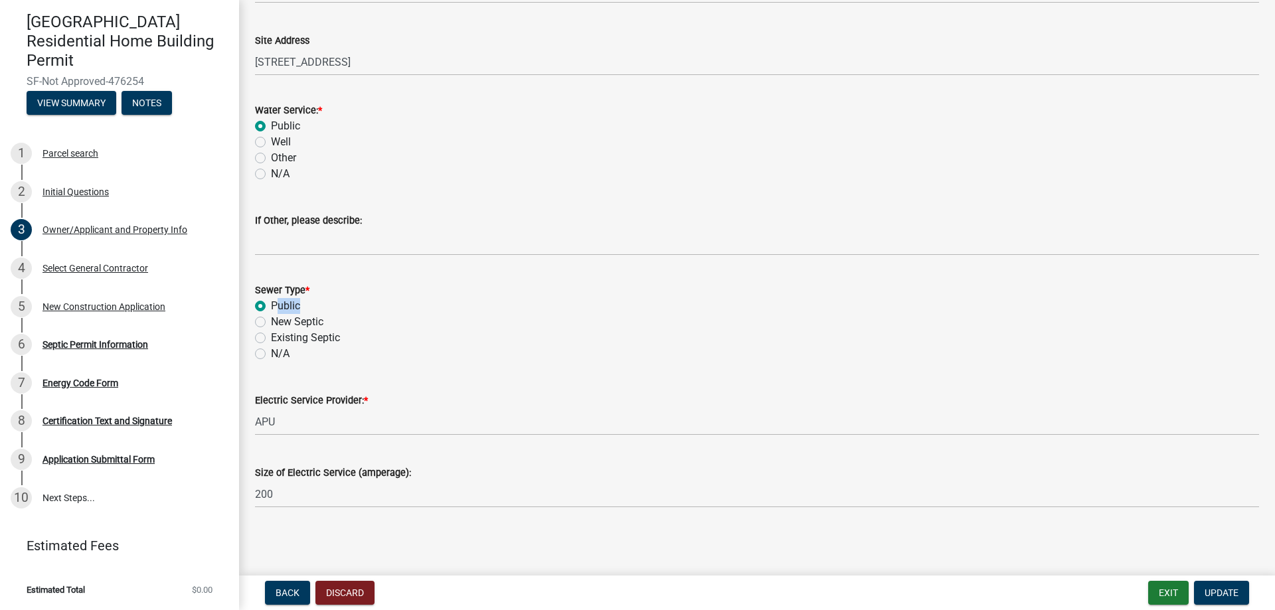
click at [271, 307] on input "Public" at bounding box center [275, 302] width 9 height 9
click at [271, 307] on label "Public" at bounding box center [285, 306] width 29 height 16
click at [271, 307] on input "Public" at bounding box center [275, 302] width 9 height 9
click at [271, 322] on label "New Septic" at bounding box center [297, 322] width 52 height 16
click at [271, 322] on input "New Septic" at bounding box center [275, 318] width 9 height 9
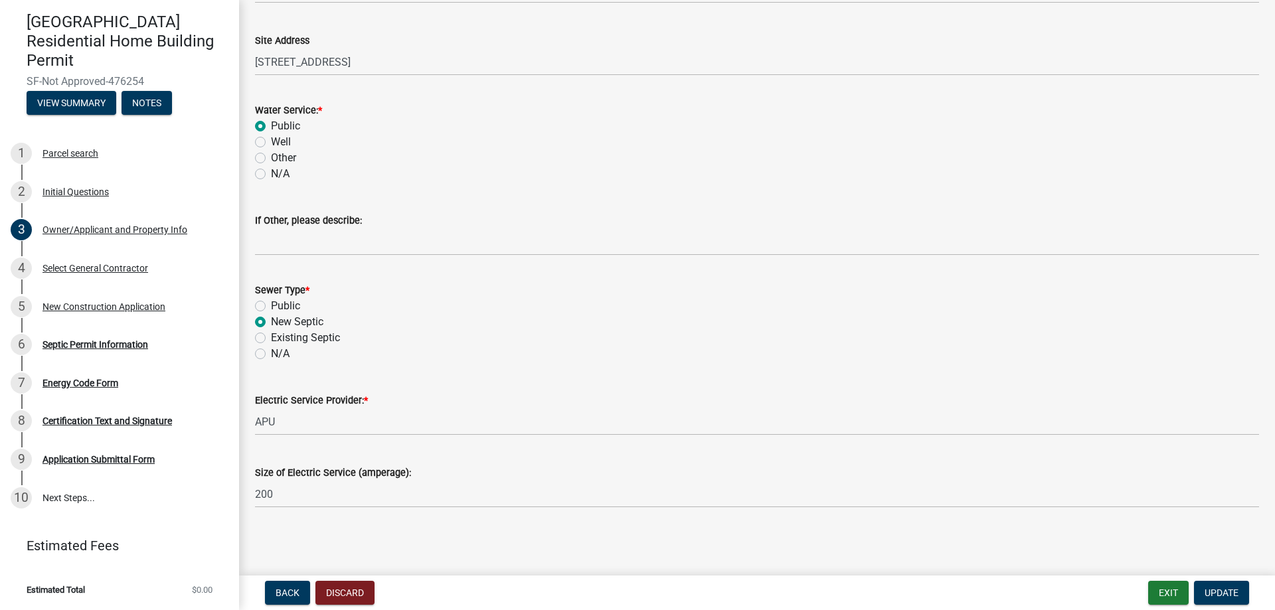
radio input "true"
click at [271, 306] on label "Public" at bounding box center [285, 306] width 29 height 16
click at [271, 306] on input "Public" at bounding box center [275, 302] width 9 height 9
radio input "true"
click at [271, 340] on label "Existing Septic" at bounding box center [305, 338] width 69 height 16
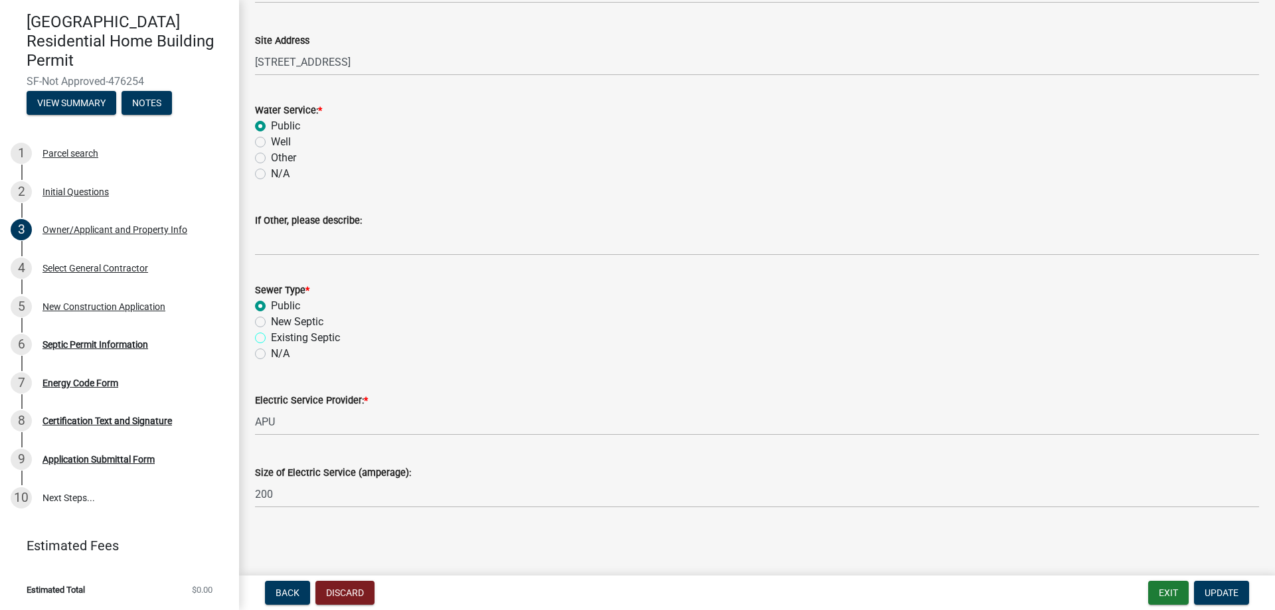
click at [271, 339] on input "Existing Septic" at bounding box center [275, 334] width 9 height 9
radio input "true"
click at [271, 307] on label "Public" at bounding box center [285, 306] width 29 height 16
click at [271, 307] on input "Public" at bounding box center [275, 302] width 9 height 9
radio input "true"
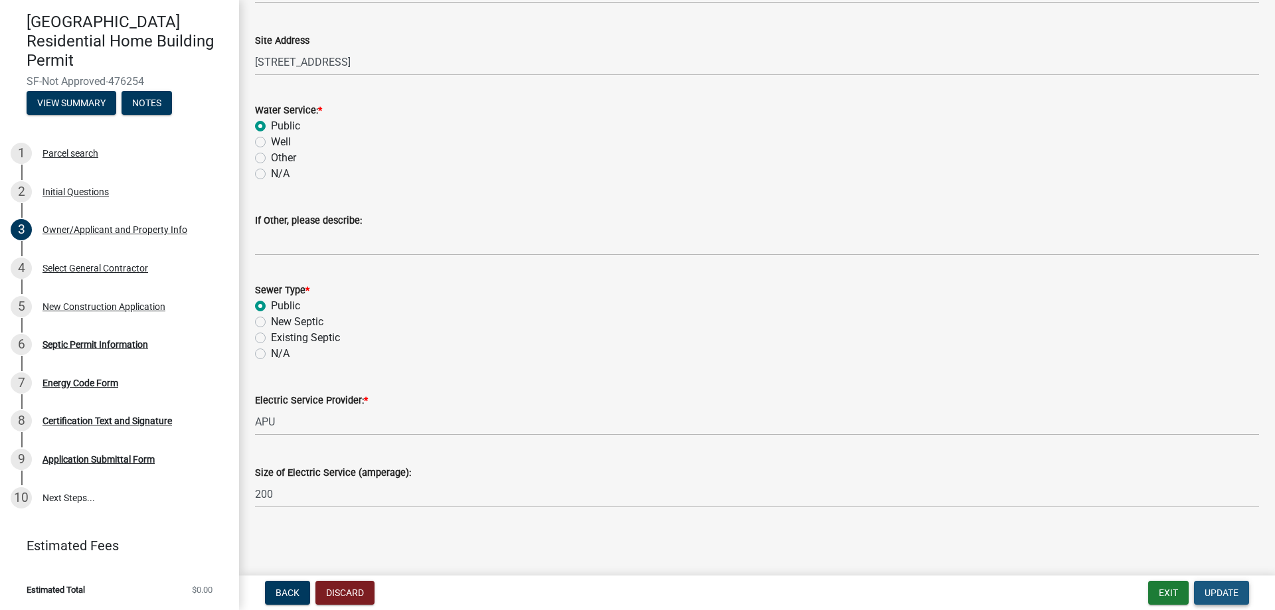
click at [1234, 586] on button "Update" at bounding box center [1221, 593] width 55 height 24
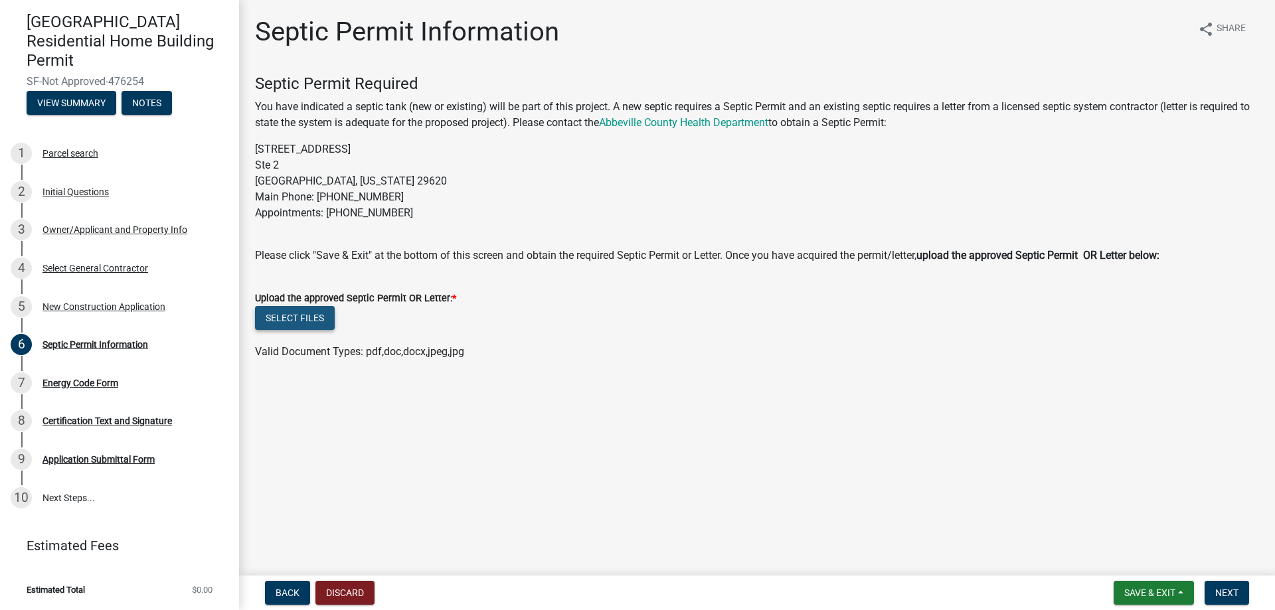
click at [284, 312] on button "Select files" at bounding box center [295, 318] width 80 height 24
click at [79, 311] on div "New Construction Application" at bounding box center [103, 306] width 123 height 9
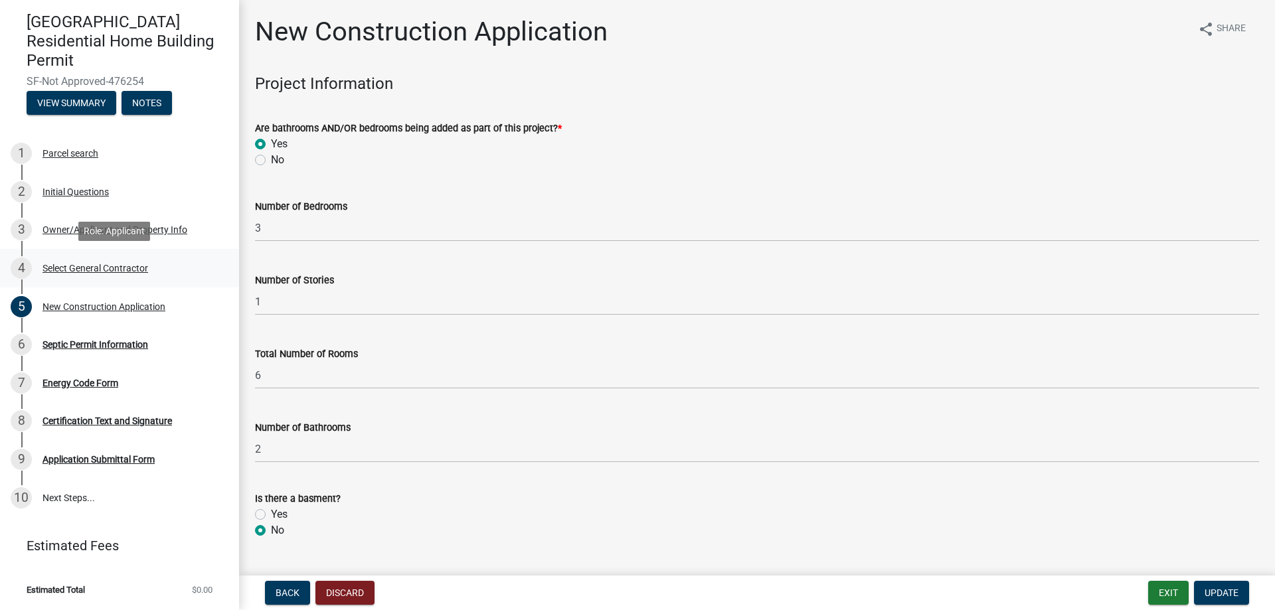
click at [78, 274] on div "4 Select General Contractor" at bounding box center [114, 268] width 207 height 21
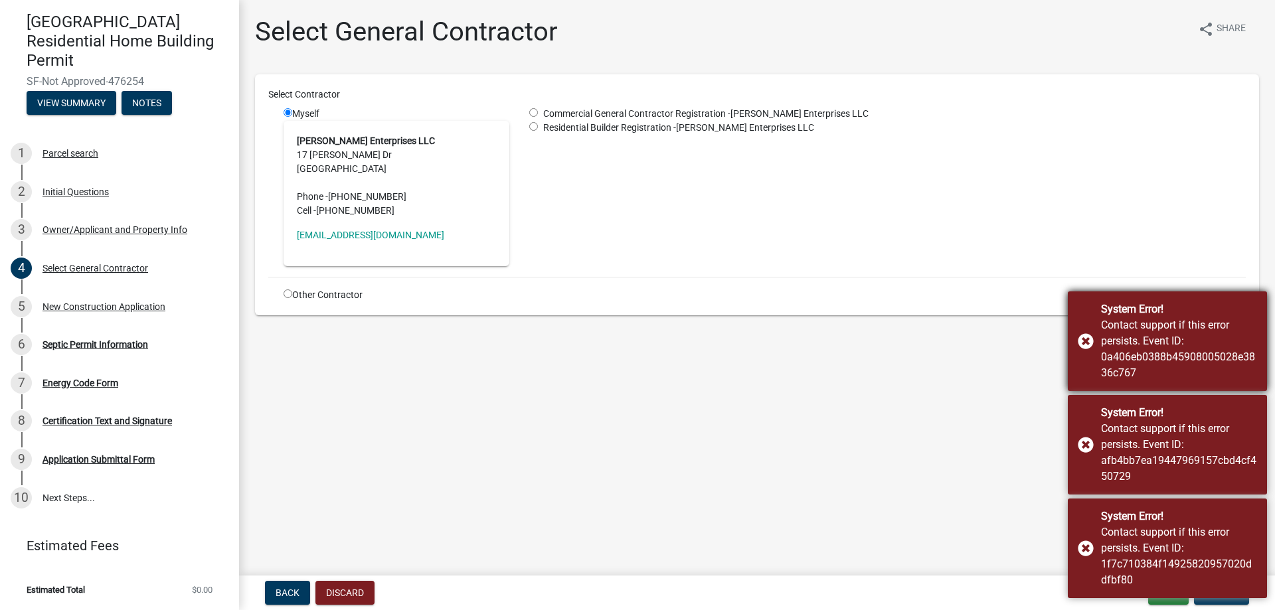
click at [1088, 335] on div "System Error! Contact support if this error persists. Event ID: 0a406eb0388b459…" at bounding box center [1167, 341] width 199 height 100
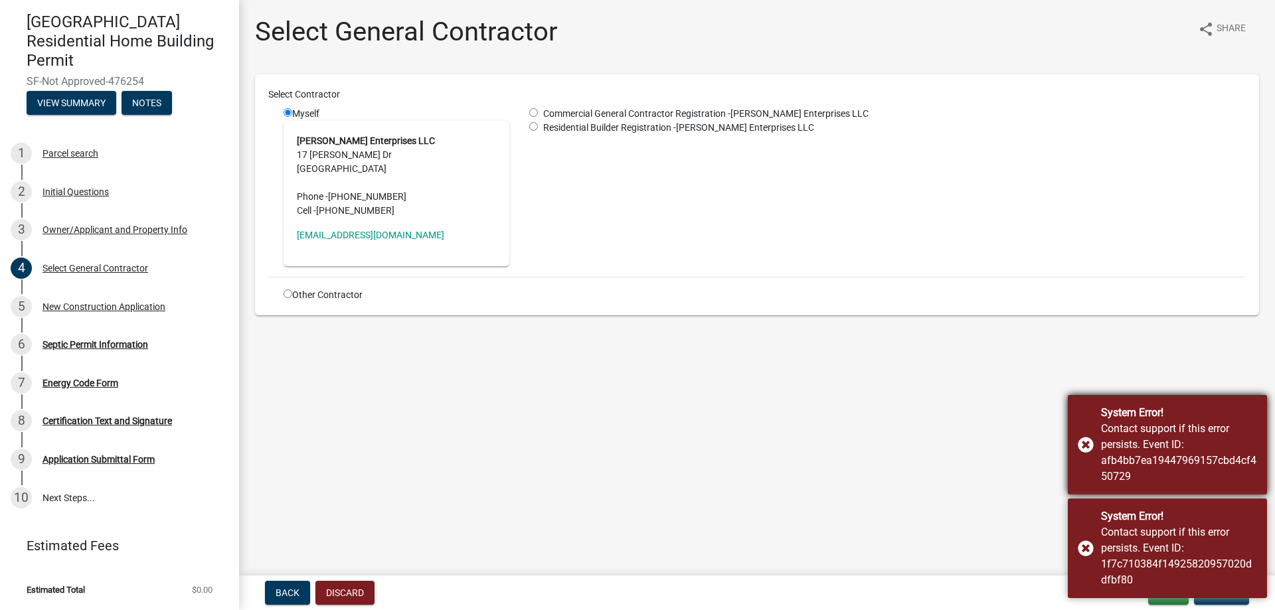
click at [1086, 448] on div "System Error! Contact support if this error persists. Event ID: afb4bb7ea194479…" at bounding box center [1167, 445] width 199 height 100
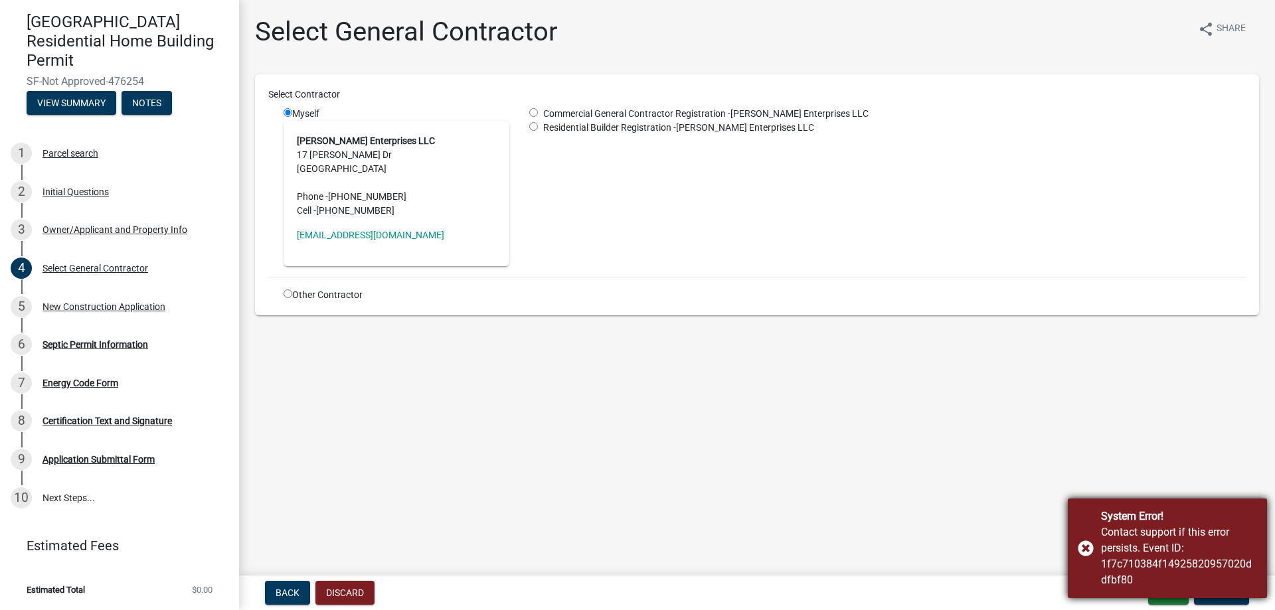
click at [1087, 544] on div "System Error! Contact support if this error persists. Event ID: 1f7c710384f1492…" at bounding box center [1167, 549] width 199 height 100
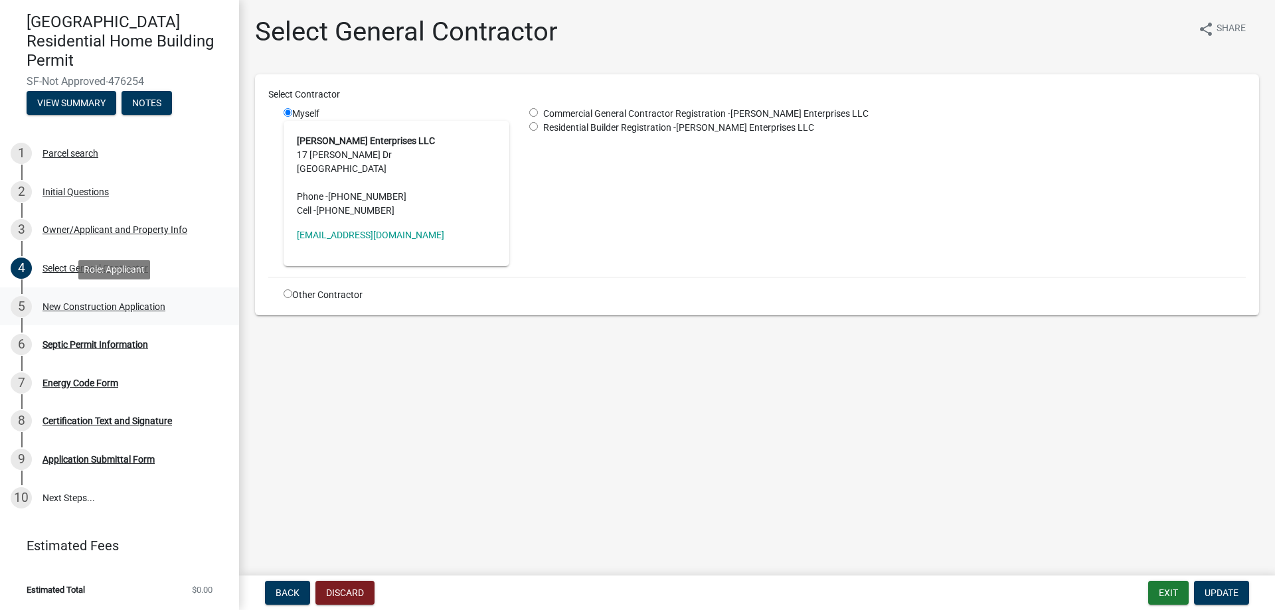
click at [74, 309] on div "New Construction Application" at bounding box center [103, 306] width 123 height 9
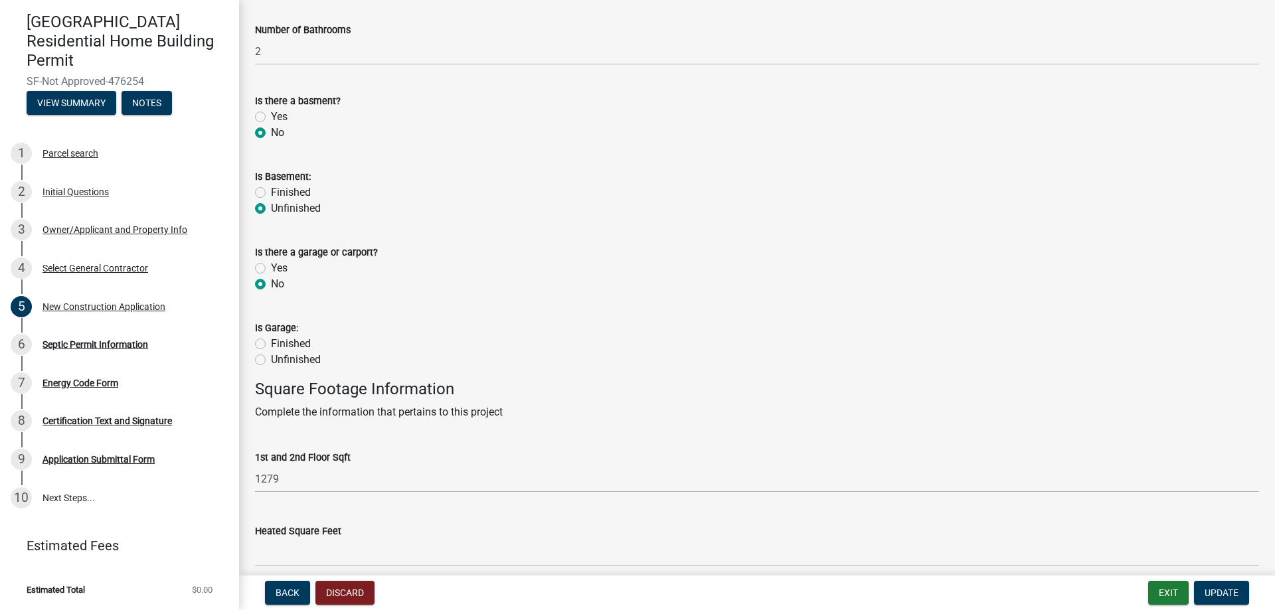
scroll to position [398, 0]
click at [108, 262] on div "4 Select General Contractor" at bounding box center [114, 268] width 207 height 21
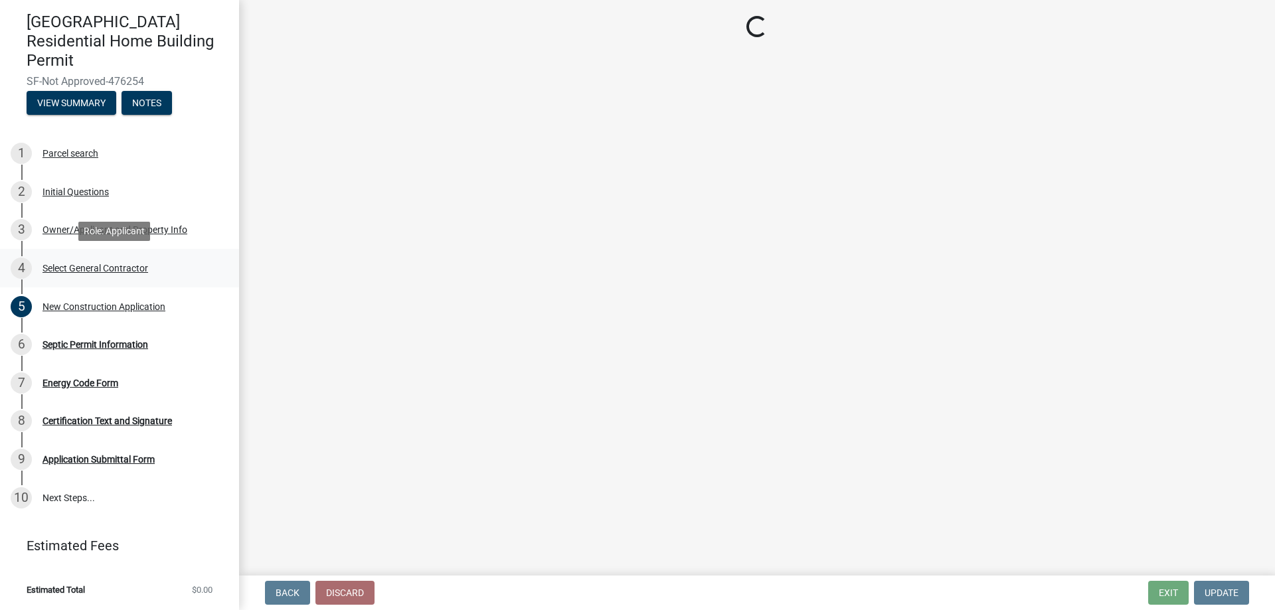
scroll to position [0, 0]
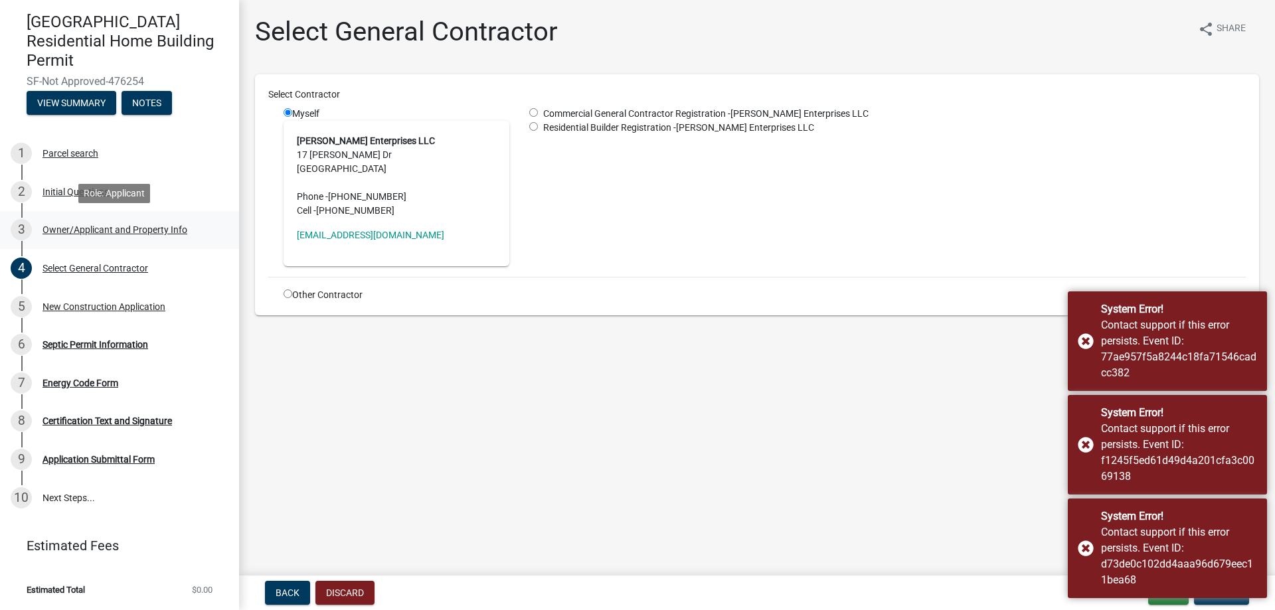
click at [62, 232] on div "Owner/Applicant and Property Info" at bounding box center [114, 229] width 145 height 9
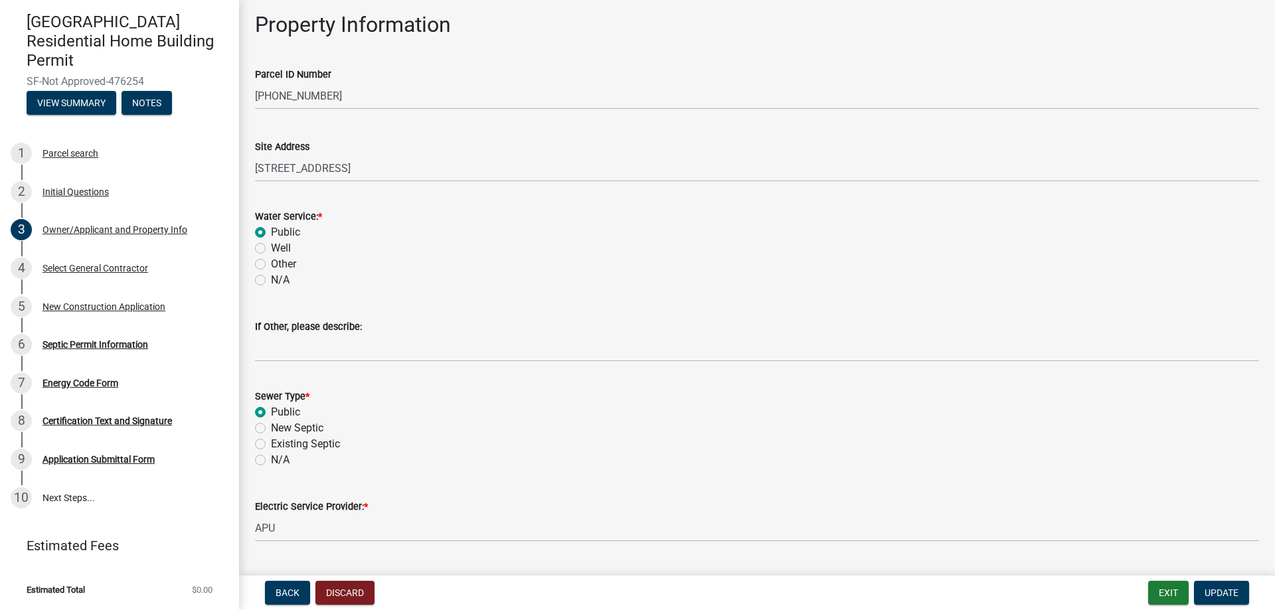
scroll to position [664, 0]
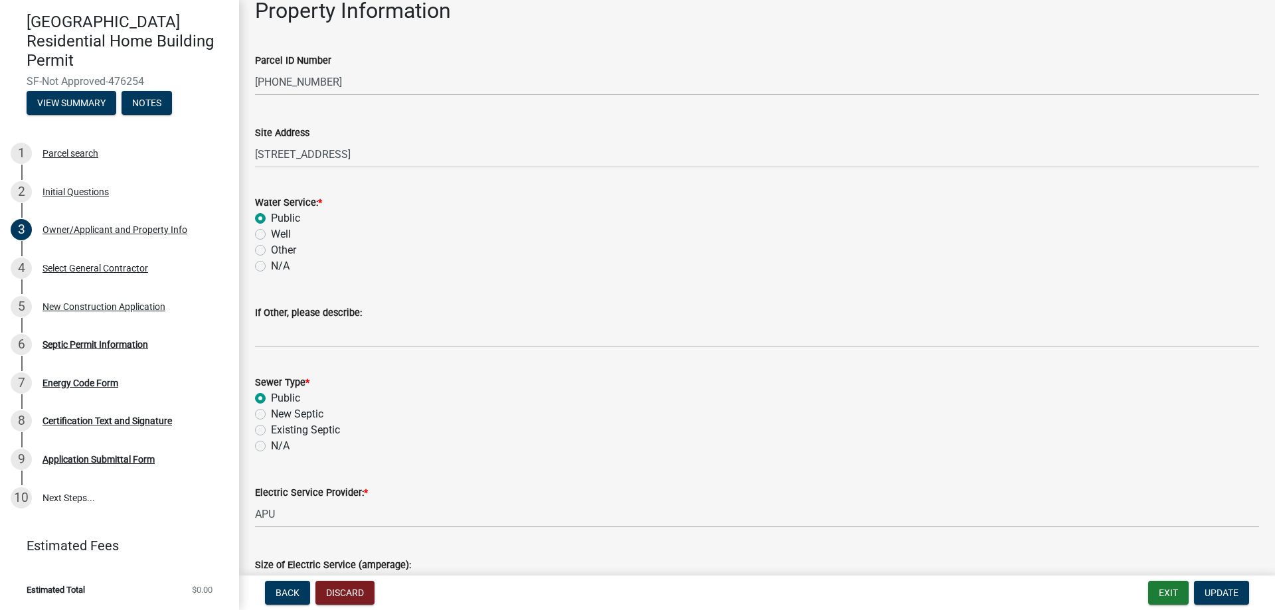
click at [271, 265] on label "N/A" at bounding box center [280, 266] width 19 height 16
click at [271, 265] on input "N/A" at bounding box center [275, 262] width 9 height 9
radio input "true"
click at [271, 446] on label "N/A" at bounding box center [280, 446] width 19 height 16
click at [271, 446] on input "N/A" at bounding box center [275, 442] width 9 height 9
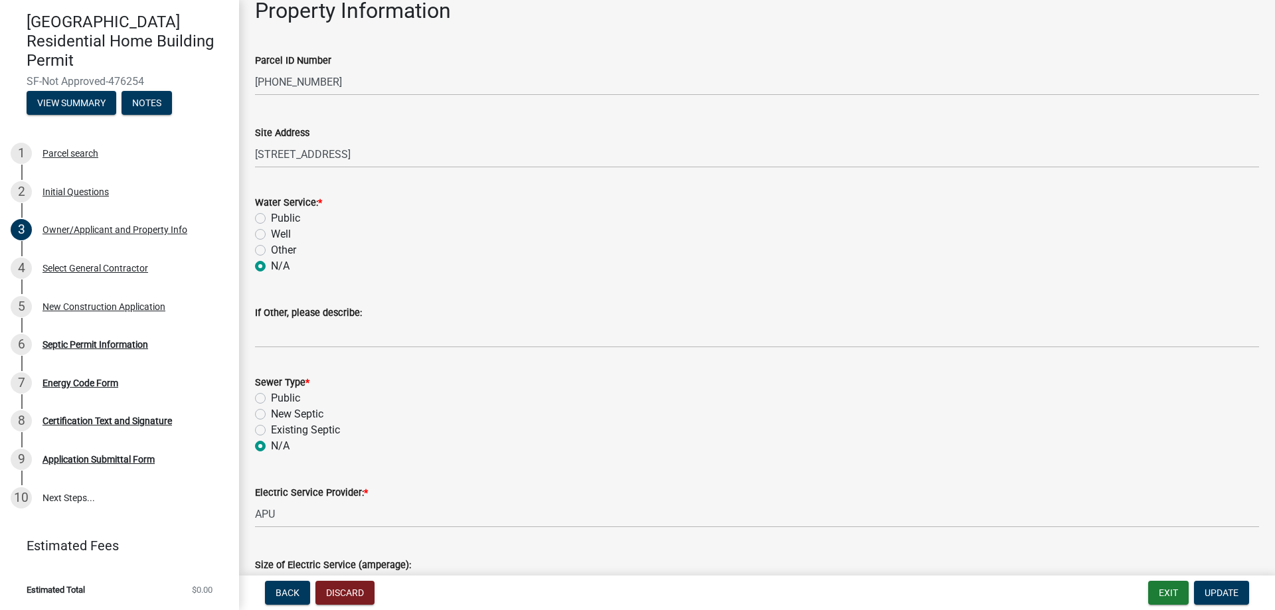
radio input "true"
click at [1235, 592] on span "Update" at bounding box center [1221, 593] width 34 height 11
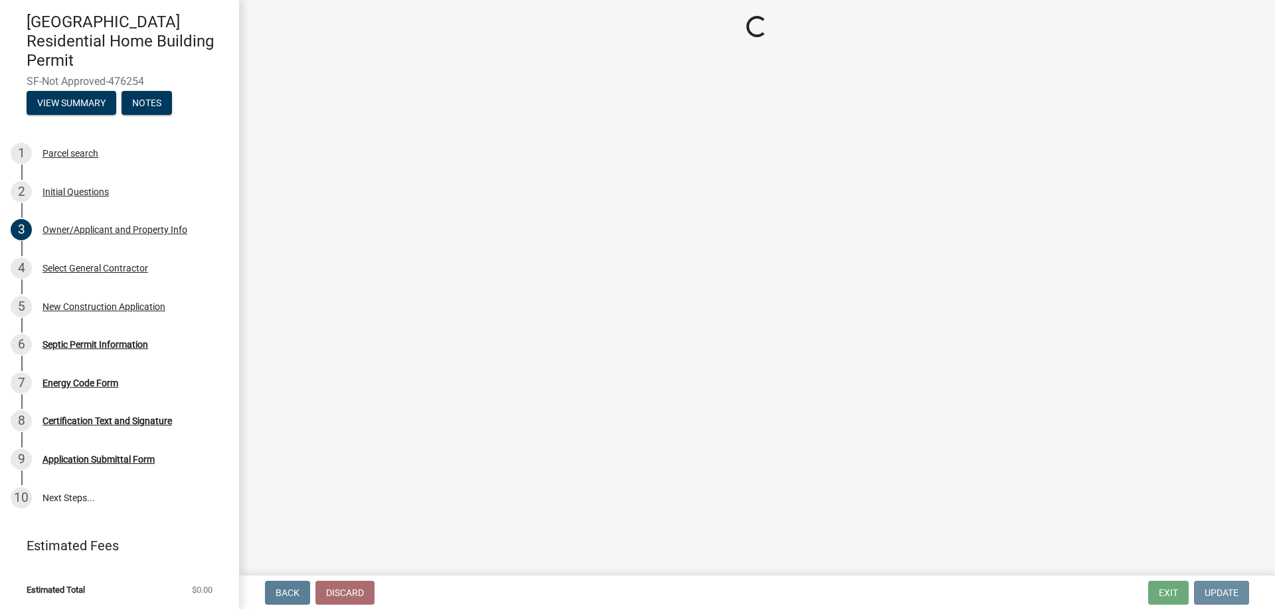
scroll to position [0, 0]
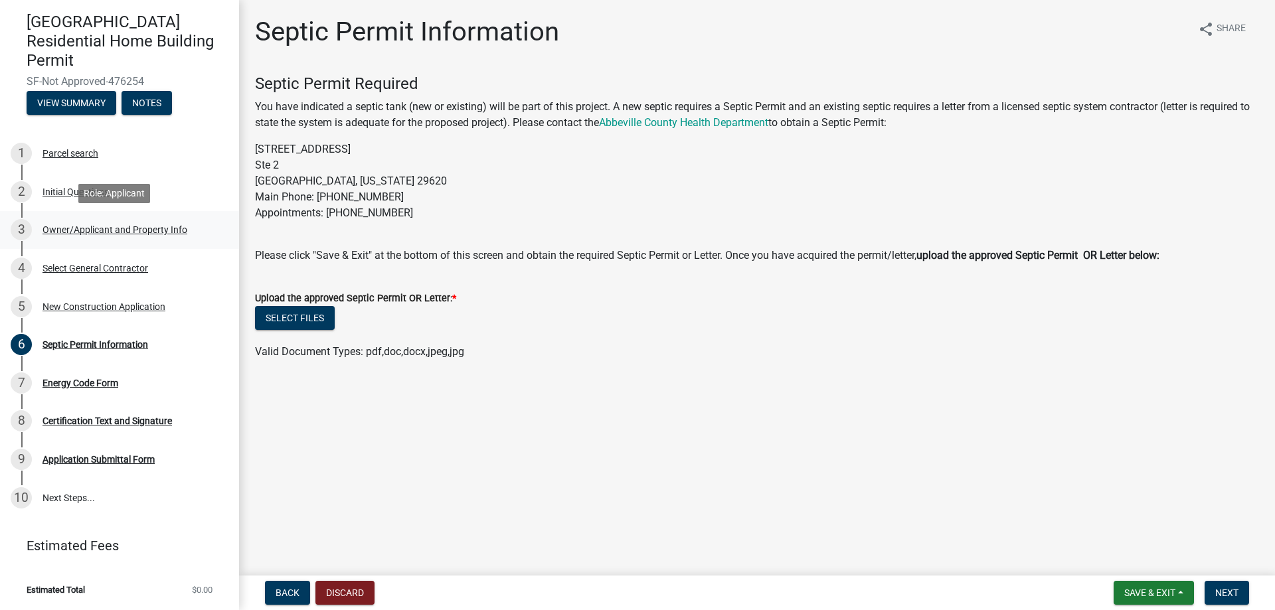
click at [91, 234] on div "Owner/Applicant and Property Info" at bounding box center [114, 229] width 145 height 9
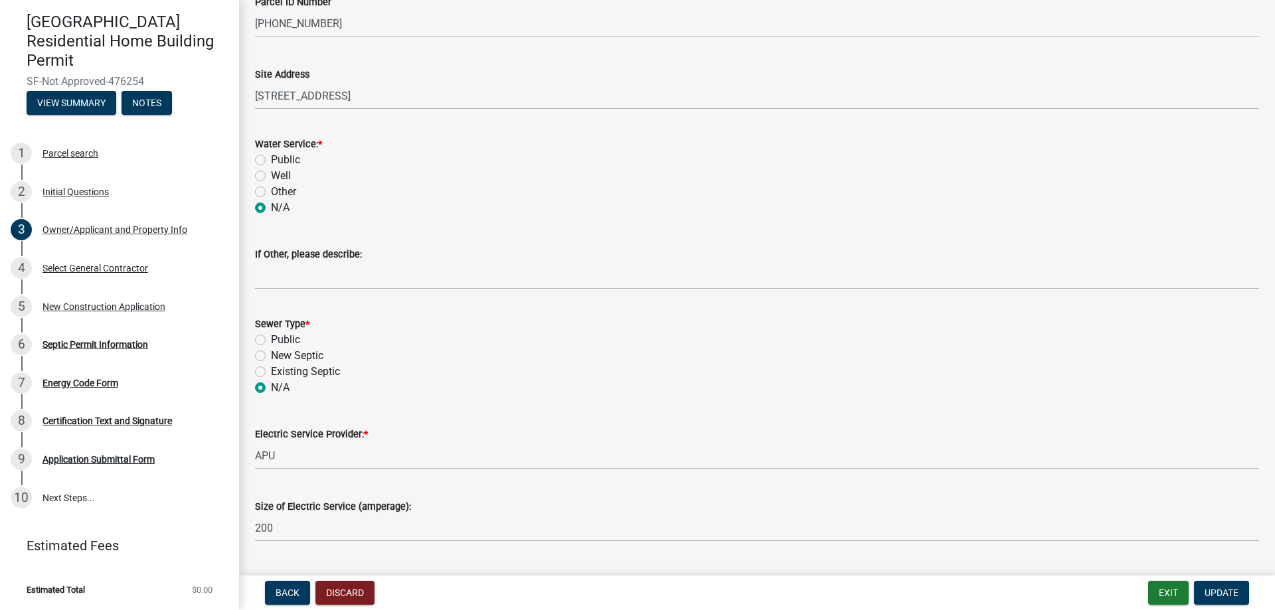
scroll to position [730, 0]
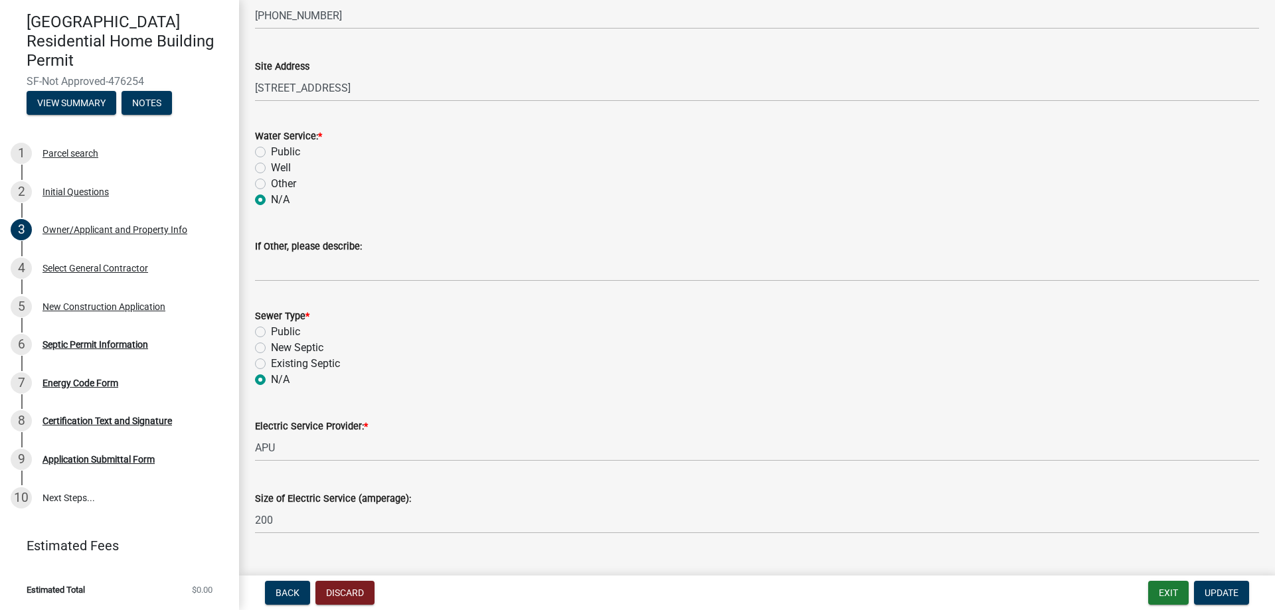
click at [259, 144] on div "Public" at bounding box center [757, 152] width 1004 height 16
click at [271, 152] on label "Public" at bounding box center [285, 152] width 29 height 16
click at [271, 152] on input "Public" at bounding box center [275, 148] width 9 height 9
radio input "true"
click at [271, 330] on label "Public" at bounding box center [285, 332] width 29 height 16
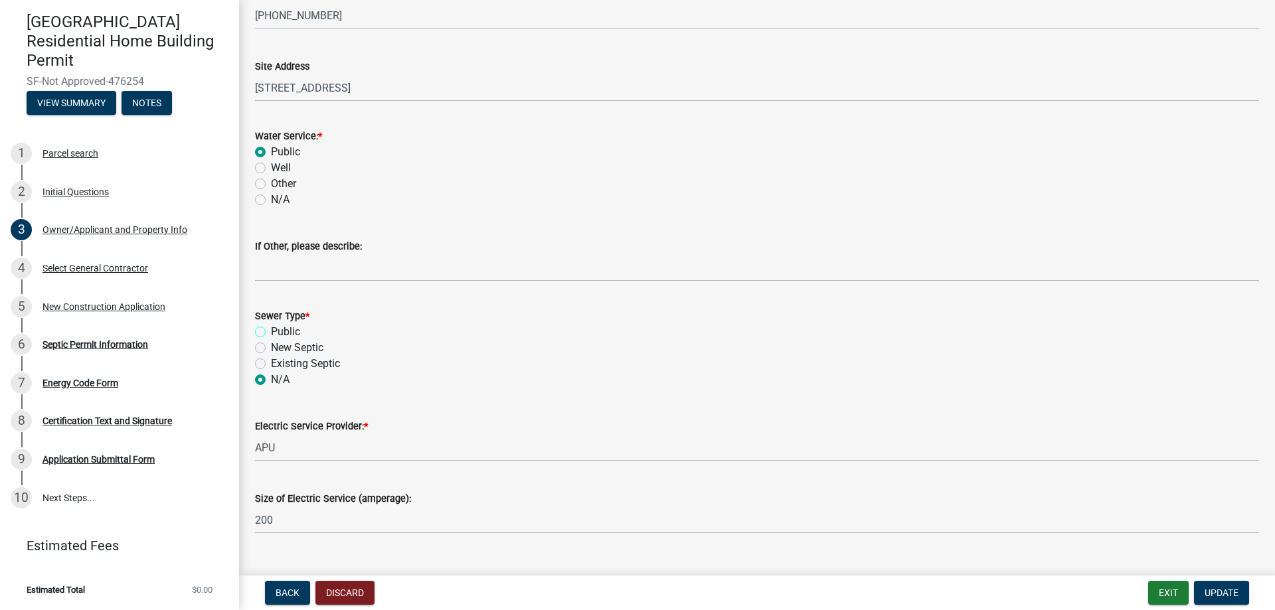
click at [271, 330] on input "Public" at bounding box center [275, 328] width 9 height 9
radio input "true"
click at [1219, 590] on span "Update" at bounding box center [1221, 593] width 34 height 11
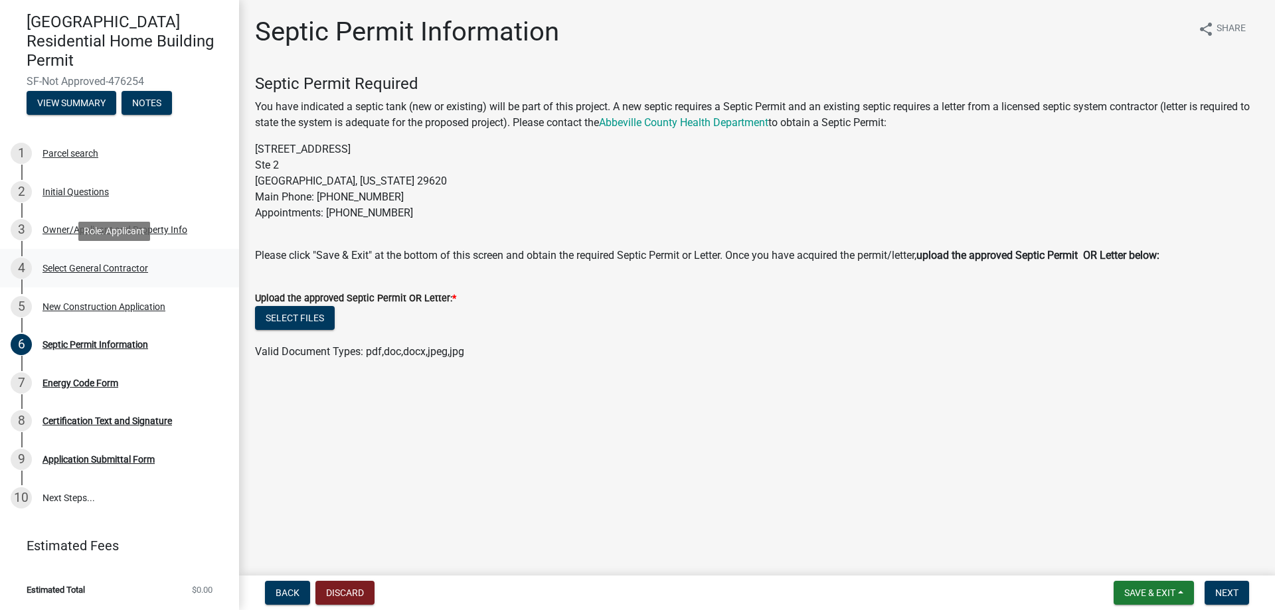
click at [113, 264] on div "Select General Contractor" at bounding box center [95, 268] width 106 height 9
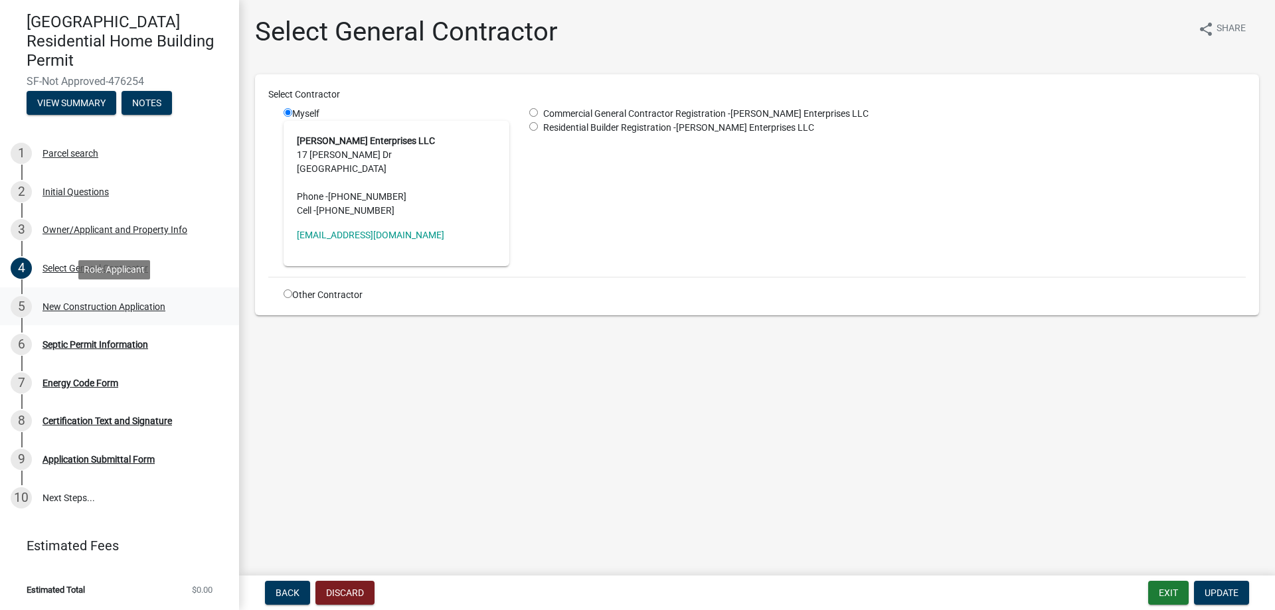
click at [85, 308] on div "New Construction Application" at bounding box center [103, 306] width 123 height 9
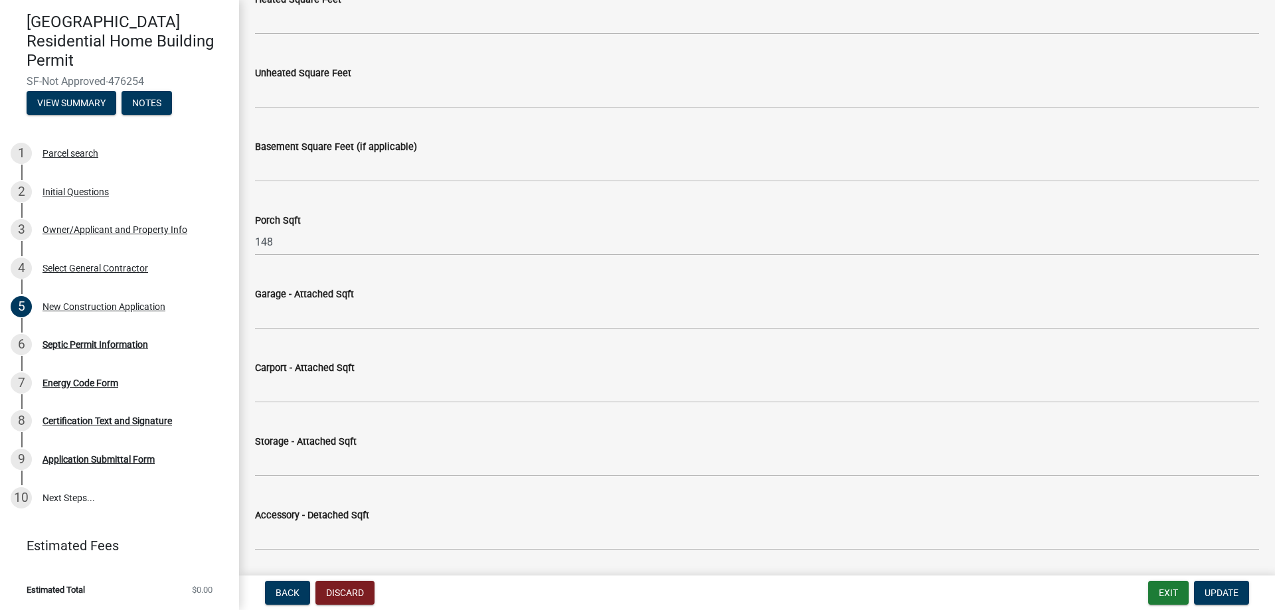
scroll to position [1195, 0]
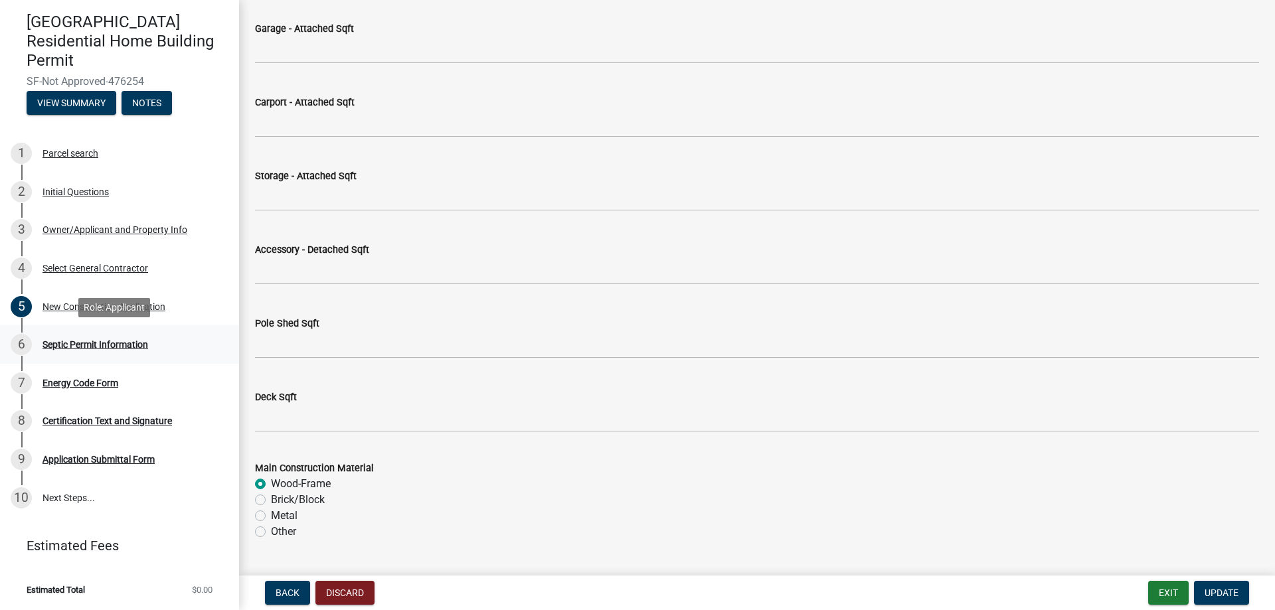
click at [111, 348] on div "Septic Permit Information" at bounding box center [95, 344] width 106 height 9
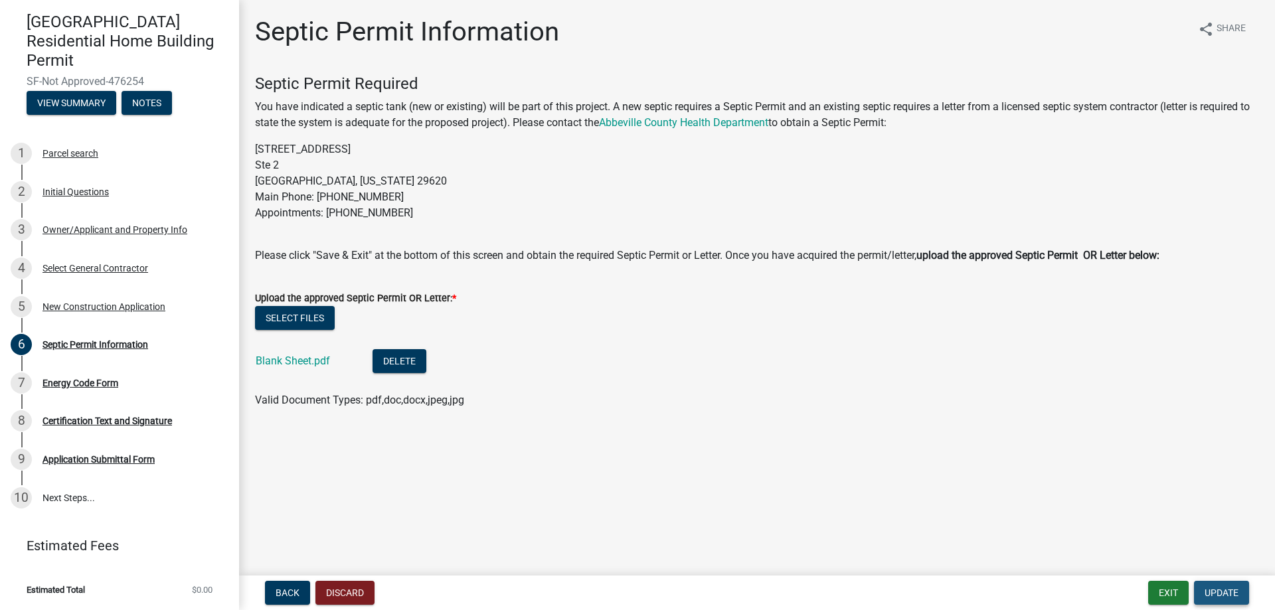
click at [1232, 596] on span "Update" at bounding box center [1221, 593] width 34 height 11
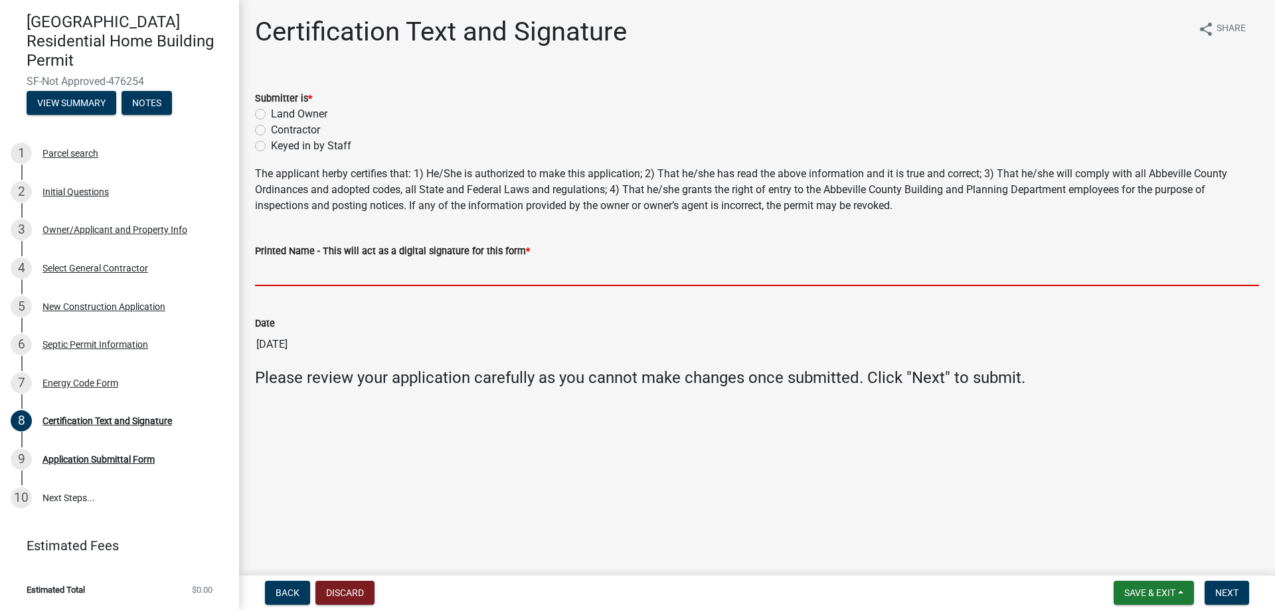
click at [379, 276] on input "Printed Name - This will act as a digital signature for this form *" at bounding box center [757, 272] width 1004 height 27
type input "[PERSON_NAME]"
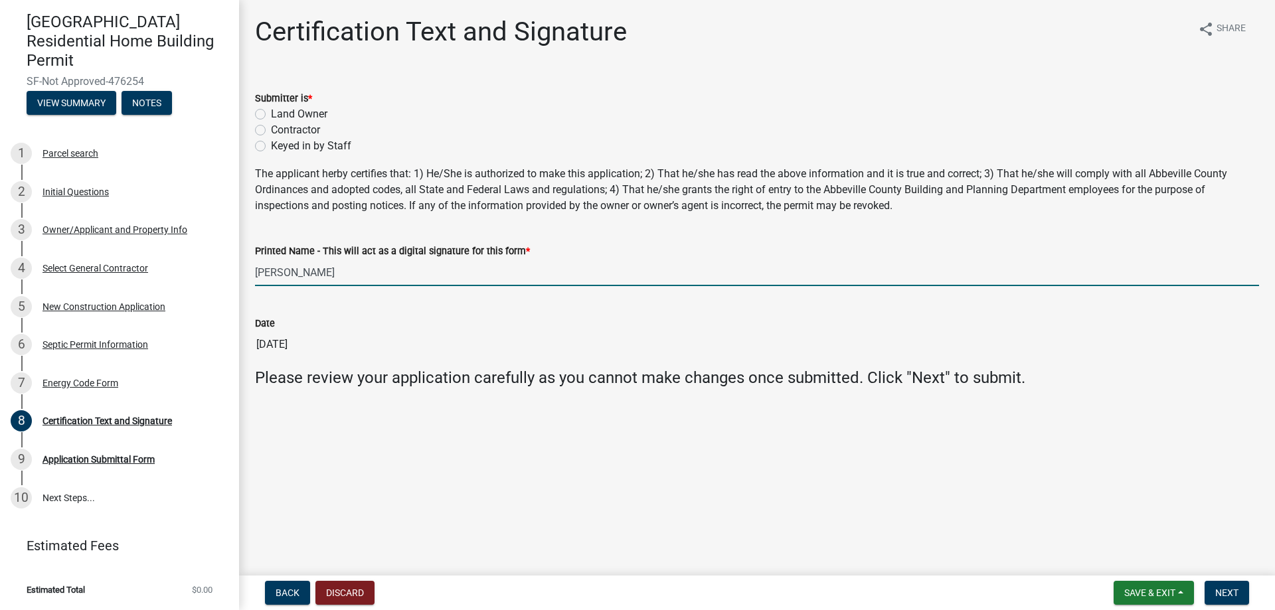
click at [271, 133] on label "Contractor" at bounding box center [295, 130] width 49 height 16
click at [271, 131] on input "Contractor" at bounding box center [275, 126] width 9 height 9
radio input "true"
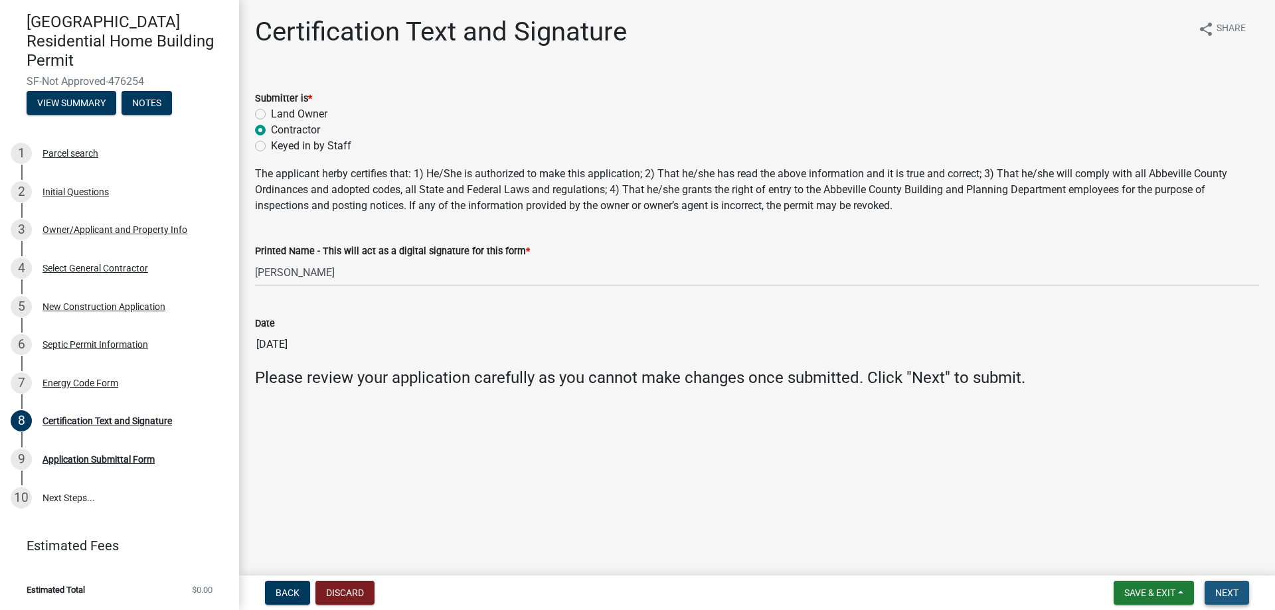
click at [1234, 588] on span "Next" at bounding box center [1226, 593] width 23 height 11
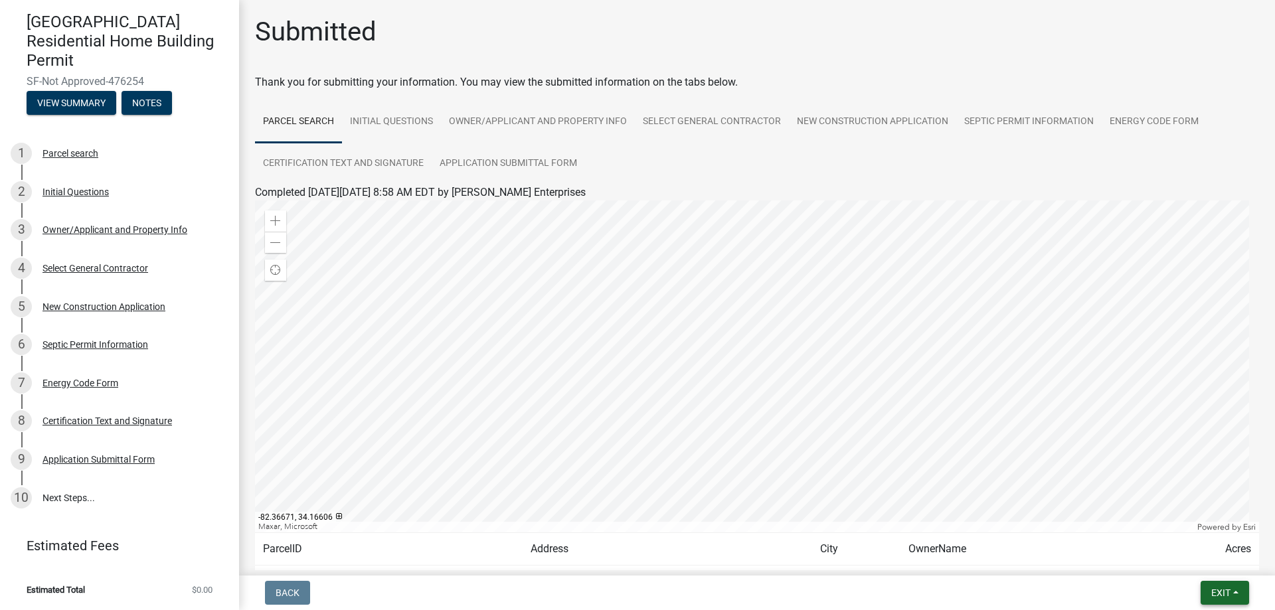
click at [1217, 586] on button "Exit" at bounding box center [1224, 593] width 48 height 24
click at [1173, 560] on button "Save & Exit" at bounding box center [1196, 558] width 106 height 32
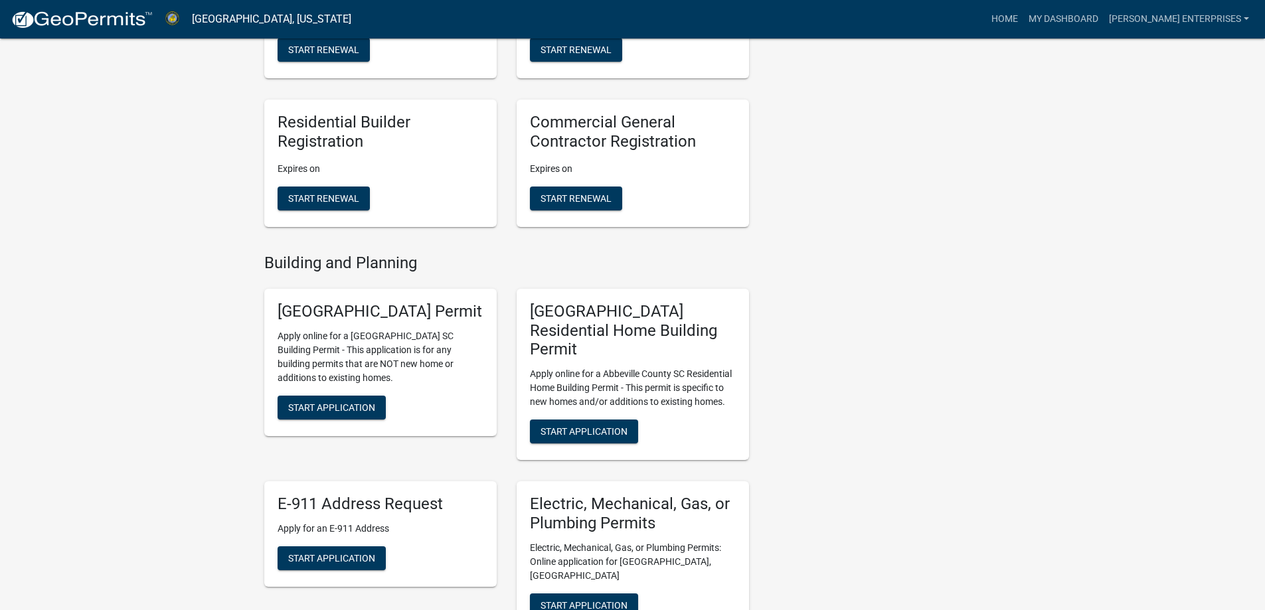
scroll to position [465, 0]
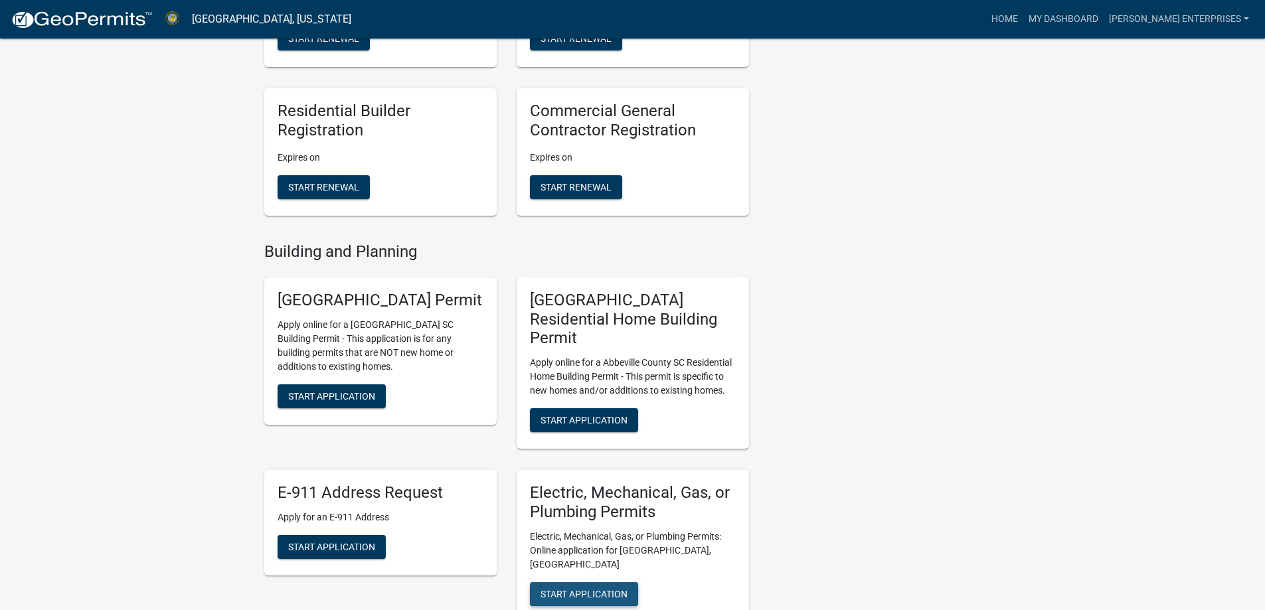
click at [604, 588] on span "Start Application" at bounding box center [583, 593] width 87 height 11
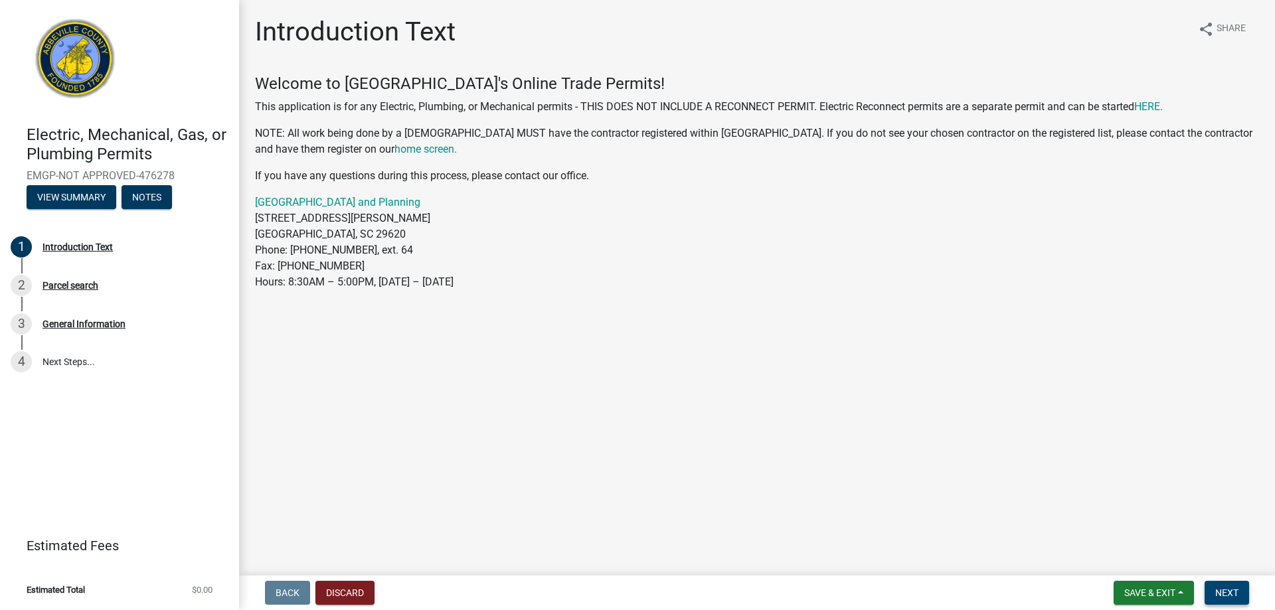
click at [1232, 594] on span "Next" at bounding box center [1226, 593] width 23 height 11
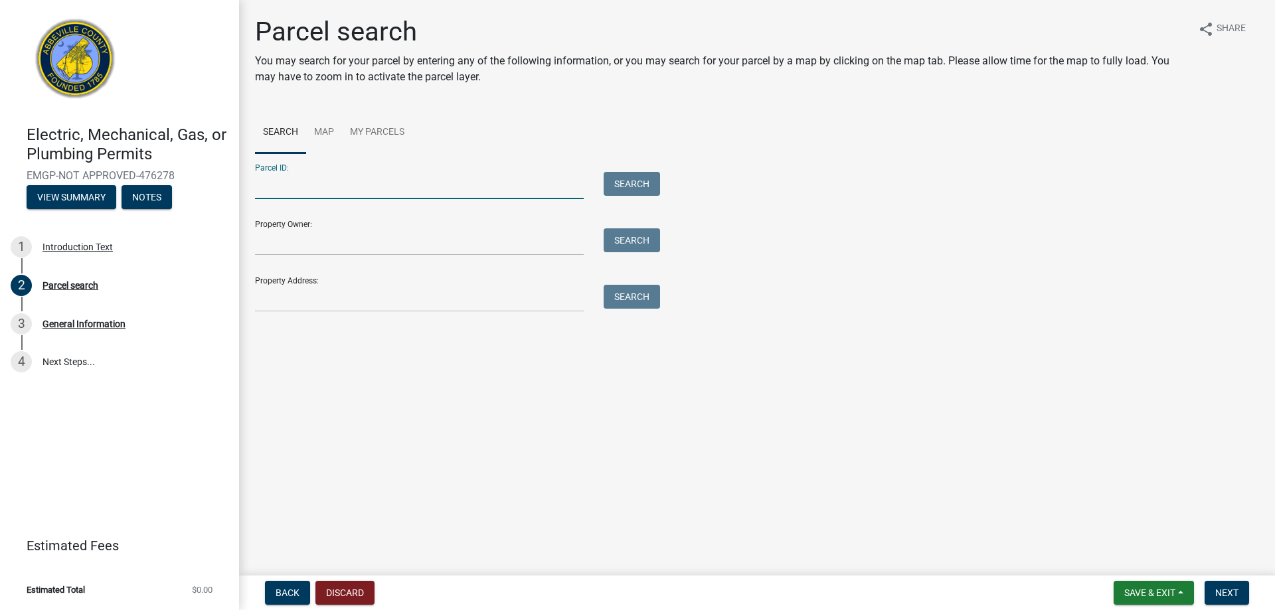
click at [431, 190] on input "Parcel ID:" at bounding box center [419, 185] width 329 height 27
type input "122-06-04-013"
click at [375, 248] on input "Property Owner:" at bounding box center [419, 241] width 329 height 27
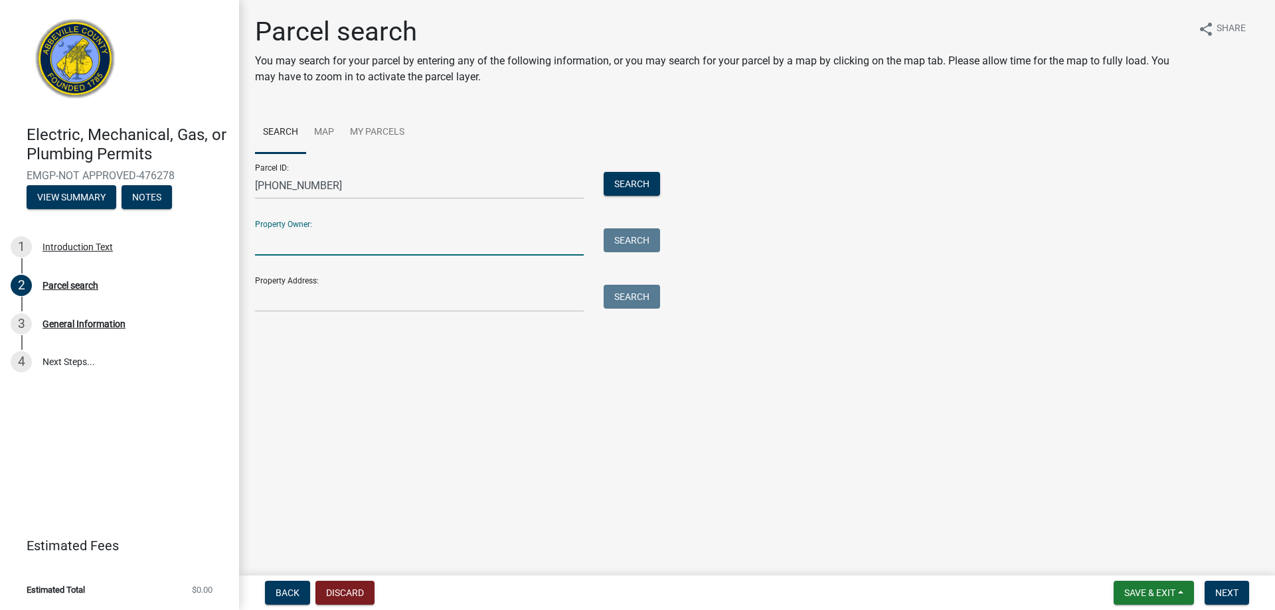
type input "Russell Morton"
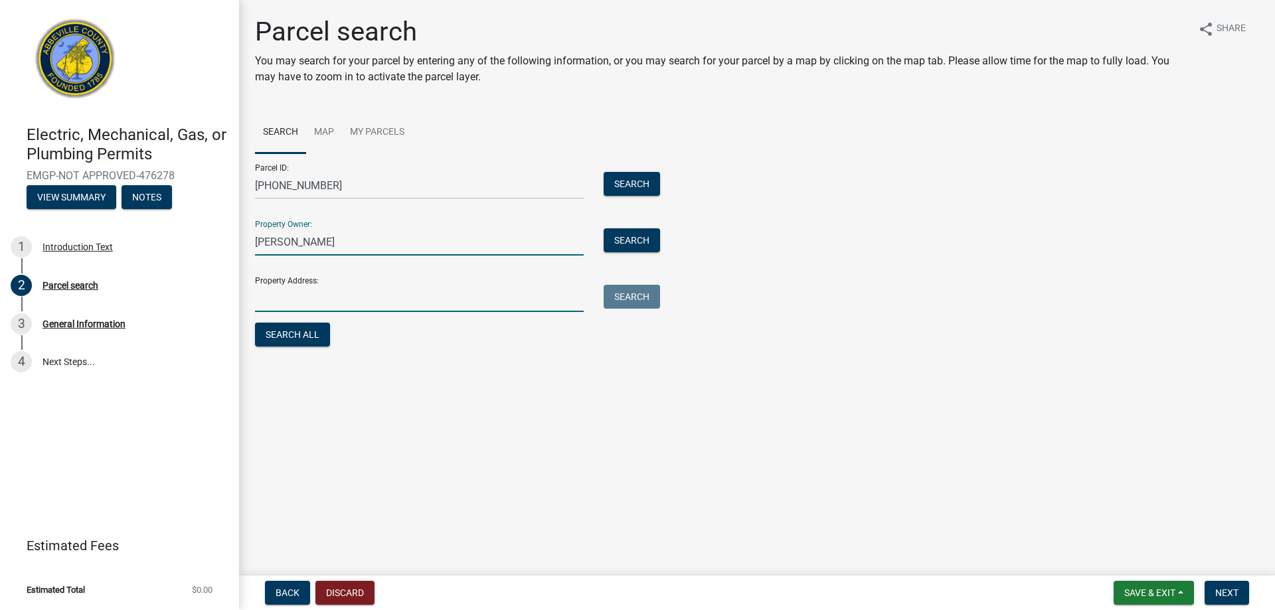
click at [399, 309] on input "Property Address:" at bounding box center [419, 298] width 329 height 27
click at [408, 291] on input "Hunter St" at bounding box center [419, 298] width 329 height 27
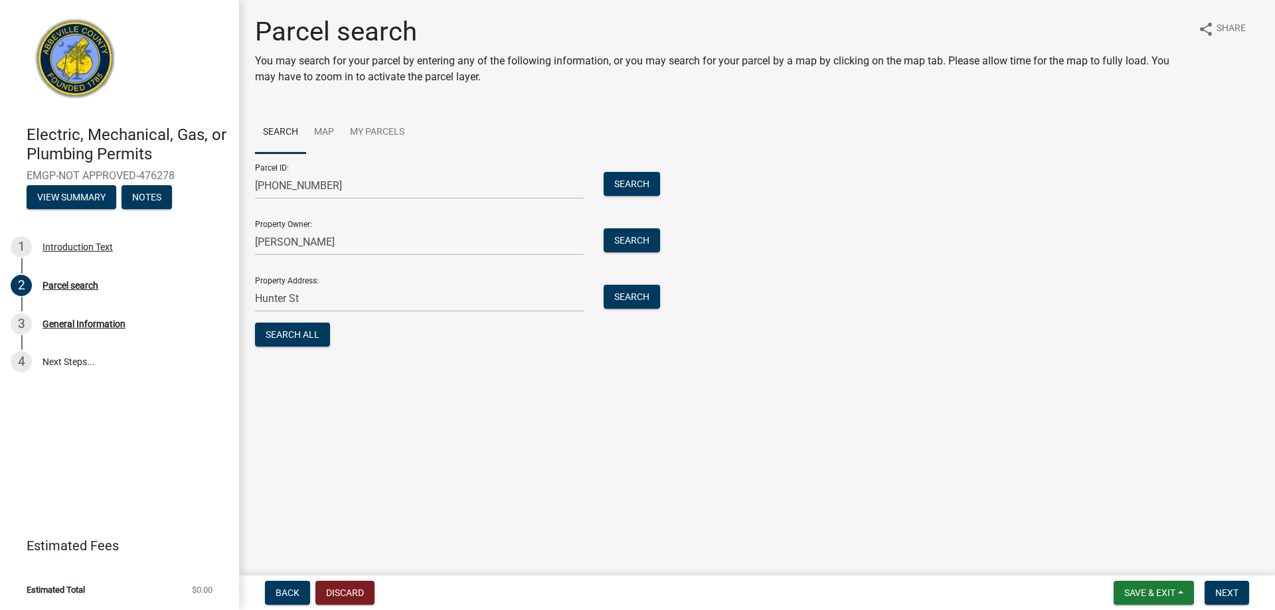
drag, startPoint x: 248, startPoint y: 297, endPoint x: 256, endPoint y: 297, distance: 8.0
click at [248, 297] on div "Hunter St" at bounding box center [419, 298] width 349 height 27
click at [256, 297] on input "Hunter St" at bounding box center [419, 298] width 329 height 27
type input "101 Hunter St"
click at [297, 332] on button "Search All" at bounding box center [292, 335] width 75 height 24
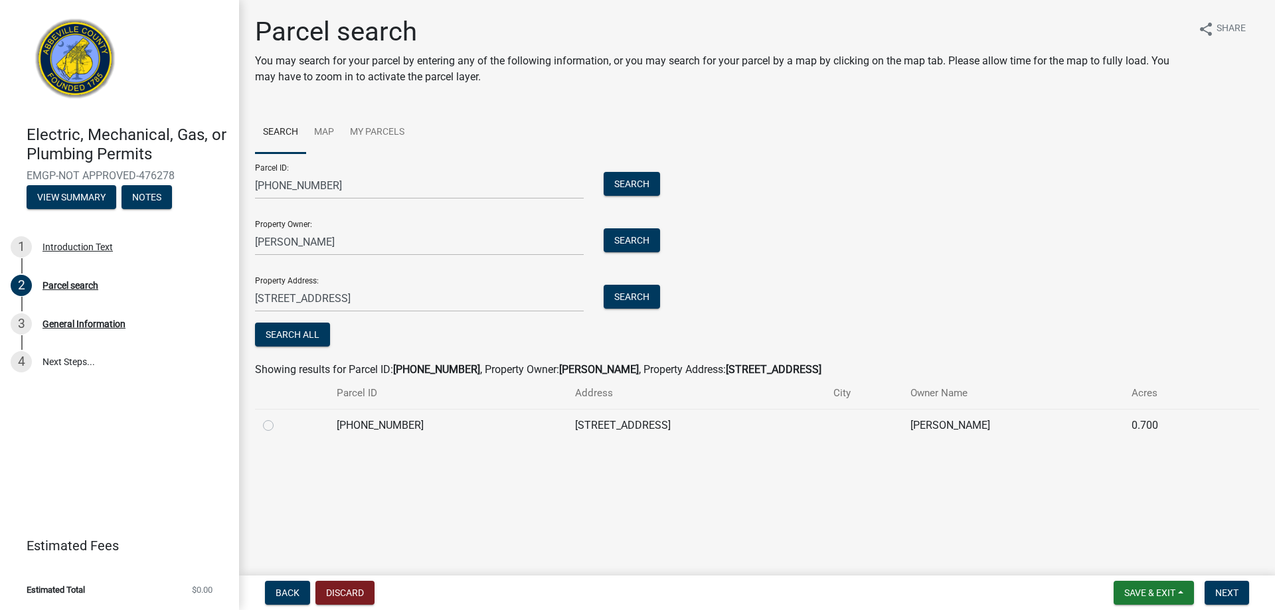
drag, startPoint x: 264, startPoint y: 426, endPoint x: 296, endPoint y: 425, distance: 31.9
click at [279, 418] on label at bounding box center [279, 418] width 0 height 0
click at [279, 425] on input "radio" at bounding box center [283, 422] width 9 height 9
radio input "true"
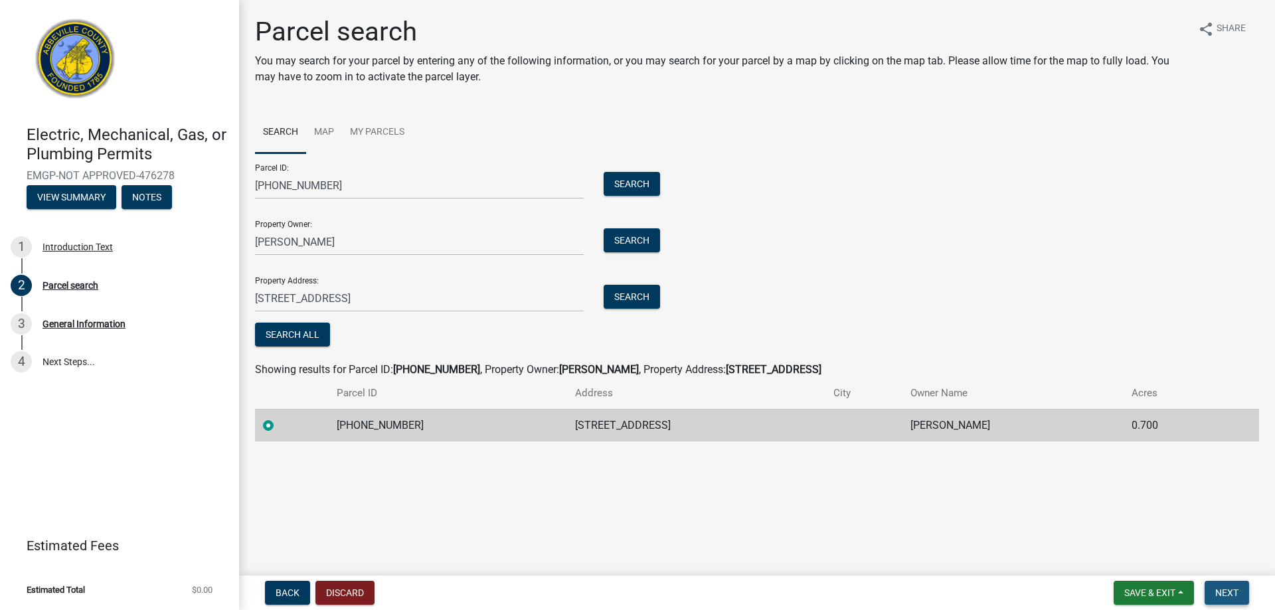
click at [1226, 596] on span "Next" at bounding box center [1226, 593] width 23 height 11
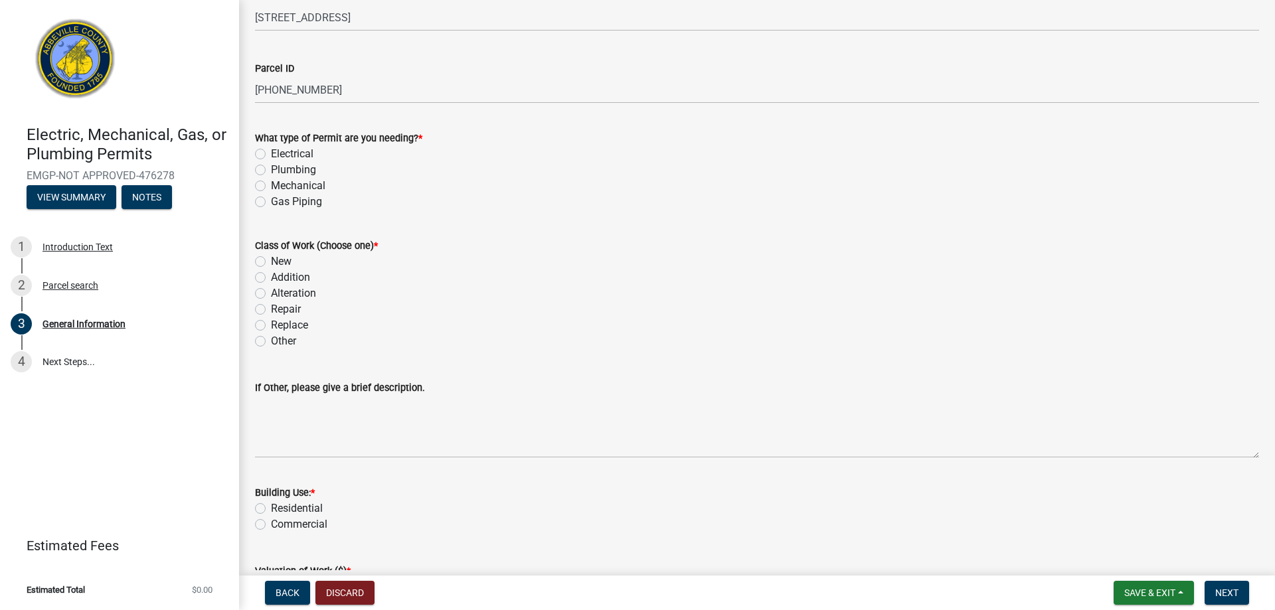
scroll to position [133, 0]
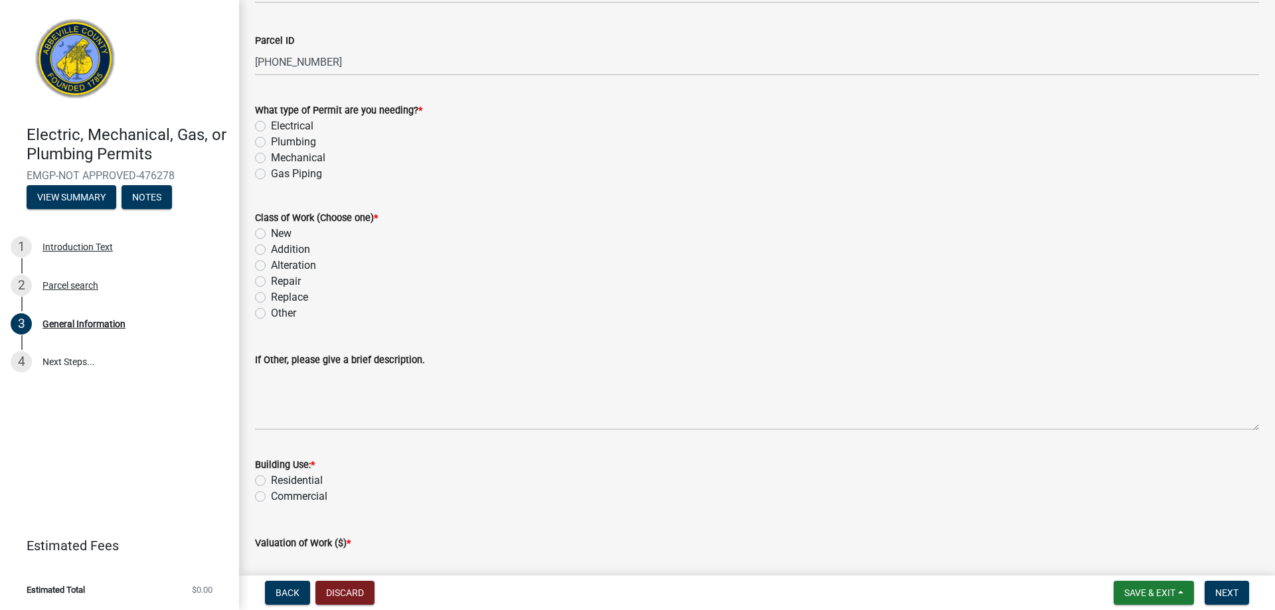
click at [271, 156] on label "Mechanical" at bounding box center [298, 158] width 54 height 16
click at [271, 156] on input "Mechanical" at bounding box center [275, 154] width 9 height 9
radio input "true"
click at [271, 232] on label "New" at bounding box center [281, 234] width 21 height 16
click at [271, 232] on input "New" at bounding box center [275, 230] width 9 height 9
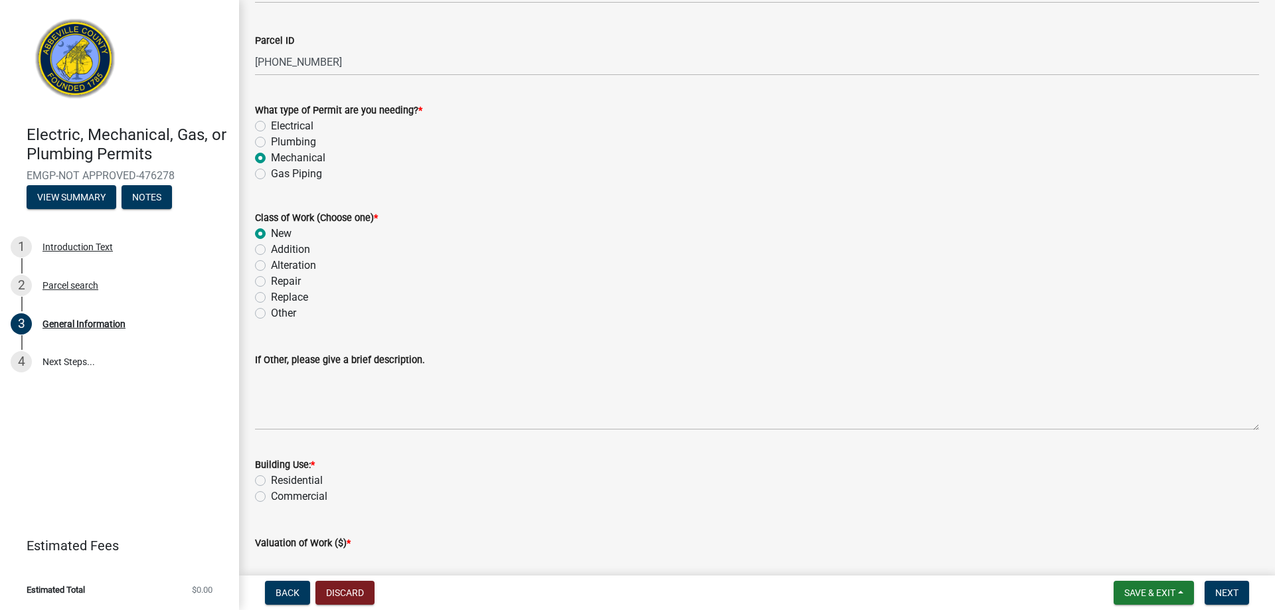
radio input "true"
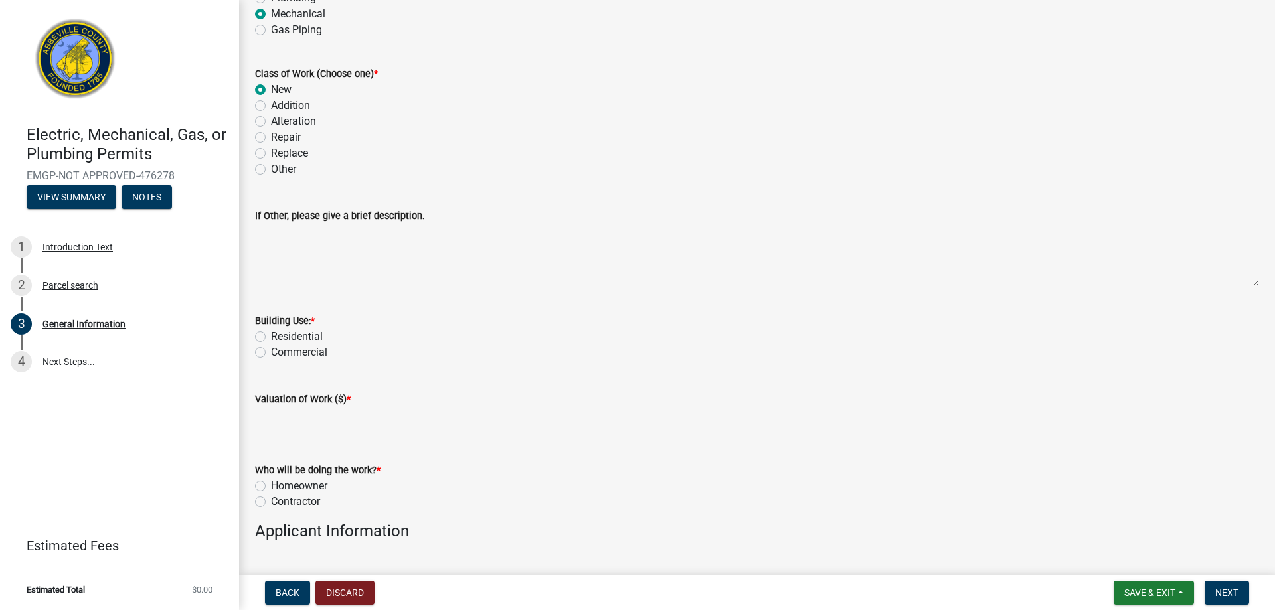
scroll to position [332, 0]
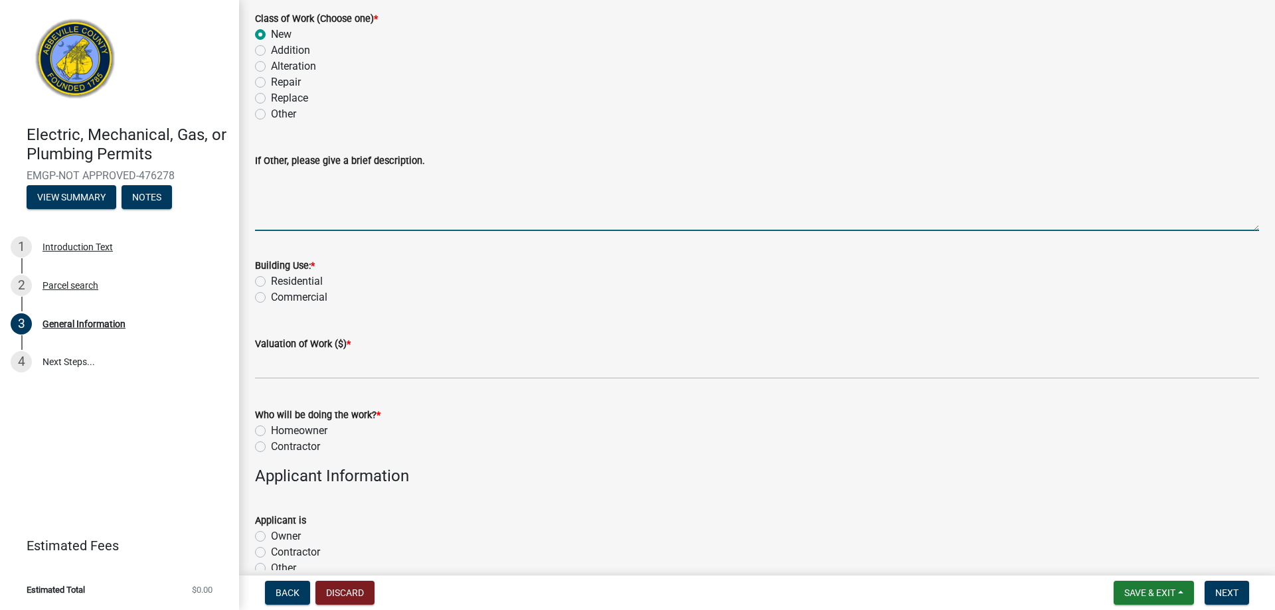
click at [315, 219] on textarea "If Other, please give a brief description." at bounding box center [757, 200] width 1004 height 62
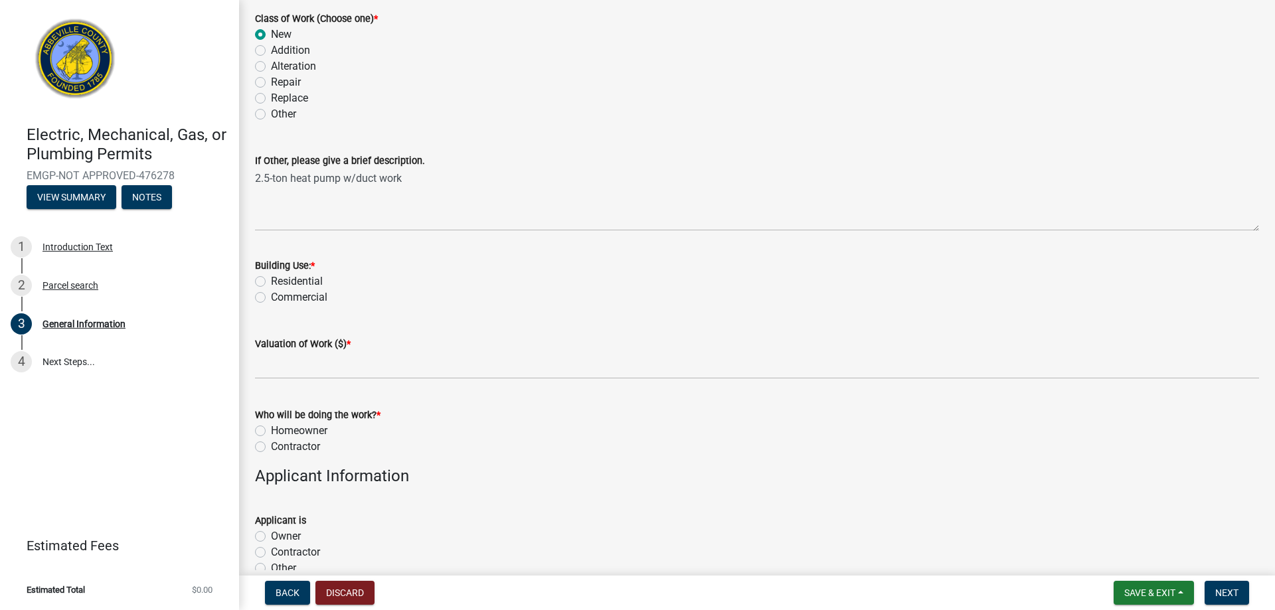
click at [262, 275] on div "Residential" at bounding box center [757, 282] width 1004 height 16
click at [271, 284] on label "Residential" at bounding box center [297, 282] width 52 height 16
click at [271, 282] on input "Residential" at bounding box center [275, 278] width 9 height 9
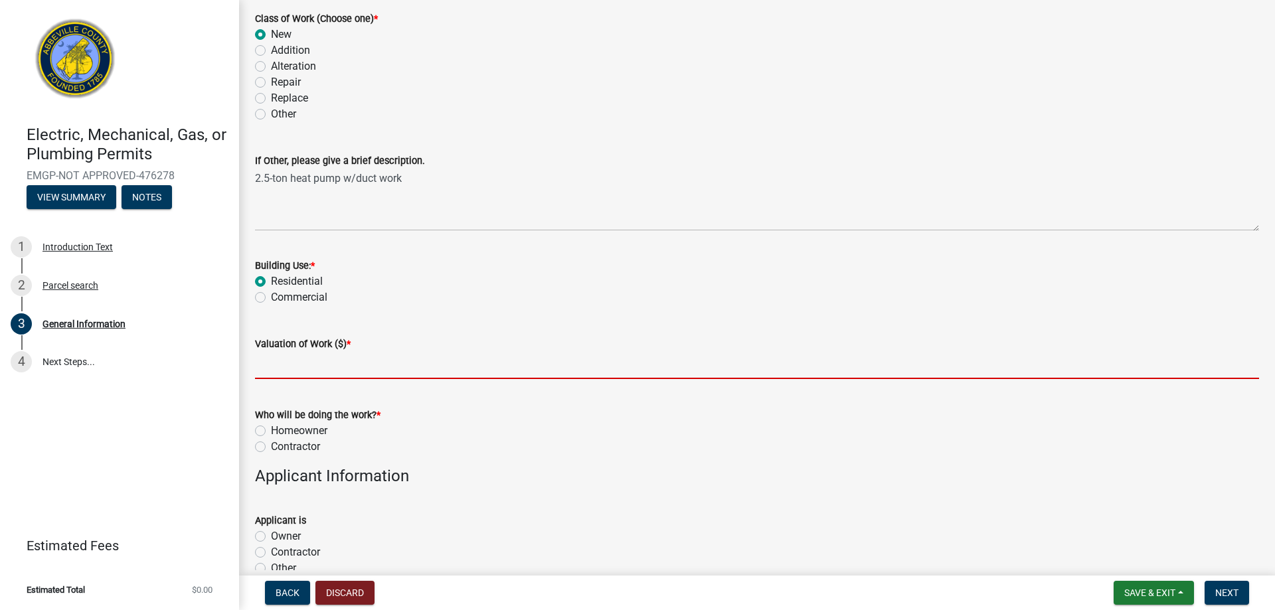
click at [286, 370] on input "text" at bounding box center [757, 365] width 1004 height 27
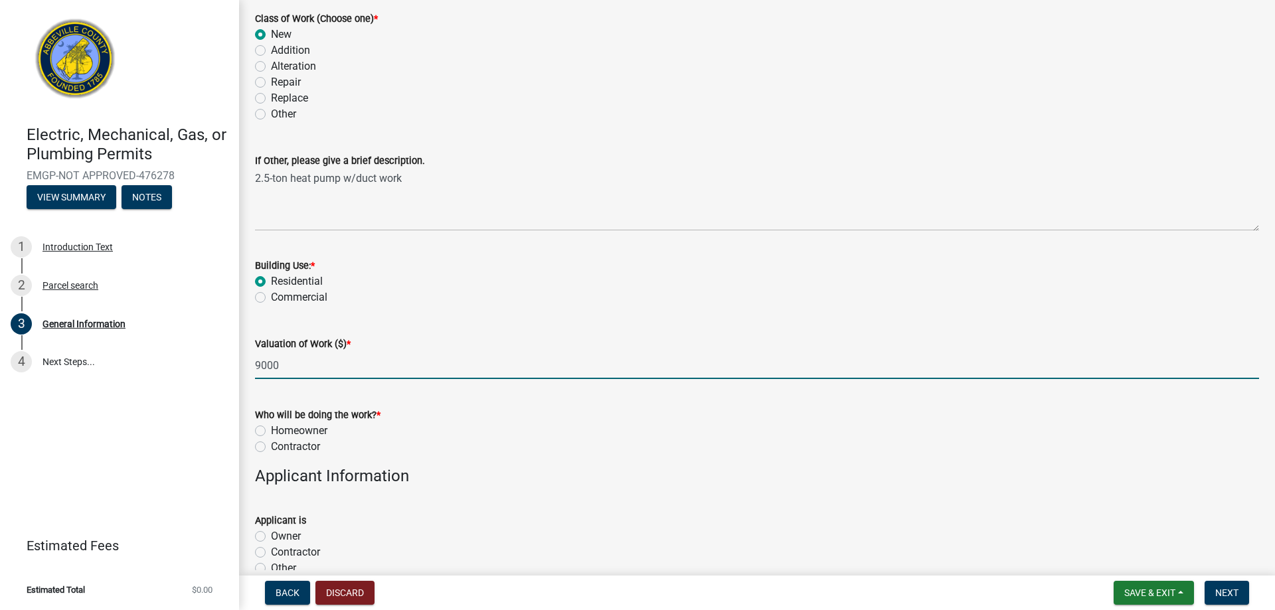
click at [271, 446] on label "Contractor" at bounding box center [295, 447] width 49 height 16
click at [271, 446] on input "Contractor" at bounding box center [275, 443] width 9 height 9
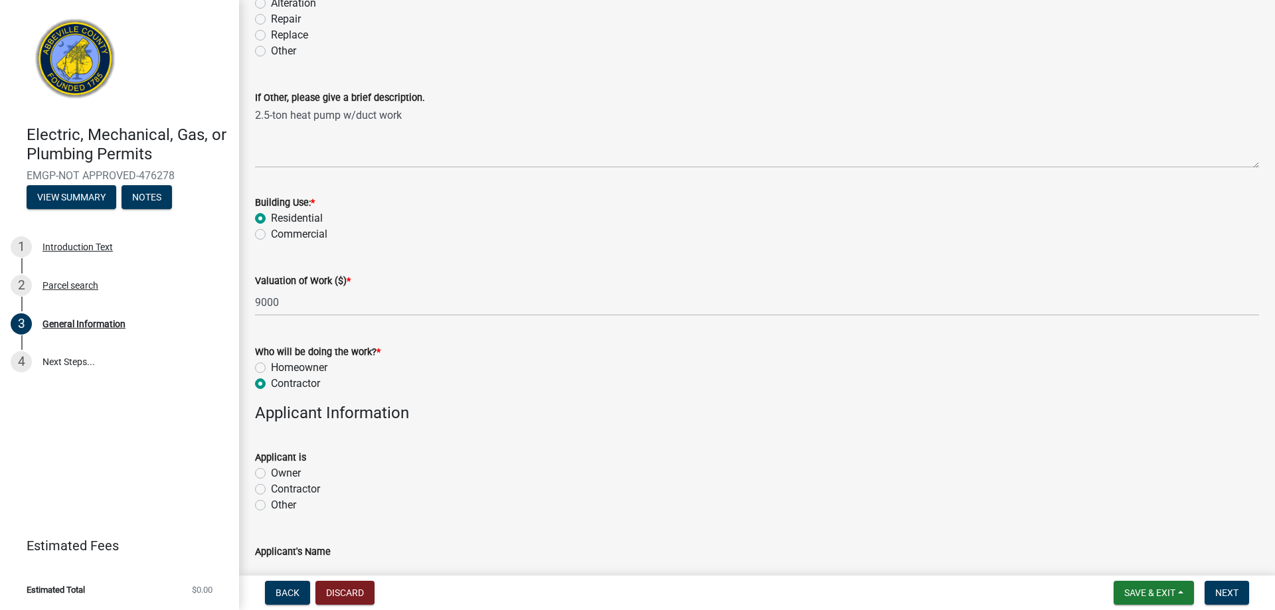
scroll to position [598, 0]
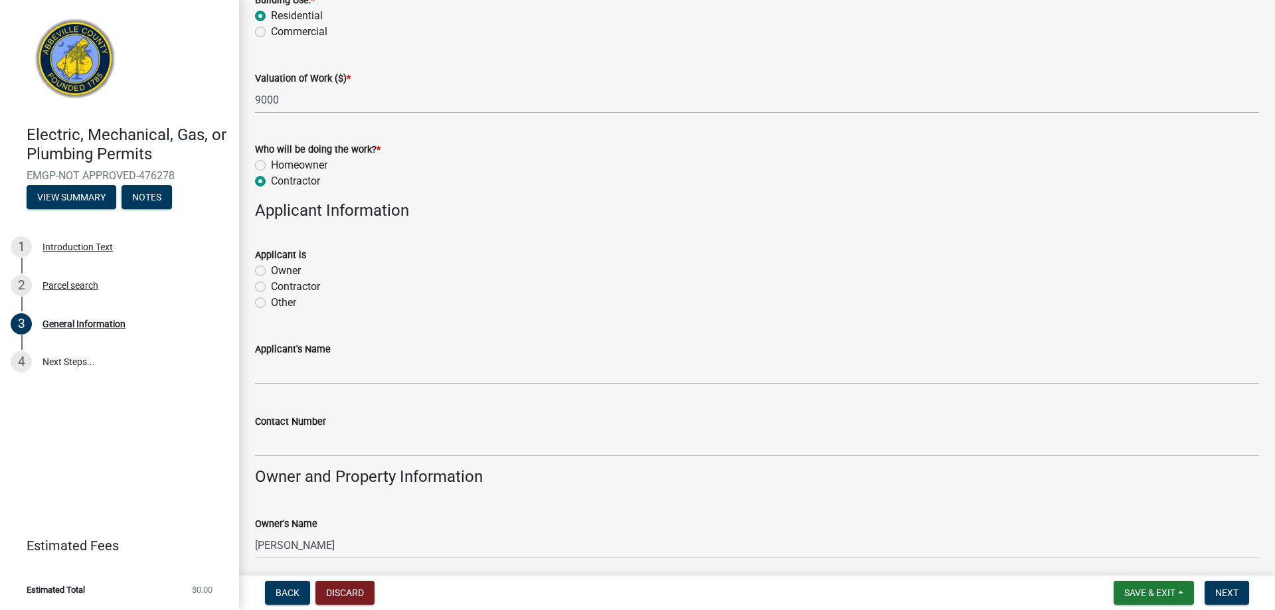
click at [271, 284] on label "Contractor" at bounding box center [295, 287] width 49 height 16
click at [271, 284] on input "Contractor" at bounding box center [275, 283] width 9 height 9
click at [271, 288] on label "Contractor" at bounding box center [295, 287] width 49 height 16
click at [271, 288] on input "Contractor" at bounding box center [275, 283] width 9 height 9
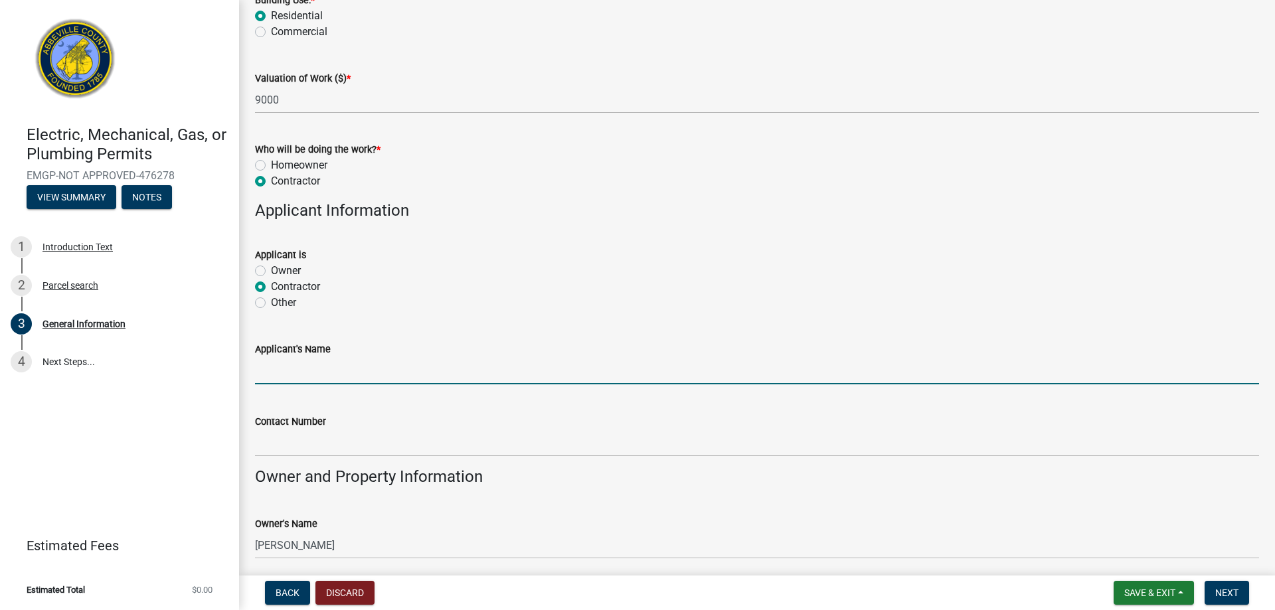
click at [363, 369] on input "Applicant's Name" at bounding box center [757, 370] width 1004 height 27
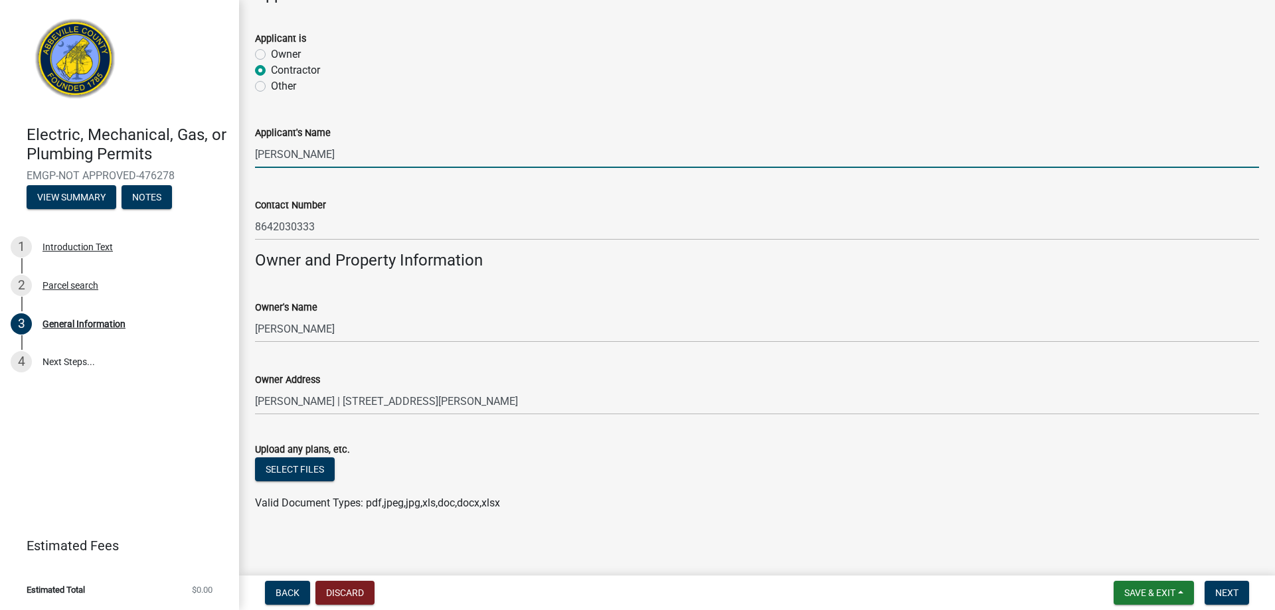
scroll to position [819, 0]
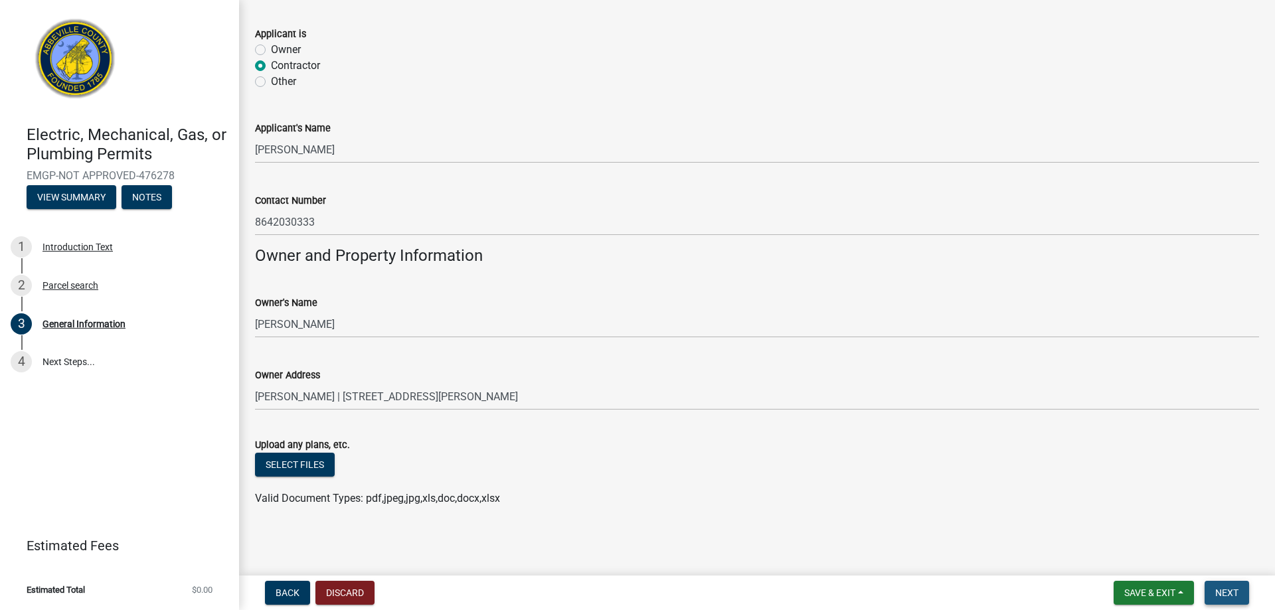
click at [1226, 588] on span "Next" at bounding box center [1226, 593] width 23 height 11
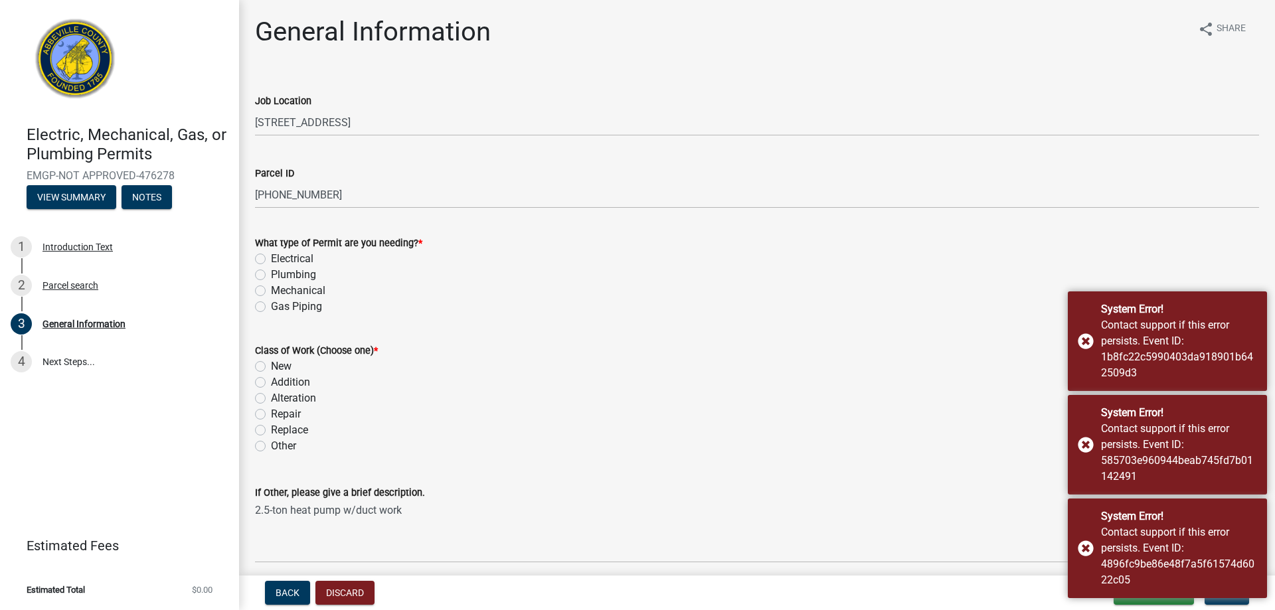
click at [271, 289] on label "Mechanical" at bounding box center [298, 291] width 54 height 16
click at [271, 289] on input "Mechanical" at bounding box center [275, 287] width 9 height 9
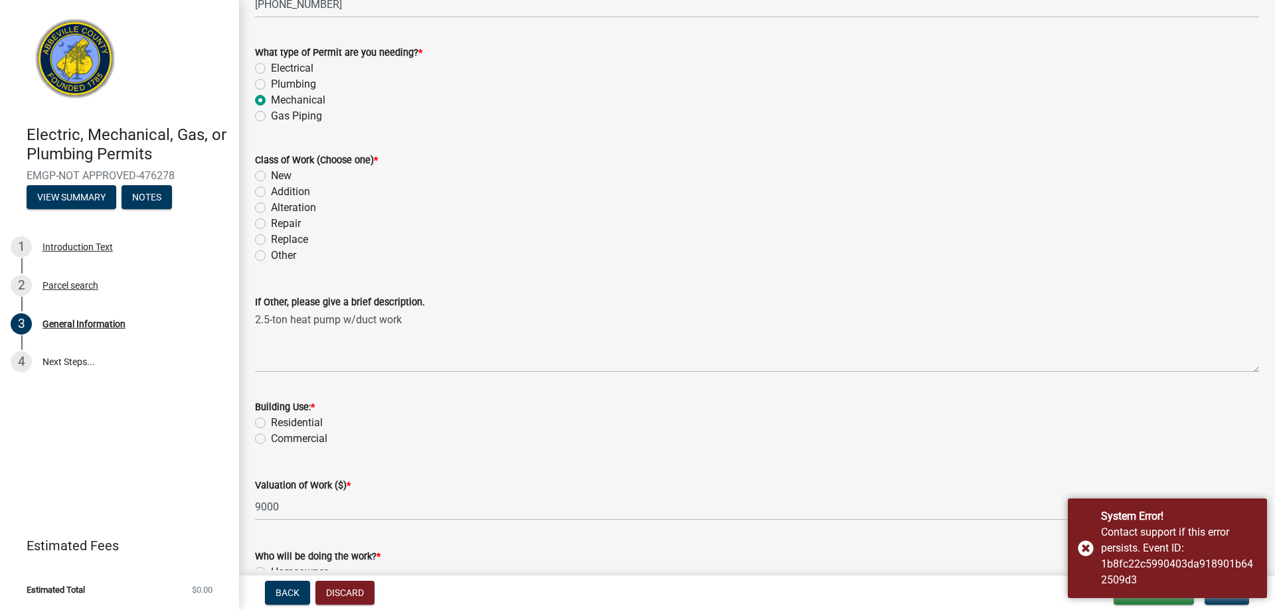
scroll to position [199, 0]
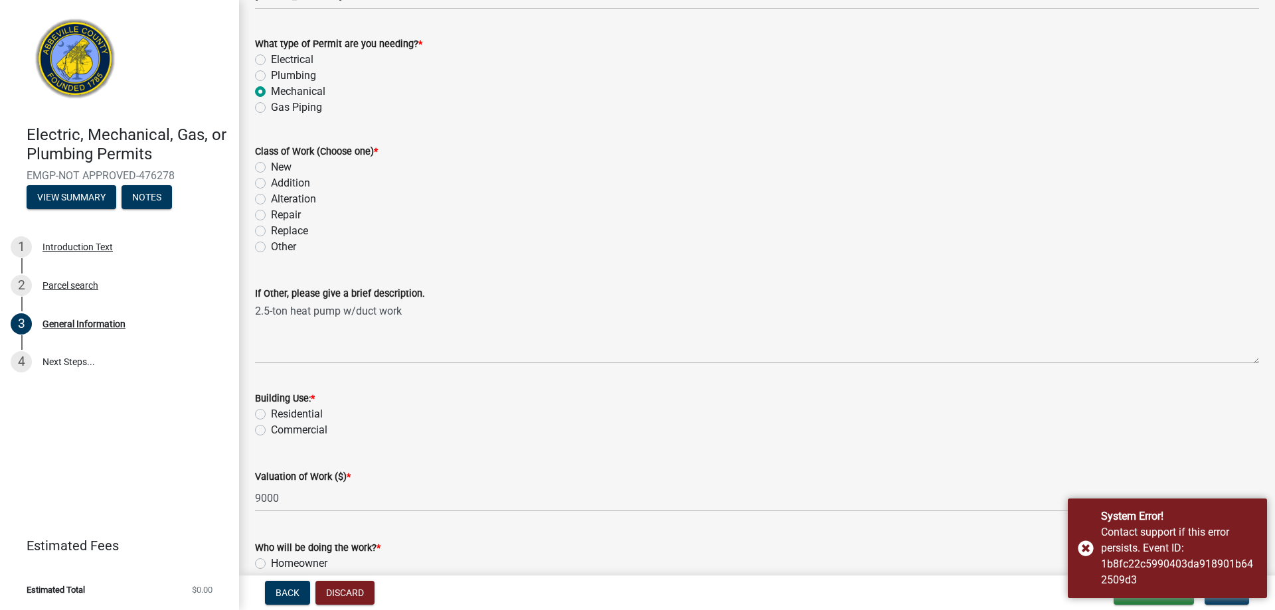
click at [271, 162] on label "New" at bounding box center [281, 167] width 21 height 16
click at [271, 162] on input "New" at bounding box center [275, 163] width 9 height 9
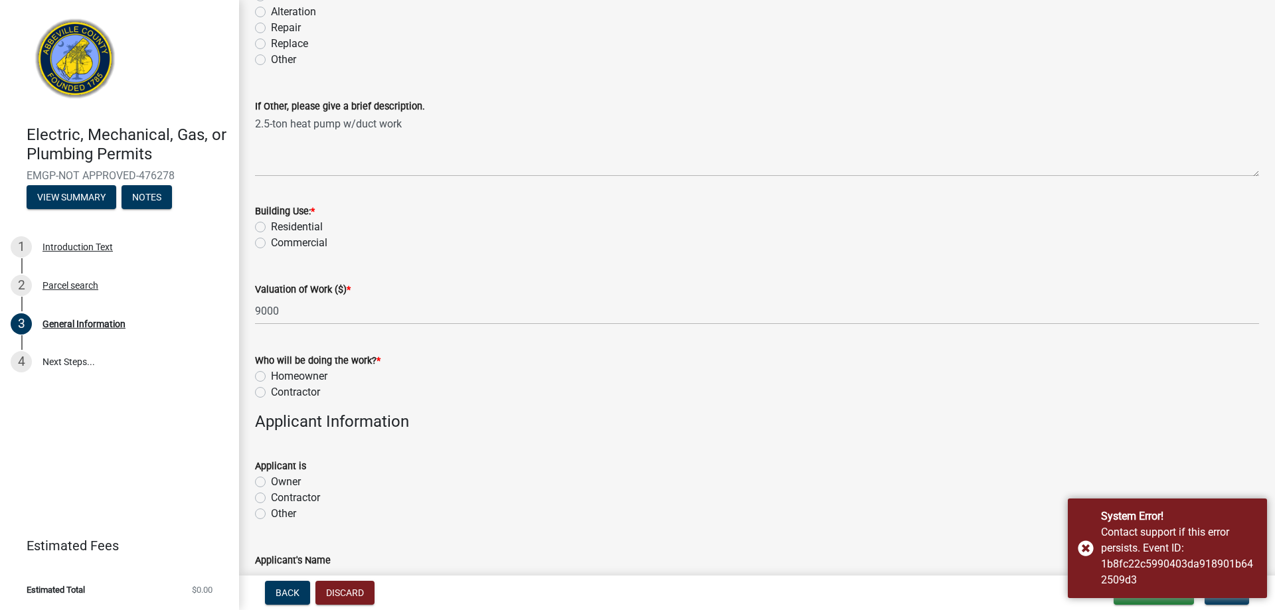
scroll to position [398, 0]
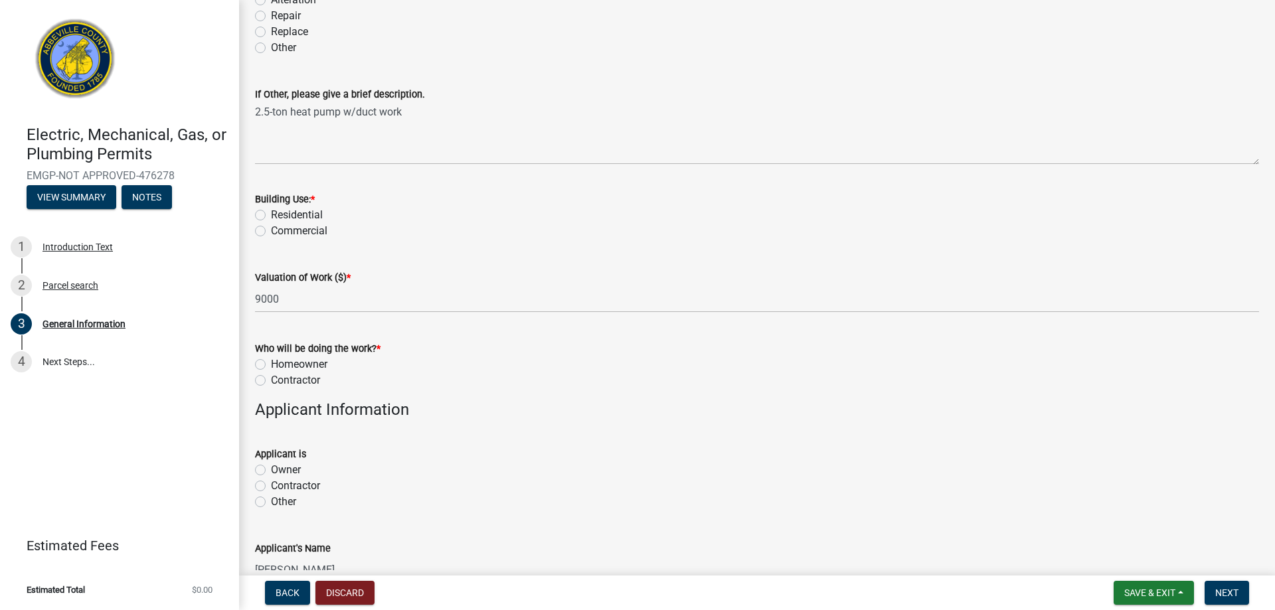
click at [271, 213] on label "Residential" at bounding box center [297, 215] width 52 height 16
click at [271, 213] on input "Residential" at bounding box center [275, 211] width 9 height 9
click at [271, 379] on label "Contractor" at bounding box center [295, 380] width 49 height 16
click at [271, 379] on input "Contractor" at bounding box center [275, 376] width 9 height 9
click at [271, 485] on label "Contractor" at bounding box center [295, 486] width 49 height 16
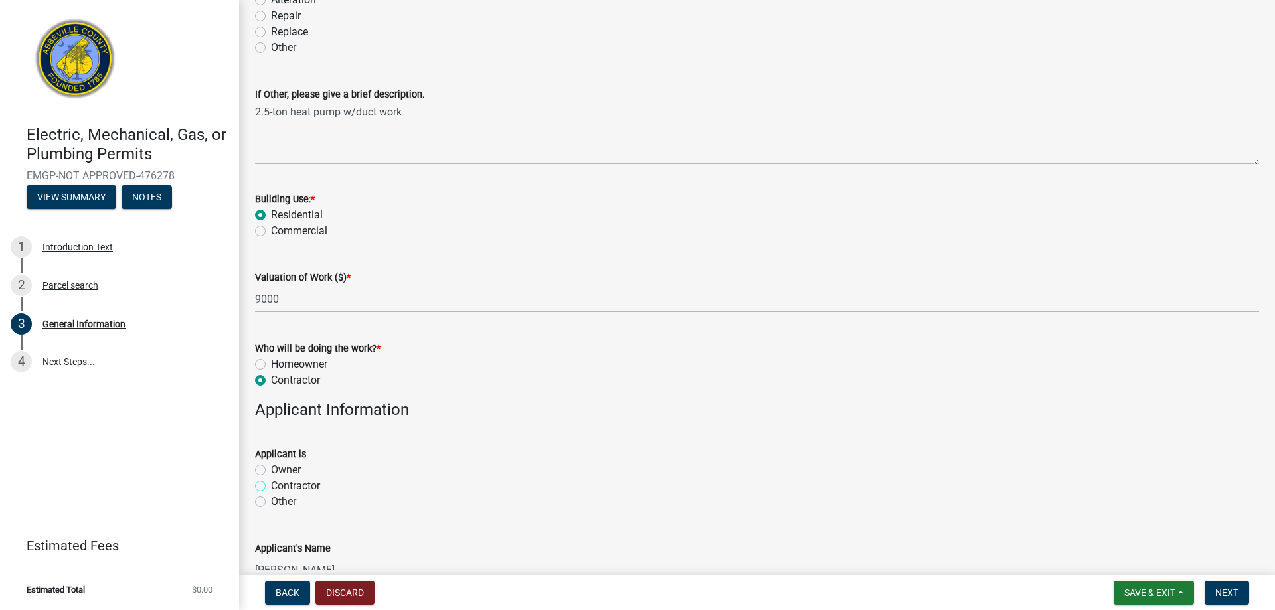
click at [271, 485] on input "Contractor" at bounding box center [275, 482] width 9 height 9
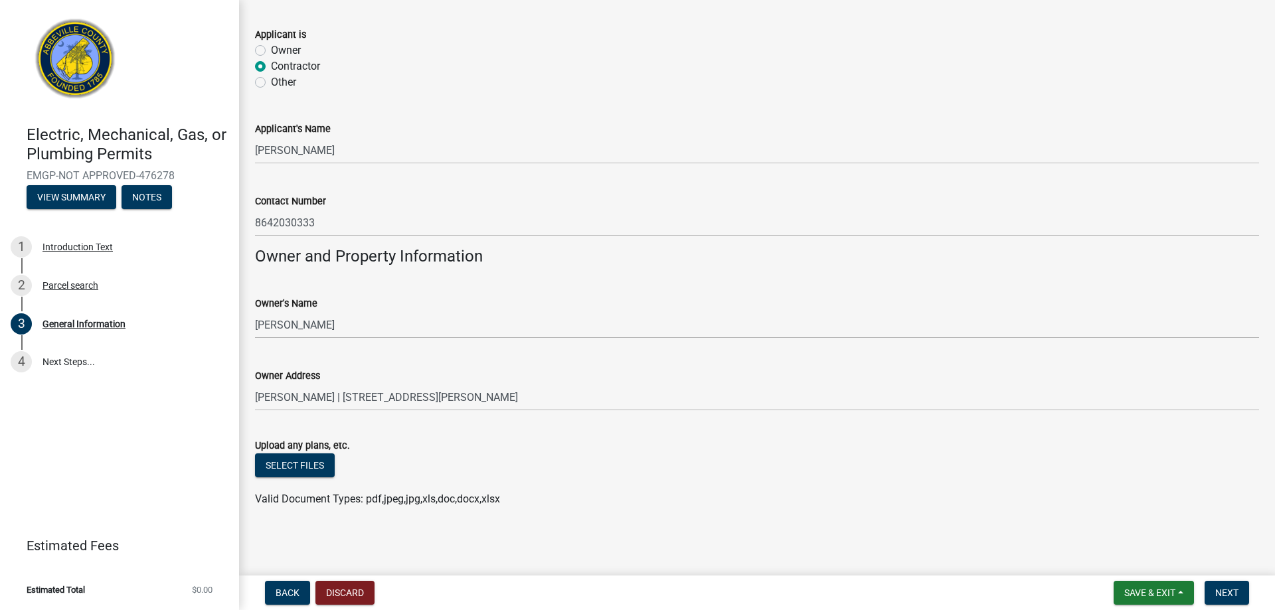
scroll to position [819, 0]
click at [1233, 582] on button "Next" at bounding box center [1226, 593] width 44 height 24
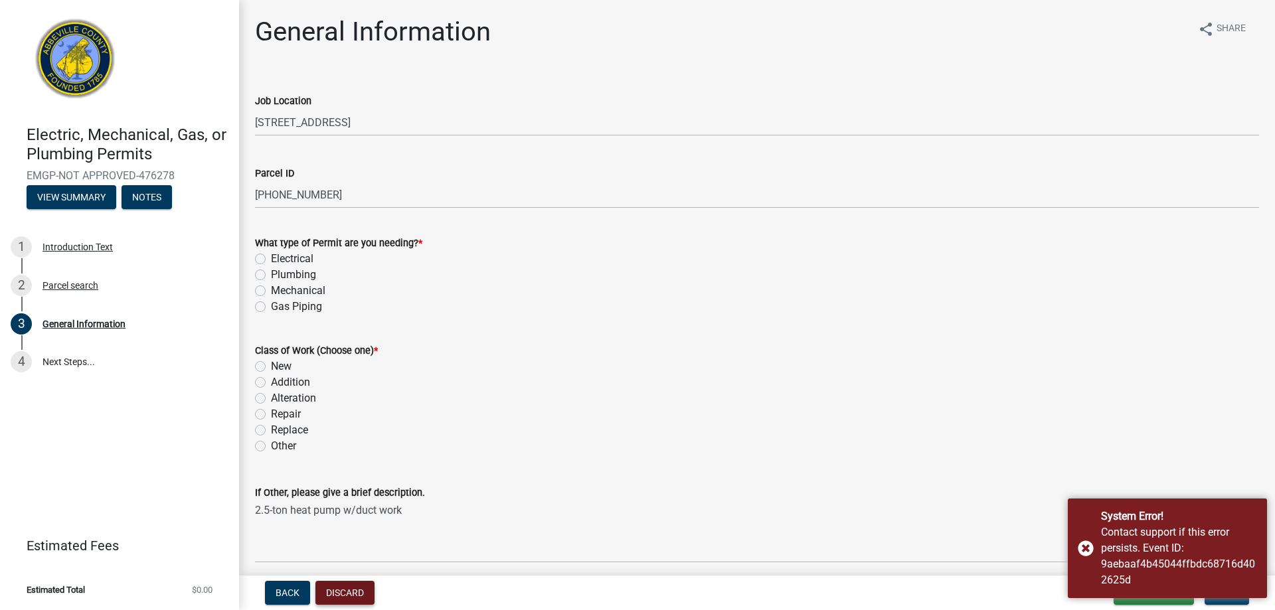
click at [359, 592] on button "Discard" at bounding box center [344, 593] width 59 height 24
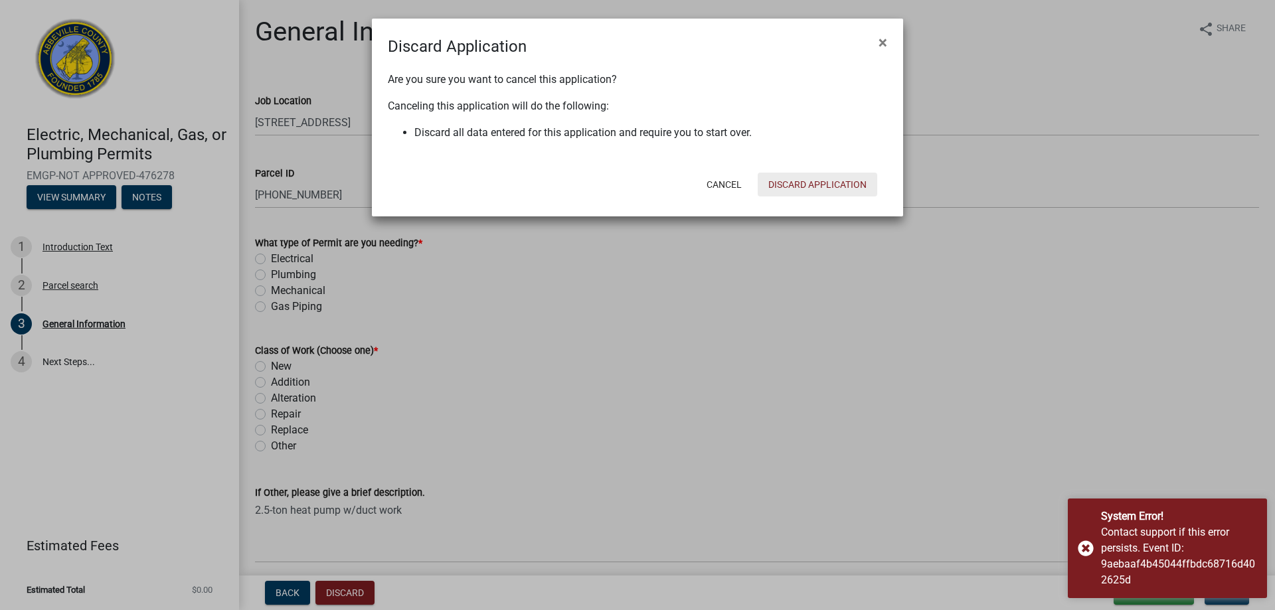
click at [807, 183] on button "Discard Application" at bounding box center [818, 185] width 120 height 24
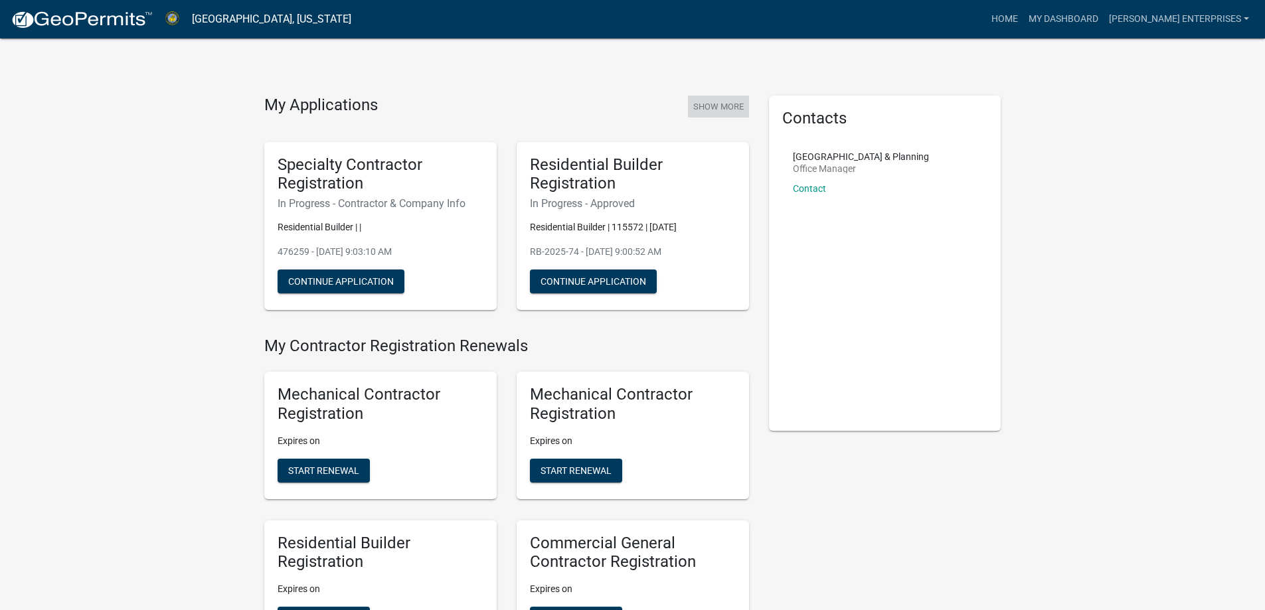
click at [718, 100] on button "Show More" at bounding box center [718, 107] width 61 height 22
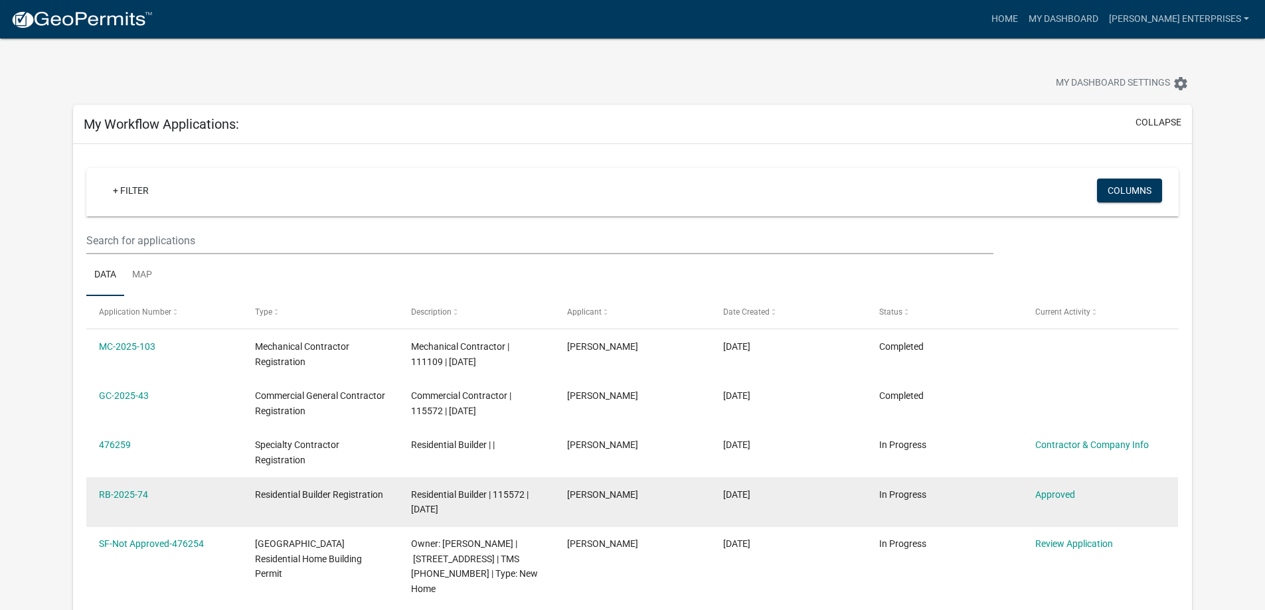
click at [123, 513] on datatable-body-cell "RB-2025-74" at bounding box center [164, 501] width 156 height 49
click at [128, 497] on link "RB-2025-74" at bounding box center [123, 494] width 49 height 11
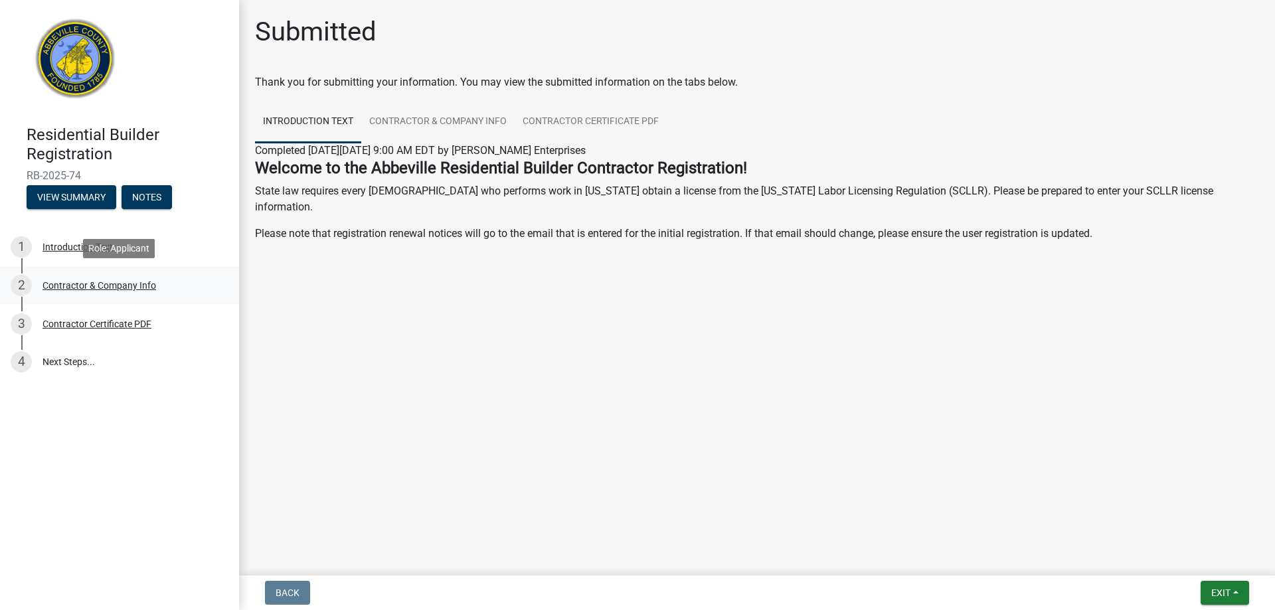
click at [96, 283] on div "Contractor & Company Info" at bounding box center [99, 285] width 114 height 9
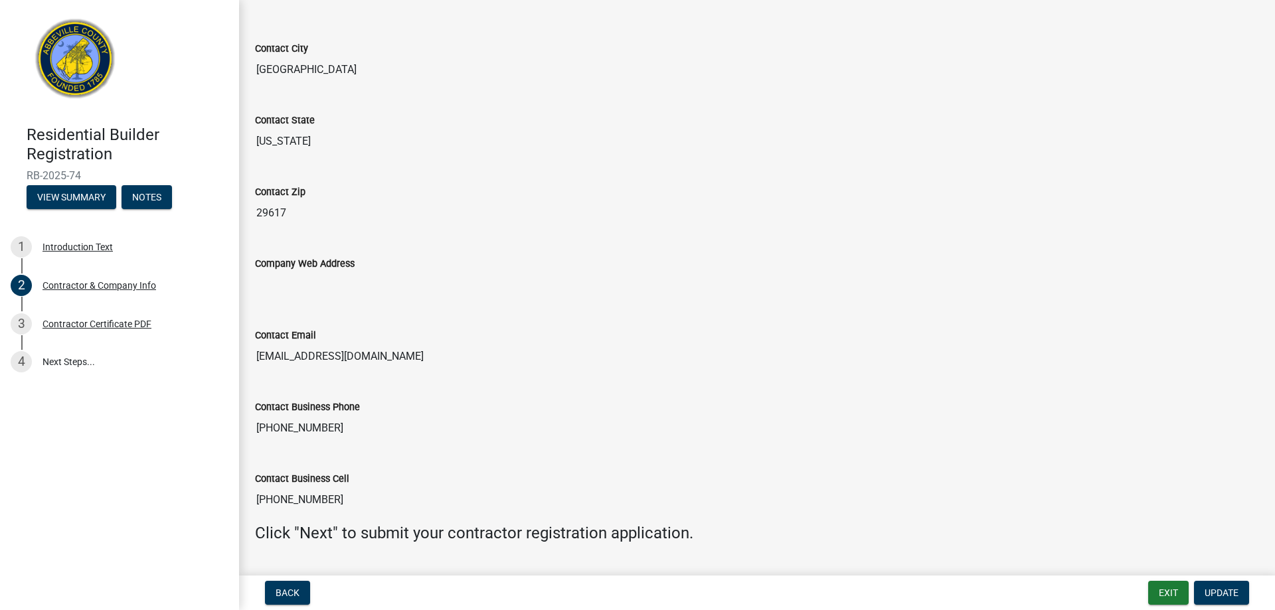
scroll to position [1110, 0]
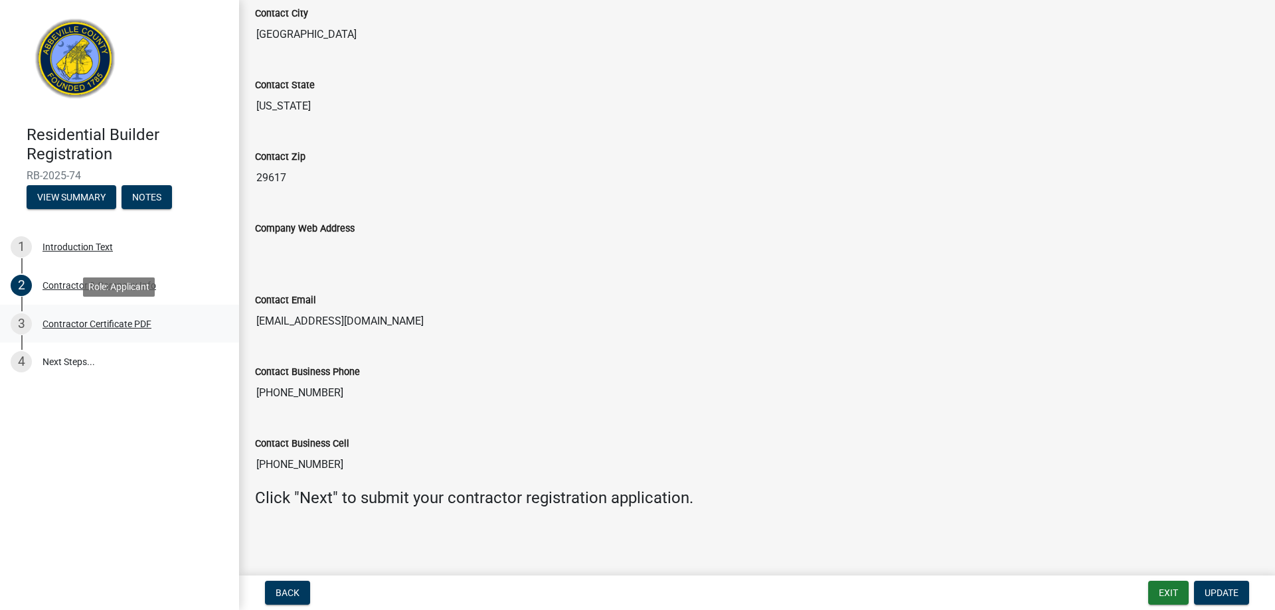
click at [106, 323] on div "Contractor Certificate PDF" at bounding box center [96, 323] width 109 height 9
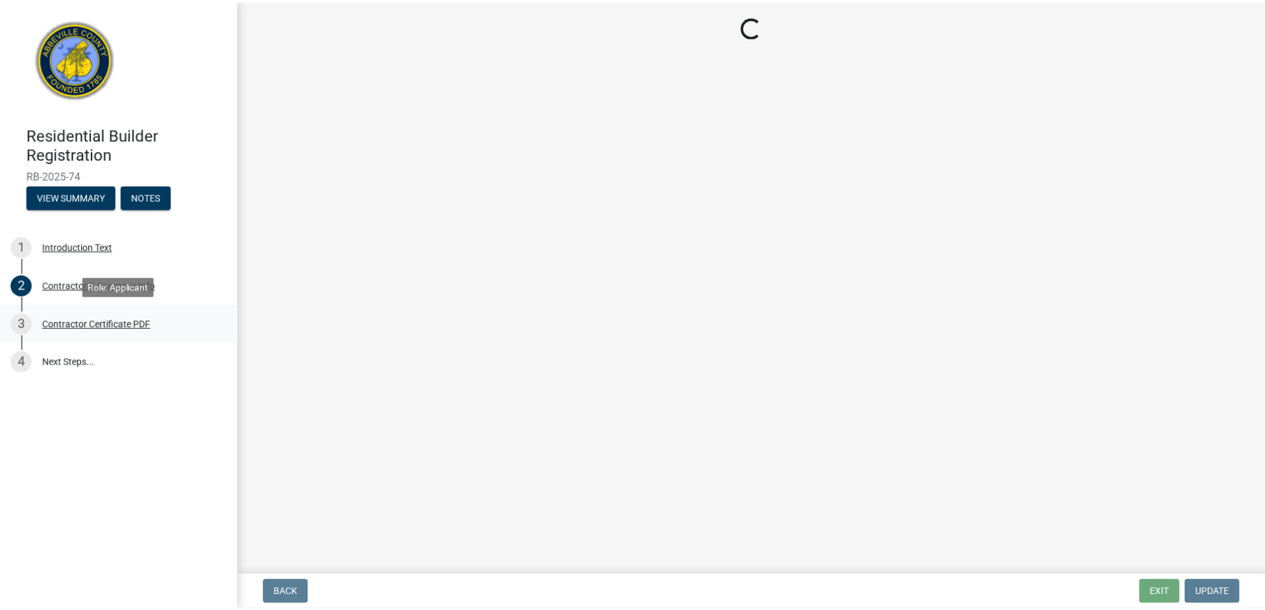
scroll to position [0, 0]
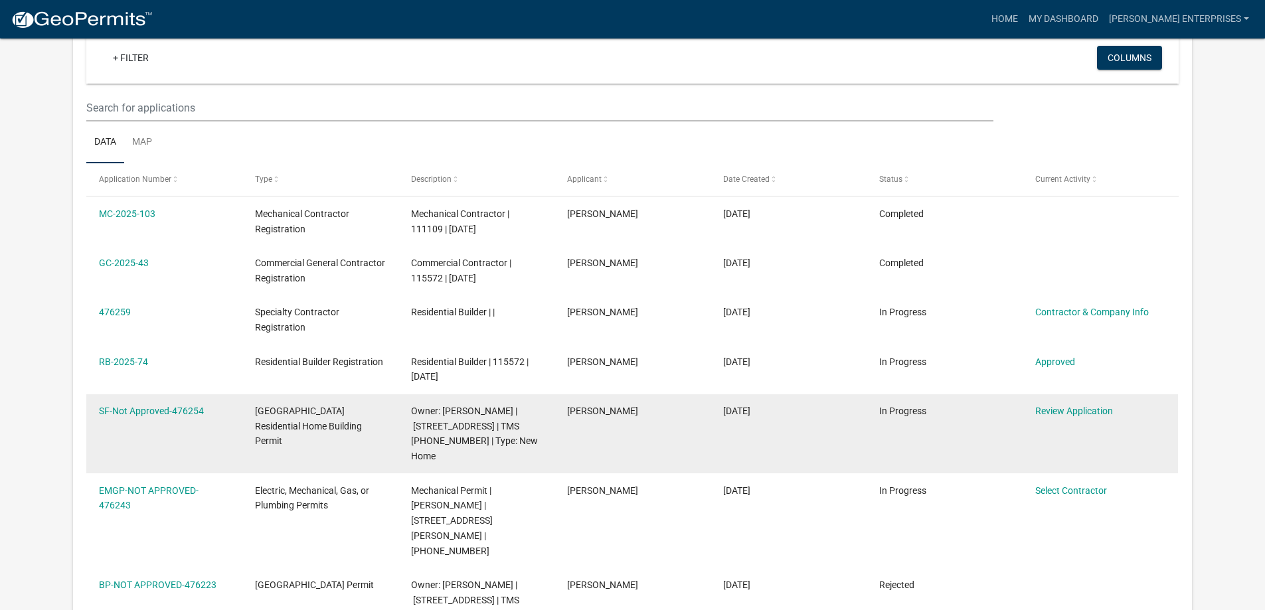
scroll to position [110, 0]
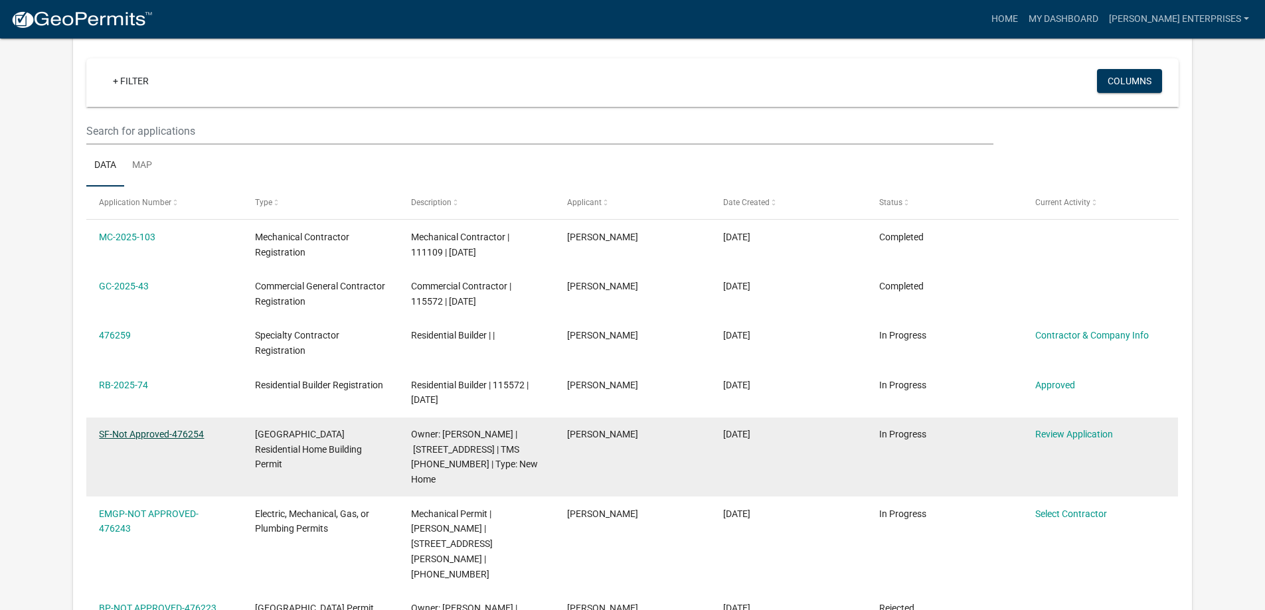
click at [154, 430] on link "SF-Not Approved-476254" at bounding box center [151, 434] width 105 height 11
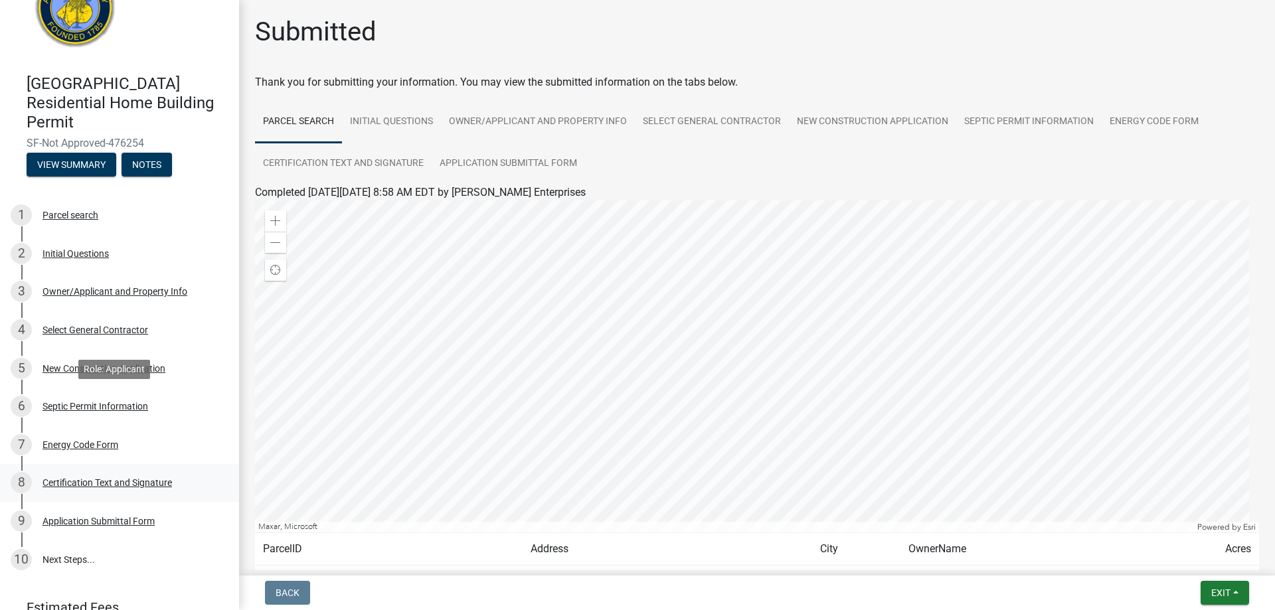
scroll to position [113, 0]
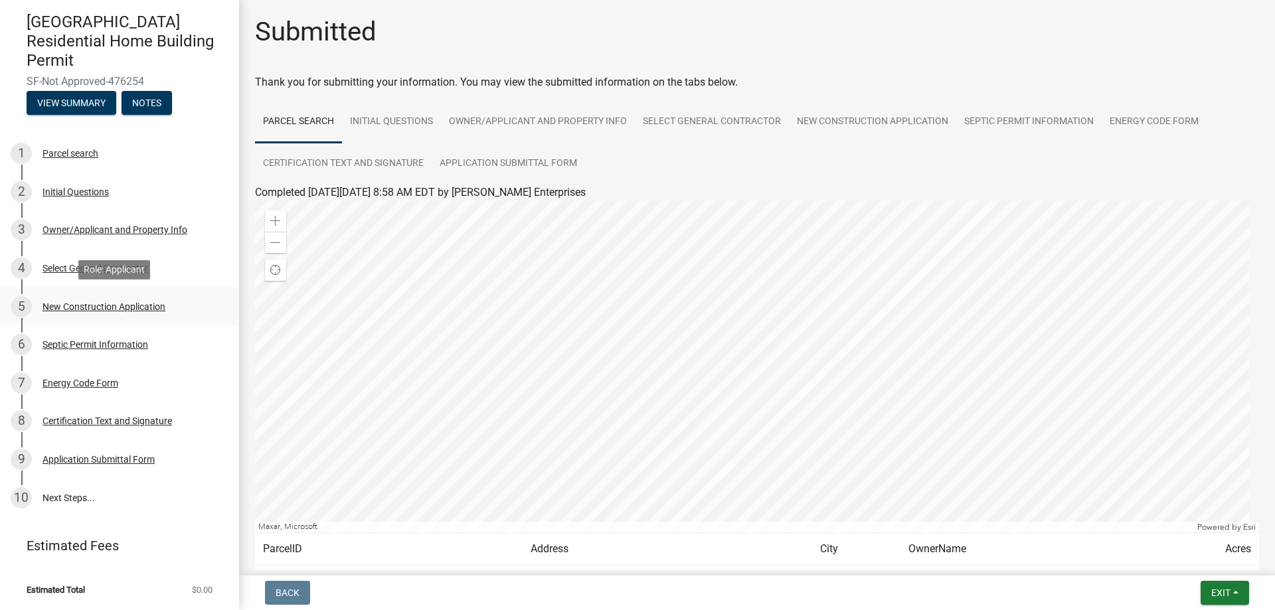
click at [84, 309] on div "New Construction Application" at bounding box center [103, 306] width 123 height 9
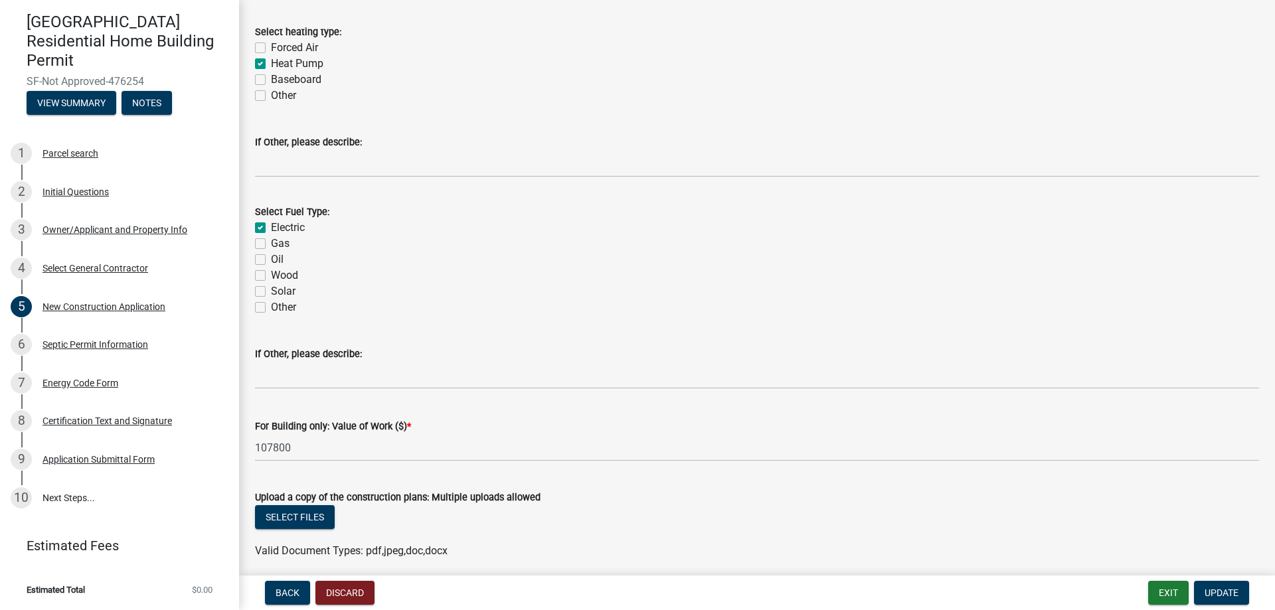
scroll to position [2247, 0]
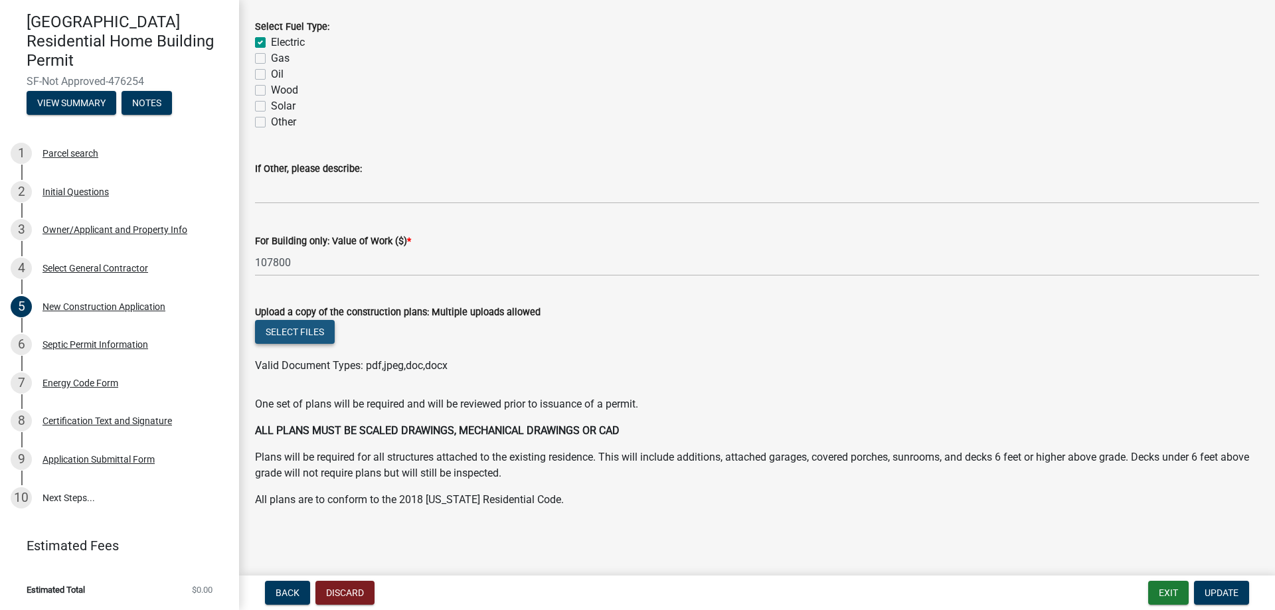
click at [294, 337] on button "Select files" at bounding box center [295, 332] width 80 height 24
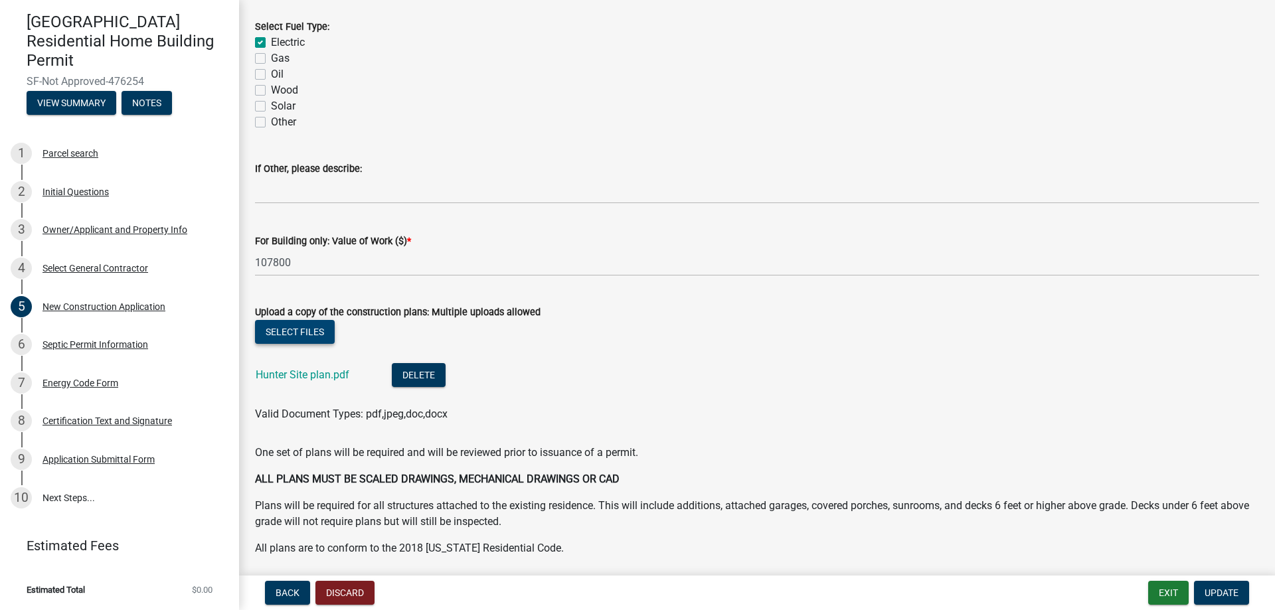
click at [305, 333] on button "Select files" at bounding box center [295, 332] width 80 height 24
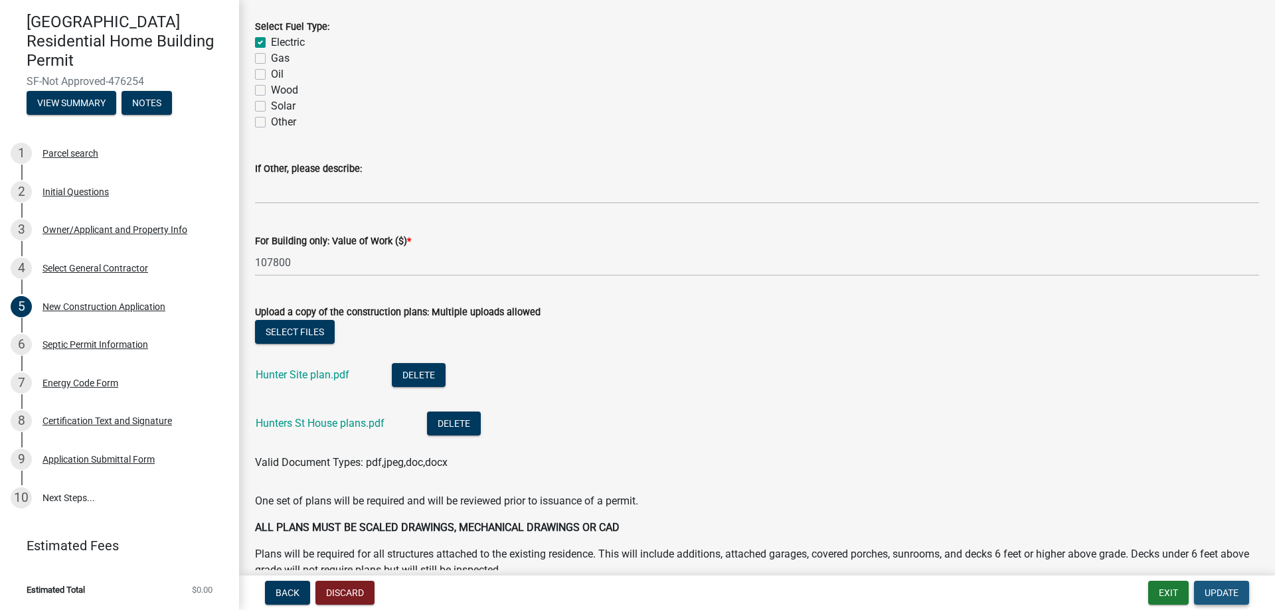
click at [1238, 588] on span "Update" at bounding box center [1221, 593] width 34 height 11
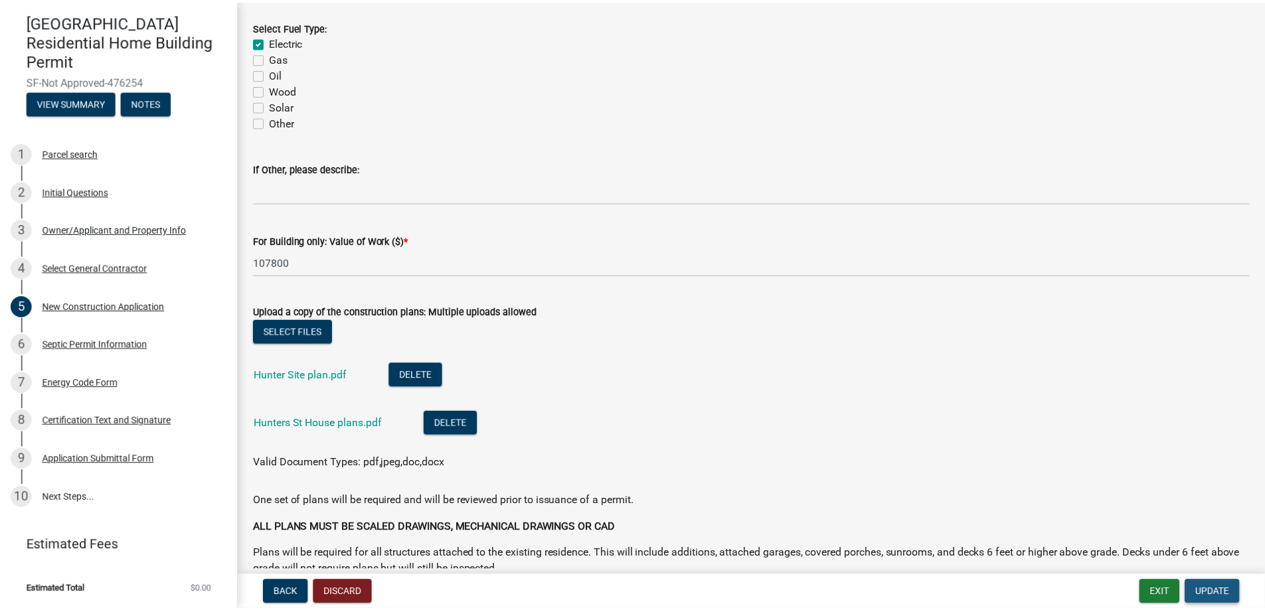
scroll to position [0, 0]
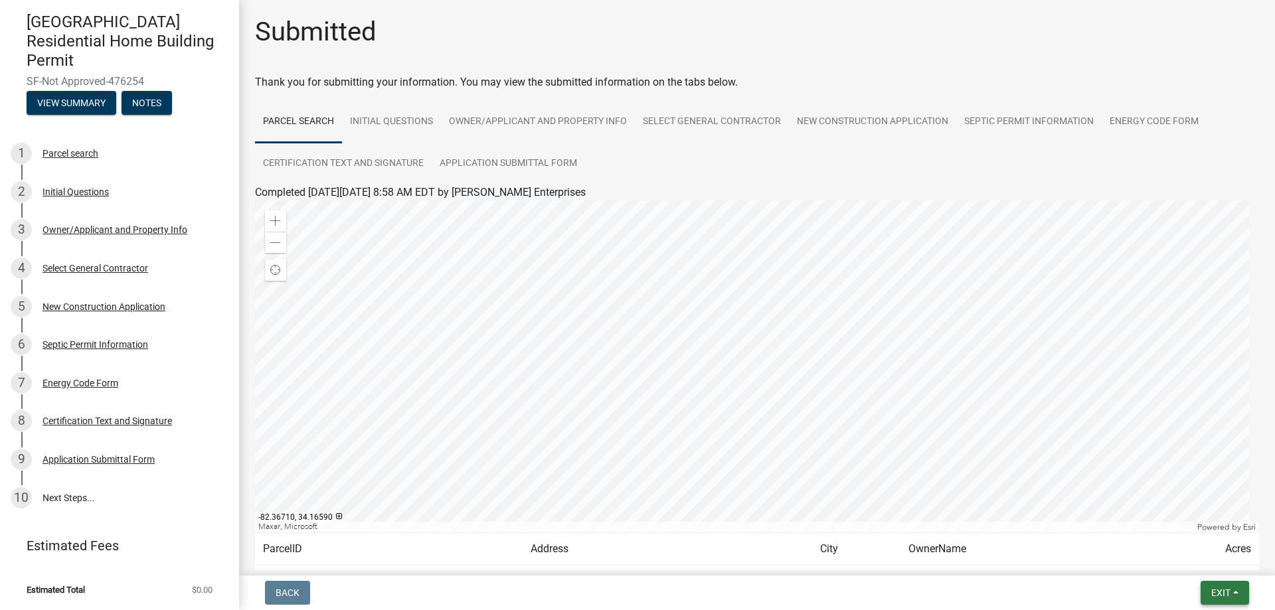
click at [1232, 596] on button "Exit" at bounding box center [1224, 593] width 48 height 24
click at [1189, 563] on button "Save & Exit" at bounding box center [1196, 558] width 106 height 32
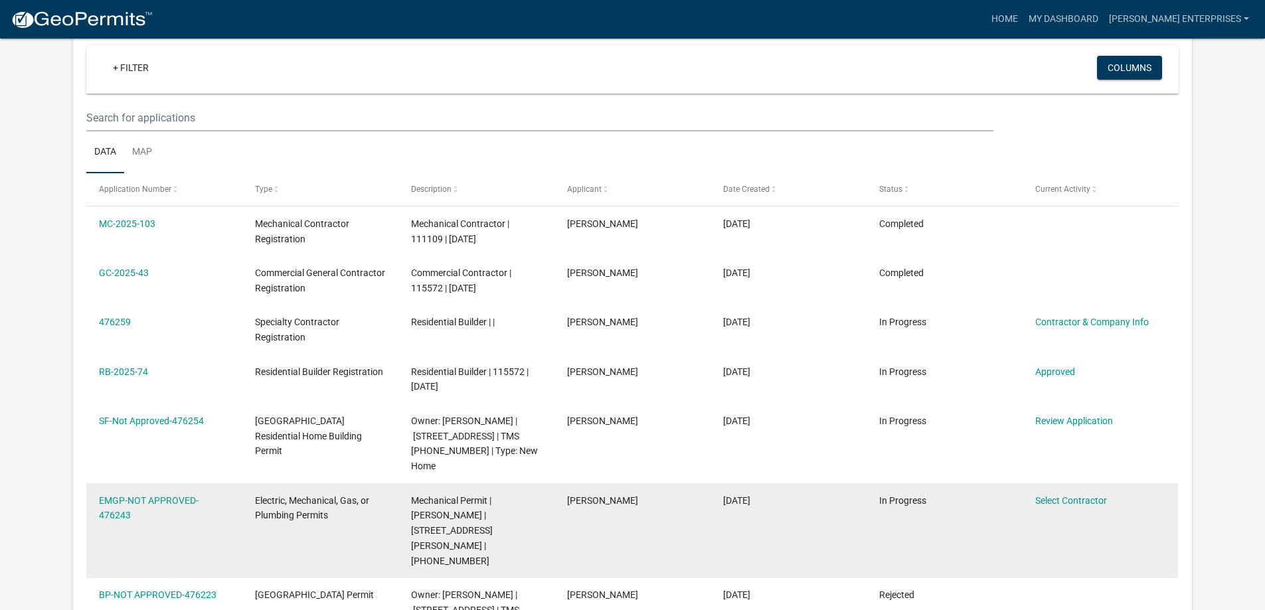
scroll to position [133, 0]
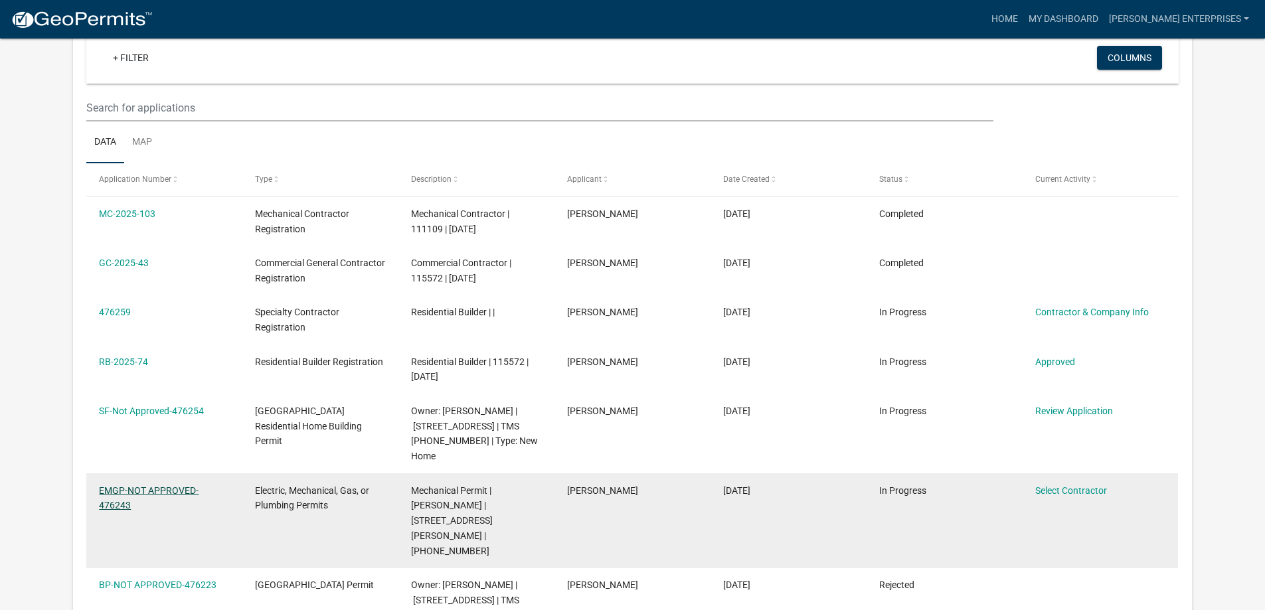
click at [160, 485] on link "EMGP-NOT APPROVED-476243" at bounding box center [149, 498] width 100 height 26
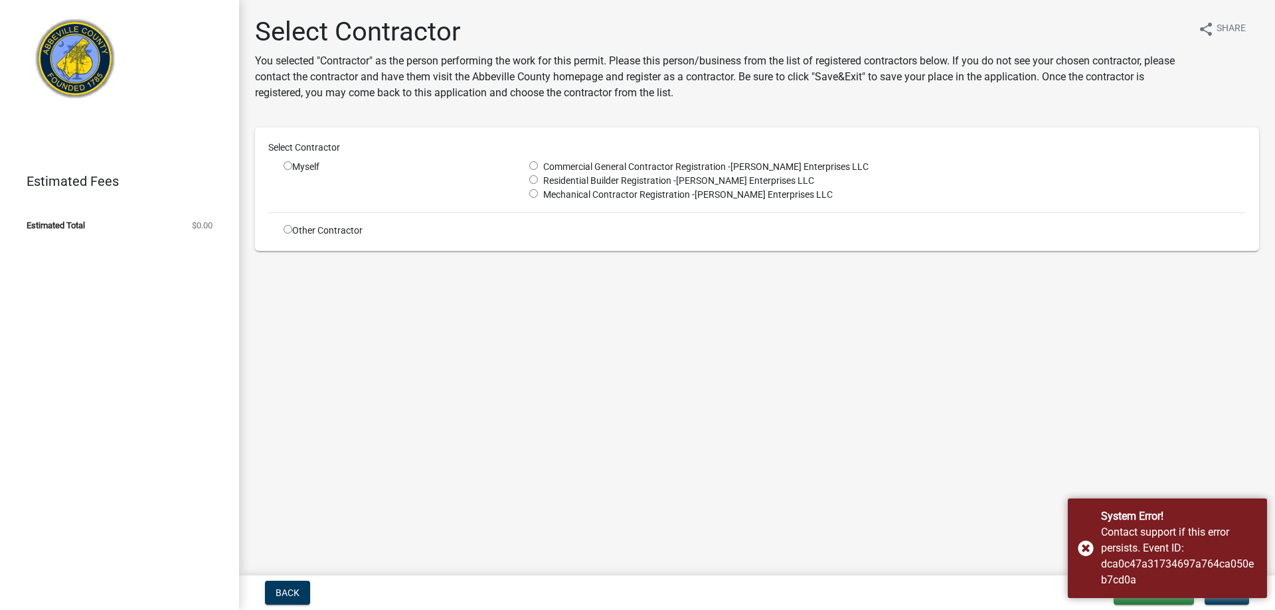
click at [531, 195] on input "radio" at bounding box center [533, 193] width 9 height 9
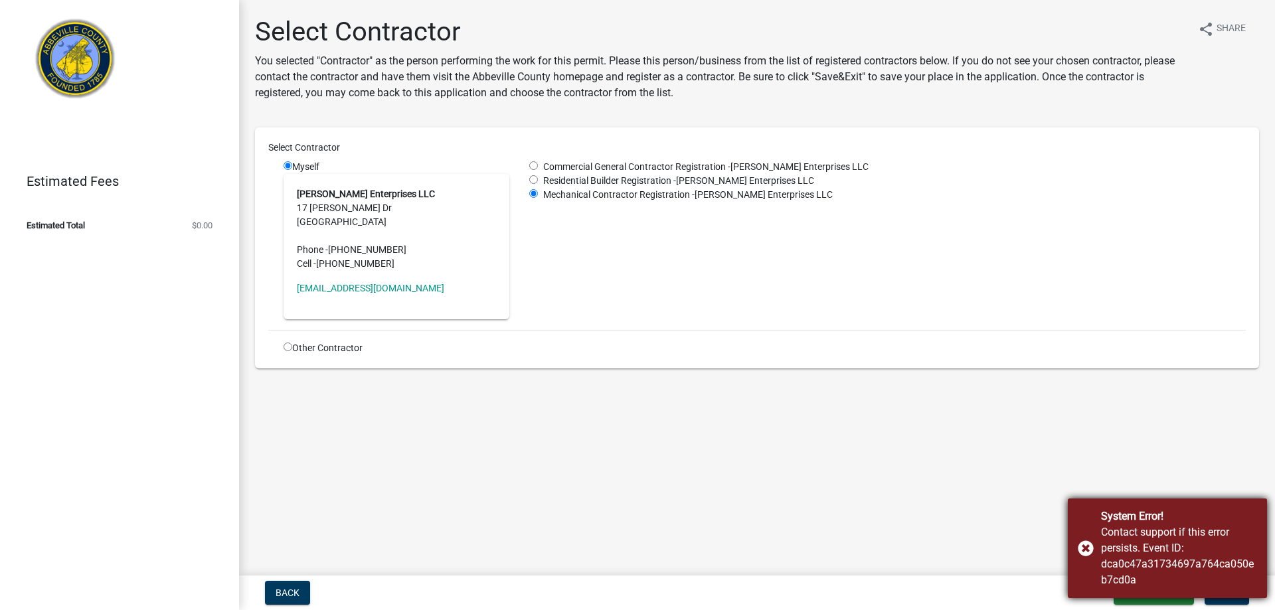
click at [1081, 544] on div "System Error! Contact support if this error persists. Event ID: dca0c47a3173469…" at bounding box center [1167, 549] width 199 height 100
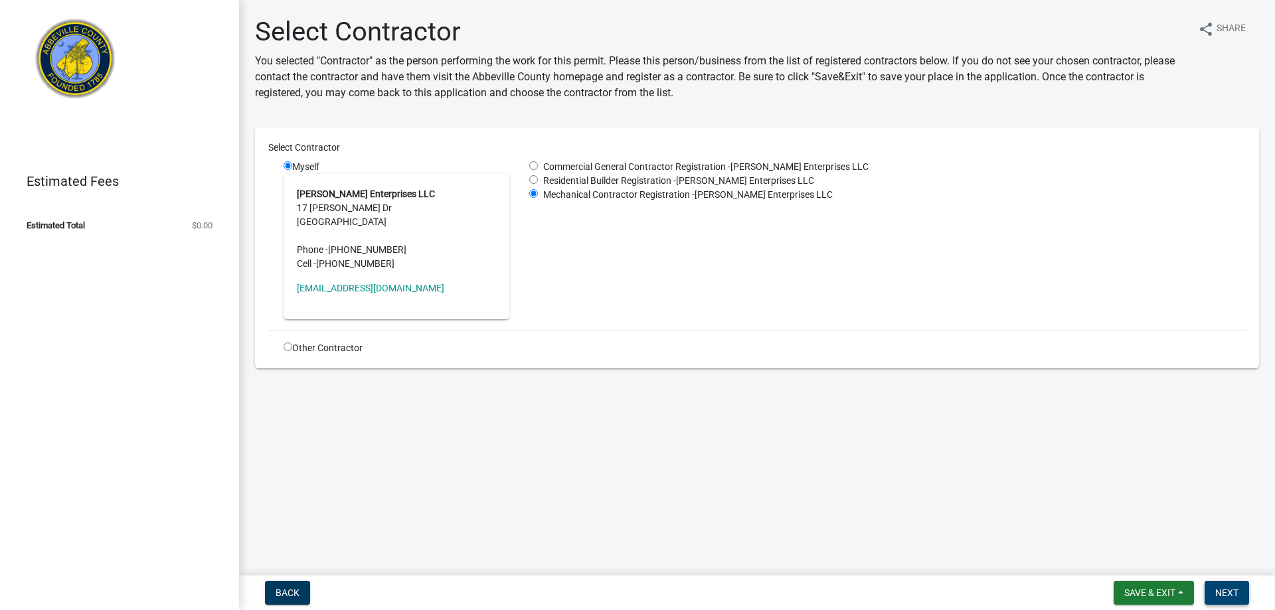
click at [1230, 594] on span "Next" at bounding box center [1226, 593] width 23 height 11
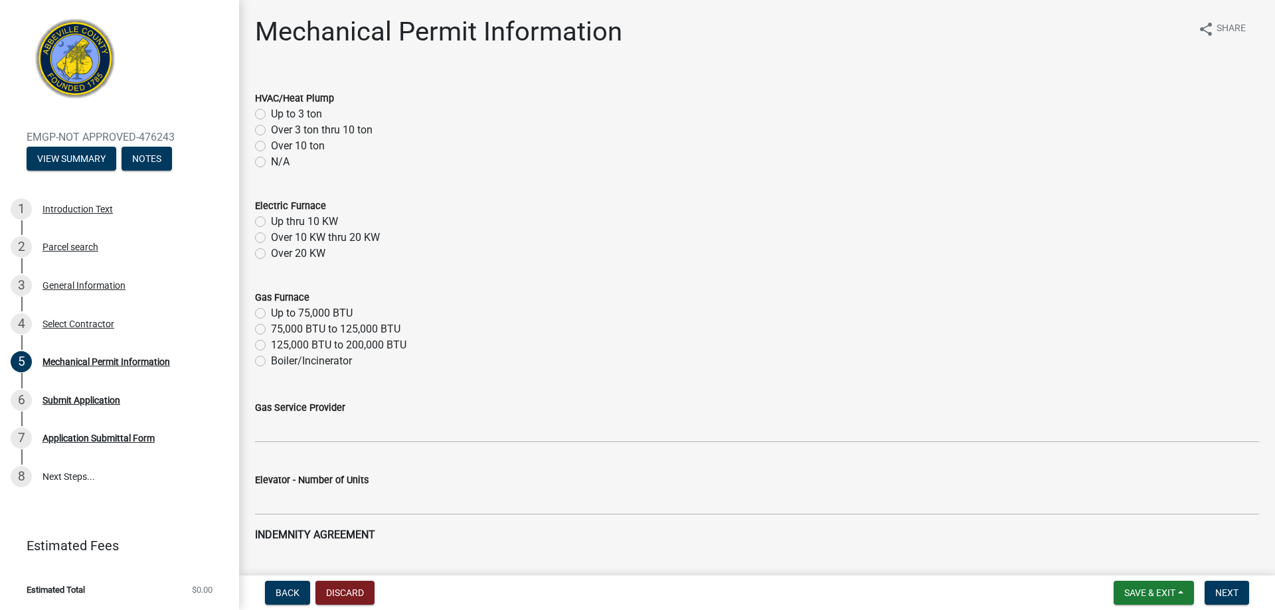
click at [271, 161] on label "N/A" at bounding box center [280, 162] width 19 height 16
click at [271, 161] on input "N/A" at bounding box center [275, 158] width 9 height 9
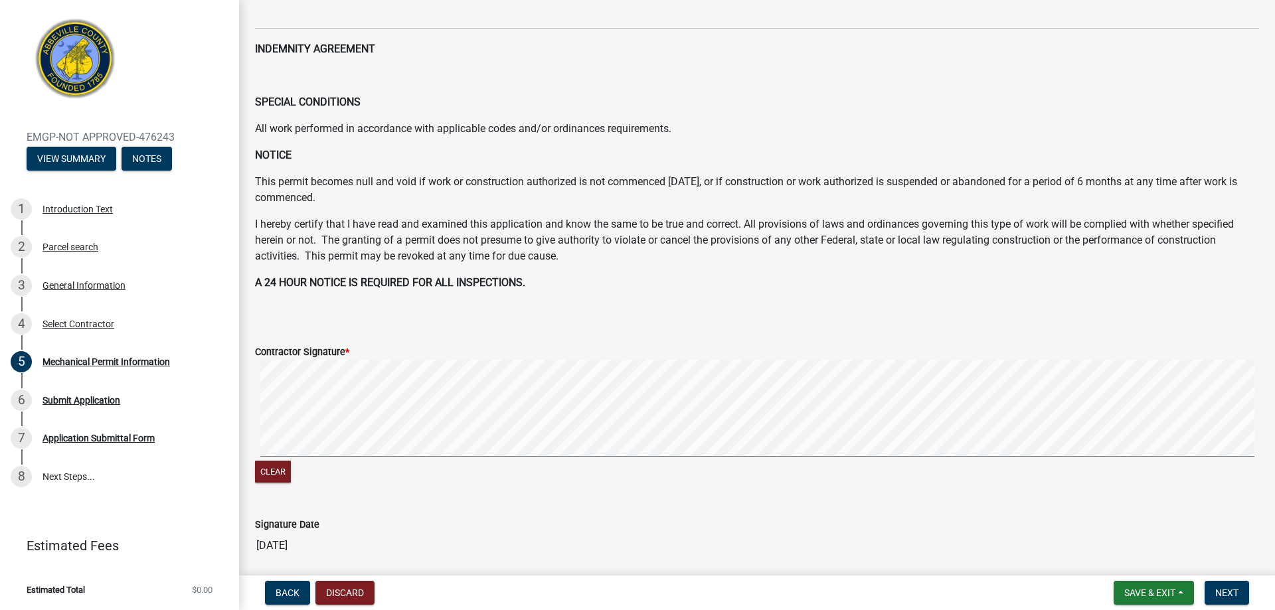
scroll to position [531, 0]
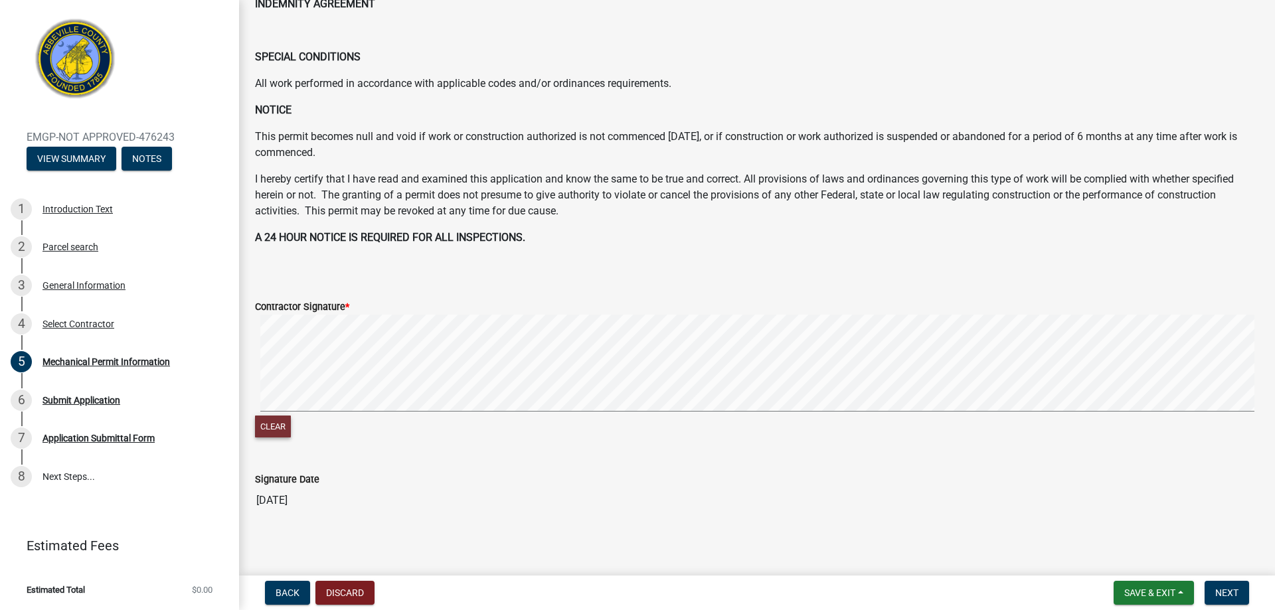
click at [278, 426] on button "Clear" at bounding box center [273, 427] width 36 height 22
click at [305, 412] on signature-pad at bounding box center [757, 365] width 1004 height 101
click at [279, 429] on button "Clear" at bounding box center [273, 427] width 36 height 22
click at [281, 420] on button "Clear" at bounding box center [273, 427] width 36 height 22
click at [277, 424] on button "Clear" at bounding box center [273, 427] width 36 height 22
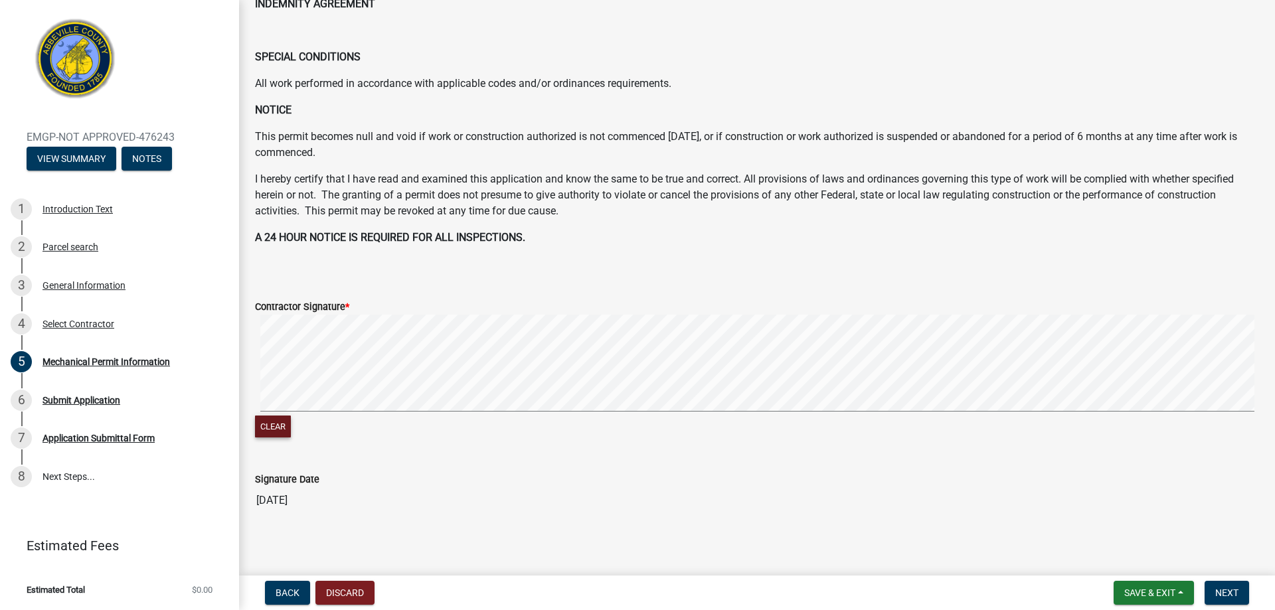
click at [278, 426] on button "Clear" at bounding box center [273, 427] width 36 height 22
click at [1231, 598] on span "Next" at bounding box center [1226, 593] width 23 height 11
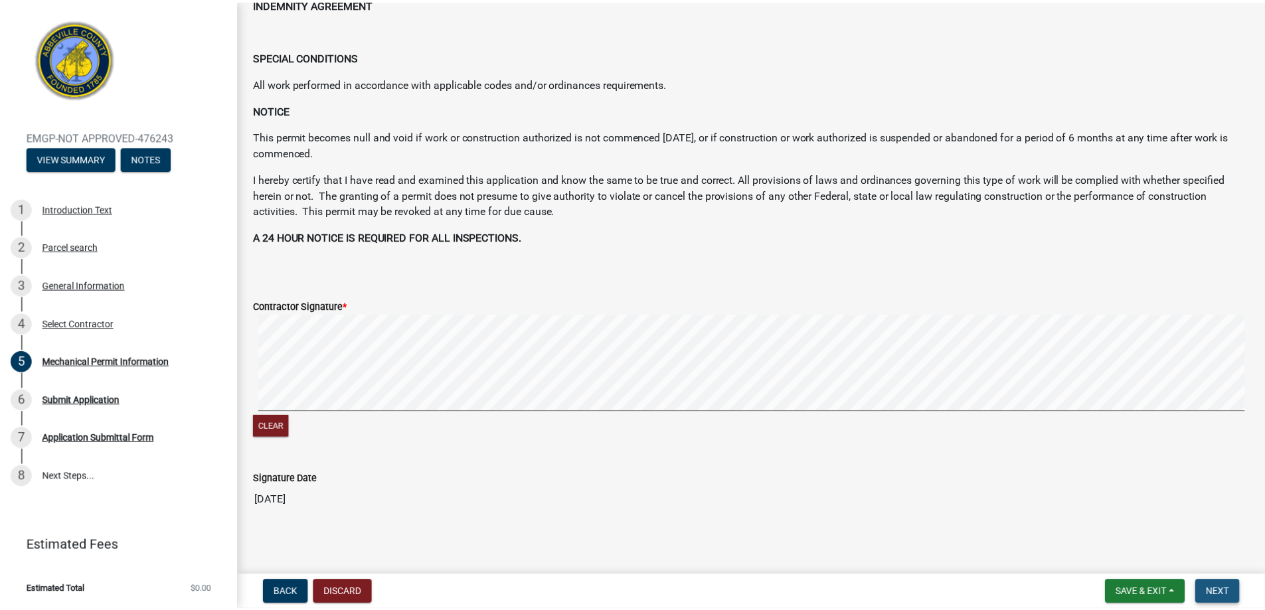
scroll to position [0, 0]
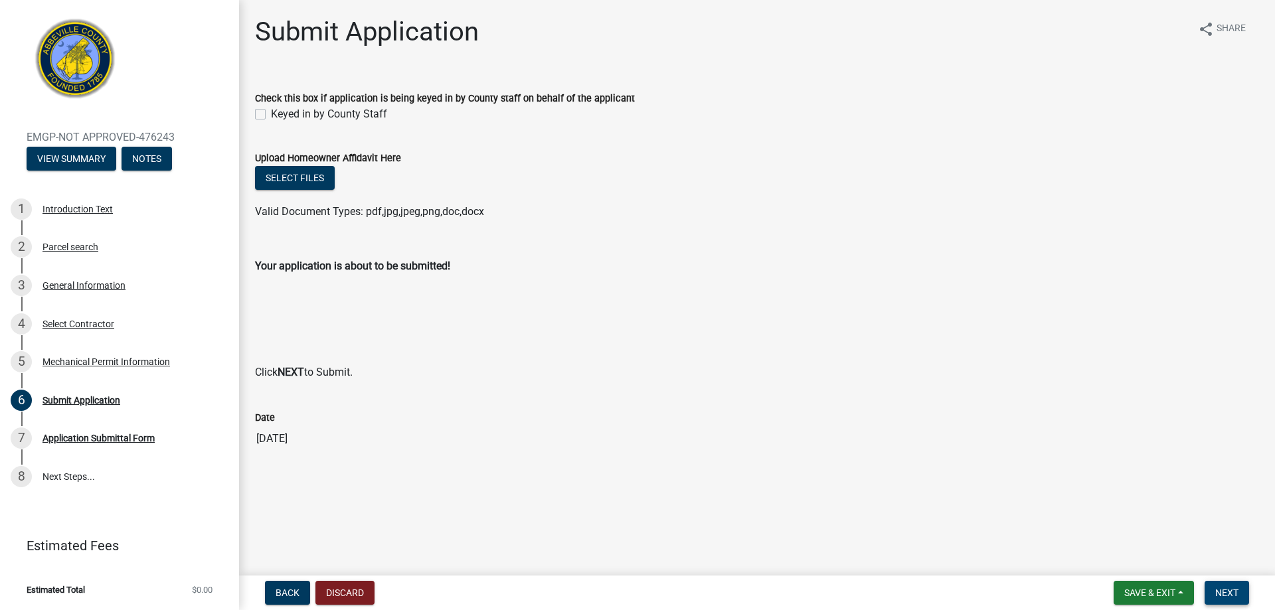
click at [1236, 595] on span "Next" at bounding box center [1226, 593] width 23 height 11
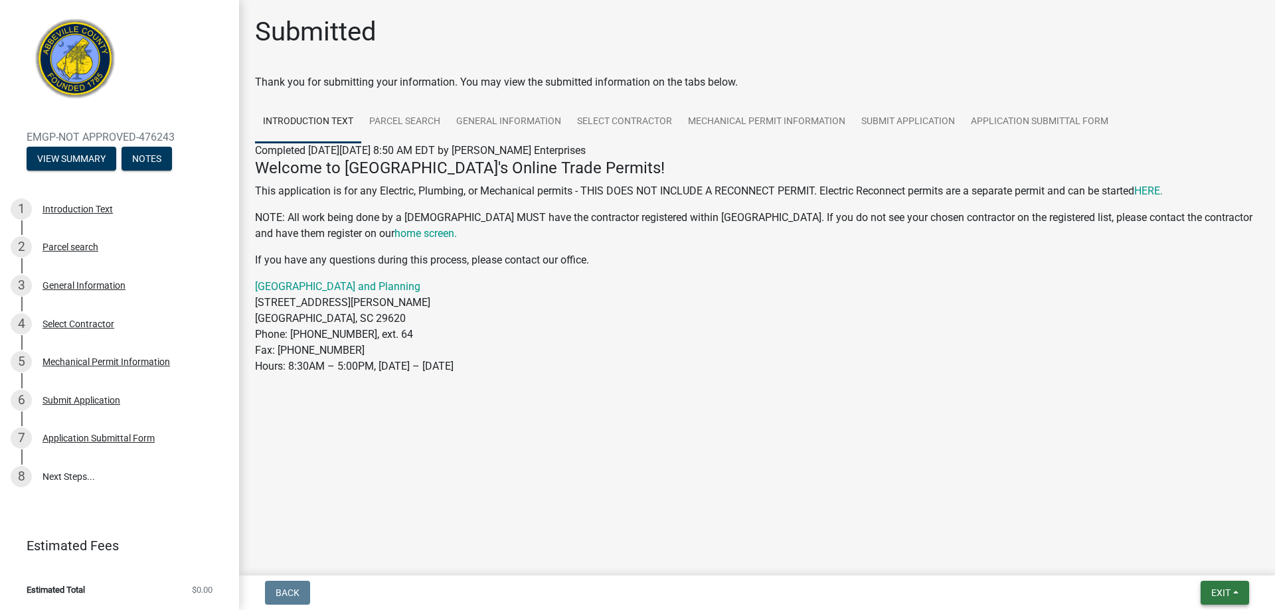
click at [1218, 592] on span "Exit" at bounding box center [1220, 593] width 19 height 11
click at [1185, 558] on button "Save & Exit" at bounding box center [1196, 558] width 106 height 32
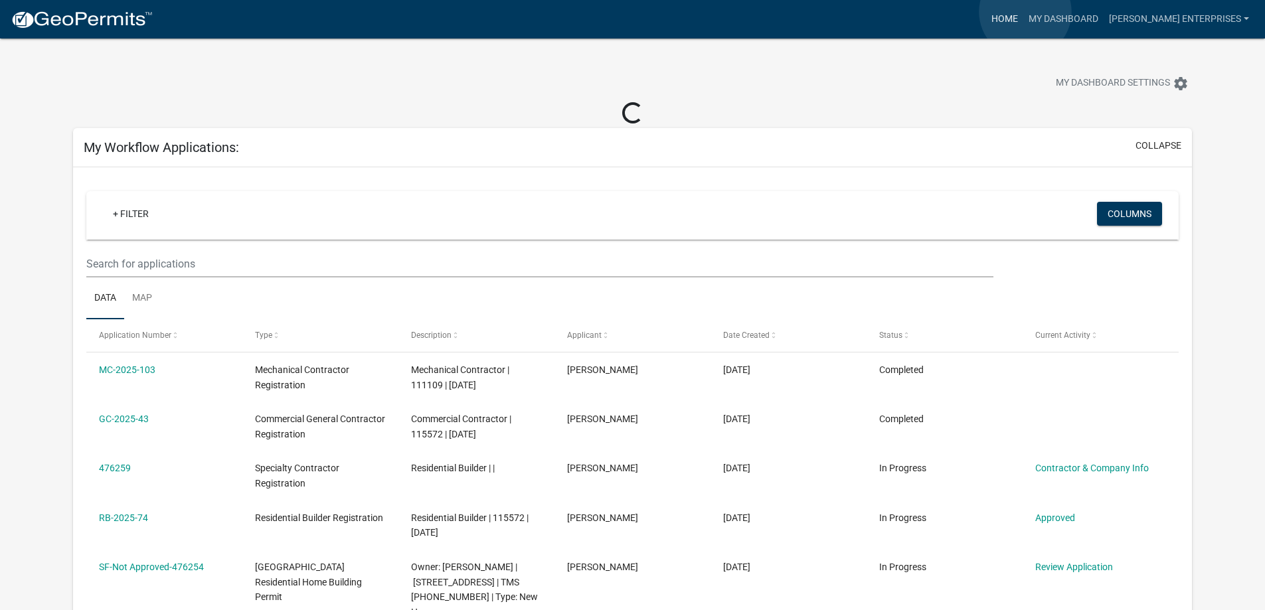
click at [1023, 12] on link "Home" at bounding box center [1004, 19] width 37 height 25
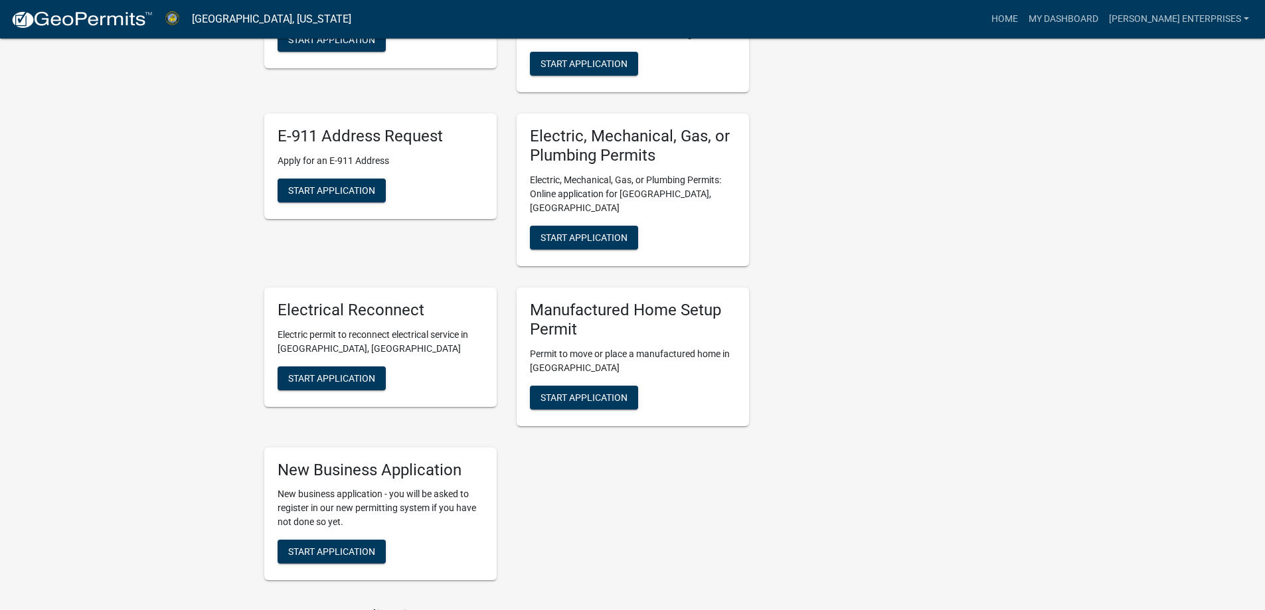
scroll to position [722, 0]
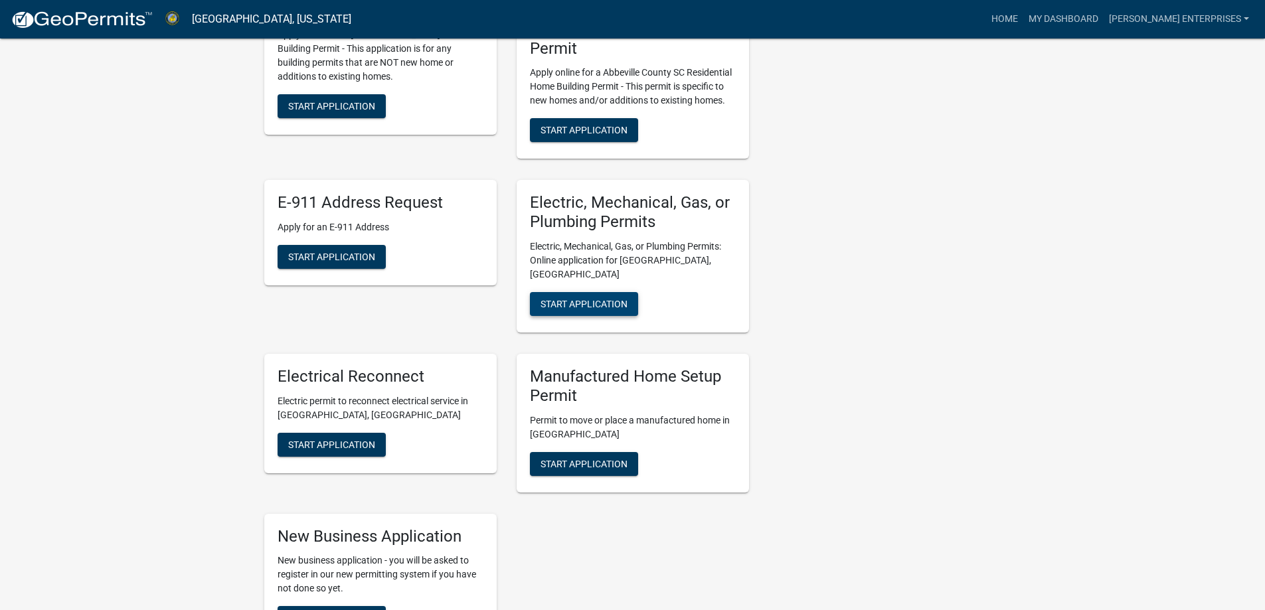
click at [577, 299] on span "Start Application" at bounding box center [583, 304] width 87 height 11
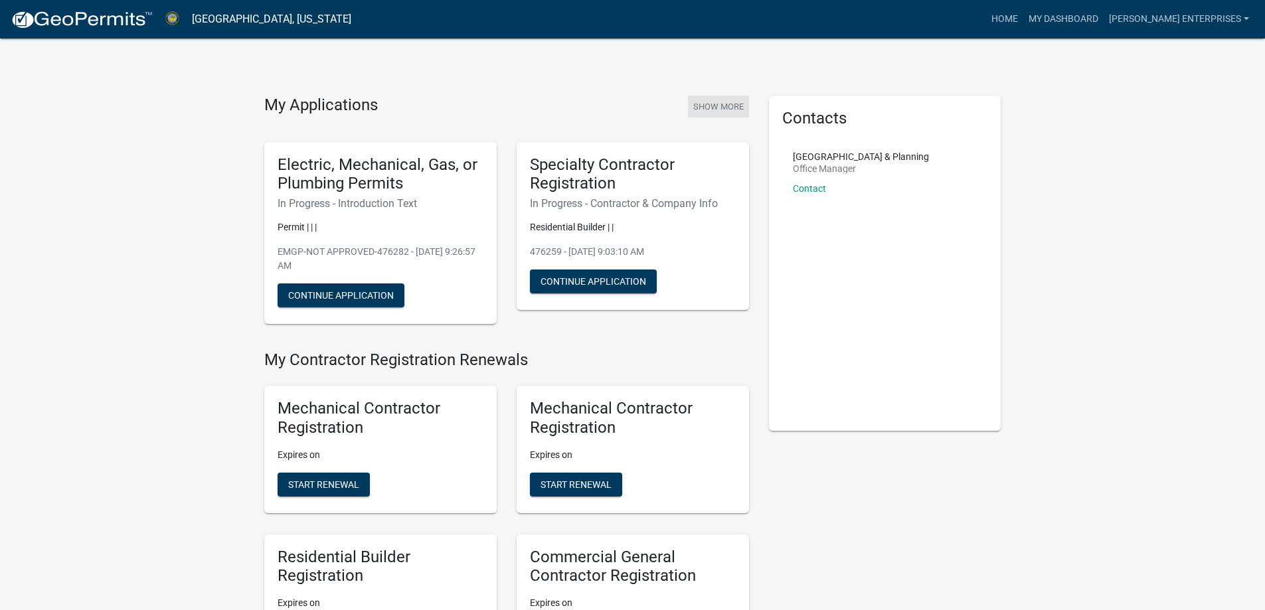
click at [719, 103] on button "Show More" at bounding box center [718, 107] width 61 height 22
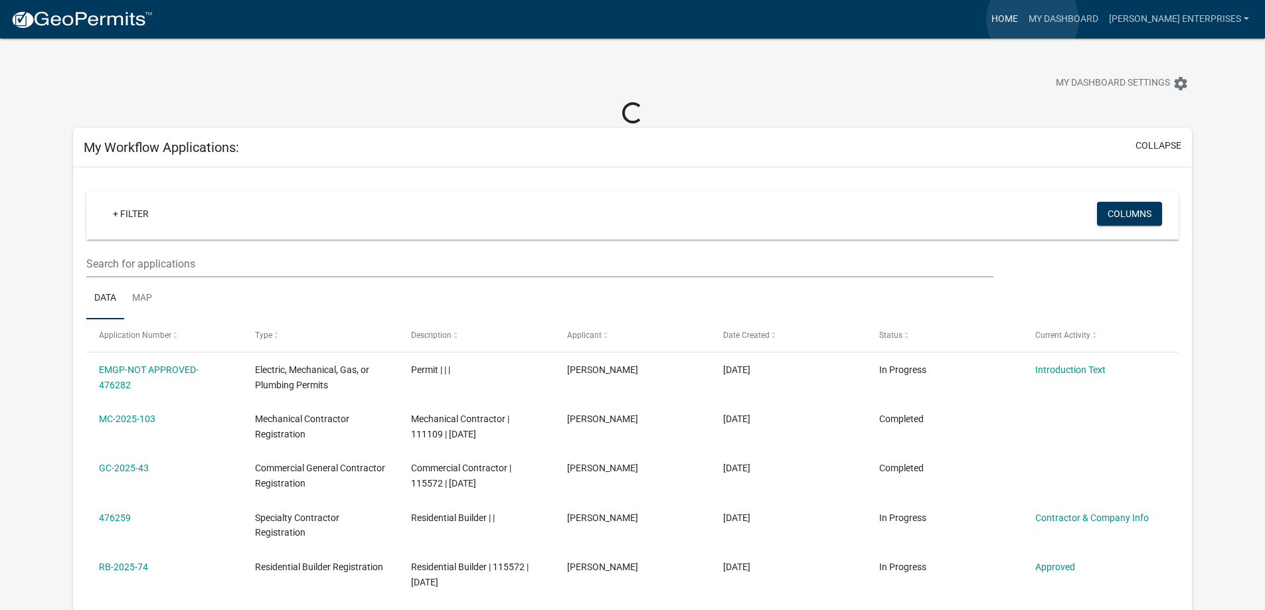
click at [1023, 20] on link "Home" at bounding box center [1004, 19] width 37 height 25
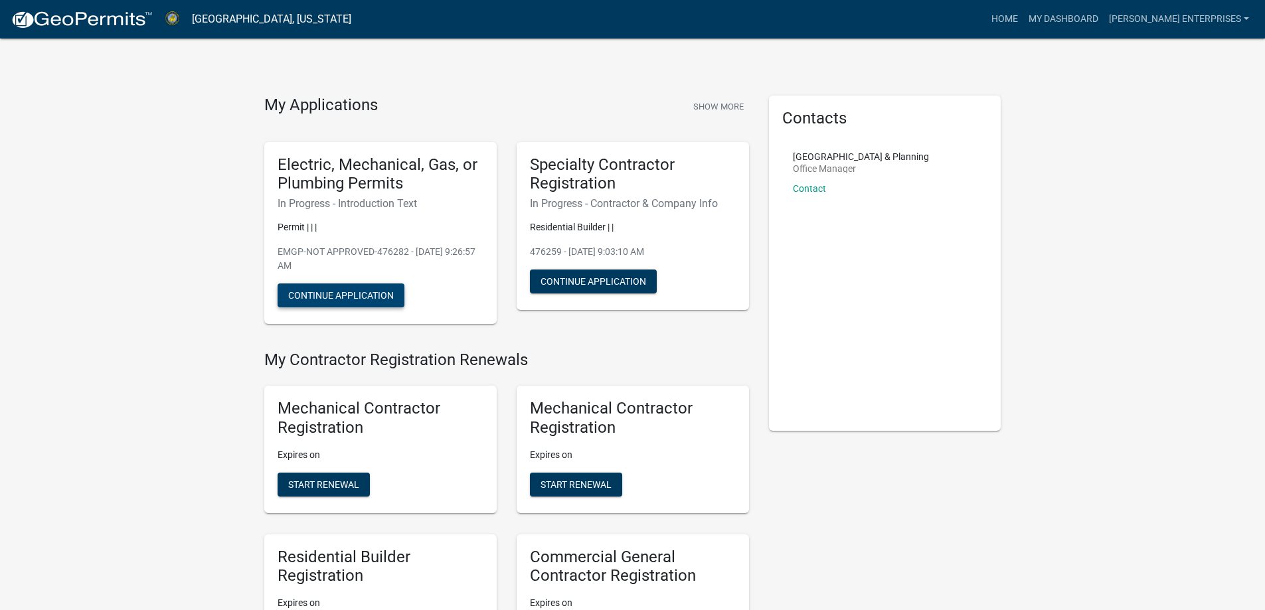
click at [348, 299] on button "Continue Application" at bounding box center [341, 296] width 127 height 24
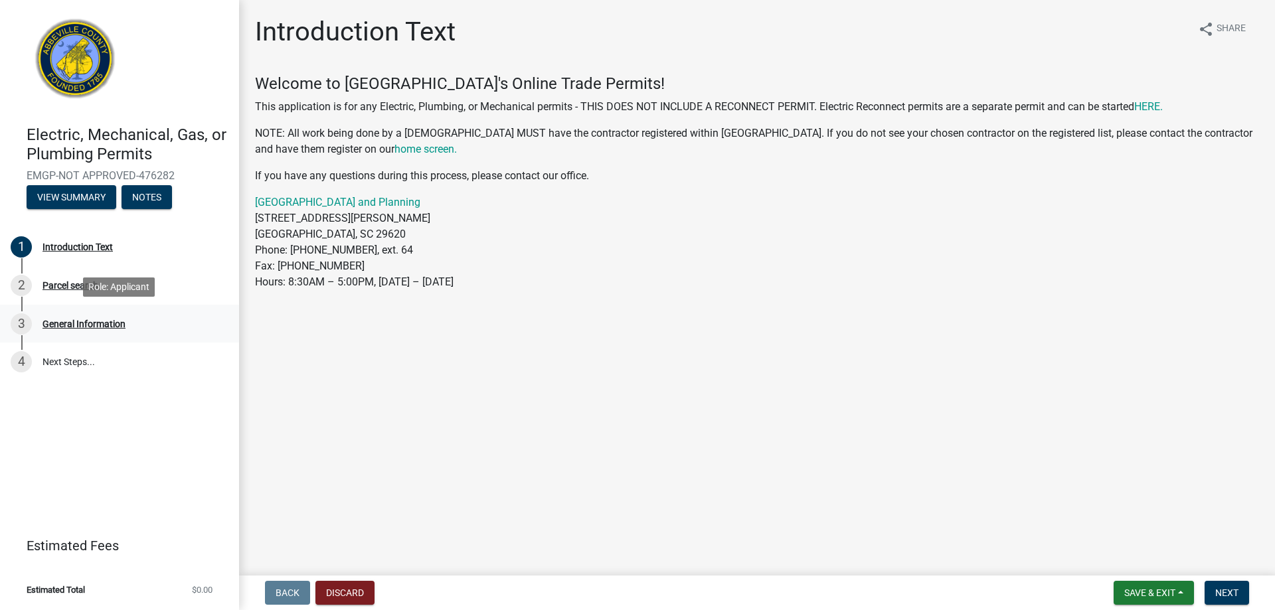
click at [82, 323] on div "General Information" at bounding box center [83, 323] width 83 height 9
click at [349, 604] on button "Discard" at bounding box center [344, 593] width 59 height 24
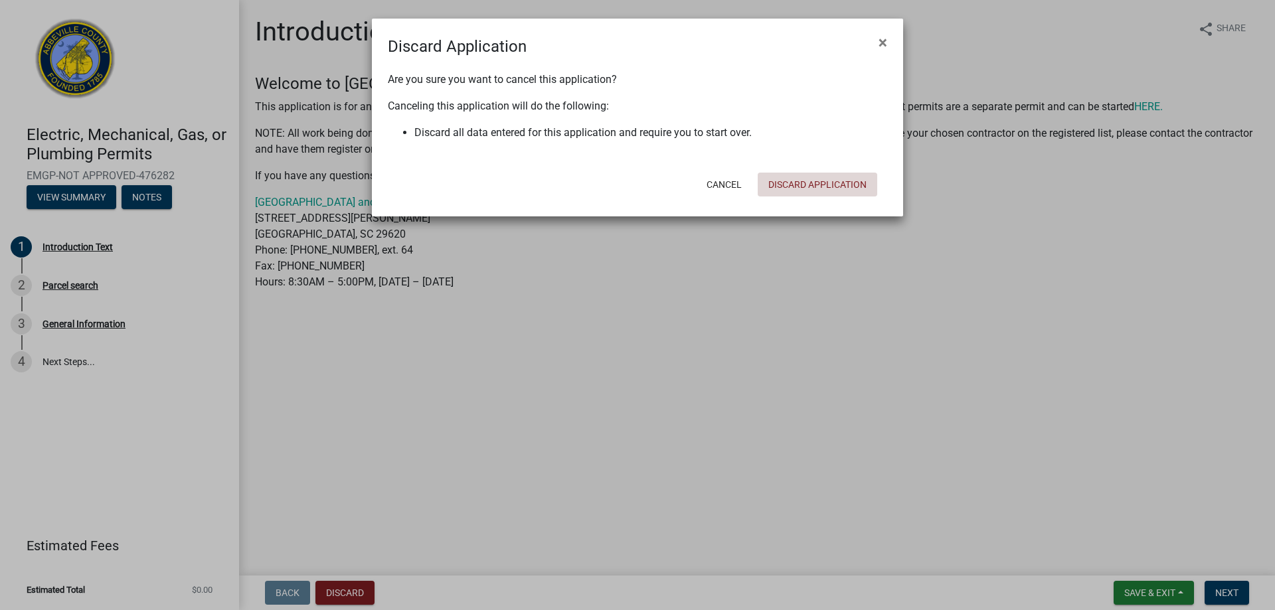
click at [829, 183] on button "Discard Application" at bounding box center [818, 185] width 120 height 24
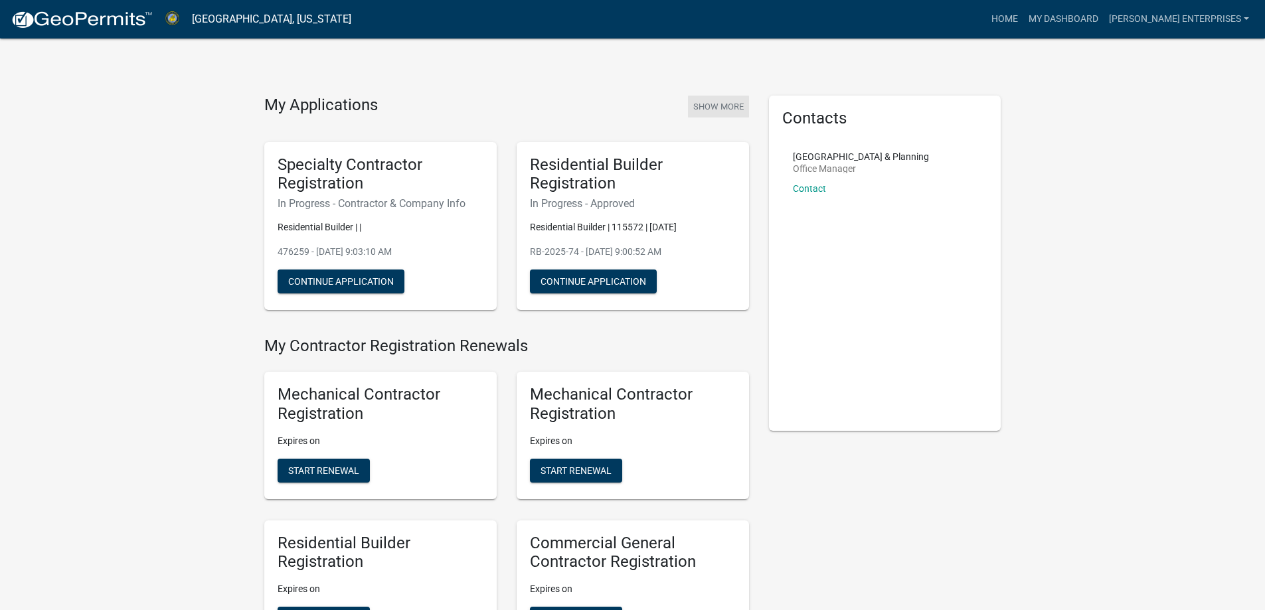
click at [739, 104] on button "Show More" at bounding box center [718, 107] width 61 height 22
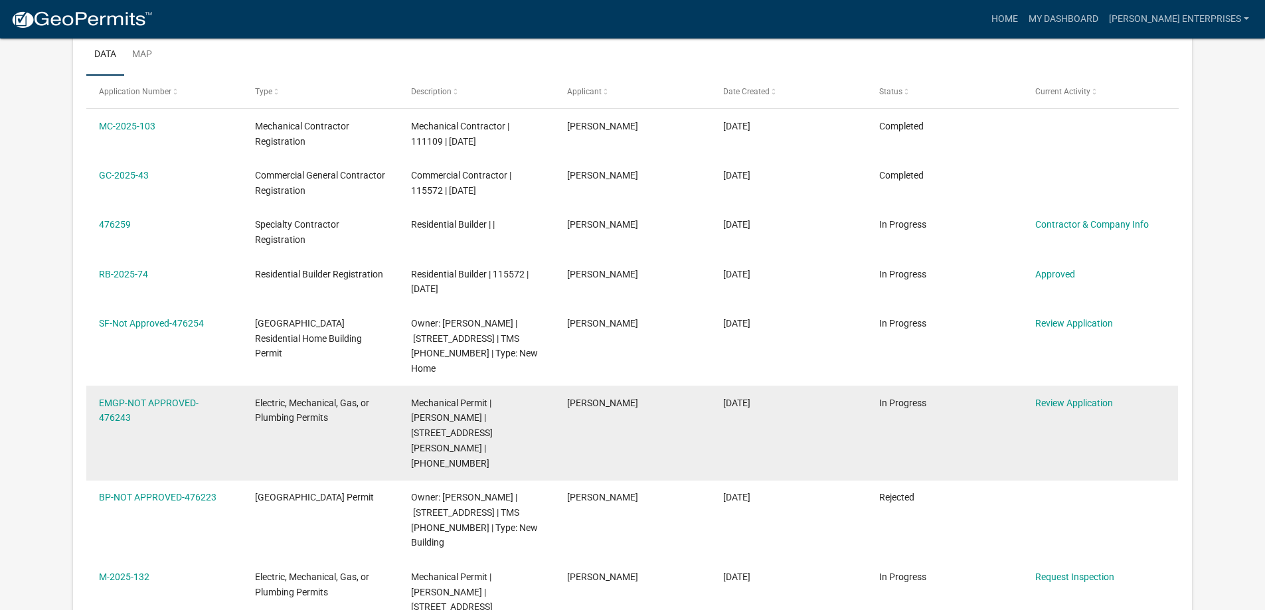
scroll to position [242, 0]
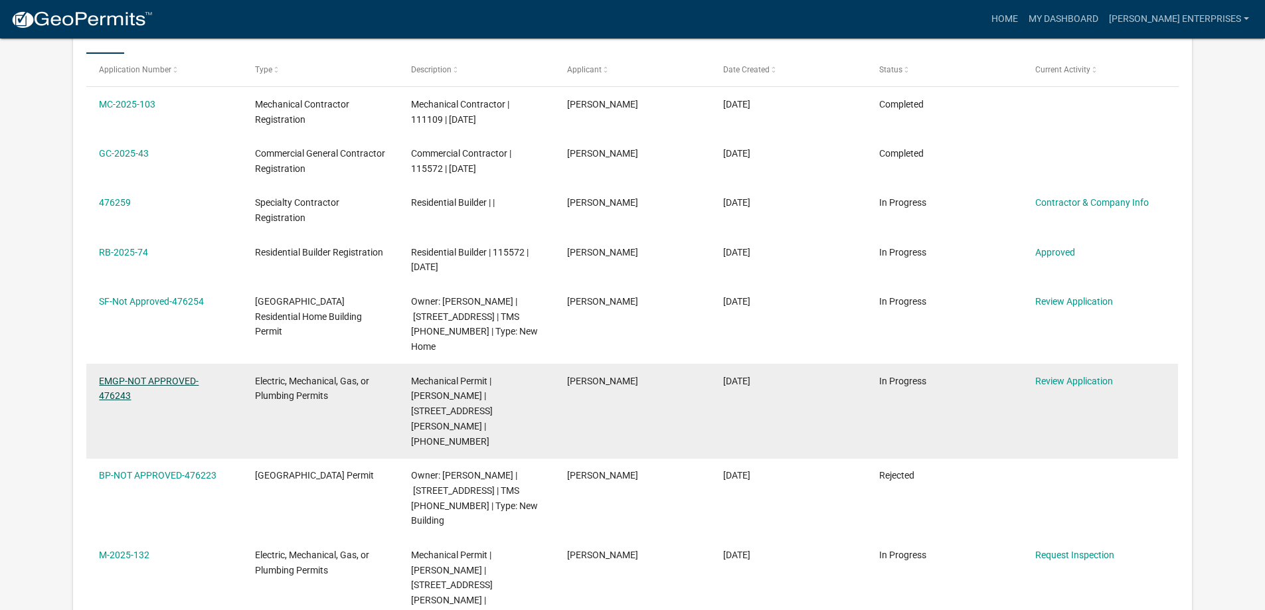
click at [153, 376] on link "EMGP-NOT APPROVED-476243" at bounding box center [149, 389] width 100 height 26
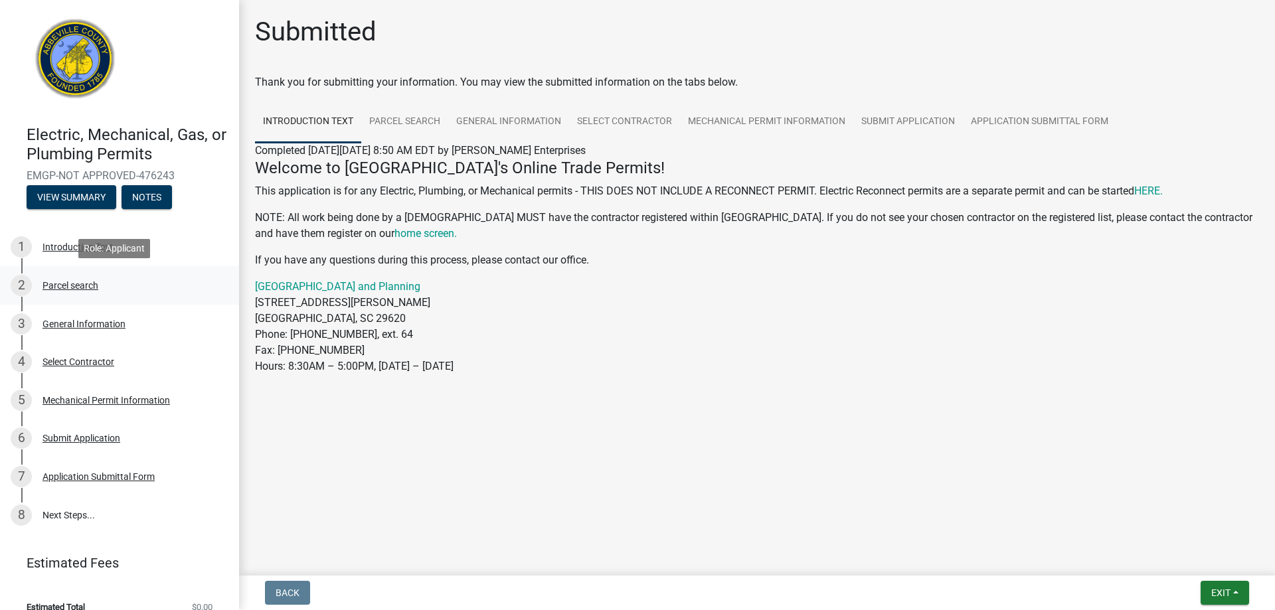
click at [68, 293] on div "2 Parcel search" at bounding box center [114, 285] width 207 height 21
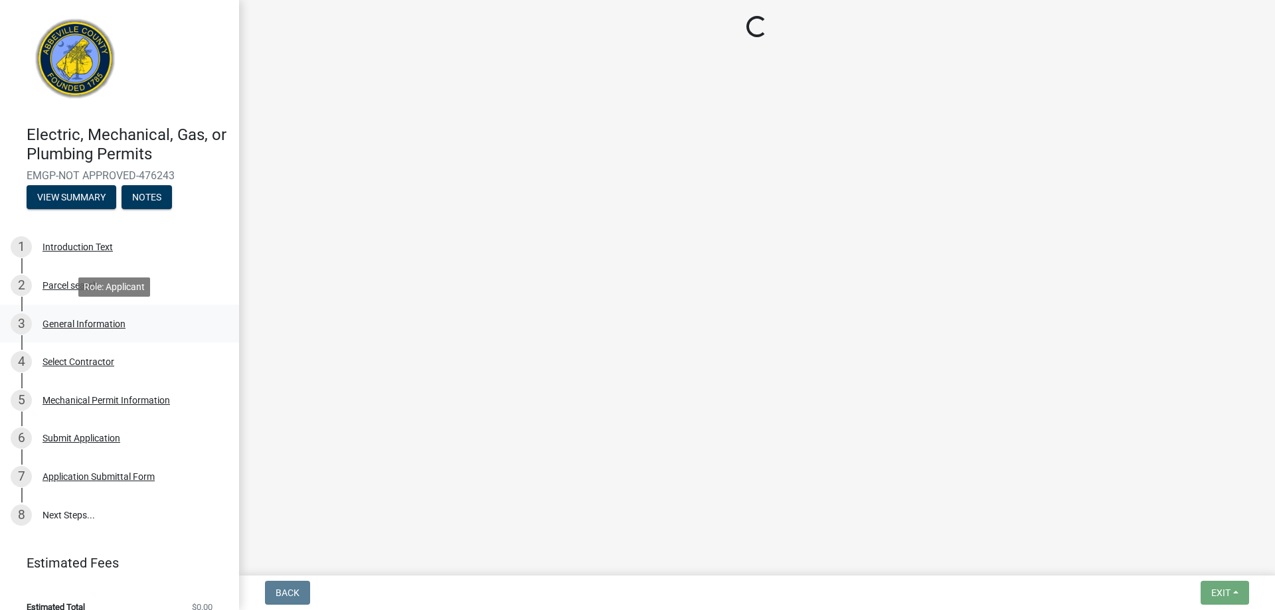
click at [68, 330] on div "3 General Information" at bounding box center [114, 323] width 207 height 21
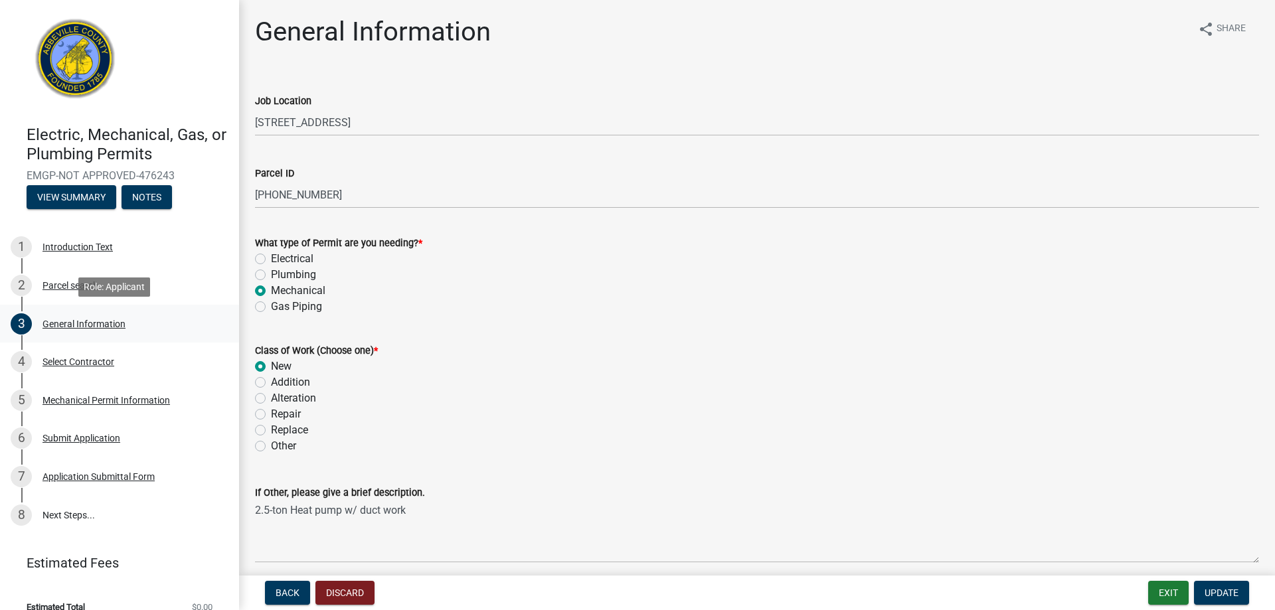
click at [63, 325] on div "General Information" at bounding box center [83, 323] width 83 height 9
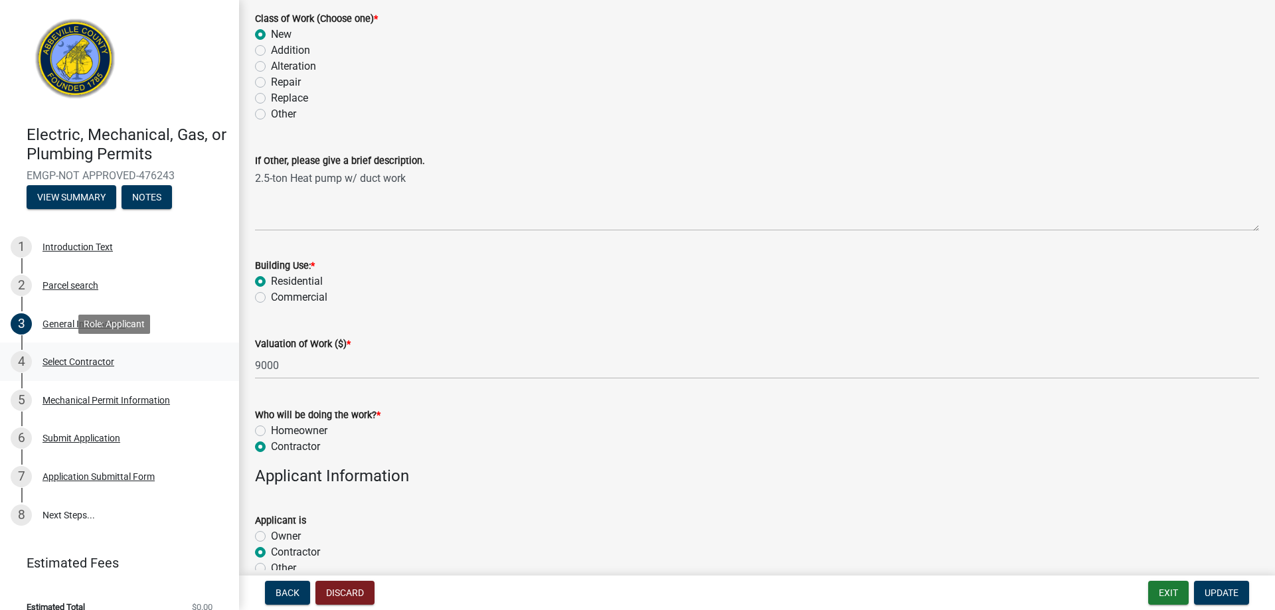
scroll to position [17, 0]
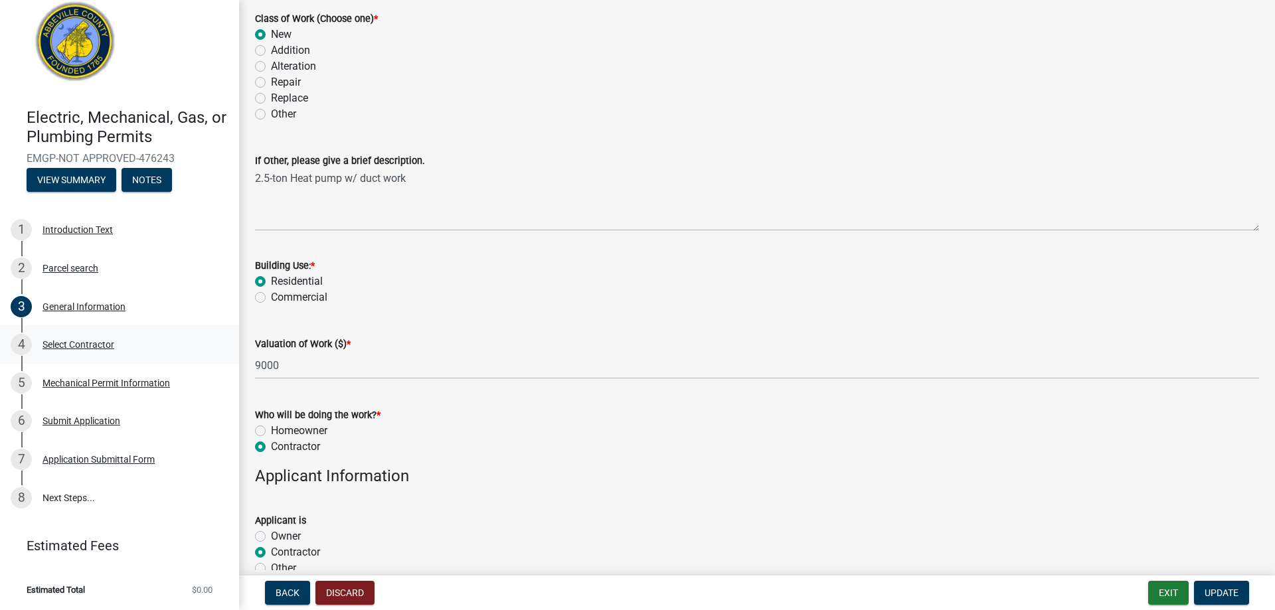
click at [64, 337] on div "4 Select Contractor" at bounding box center [114, 344] width 207 height 21
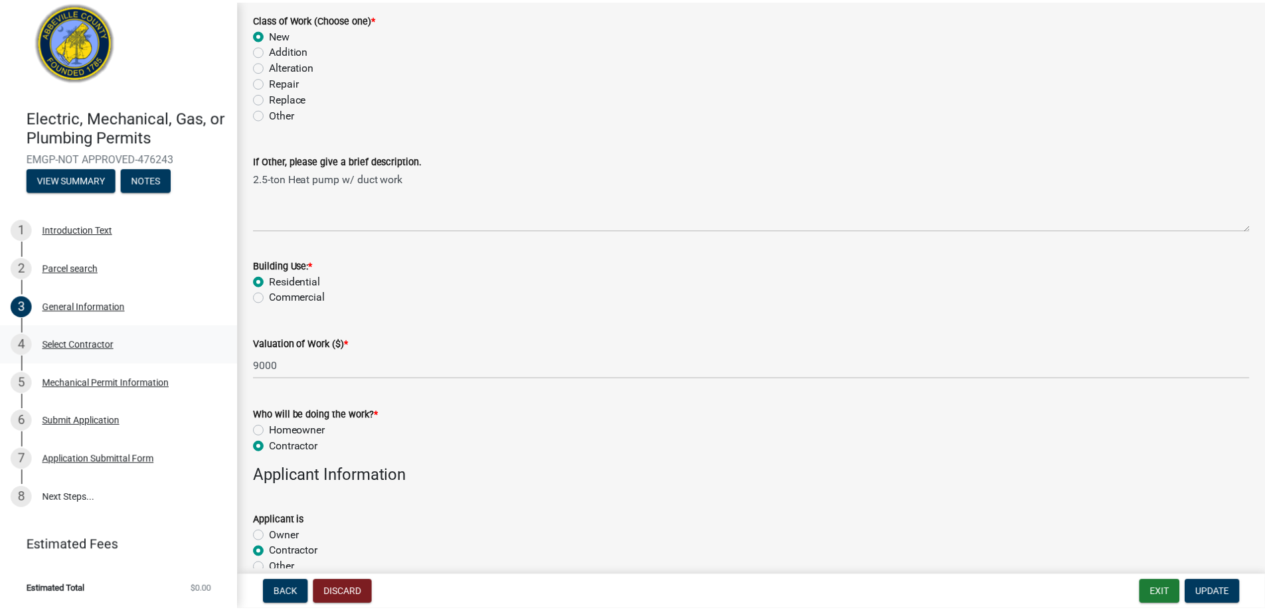
scroll to position [0, 0]
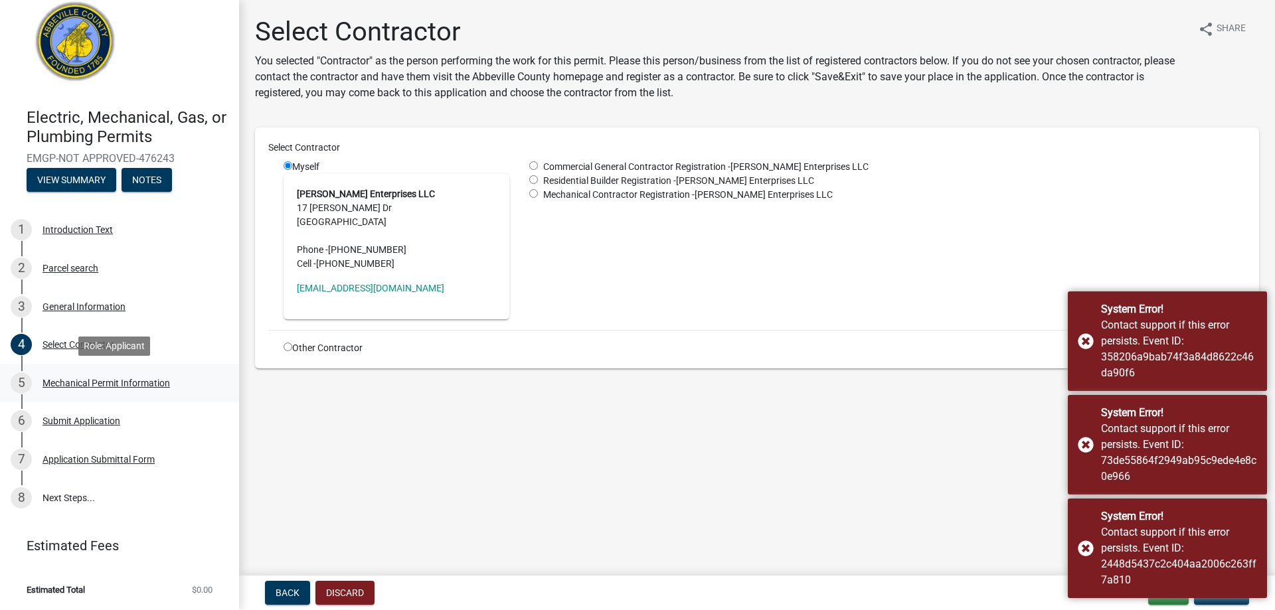
click at [72, 378] on div "Mechanical Permit Information" at bounding box center [105, 382] width 127 height 9
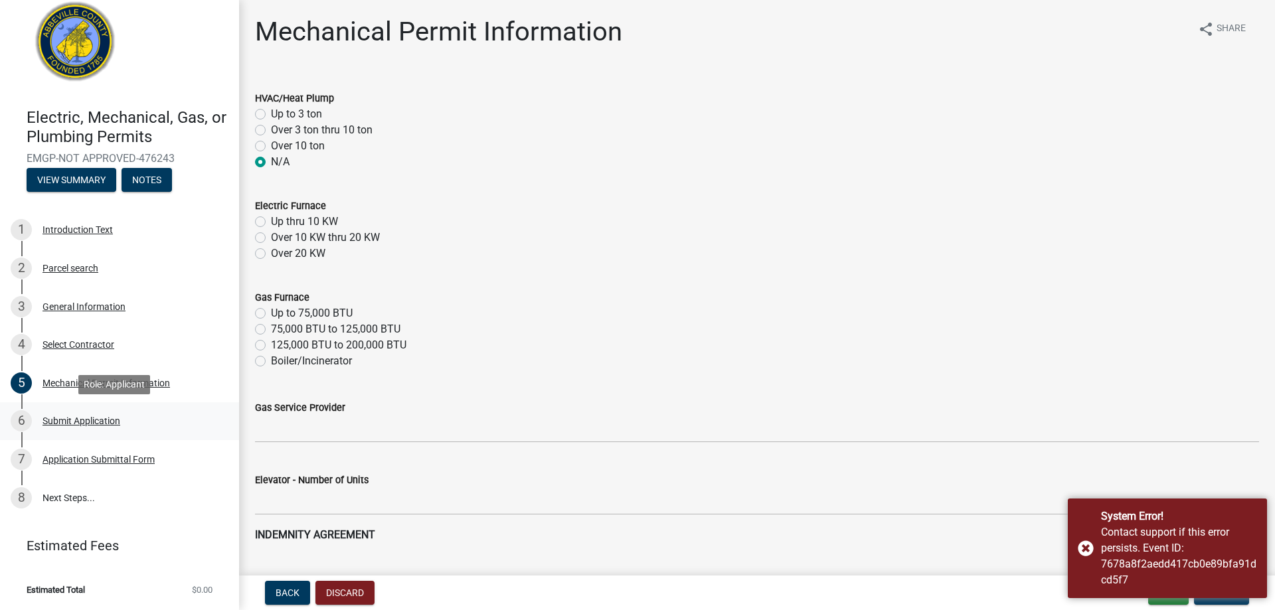
click at [68, 424] on div "Submit Application" at bounding box center [81, 420] width 78 height 9
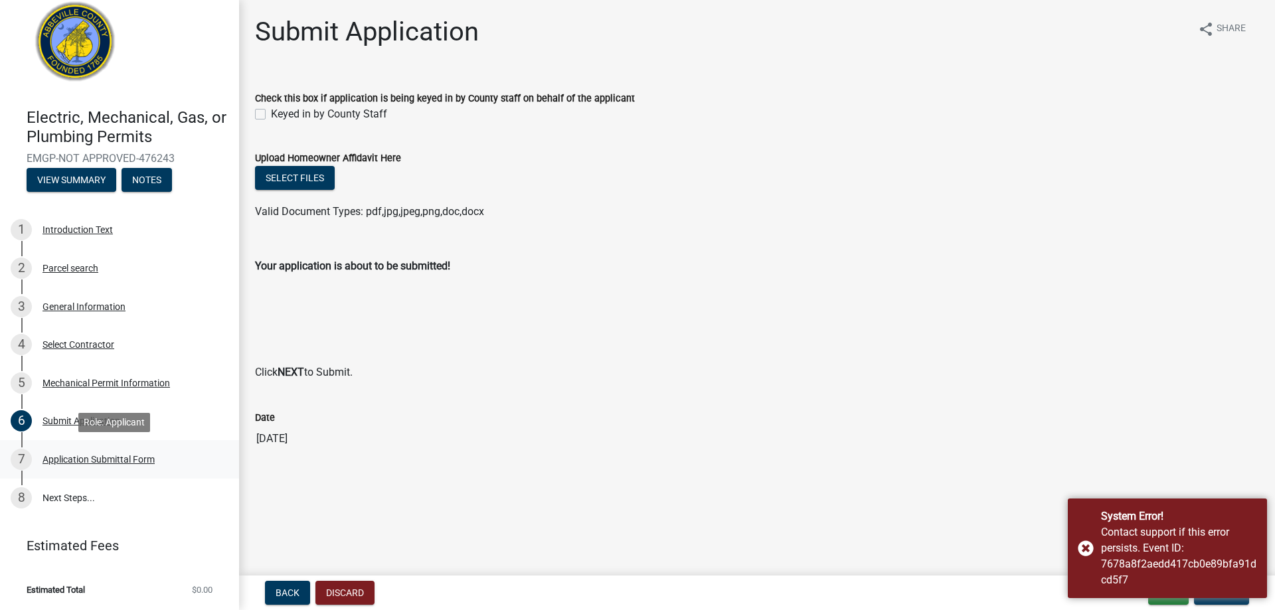
click at [63, 445] on link "7 Application Submittal Form" at bounding box center [119, 459] width 239 height 39
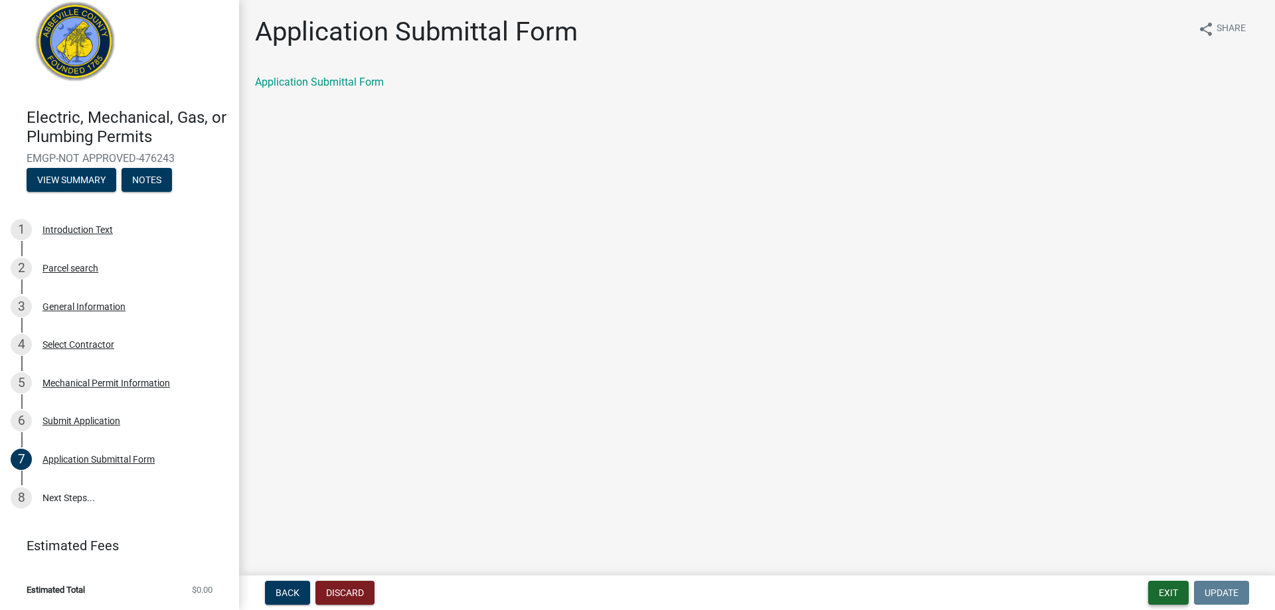
click at [1185, 592] on button "Exit" at bounding box center [1168, 593] width 41 height 24
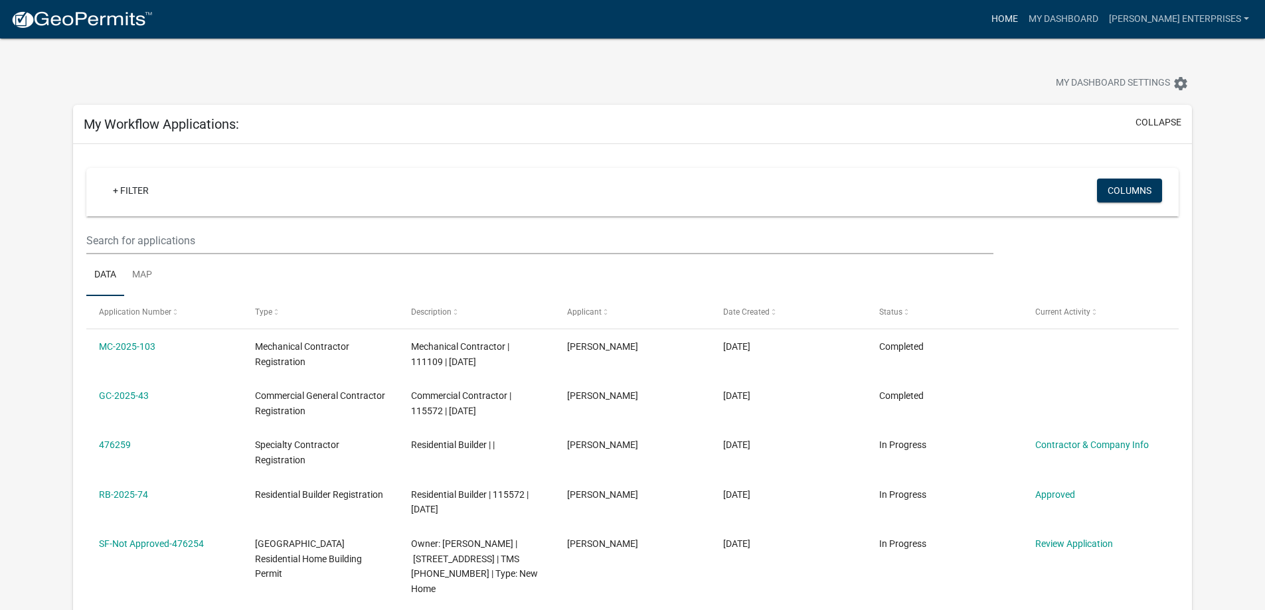
click at [1023, 25] on link "Home" at bounding box center [1004, 19] width 37 height 25
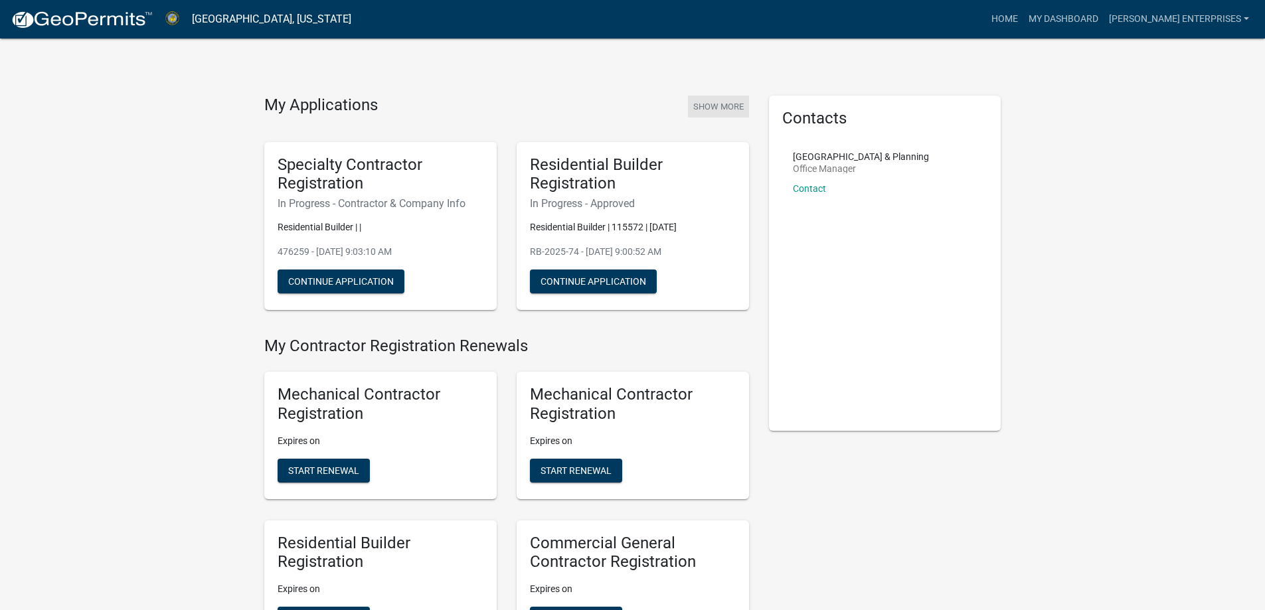
click at [724, 104] on button "Show More" at bounding box center [718, 107] width 61 height 22
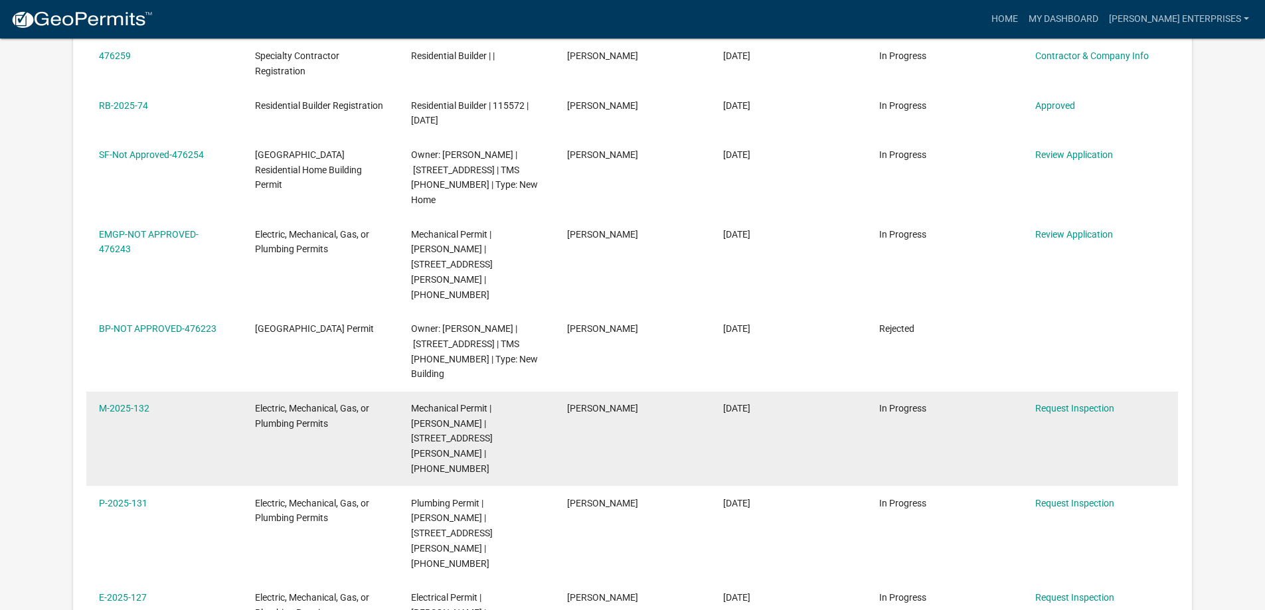
scroll to position [398, 0]
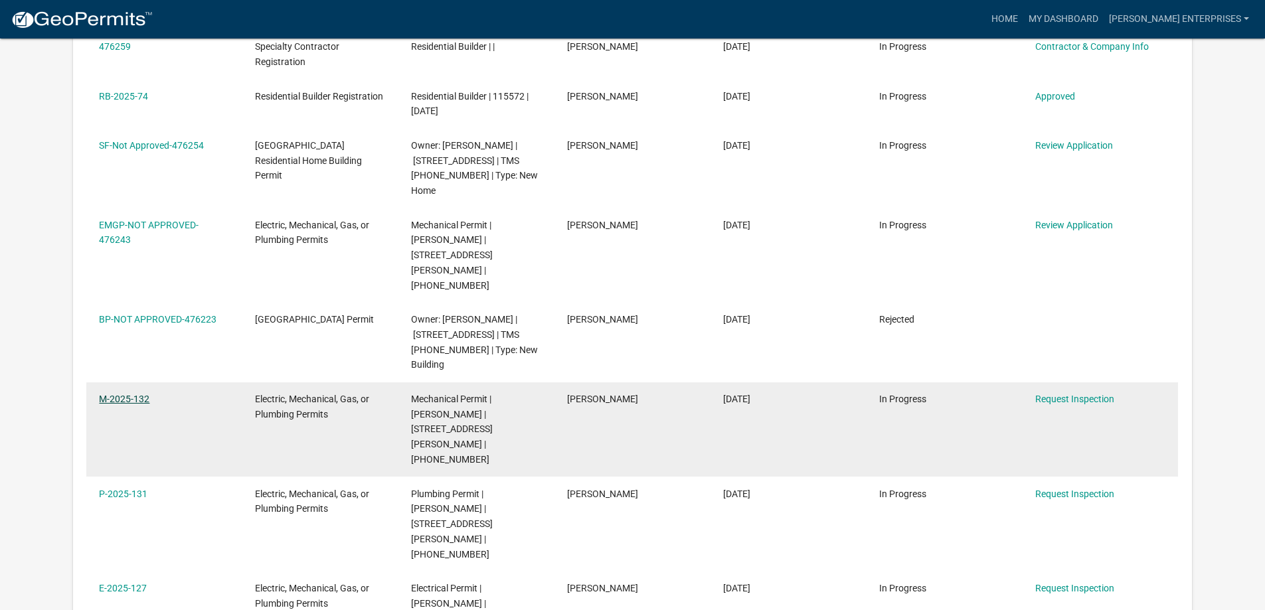
click at [127, 394] on link "M-2025-132" at bounding box center [124, 399] width 50 height 11
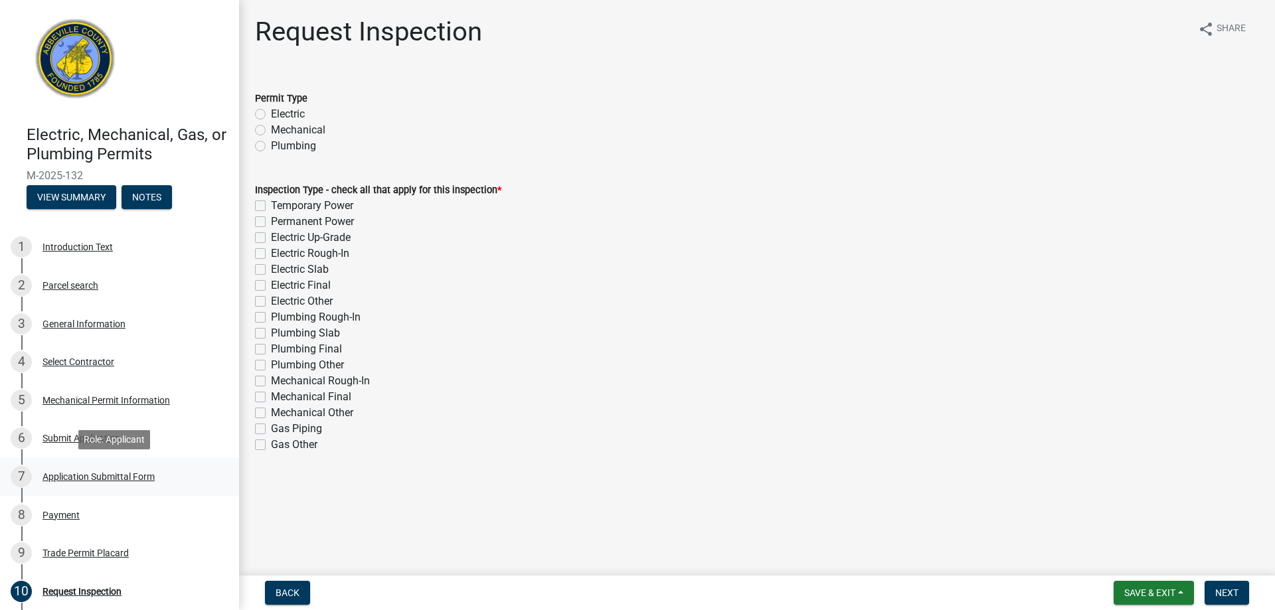
click at [114, 474] on div "Application Submittal Form" at bounding box center [98, 476] width 112 height 9
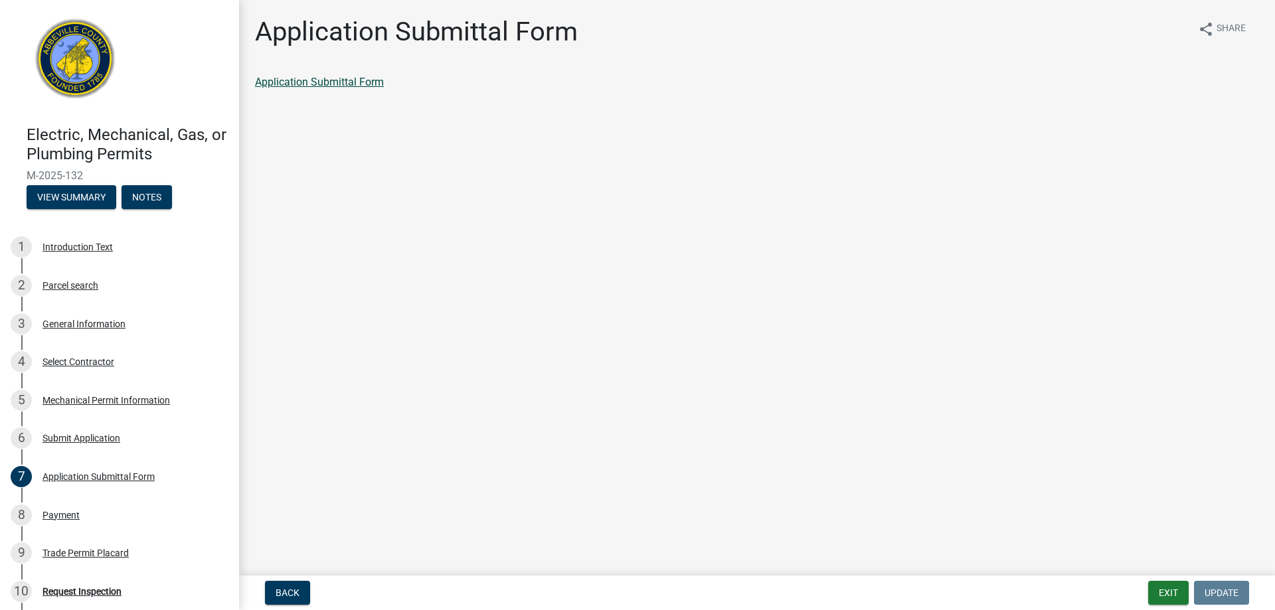
click at [343, 78] on link "Application Submittal Form" at bounding box center [319, 82] width 129 height 13
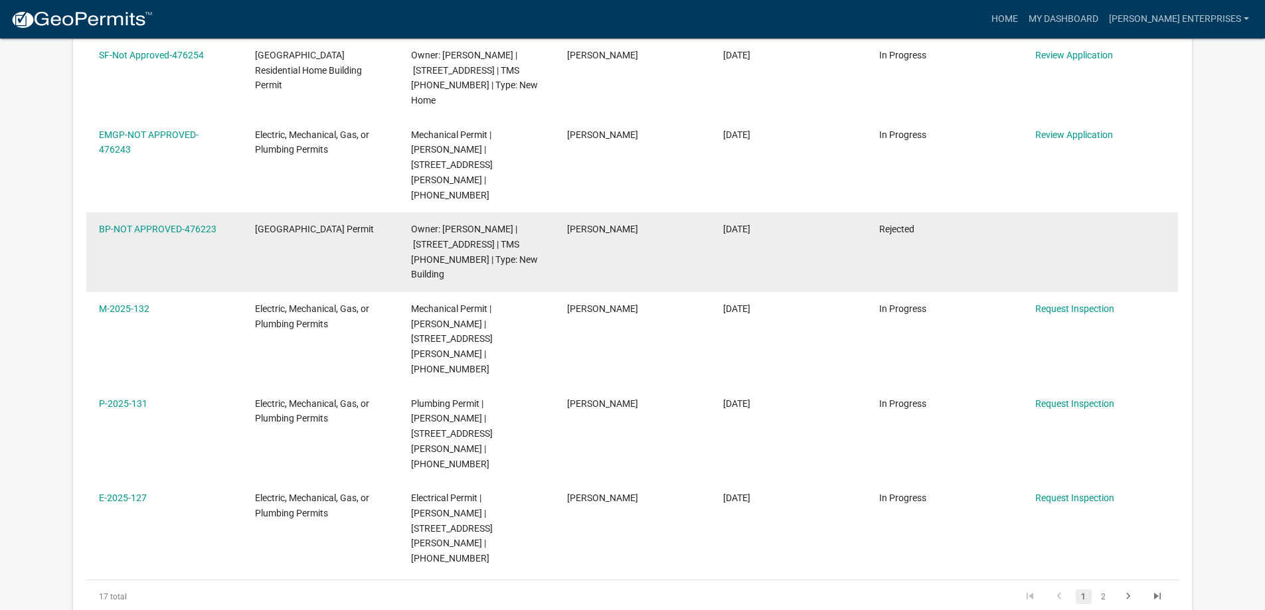
scroll to position [531, 0]
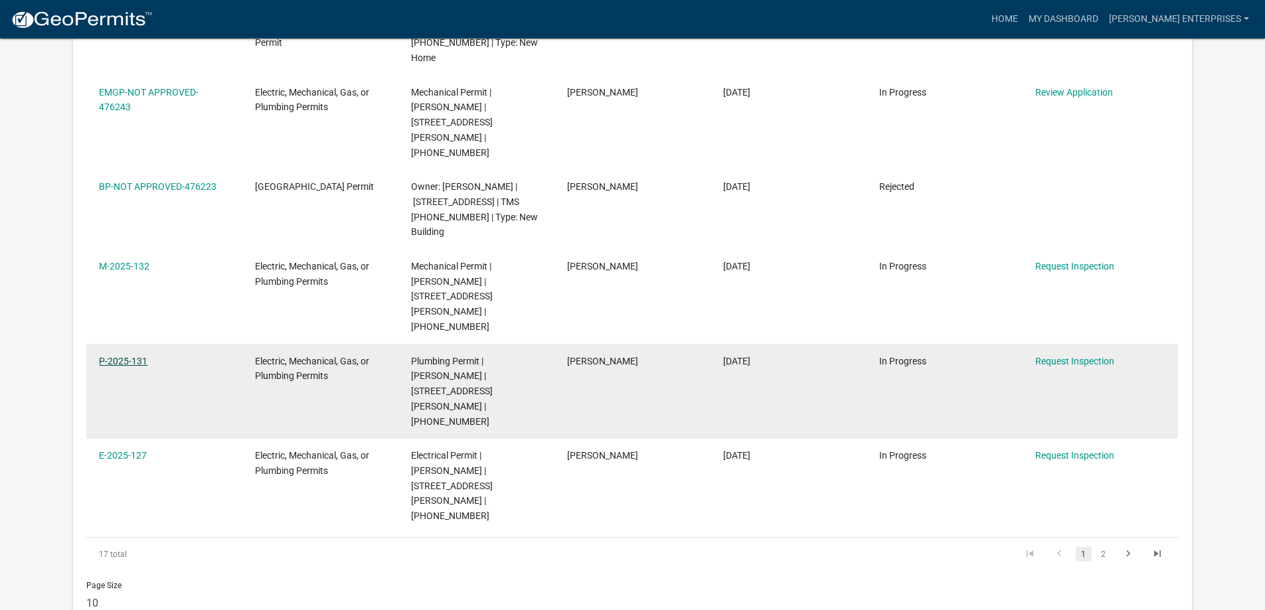
click at [124, 356] on link "P-2025-131" at bounding box center [123, 361] width 48 height 11
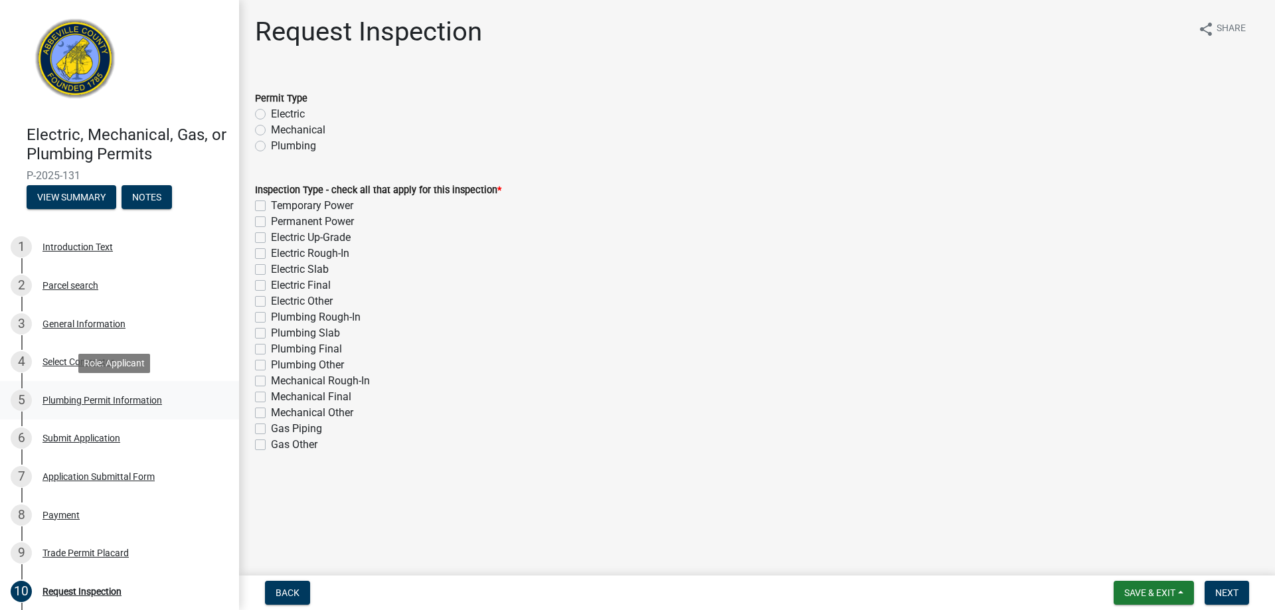
click at [74, 400] on div "Plumbing Permit Information" at bounding box center [102, 400] width 120 height 9
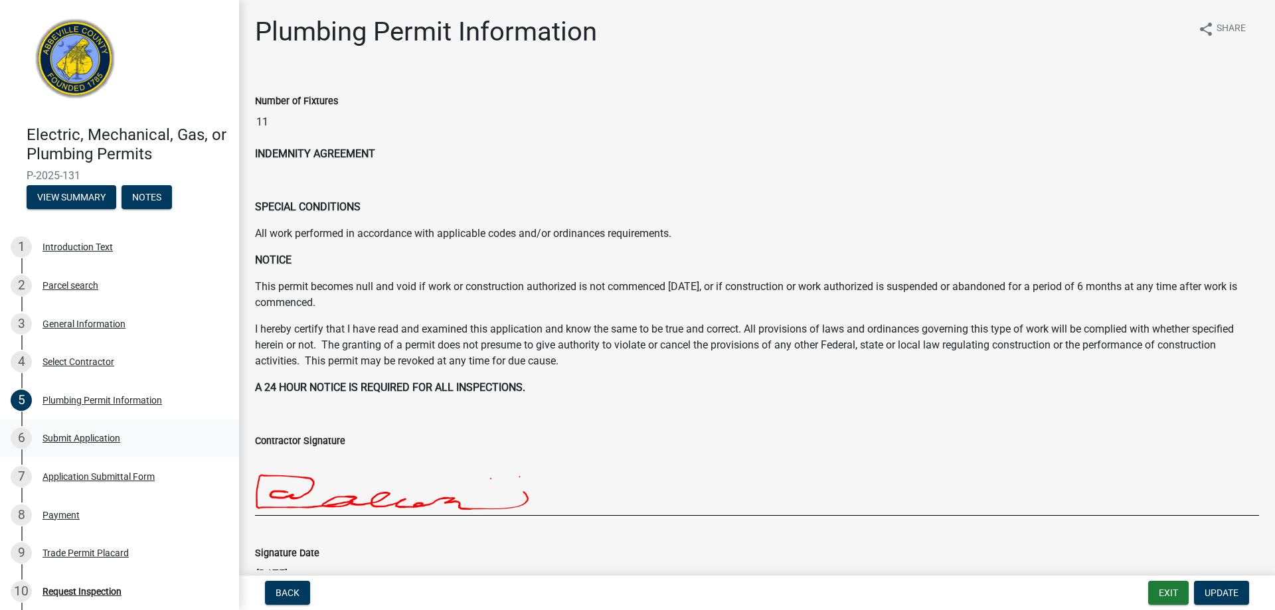
click at [80, 441] on div "Submit Application" at bounding box center [81, 438] width 78 height 9
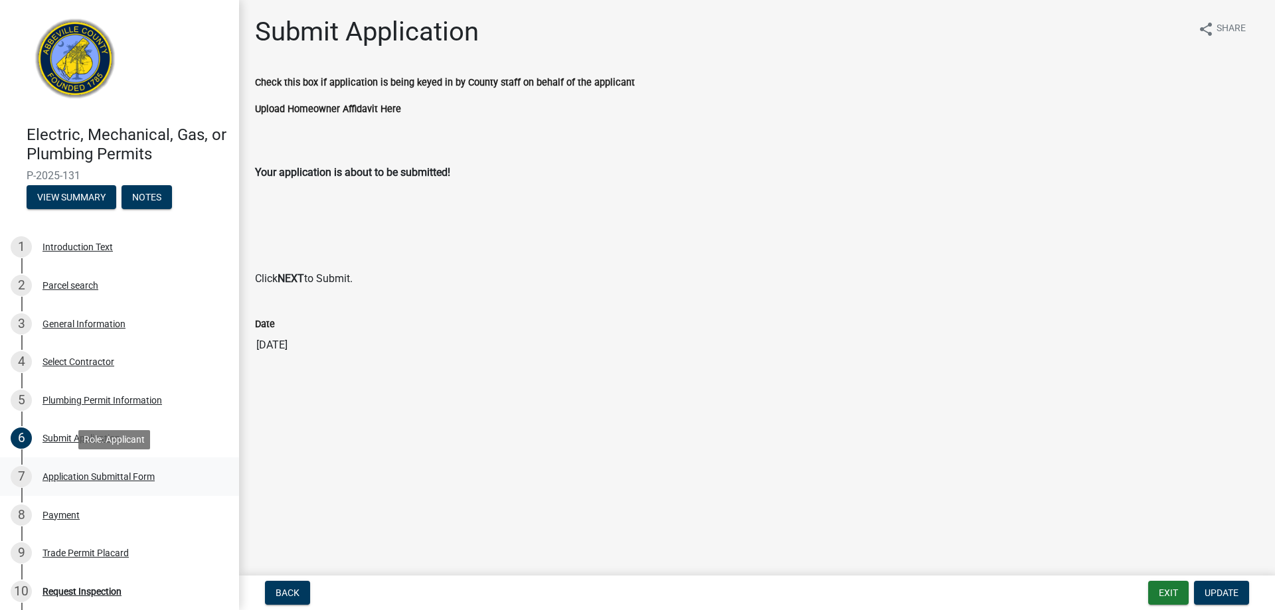
click at [107, 475] on div "Application Submittal Form" at bounding box center [98, 476] width 112 height 9
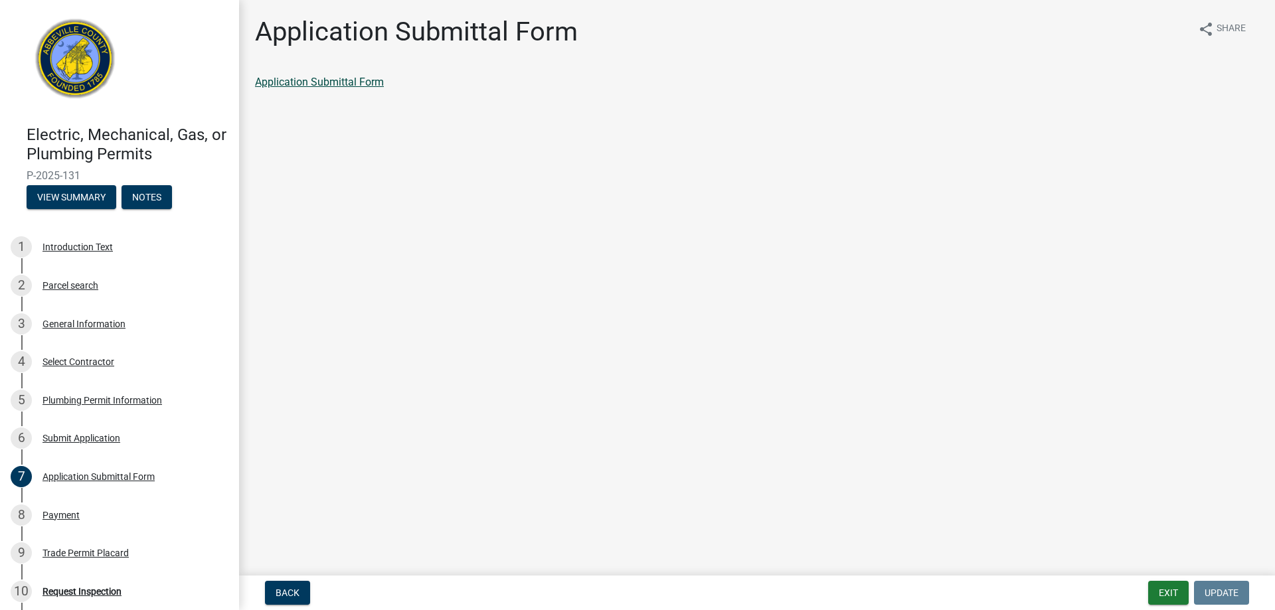
click at [339, 84] on link "Application Submittal Form" at bounding box center [319, 82] width 129 height 13
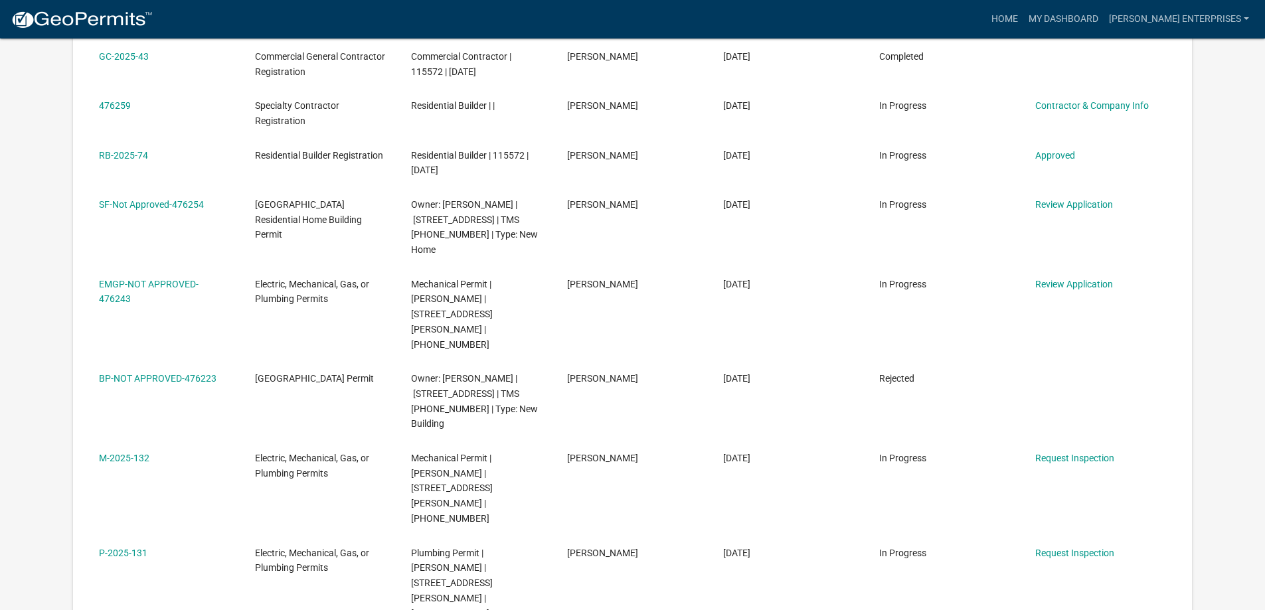
scroll to position [531, 0]
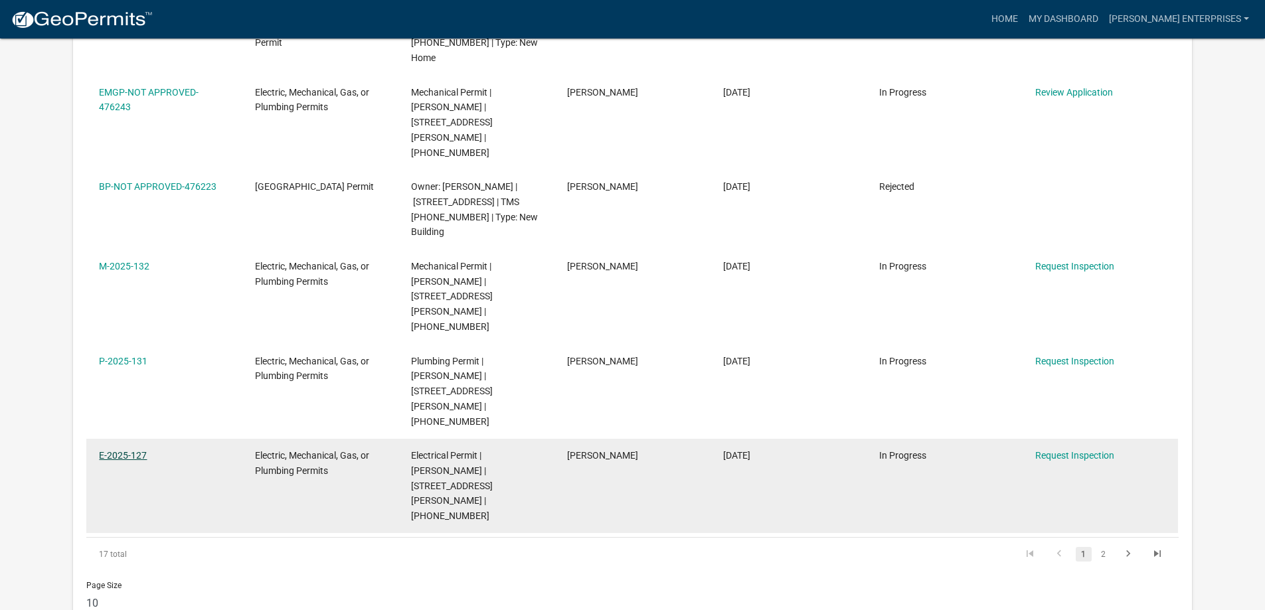
click at [122, 450] on link "E-2025-127" at bounding box center [123, 455] width 48 height 11
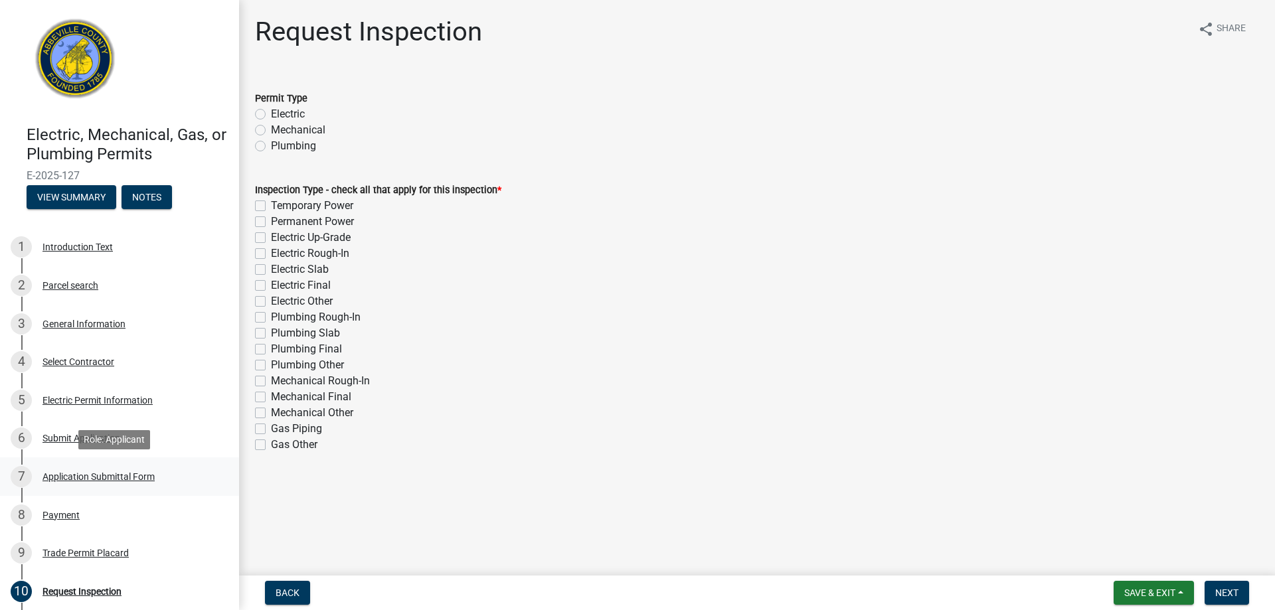
click at [103, 479] on div "Application Submittal Form" at bounding box center [98, 476] width 112 height 9
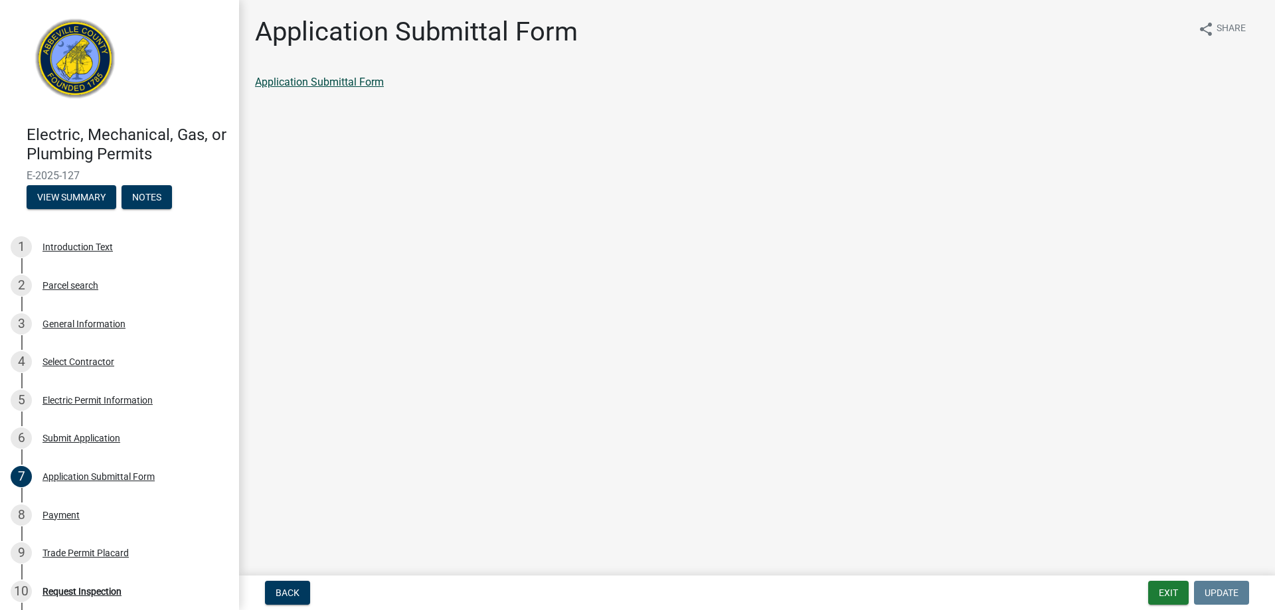
click at [357, 85] on link "Application Submittal Form" at bounding box center [319, 82] width 129 height 13
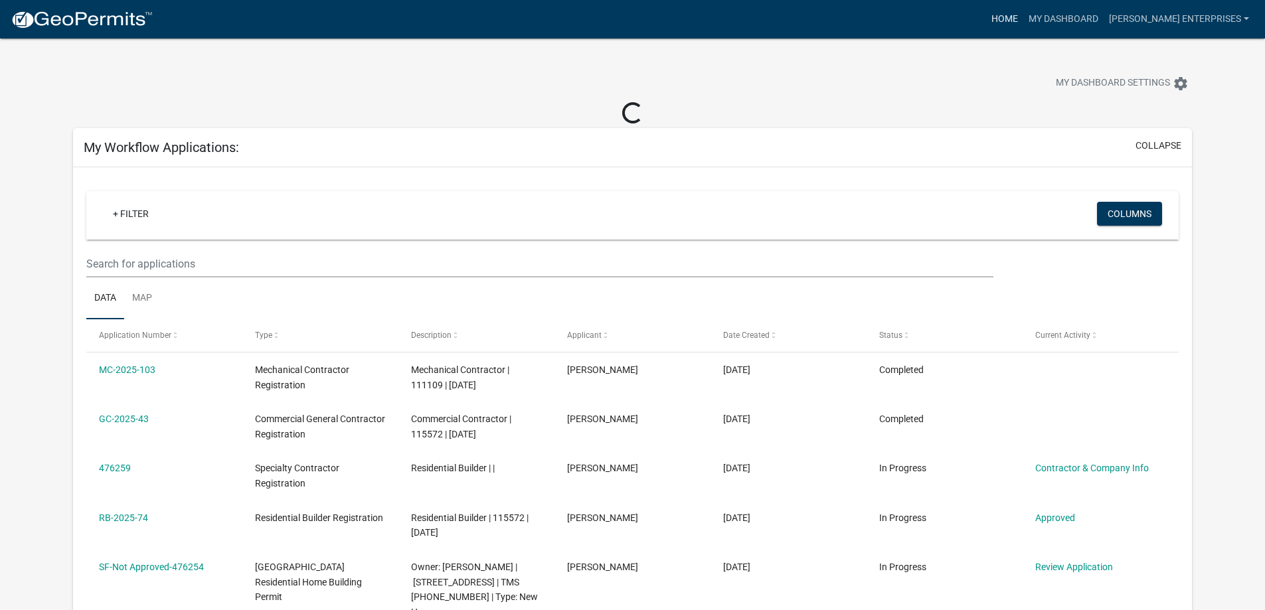
click at [1023, 18] on link "Home" at bounding box center [1004, 19] width 37 height 25
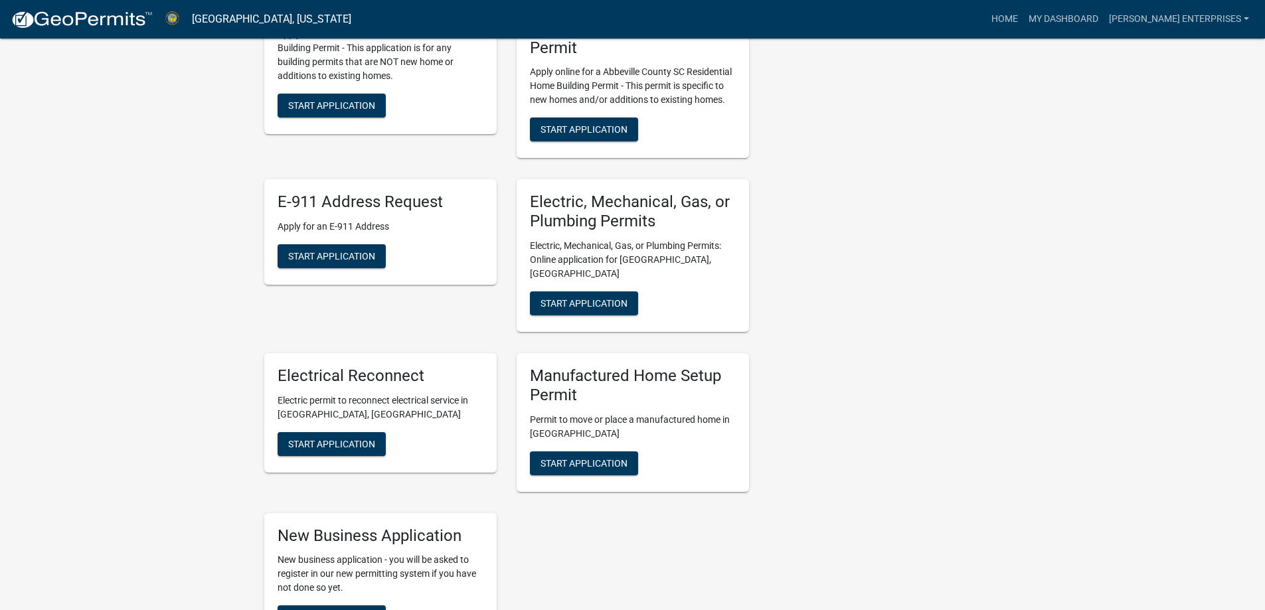
scroll to position [730, 0]
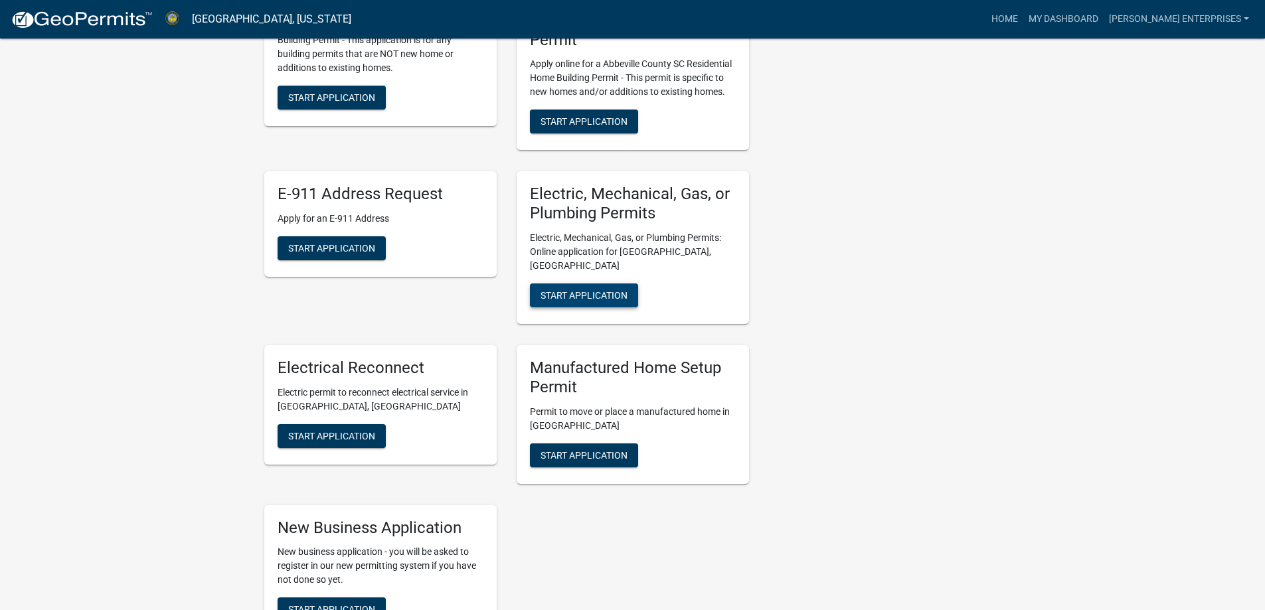
click at [606, 290] on span "Start Application" at bounding box center [583, 295] width 87 height 11
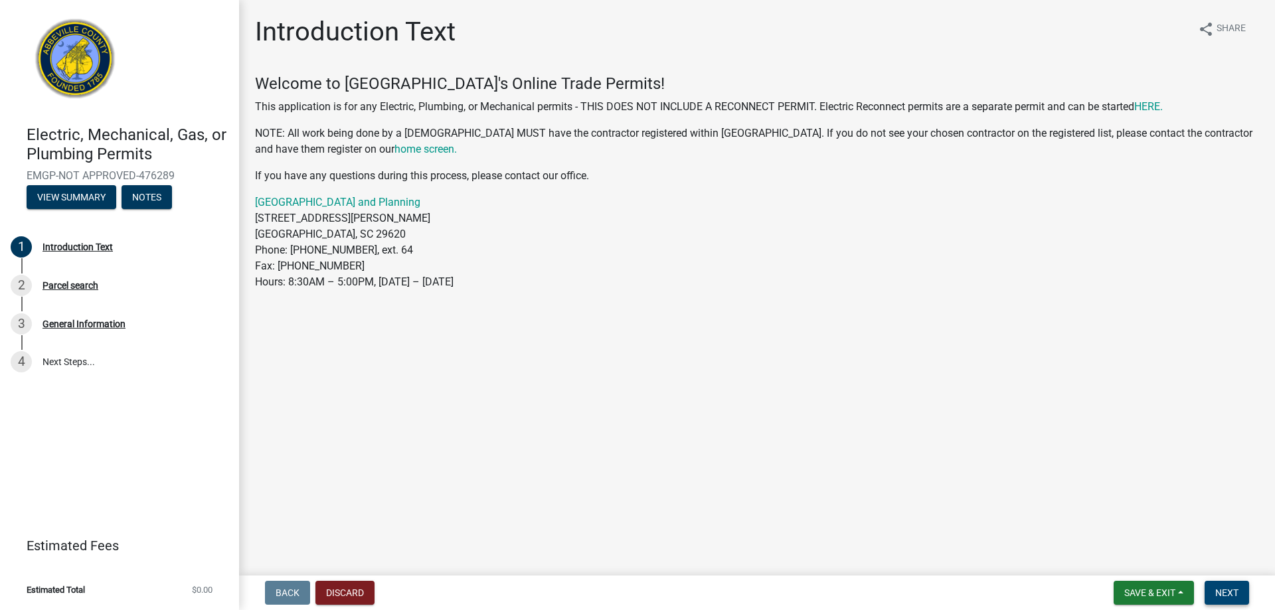
click at [1223, 598] on span "Next" at bounding box center [1226, 593] width 23 height 11
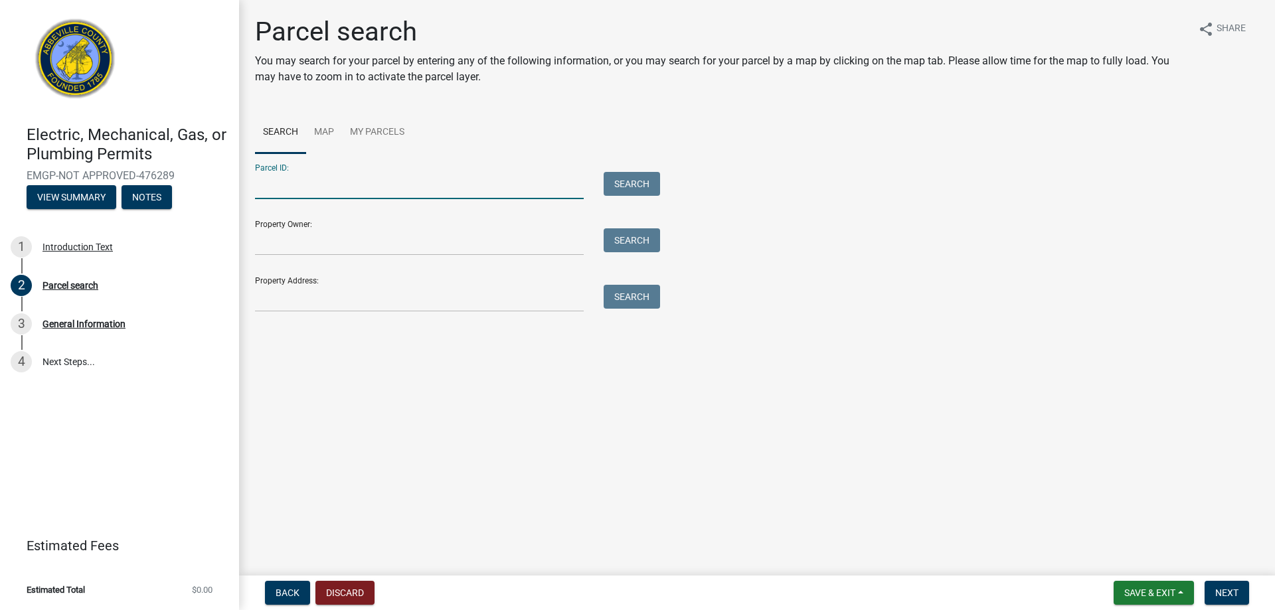
click at [373, 186] on input "Parcel ID:" at bounding box center [419, 185] width 329 height 27
click at [422, 245] on input "Property Owner:" at bounding box center [419, 241] width 329 height 27
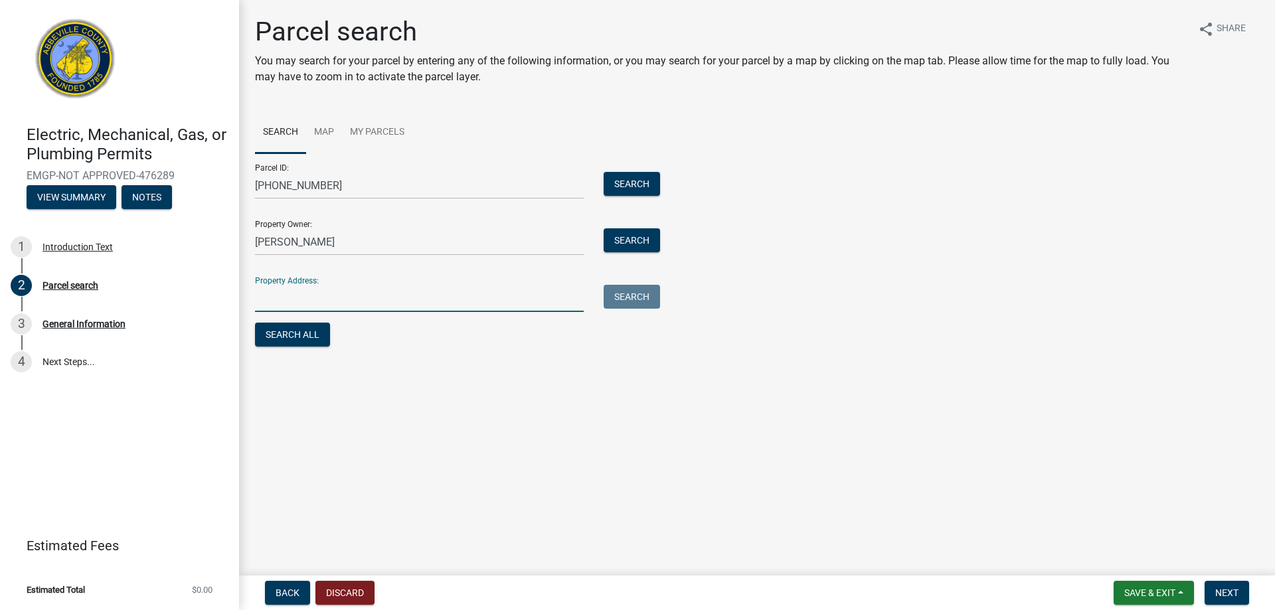
click at [373, 291] on input "Property Address:" at bounding box center [419, 298] width 329 height 27
click at [300, 337] on button "Search All" at bounding box center [292, 335] width 75 height 24
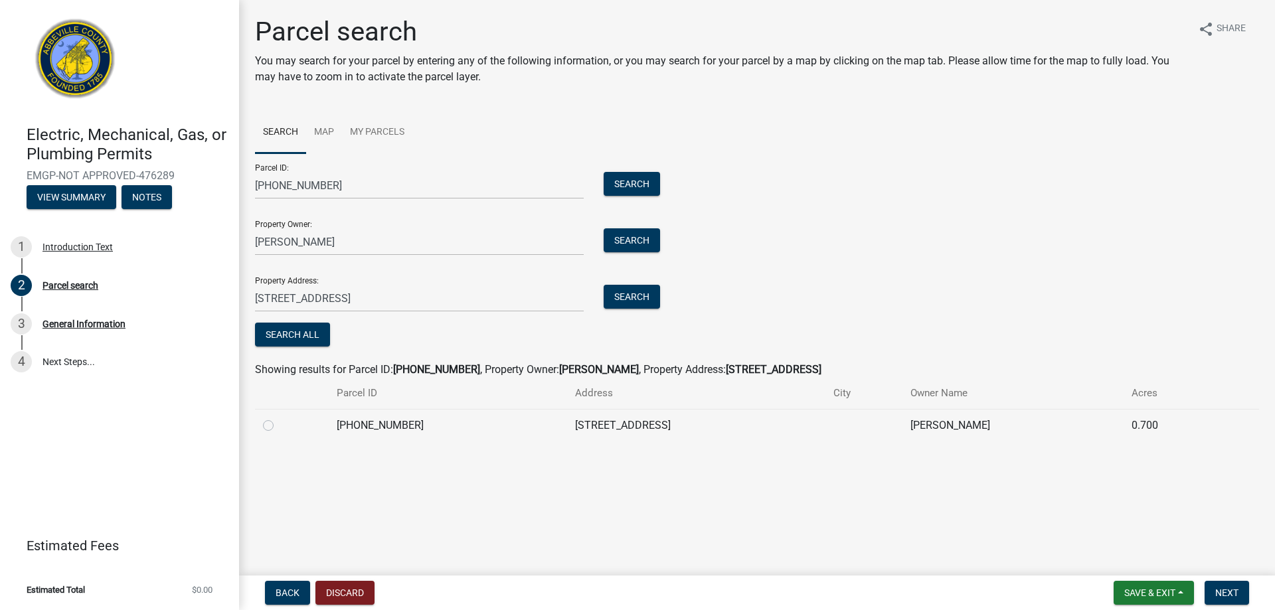
drag, startPoint x: 272, startPoint y: 427, endPoint x: 315, endPoint y: 424, distance: 42.6
click at [279, 418] on label at bounding box center [279, 418] width 0 height 0
click at [279, 426] on input "radio" at bounding box center [283, 422] width 9 height 9
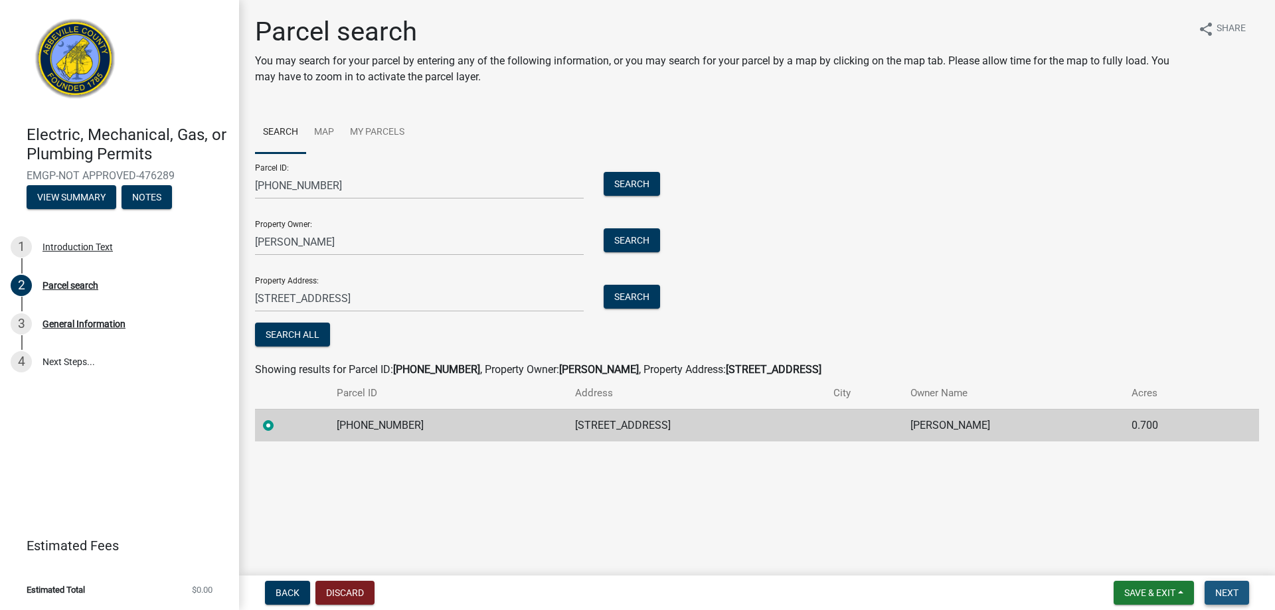
drag, startPoint x: 1229, startPoint y: 592, endPoint x: 1257, endPoint y: 590, distance: 27.9
click at [1228, 592] on span "Next" at bounding box center [1226, 593] width 23 height 11
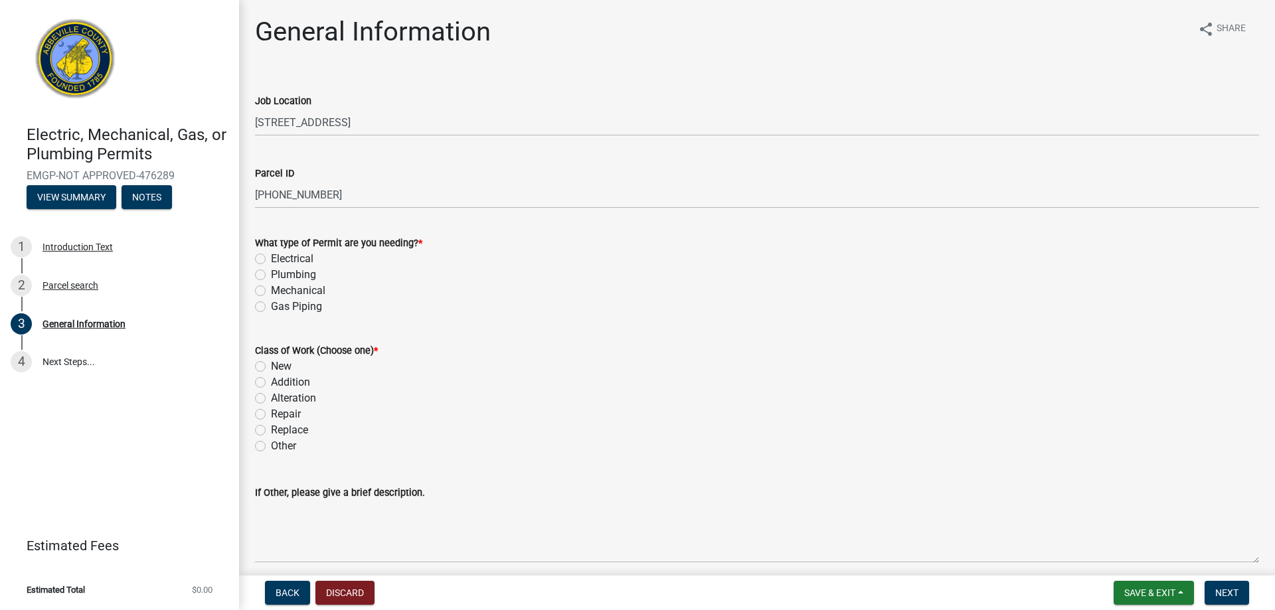
click at [271, 273] on label "Plumbing" at bounding box center [293, 275] width 45 height 16
click at [271, 273] on input "Plumbing" at bounding box center [275, 271] width 9 height 9
click at [271, 365] on label "New" at bounding box center [281, 367] width 21 height 16
click at [271, 365] on input "New" at bounding box center [275, 363] width 9 height 9
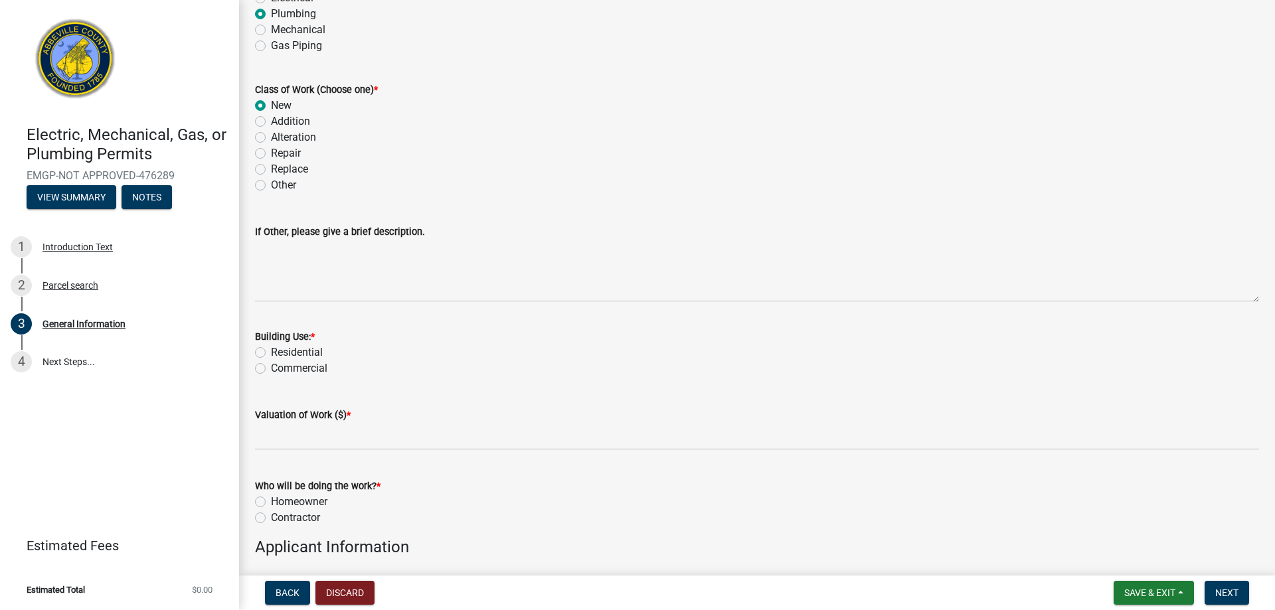
scroll to position [266, 0]
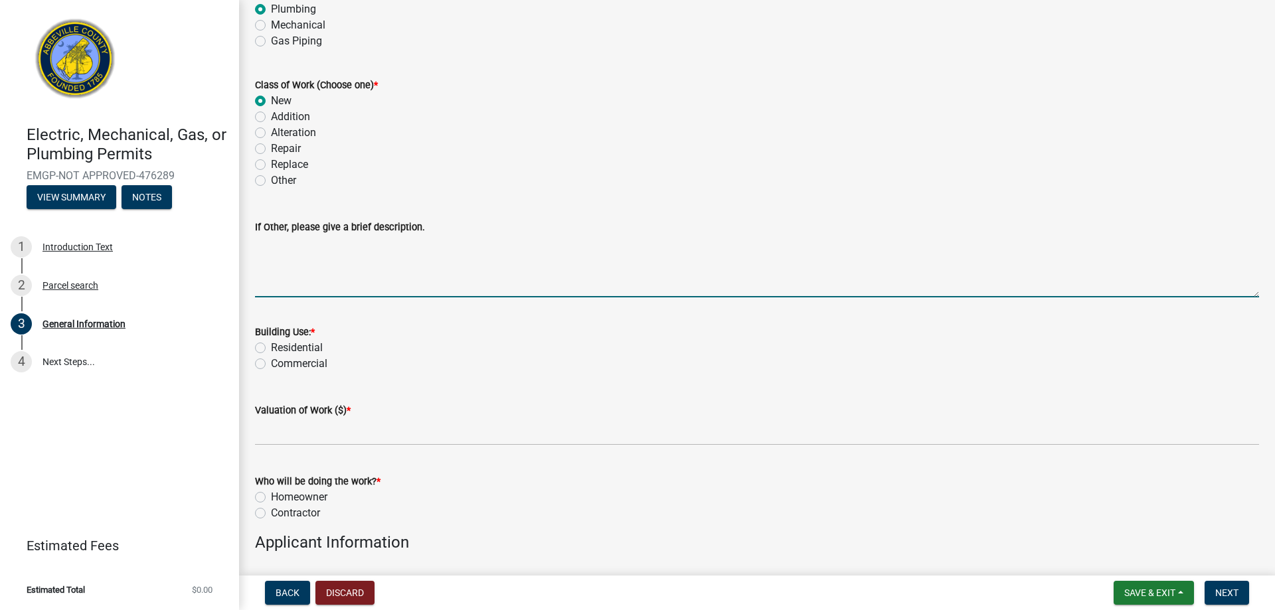
click at [354, 284] on textarea "If Other, please give a brief description." at bounding box center [757, 266] width 1004 height 62
click at [271, 343] on label "Residential" at bounding box center [297, 348] width 52 height 16
click at [271, 343] on input "Residential" at bounding box center [275, 344] width 9 height 9
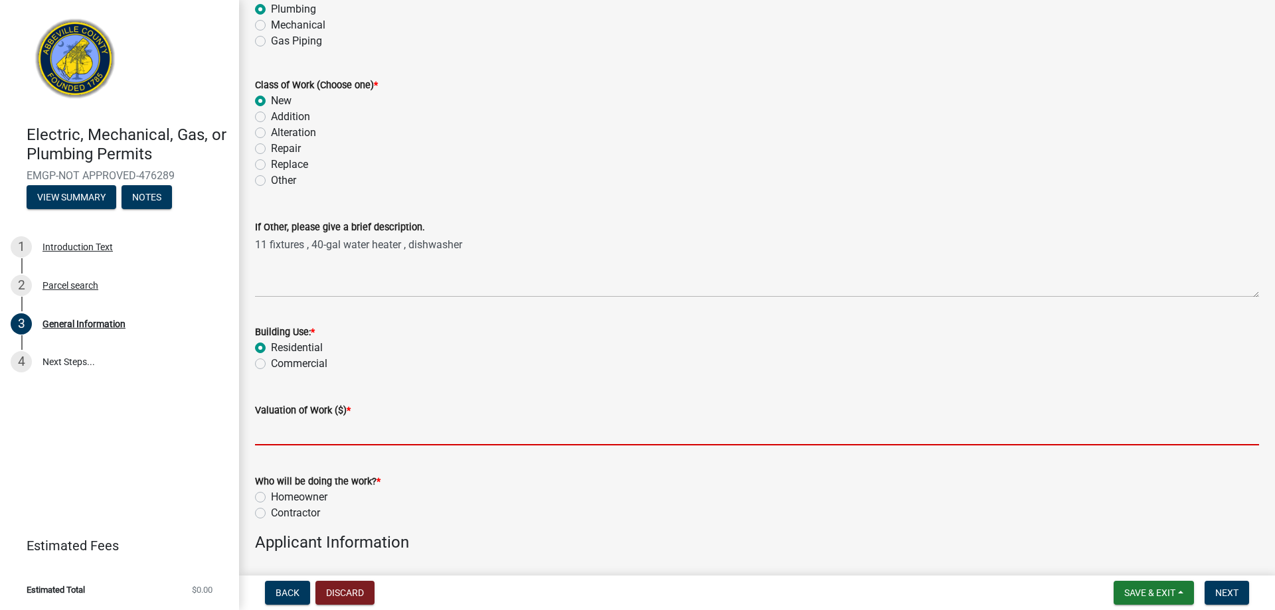
click at [330, 438] on input "text" at bounding box center [757, 431] width 1004 height 27
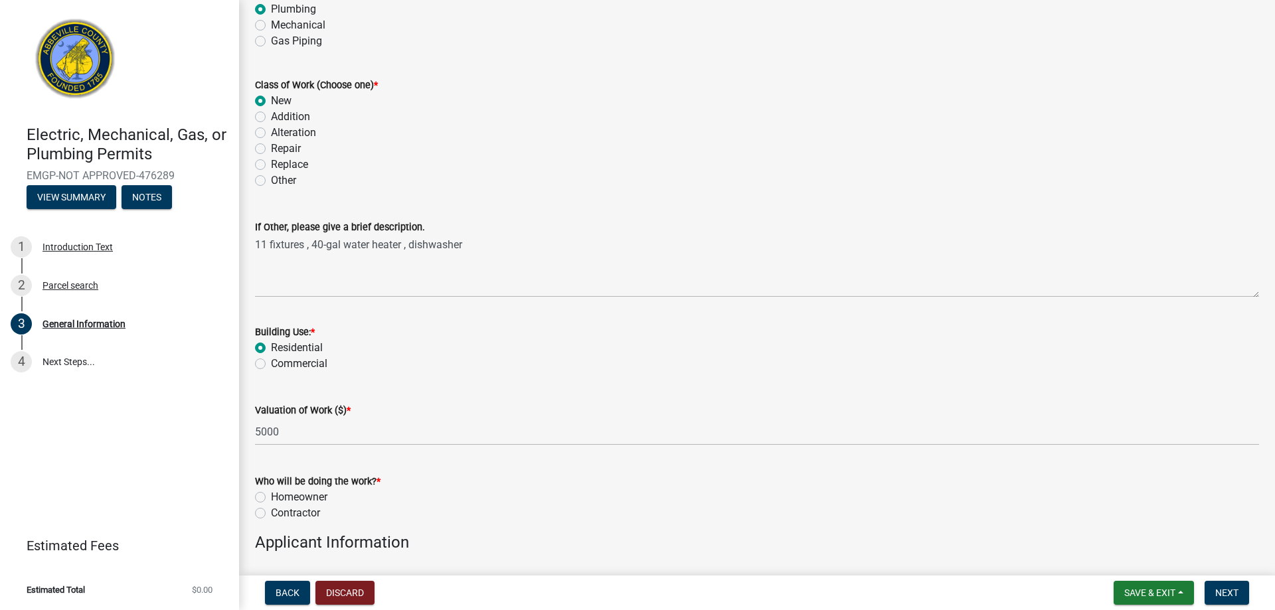
click at [271, 516] on label "Contractor" at bounding box center [295, 513] width 49 height 16
click at [271, 514] on input "Contractor" at bounding box center [275, 509] width 9 height 9
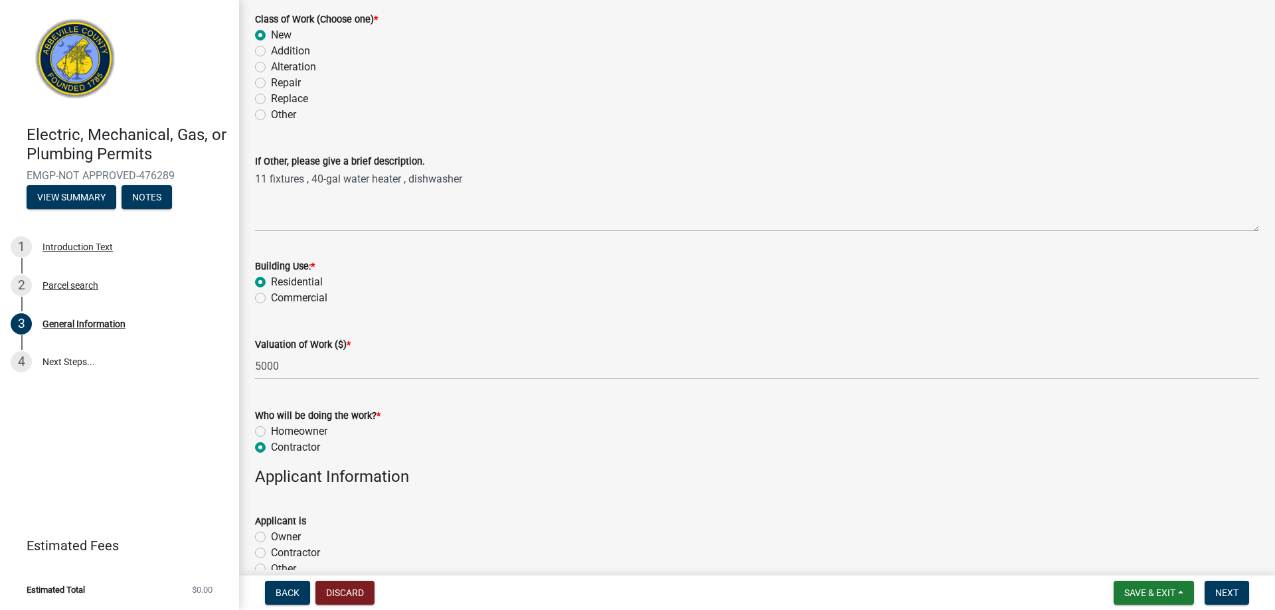
scroll to position [531, 0]
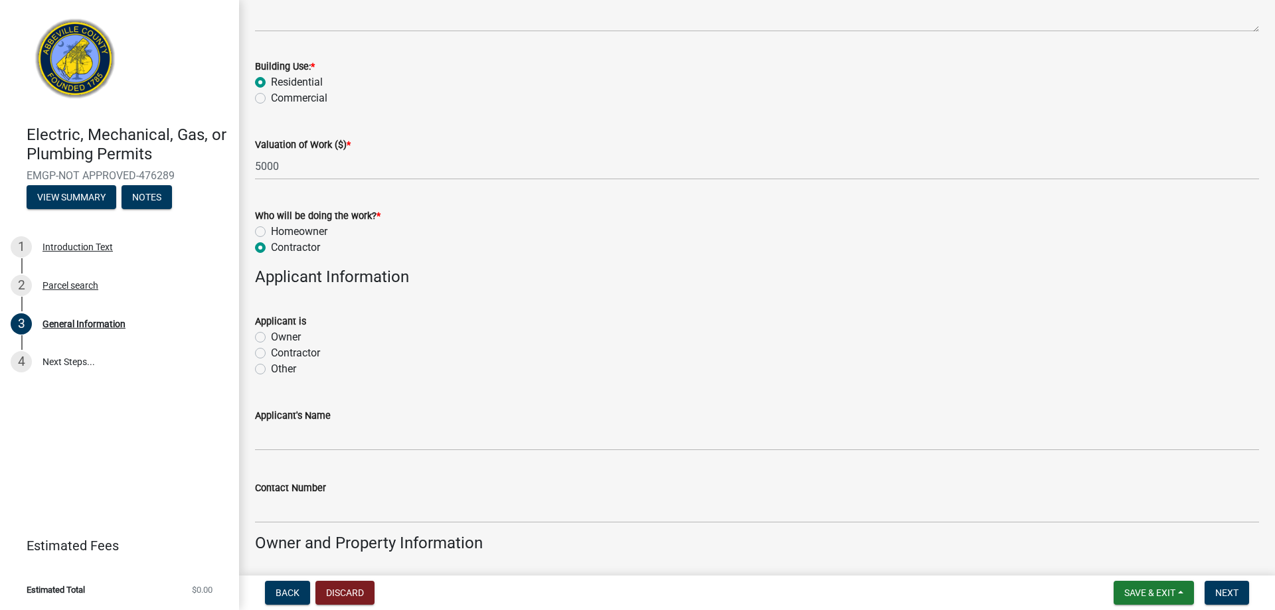
click at [271, 354] on label "Contractor" at bounding box center [295, 353] width 49 height 16
click at [271, 354] on input "Contractor" at bounding box center [275, 349] width 9 height 9
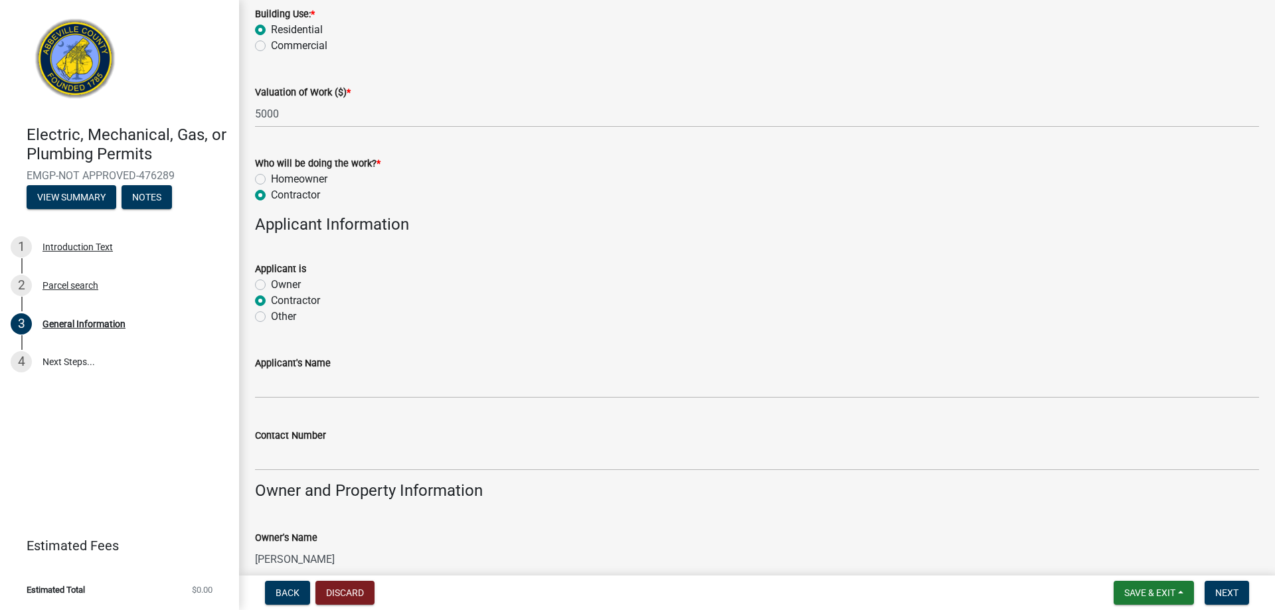
scroll to position [664, 0]
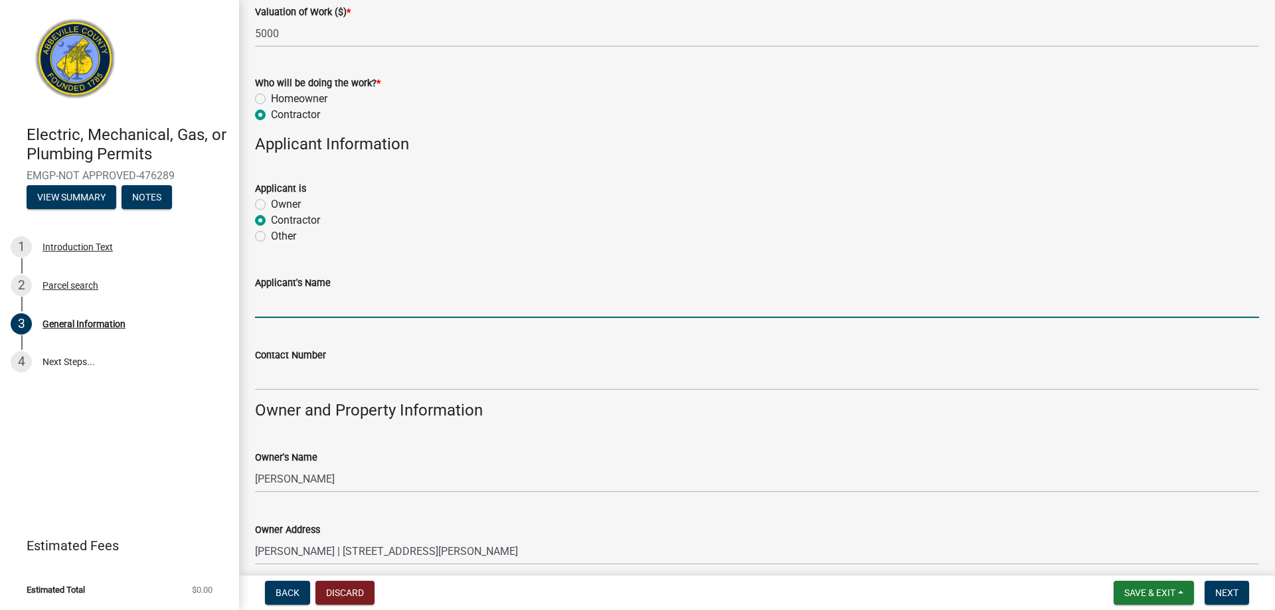
click at [292, 303] on input "Applicant's Name" at bounding box center [757, 304] width 1004 height 27
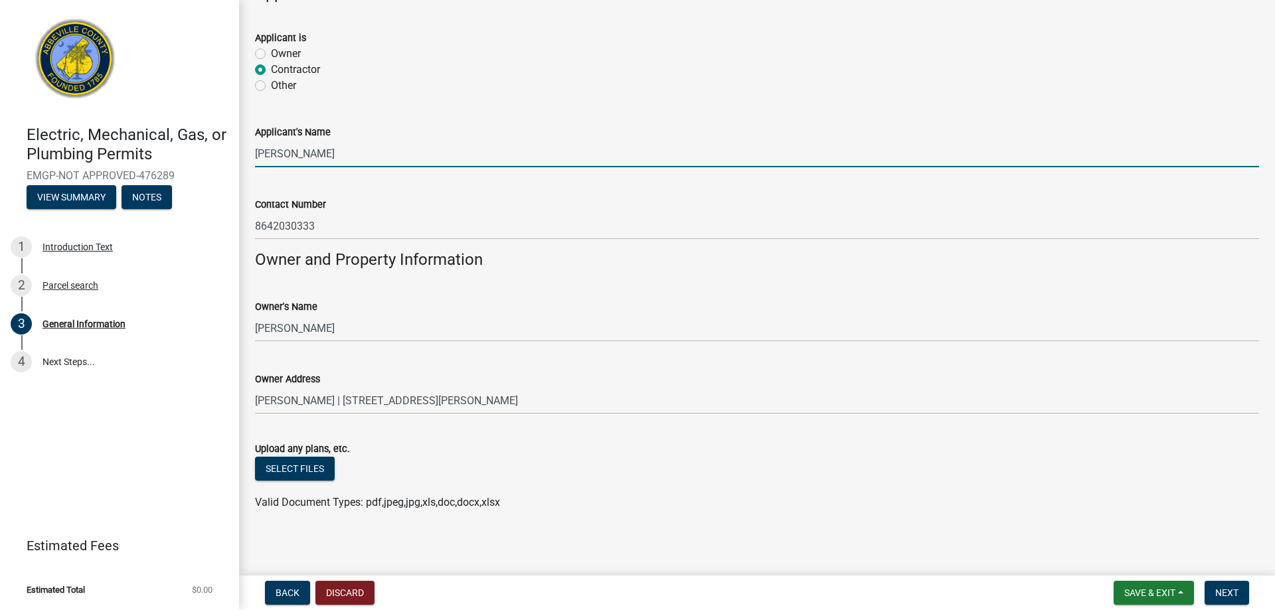
scroll to position [819, 0]
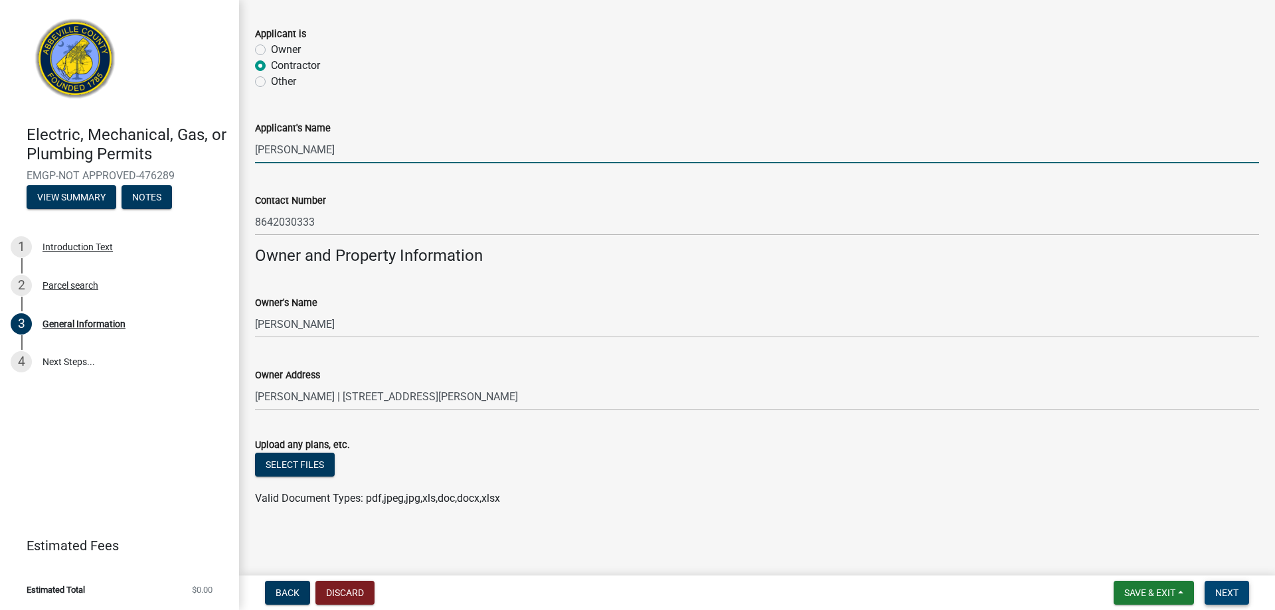
click at [1236, 595] on span "Next" at bounding box center [1226, 593] width 23 height 11
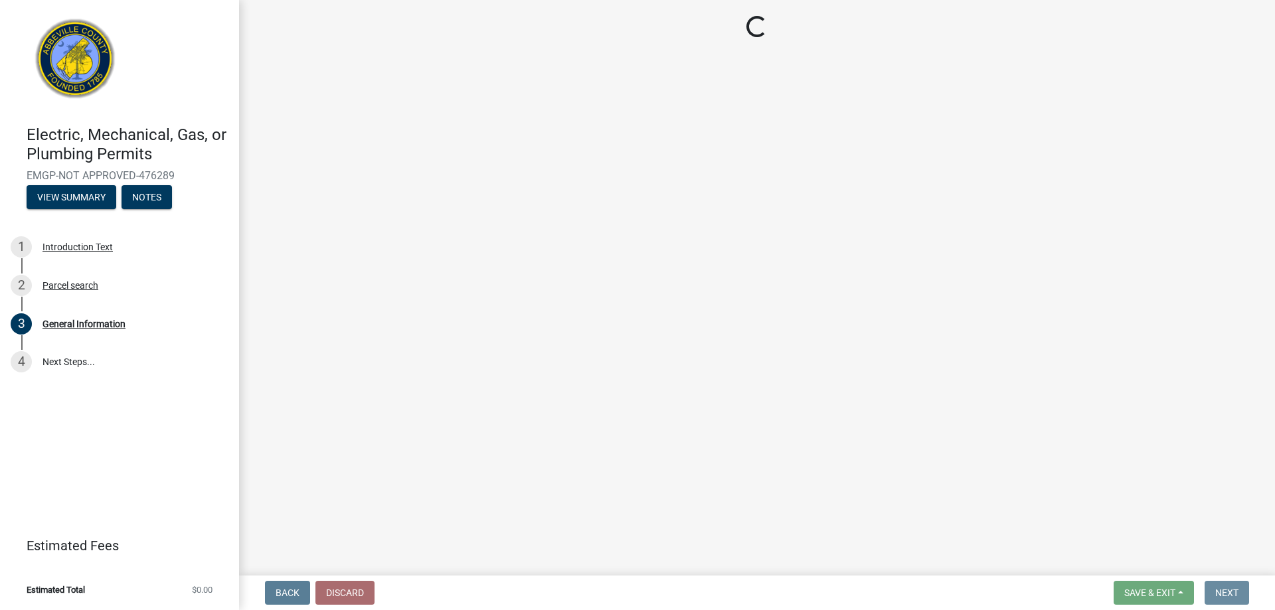
scroll to position [0, 0]
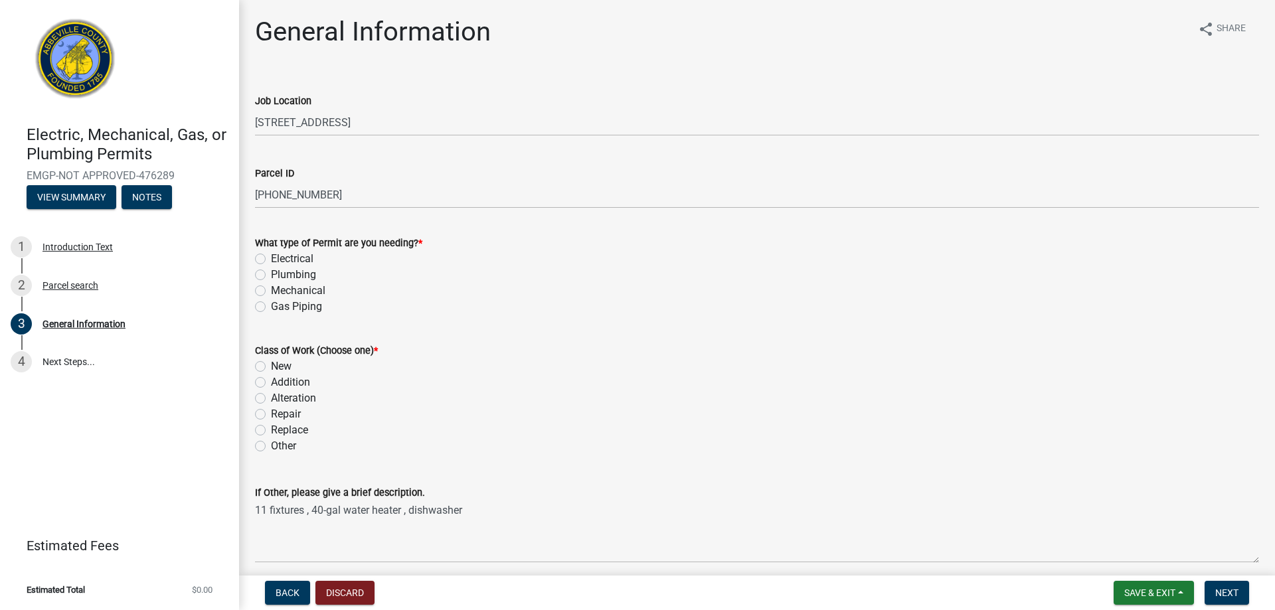
click at [271, 274] on label "Plumbing" at bounding box center [293, 275] width 45 height 16
click at [271, 274] on input "Plumbing" at bounding box center [275, 271] width 9 height 9
click at [271, 365] on label "New" at bounding box center [281, 367] width 21 height 16
click at [271, 365] on input "New" at bounding box center [275, 363] width 9 height 9
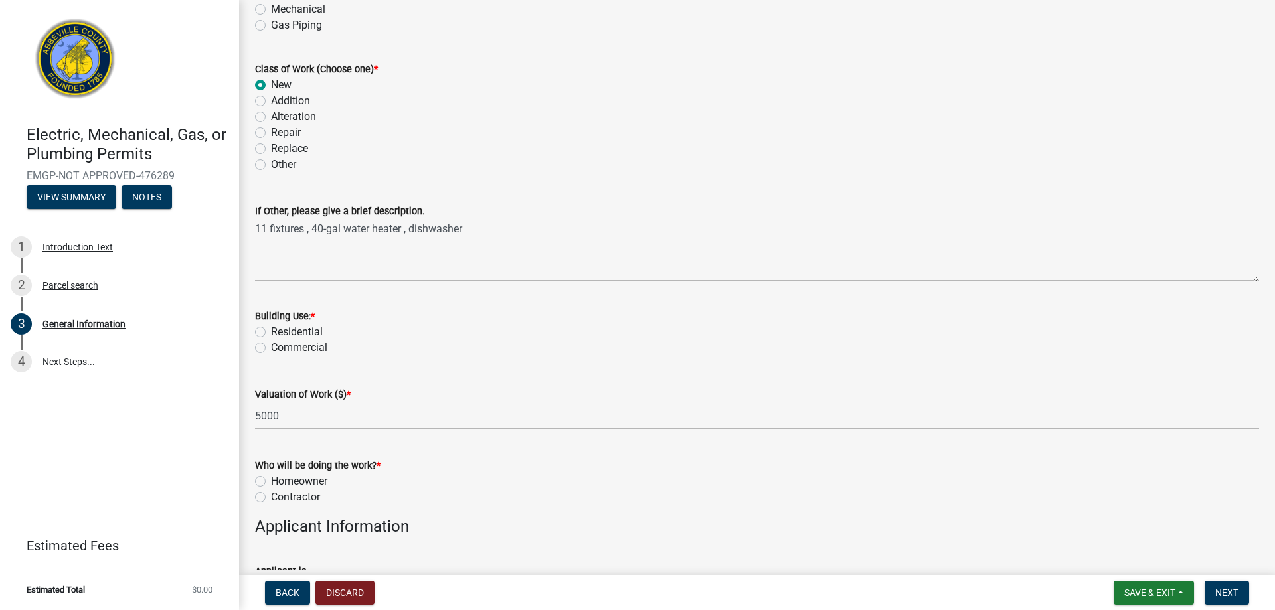
scroll to position [332, 0]
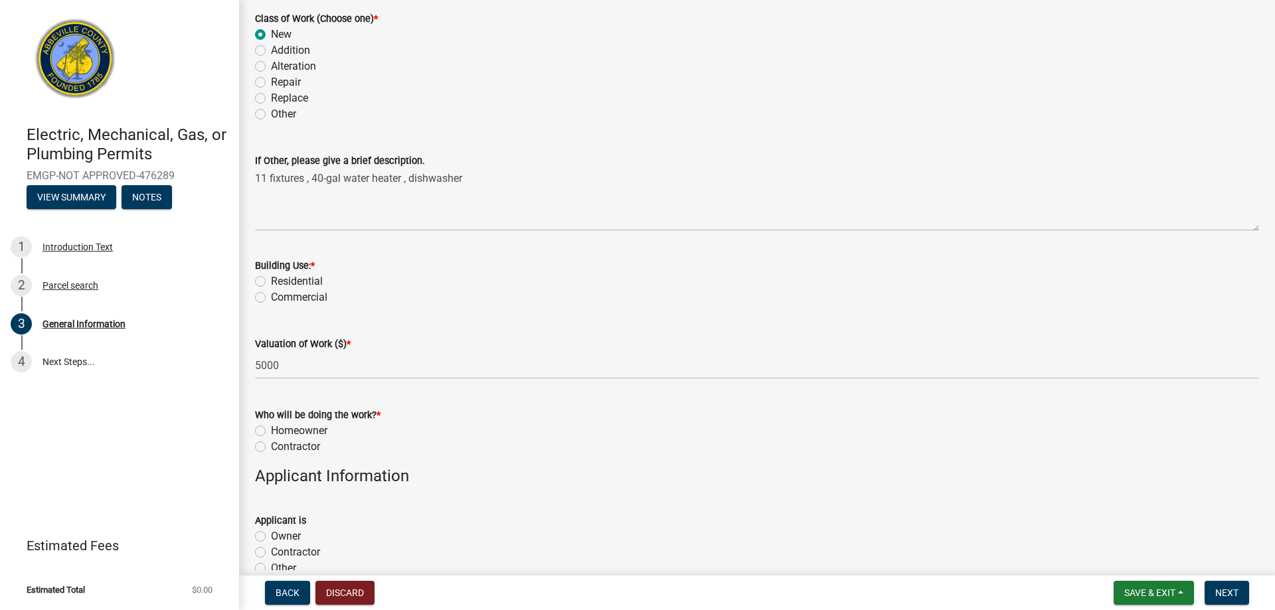
click at [258, 287] on div "Residential" at bounding box center [757, 282] width 1004 height 16
click at [271, 284] on label "Residential" at bounding box center [297, 282] width 52 height 16
click at [271, 282] on input "Residential" at bounding box center [275, 278] width 9 height 9
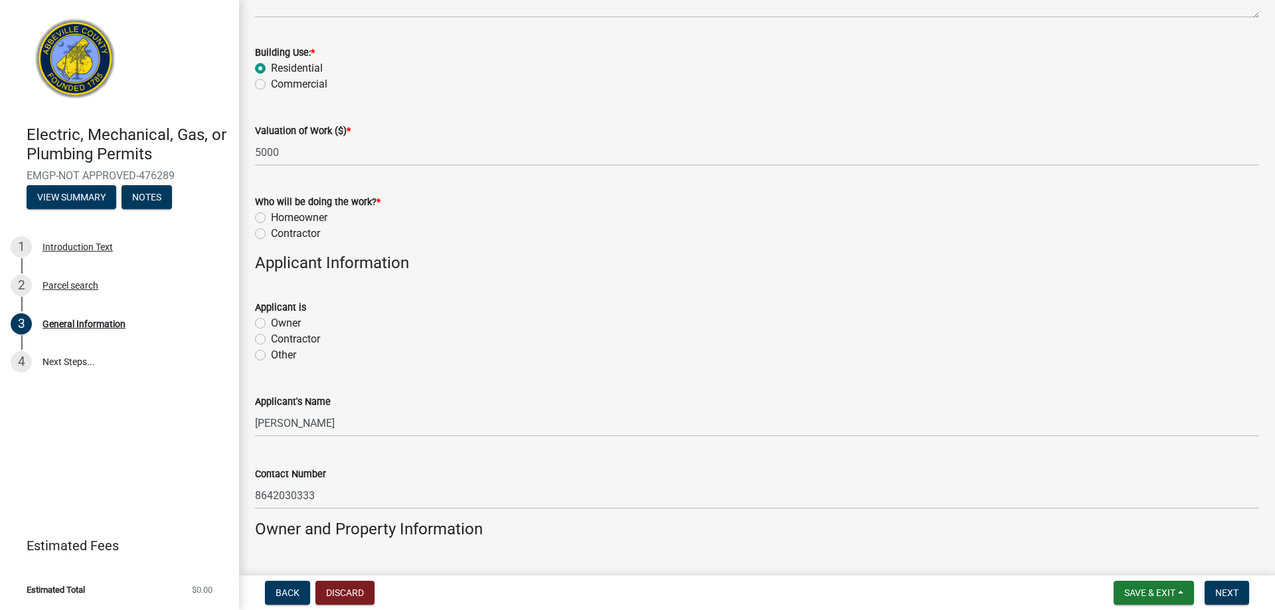
scroll to position [664, 0]
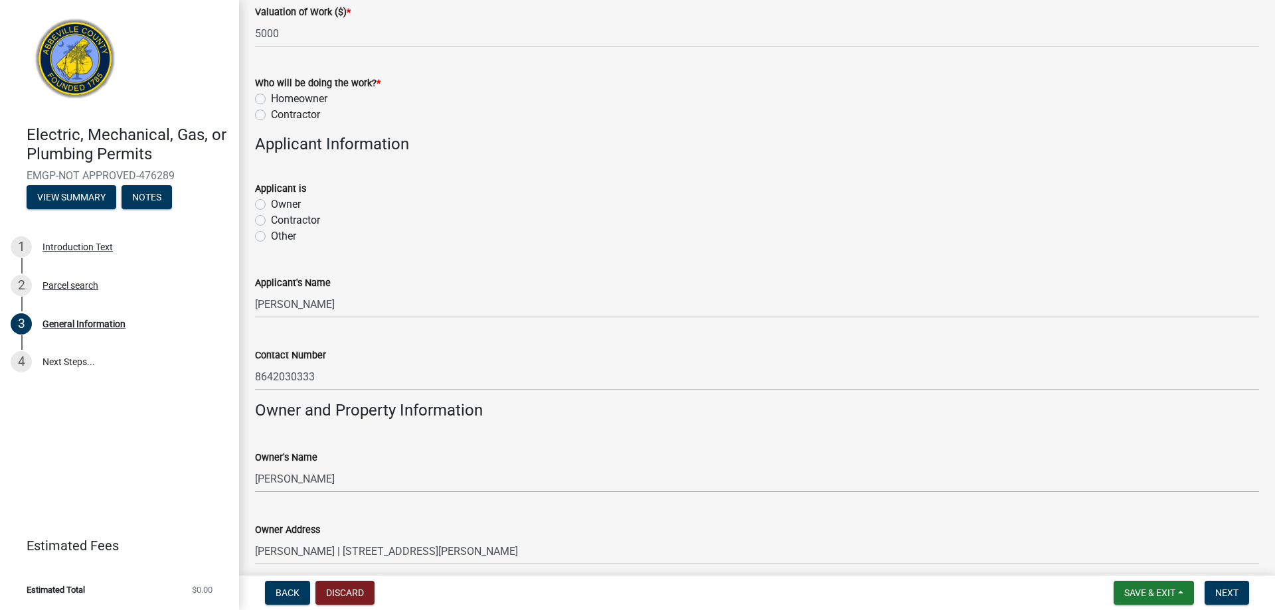
click at [271, 116] on label "Contractor" at bounding box center [295, 115] width 49 height 16
click at [271, 116] on input "Contractor" at bounding box center [275, 111] width 9 height 9
click at [271, 216] on label "Contractor" at bounding box center [295, 220] width 49 height 16
click at [271, 216] on input "Contractor" at bounding box center [275, 216] width 9 height 9
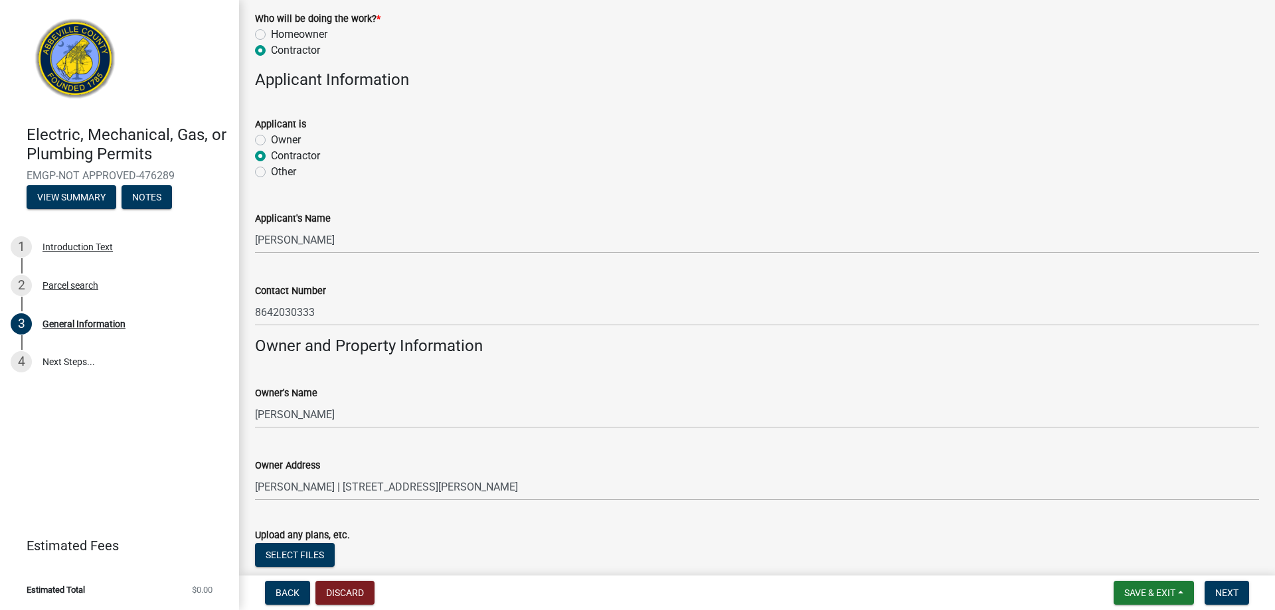
scroll to position [819, 0]
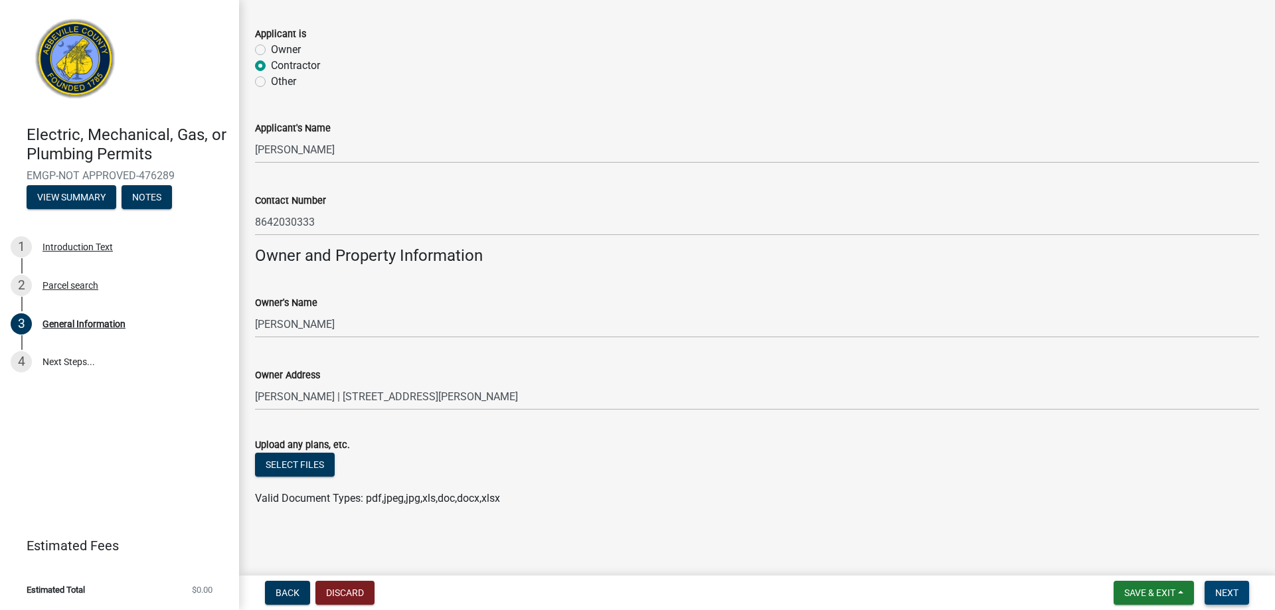
click at [1236, 596] on span "Next" at bounding box center [1226, 593] width 23 height 11
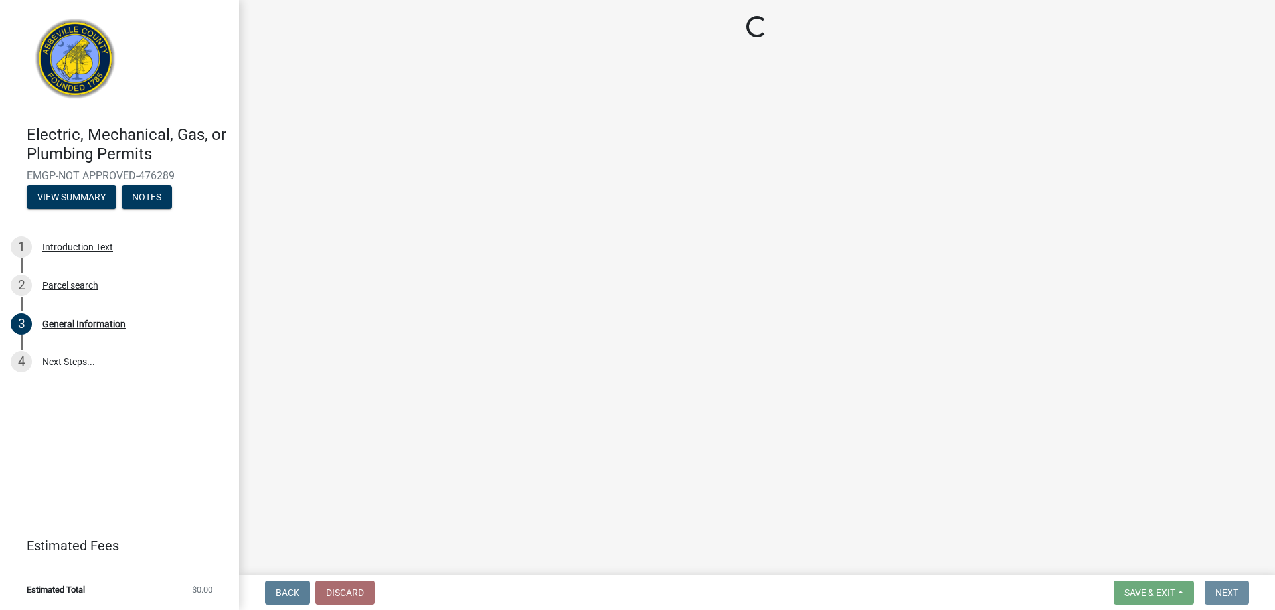
scroll to position [0, 0]
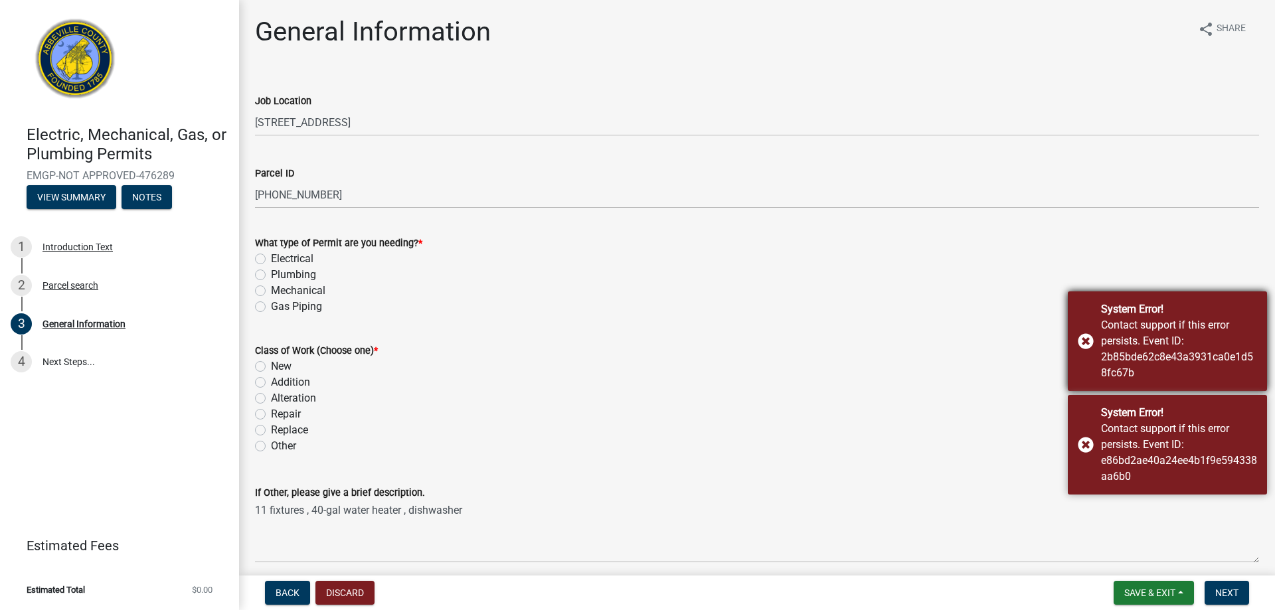
click at [1083, 341] on div "System Error! Contact support if this error persists. Event ID: 2b85bde62c8e43a…" at bounding box center [1167, 341] width 199 height 100
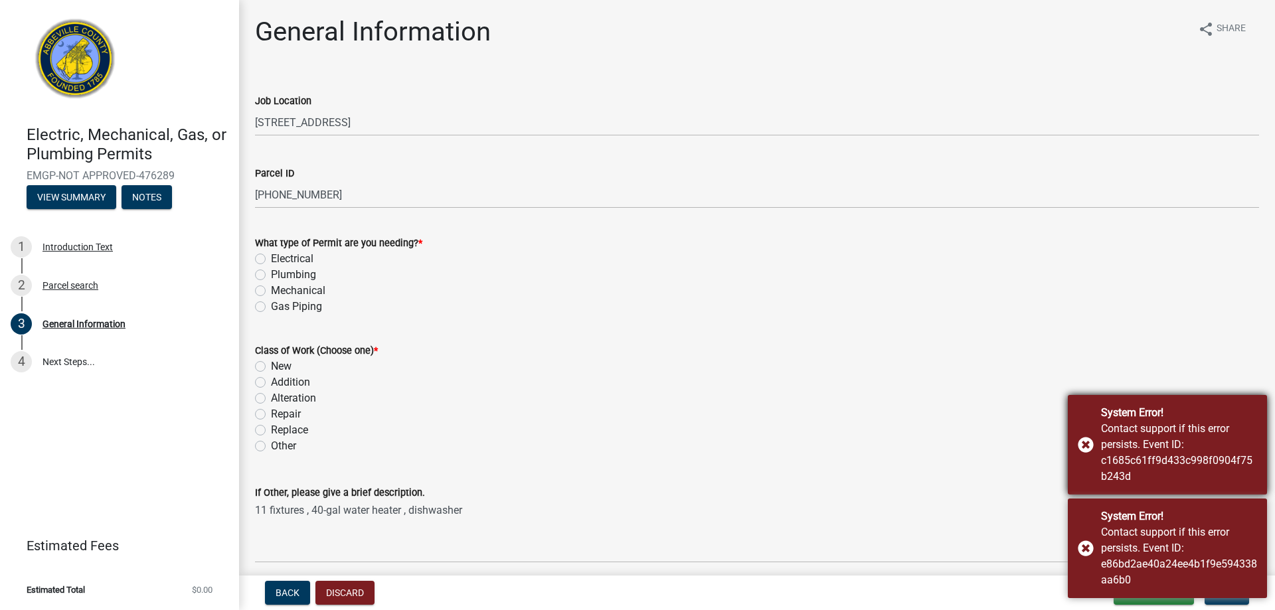
click at [1085, 444] on div "System Error! Contact support if this error persists. Event ID: c1685c61ff9d433…" at bounding box center [1167, 445] width 199 height 100
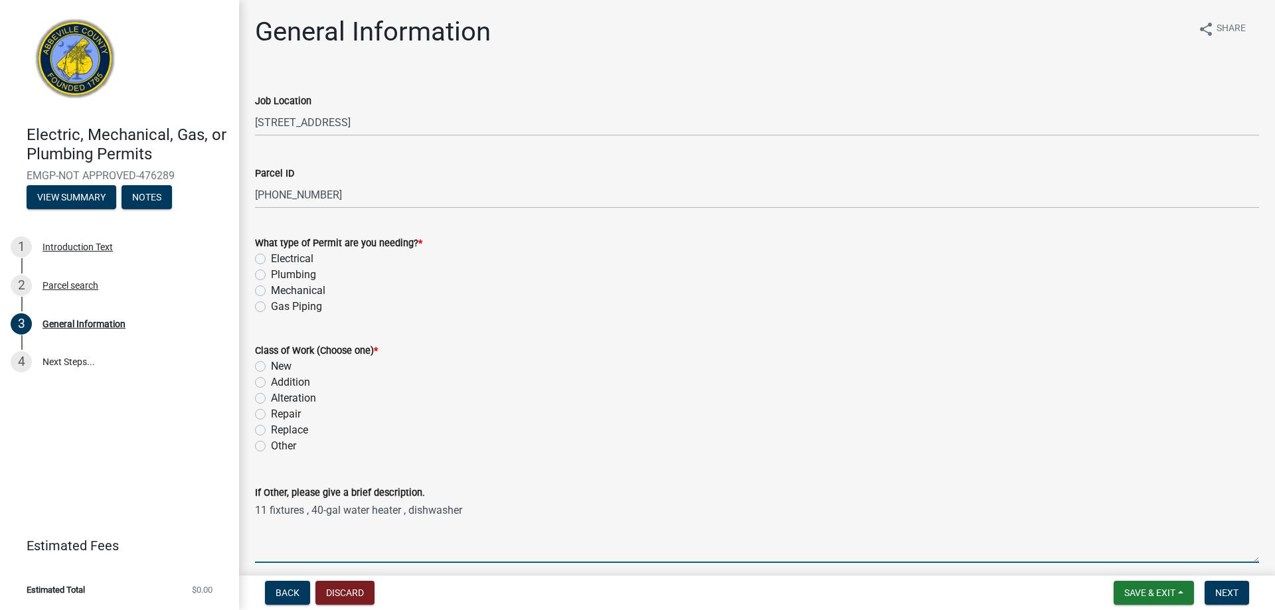
click at [1084, 542] on textarea "11 fixtures , 40-gal water heater , dishwasher" at bounding box center [757, 532] width 1004 height 62
drag, startPoint x: 1146, startPoint y: 587, endPoint x: 1127, endPoint y: 588, distance: 19.3
click at [1146, 588] on span "Save & Exit" at bounding box center [1149, 593] width 51 height 11
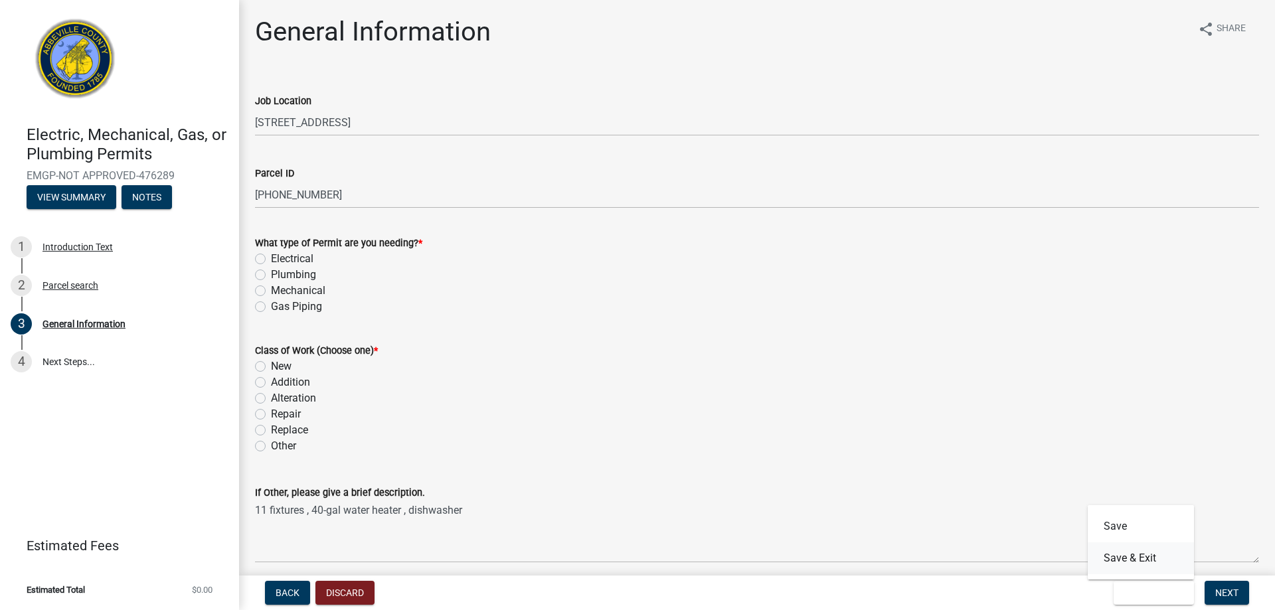
click at [1120, 556] on button "Save & Exit" at bounding box center [1141, 558] width 106 height 32
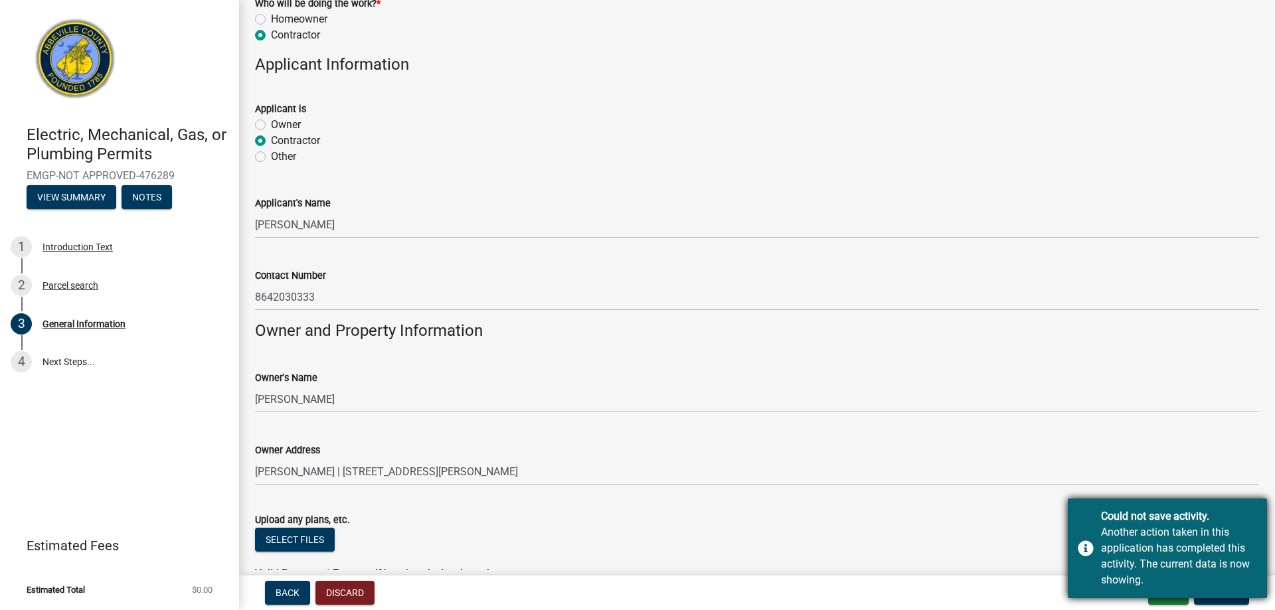
scroll to position [797, 0]
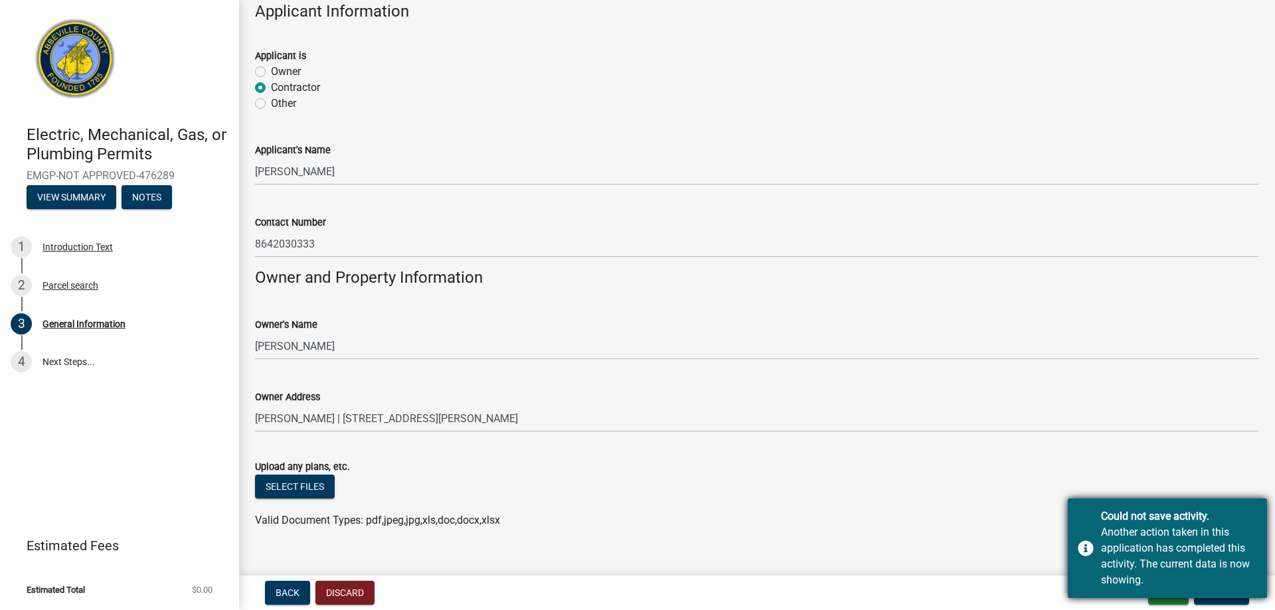
click at [1226, 590] on div "Could not save activity. Another action taken in this application has completed…" at bounding box center [1167, 549] width 199 height 100
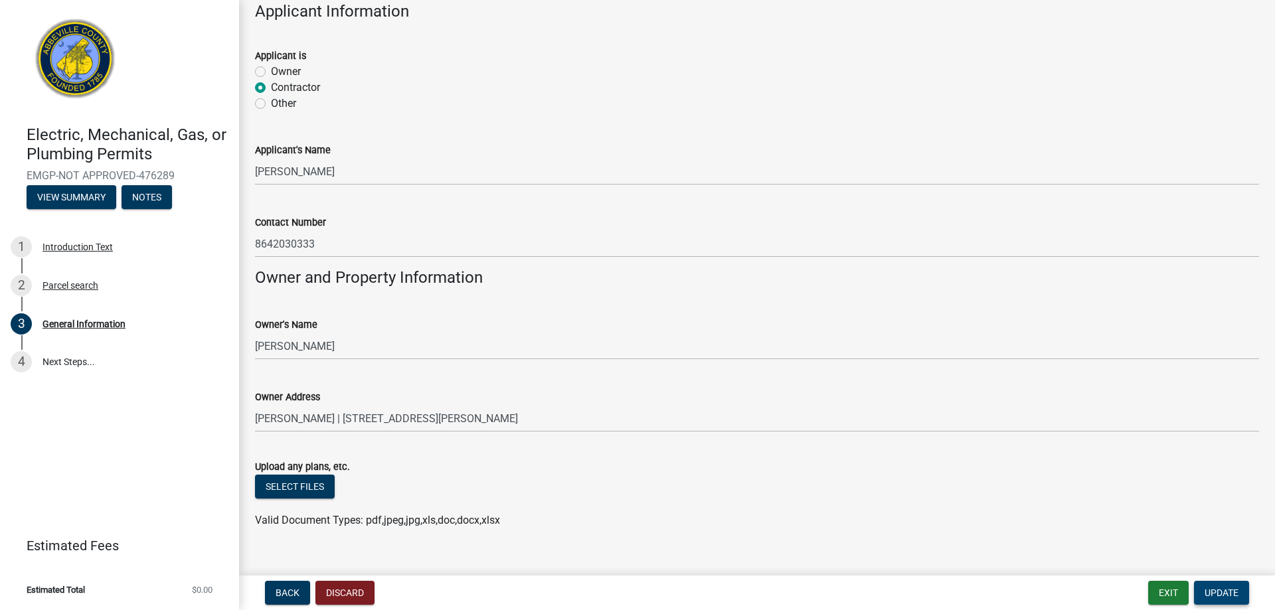
click at [1226, 594] on span "Update" at bounding box center [1221, 593] width 34 height 11
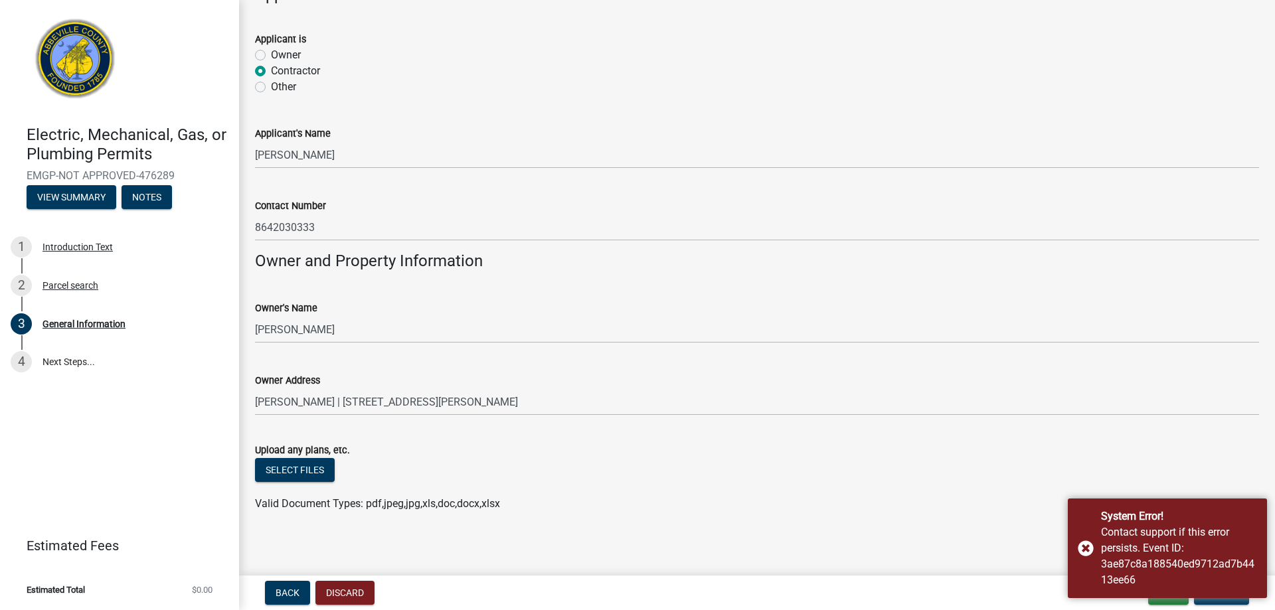
scroll to position [819, 0]
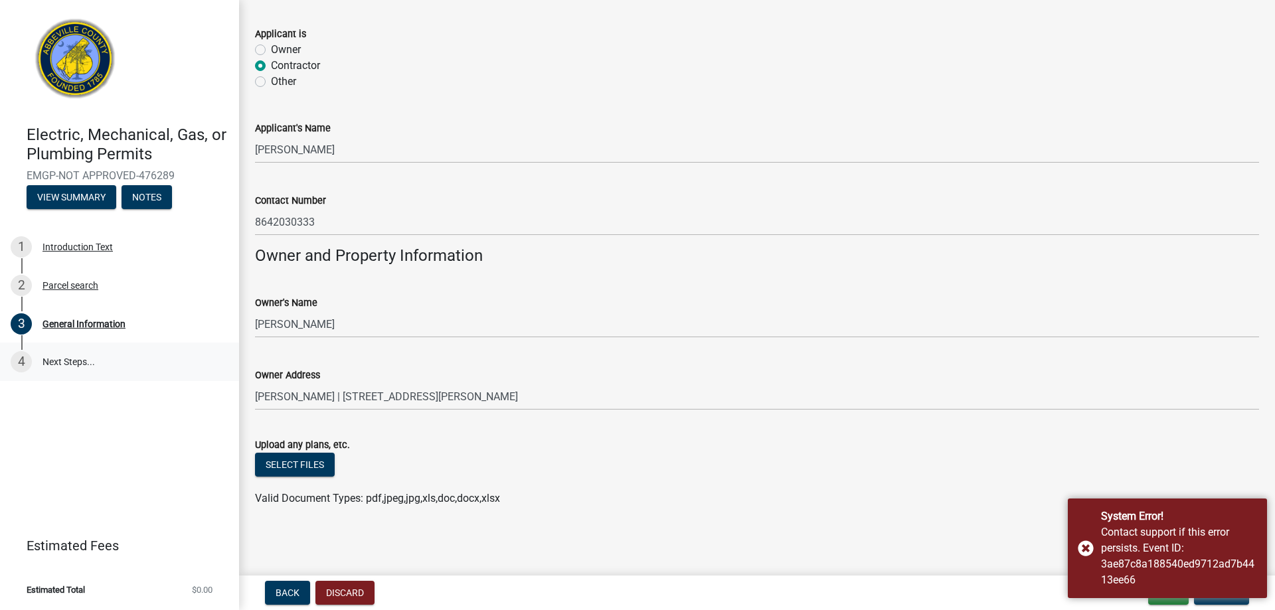
click at [82, 364] on link "4 Next Steps..." at bounding box center [119, 362] width 239 height 39
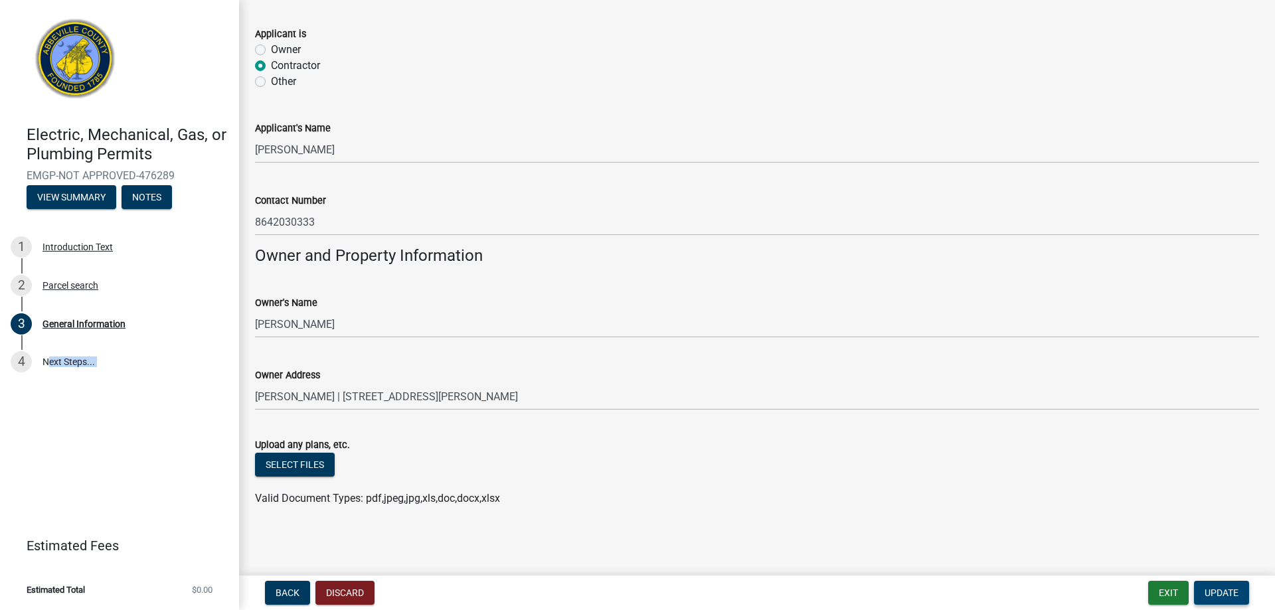
click at [1211, 594] on span "Update" at bounding box center [1221, 593] width 34 height 11
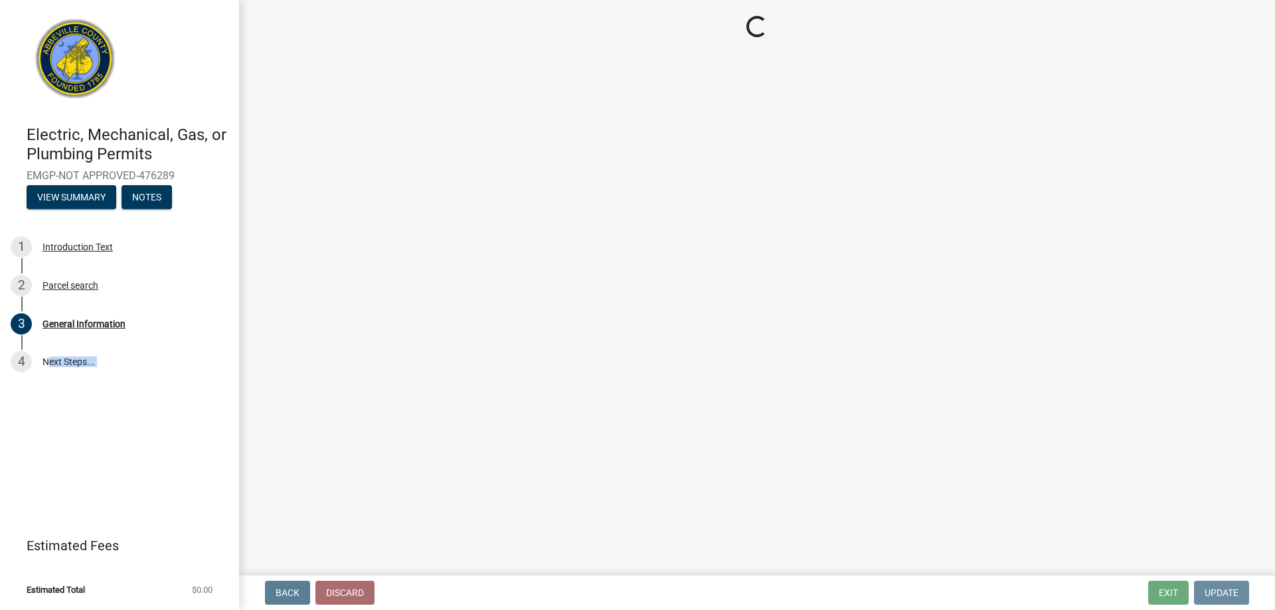
scroll to position [0, 0]
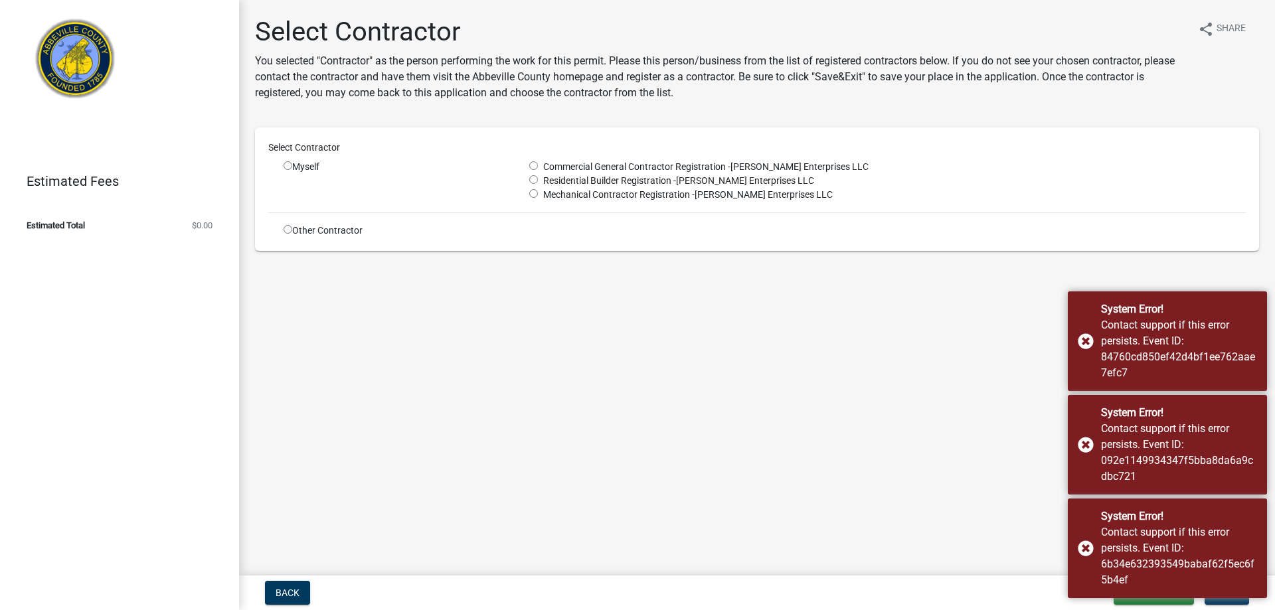
click at [283, 163] on div "Myself" at bounding box center [397, 181] width 246 height 42
click at [289, 167] on input "radio" at bounding box center [288, 165] width 9 height 9
radio input "true"
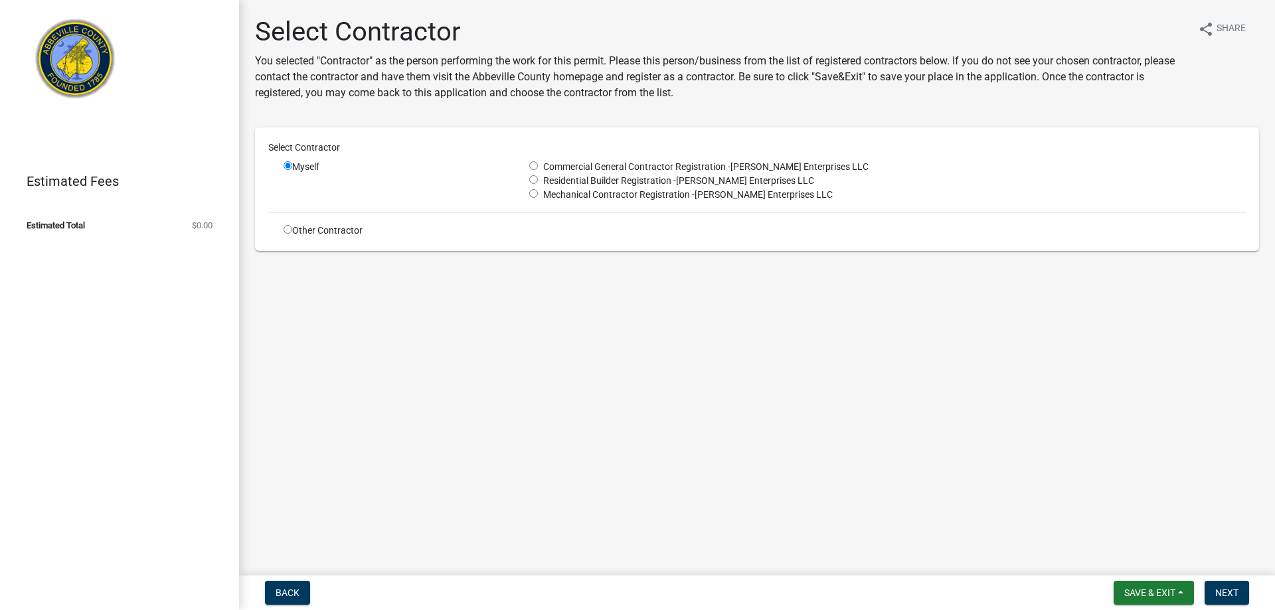
click at [535, 194] on input "radio" at bounding box center [533, 193] width 9 height 9
radio input "true"
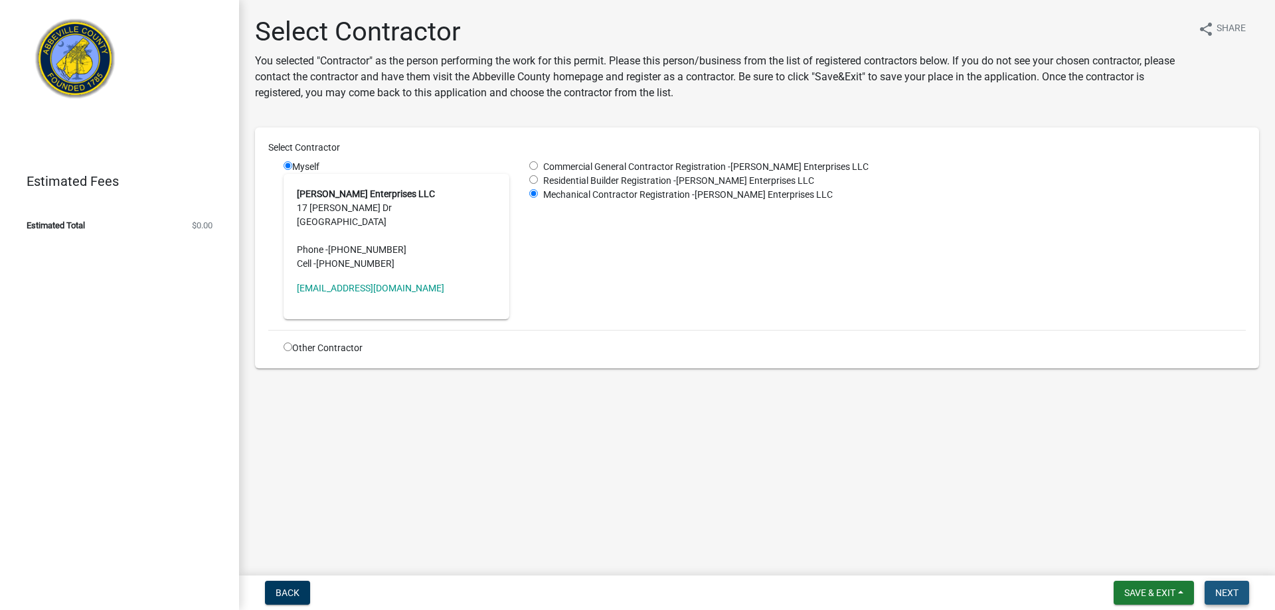
click at [1224, 592] on span "Next" at bounding box center [1226, 593] width 23 height 11
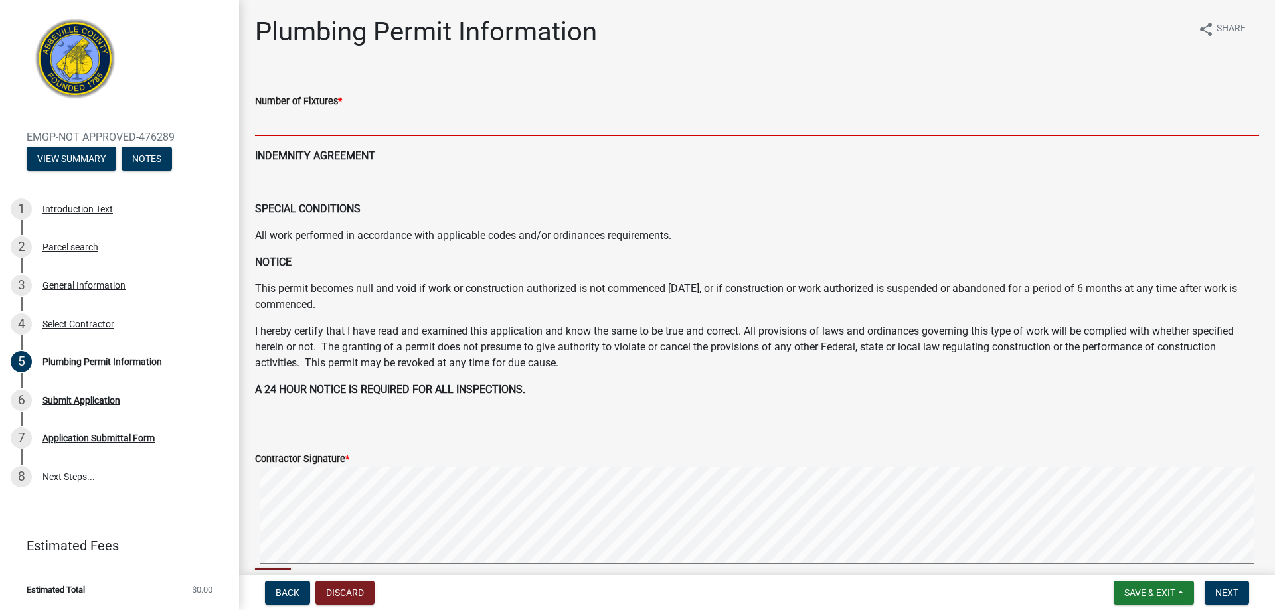
click at [292, 127] on input "text" at bounding box center [757, 122] width 1004 height 27
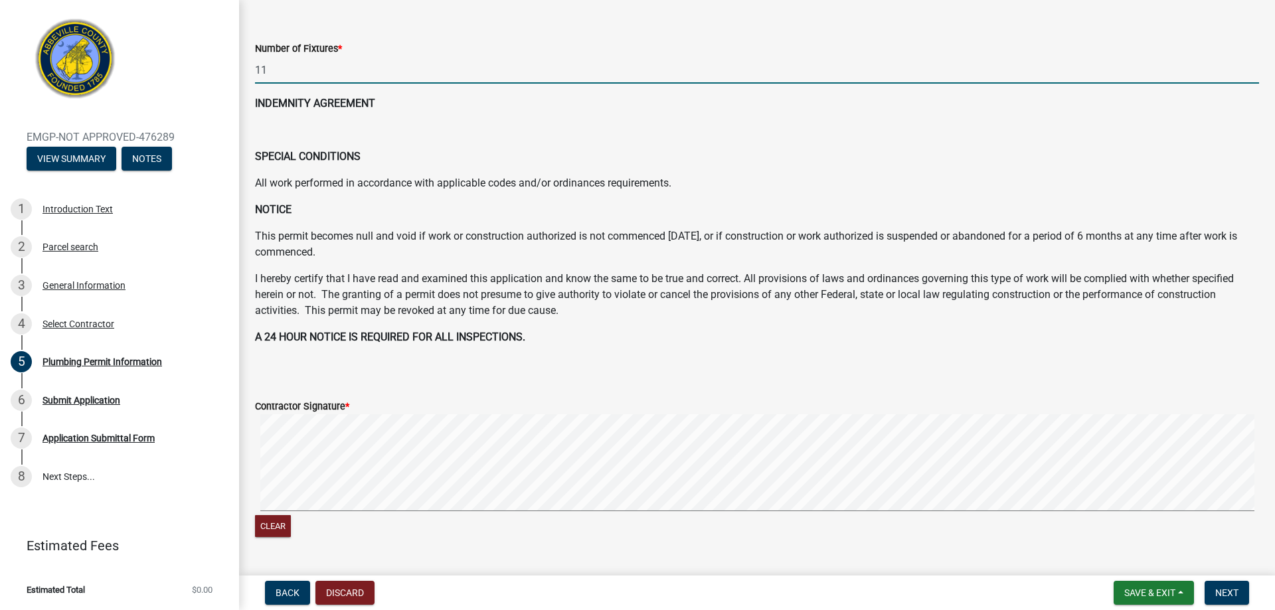
scroll to position [158, 0]
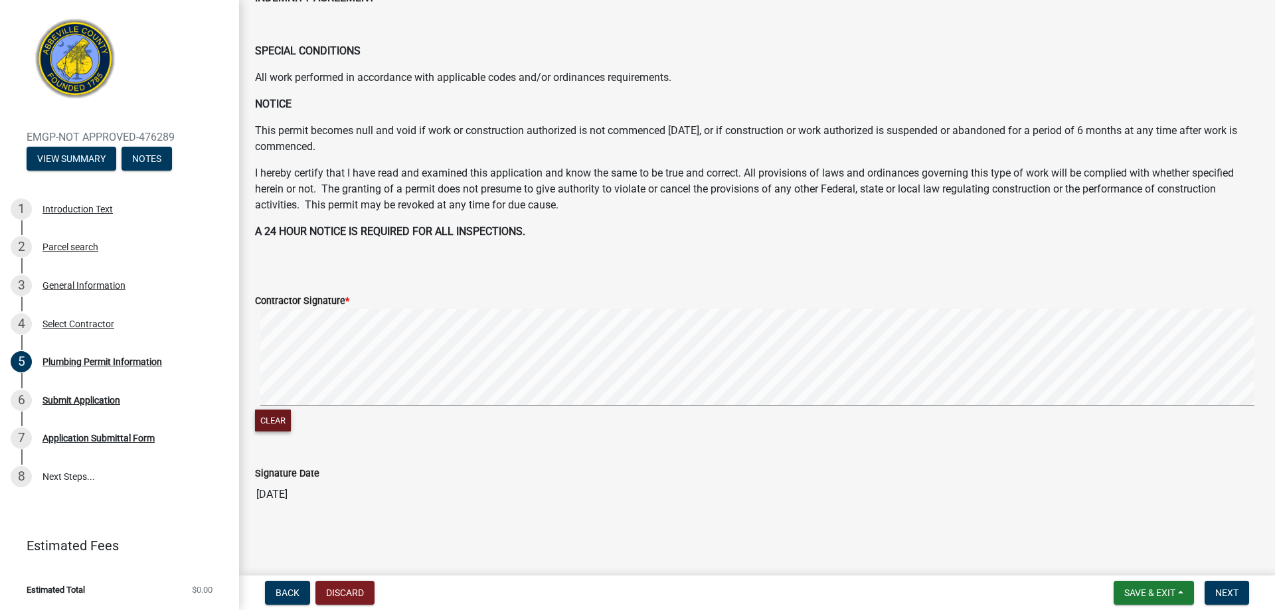
type input "11"
click at [268, 423] on button "Clear" at bounding box center [273, 421] width 36 height 22
click at [1236, 597] on span "Next" at bounding box center [1226, 593] width 23 height 11
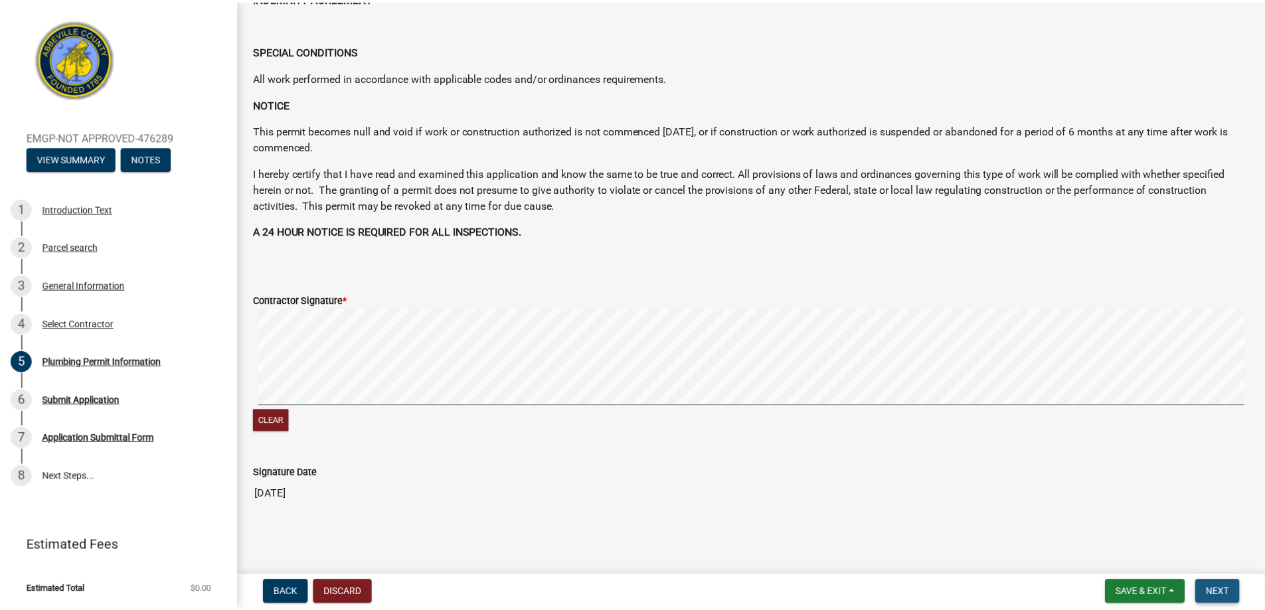
scroll to position [0, 0]
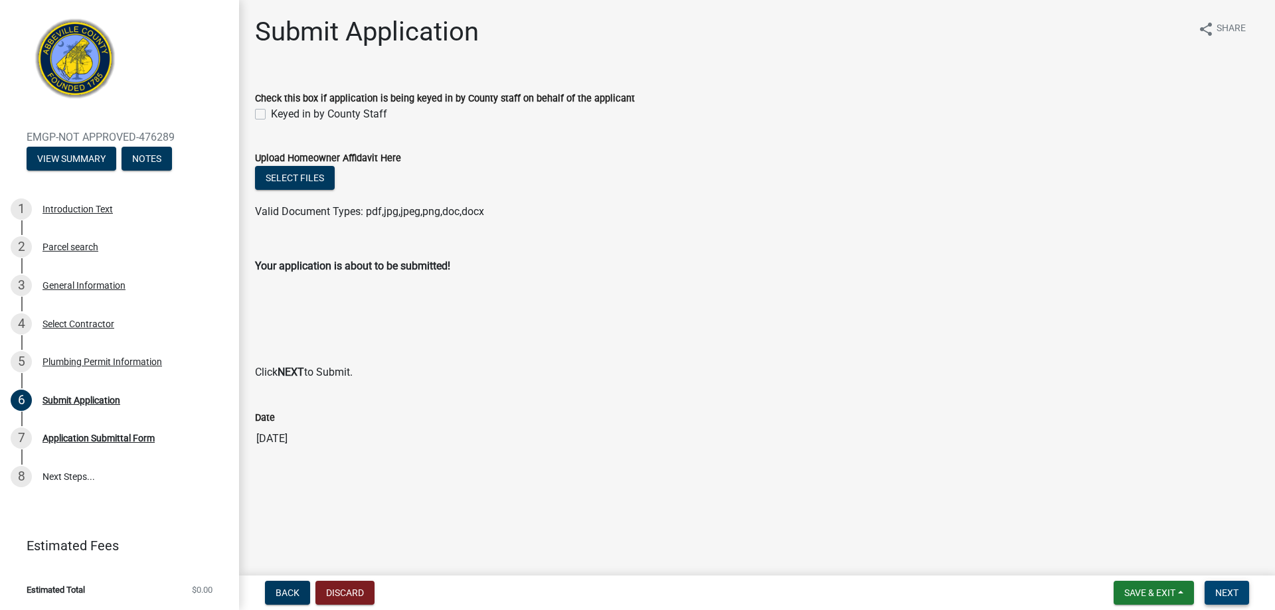
click at [1229, 588] on span "Next" at bounding box center [1226, 593] width 23 height 11
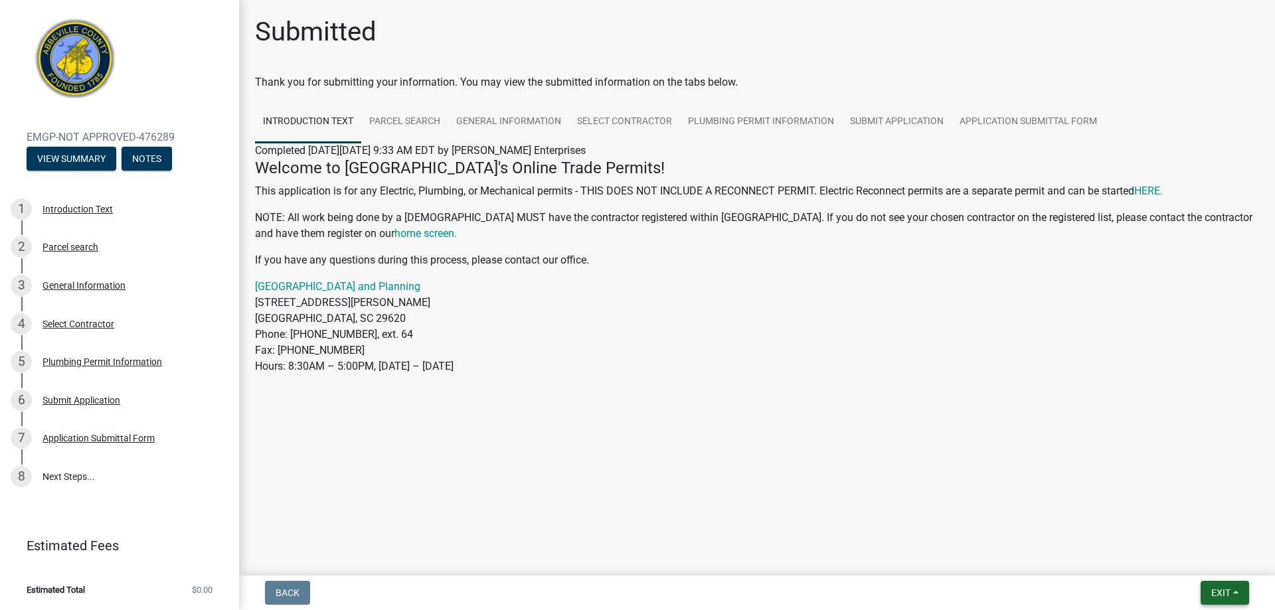
click at [1229, 588] on span "Exit" at bounding box center [1220, 593] width 19 height 11
click at [1210, 559] on button "Save & Exit" at bounding box center [1196, 558] width 106 height 32
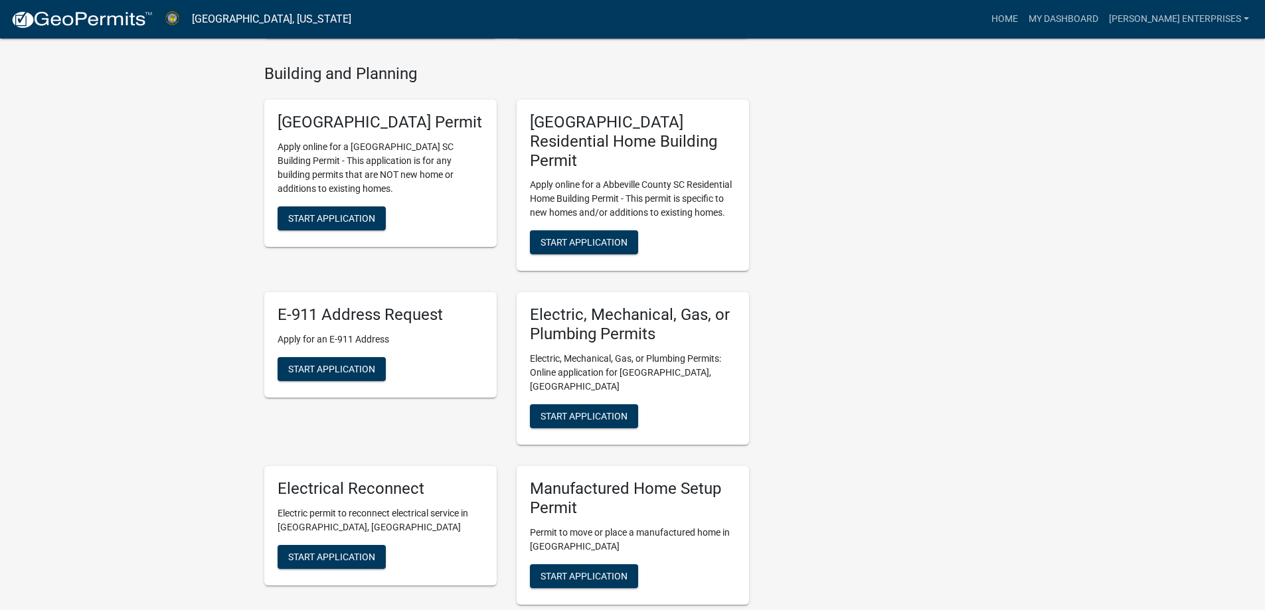
scroll to position [664, 0]
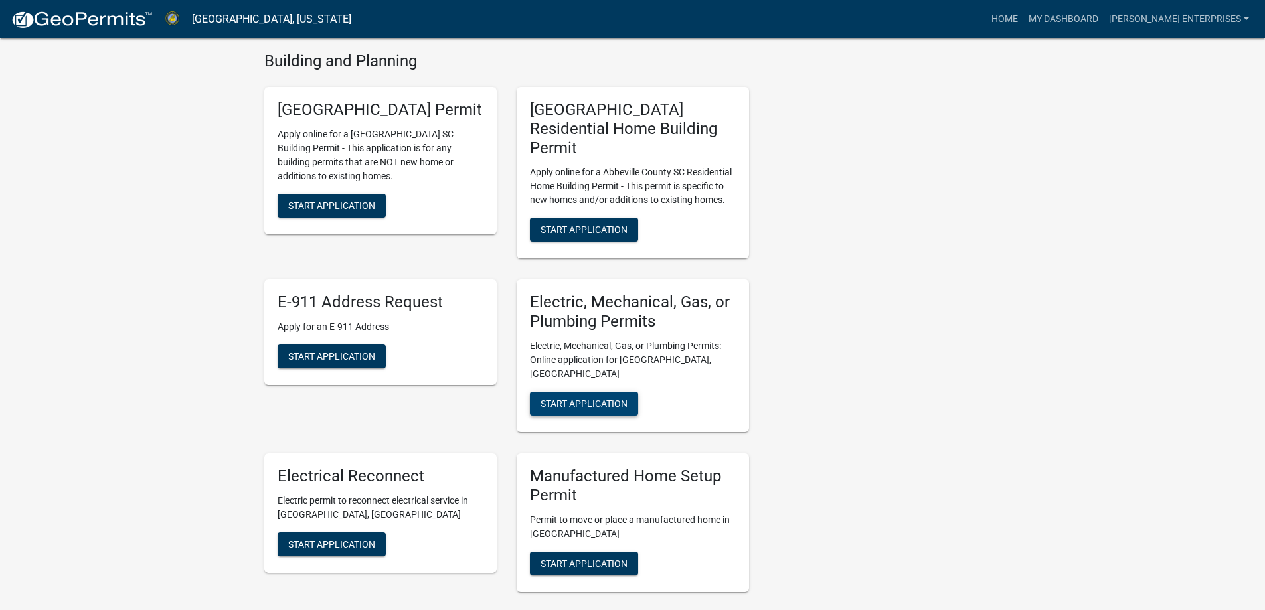
click at [602, 398] on span "Start Application" at bounding box center [583, 403] width 87 height 11
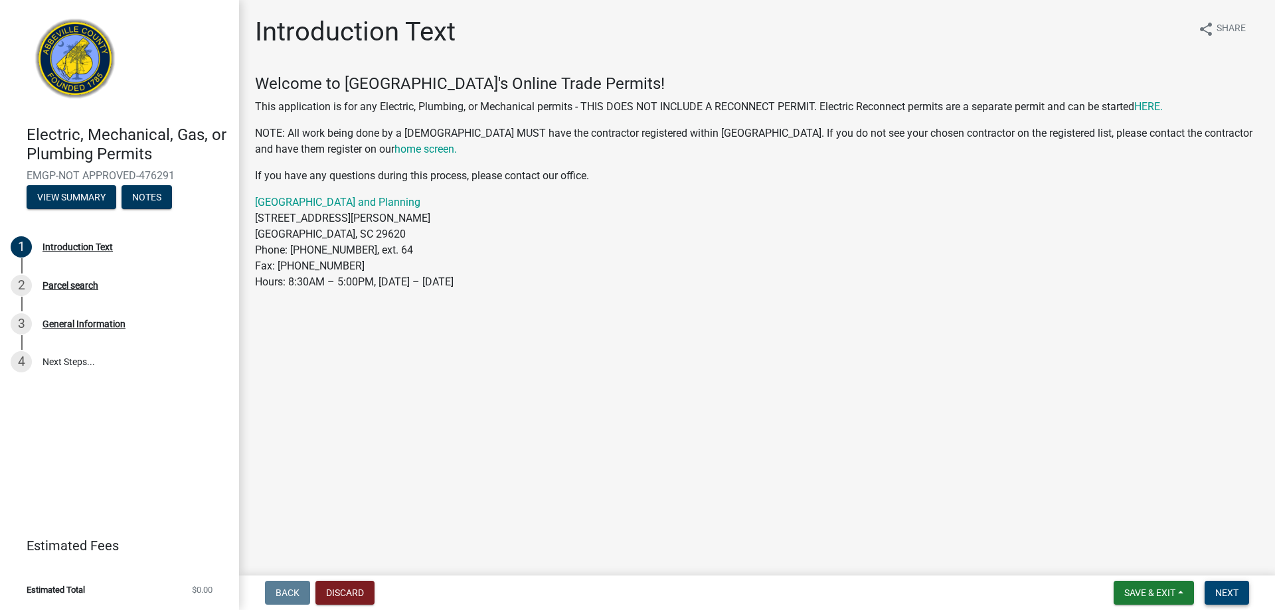
click at [1228, 588] on span "Next" at bounding box center [1226, 593] width 23 height 11
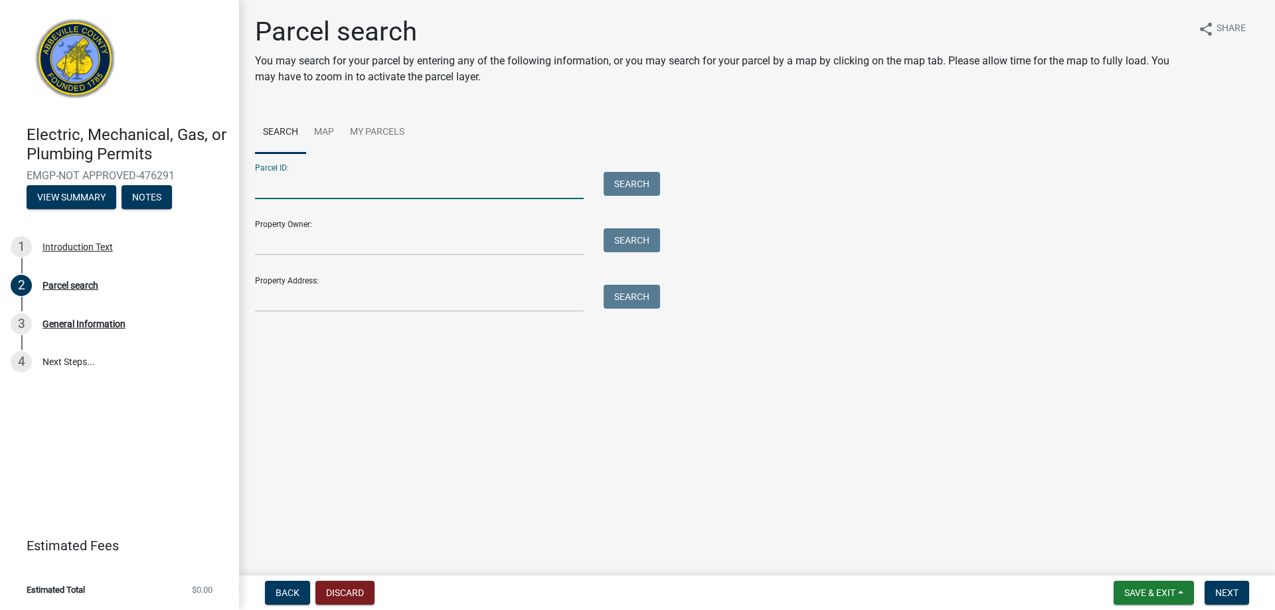
click at [302, 182] on input "Parcel ID:" at bounding box center [419, 185] width 329 height 27
type input "122-06-04-013"
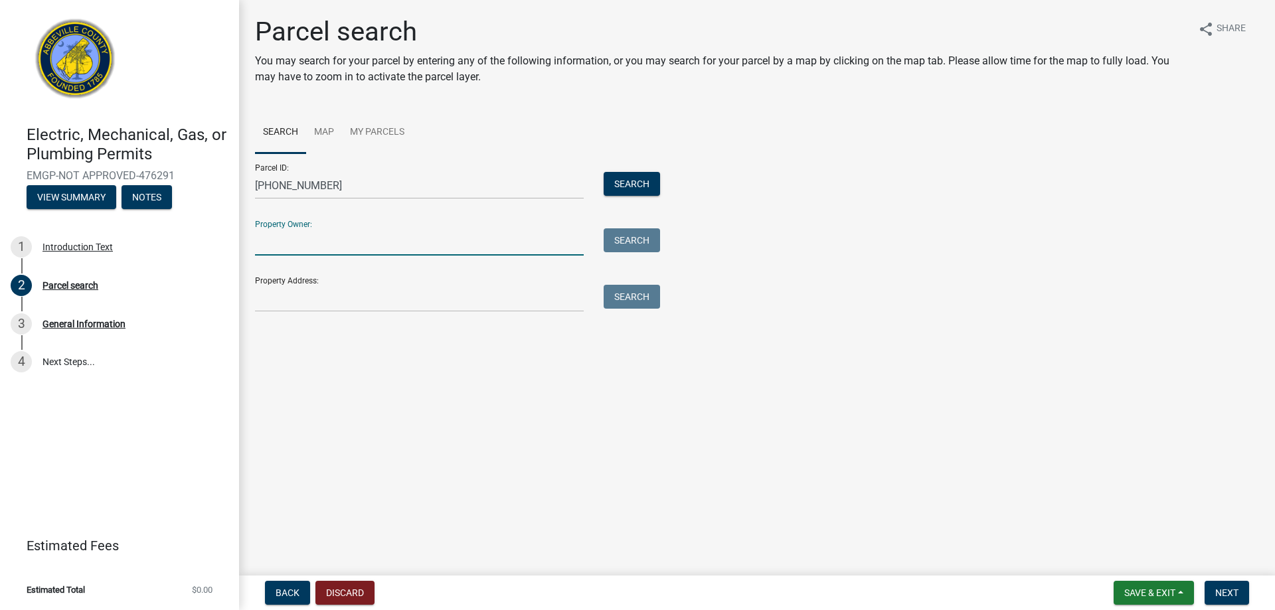
click at [321, 246] on input "Property Owner:" at bounding box center [419, 241] width 329 height 27
type input "Russell Morton"
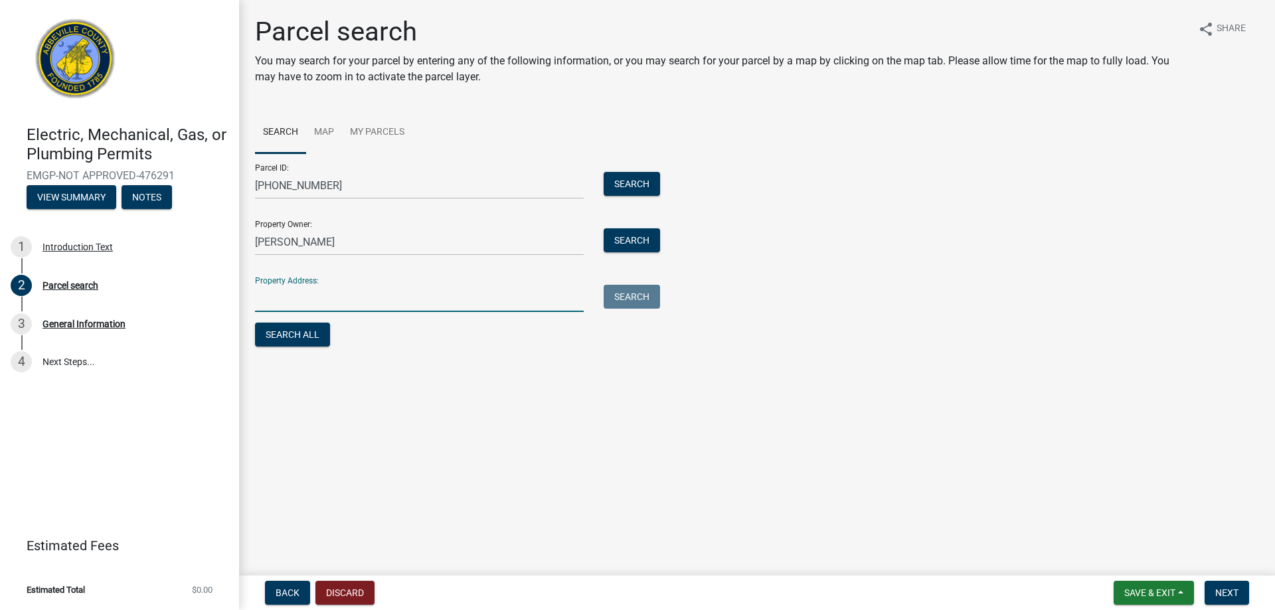
click at [330, 293] on input "Property Address:" at bounding box center [419, 298] width 329 height 27
type input "101 HUNTER ST"
click at [286, 343] on button "Search All" at bounding box center [292, 335] width 75 height 24
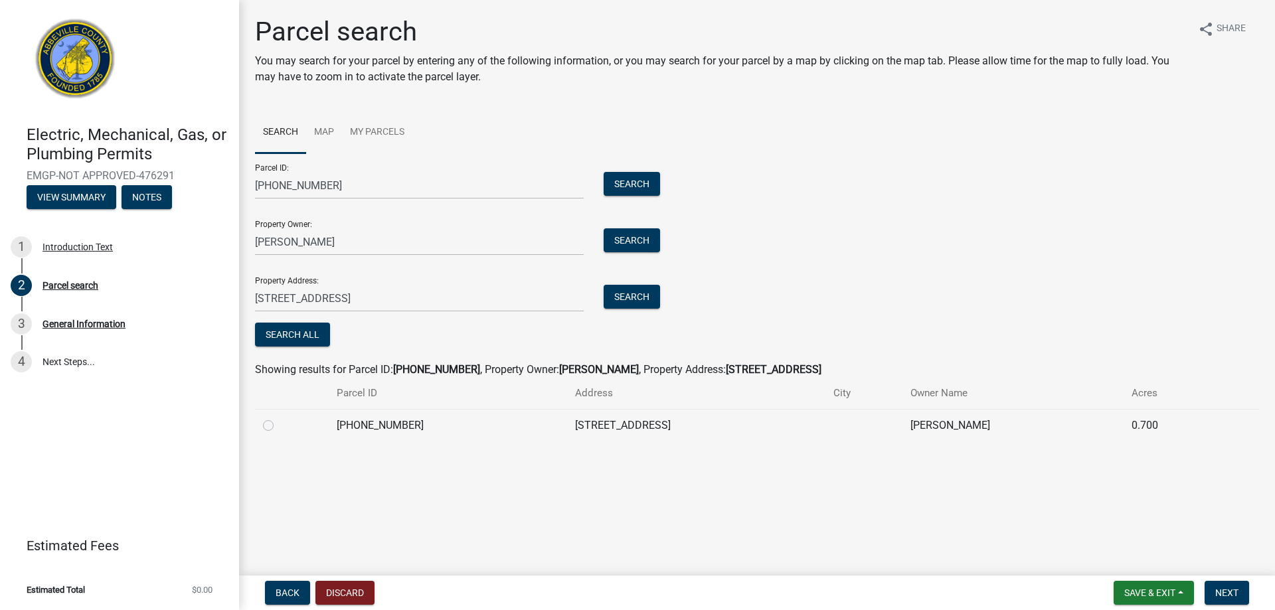
click at [268, 418] on div at bounding box center [292, 426] width 58 height 16
click at [279, 418] on label at bounding box center [279, 418] width 0 height 0
click at [279, 420] on input "radio" at bounding box center [283, 422] width 9 height 9
radio input "true"
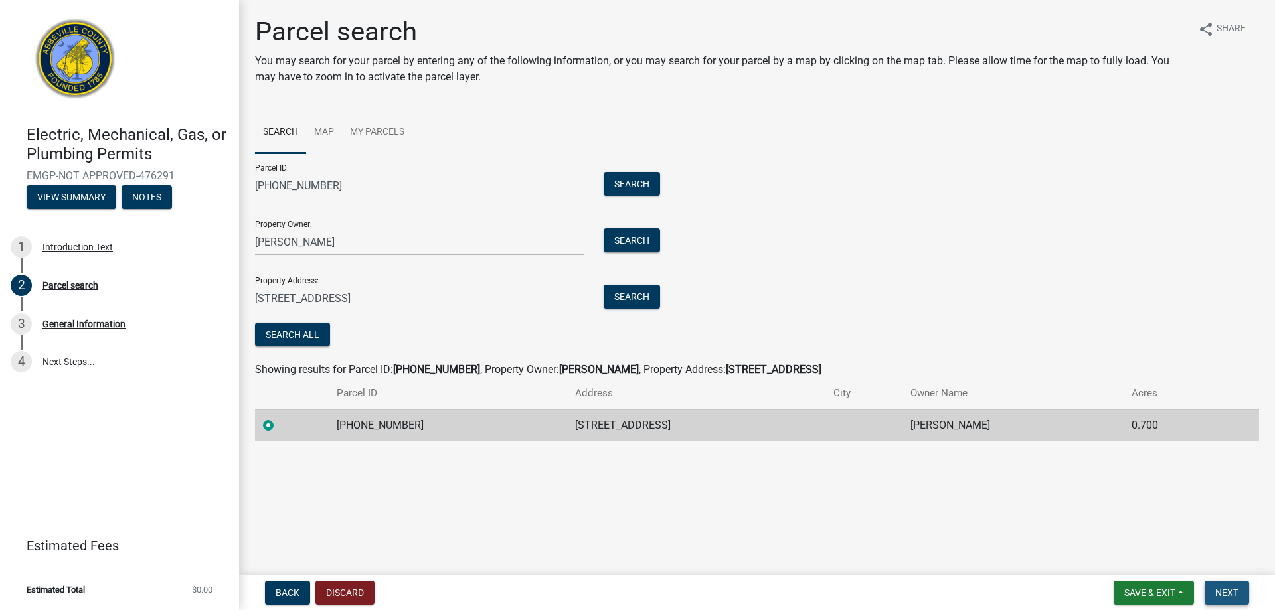
click at [1232, 593] on span "Next" at bounding box center [1226, 593] width 23 height 11
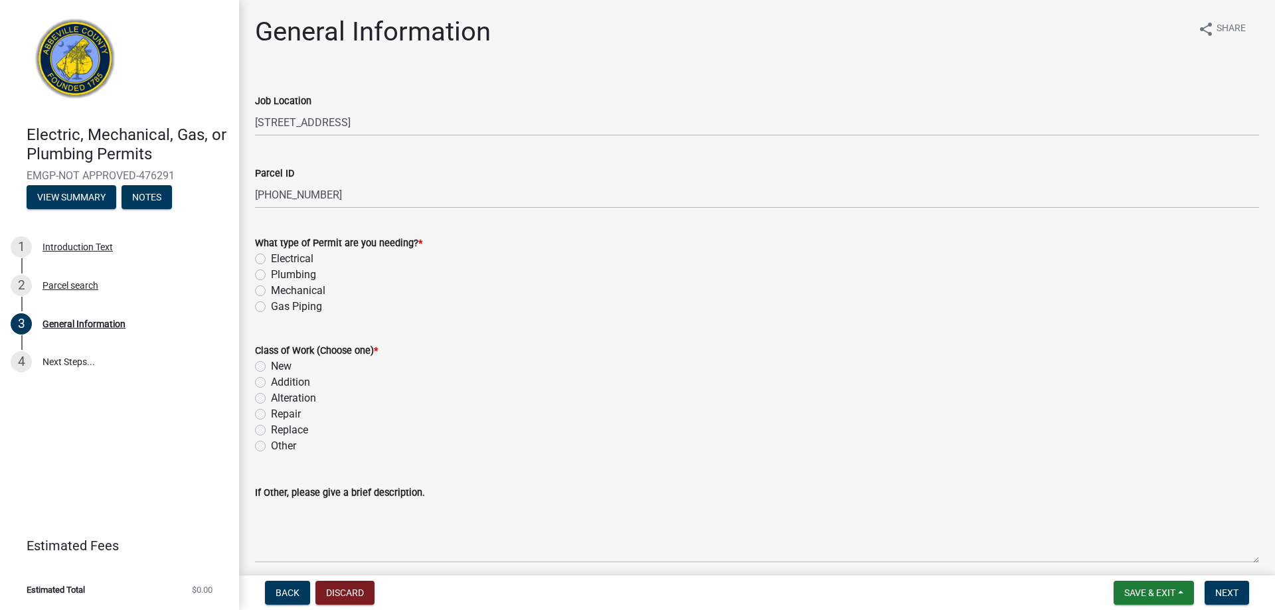
click at [271, 262] on label "Electrical" at bounding box center [292, 259] width 42 height 16
click at [271, 260] on input "Electrical" at bounding box center [275, 255] width 9 height 9
radio input "true"
click at [271, 365] on label "New" at bounding box center [281, 367] width 21 height 16
click at [271, 365] on input "New" at bounding box center [275, 363] width 9 height 9
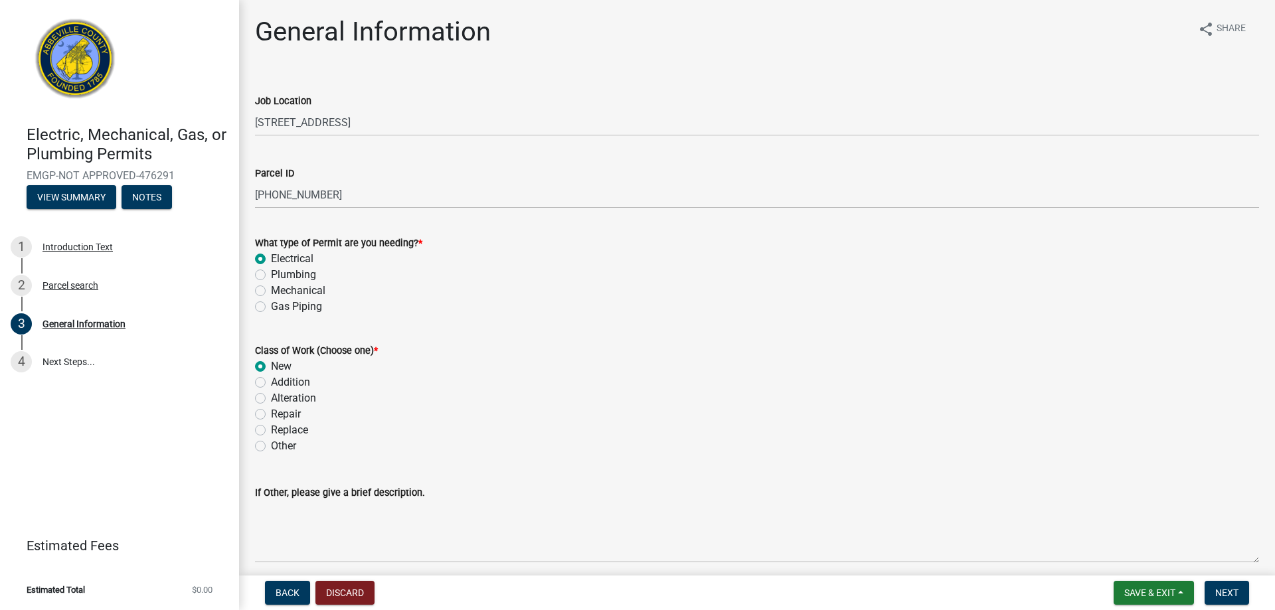
radio input "true"
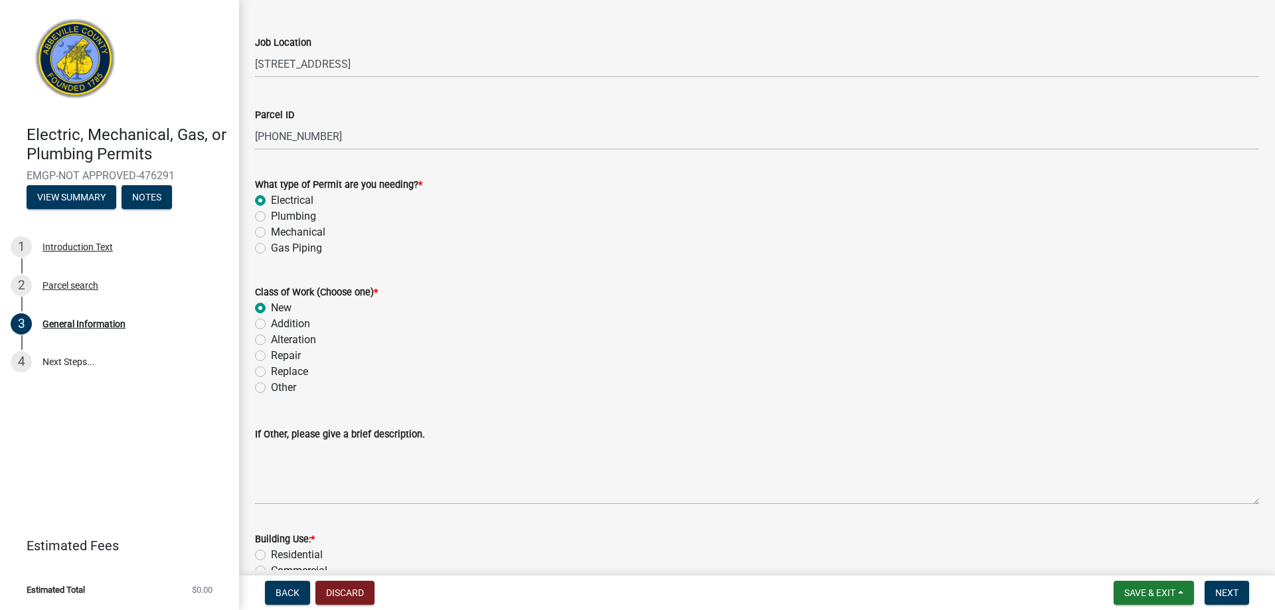
scroll to position [199, 0]
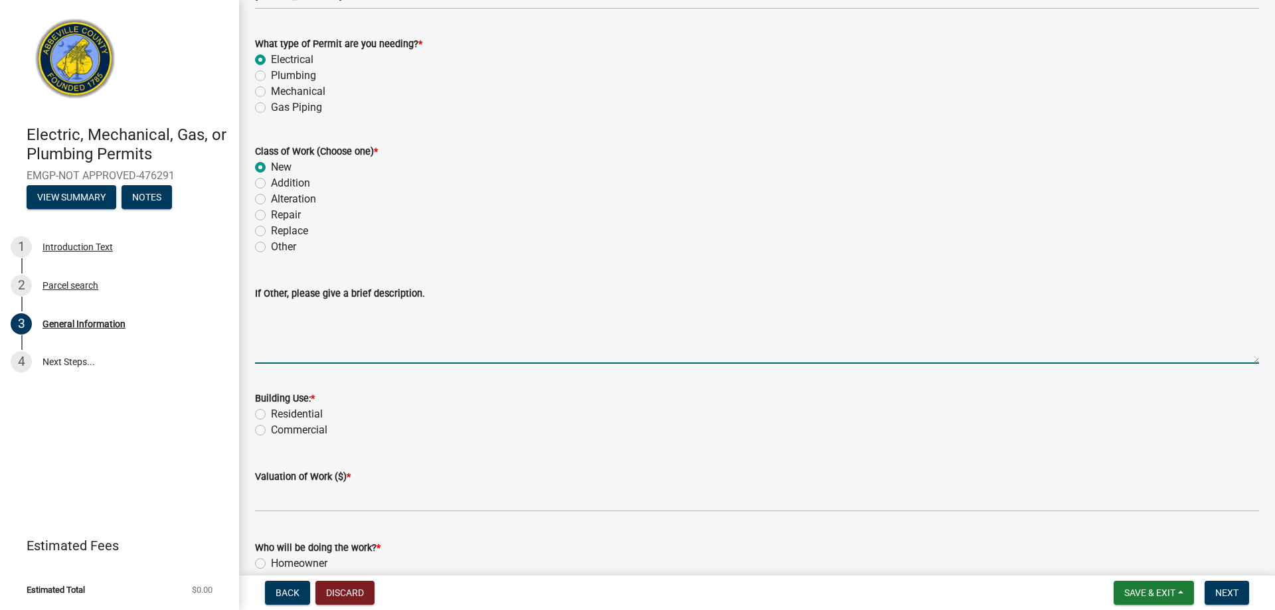
click at [333, 349] on textarea "If Other, please give a brief description." at bounding box center [757, 332] width 1004 height 62
type textarea "200 AMPS, 17 CIRCUITS"
click at [271, 414] on label "Residential" at bounding box center [297, 414] width 52 height 16
click at [271, 414] on input "Residential" at bounding box center [275, 410] width 9 height 9
radio input "true"
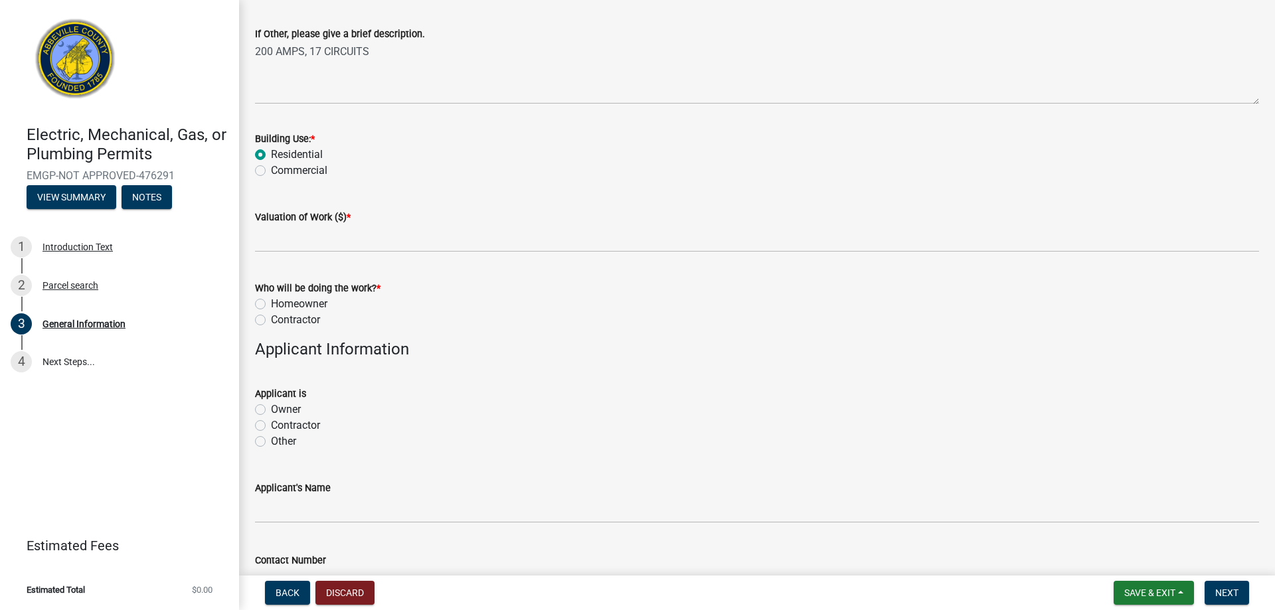
scroll to position [465, 0]
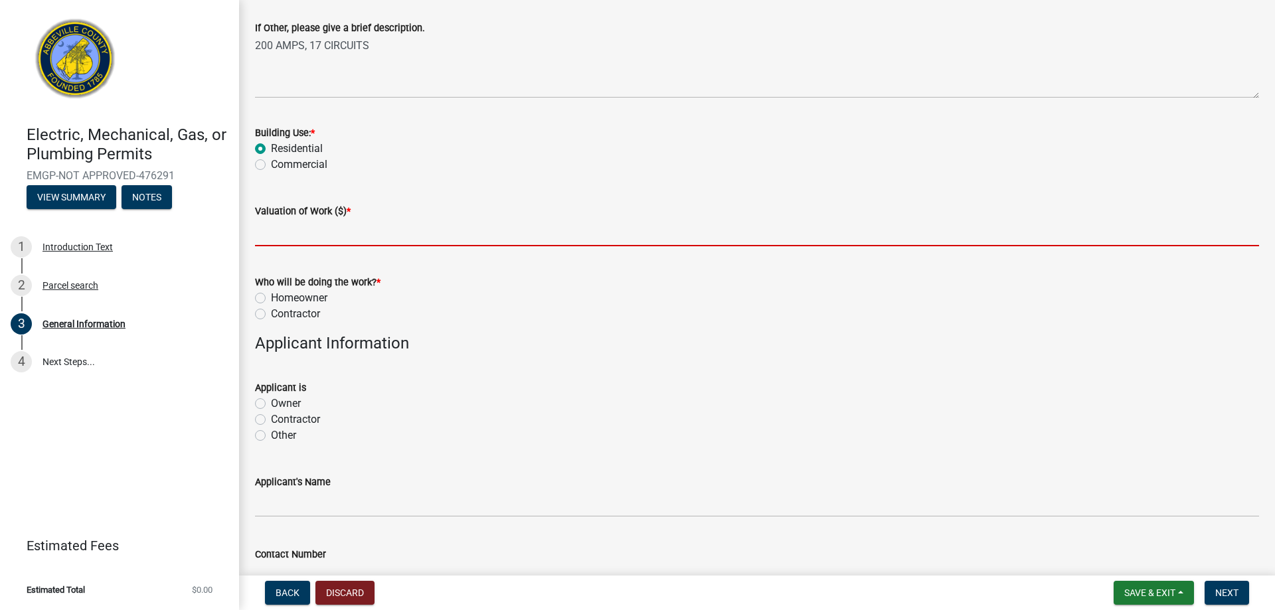
click at [279, 237] on input "text" at bounding box center [757, 232] width 1004 height 27
type input "6100"
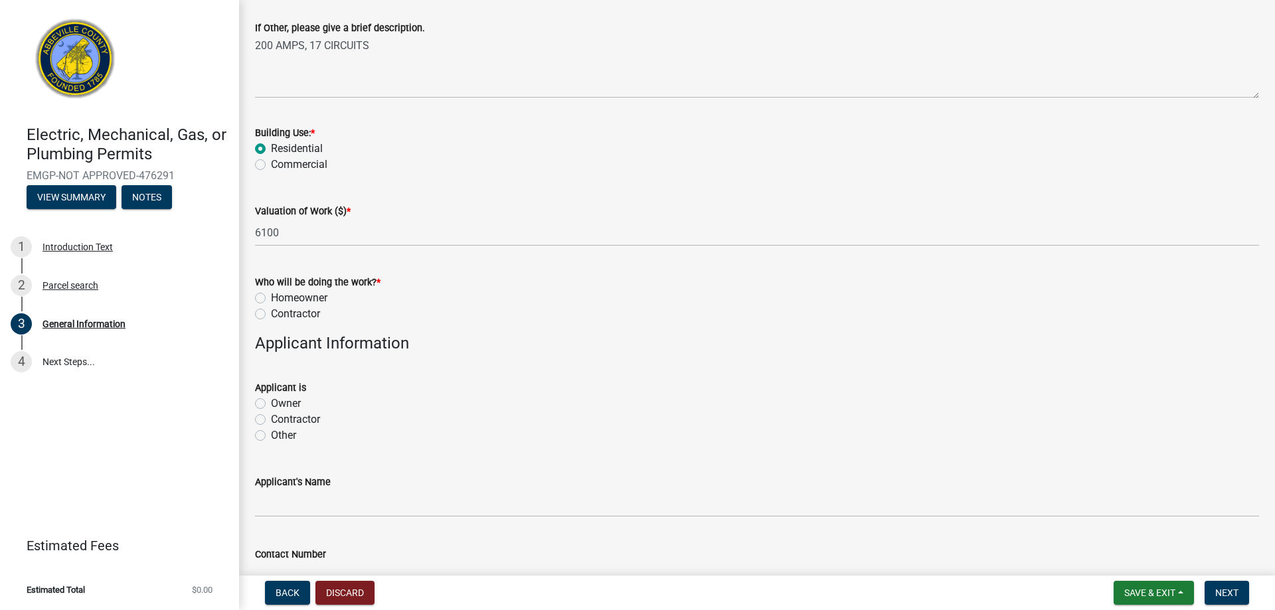
click at [272, 312] on label "Contractor" at bounding box center [295, 314] width 49 height 16
click at [272, 312] on input "Contractor" at bounding box center [275, 310] width 9 height 9
radio input "true"
click at [271, 417] on label "Contractor" at bounding box center [295, 420] width 49 height 16
click at [271, 417] on input "Contractor" at bounding box center [275, 416] width 9 height 9
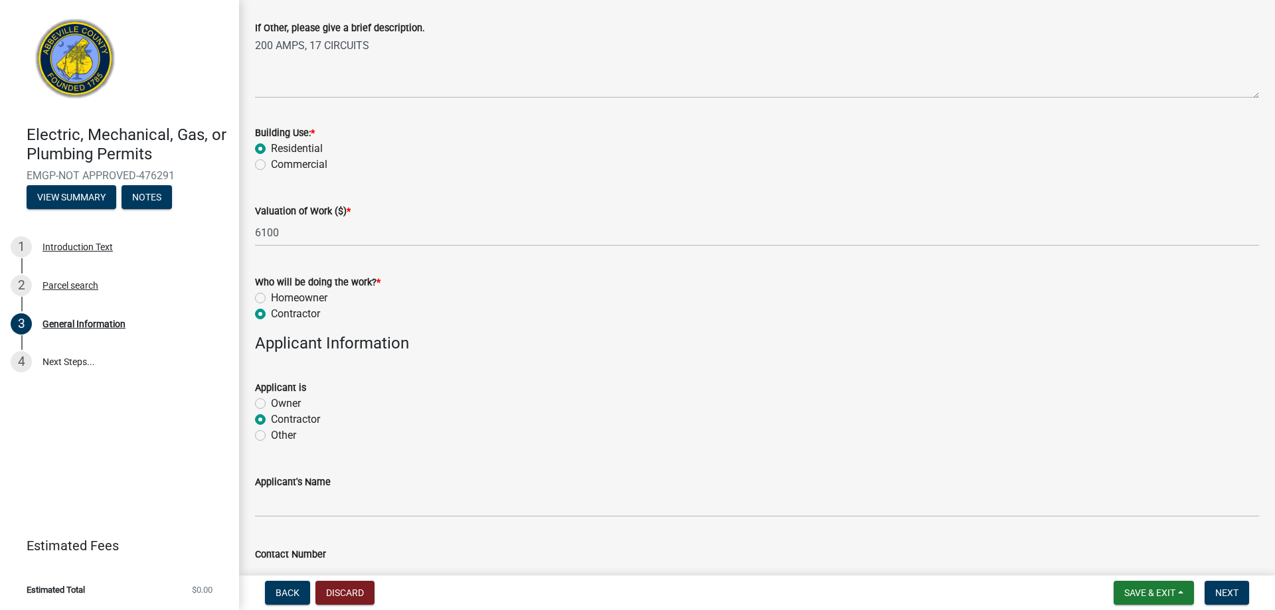
radio input "true"
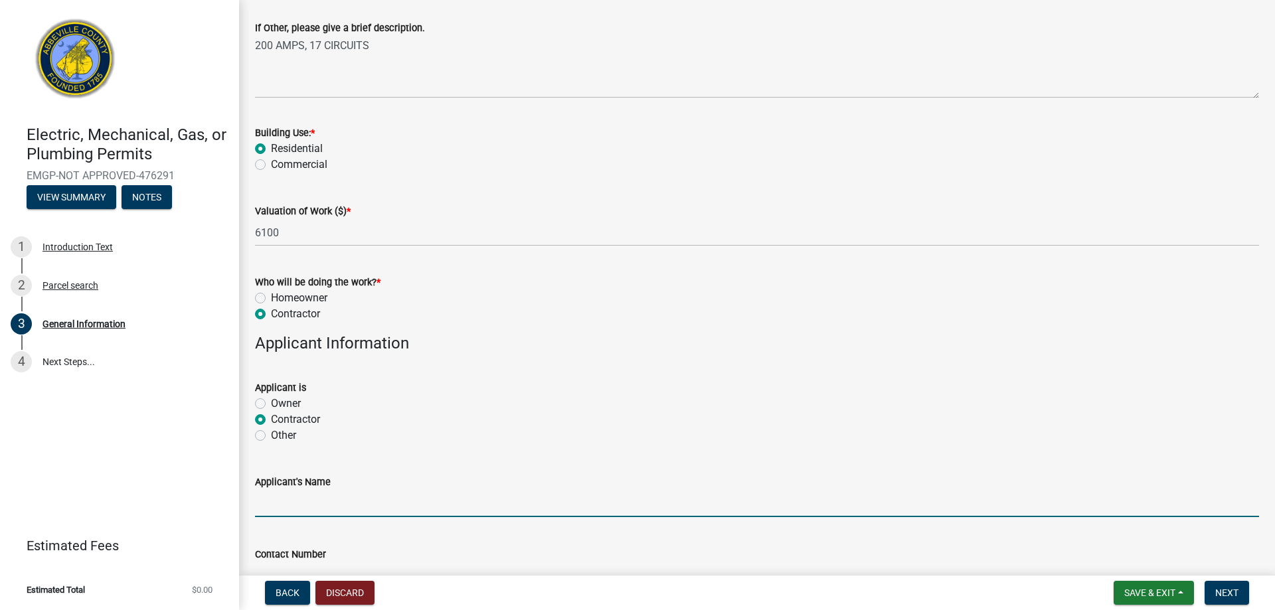
click at [325, 499] on input "Applicant's Name" at bounding box center [757, 503] width 1004 height 27
type input "[PERSON_NAME]"
type input "8642030333"
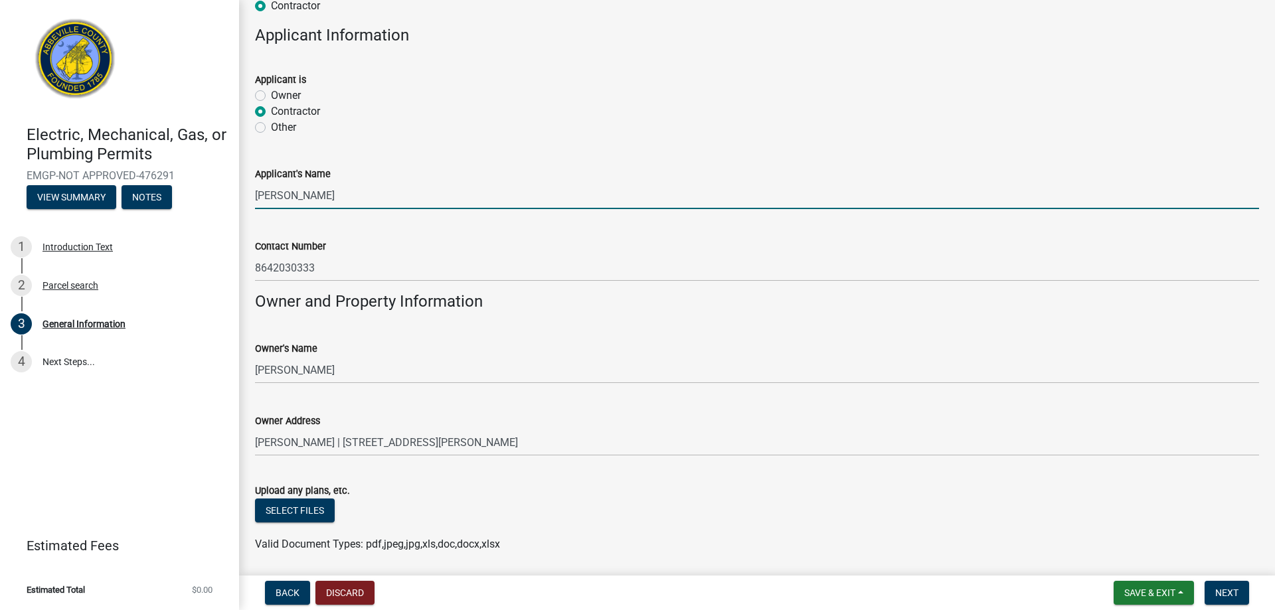
scroll to position [819, 0]
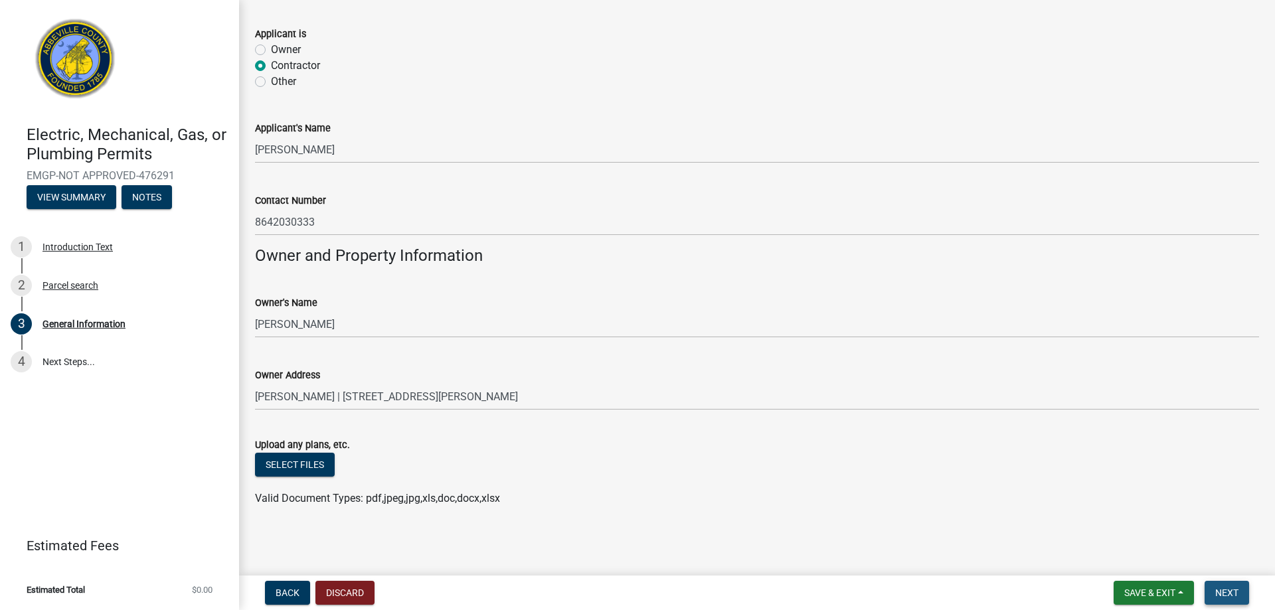
click at [1240, 594] on button "Next" at bounding box center [1226, 593] width 44 height 24
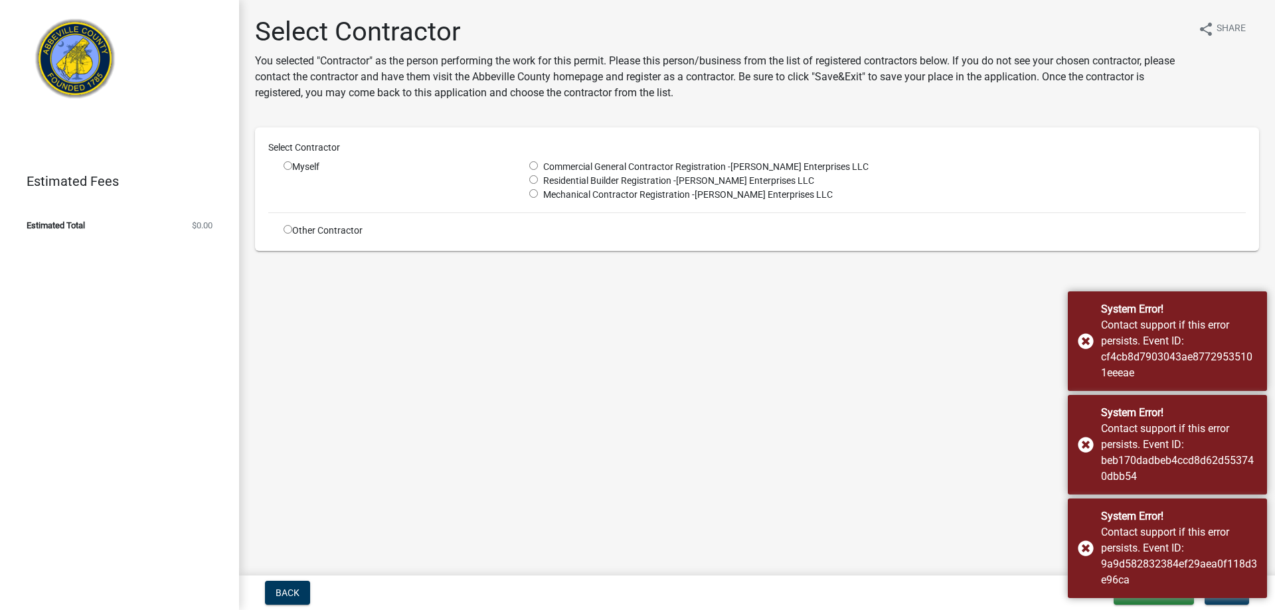
click at [288, 169] on input "radio" at bounding box center [288, 165] width 9 height 9
radio input "true"
click at [531, 193] on input "radio" at bounding box center [533, 193] width 9 height 9
radio input "true"
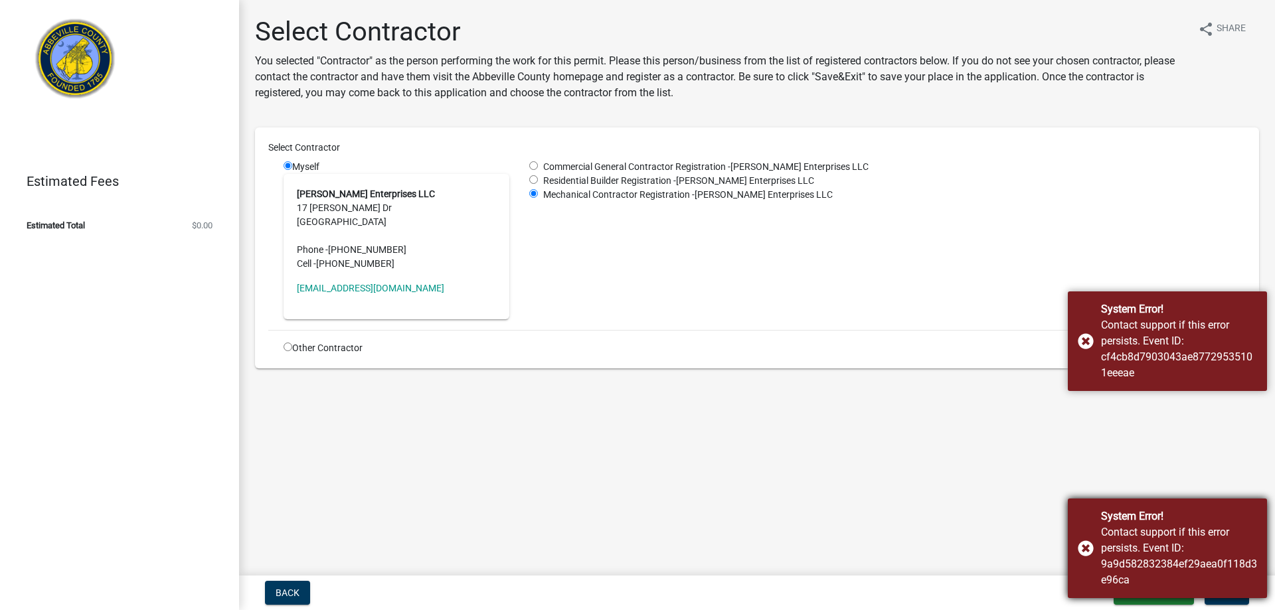
click at [1091, 546] on div "System Error! Contact support if this error persists. Event ID: 9a9d582832384ef…" at bounding box center [1167, 549] width 199 height 100
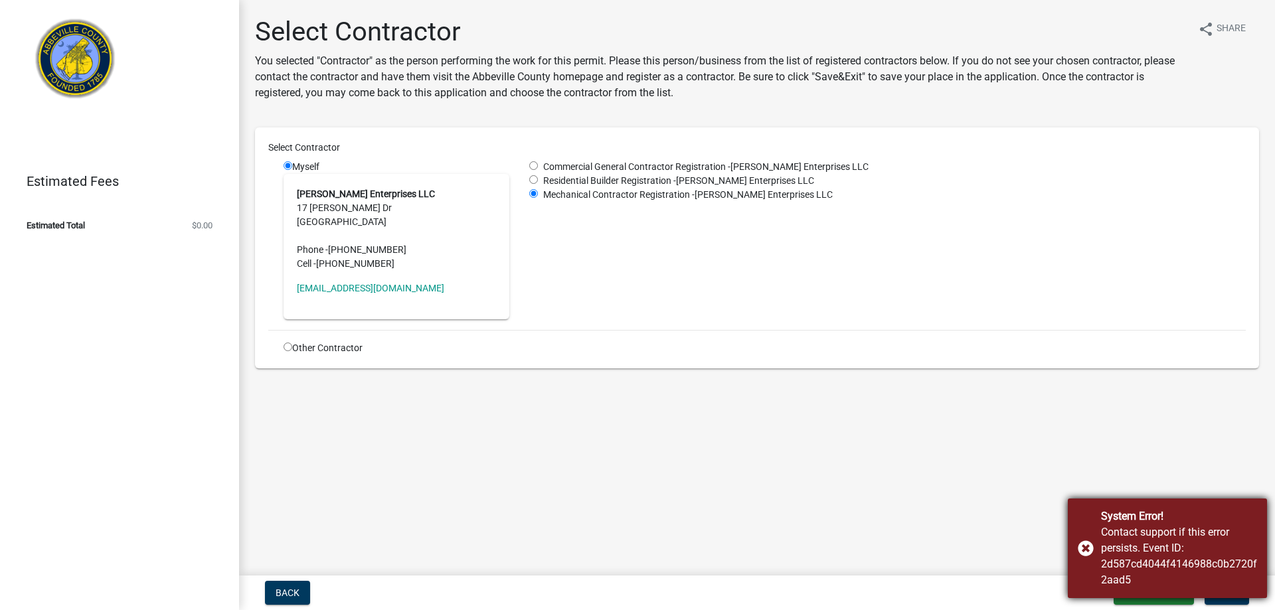
click at [1084, 550] on div "System Error! Contact support if this error persists. Event ID: 2d587cd4044f414…" at bounding box center [1167, 549] width 199 height 100
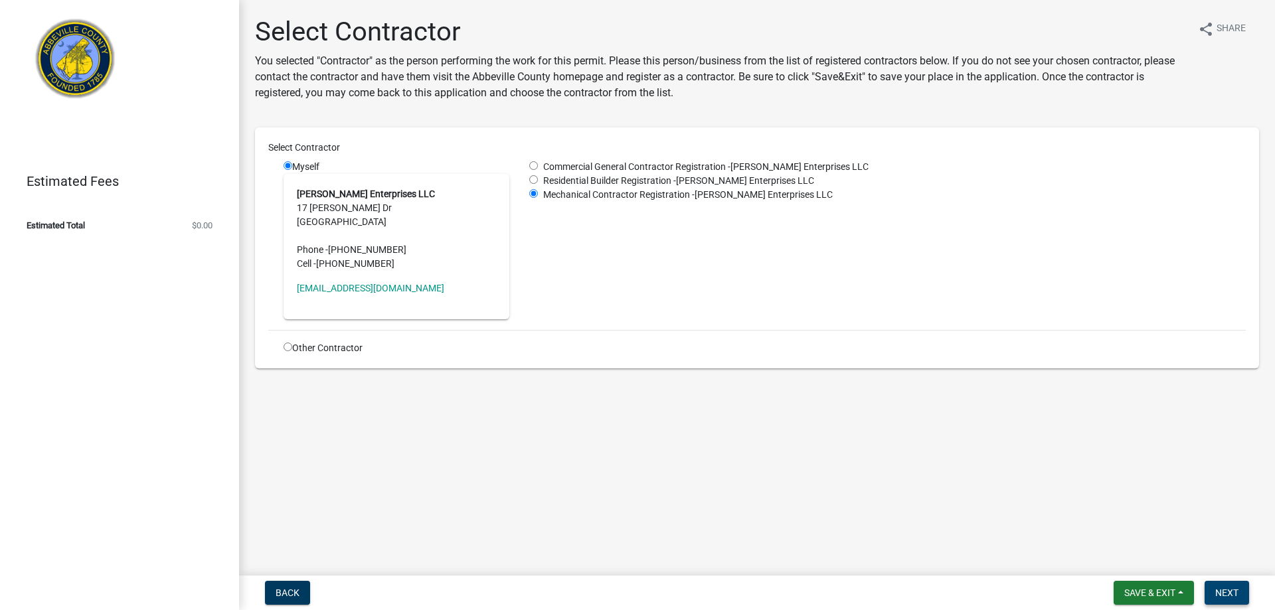
click at [1226, 596] on span "Next" at bounding box center [1226, 593] width 23 height 11
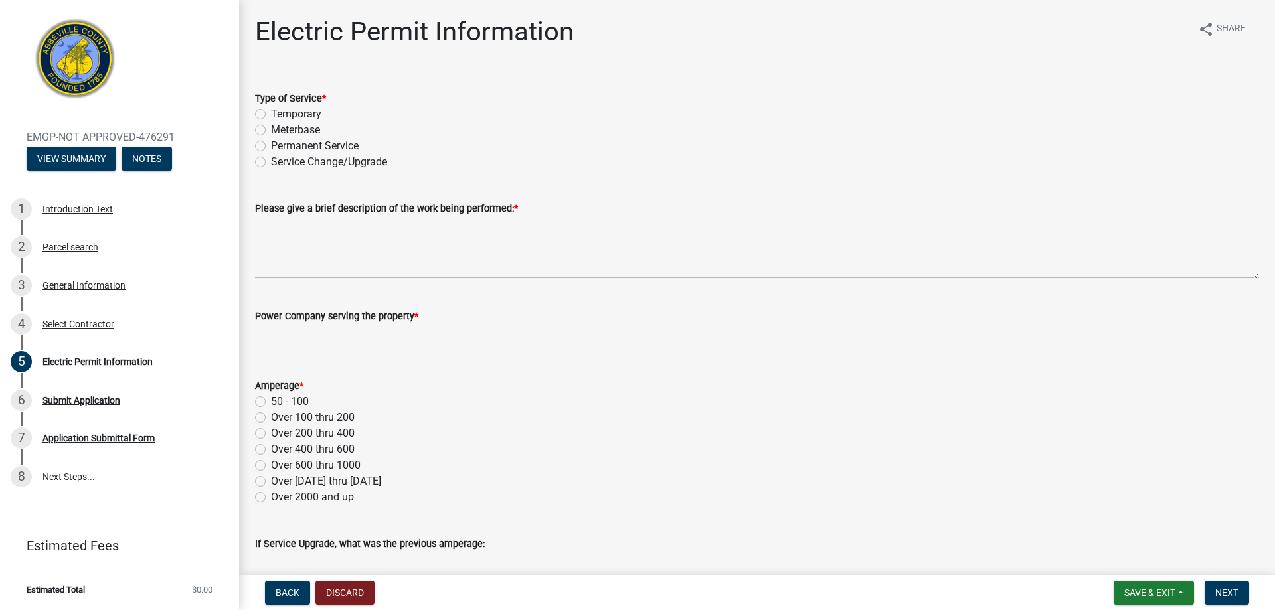
click at [271, 146] on label "Permanent Service" at bounding box center [315, 146] width 88 height 16
click at [271, 146] on input "Permanent Service" at bounding box center [275, 142] width 9 height 9
radio input "true"
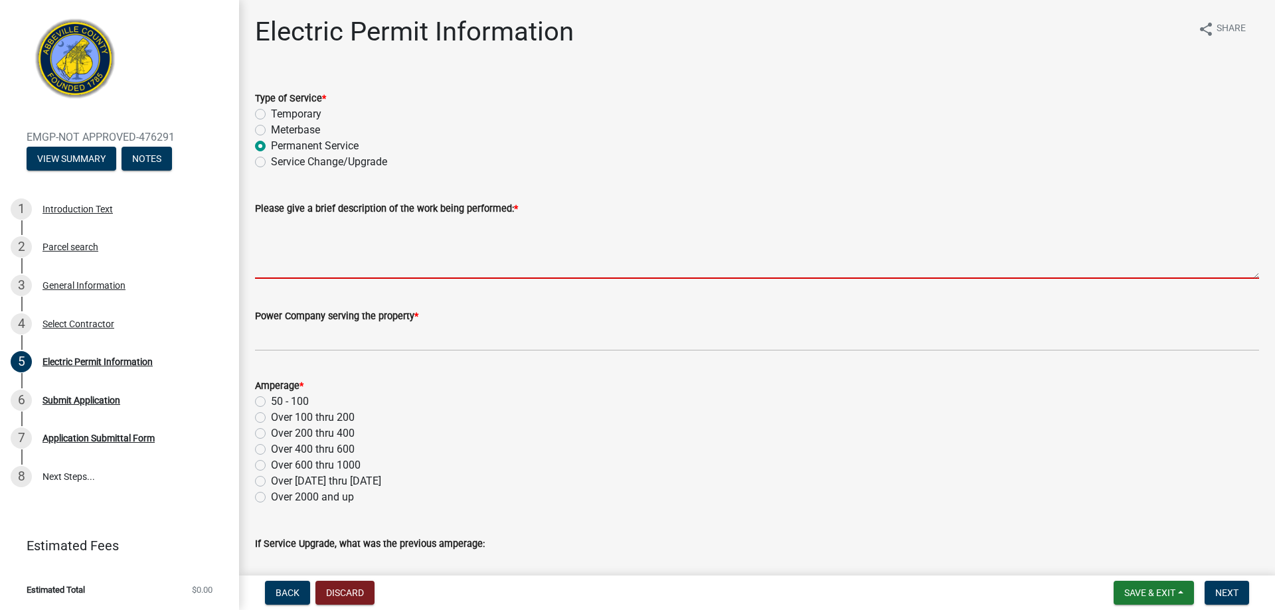
click at [328, 268] on textarea "Please give a brief description of the work being performed: *" at bounding box center [757, 247] width 1004 height 62
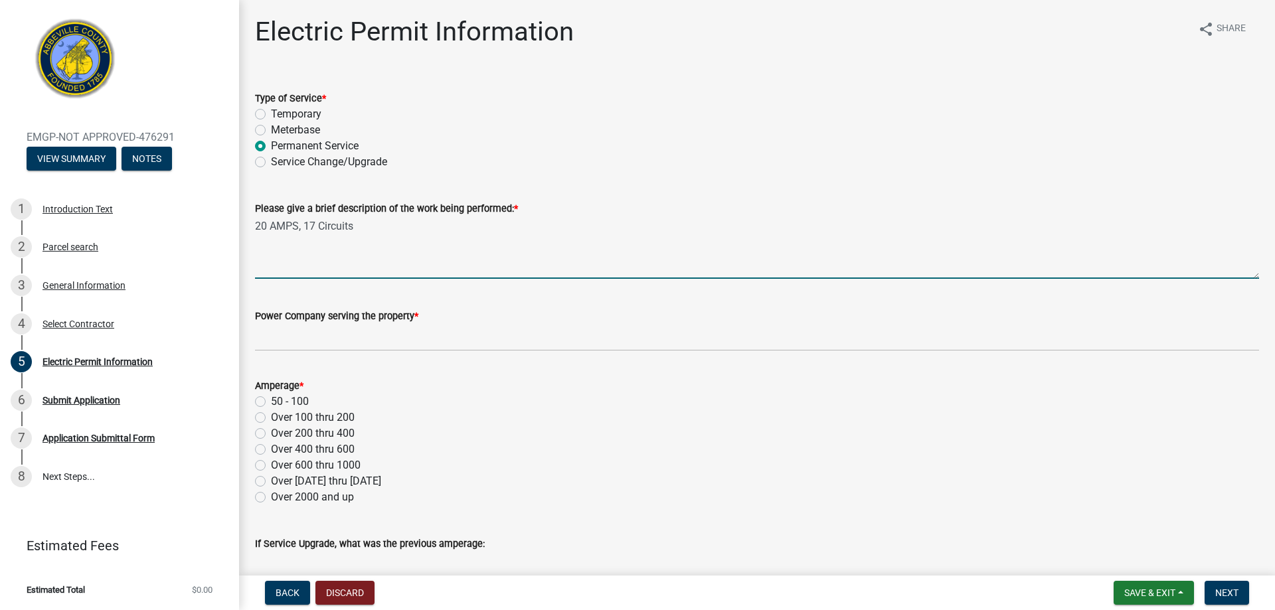
click at [268, 226] on textarea "20 AMPS, 17 Circuits" at bounding box center [757, 247] width 1004 height 62
type textarea "200 AMPS, 17 Circuits"
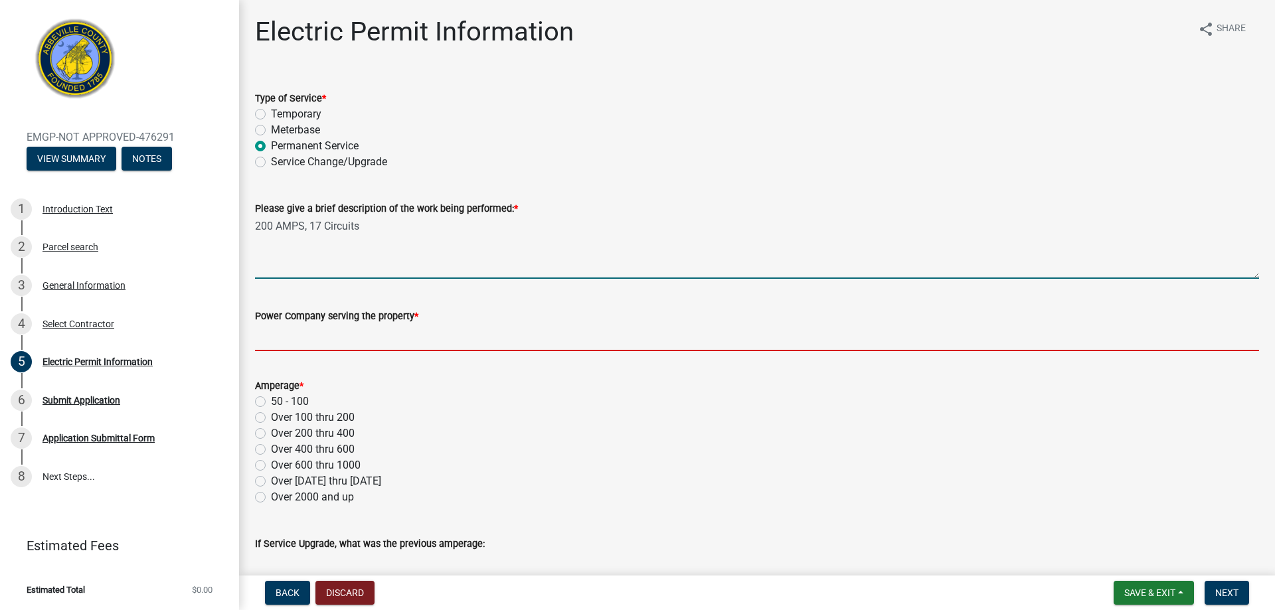
click at [311, 343] on input "Power Company serving the property *" at bounding box center [757, 337] width 1004 height 27
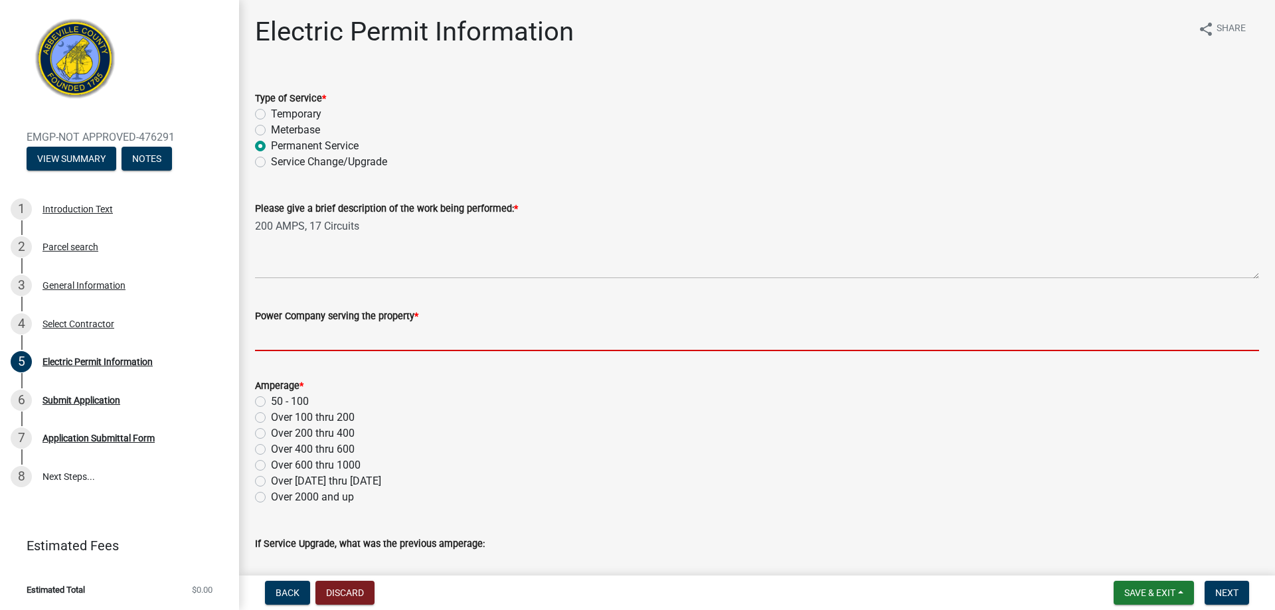
type input "Duke Energy"
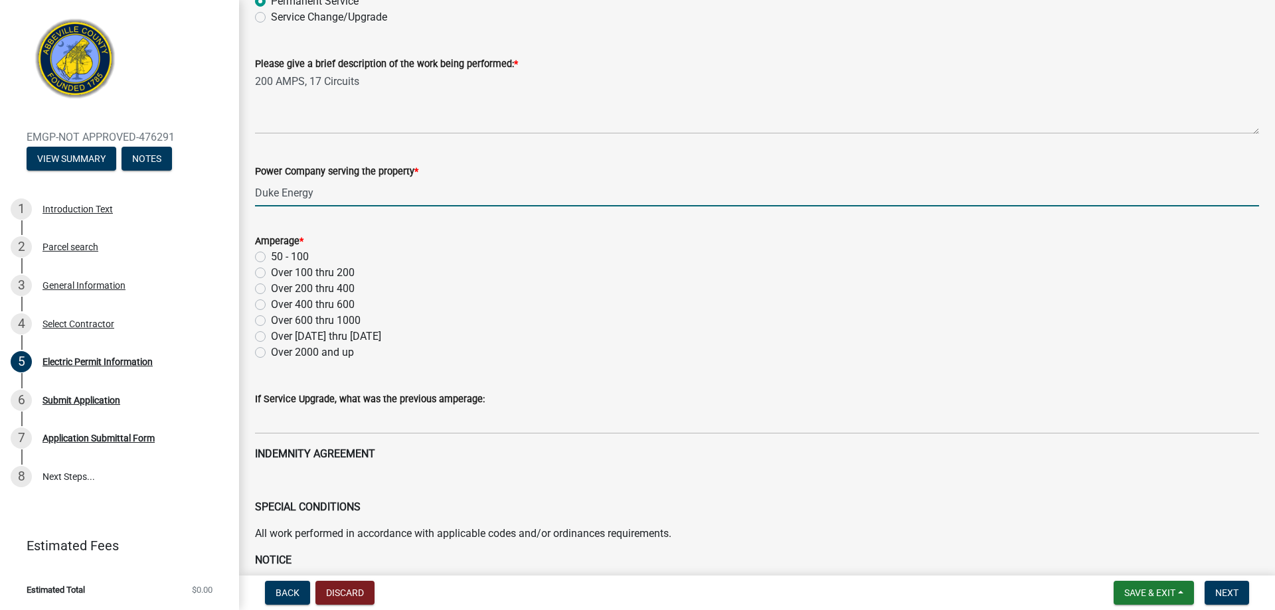
scroll to position [199, 0]
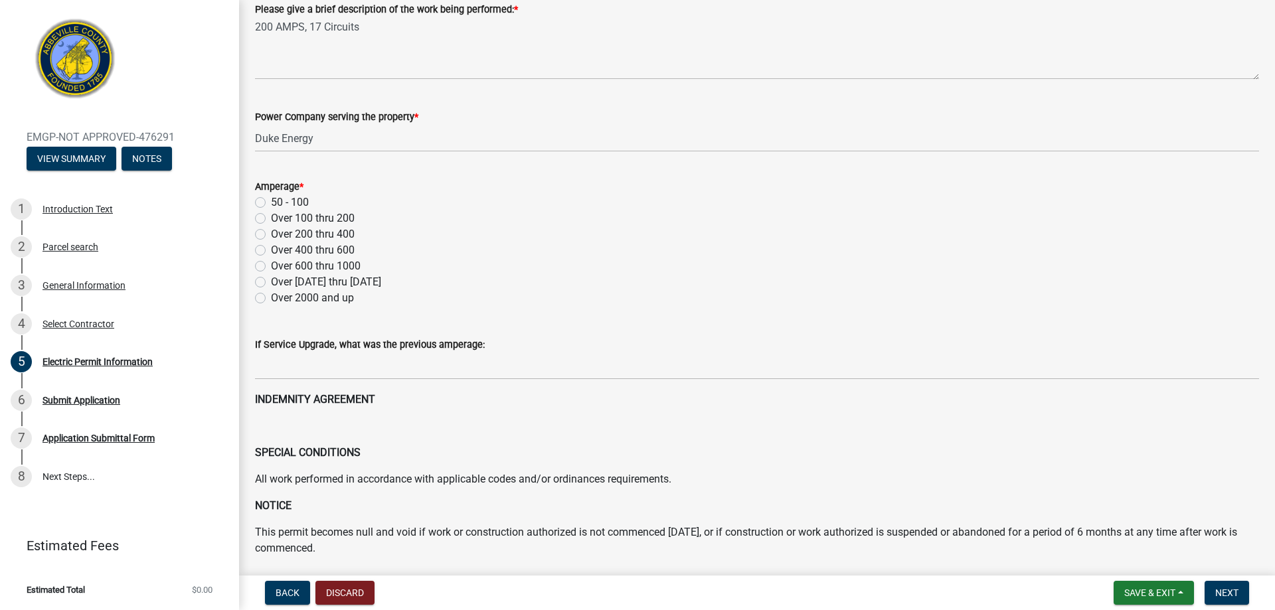
click at [271, 218] on label "Over 100 thru 200" at bounding box center [313, 218] width 84 height 16
click at [271, 218] on input "Over 100 thru 200" at bounding box center [275, 214] width 9 height 9
radio input "true"
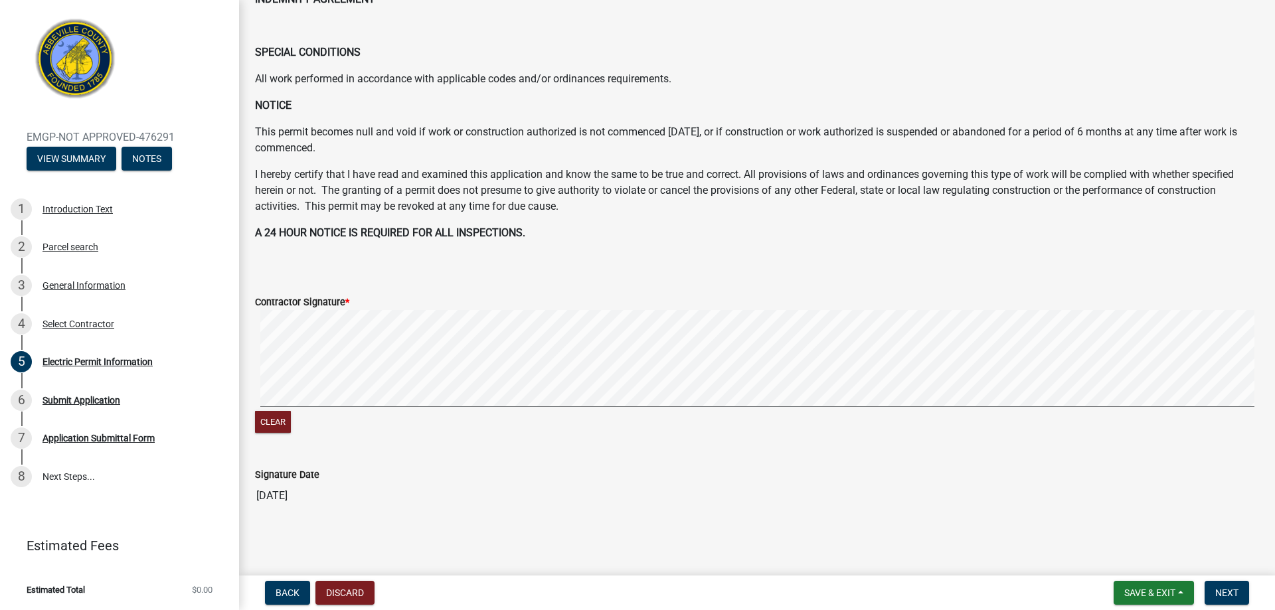
scroll to position [601, 0]
drag, startPoint x: 271, startPoint y: 422, endPoint x: 282, endPoint y: 408, distance: 18.5
click at [274, 421] on button "Clear" at bounding box center [273, 421] width 36 height 22
click at [278, 420] on button "Clear" at bounding box center [273, 421] width 36 height 22
click at [1228, 591] on span "Next" at bounding box center [1226, 593] width 23 height 11
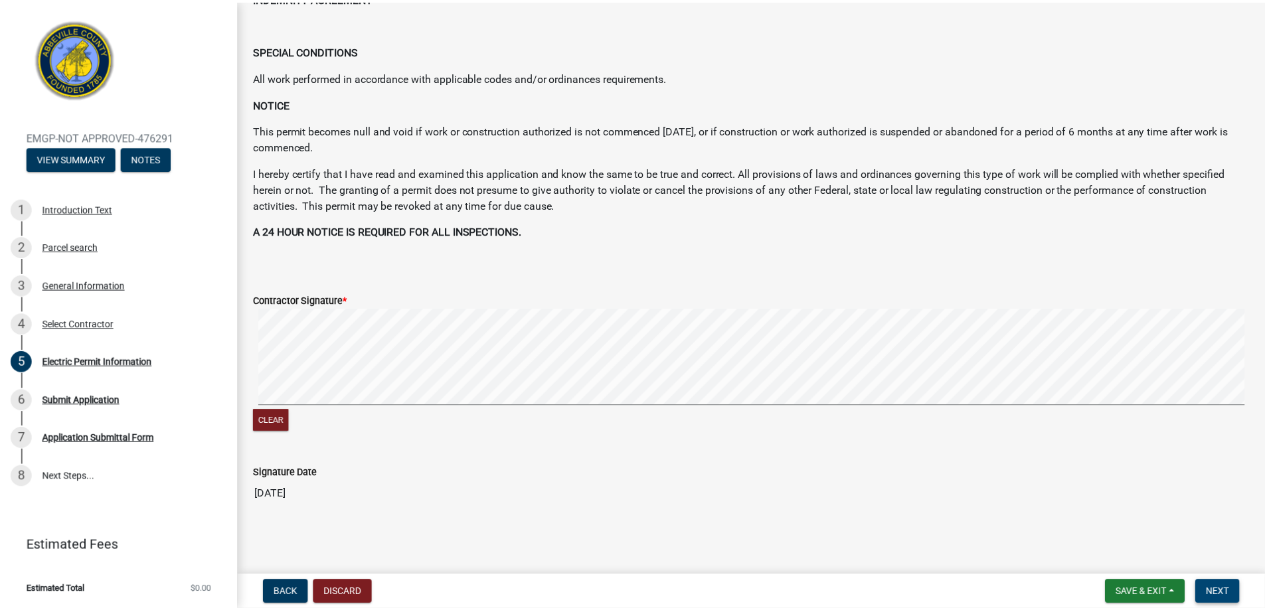
scroll to position [0, 0]
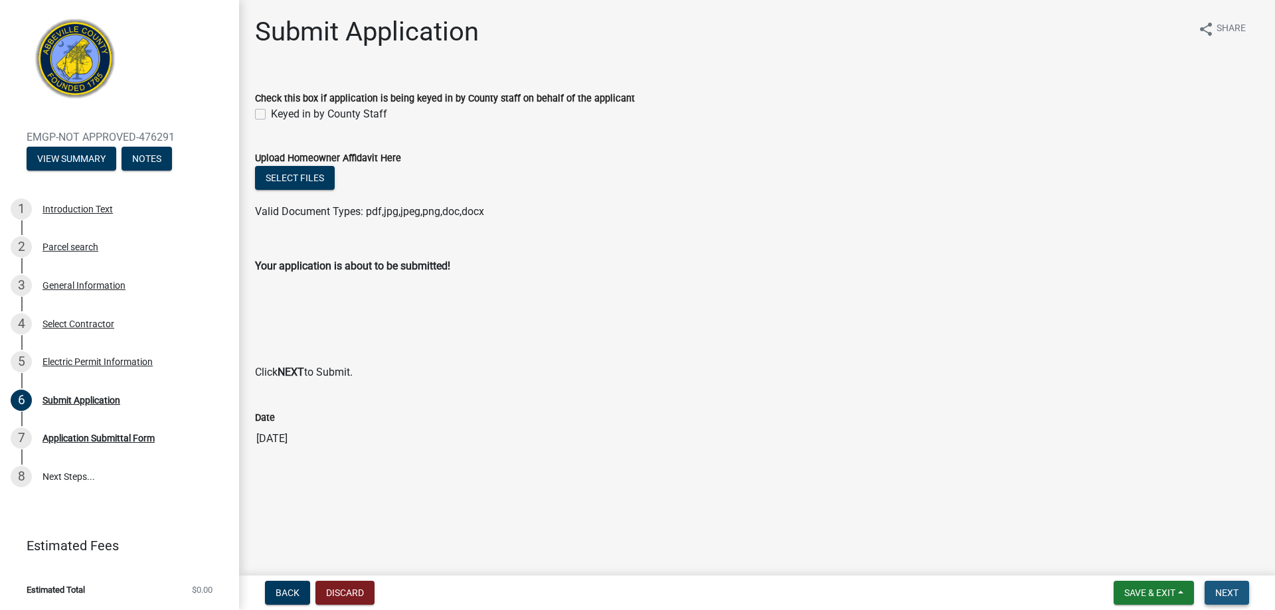
click at [1236, 600] on button "Next" at bounding box center [1226, 593] width 44 height 24
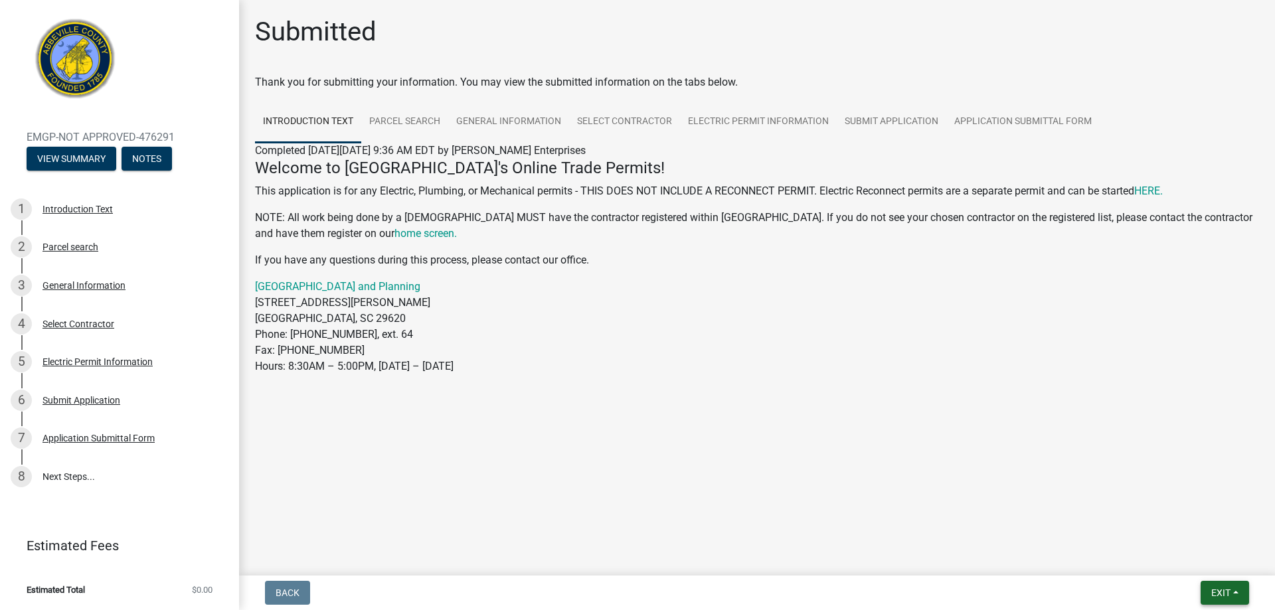
click at [1220, 588] on span "Exit" at bounding box center [1220, 593] width 19 height 11
click at [1189, 564] on button "Save & Exit" at bounding box center [1196, 558] width 106 height 32
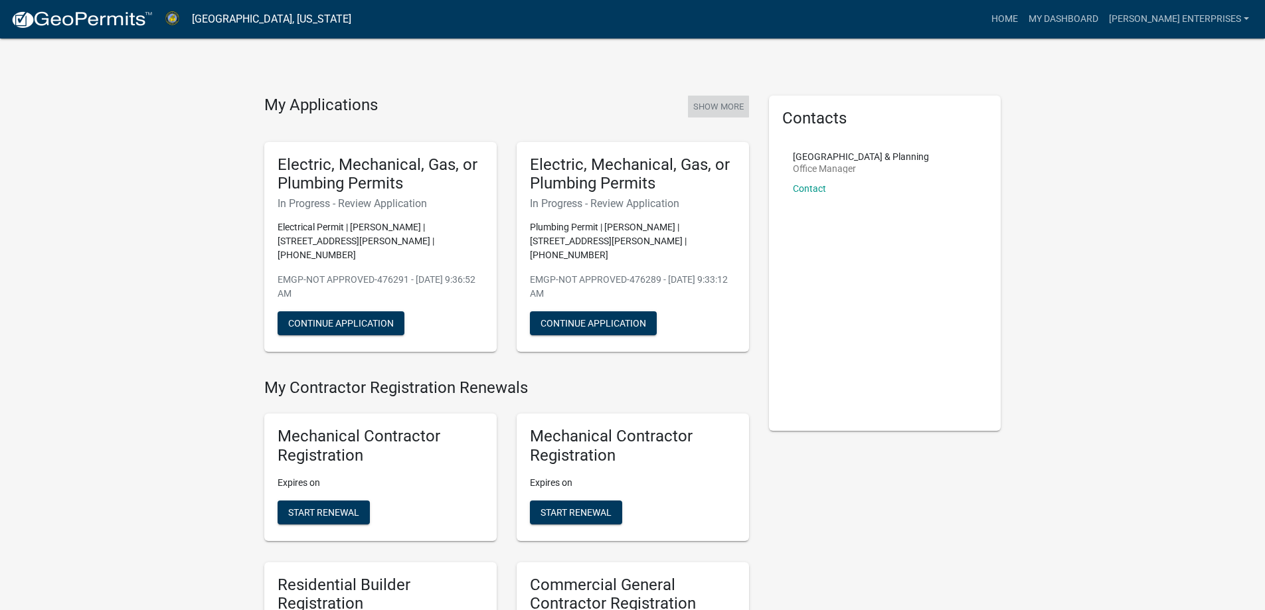
click at [716, 106] on button "Show More" at bounding box center [718, 107] width 61 height 22
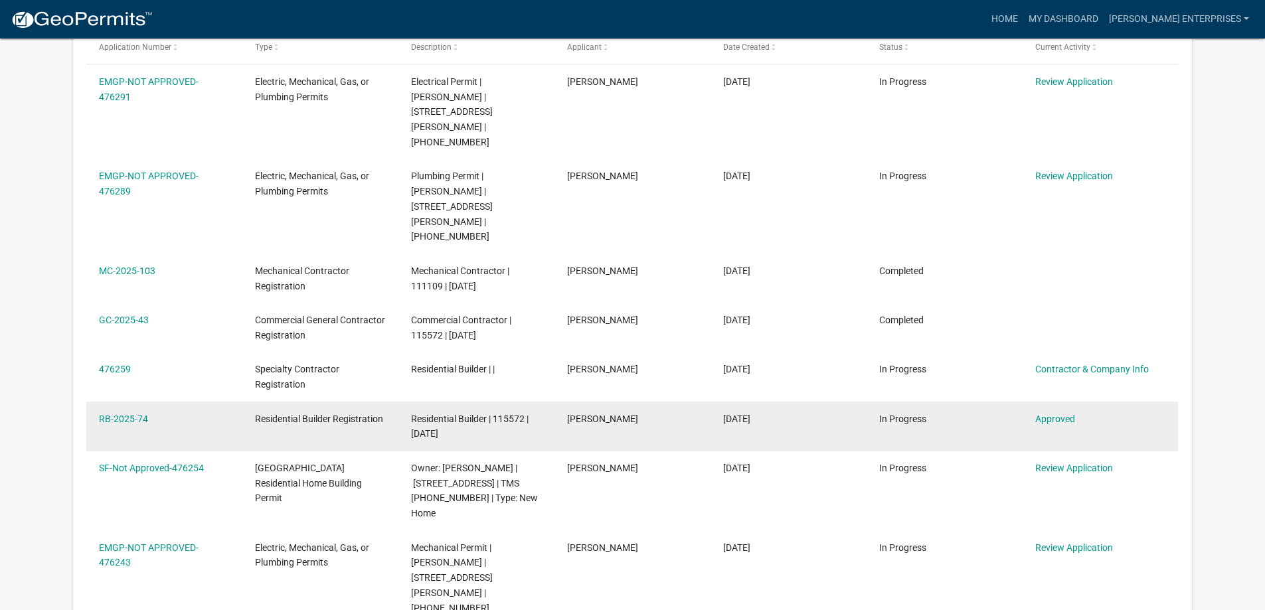
scroll to position [266, 0]
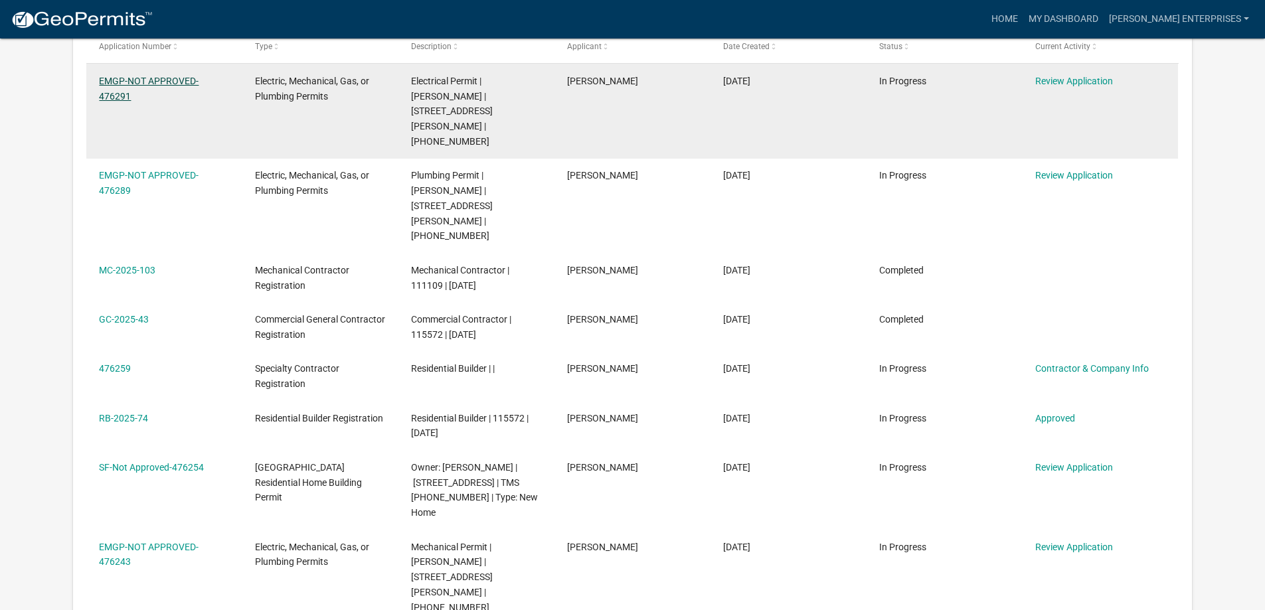
click at [163, 83] on link "EMGP-NOT APPROVED-476291" at bounding box center [149, 89] width 100 height 26
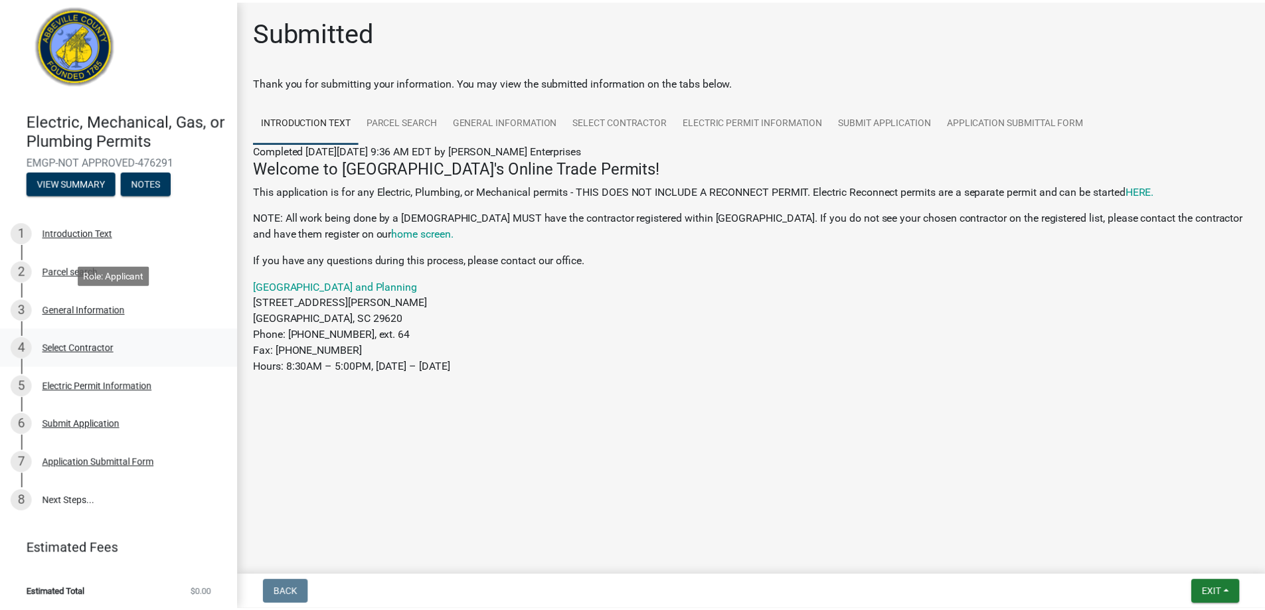
scroll to position [17, 0]
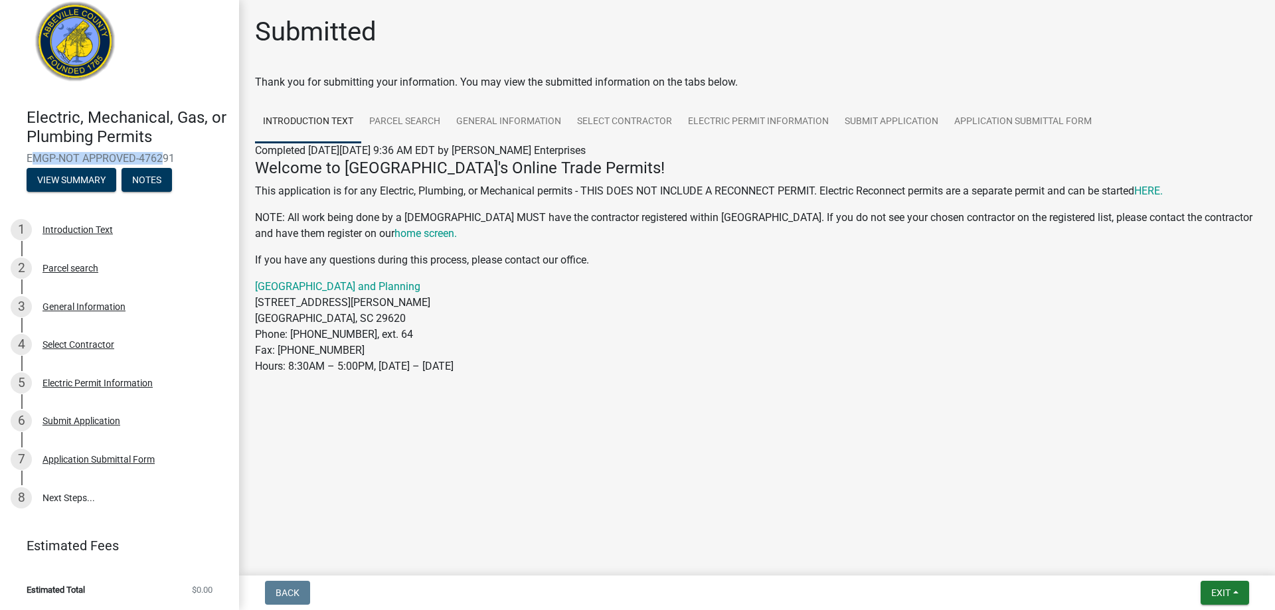
drag, startPoint x: 21, startPoint y: 158, endPoint x: 159, endPoint y: 163, distance: 137.5
click at [159, 163] on div "Electric, Mechanical, Gas, or Plumbing Permits EMGP-NOT APPROVED-476291 View Su…" at bounding box center [120, 147] width 218 height 98
click at [92, 153] on span "EMGP-NOT APPROVED-476291" at bounding box center [120, 158] width 186 height 13
click at [385, 120] on link "Parcel search" at bounding box center [404, 122] width 87 height 42
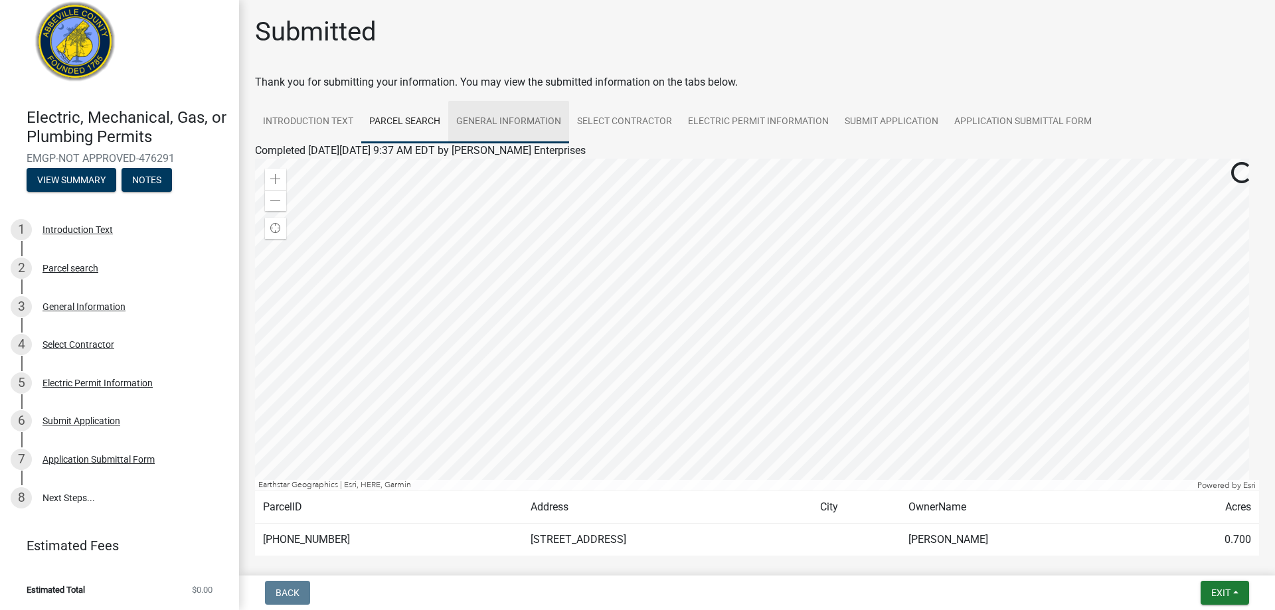
click at [544, 117] on link "General Information" at bounding box center [508, 122] width 121 height 42
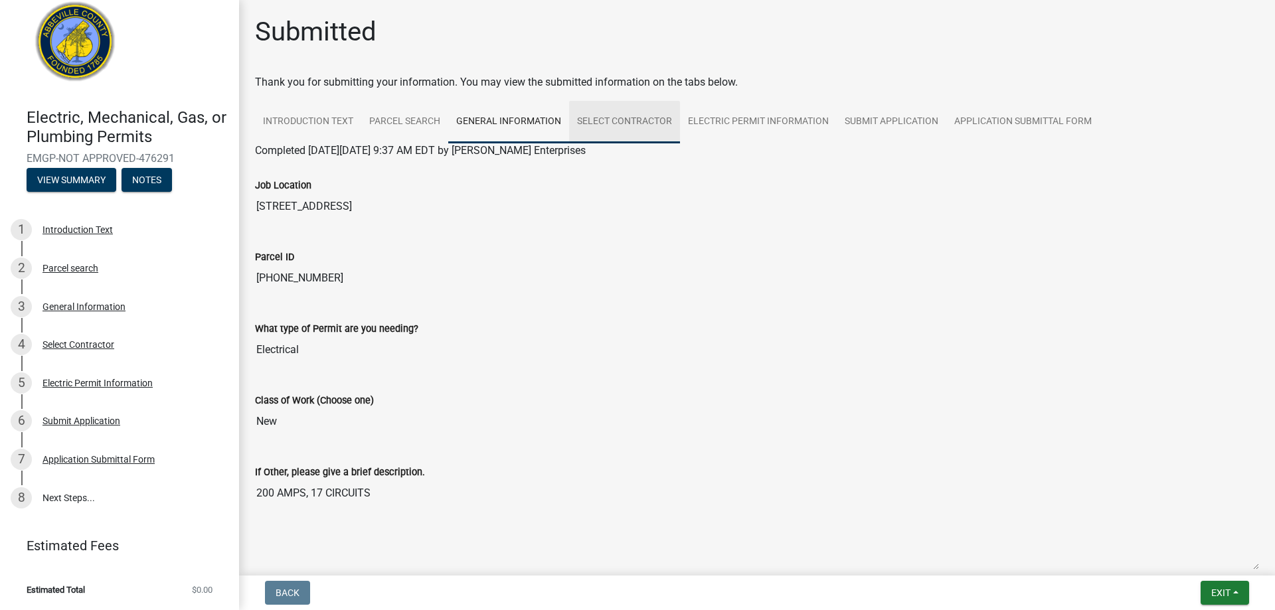
click at [635, 127] on link "Select Contractor" at bounding box center [624, 122] width 111 height 42
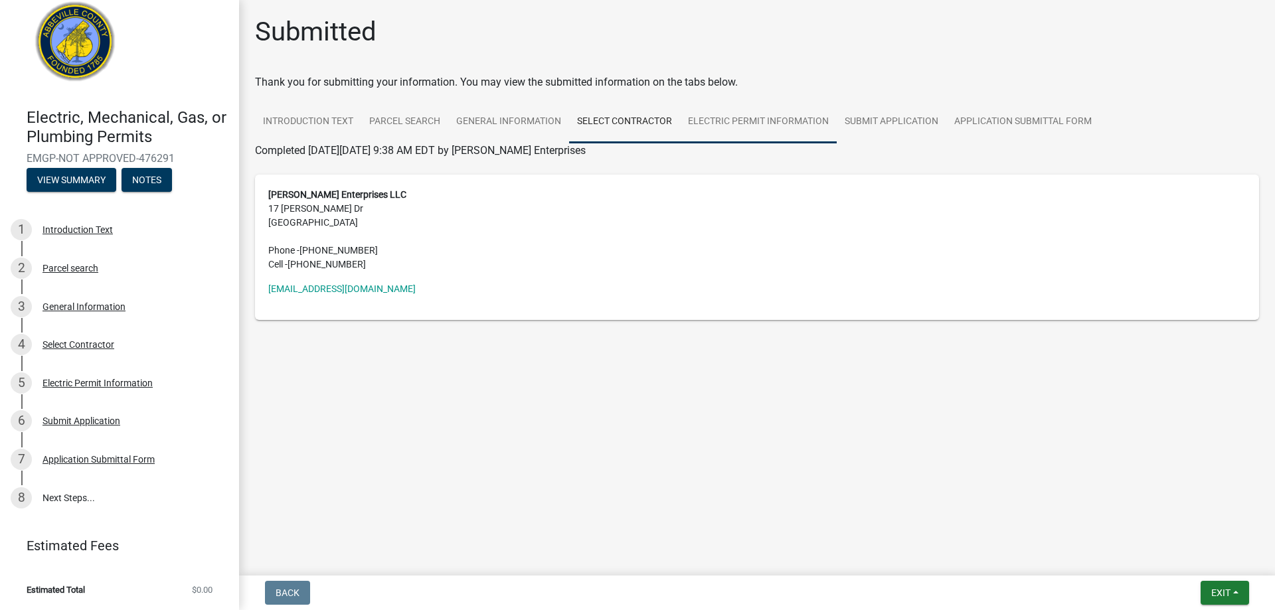
click at [723, 123] on link "Electric Permit Information" at bounding box center [758, 122] width 157 height 42
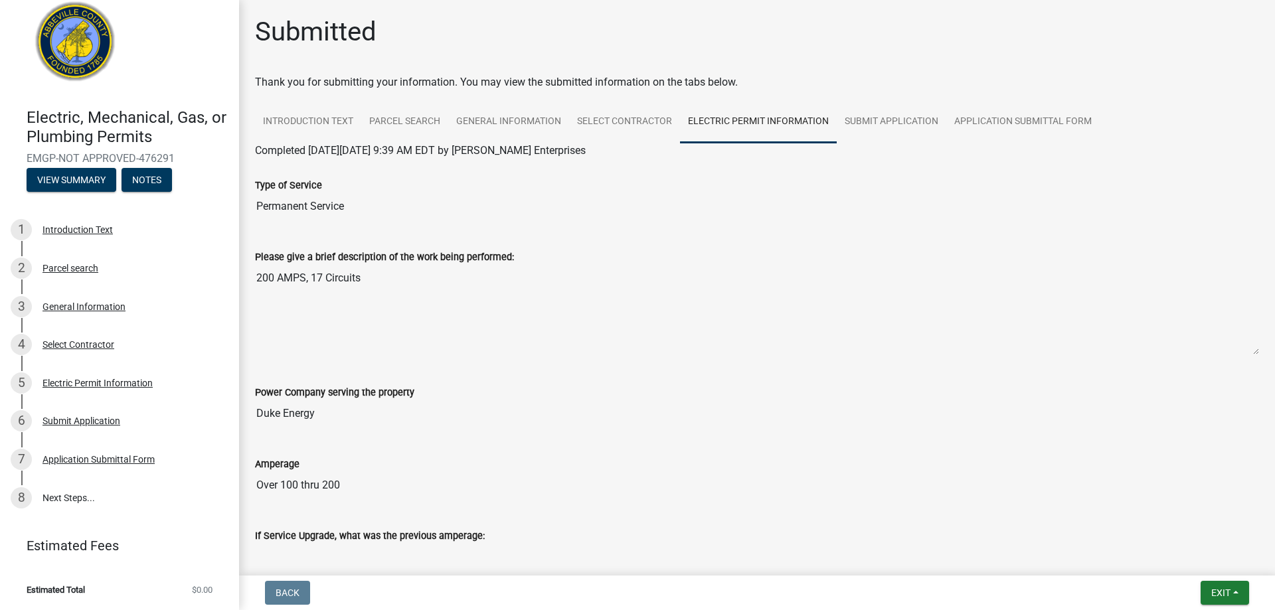
click at [801, 122] on link "Electric Permit Information" at bounding box center [758, 122] width 157 height 42
click at [892, 121] on link "Submit Application" at bounding box center [892, 122] width 110 height 42
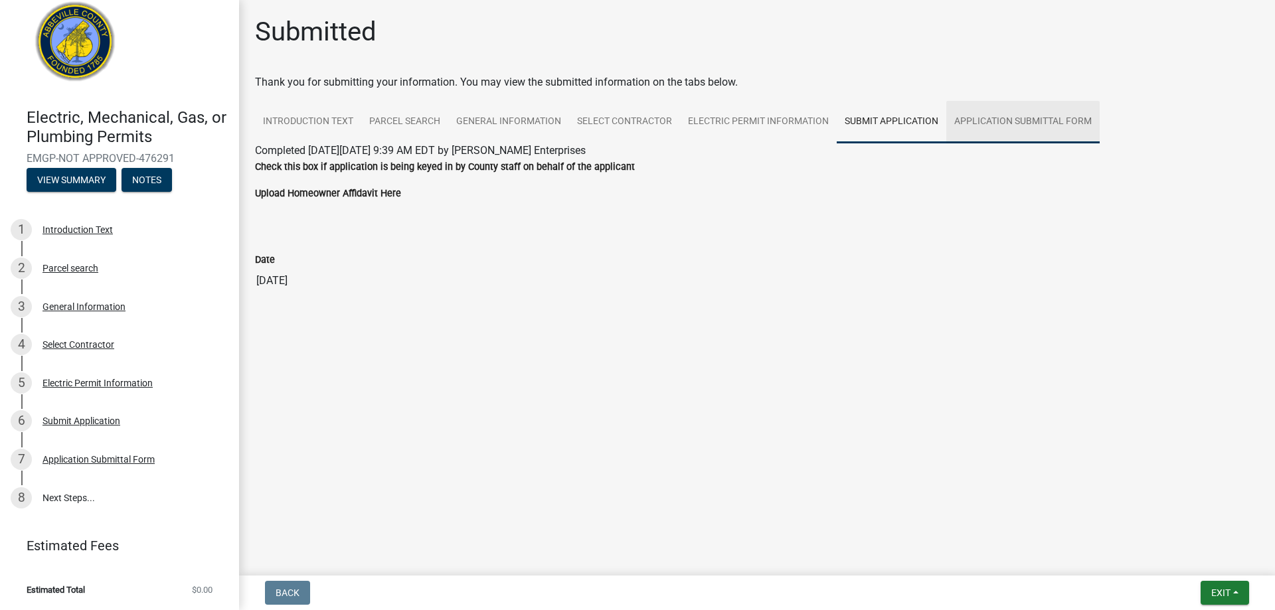
click at [1008, 117] on link "Application Submittal Form" at bounding box center [1022, 122] width 153 height 42
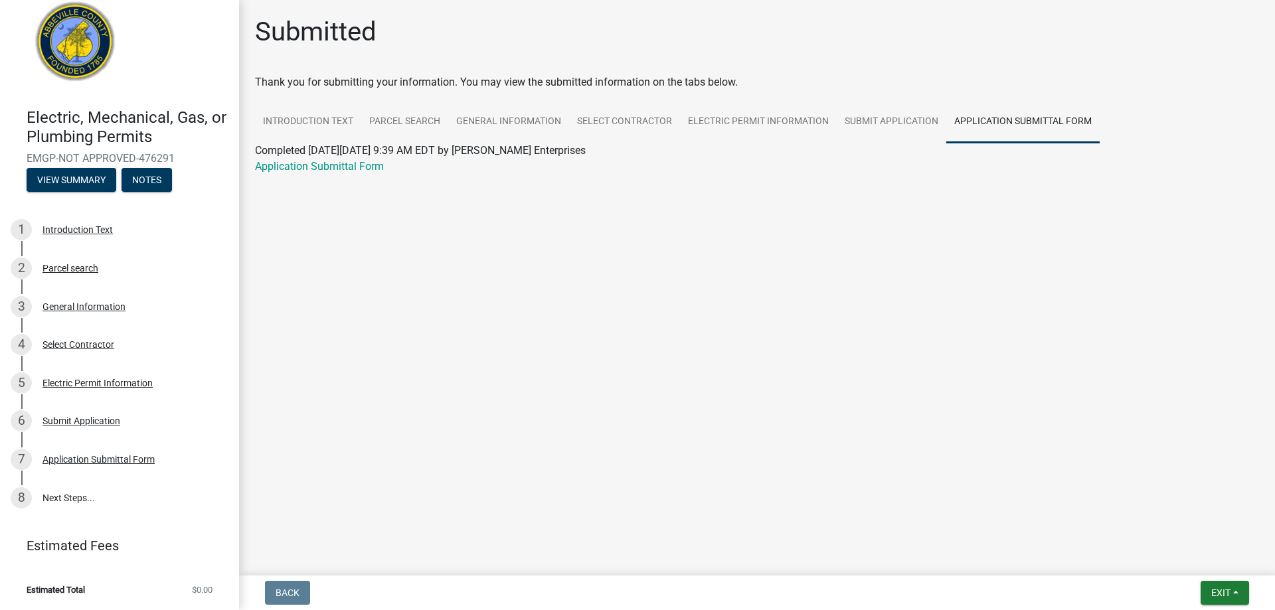
click at [46, 44] on img at bounding box center [76, 46] width 98 height 98
click at [1223, 594] on span "Exit" at bounding box center [1220, 593] width 19 height 11
click at [1206, 564] on button "Save & Exit" at bounding box center [1196, 558] width 106 height 32
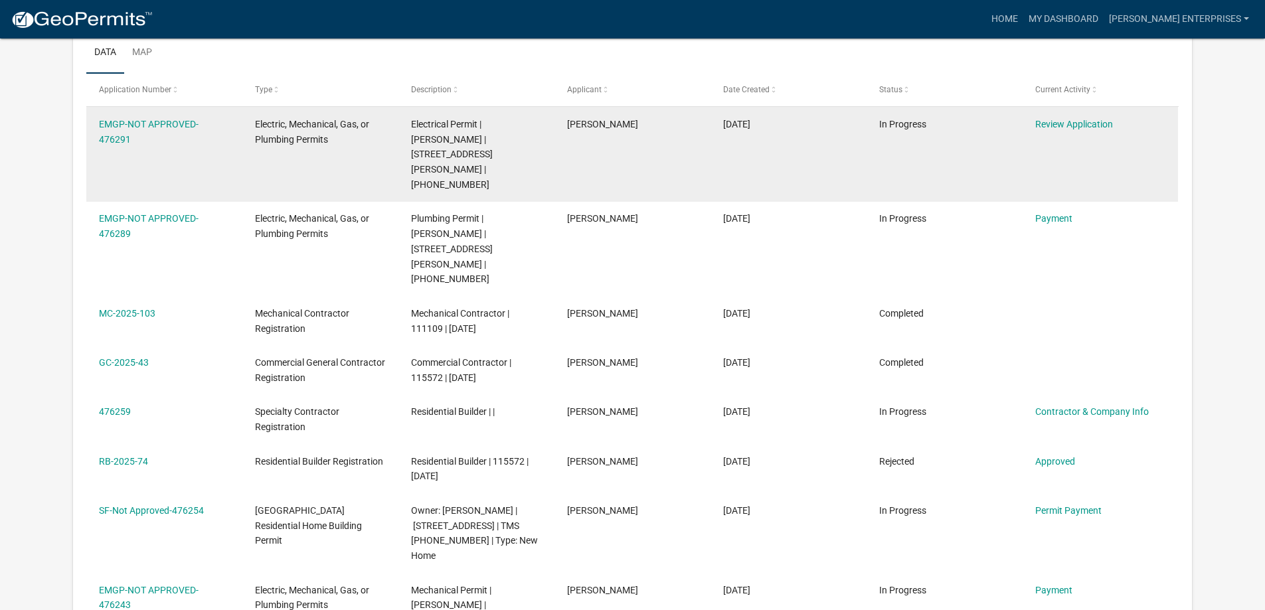
scroll to position [199, 0]
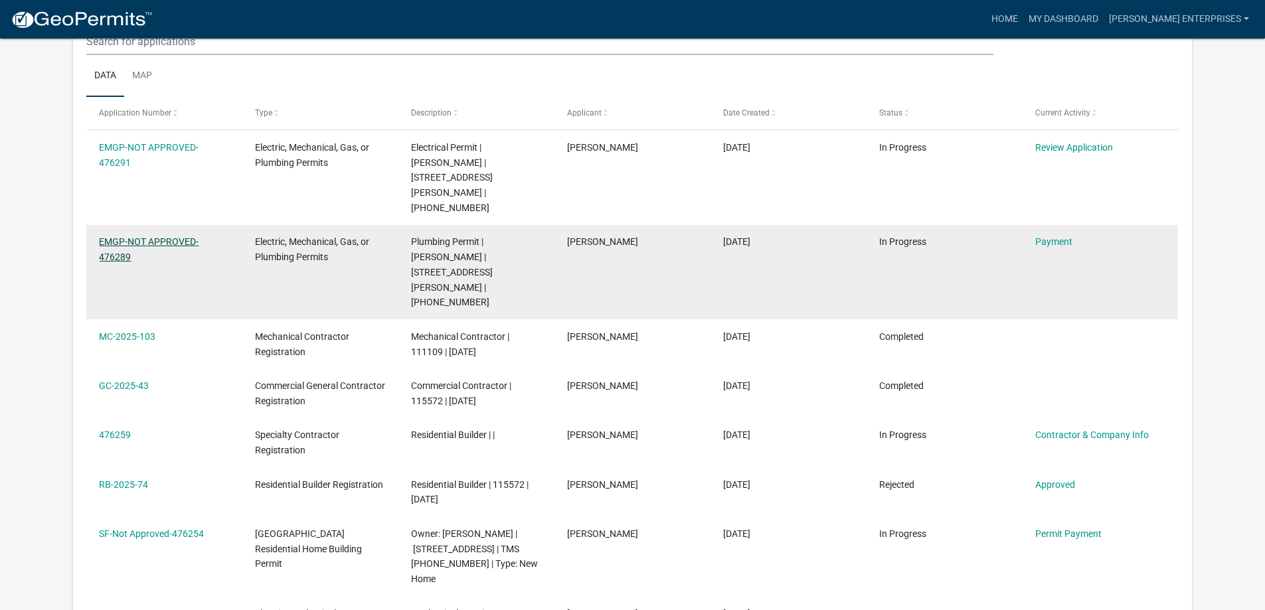
click at [168, 236] on link "EMGP-NOT APPROVED-476289" at bounding box center [149, 249] width 100 height 26
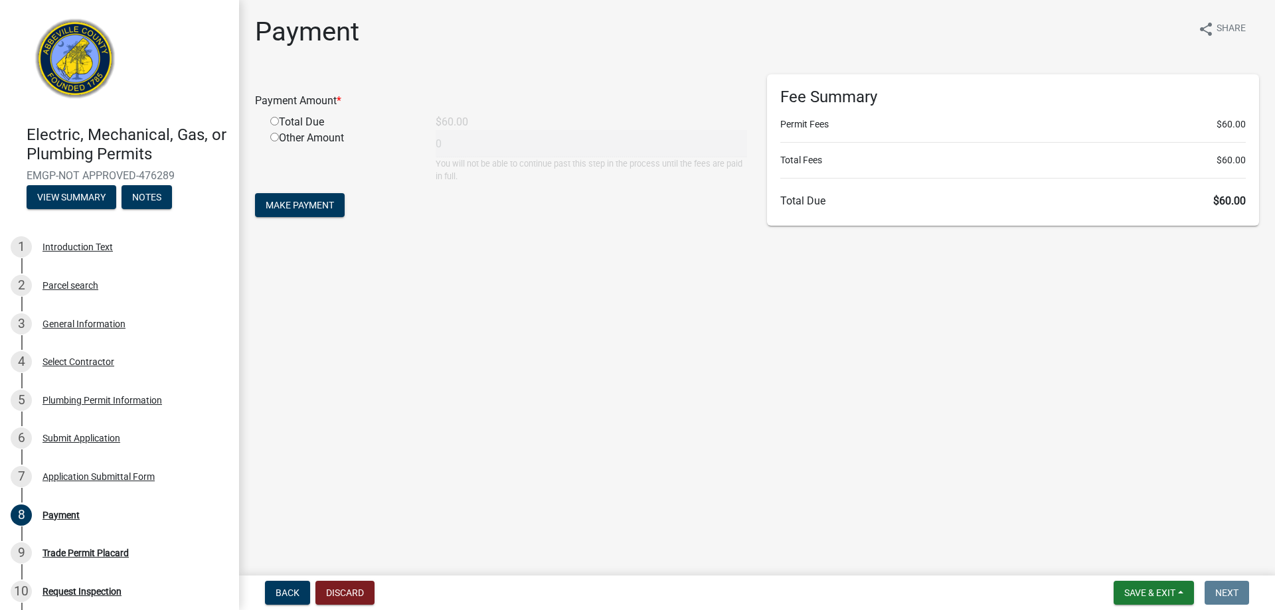
click at [272, 120] on input "radio" at bounding box center [274, 121] width 9 height 9
radio input "true"
type input "60"
click at [279, 198] on button "Make Payment" at bounding box center [300, 205] width 90 height 24
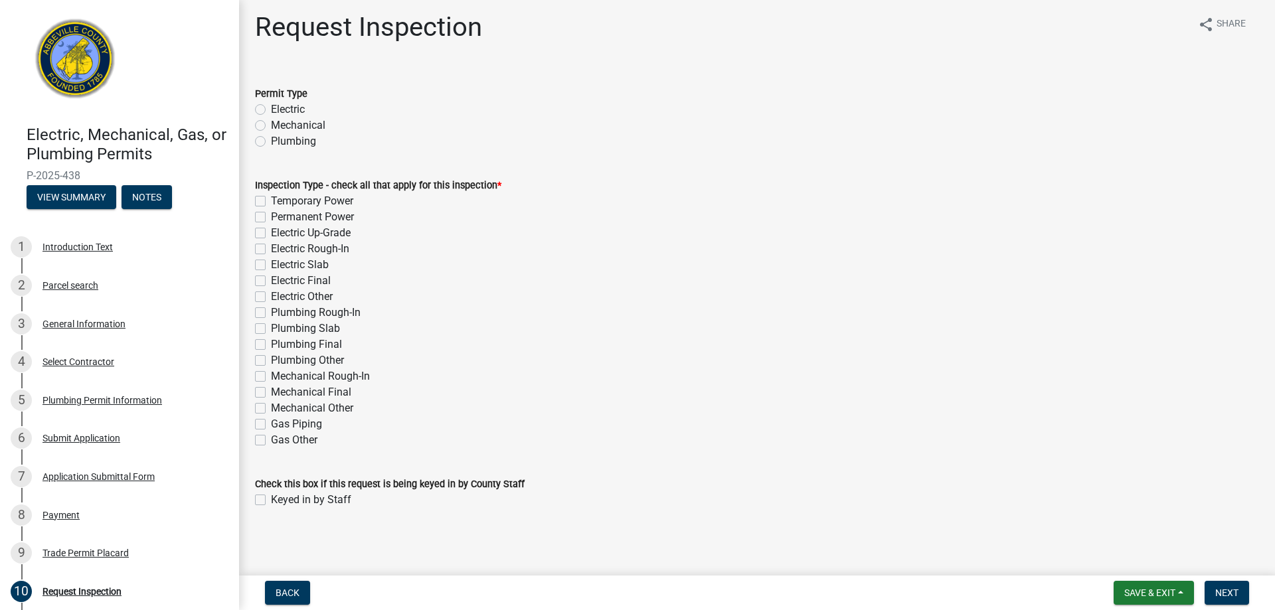
scroll to position [6, 0]
click at [1158, 593] on span "Save & Exit" at bounding box center [1149, 593] width 51 height 11
click at [1151, 557] on button "Save & Exit" at bounding box center [1141, 558] width 106 height 32
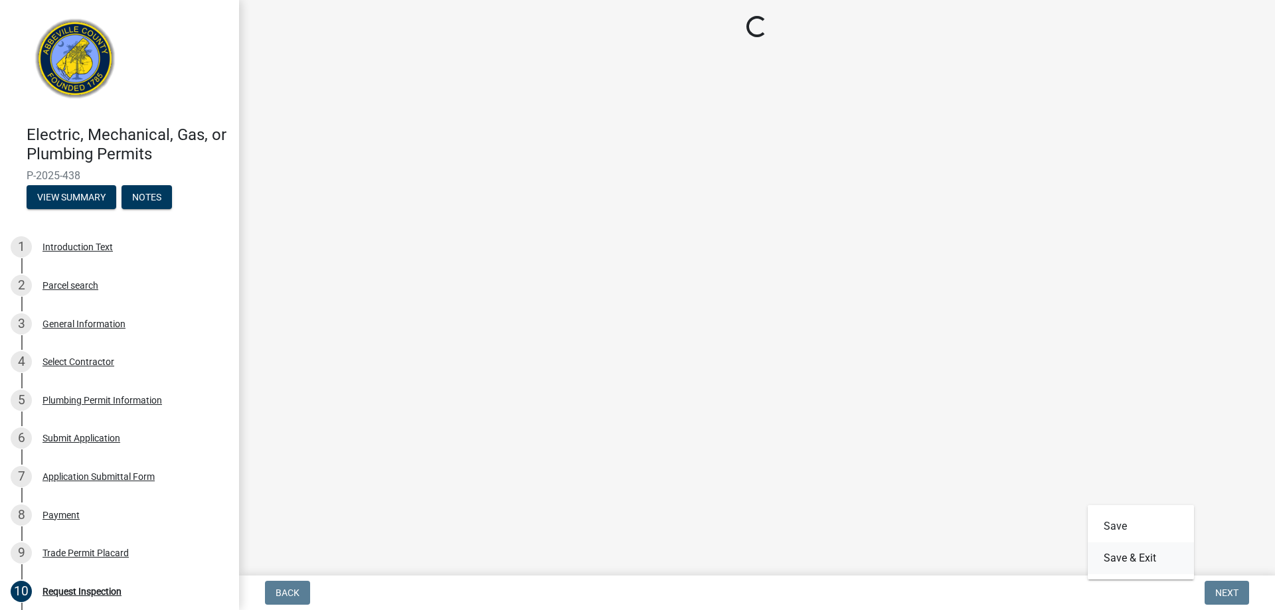
scroll to position [0, 0]
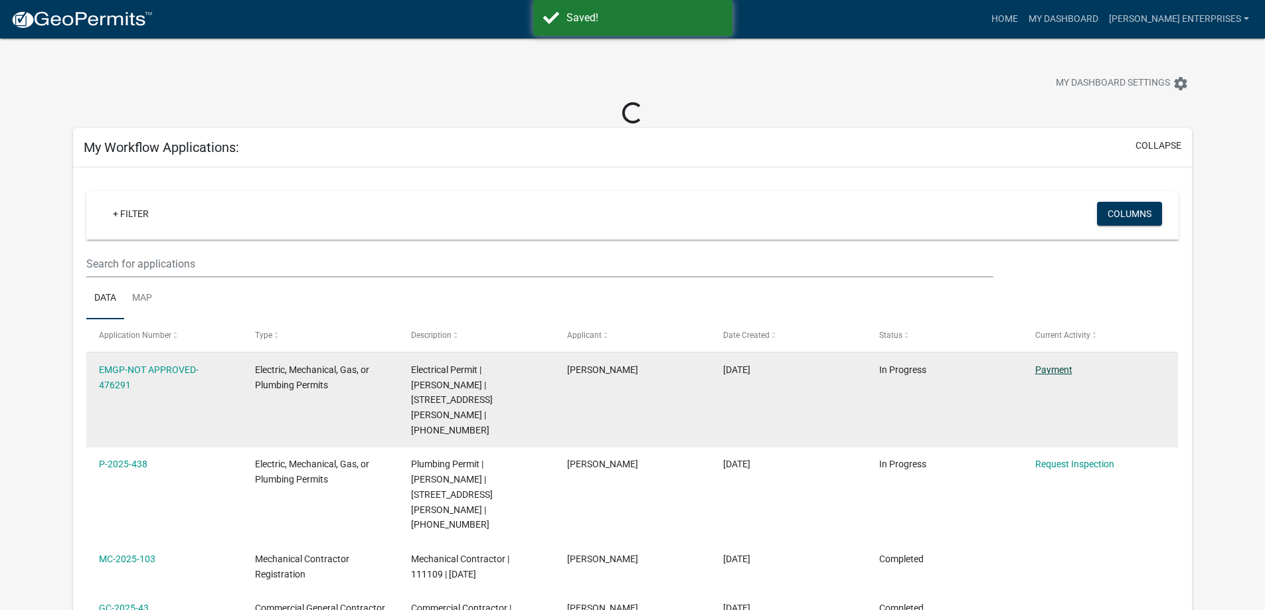
click at [1054, 369] on link "Payment" at bounding box center [1053, 370] width 37 height 11
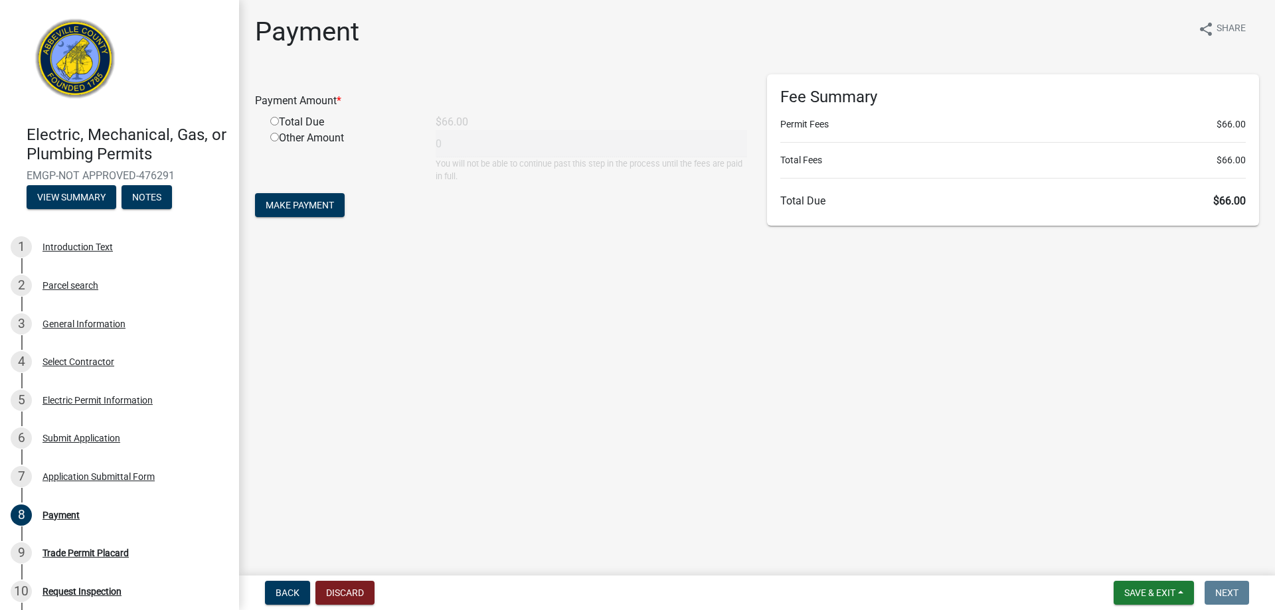
click at [276, 123] on input "radio" at bounding box center [274, 121] width 9 height 9
radio input "true"
type input "66"
click at [321, 193] on form "Payment Amount * Total Due $66.00 Other Amount 66 You will not be able to conti…" at bounding box center [501, 147] width 492 height 146
click at [319, 197] on button "Make Payment" at bounding box center [300, 205] width 90 height 24
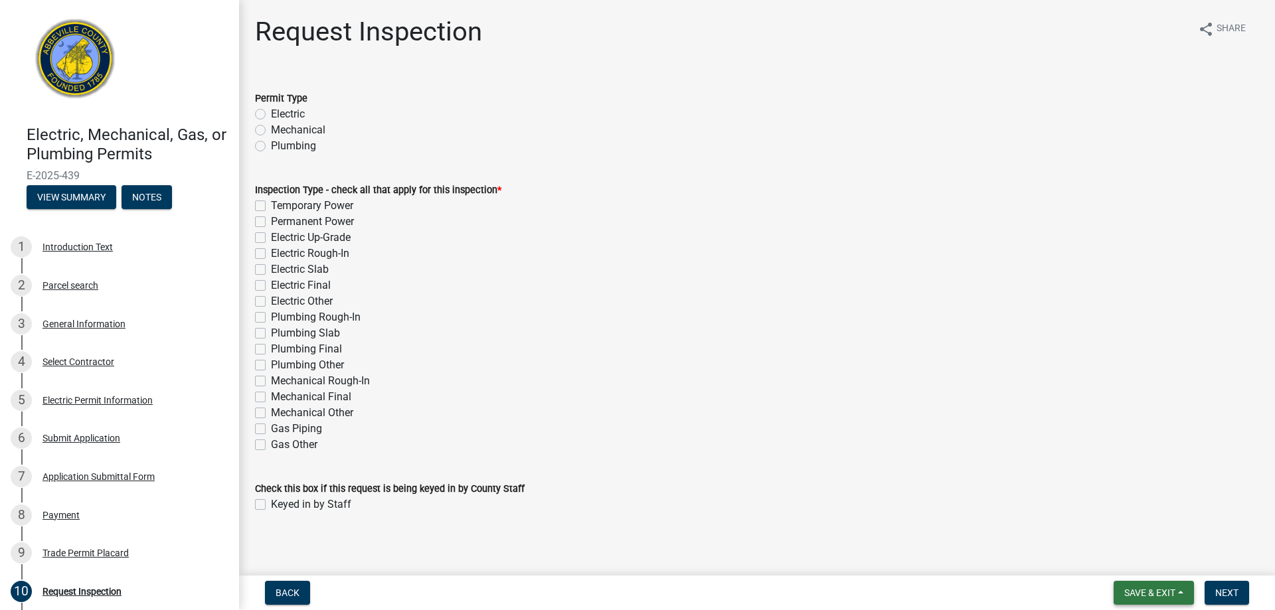
click at [1157, 592] on span "Save & Exit" at bounding box center [1149, 593] width 51 height 11
click at [1127, 555] on button "Save & Exit" at bounding box center [1141, 558] width 106 height 32
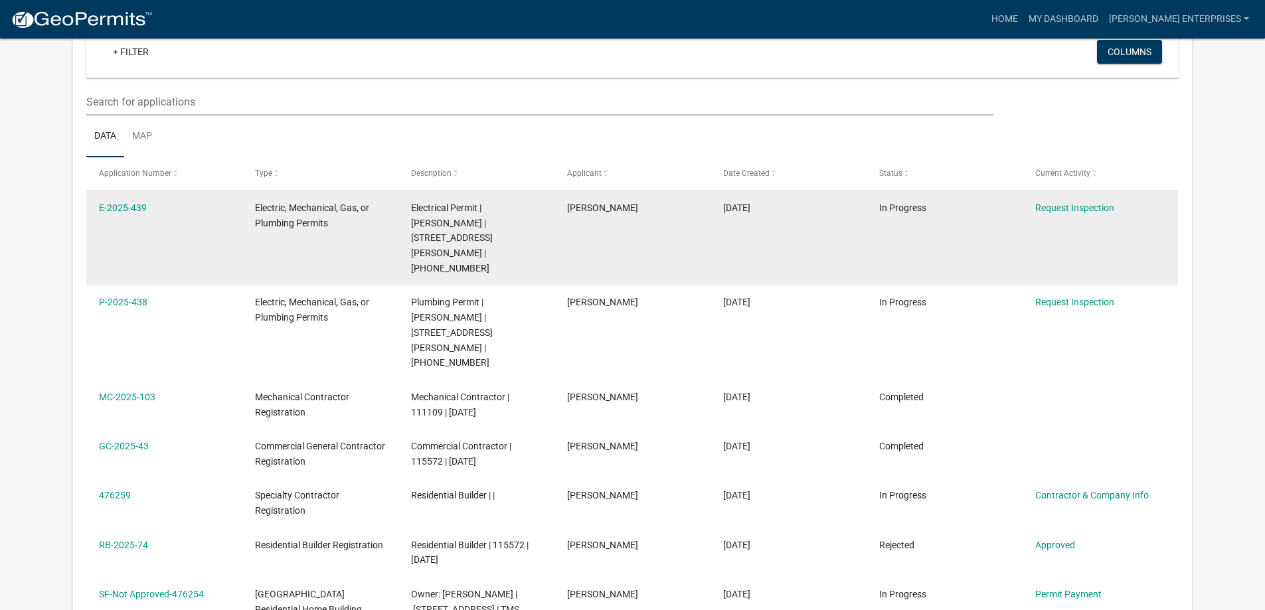
scroll to position [199, 0]
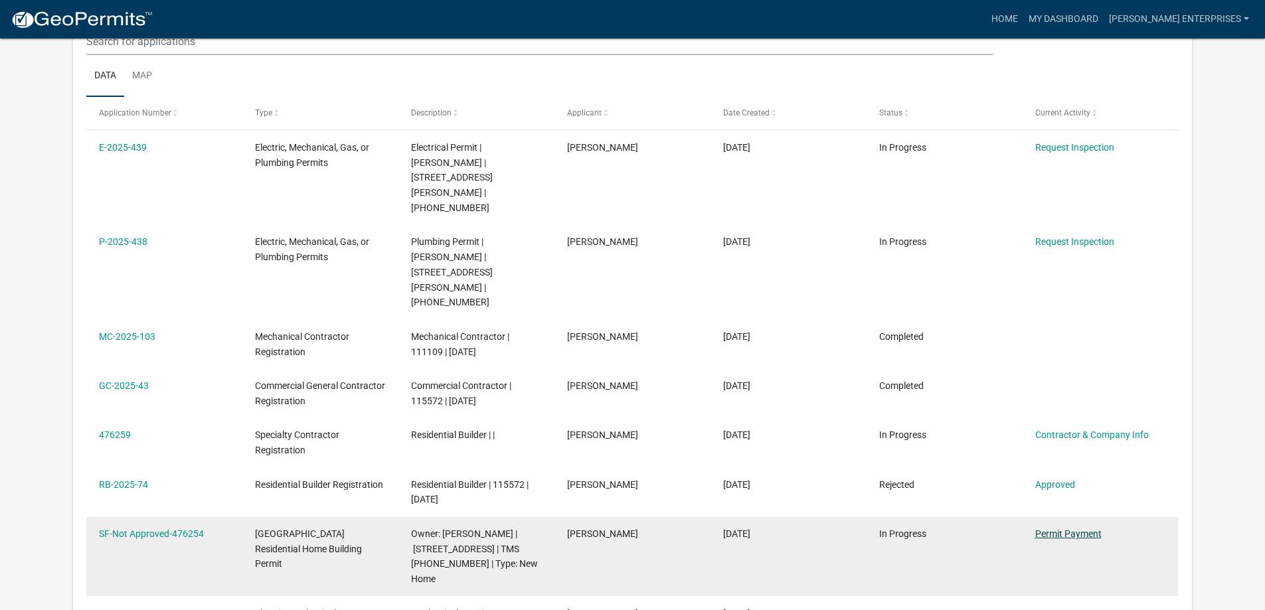
click at [1073, 529] on link "Permit Payment" at bounding box center [1068, 534] width 66 height 11
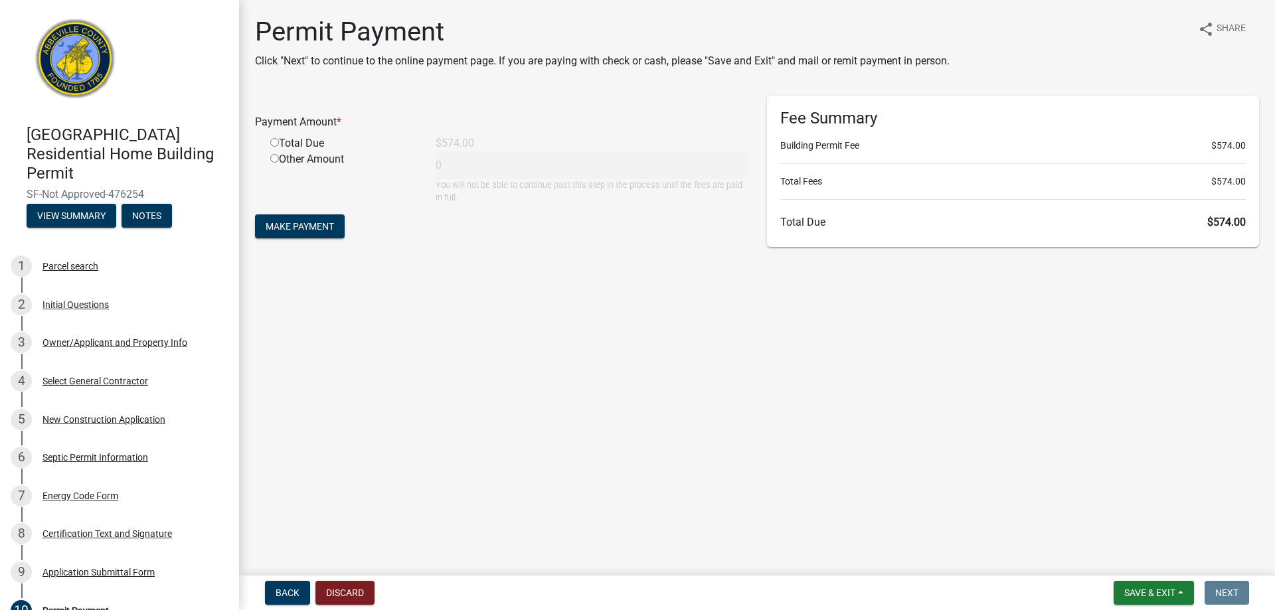
click at [272, 141] on input "radio" at bounding box center [274, 142] width 9 height 9
radio input "true"
type input "574"
click at [295, 225] on span "Make Payment" at bounding box center [300, 226] width 68 height 11
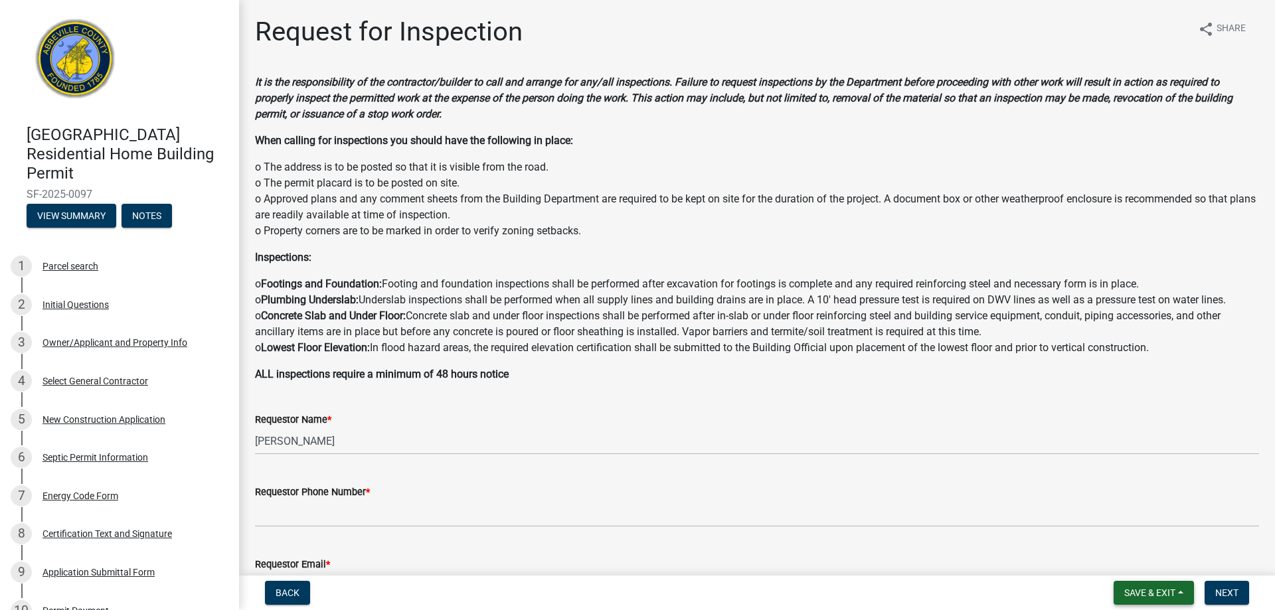
click at [1143, 592] on span "Save & Exit" at bounding box center [1149, 593] width 51 height 11
click at [1131, 562] on button "Save & Exit" at bounding box center [1141, 558] width 106 height 32
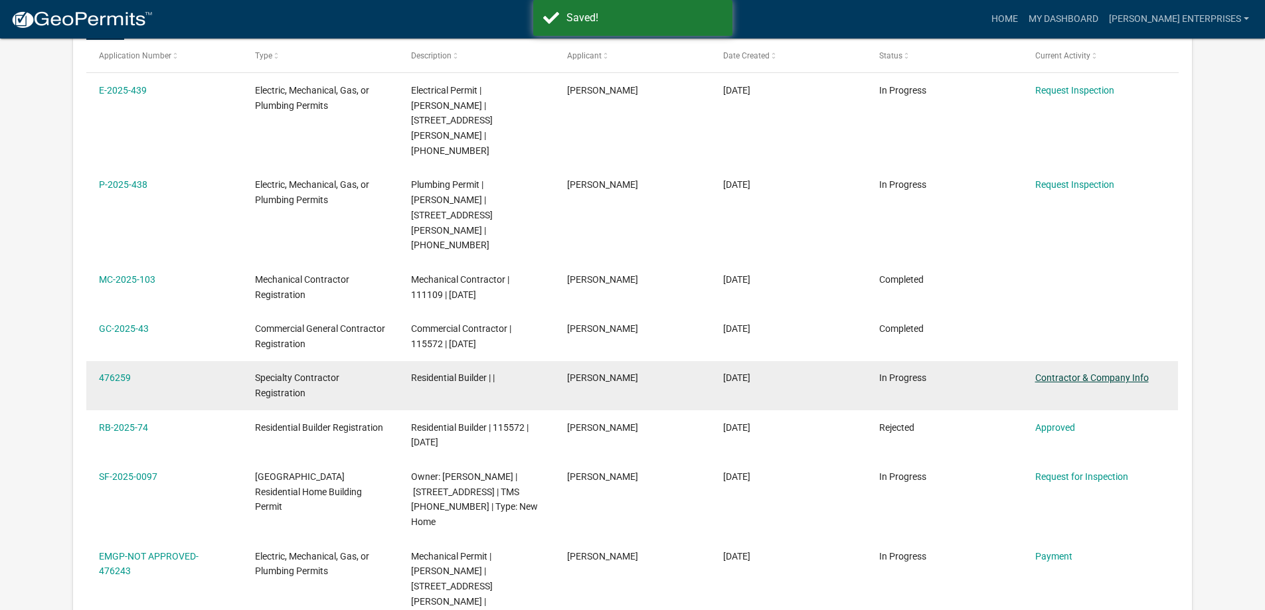
scroll to position [332, 0]
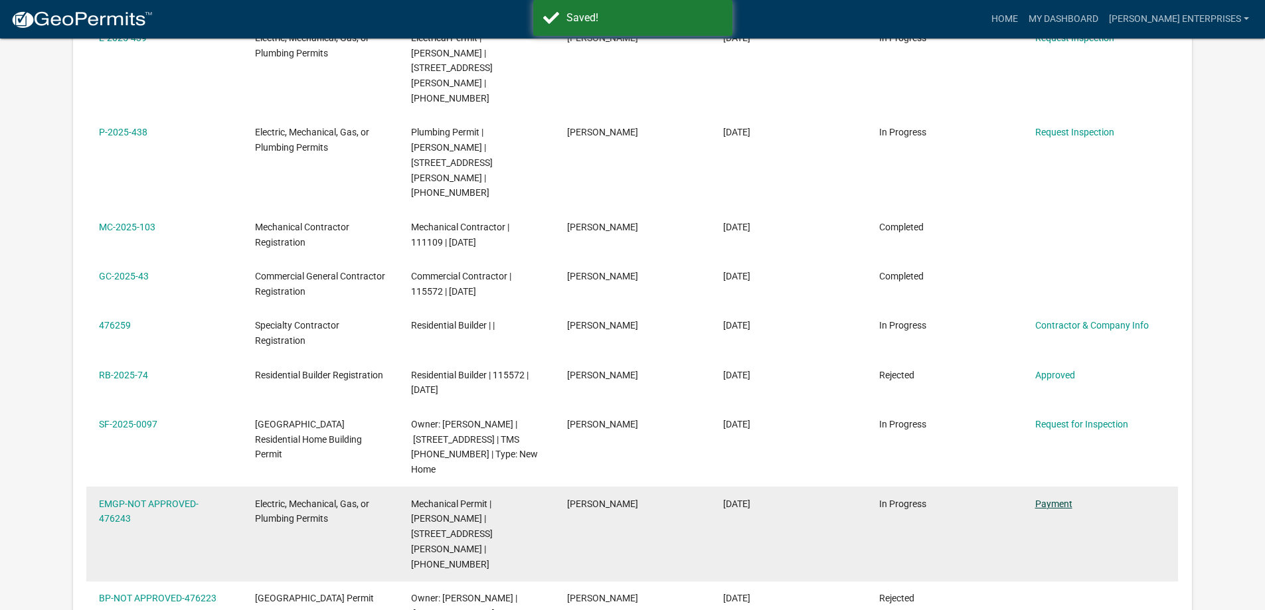
click at [1052, 499] on link "Payment" at bounding box center [1053, 504] width 37 height 11
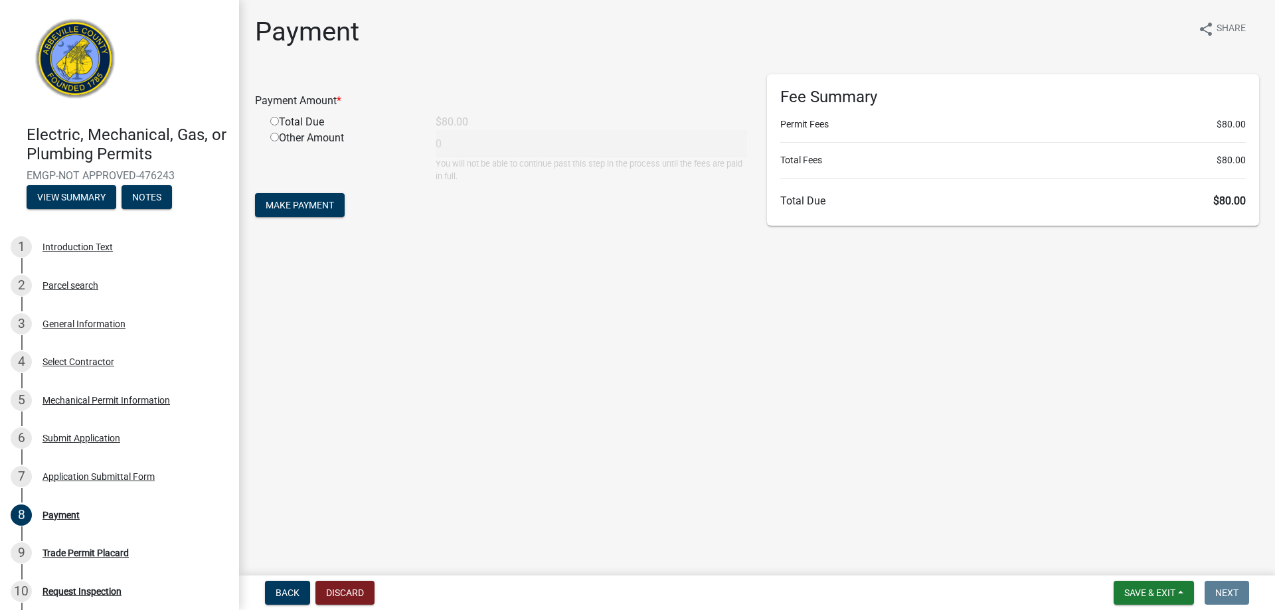
click at [265, 117] on div "Total Due" at bounding box center [342, 122] width 165 height 16
click at [274, 124] on input "radio" at bounding box center [274, 121] width 9 height 9
radio input "true"
type input "80"
click at [311, 201] on span "Make Payment" at bounding box center [300, 205] width 68 height 11
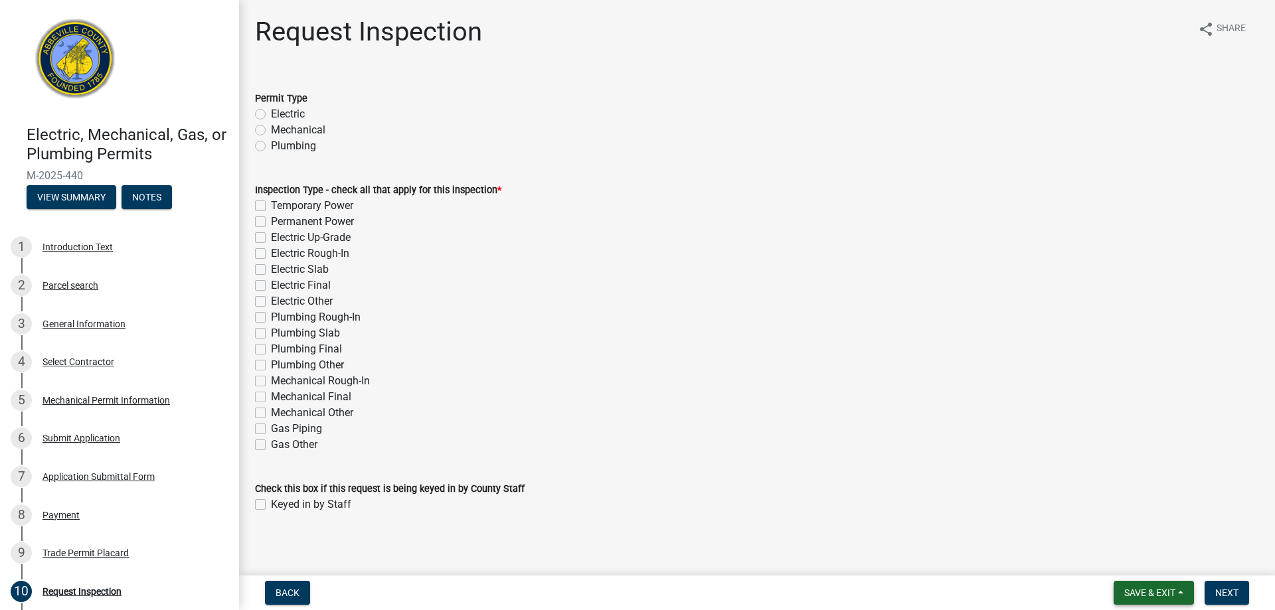
click at [1149, 588] on span "Save & Exit" at bounding box center [1149, 593] width 51 height 11
click at [1127, 568] on button "Save & Exit" at bounding box center [1141, 558] width 106 height 32
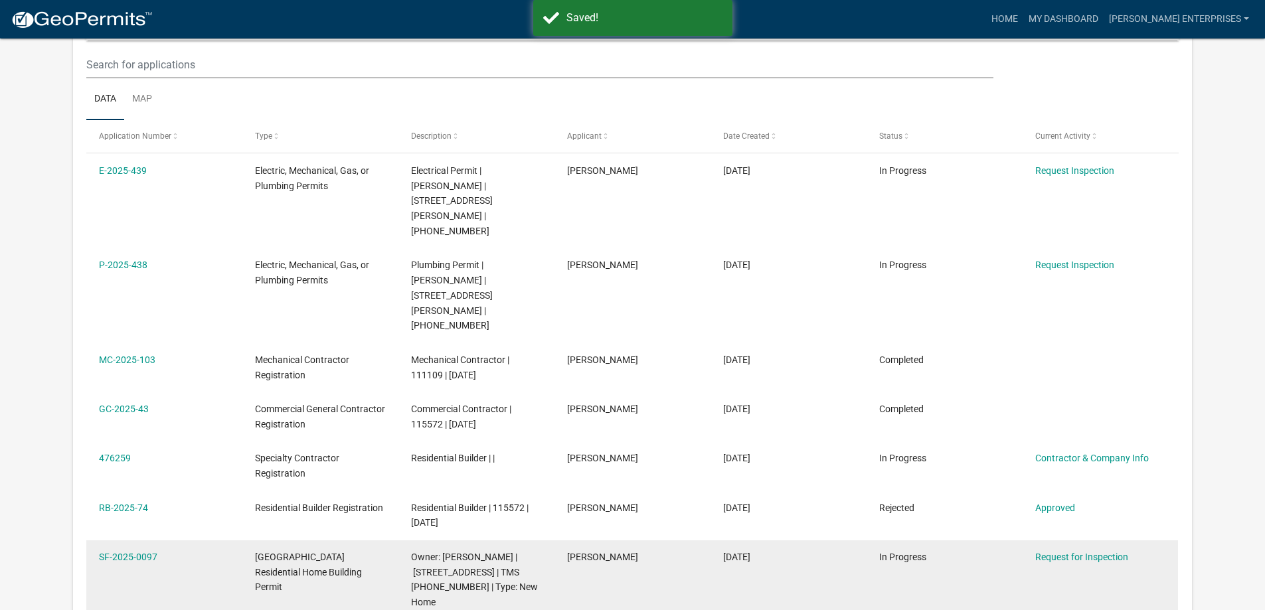
scroll to position [176, 0]
click at [131, 552] on link "SF-2025-0097" at bounding box center [128, 557] width 58 height 11
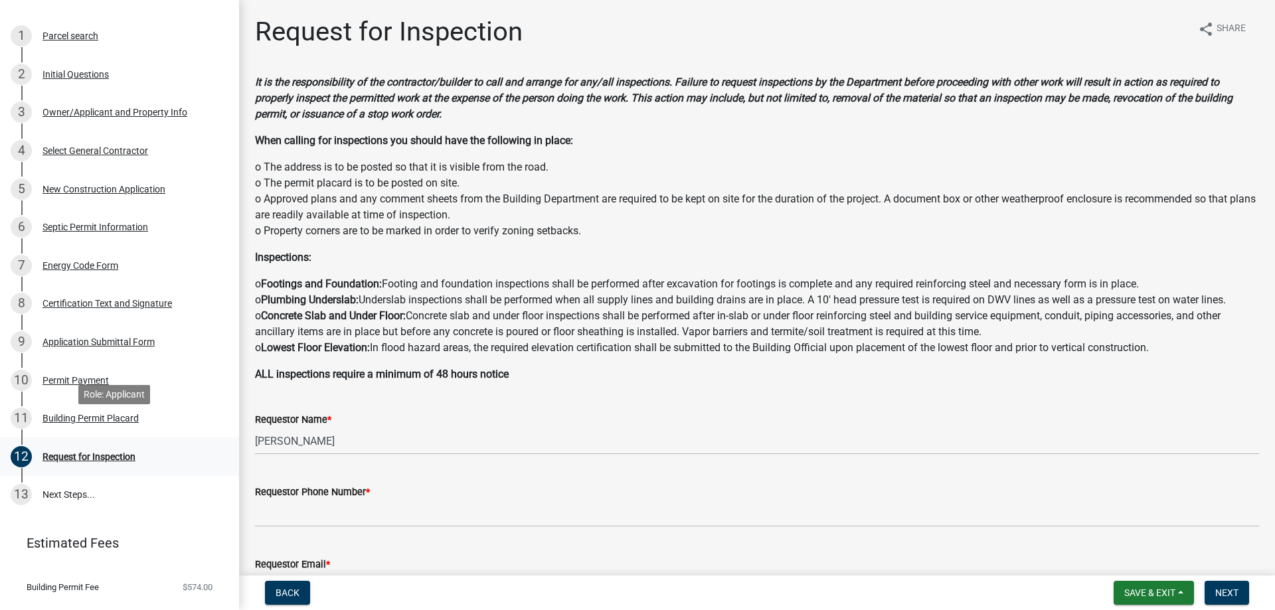
scroll to position [258, 0]
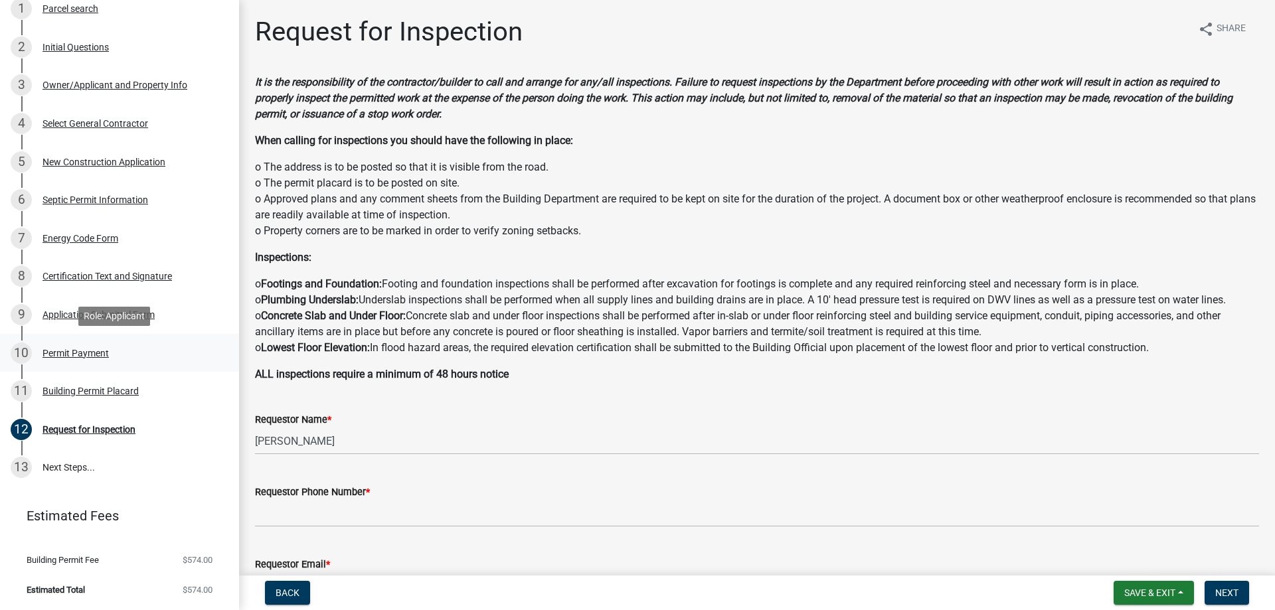
click at [74, 350] on div "Permit Payment" at bounding box center [75, 353] width 66 height 9
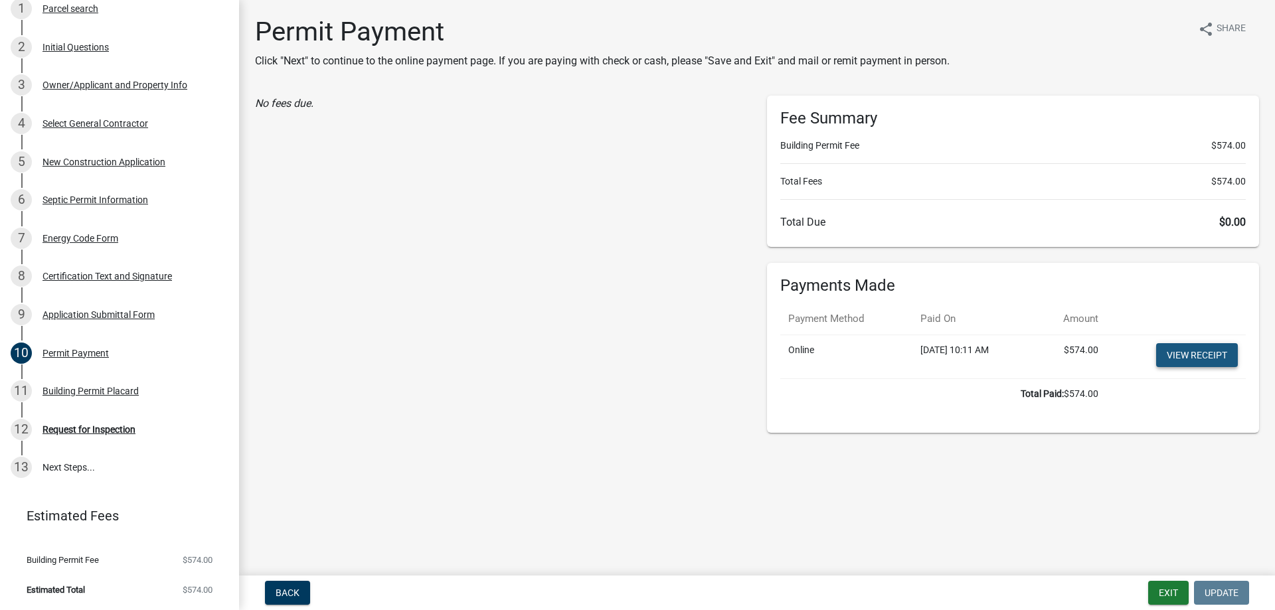
click at [1185, 350] on link "View receipt" at bounding box center [1197, 355] width 82 height 24
